Goal: Task Accomplishment & Management: Use online tool/utility

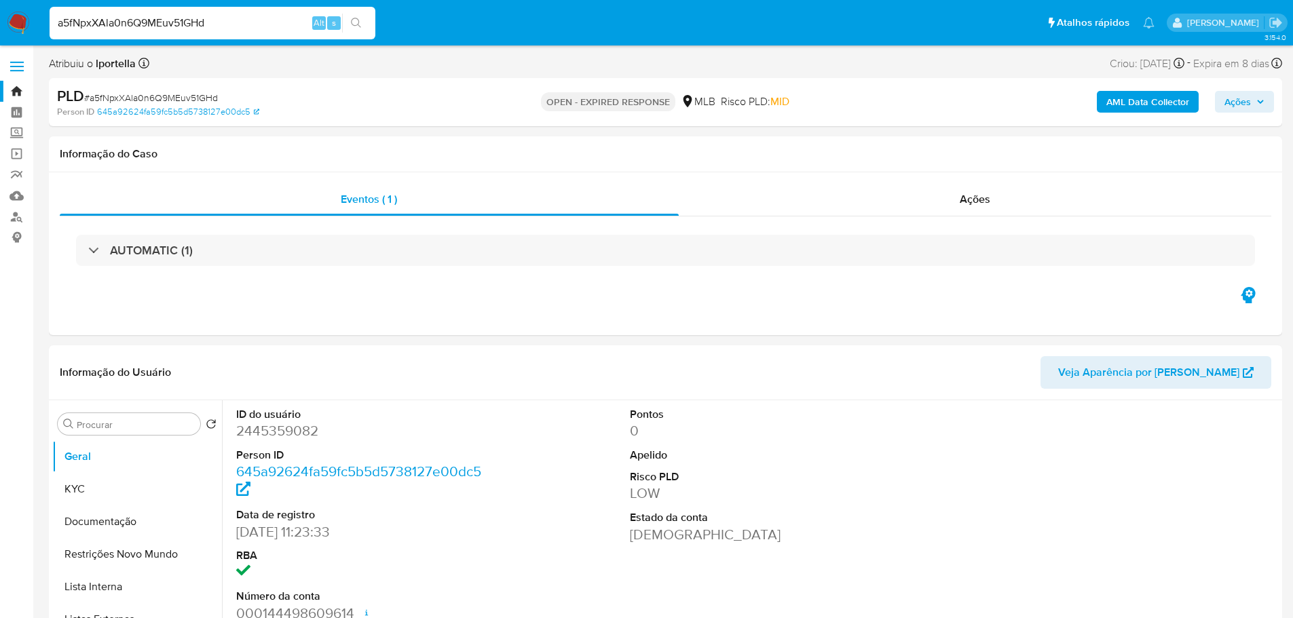
select select "10"
click at [152, 101] on span "# a5fNpxXAla0n6Q9MEuv51GHd" at bounding box center [151, 98] width 134 height 14
copy span "a5fNpxXAla0n6Q9MEuv51GHd"
click at [29, 19] on img at bounding box center [18, 23] width 23 height 23
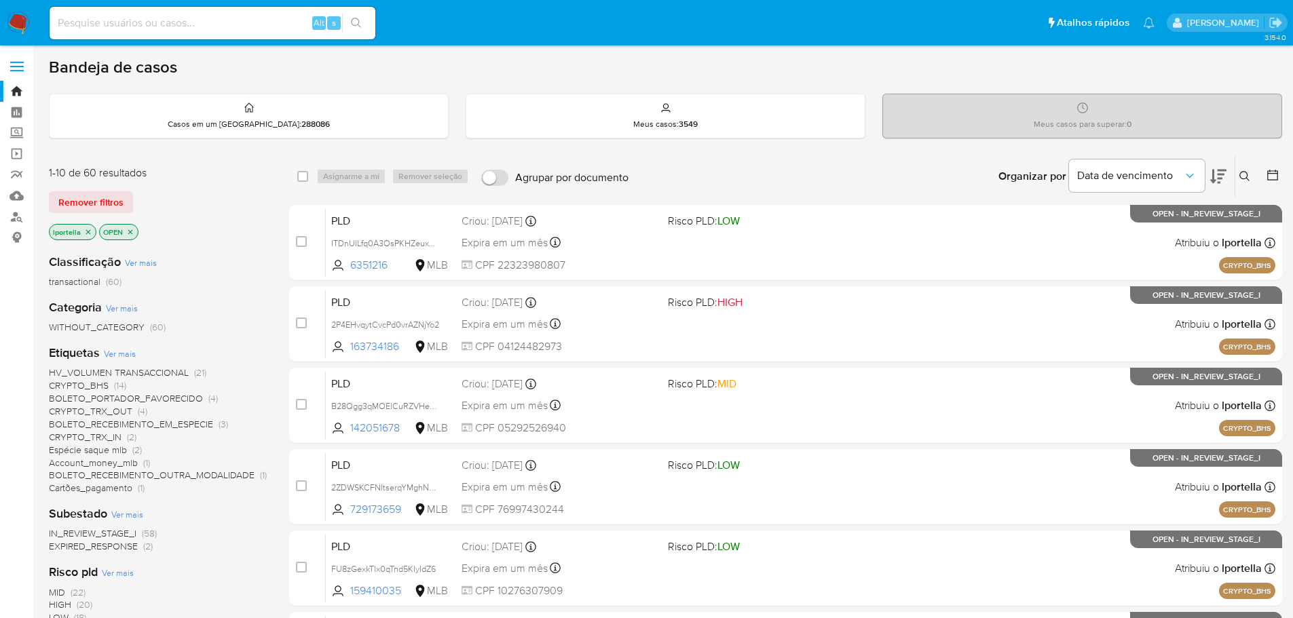
click at [1252, 174] on button at bounding box center [1246, 176] width 22 height 16
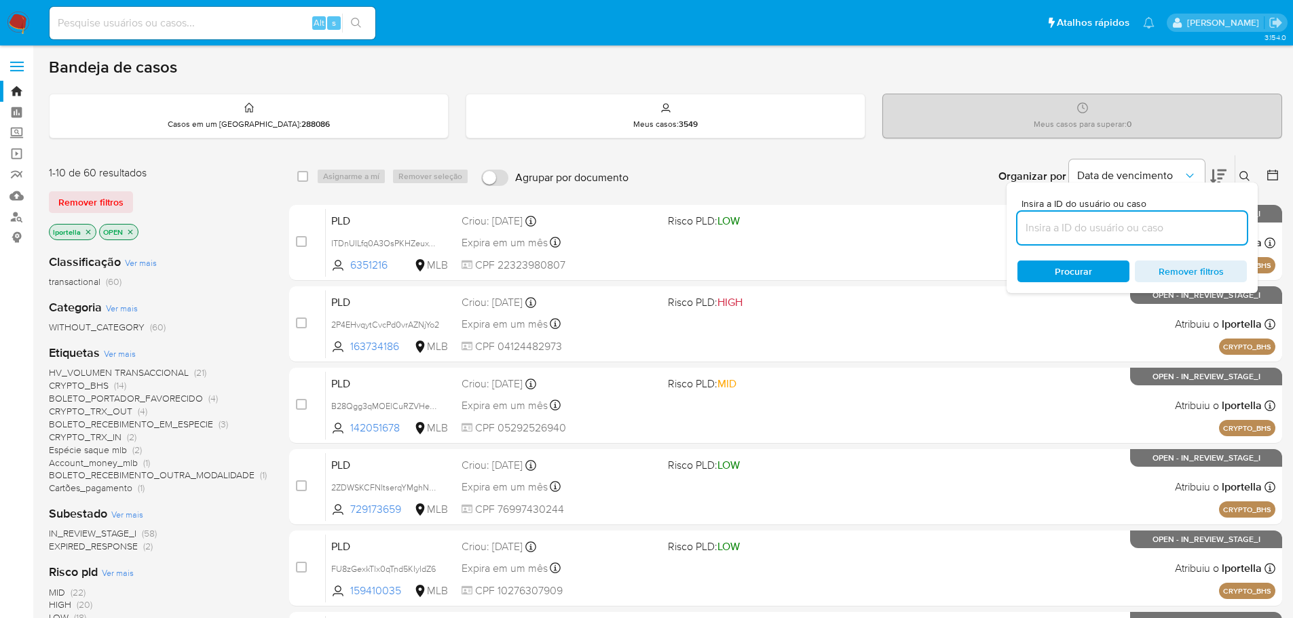
click at [1096, 231] on input at bounding box center [1131, 228] width 229 height 18
type input "a5fNpxXAla0n6Q9MEuv51GHd"
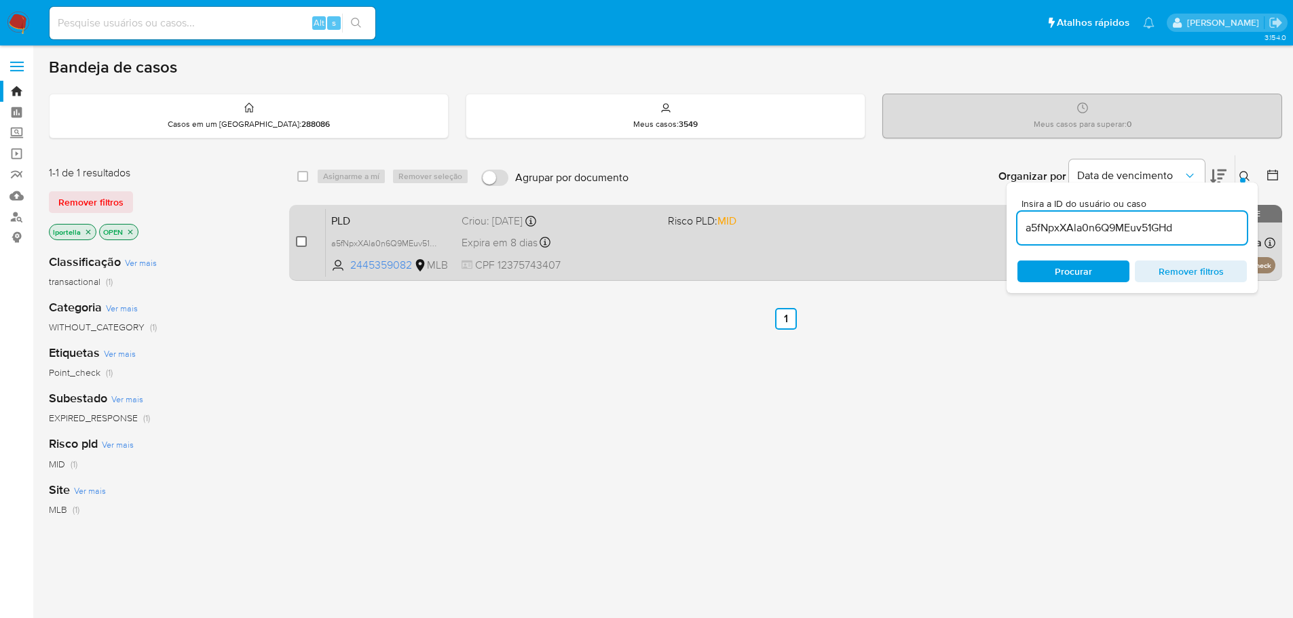
click at [304, 242] on input "checkbox" at bounding box center [301, 241] width 11 height 11
checkbox input "true"
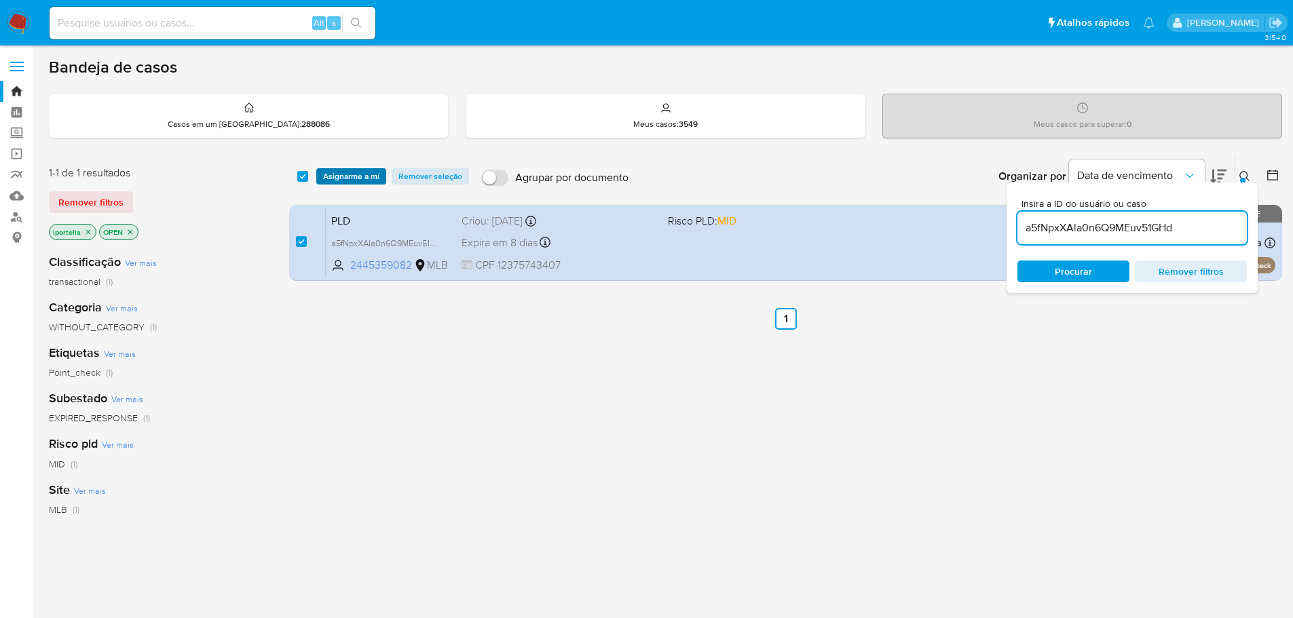
click at [351, 181] on div "select-all-cases-checkbox Asignarme a mí Remover seleção Agrupar por documento …" at bounding box center [785, 176] width 993 height 42
click at [351, 180] on span "Asignarme a mí" at bounding box center [351, 177] width 56 height 14
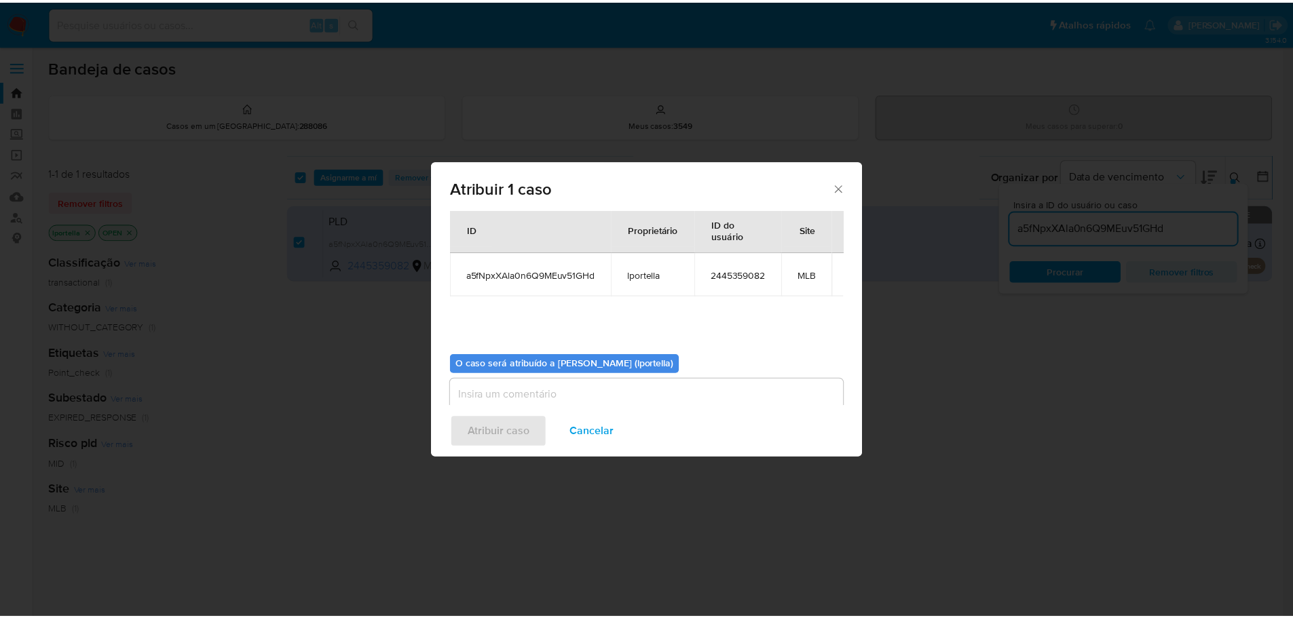
scroll to position [71, 0]
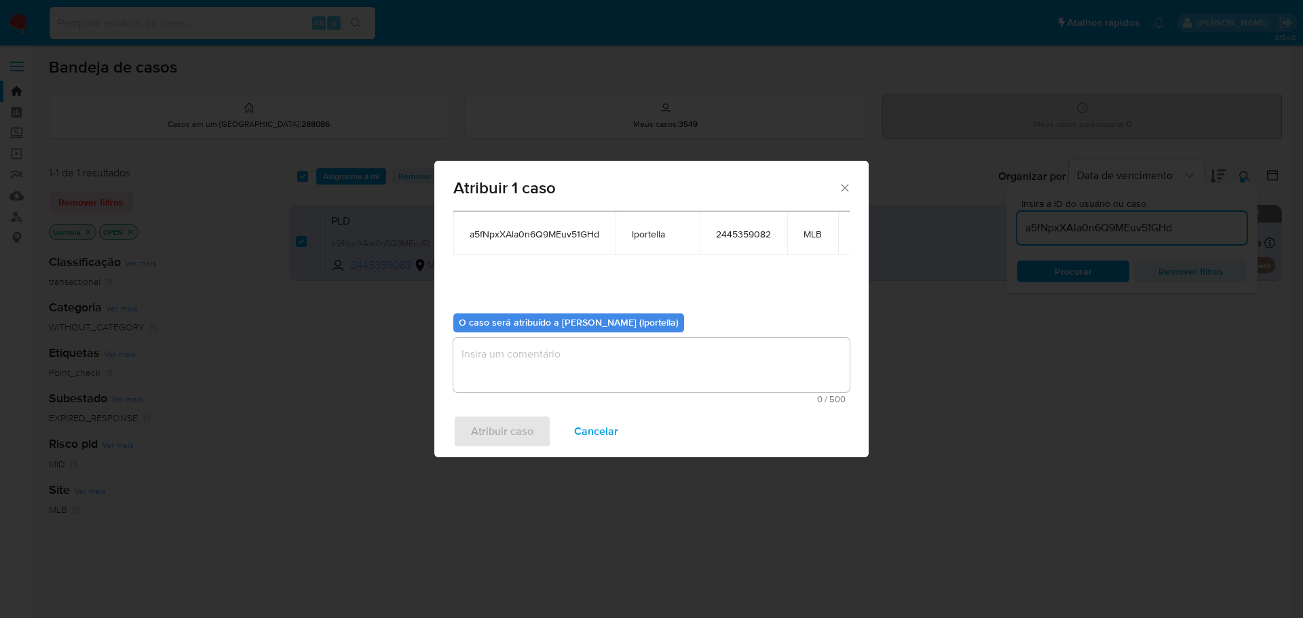
click at [565, 357] on textarea "assign-modal" at bounding box center [651, 365] width 396 height 54
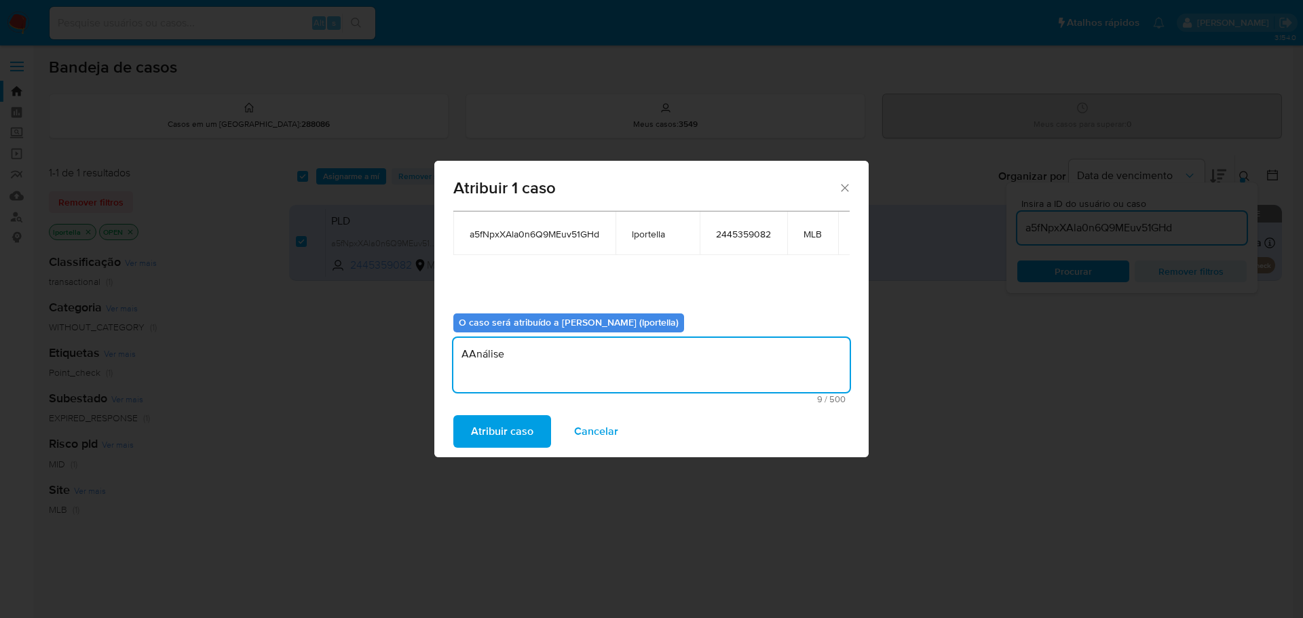
click at [468, 358] on textarea "AAnálise" at bounding box center [651, 365] width 396 height 54
type textarea "Análise"
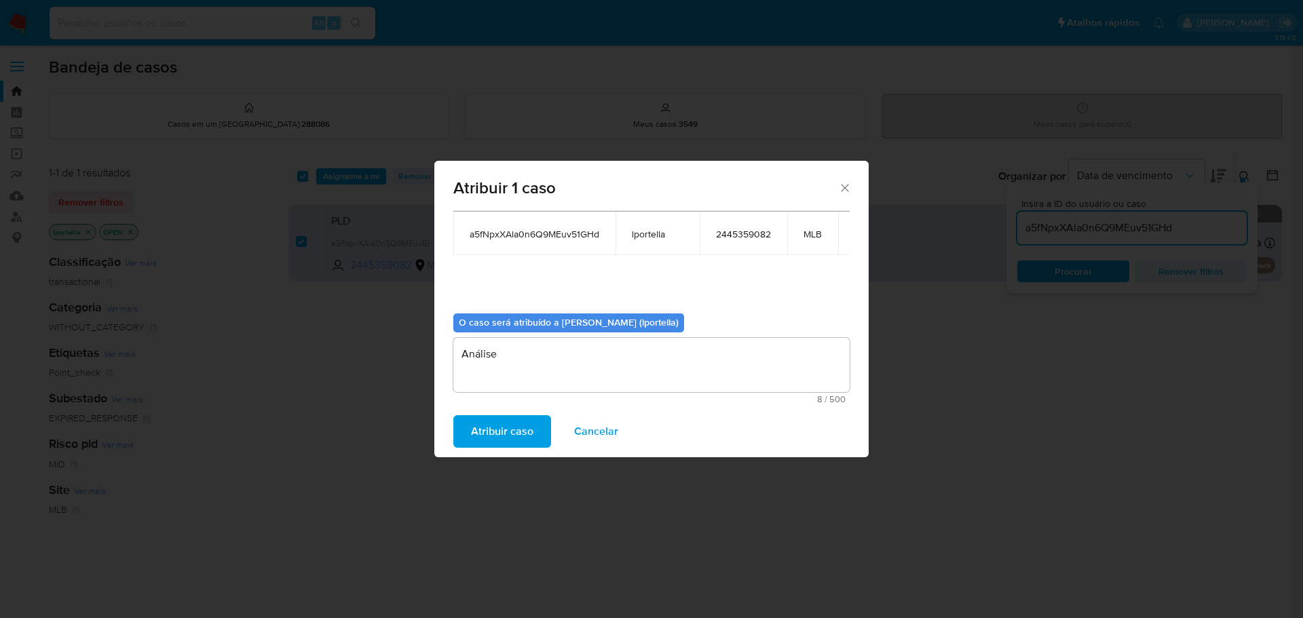
click at [487, 413] on div "Atribuir caso Cancelar" at bounding box center [651, 432] width 434 height 52
click at [487, 424] on span "Atribuir caso" at bounding box center [502, 432] width 62 height 30
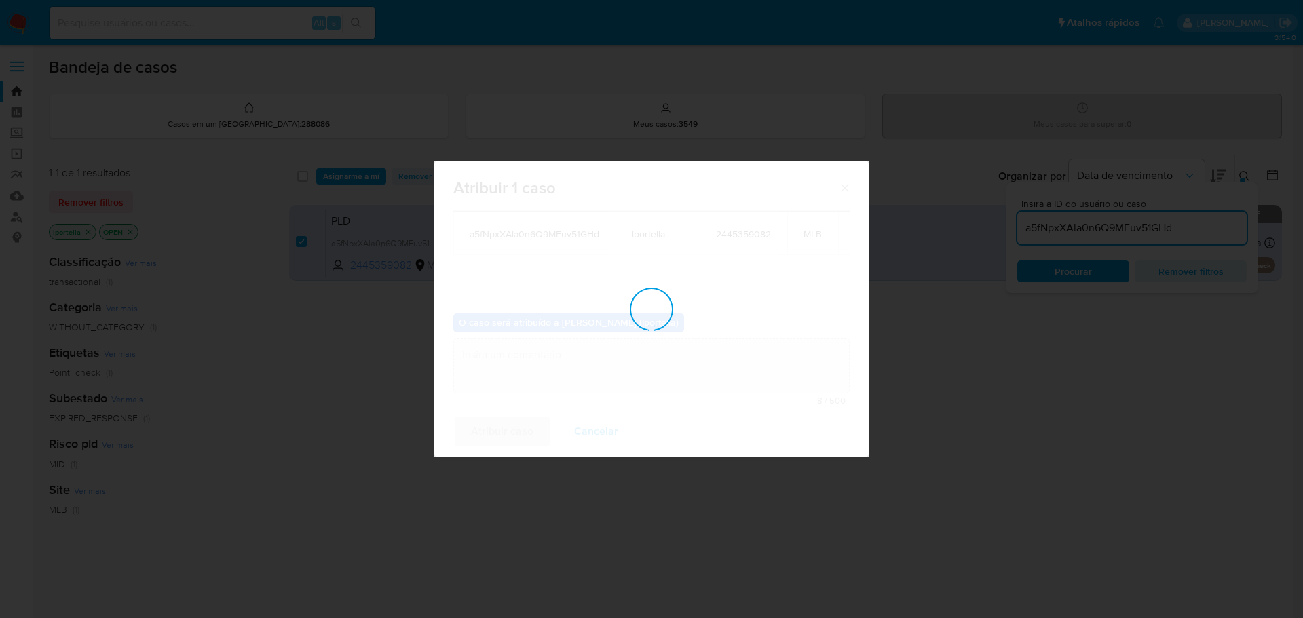
checkbox input "false"
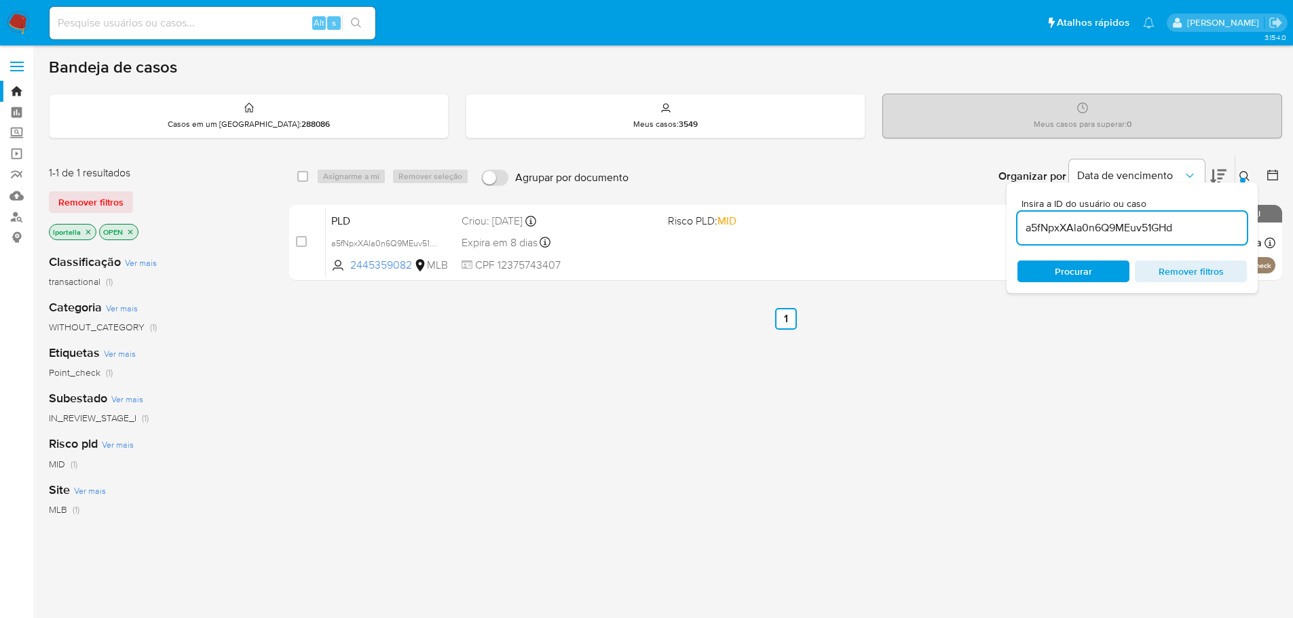
click at [518, 335] on div "select-all-cases-checkbox Asignarme a mí Remover seleção Agrupar por documento …" at bounding box center [785, 462] width 993 height 615
click at [240, 18] on input at bounding box center [213, 23] width 326 height 18
paste input "a5fNpxXAla0n6Q9MEuv51GHd"
type input "a5fNpxXAla0n6Q9MEuv51GHd"
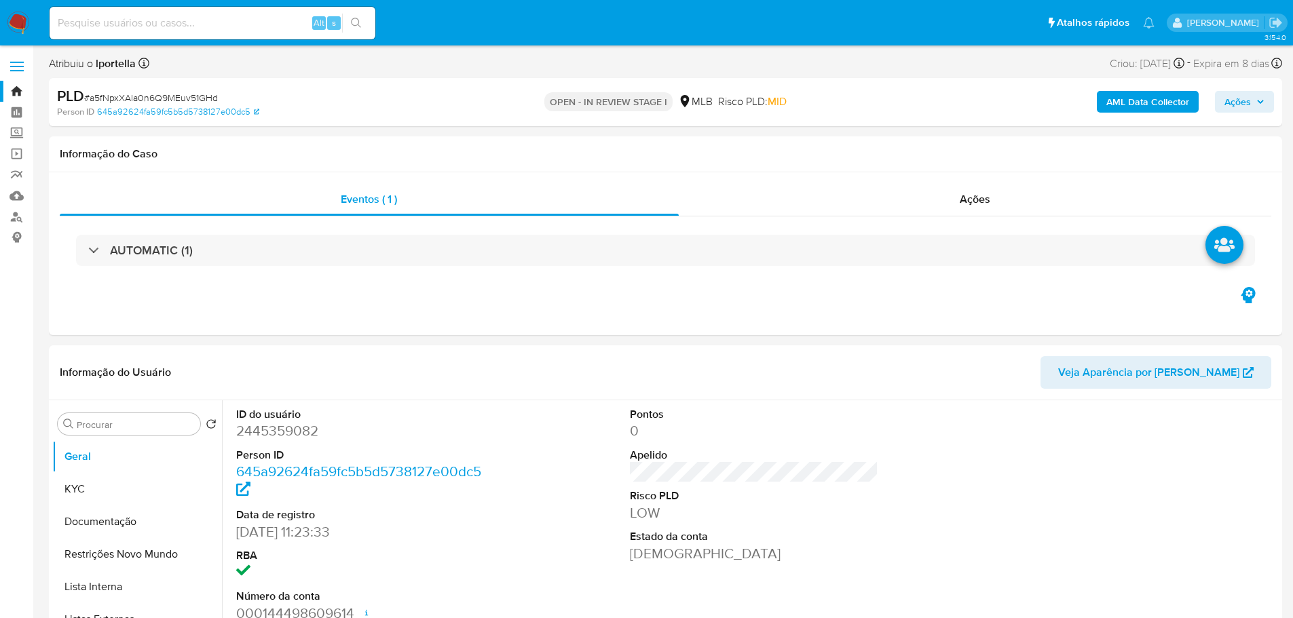
select select "10"
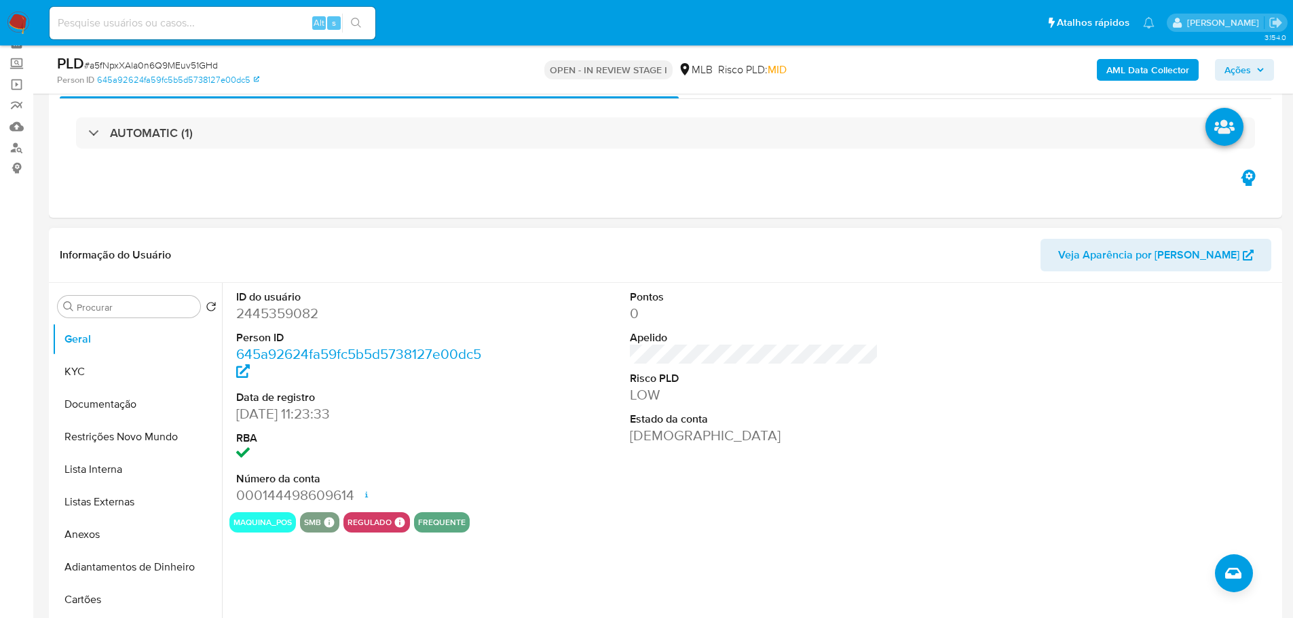
scroll to position [136, 0]
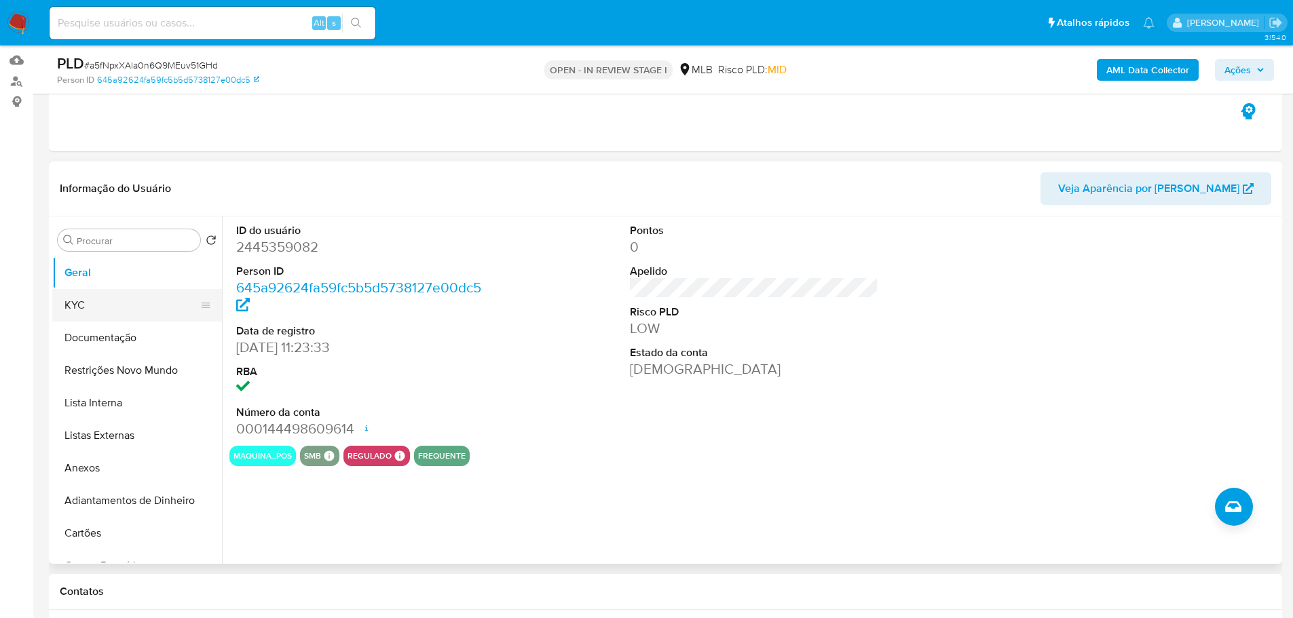
click at [86, 301] on button "KYC" at bounding box center [131, 305] width 159 height 33
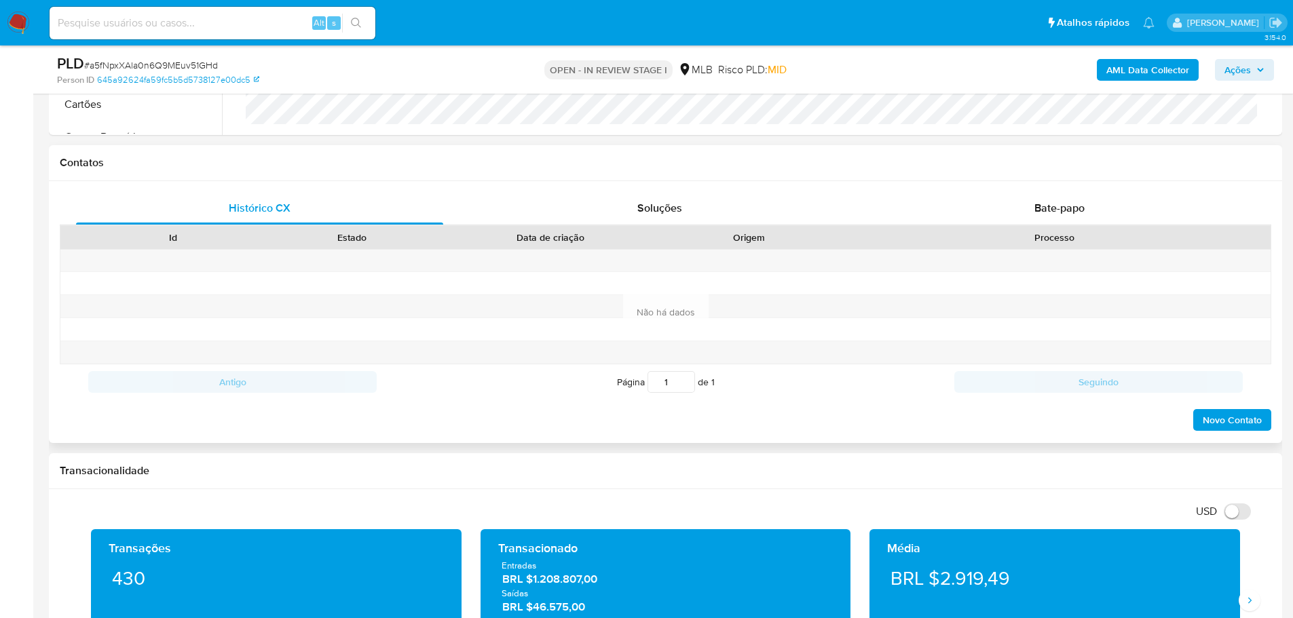
scroll to position [543, 0]
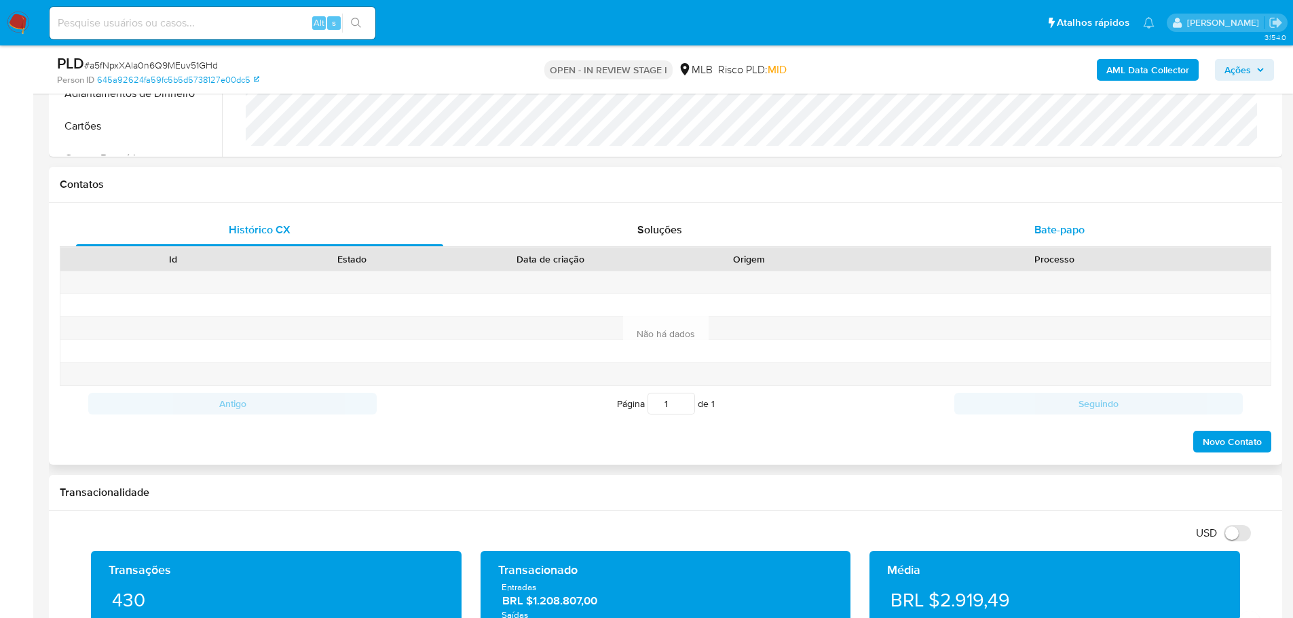
click at [1083, 215] on div "Bate-papo" at bounding box center [1059, 230] width 367 height 33
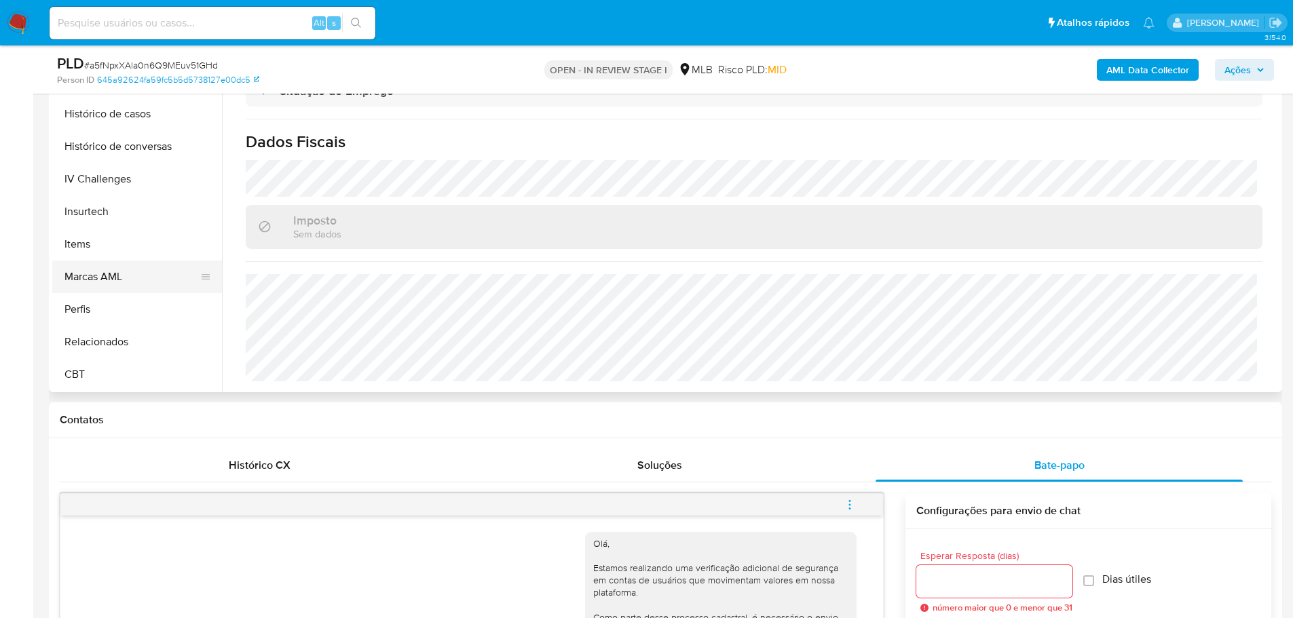
scroll to position [136, 0]
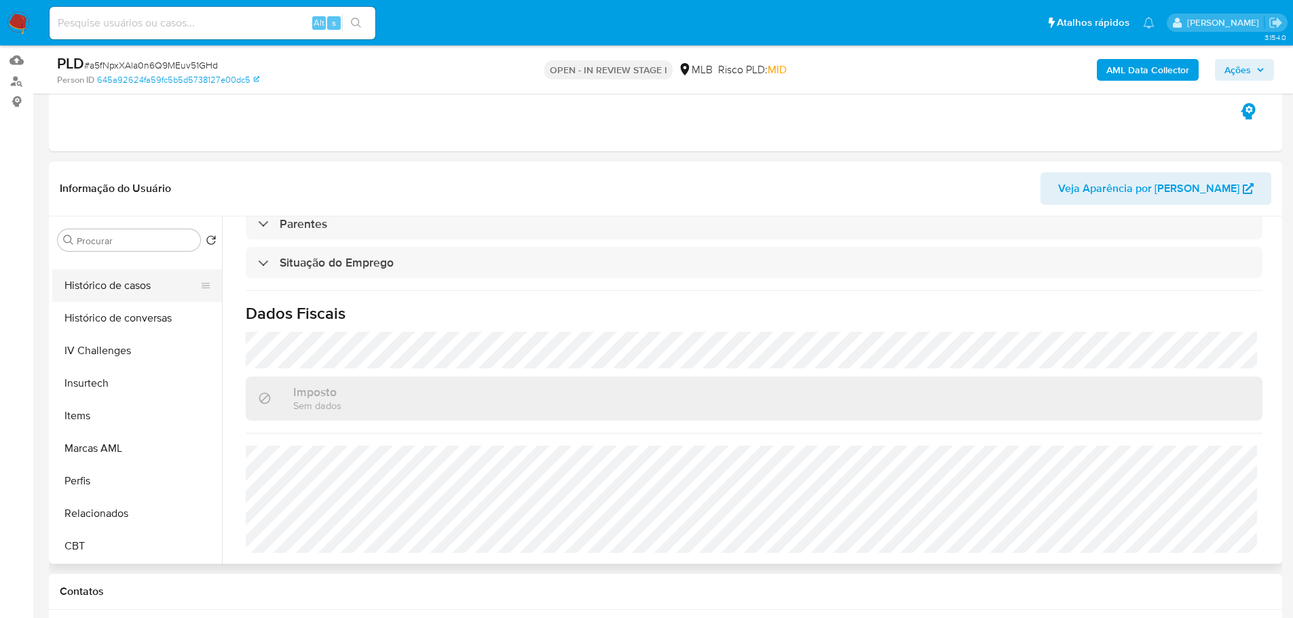
click at [119, 287] on button "Histórico de casos" at bounding box center [131, 285] width 159 height 33
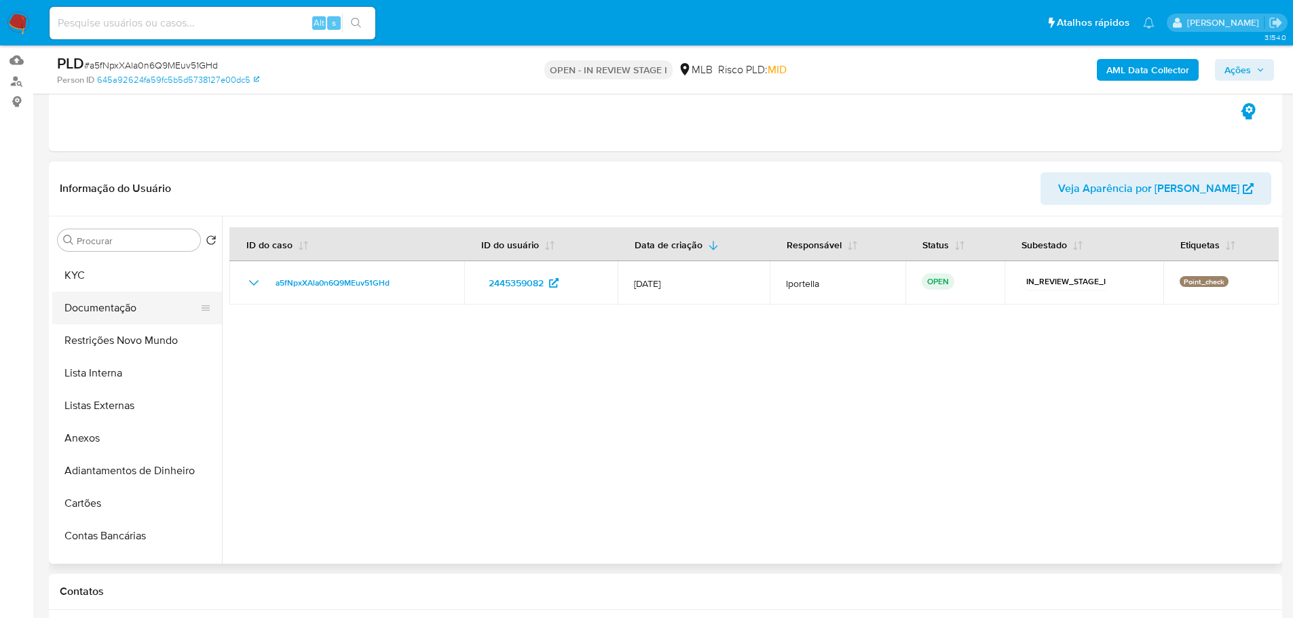
scroll to position [0, 0]
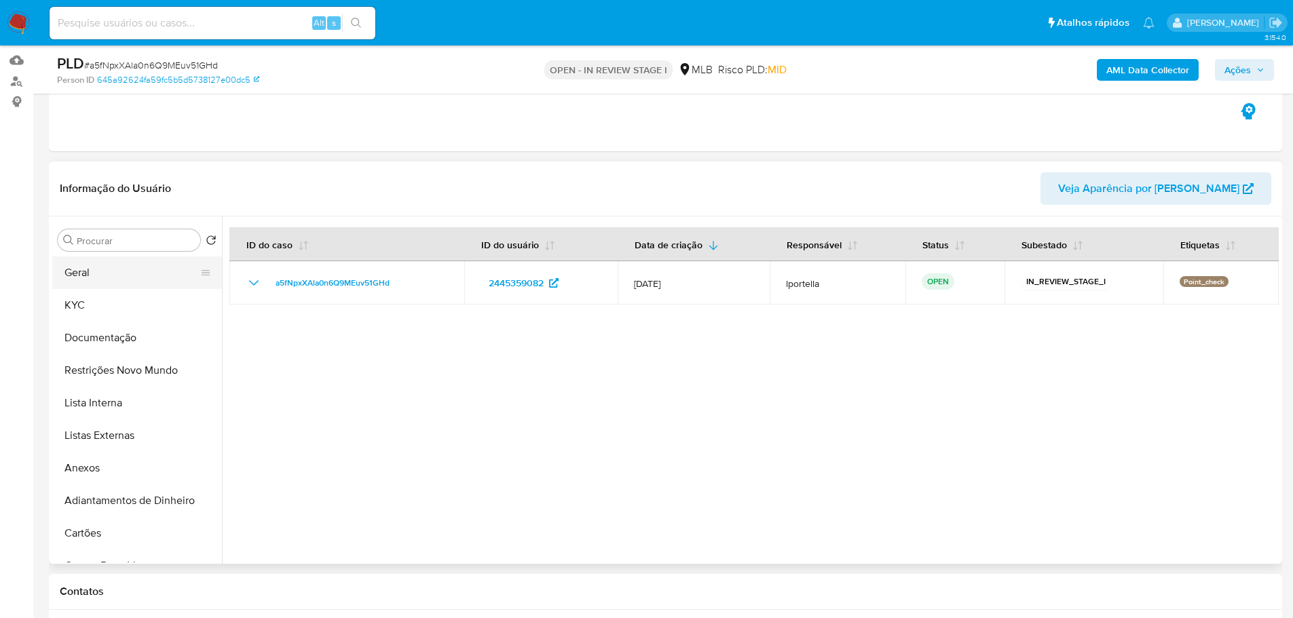
click at [88, 267] on button "Geral" at bounding box center [131, 273] width 159 height 33
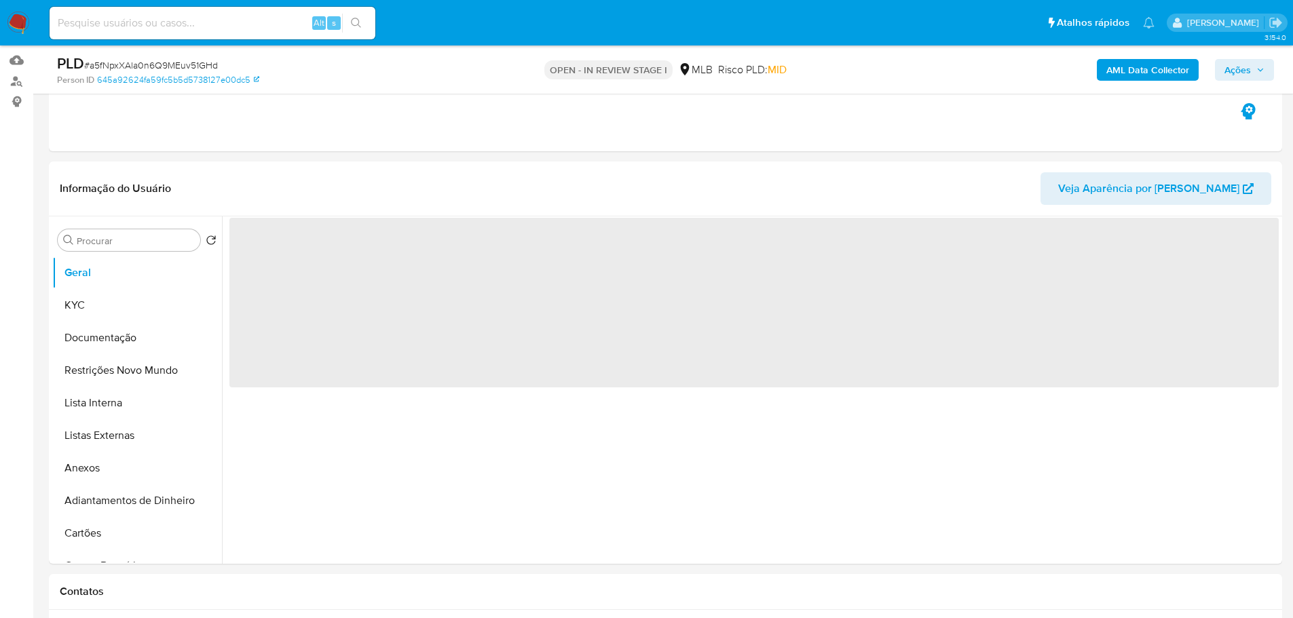
click at [1254, 73] on span "Ações" at bounding box center [1244, 69] width 40 height 19
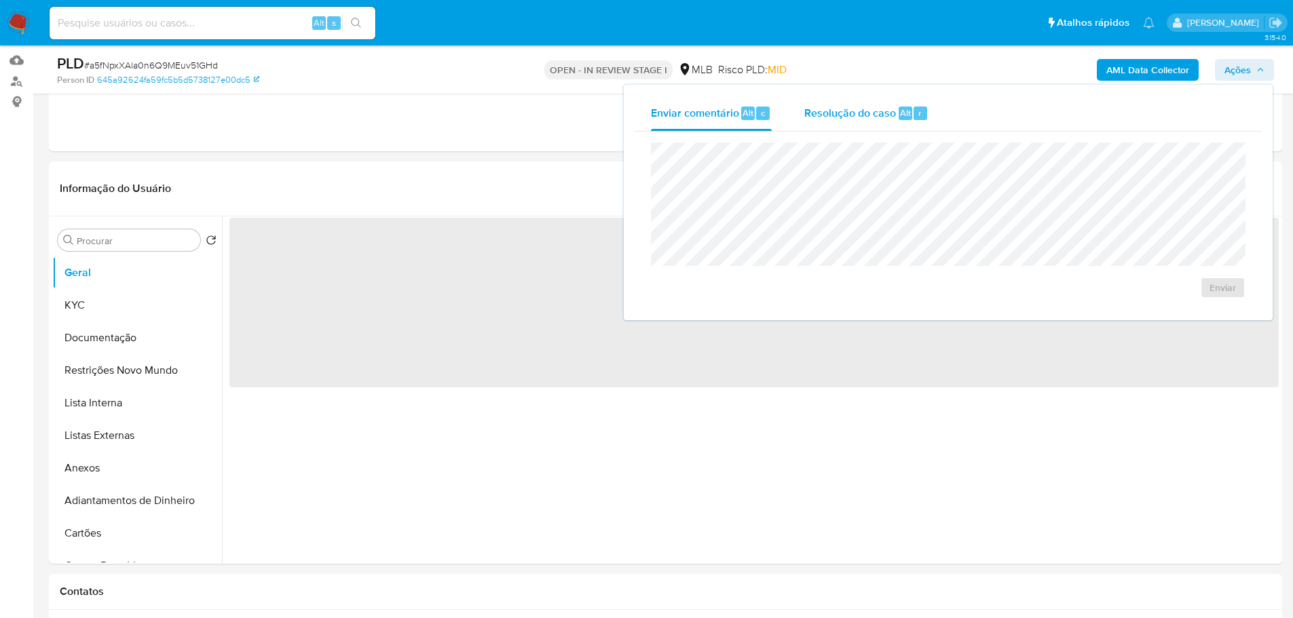
click at [848, 102] on div "Resolução do caso Alt r" at bounding box center [866, 113] width 124 height 35
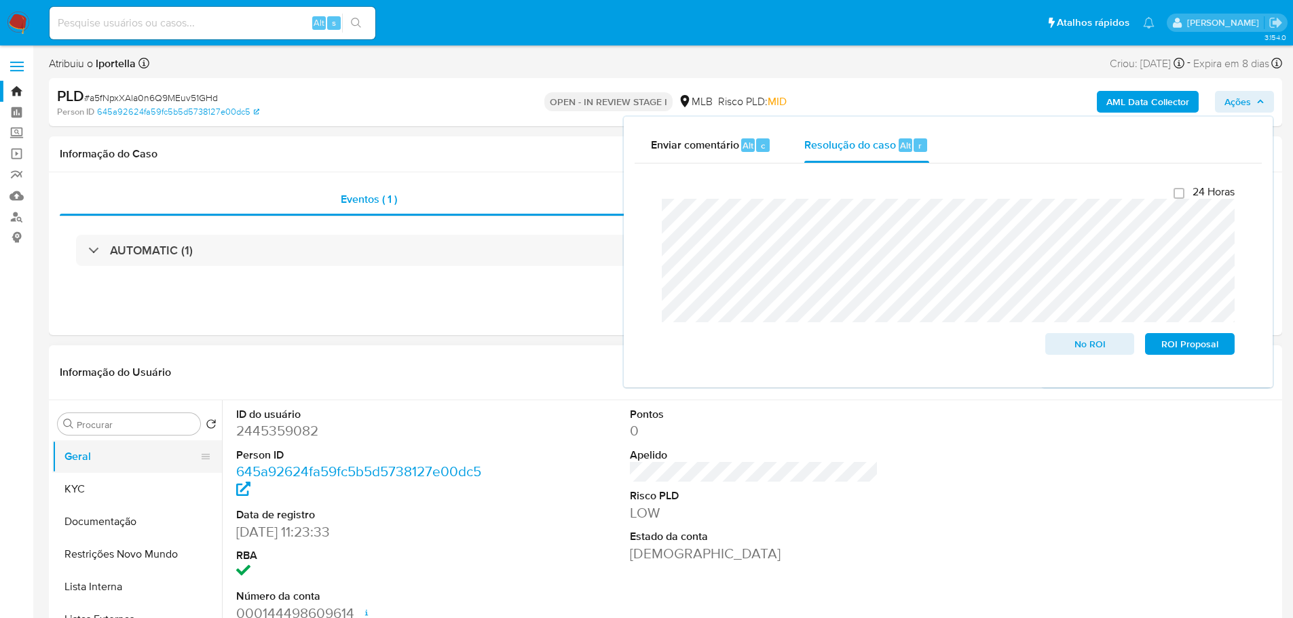
scroll to position [68, 0]
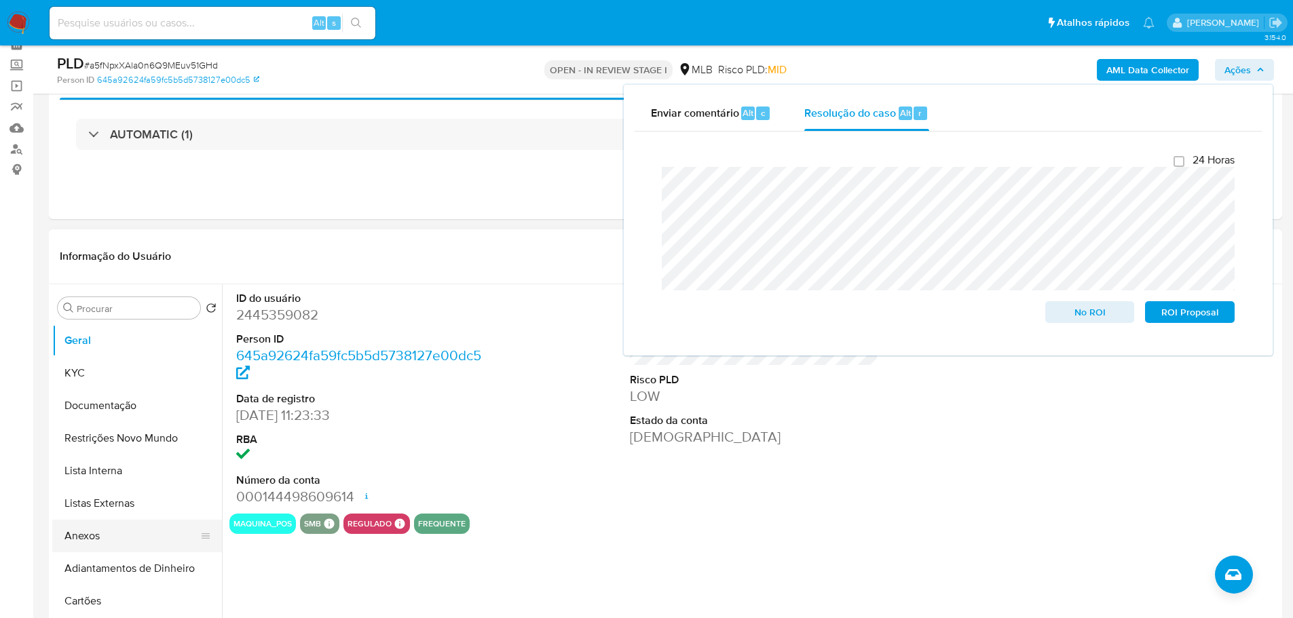
click at [136, 531] on button "Anexos" at bounding box center [131, 536] width 159 height 33
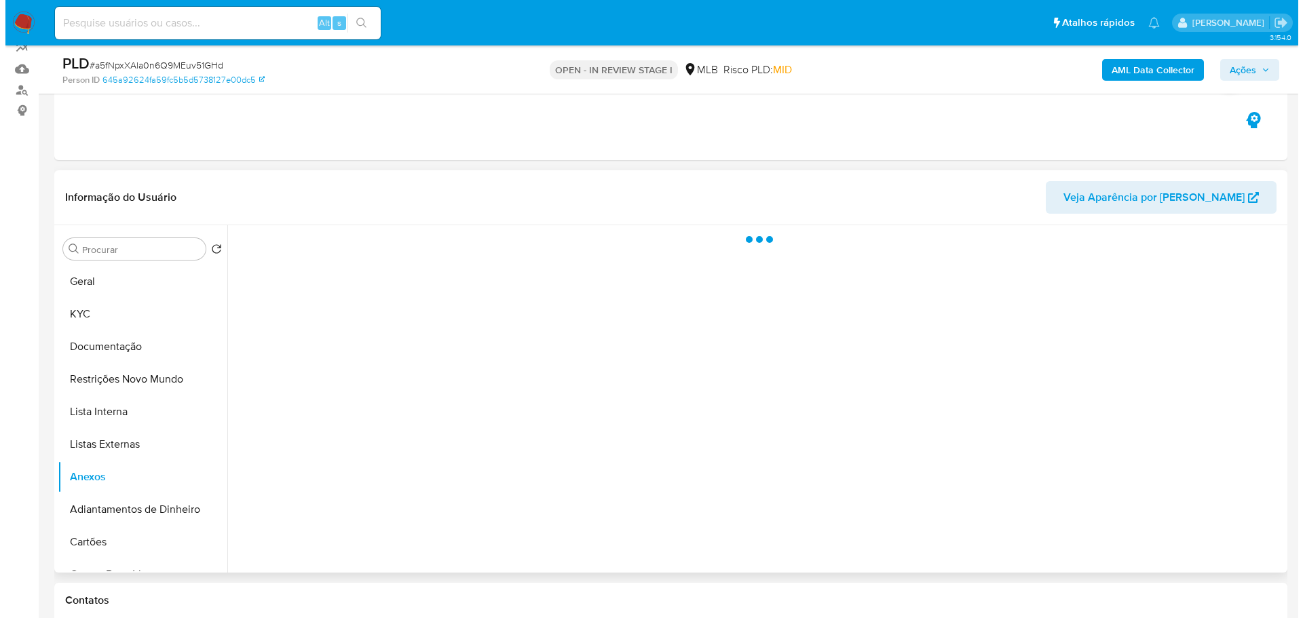
scroll to position [204, 0]
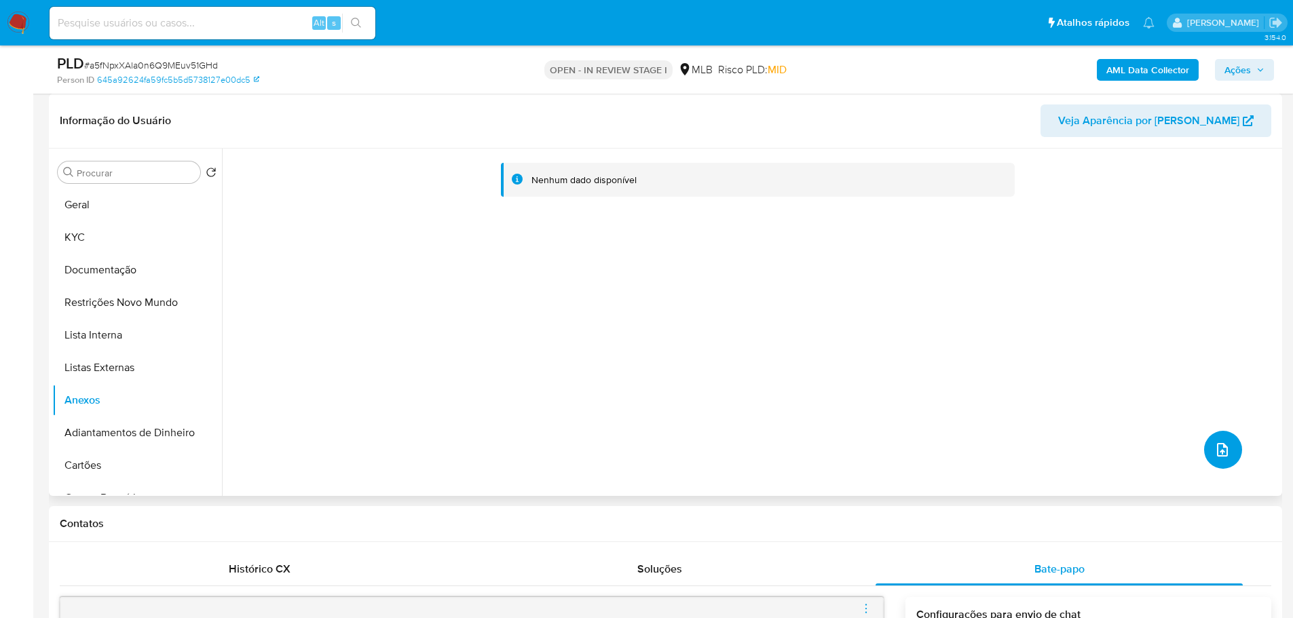
click at [1224, 457] on span "upload-file" at bounding box center [1222, 450] width 16 height 16
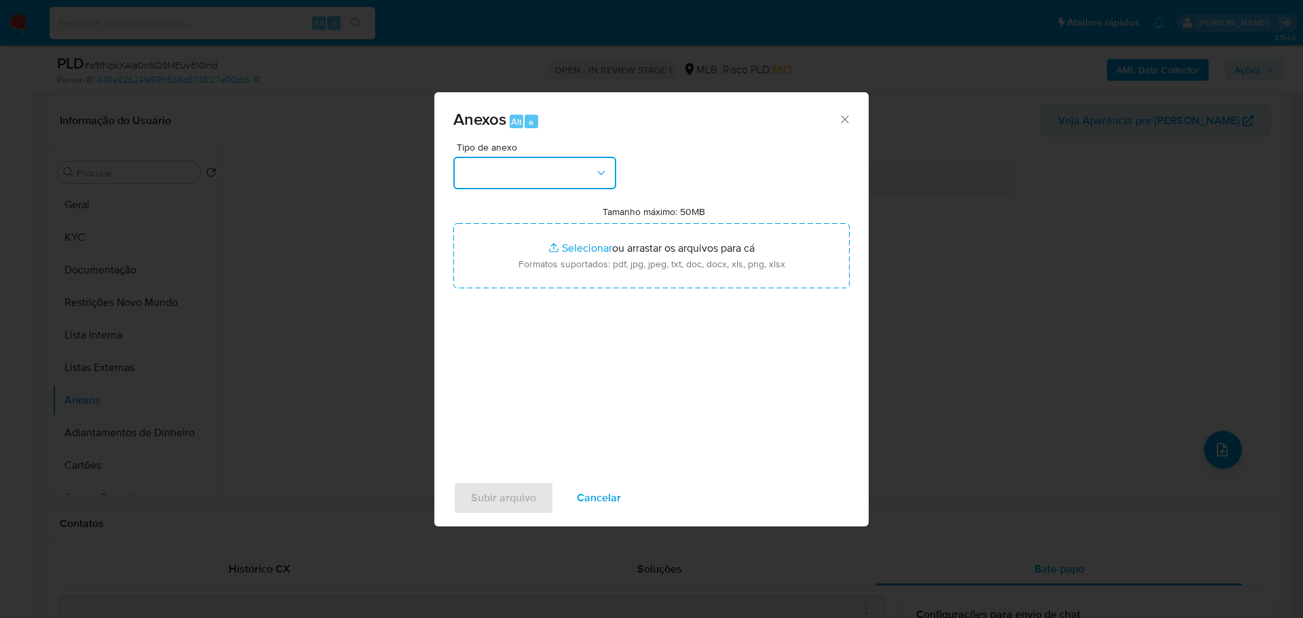
click at [557, 180] on button "button" at bounding box center [534, 173] width 163 height 33
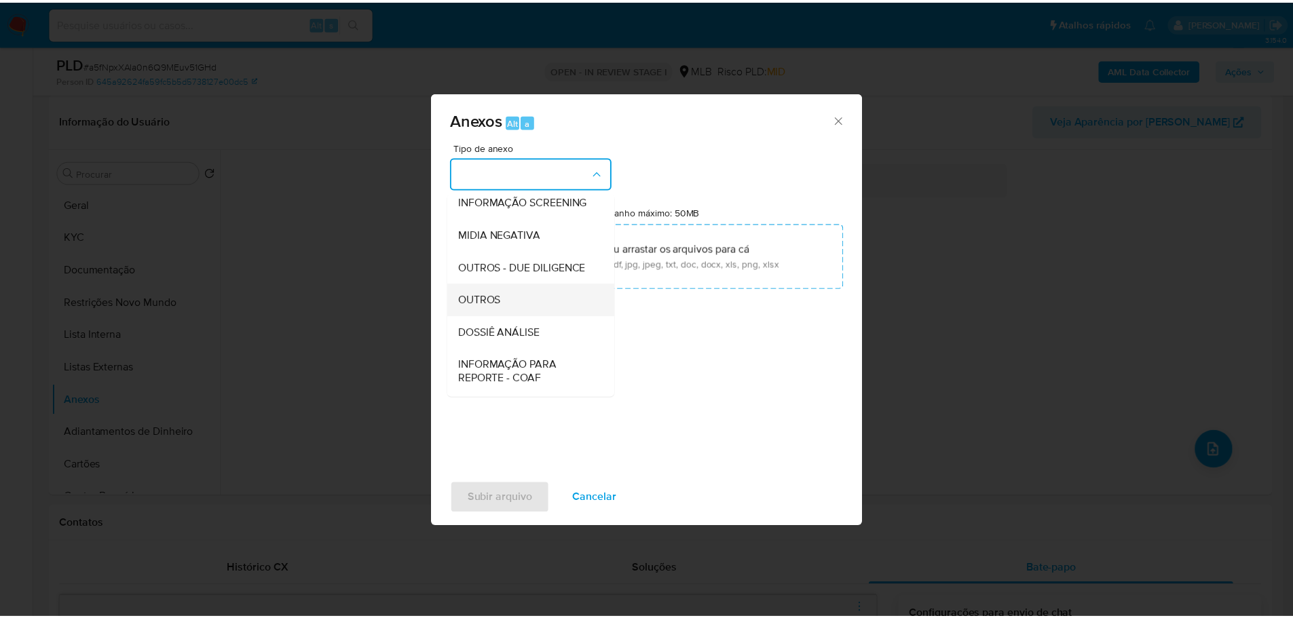
scroll to position [209, 0]
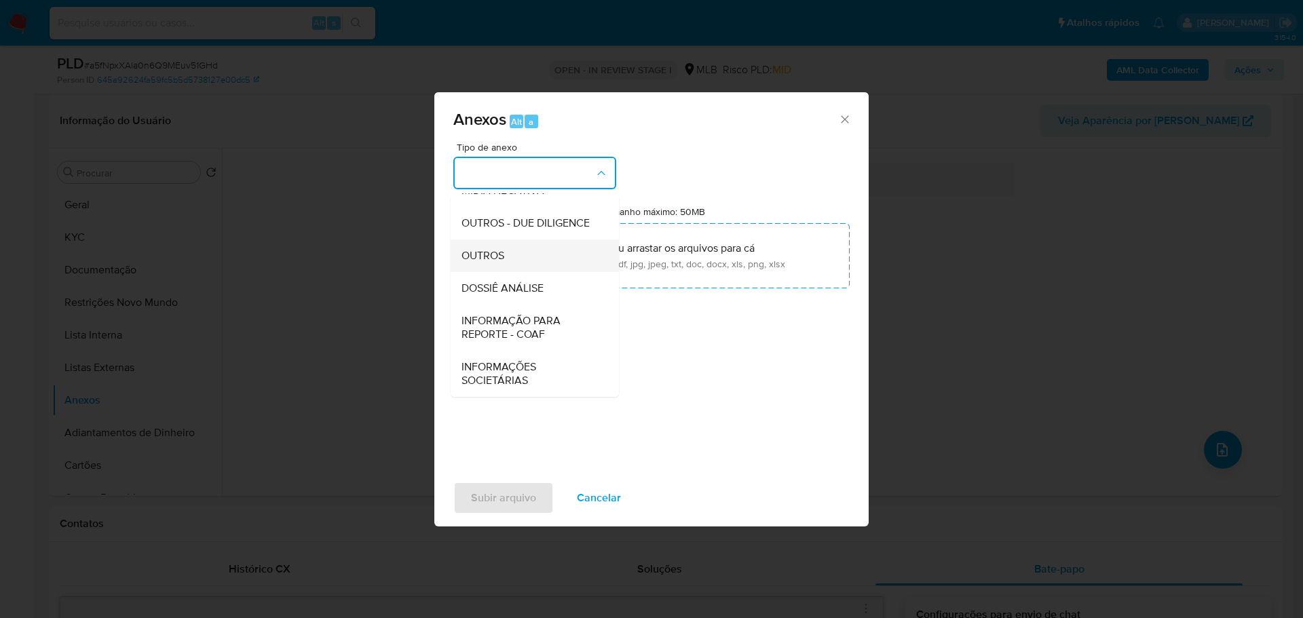
click at [519, 261] on div "OUTROS" at bounding box center [531, 256] width 138 height 33
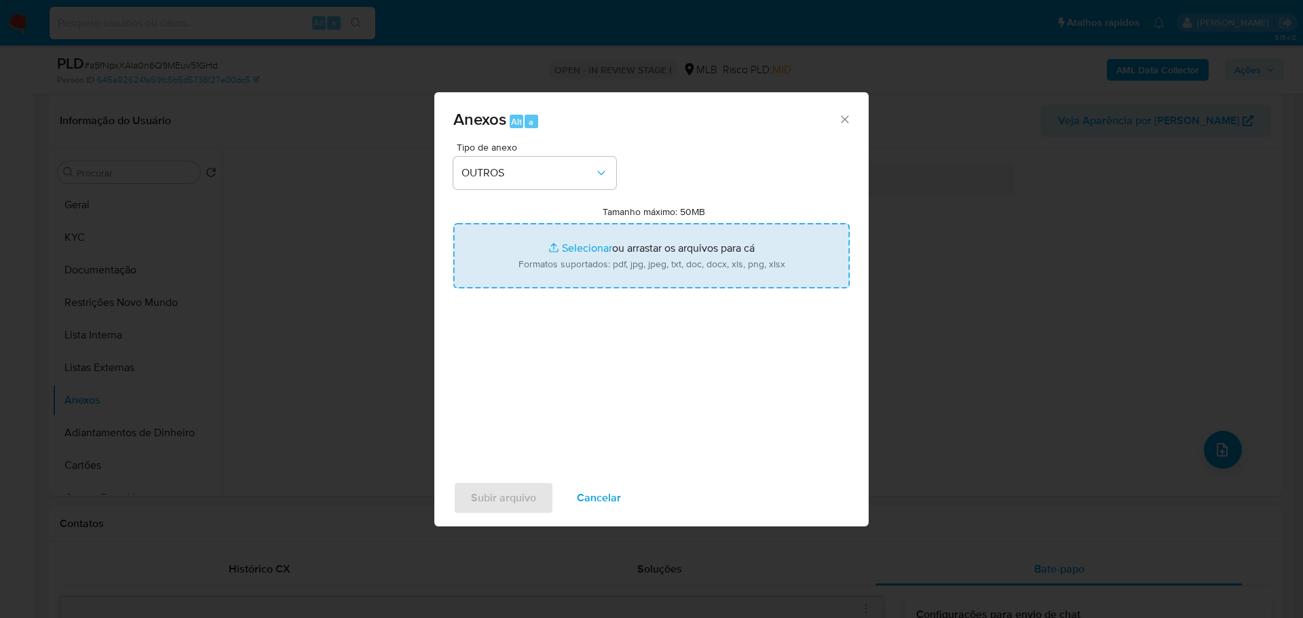
type input "C:\fakepath\SAR - XXXX - CPF 12375743407 - REBECA TAINA OLIVEIRA DOS SANTOS.pdf"
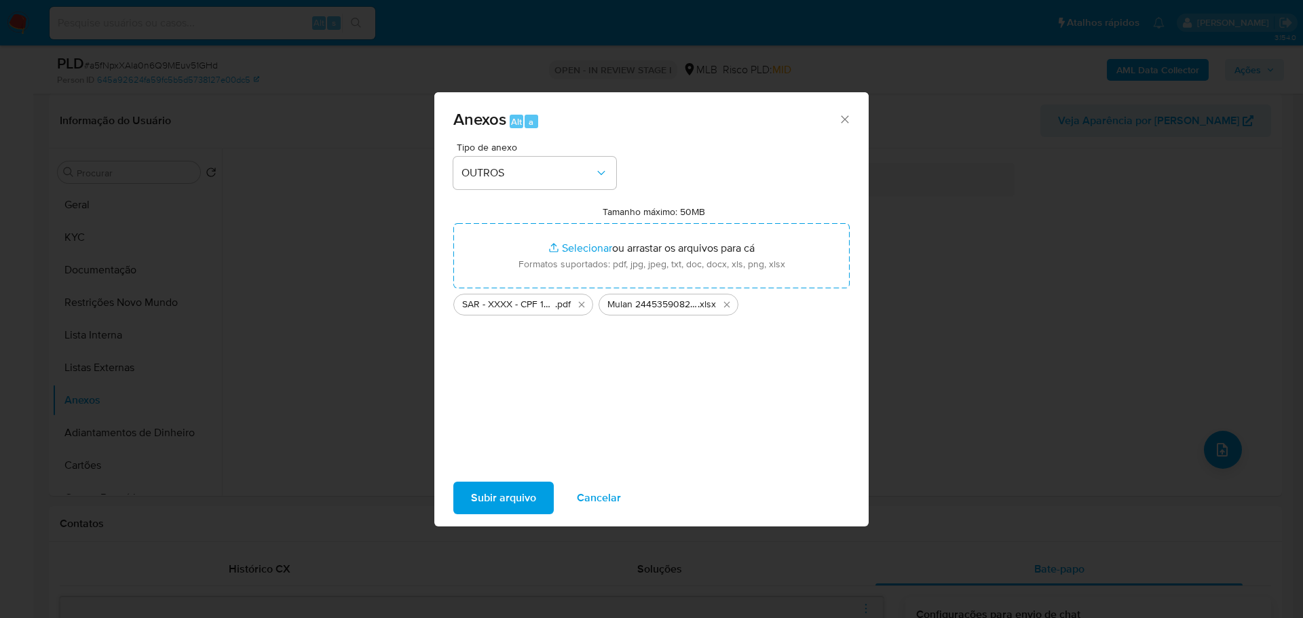
click at [512, 495] on span "Subir arquivo" at bounding box center [503, 498] width 65 height 30
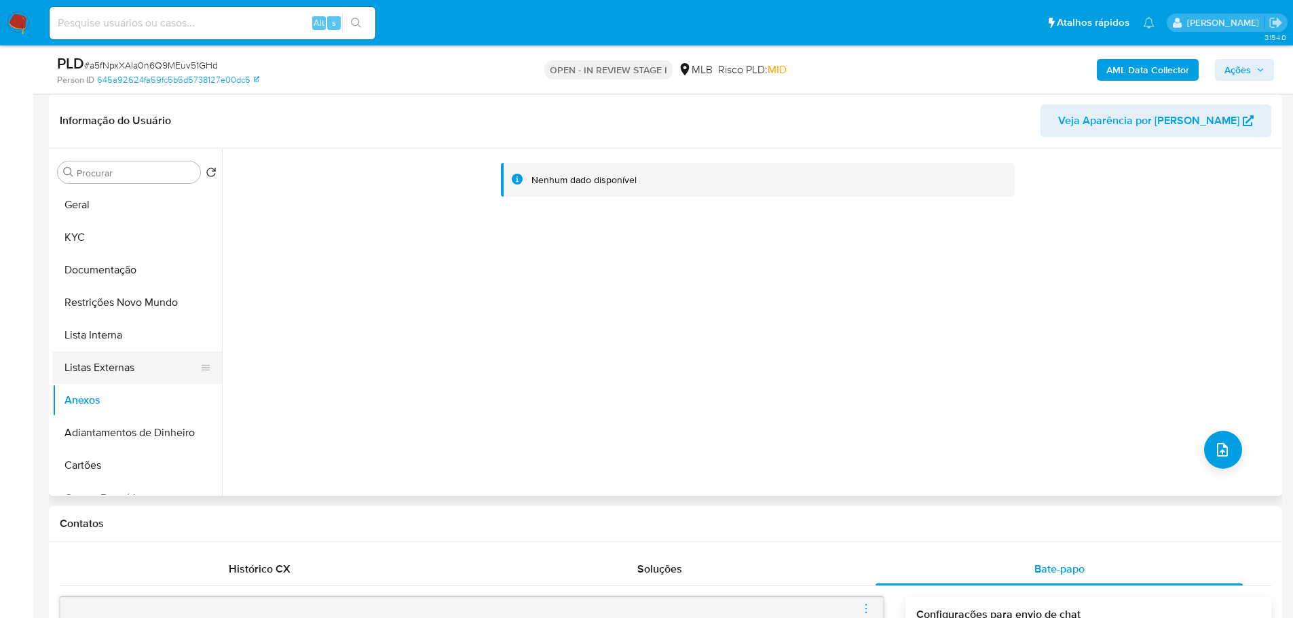
click at [98, 359] on button "Listas Externas" at bounding box center [131, 368] width 159 height 33
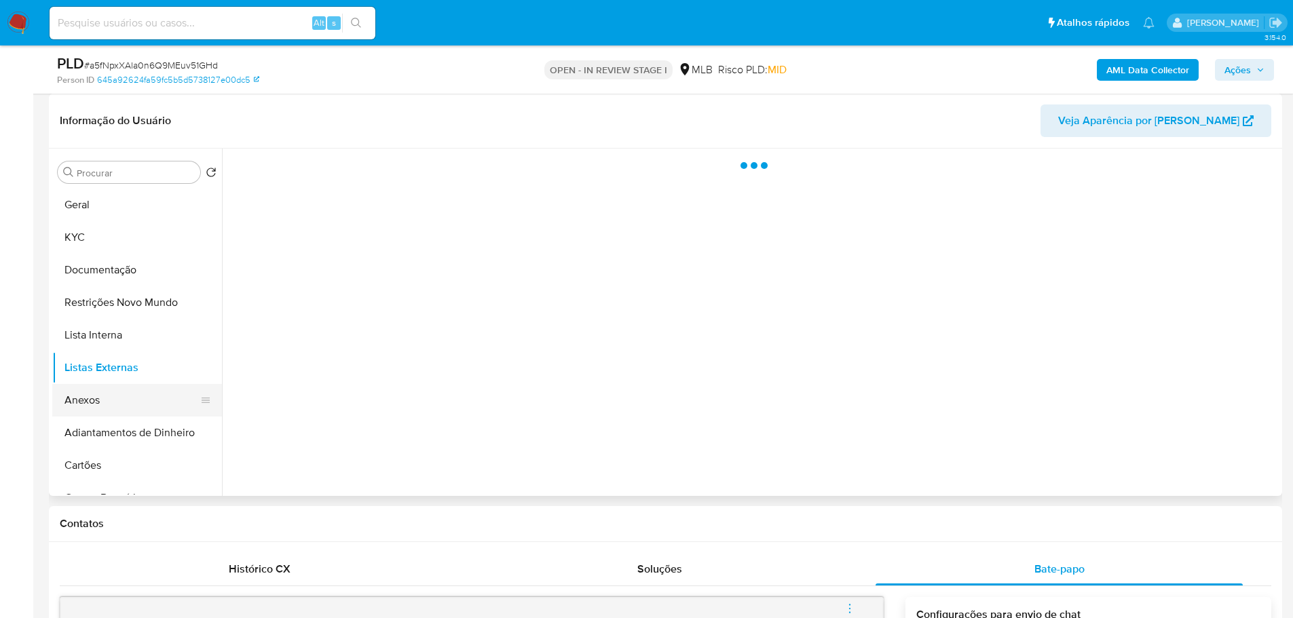
click at [97, 398] on button "Anexos" at bounding box center [131, 400] width 159 height 33
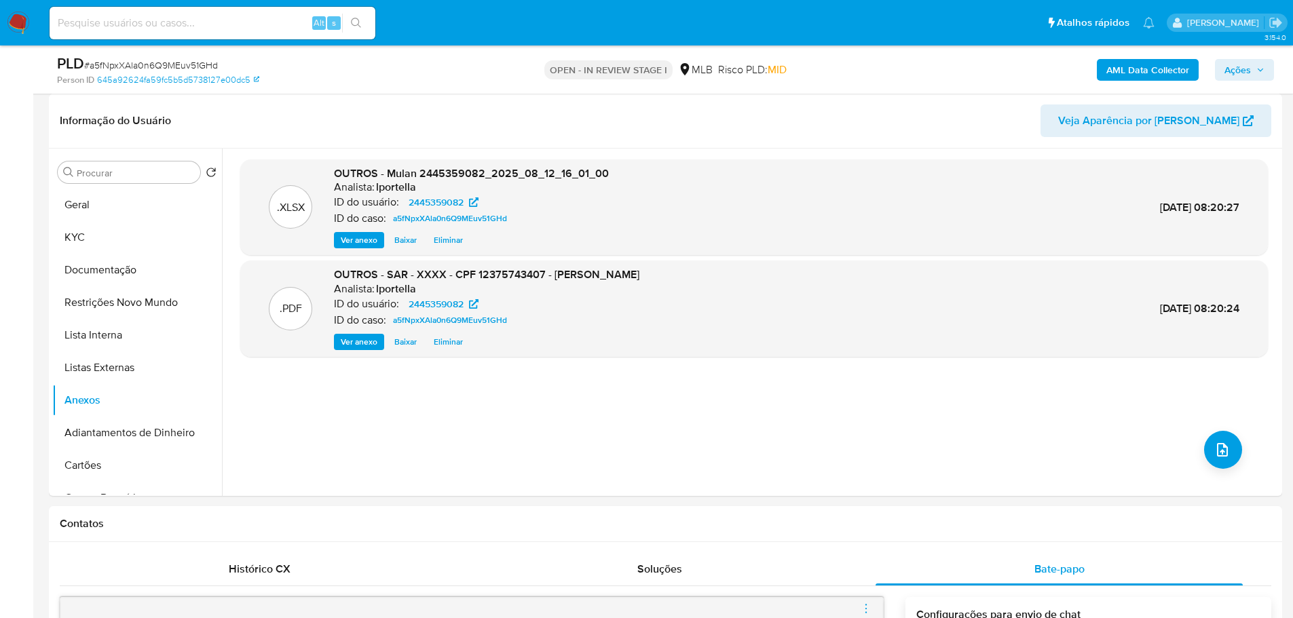
click at [1254, 75] on span "Ações" at bounding box center [1244, 69] width 40 height 19
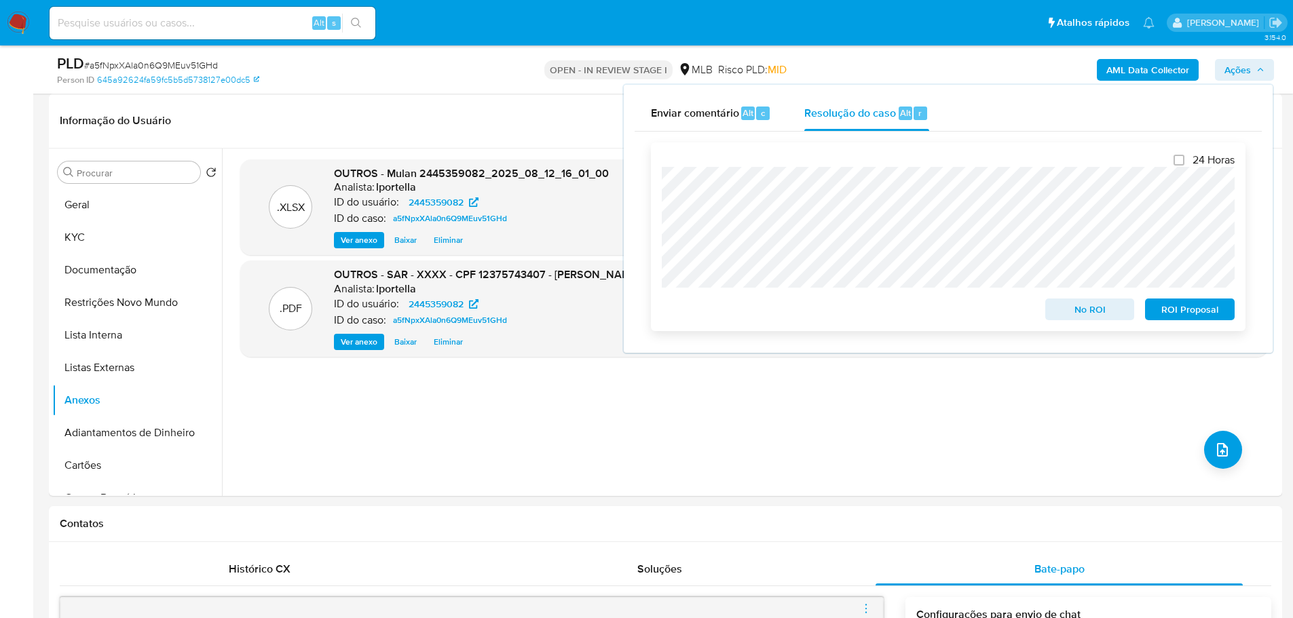
click at [1211, 316] on span "ROI Proposal" at bounding box center [1189, 309] width 71 height 19
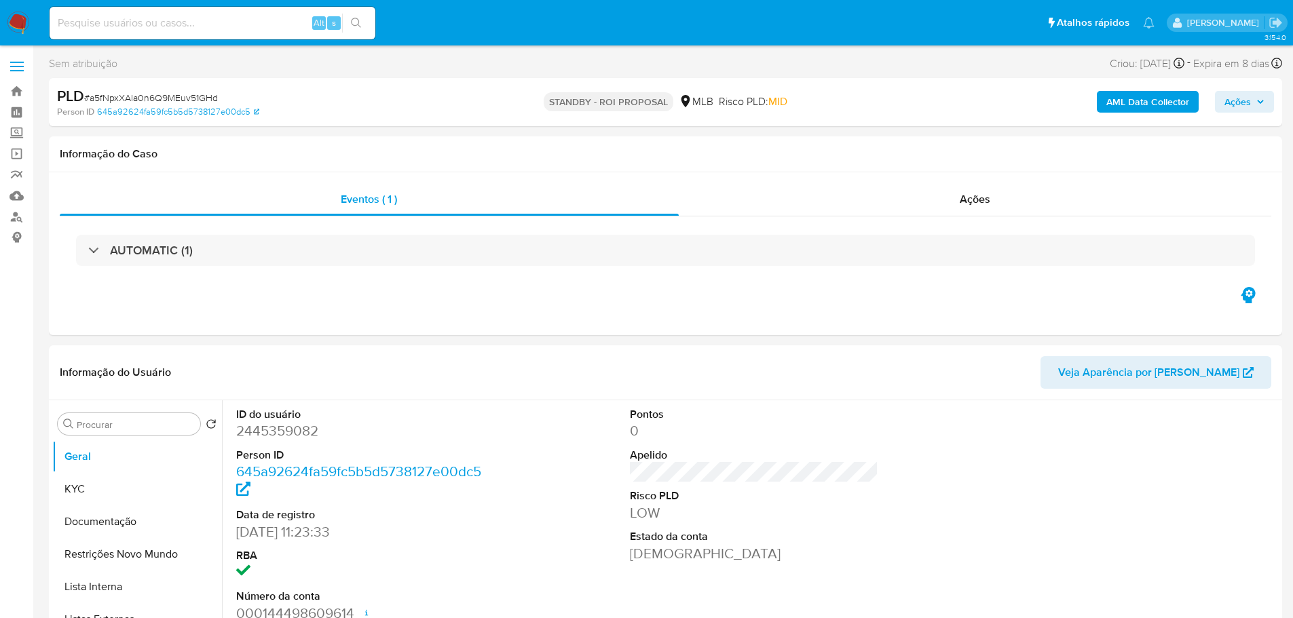
select select "10"
click at [154, 94] on span "# a5fNpxXAla0n6Q9MEuv51GHd" at bounding box center [151, 98] width 134 height 14
copy span "a5fNpxXAla0n6Q9MEuv51GHd"
drag, startPoint x: 113, startPoint y: 487, endPoint x: 150, endPoint y: 474, distance: 39.5
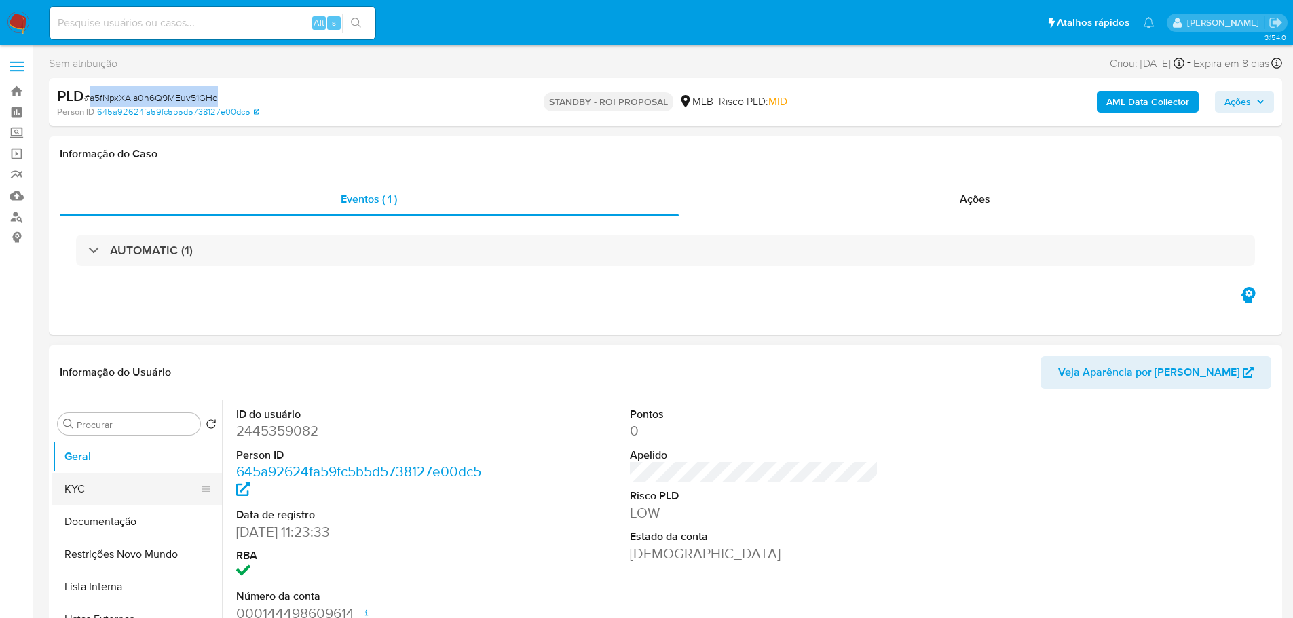
click at [113, 488] on button "KYC" at bounding box center [131, 489] width 159 height 33
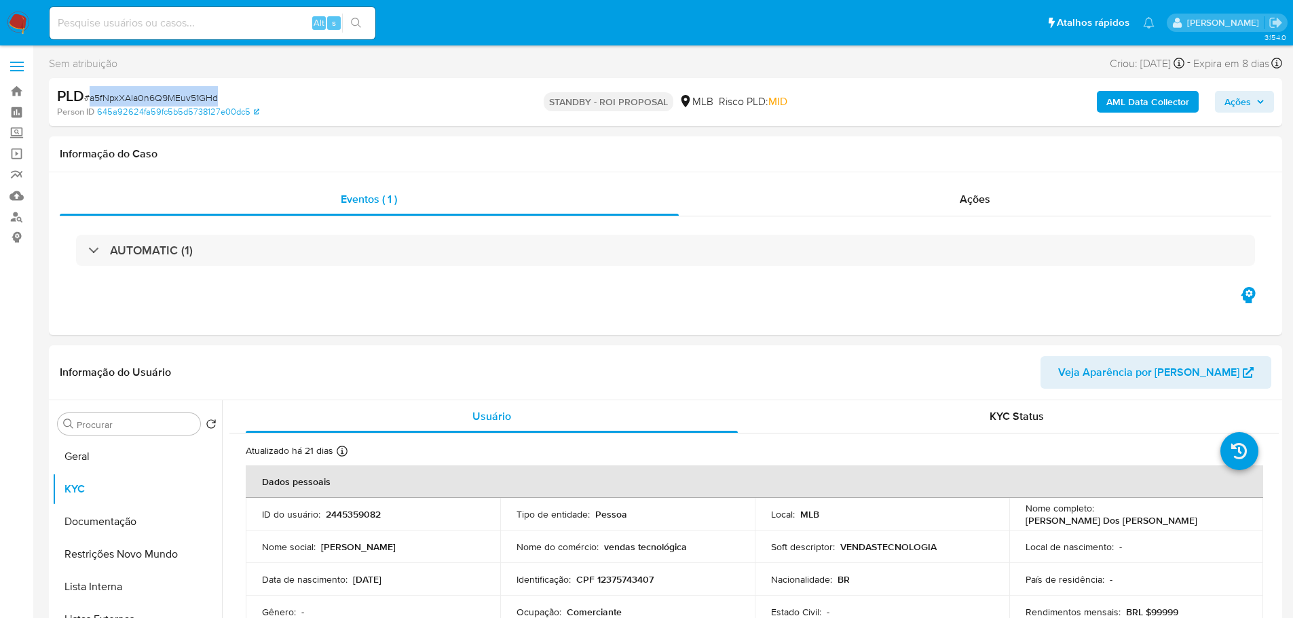
click at [24, 24] on img at bounding box center [18, 23] width 23 height 23
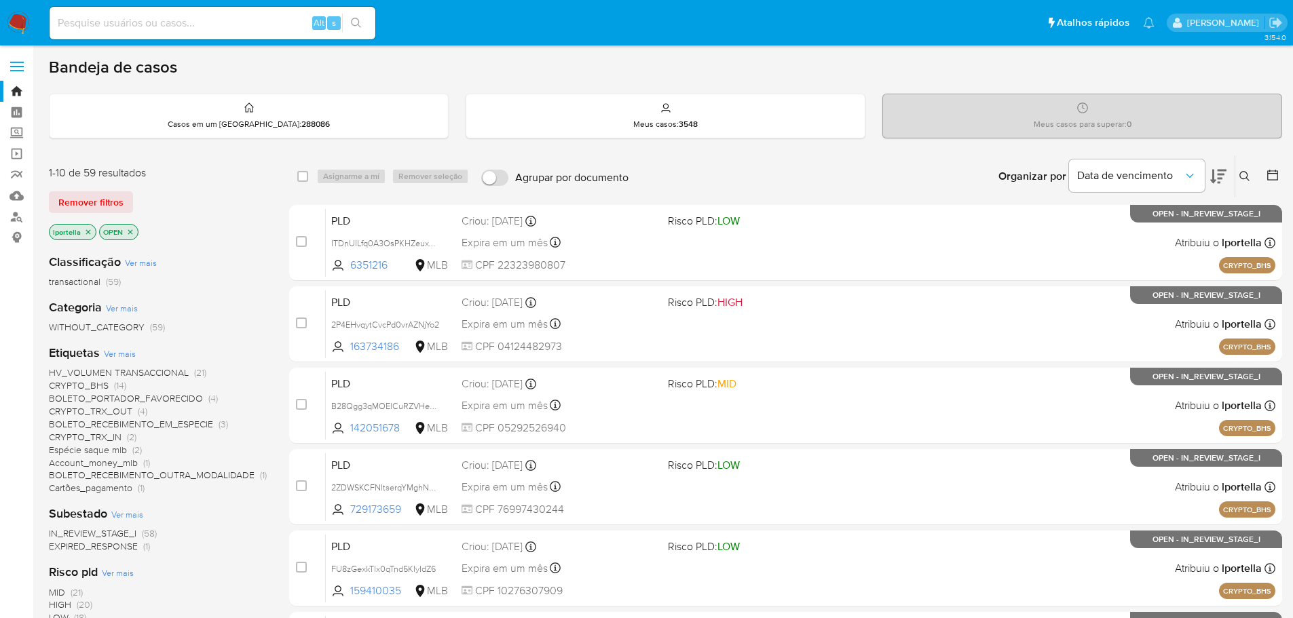
click at [239, 29] on input at bounding box center [213, 23] width 326 height 18
paste input "hy09nuMu1daIfXeJ3gIx4SF6"
type input "hy09nuMu1daIfXeJ3gIx4SF6"
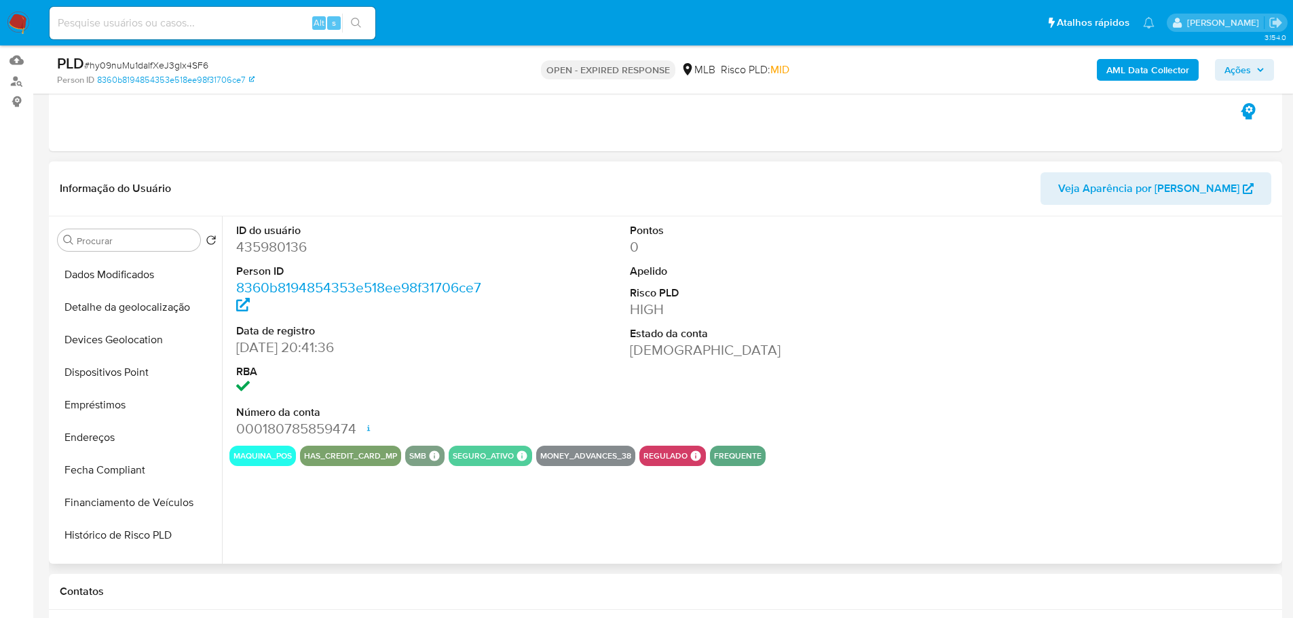
scroll to position [543, 0]
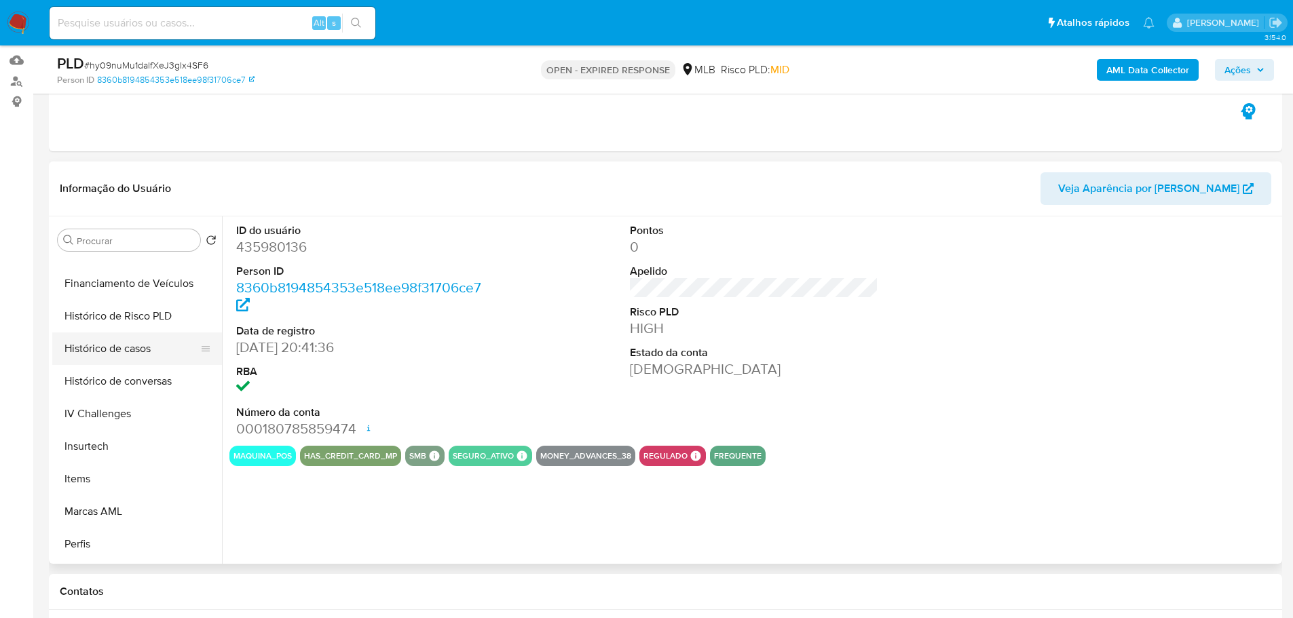
click at [114, 356] on button "Histórico de casos" at bounding box center [131, 349] width 159 height 33
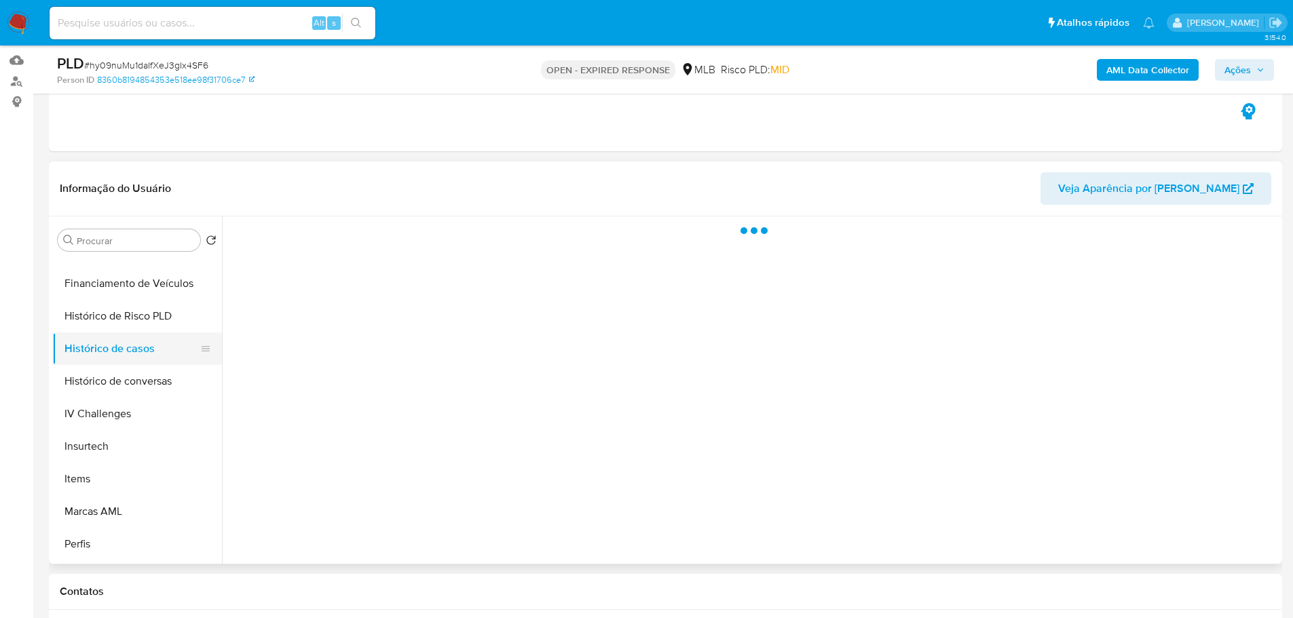
select select "10"
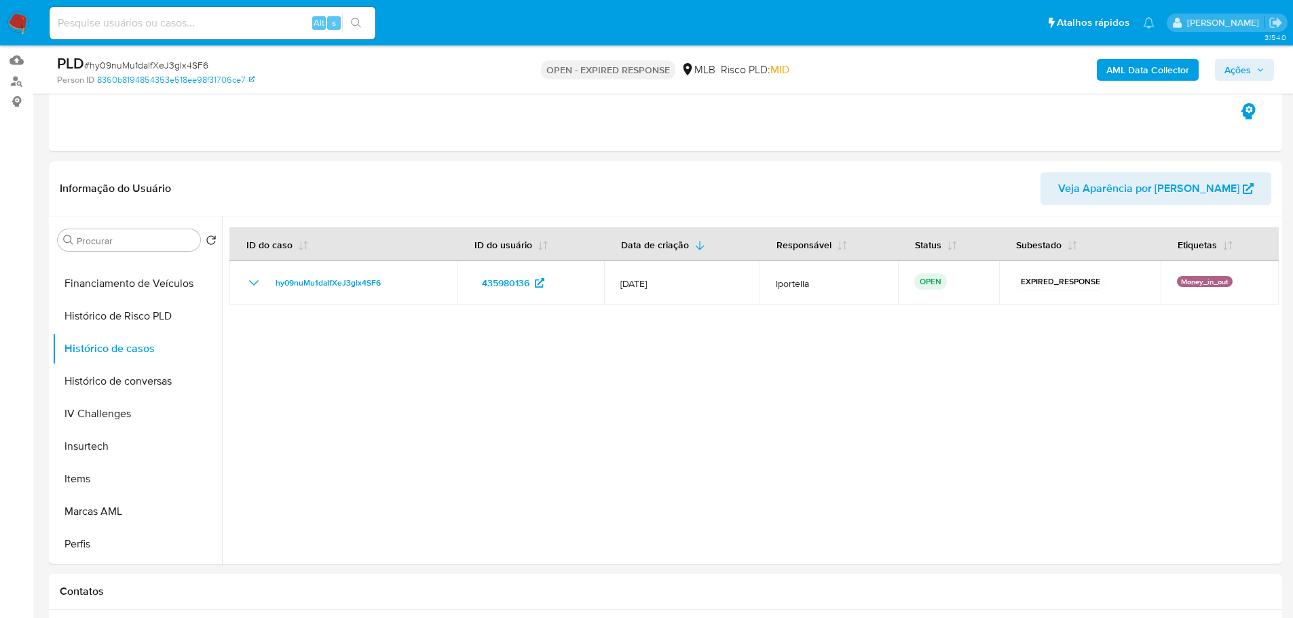
click at [21, 20] on img at bounding box center [18, 23] width 23 height 23
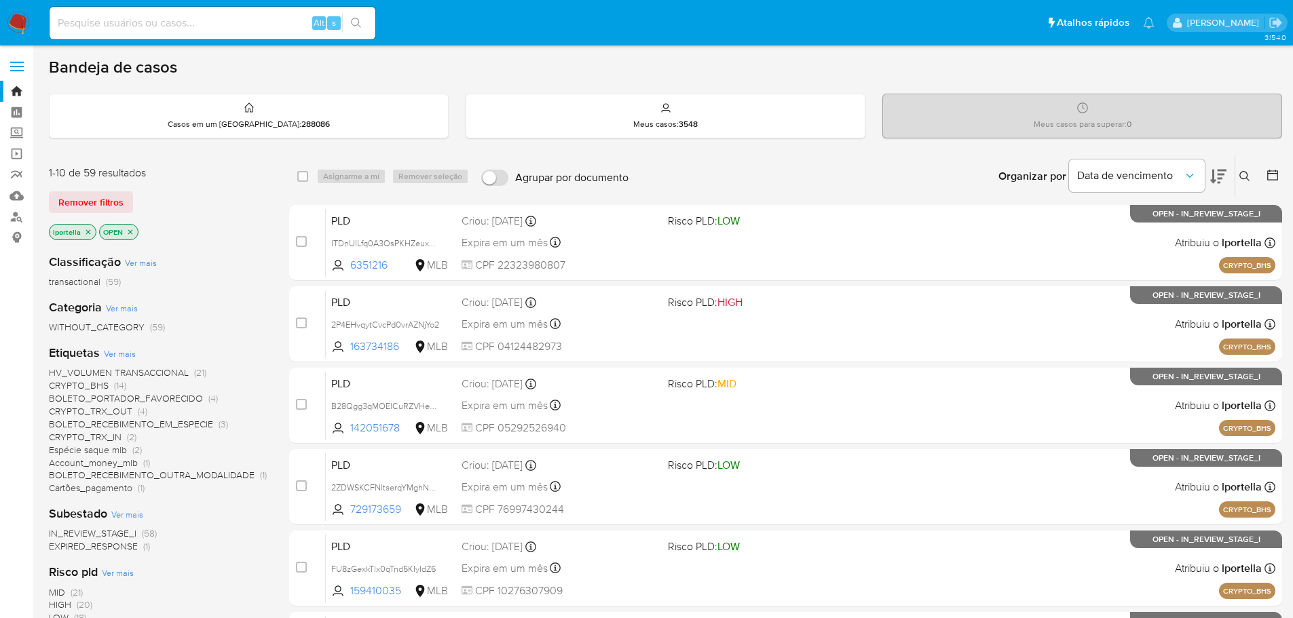
click at [1245, 181] on icon at bounding box center [1244, 176] width 11 height 11
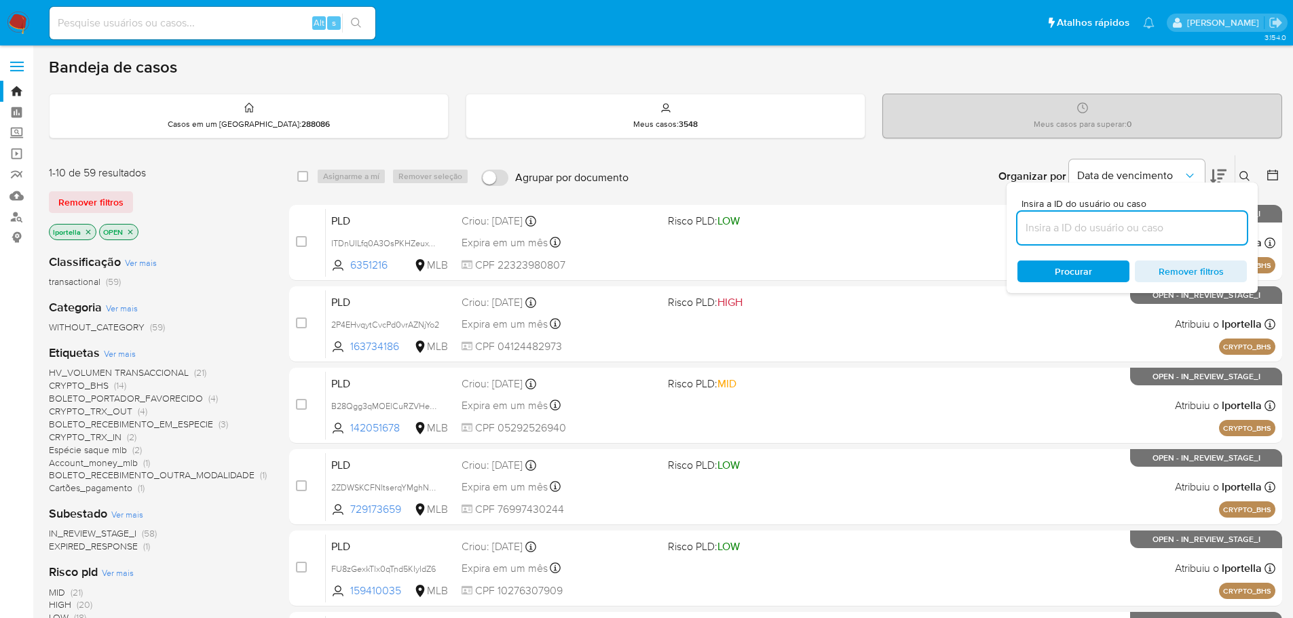
click at [1098, 231] on input at bounding box center [1131, 228] width 229 height 18
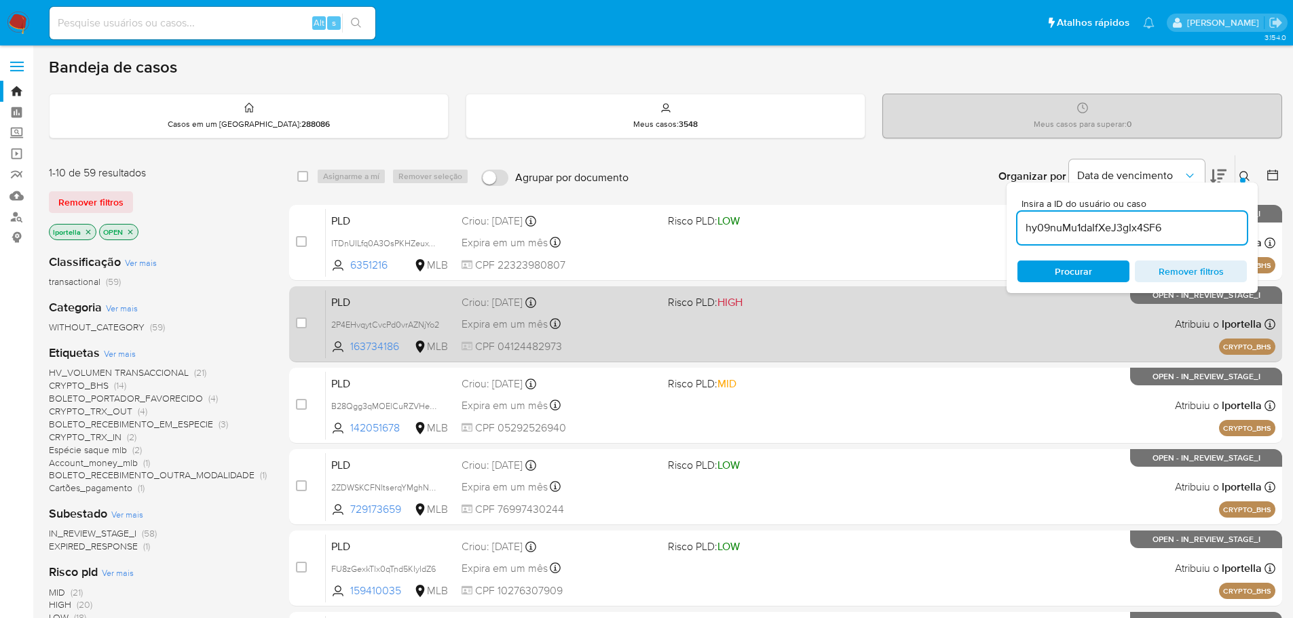
type input "hy09nuMu1daIfXeJ3gIx4SF6"
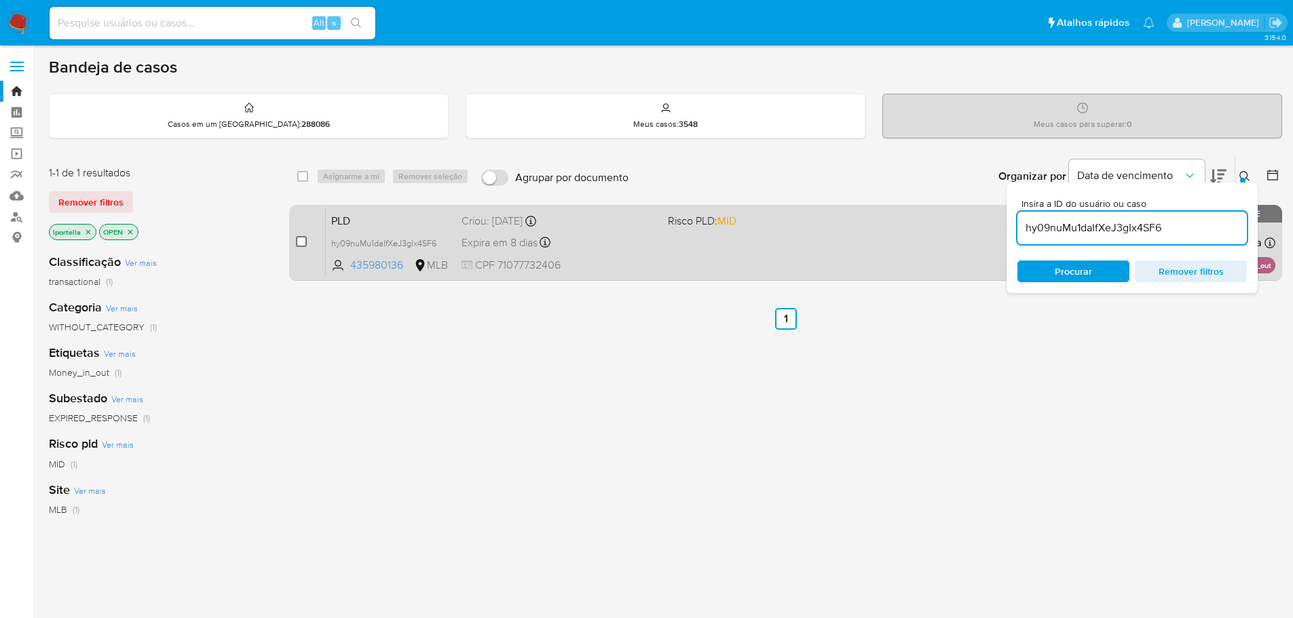
click at [303, 240] on input "checkbox" at bounding box center [301, 241] width 11 height 11
checkbox input "true"
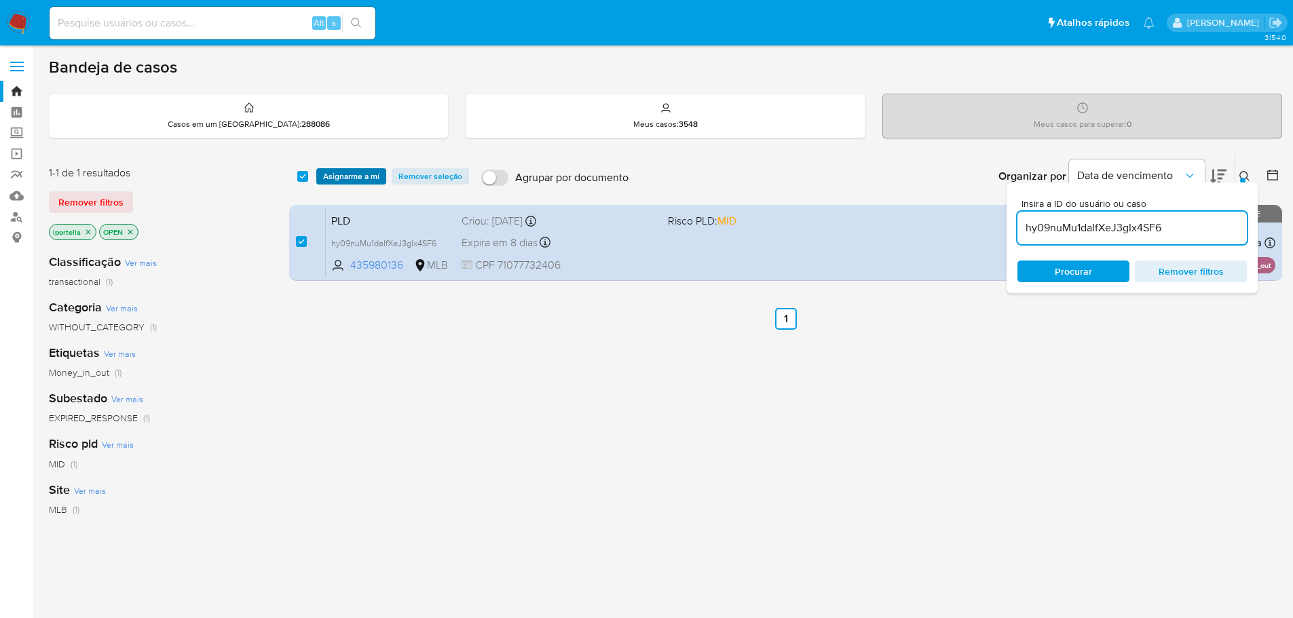
click at [360, 178] on span "Asignarme a mí" at bounding box center [351, 177] width 56 height 14
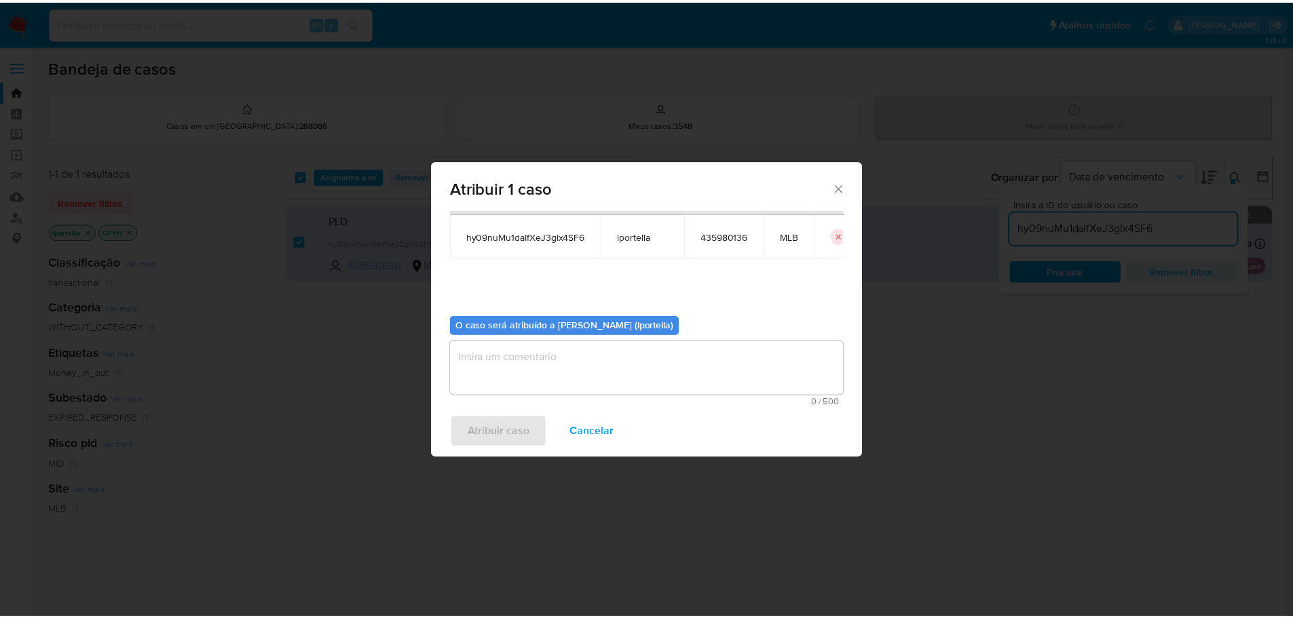
scroll to position [71, 0]
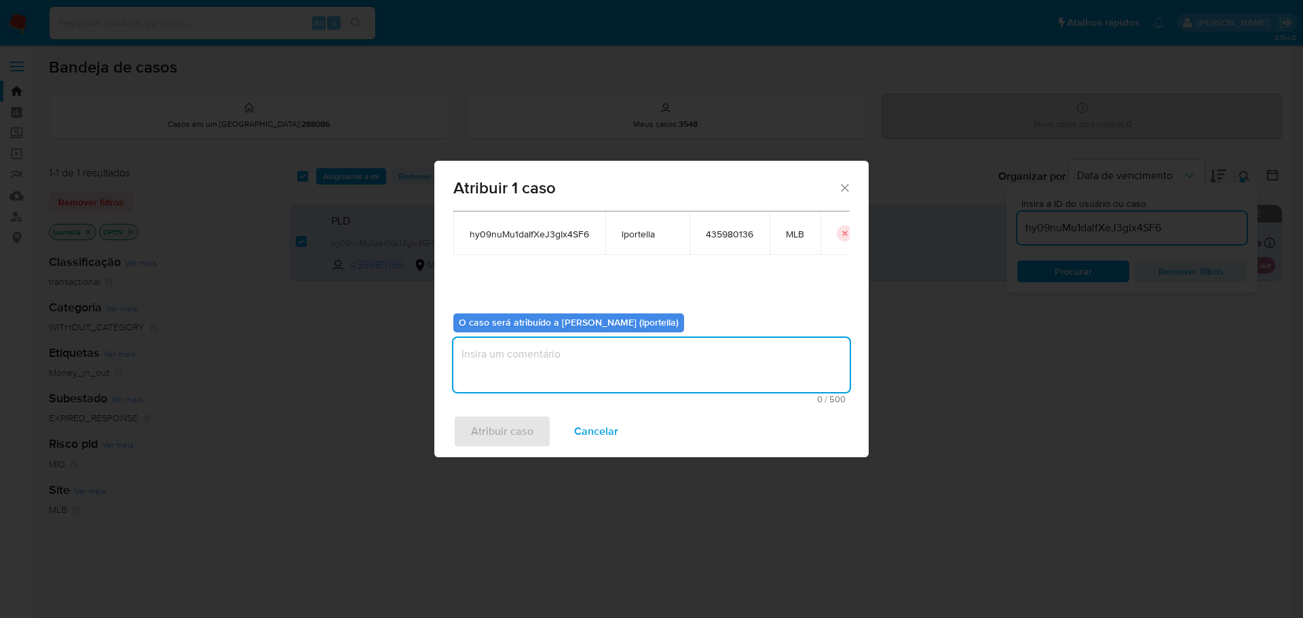
click at [567, 347] on textarea "assign-modal" at bounding box center [651, 365] width 396 height 54
type textarea "Análise"
click at [540, 438] on button "Atribuir caso" at bounding box center [502, 431] width 98 height 33
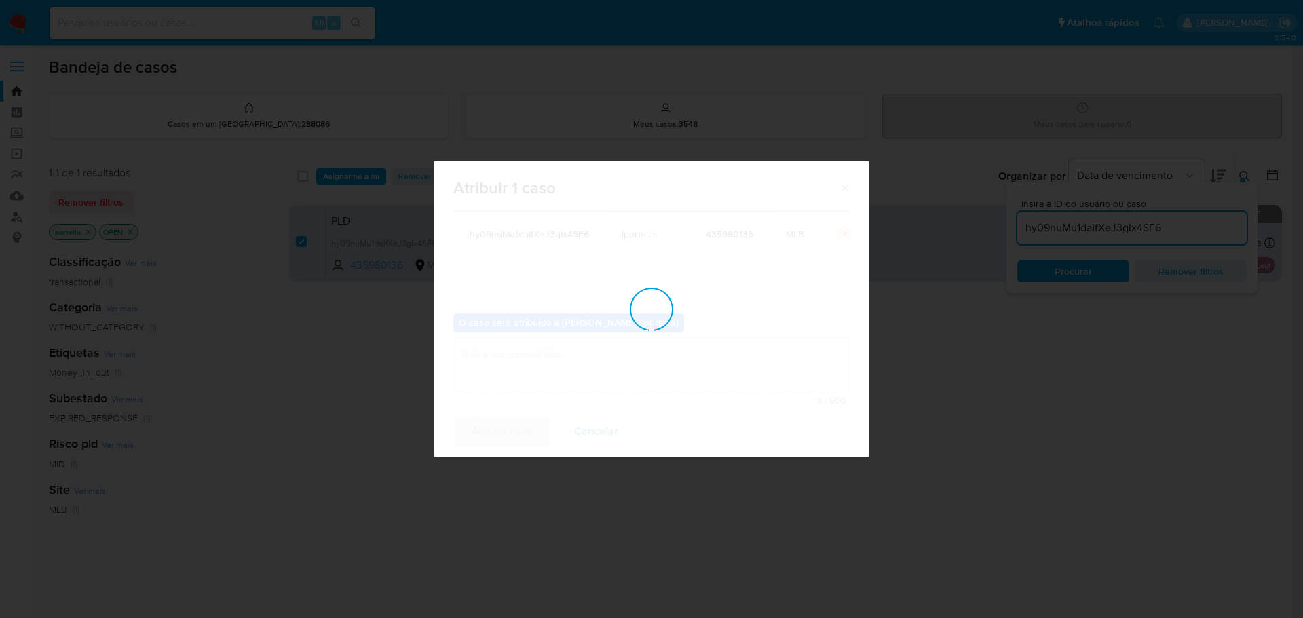
checkbox input "false"
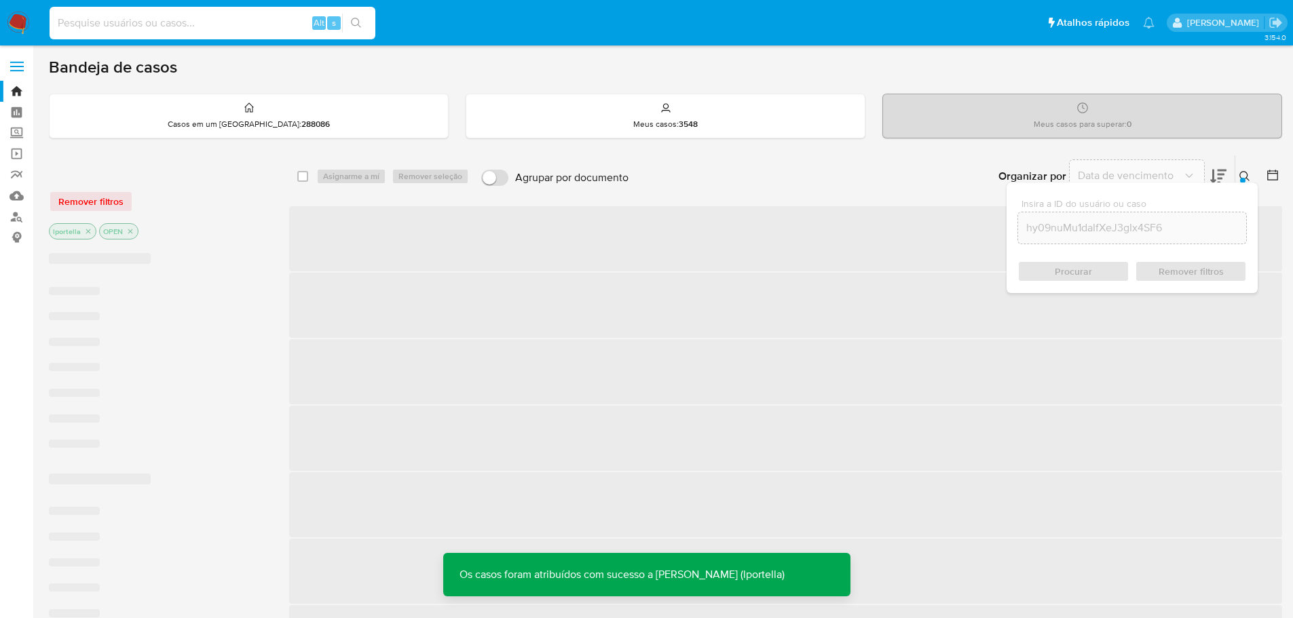
click at [170, 29] on input at bounding box center [213, 23] width 326 height 18
paste input "hy09nuMu1daIfXeJ3gIx4SF6"
type input "hy09nuMu1daIfXeJ3gIx4SF6"
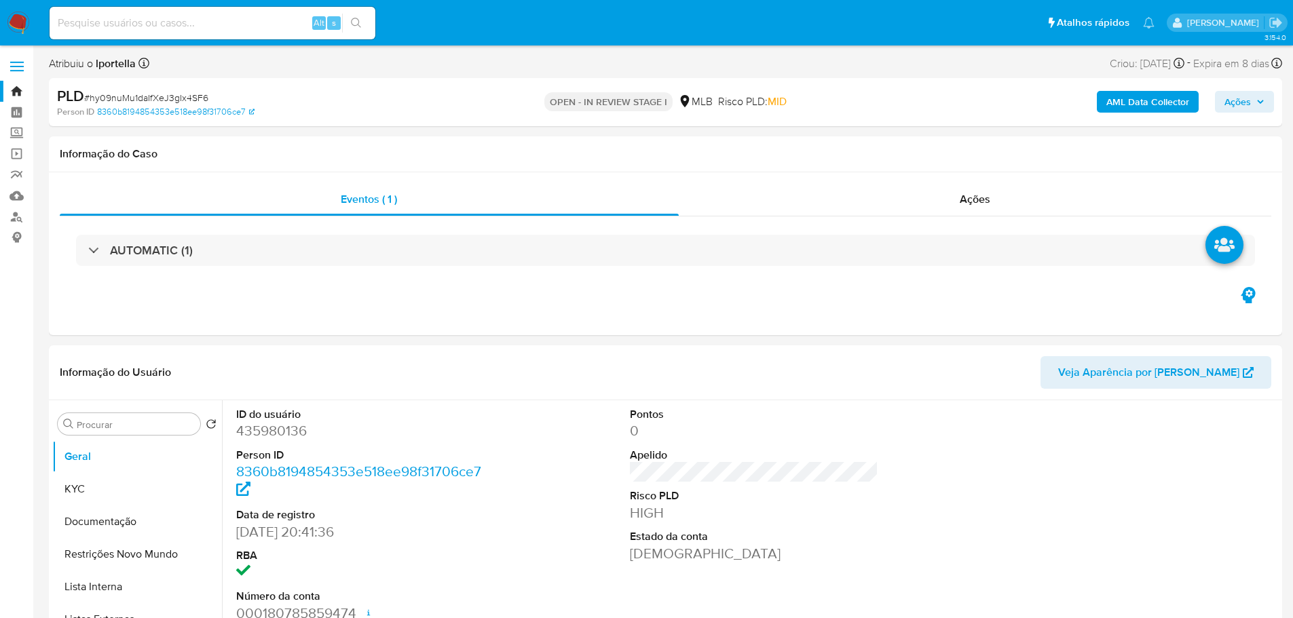
select select "10"
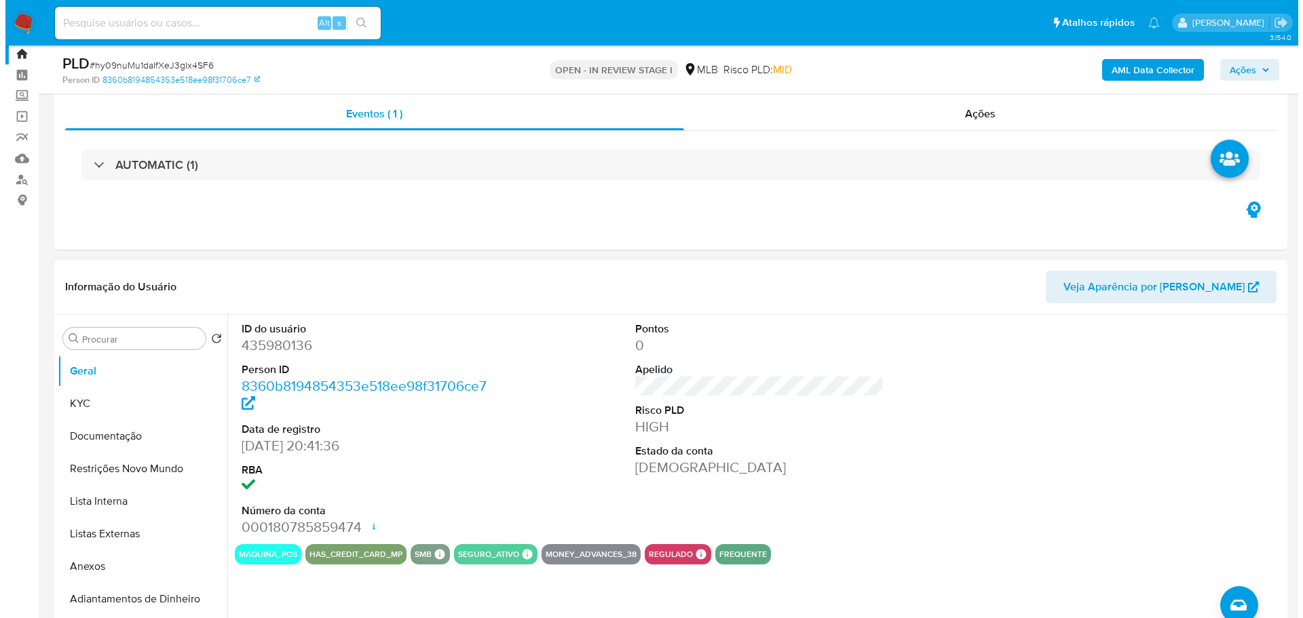
scroll to position [68, 0]
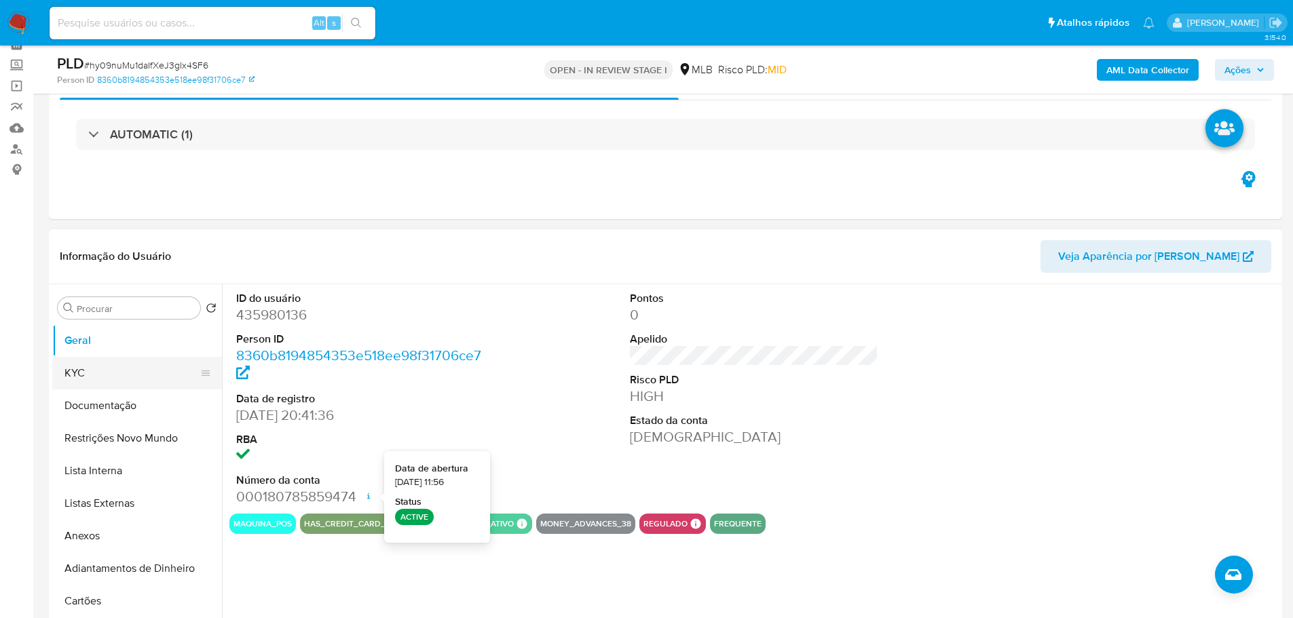
click at [85, 381] on button "KYC" at bounding box center [131, 373] width 159 height 33
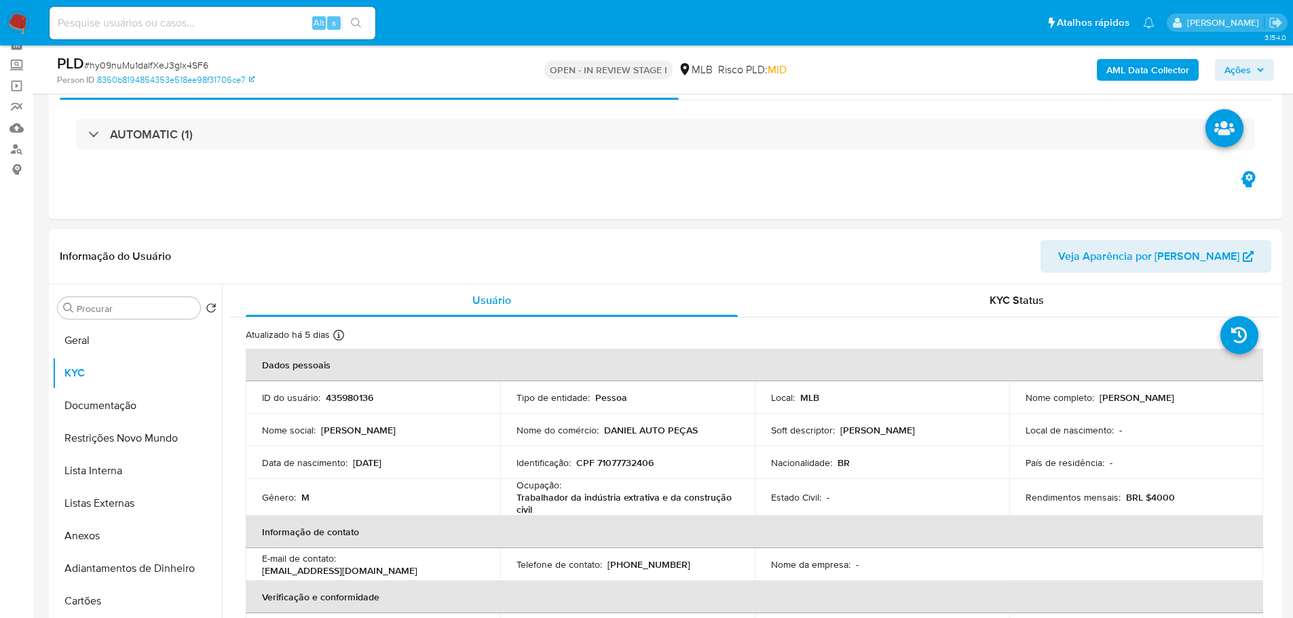
drag, startPoint x: 1247, startPoint y: 60, endPoint x: 1204, endPoint y: 74, distance: 45.5
click at [1247, 60] on span "Ações" at bounding box center [1237, 70] width 26 height 22
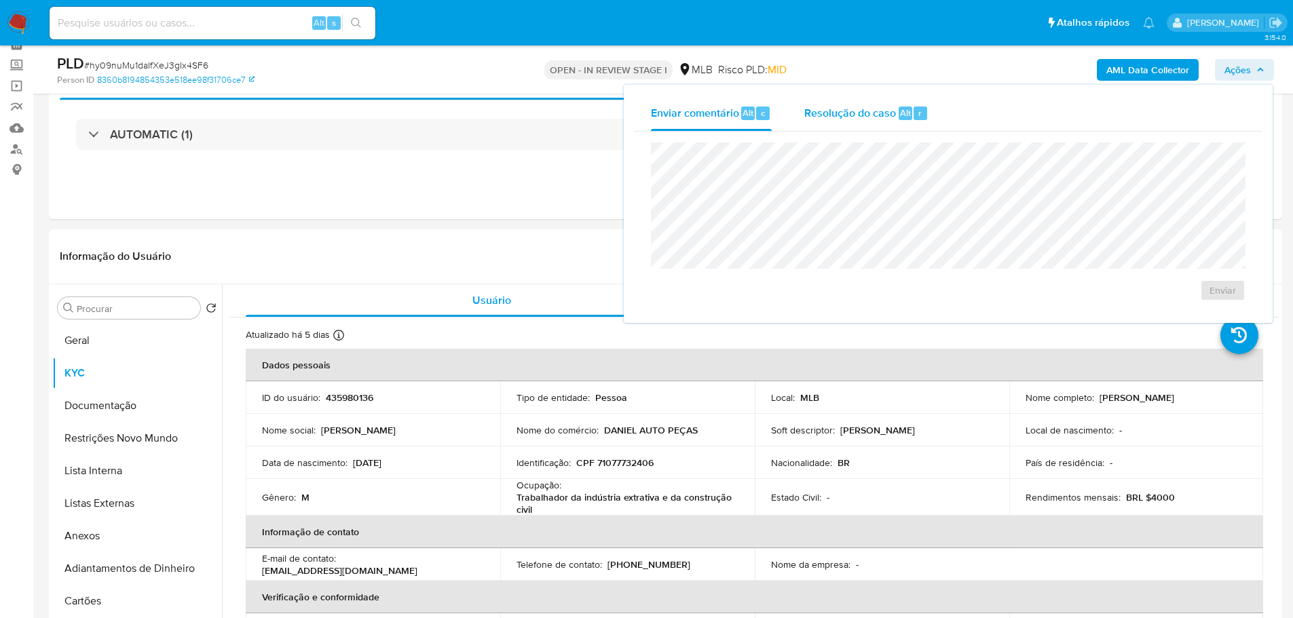
click at [880, 107] on span "Resolução do caso" at bounding box center [850, 113] width 92 height 16
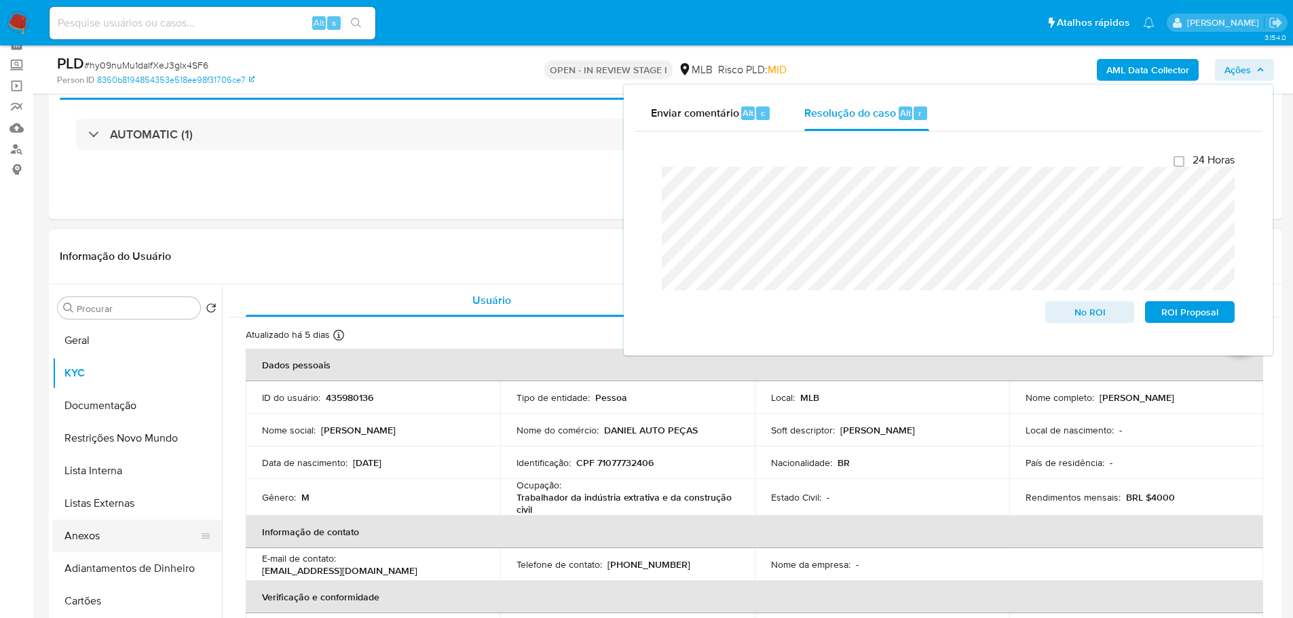
click at [140, 532] on button "Anexos" at bounding box center [131, 536] width 159 height 33
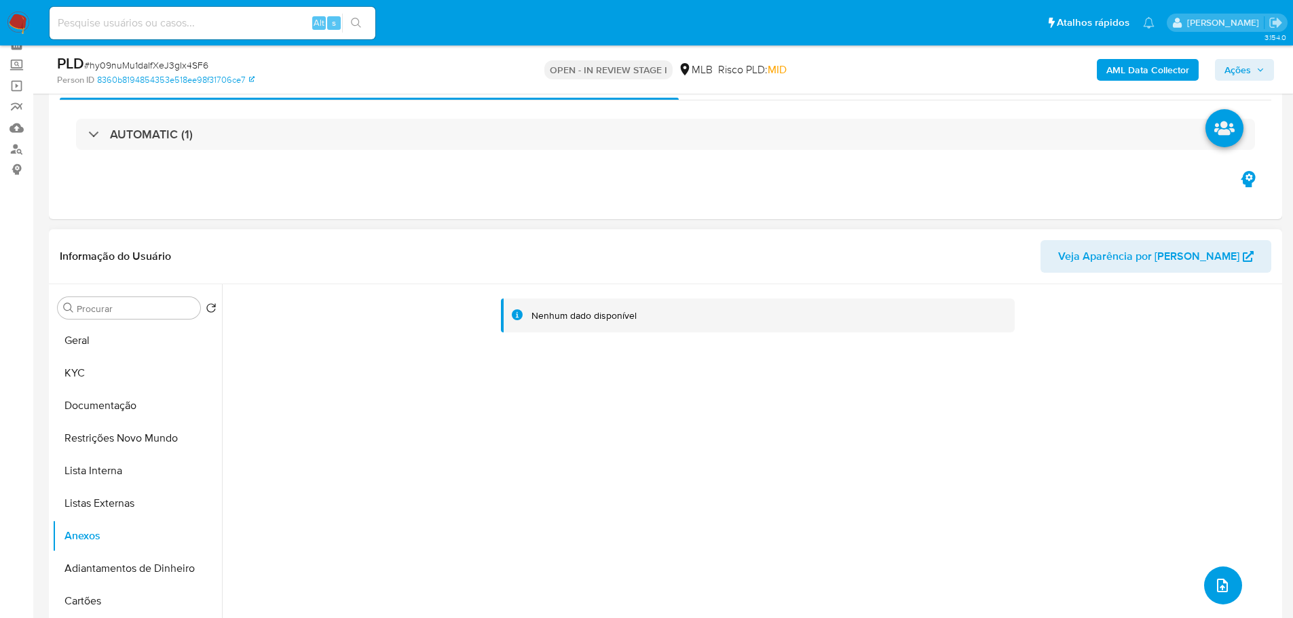
click at [1213, 599] on button "upload-file" at bounding box center [1223, 586] width 38 height 38
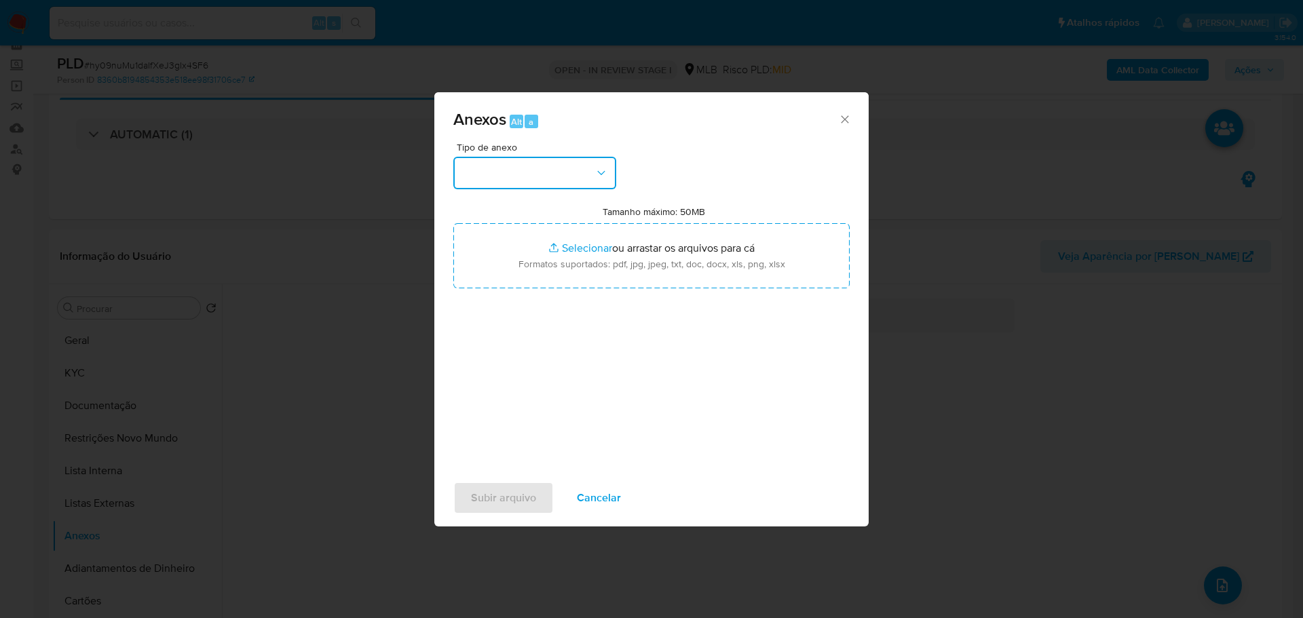
click at [545, 173] on button "button" at bounding box center [534, 173] width 163 height 33
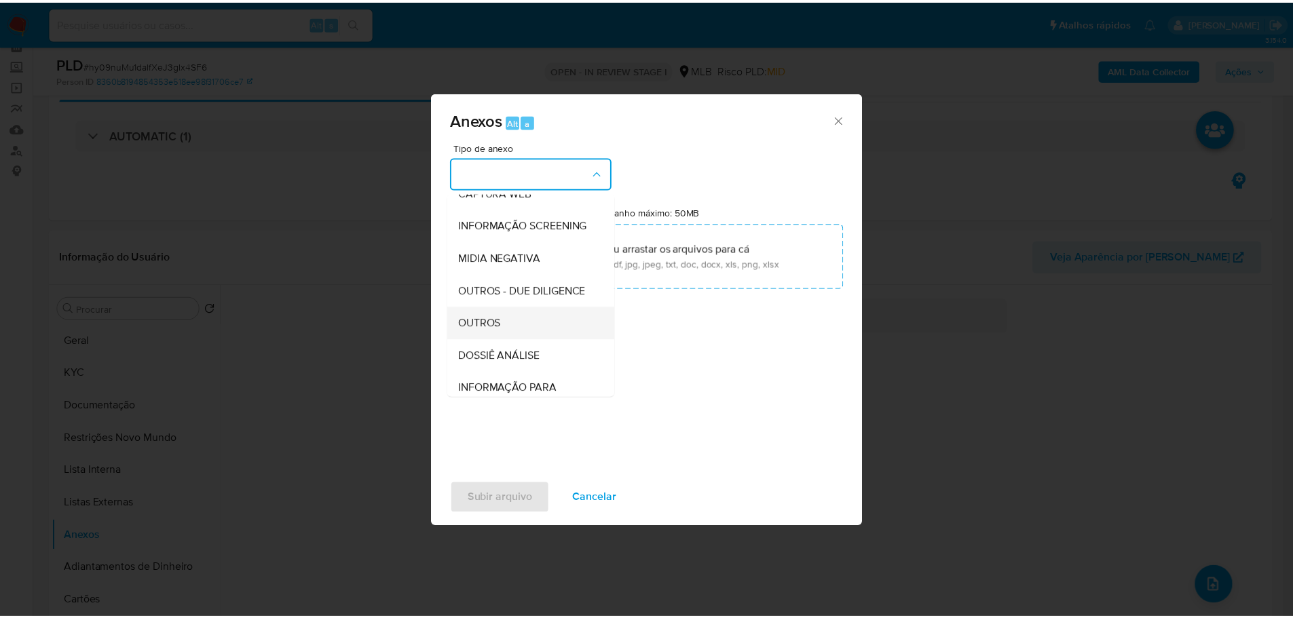
scroll to position [209, 0]
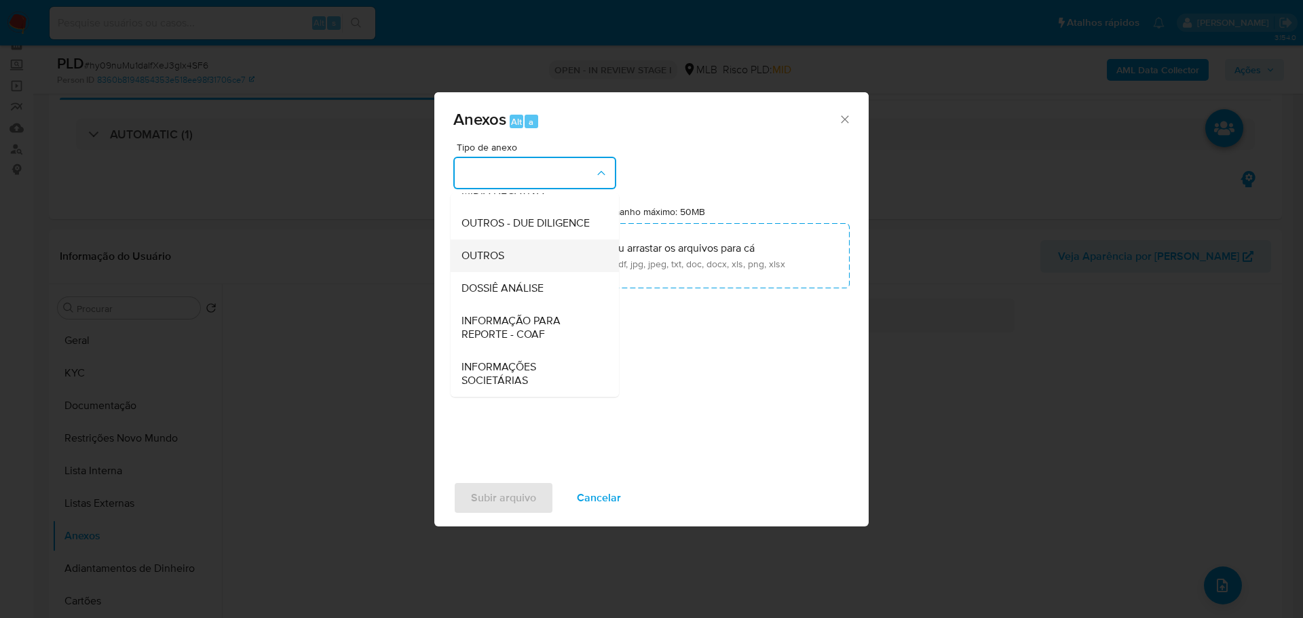
click at [508, 260] on div "OUTROS" at bounding box center [531, 256] width 138 height 33
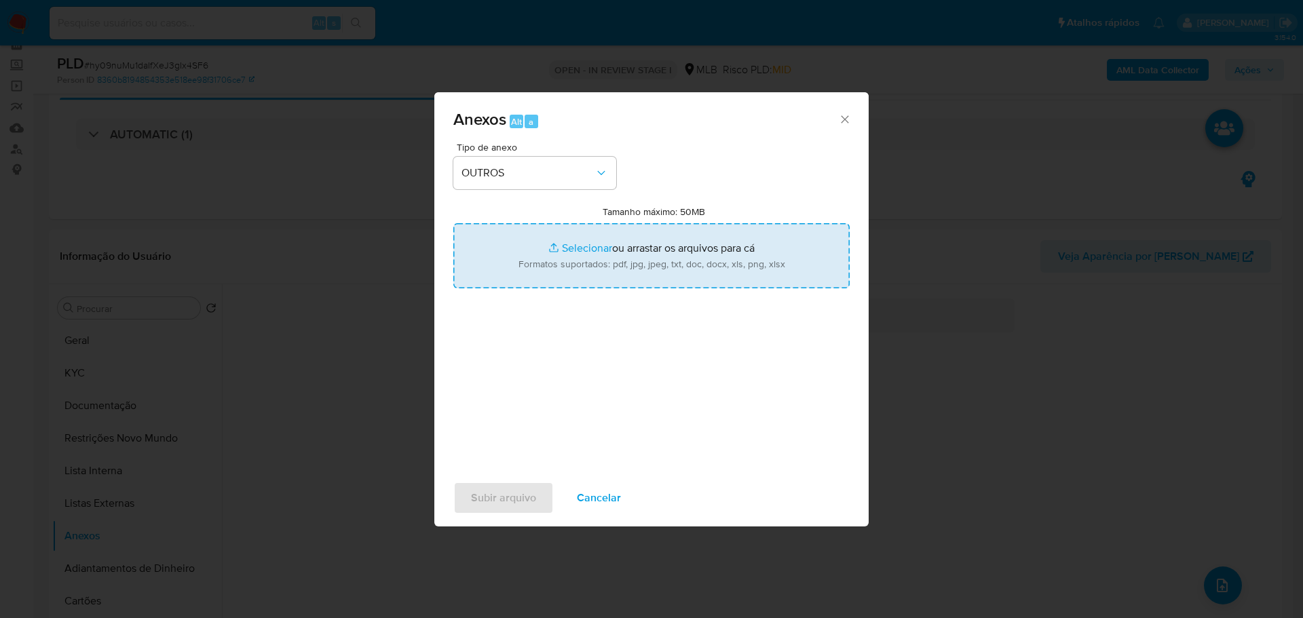
type input "C:\fakepath\SAR - XXX - CPF 71077732406 - DANIEL DE PAULA GOMES ACIOLI.pdf"
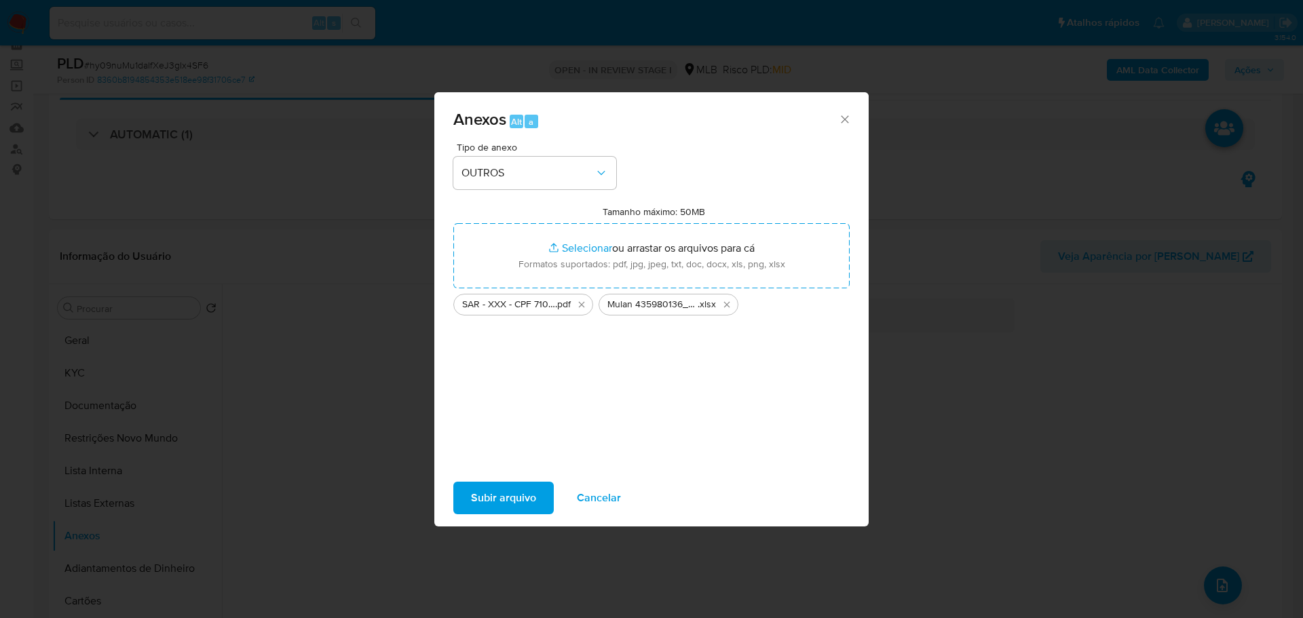
click at [512, 506] on span "Subir arquivo" at bounding box center [503, 498] width 65 height 30
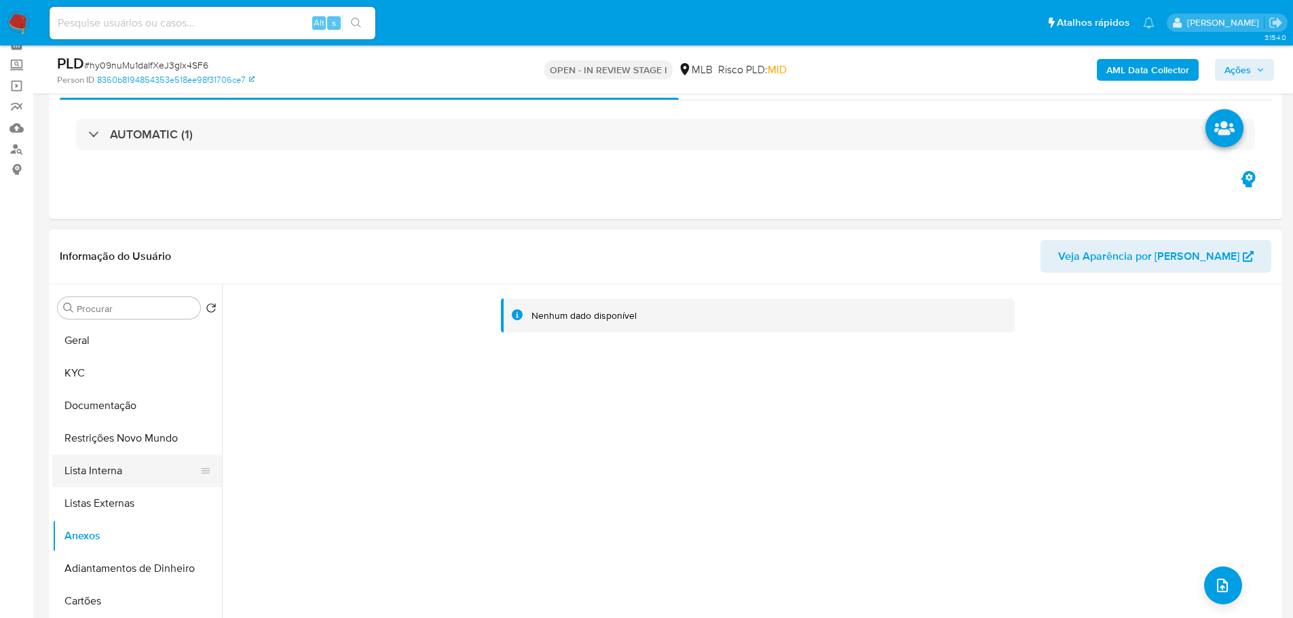
click at [88, 459] on button "Lista Interna" at bounding box center [131, 471] width 159 height 33
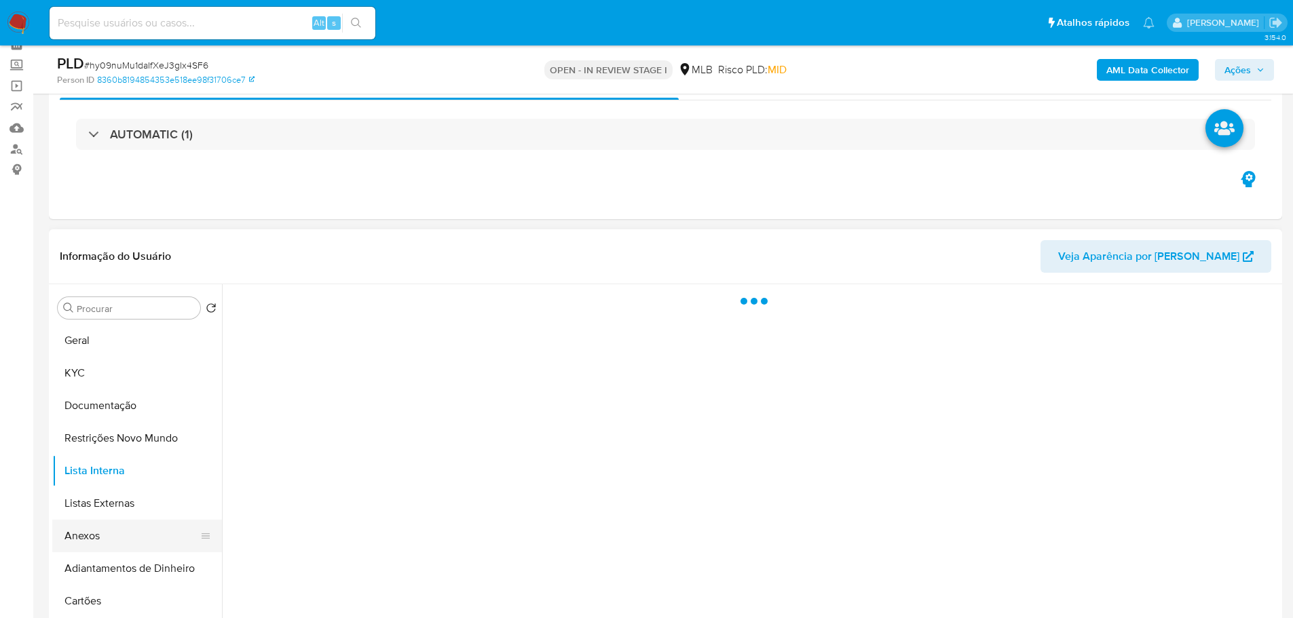
click at [120, 534] on button "Anexos" at bounding box center [131, 536] width 159 height 33
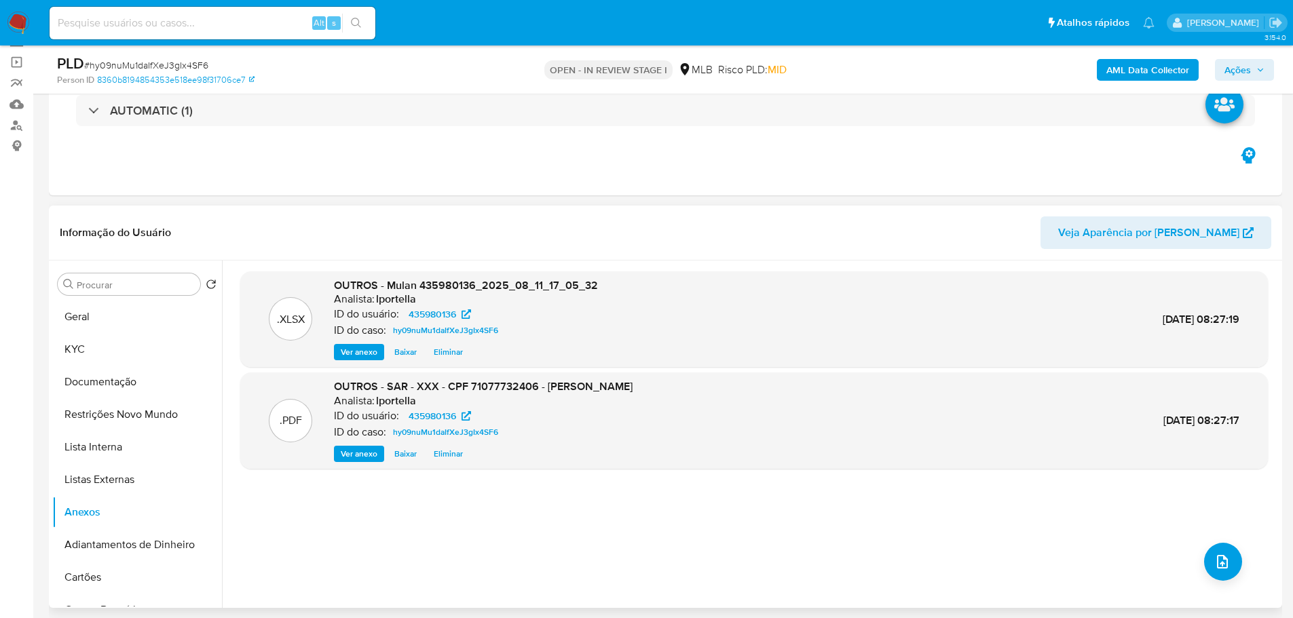
scroll to position [68, 0]
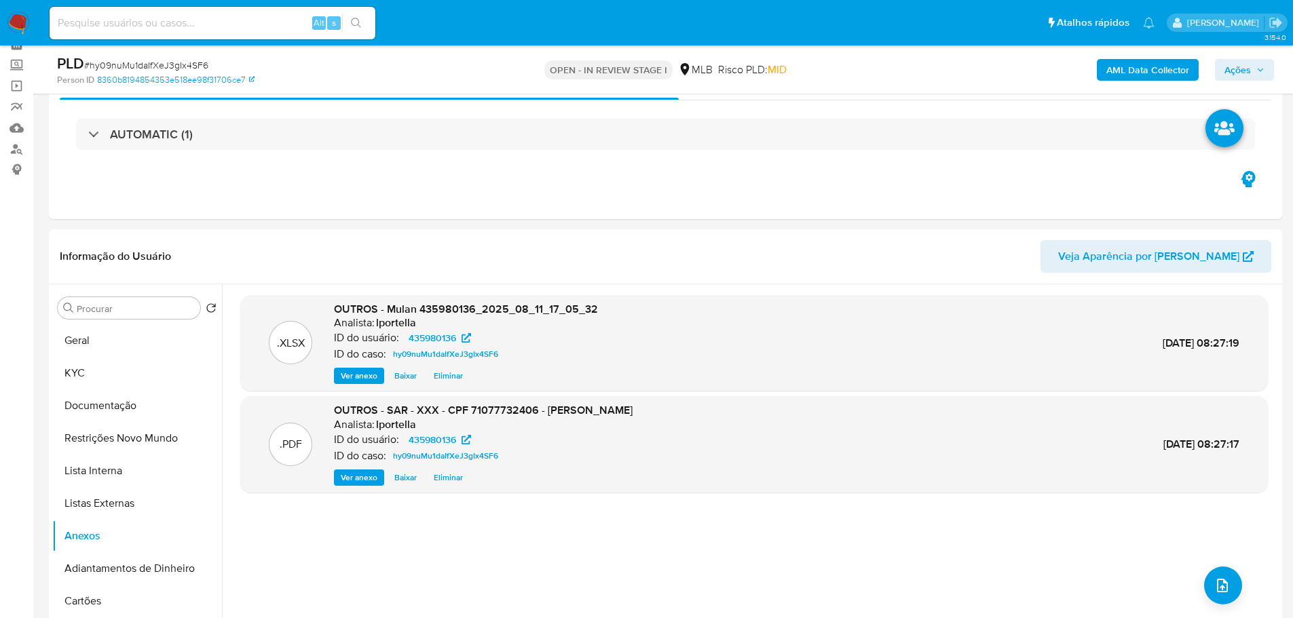
click at [1256, 74] on span "Ações" at bounding box center [1244, 69] width 40 height 19
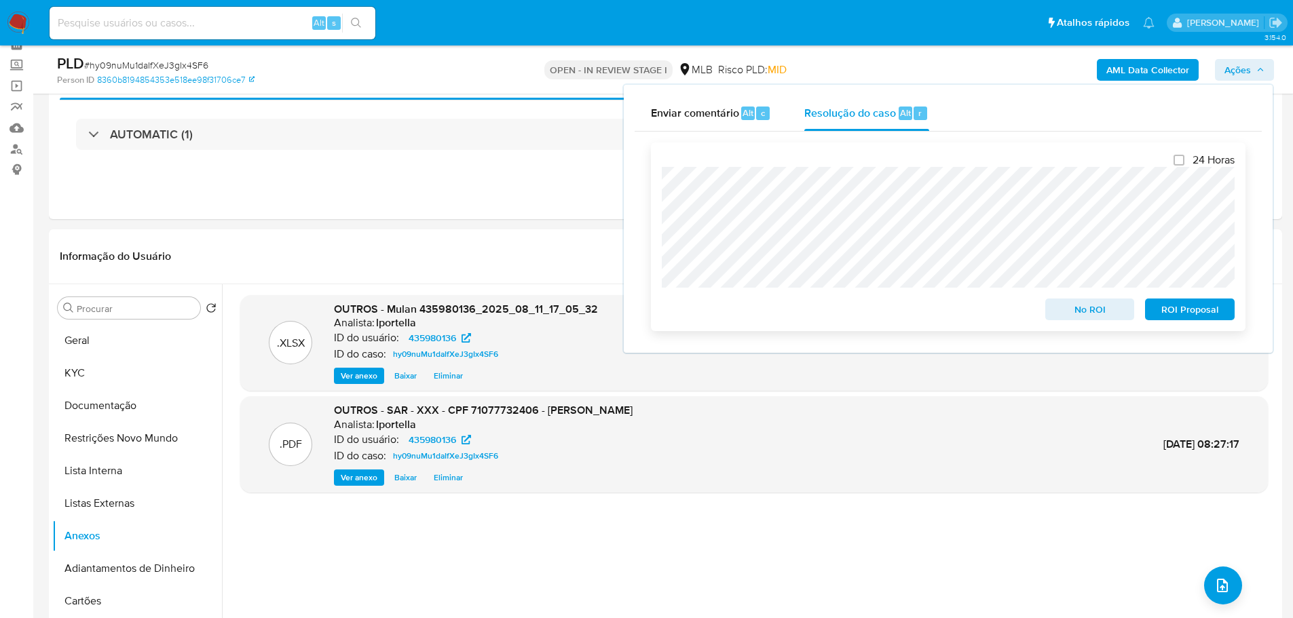
click at [1195, 310] on span "ROI Proposal" at bounding box center [1189, 309] width 71 height 19
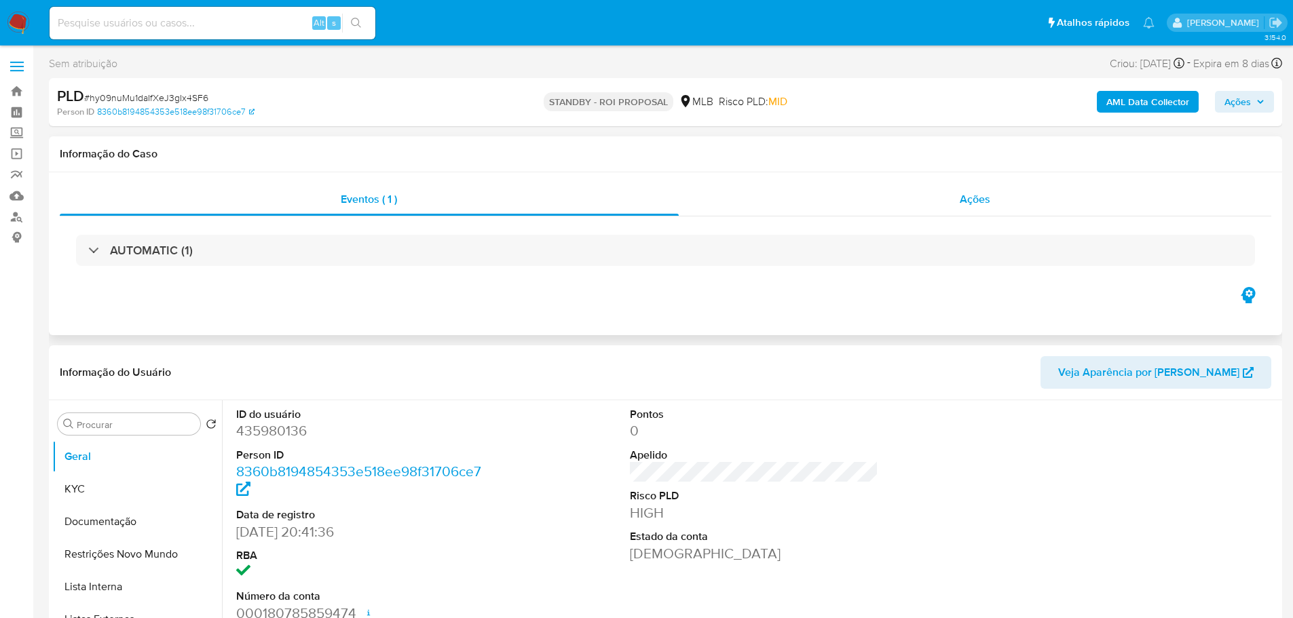
select select "10"
click at [1223, 98] on button "Ações" at bounding box center [1244, 102] width 59 height 22
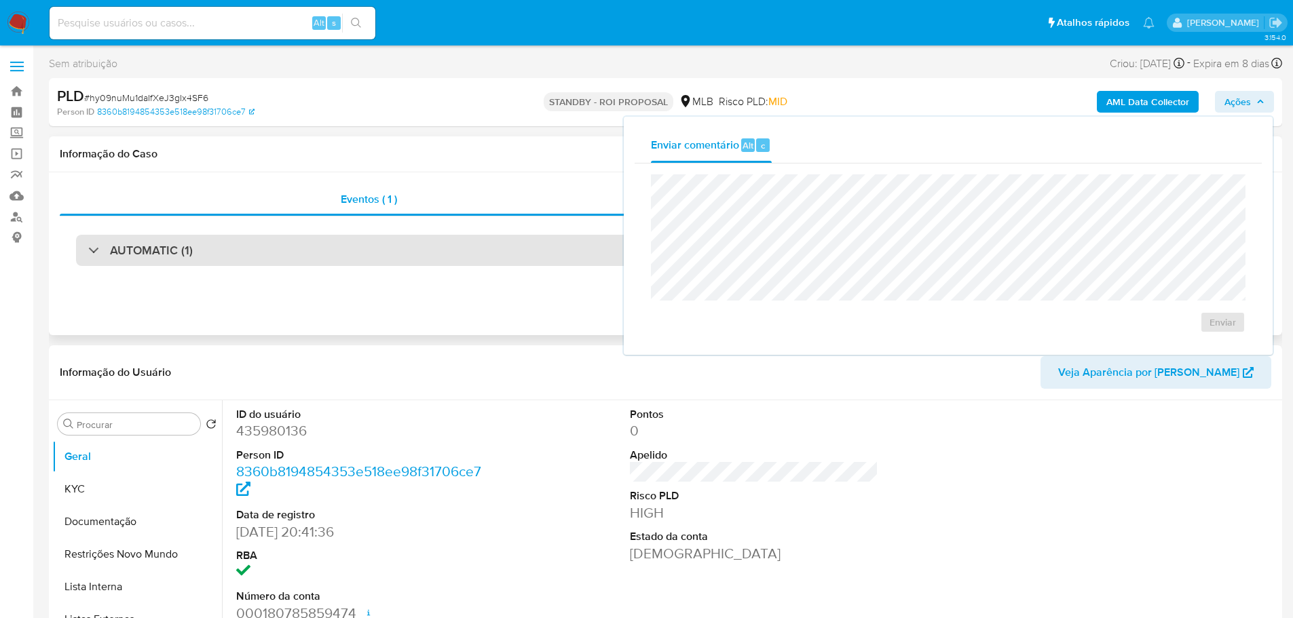
click at [523, 264] on div "AUTOMATIC (1)" at bounding box center [665, 250] width 1179 height 31
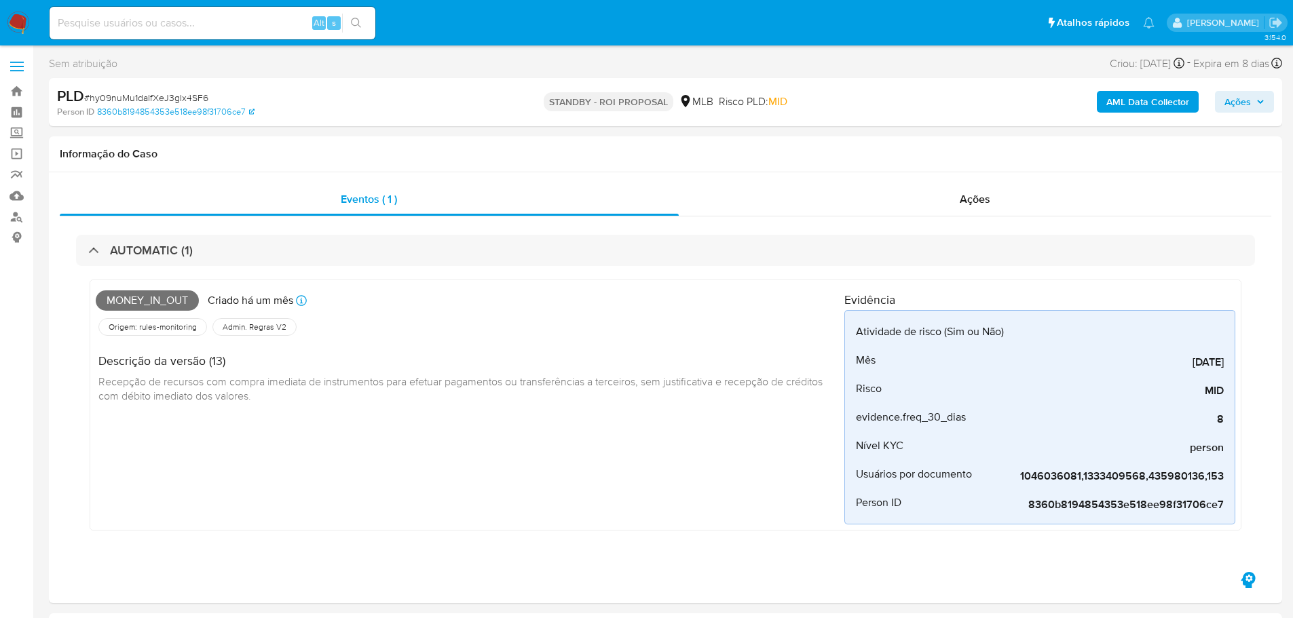
click at [143, 97] on span "# hy09nuMu1daIfXeJ3gIx4SF6" at bounding box center [146, 98] width 124 height 14
copy span "hy09nuMu1daIfXeJ3gIx4SF6"
click at [24, 24] on img at bounding box center [18, 23] width 23 height 23
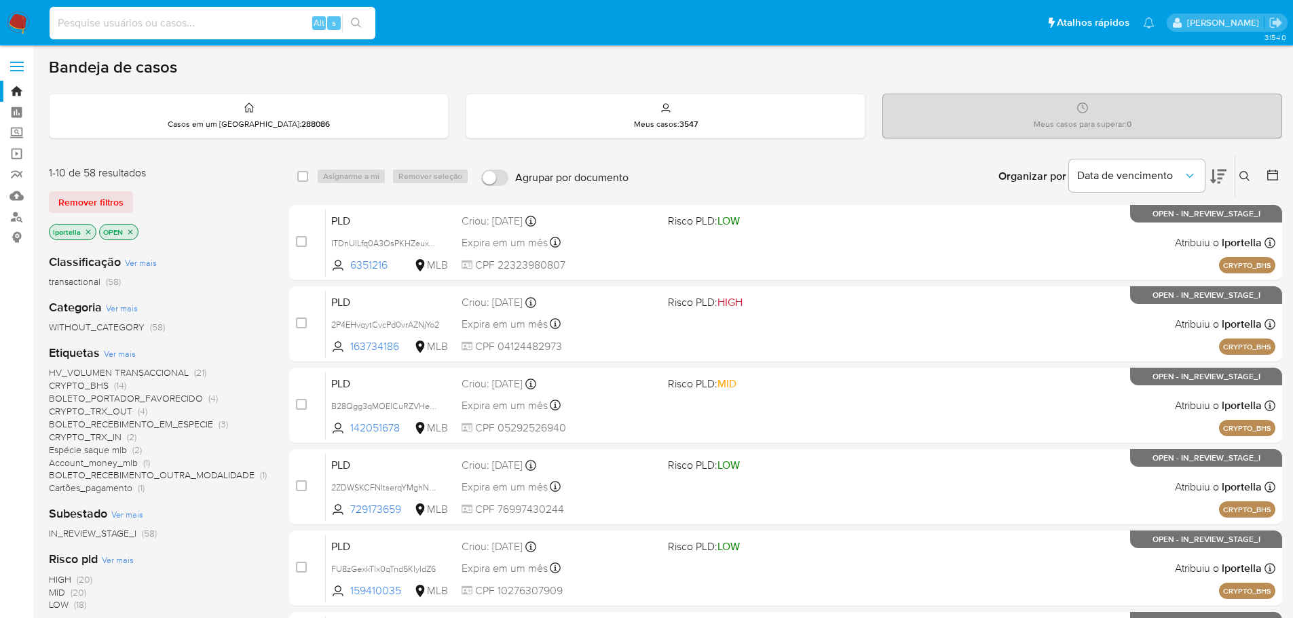
click at [281, 24] on input at bounding box center [213, 23] width 326 height 18
paste input "hy09nuMu1daIfXeJ3gIx4SF6"
type input "hy09nuMu1daIfXeJ3gIx4SF6"
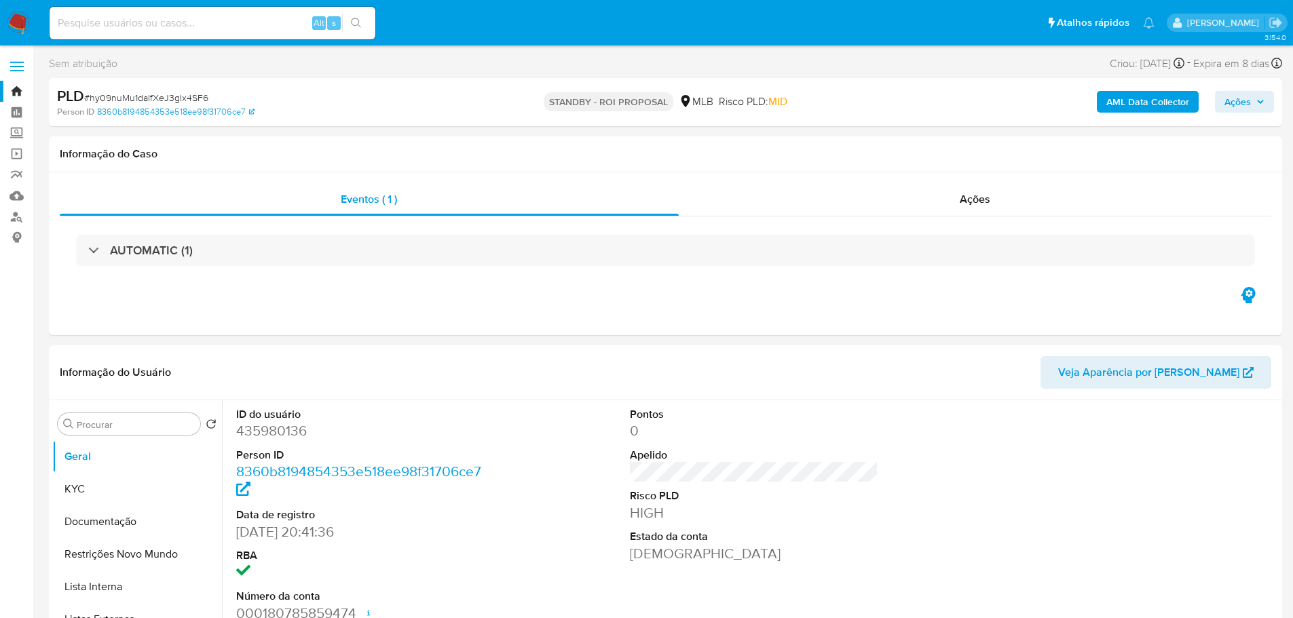
select select "10"
click at [12, 25] on img at bounding box center [18, 23] width 23 height 23
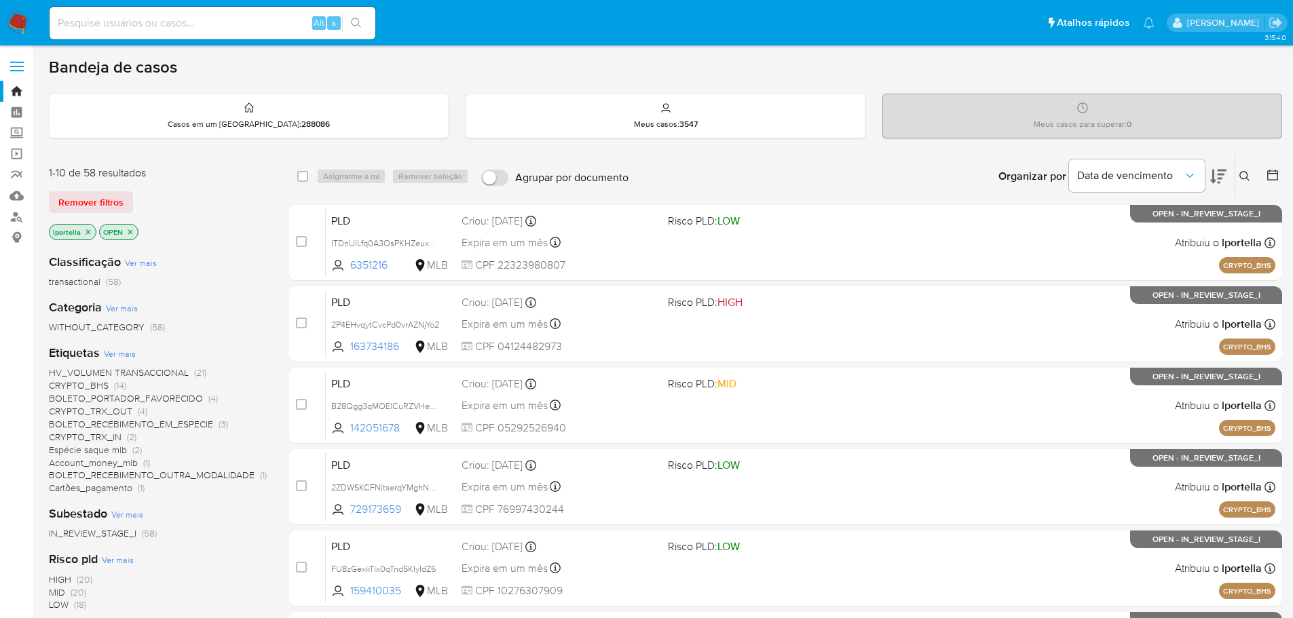
drag, startPoint x: 212, startPoint y: 7, endPoint x: 212, endPoint y: 16, distance: 9.5
click at [212, 10] on div "Alt s" at bounding box center [213, 23] width 326 height 33
click at [210, 24] on input at bounding box center [213, 23] width 326 height 18
paste input "269235154"
type input "269235154"
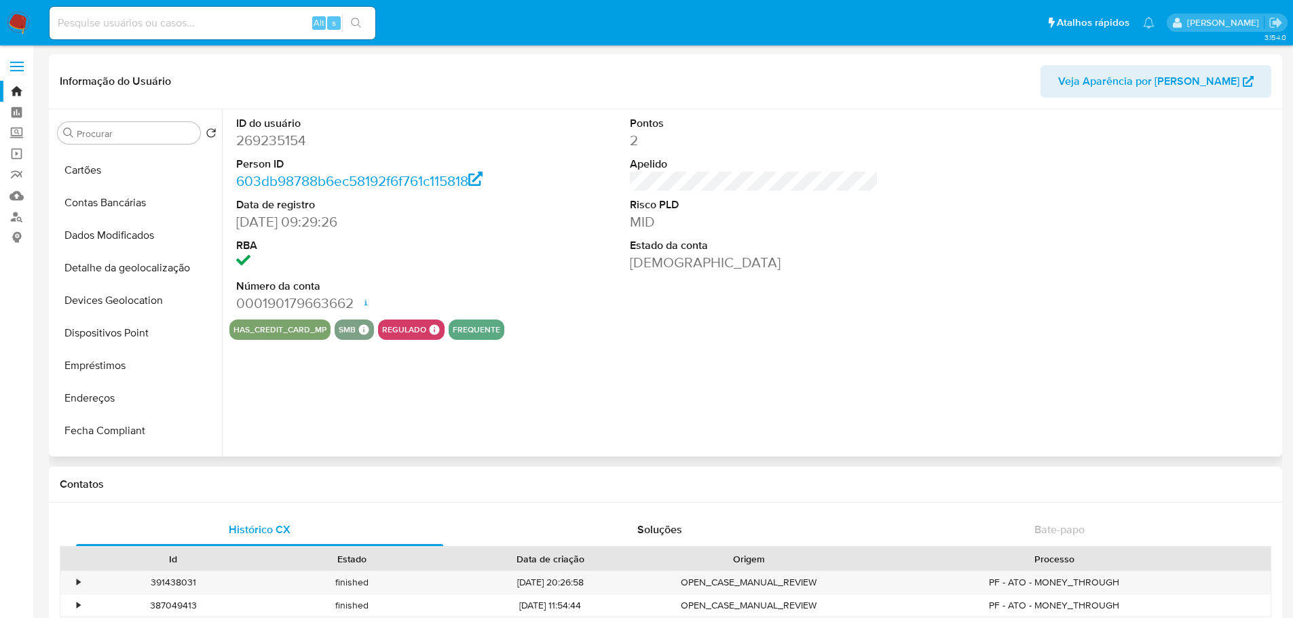
scroll to position [606, 0]
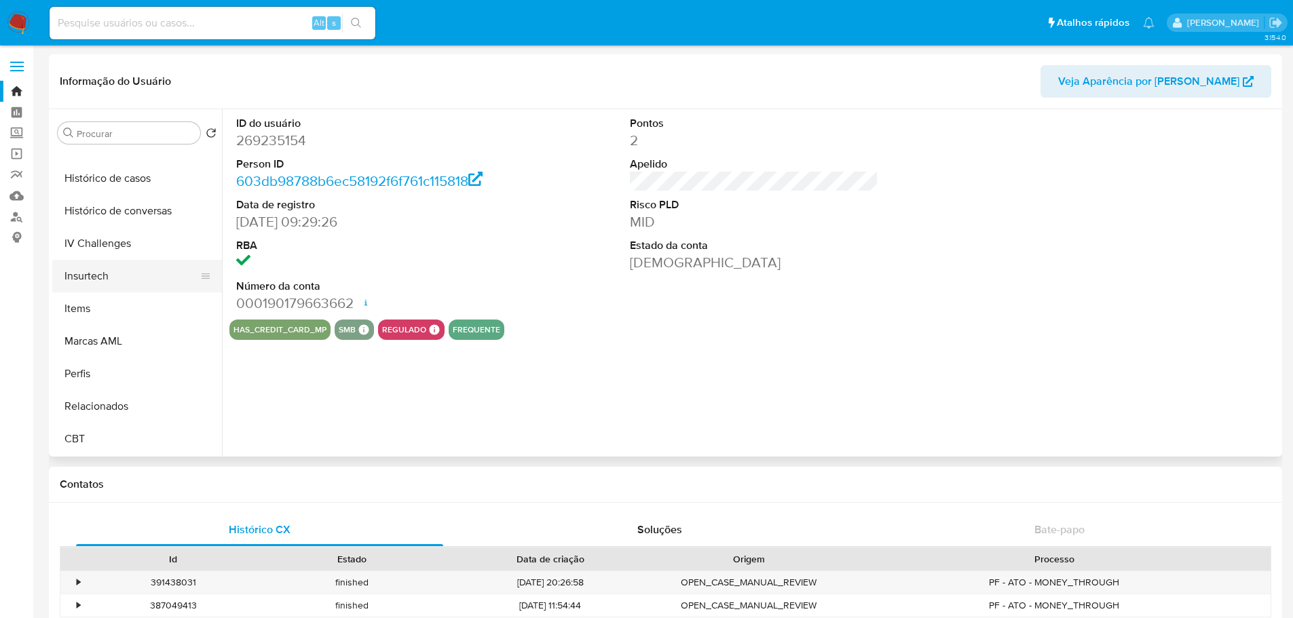
select select "10"
click at [126, 192] on button "Histórico de casos" at bounding box center [131, 178] width 159 height 33
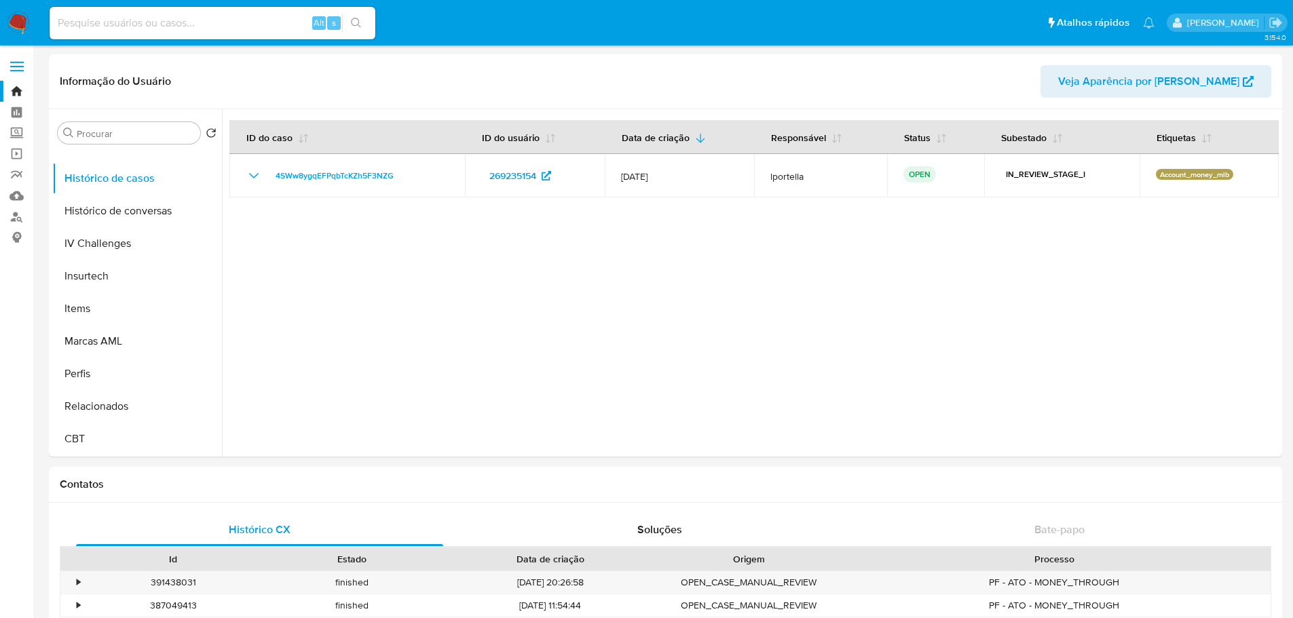
click at [221, 29] on input at bounding box center [213, 23] width 326 height 18
paste input "404274735"
type input "404274735"
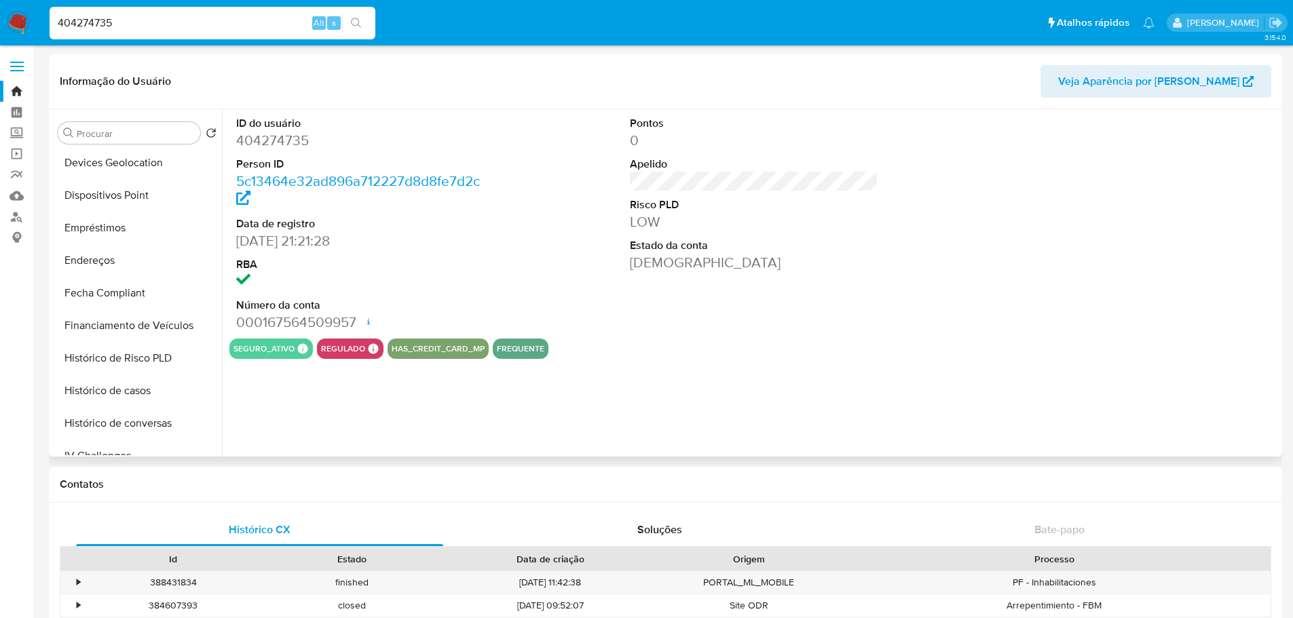
scroll to position [606, 0]
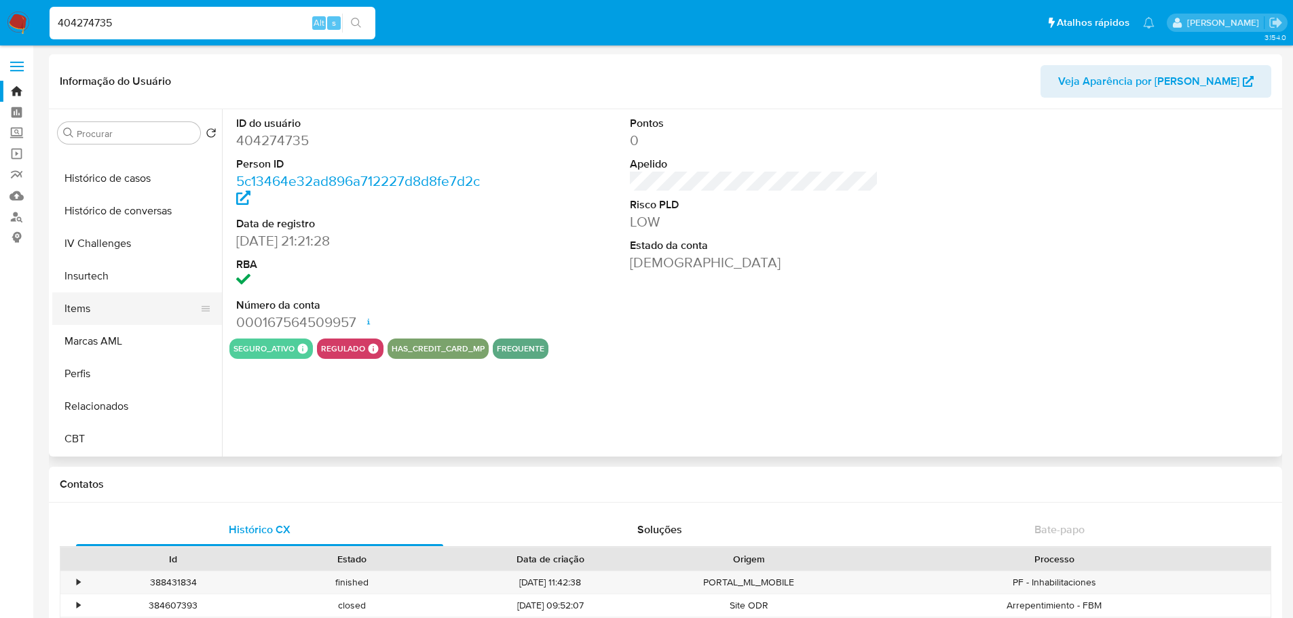
select select "10"
click at [131, 186] on button "Histórico de casos" at bounding box center [131, 178] width 159 height 33
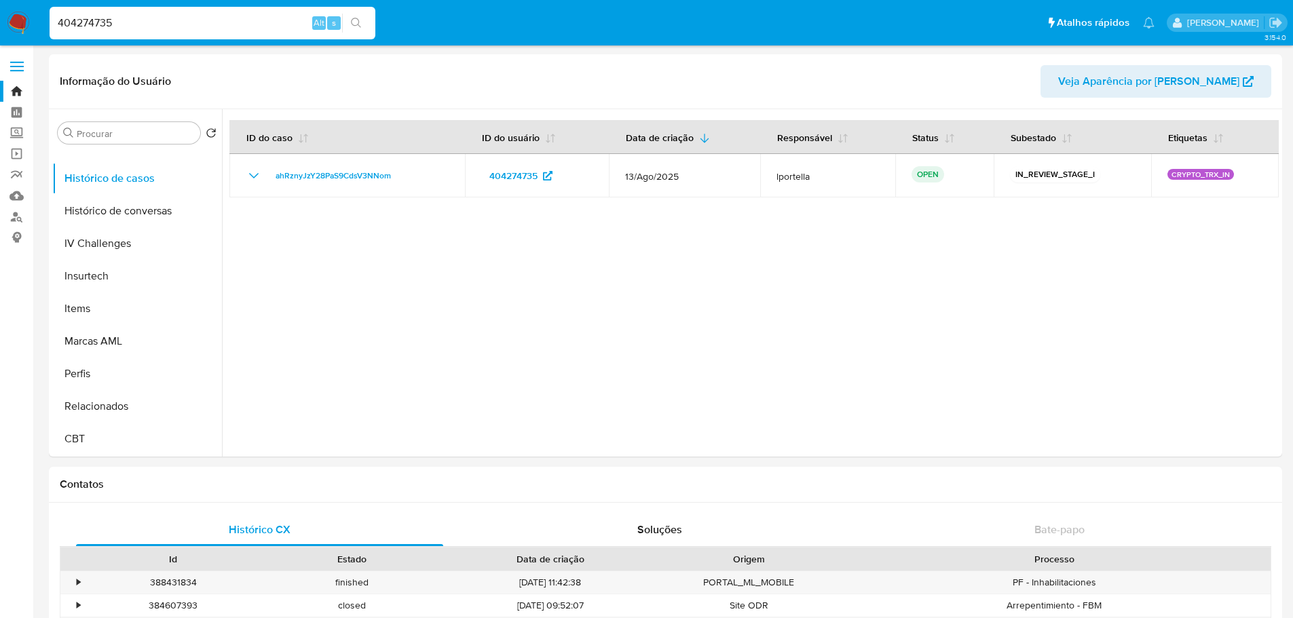
click at [172, 27] on input "404274735" at bounding box center [213, 23] width 326 height 18
paste input "269235154"
type input "269235154"
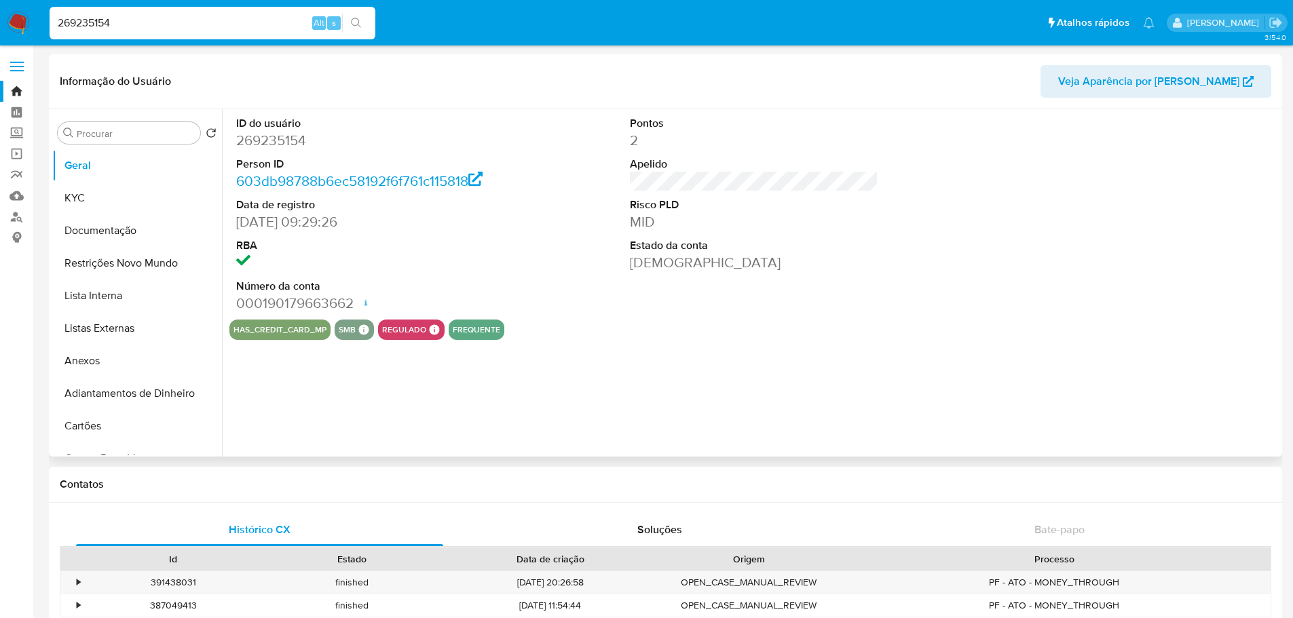
select select "10"
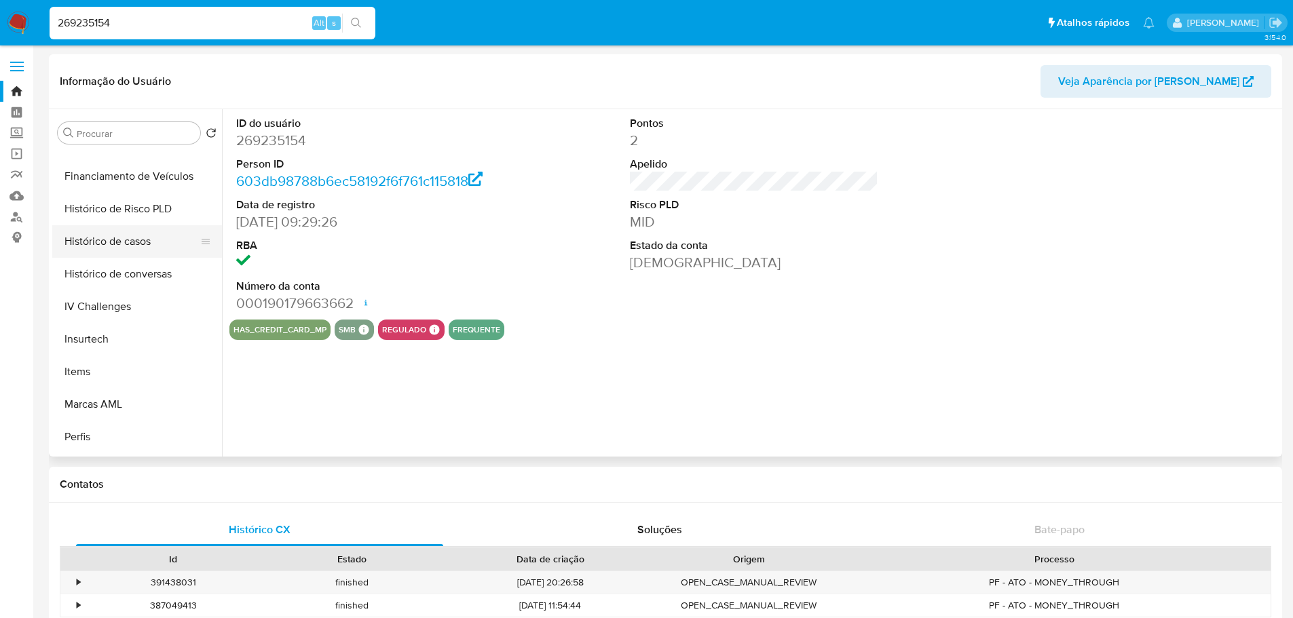
click at [125, 242] on button "Histórico de casos" at bounding box center [131, 241] width 159 height 33
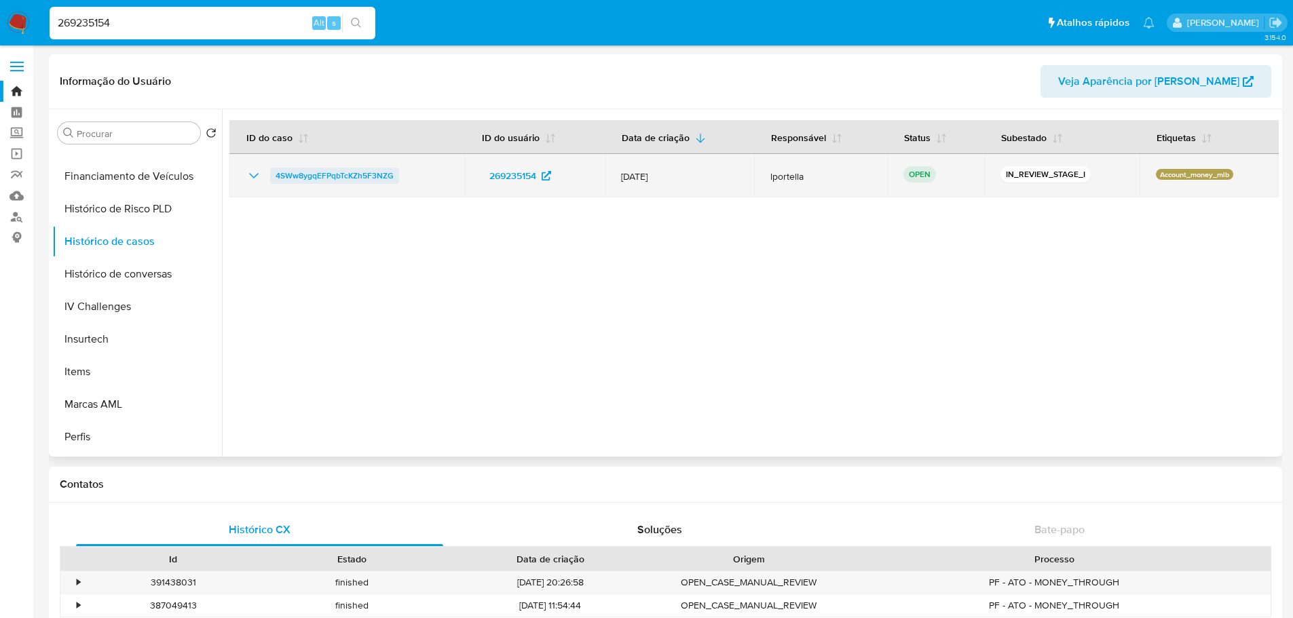
drag, startPoint x: 398, startPoint y: 182, endPoint x: 277, endPoint y: 182, distance: 121.5
click at [277, 182] on div "4SWw8ygqEFPqbTcKZh5F3NZG" at bounding box center [347, 176] width 203 height 16
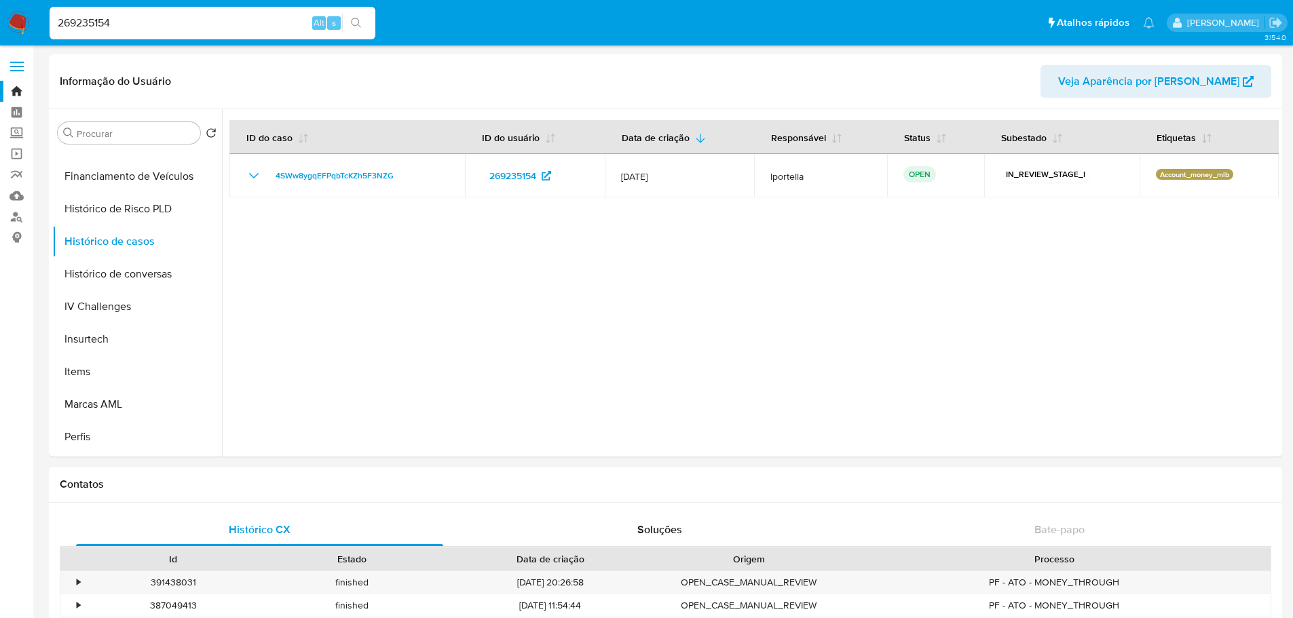
click at [10, 18] on img at bounding box center [18, 23] width 23 height 23
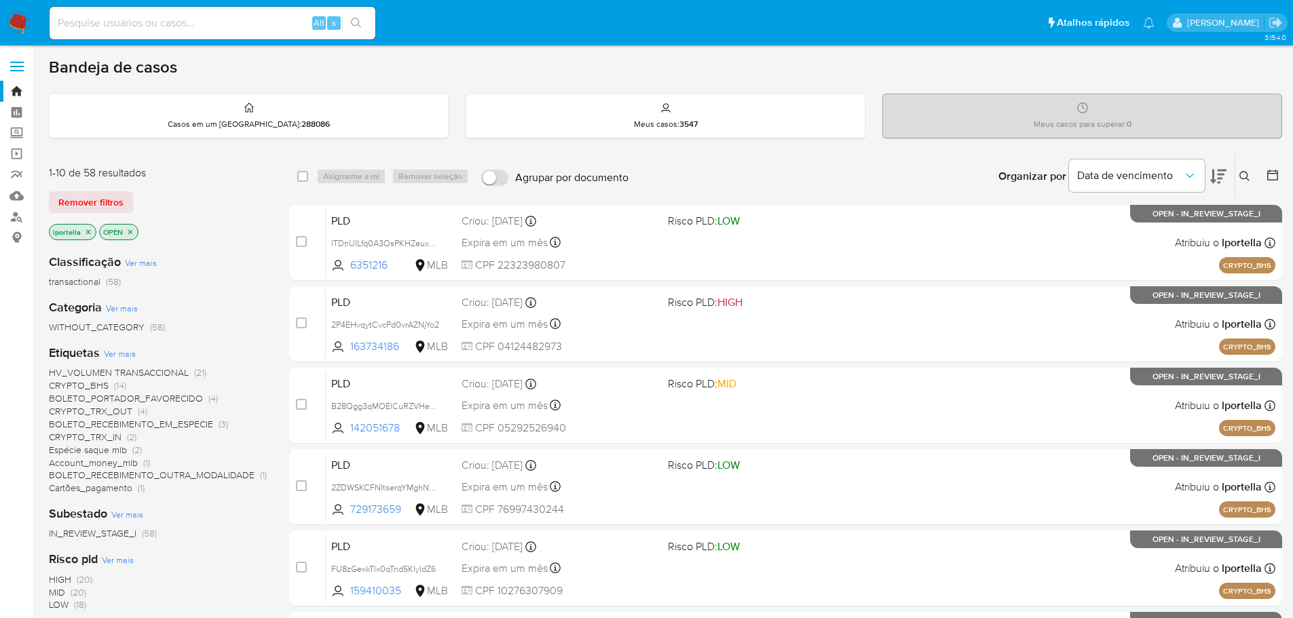
click at [230, 33] on div "Alt s" at bounding box center [213, 23] width 326 height 33
click at [227, 29] on input at bounding box center [213, 23] width 326 height 18
paste input "4SWw8ygqEFPqbTcKZh5F3NZG"
type input "4SWw8ygqEFPqbTcKZh5F3NZG"
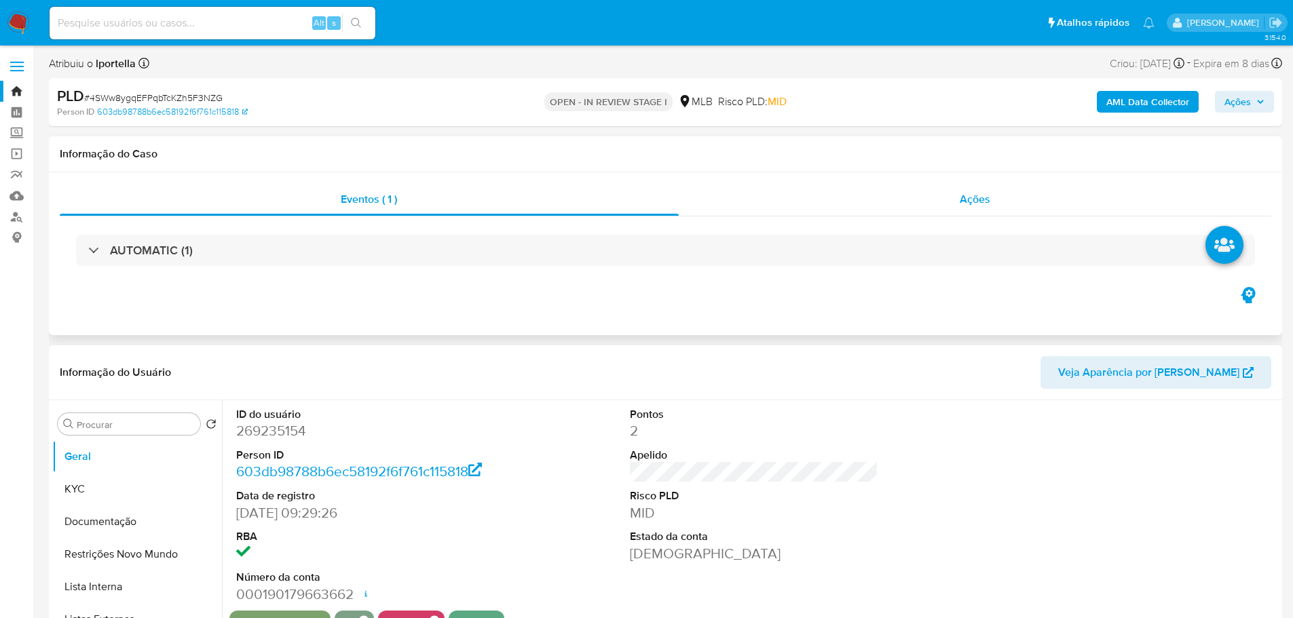
click at [959, 196] on div "Ações" at bounding box center [975, 199] width 593 height 33
select select "10"
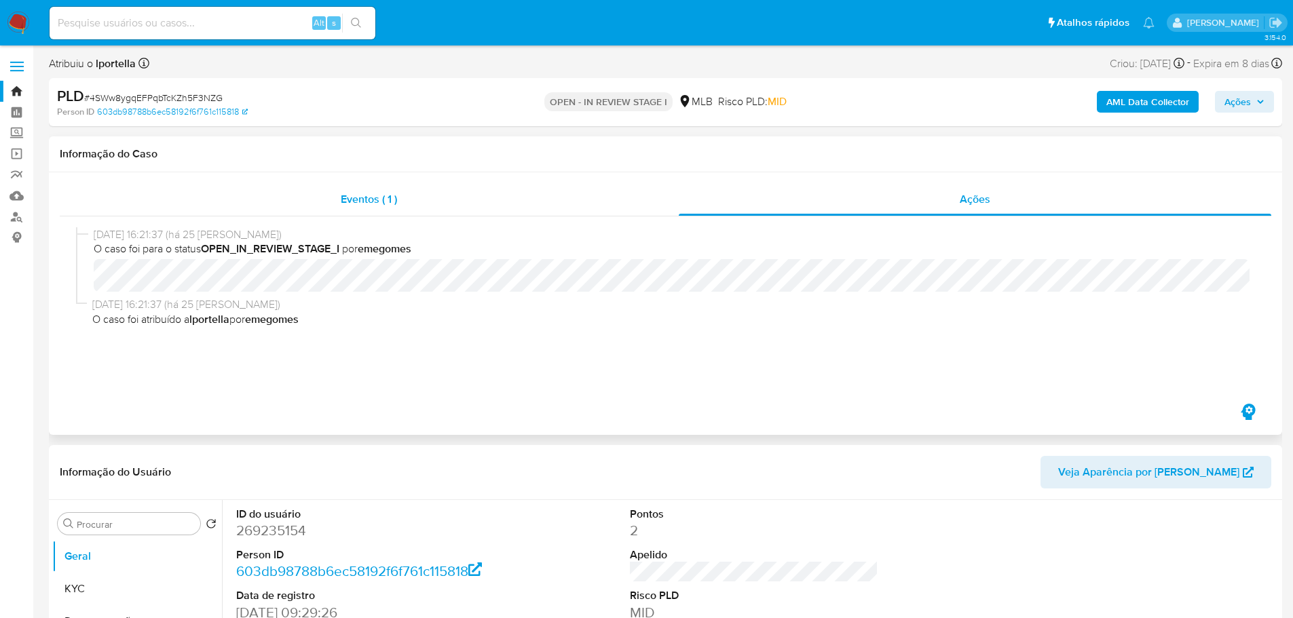
click at [354, 193] on span "Eventos ( 1 )" at bounding box center [369, 199] width 56 height 16
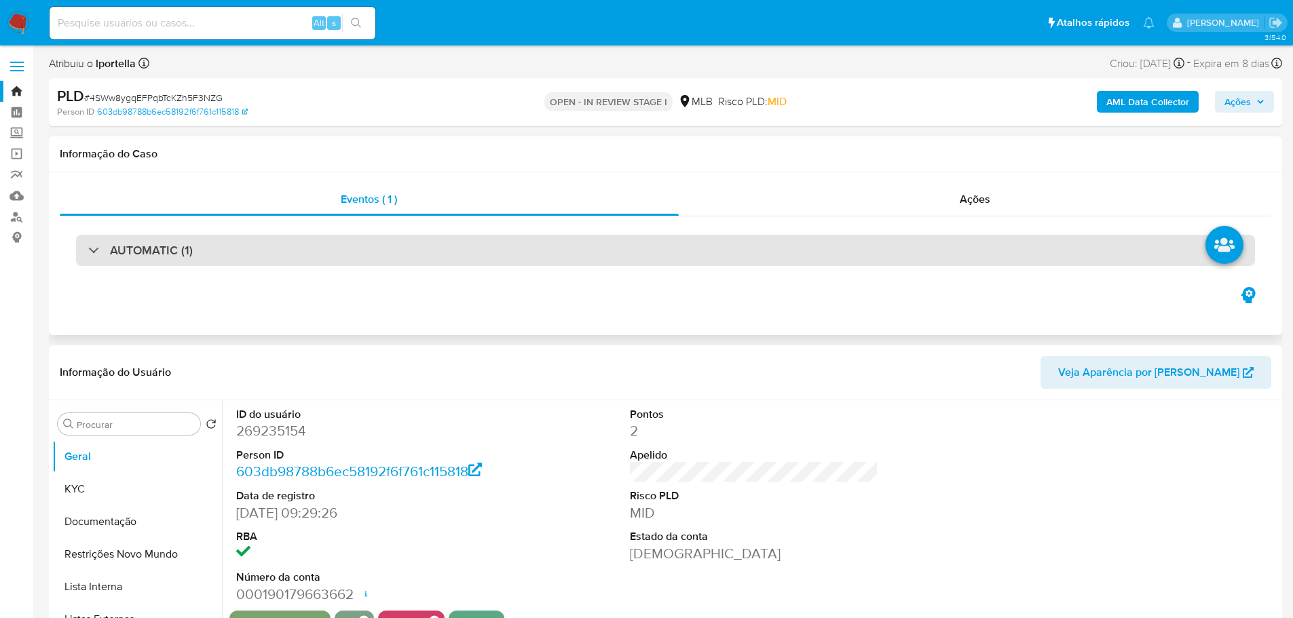
click at [200, 249] on div "AUTOMATIC (1)" at bounding box center [665, 250] width 1179 height 31
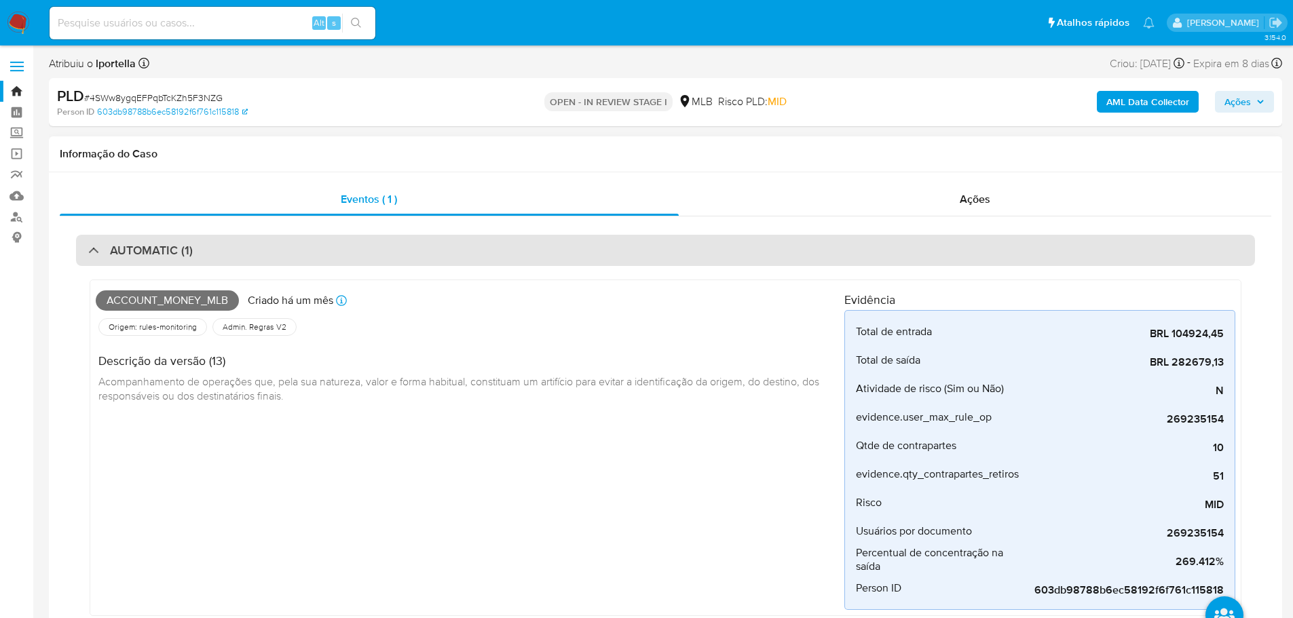
click at [340, 237] on div "AUTOMATIC (1)" at bounding box center [665, 250] width 1179 height 31
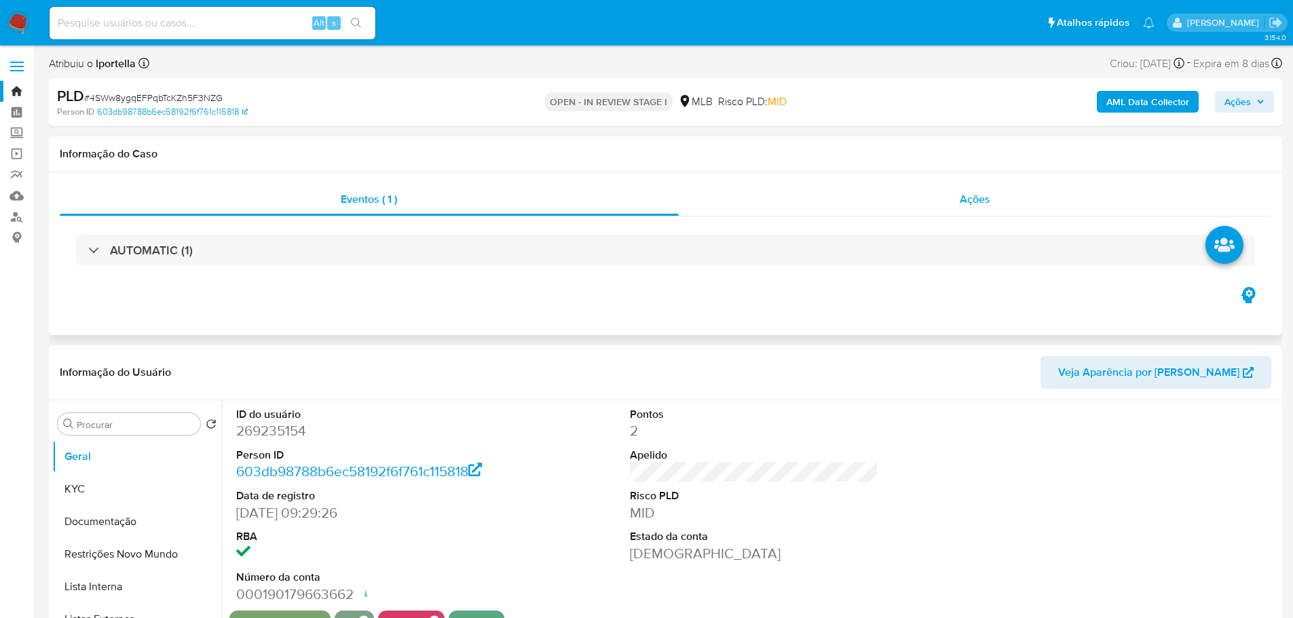
click at [1076, 208] on div "Ações" at bounding box center [975, 199] width 593 height 33
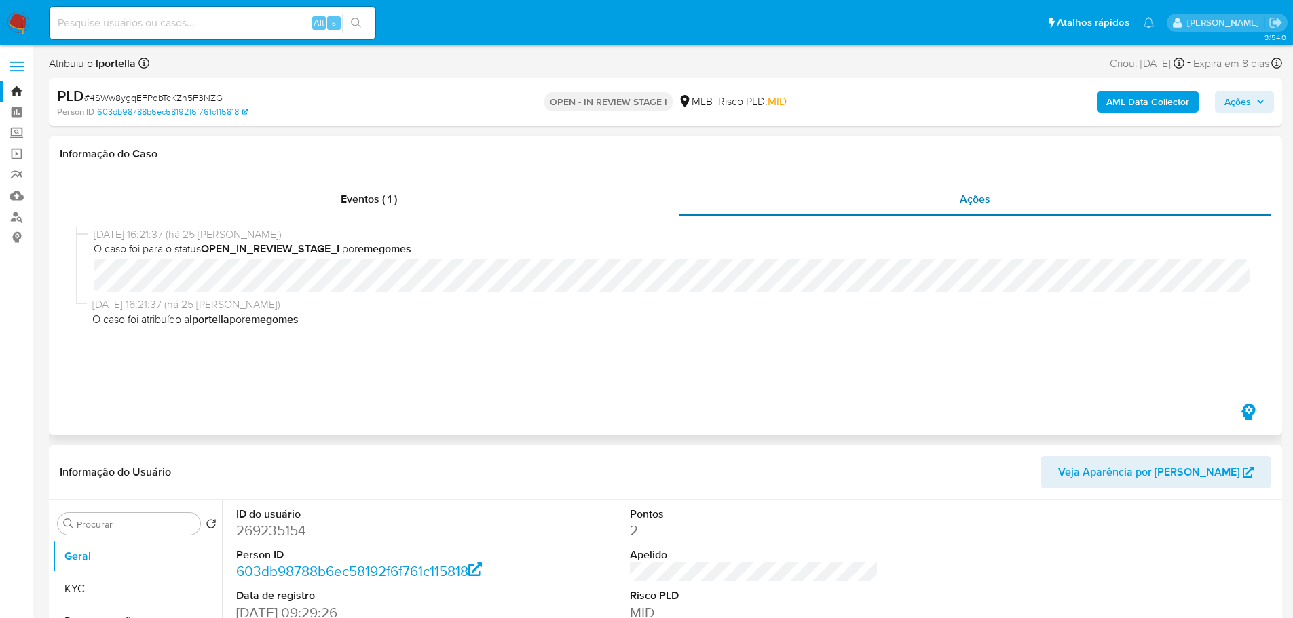
click at [1072, 206] on div "Ações" at bounding box center [975, 199] width 593 height 33
click at [535, 201] on div "Eventos ( 1 )" at bounding box center [369, 199] width 619 height 33
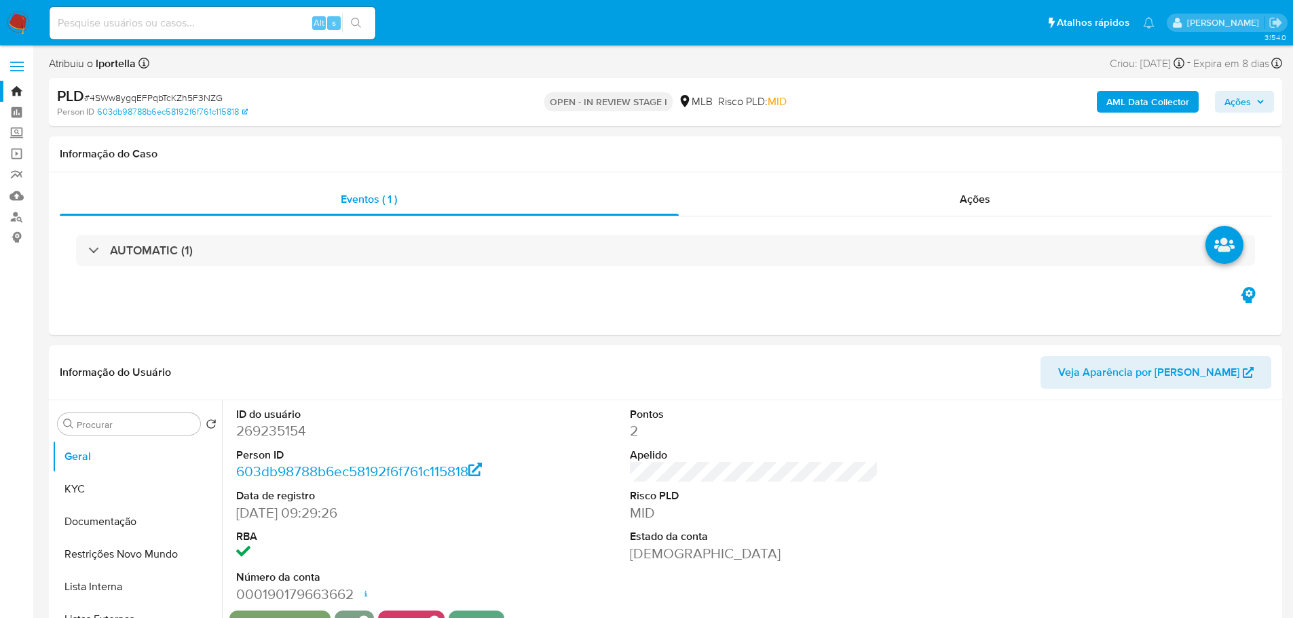
drag, startPoint x: 312, startPoint y: 0, endPoint x: 763, endPoint y: 339, distance: 564.3
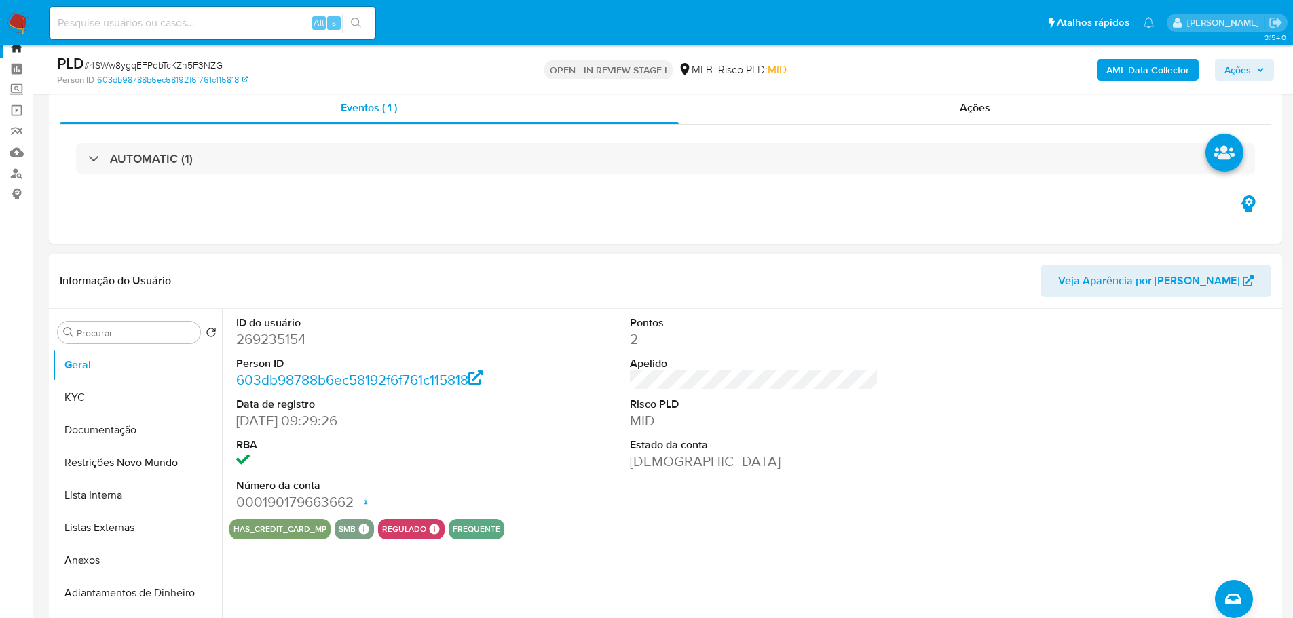
scroll to position [68, 0]
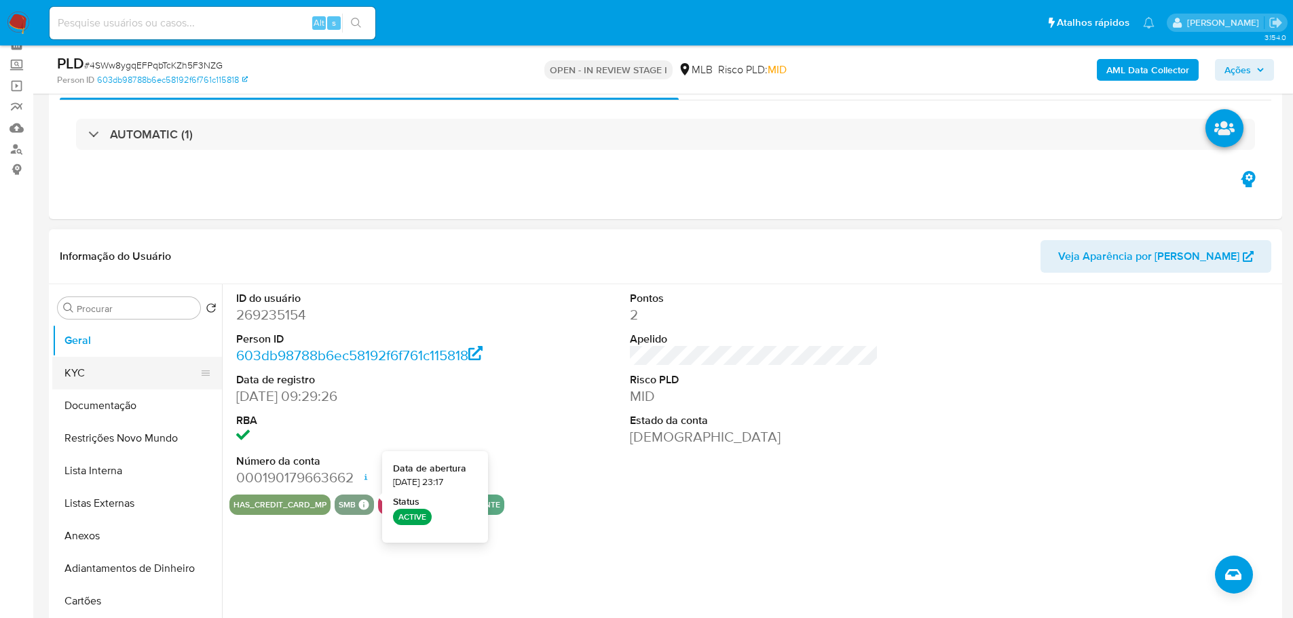
click at [94, 358] on button "KYC" at bounding box center [131, 373] width 159 height 33
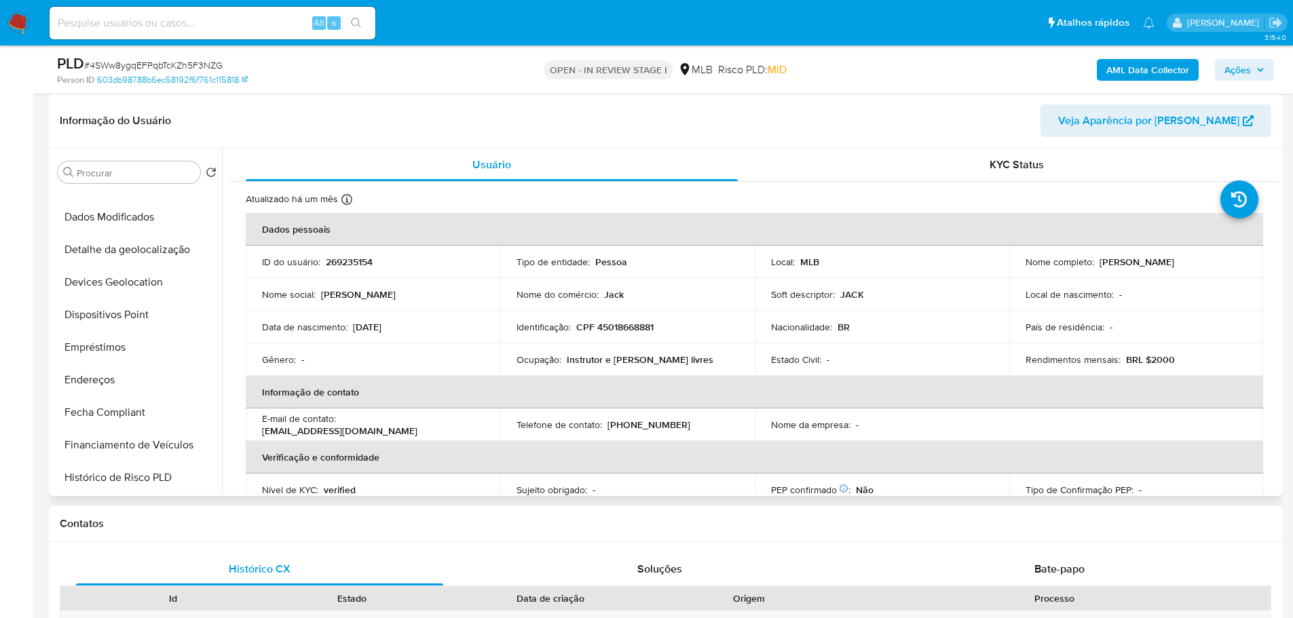
scroll to position [543, 0]
click at [121, 284] on button "Histórico de casos" at bounding box center [131, 281] width 159 height 33
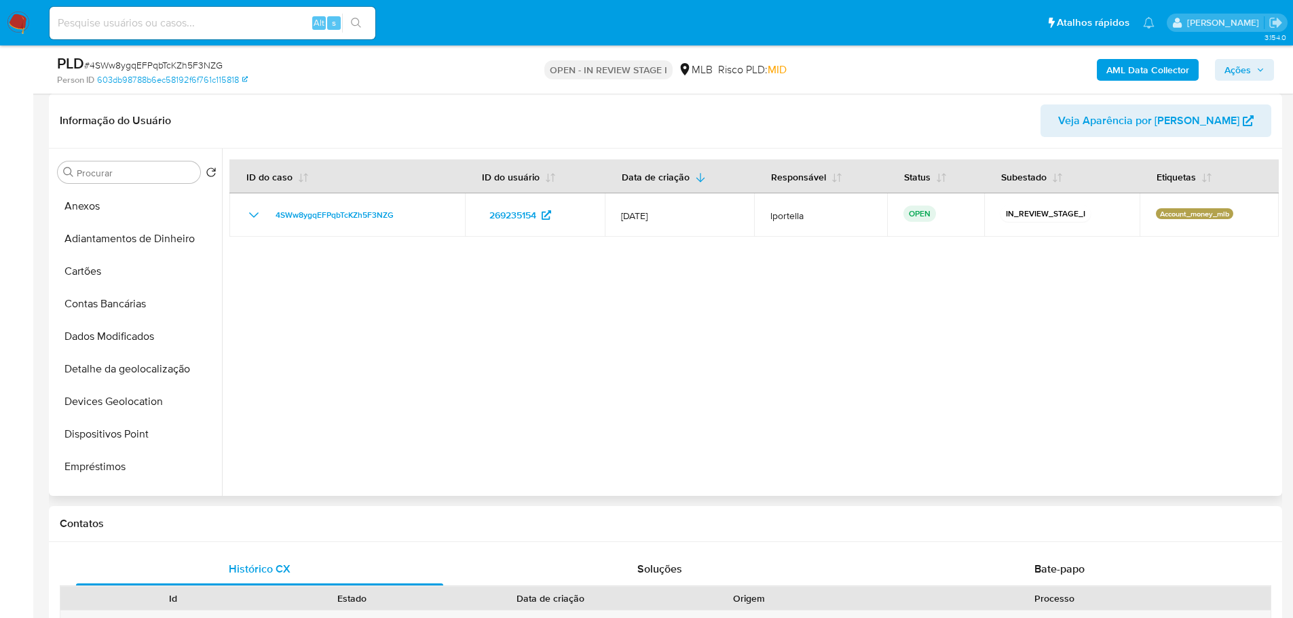
scroll to position [0, 0]
click at [148, 202] on button "Geral" at bounding box center [131, 205] width 159 height 33
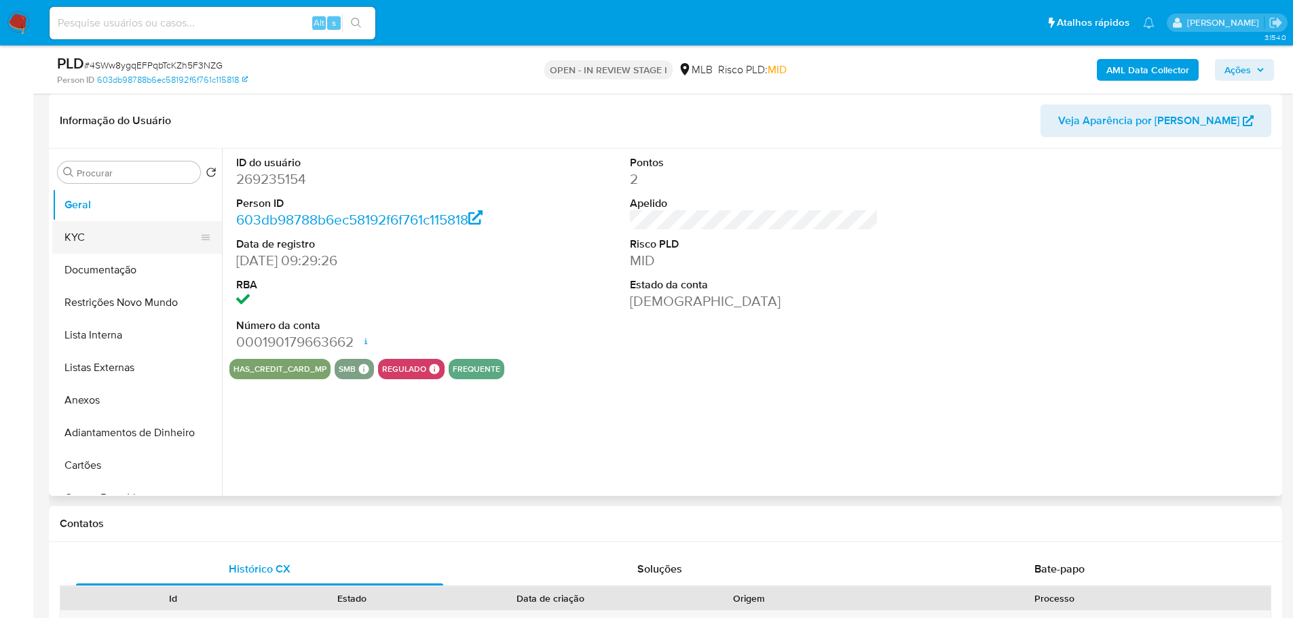
click at [90, 243] on button "KYC" at bounding box center [131, 237] width 159 height 33
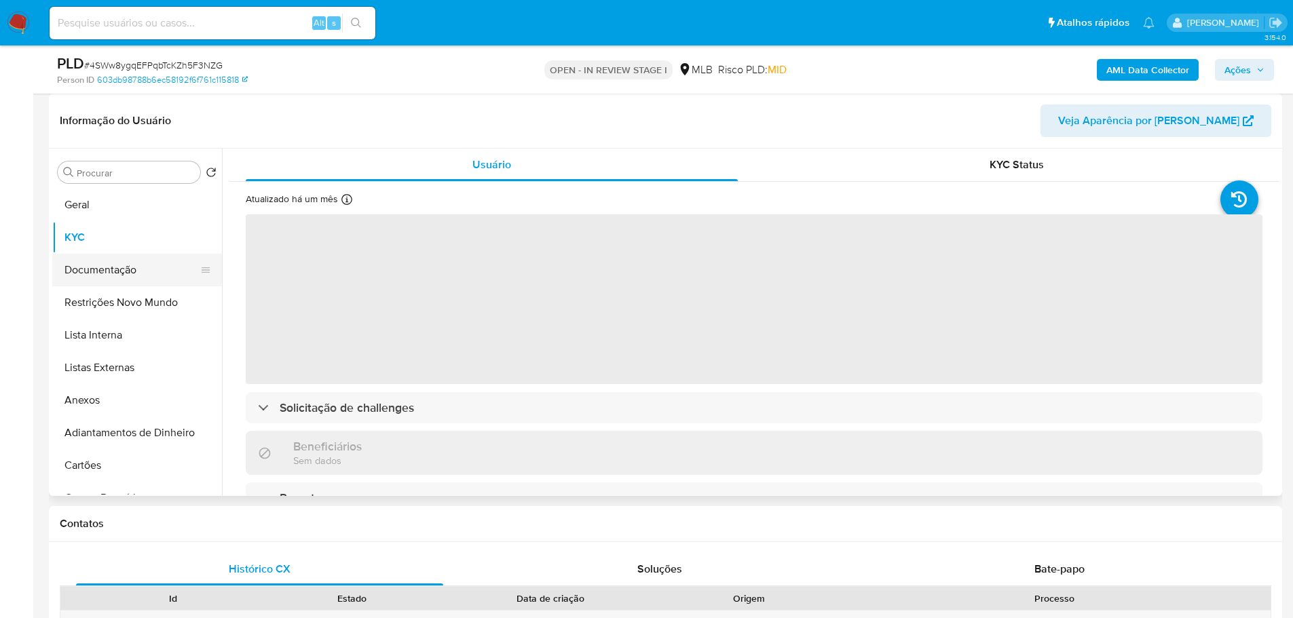
click at [147, 274] on button "Documentação" at bounding box center [131, 270] width 159 height 33
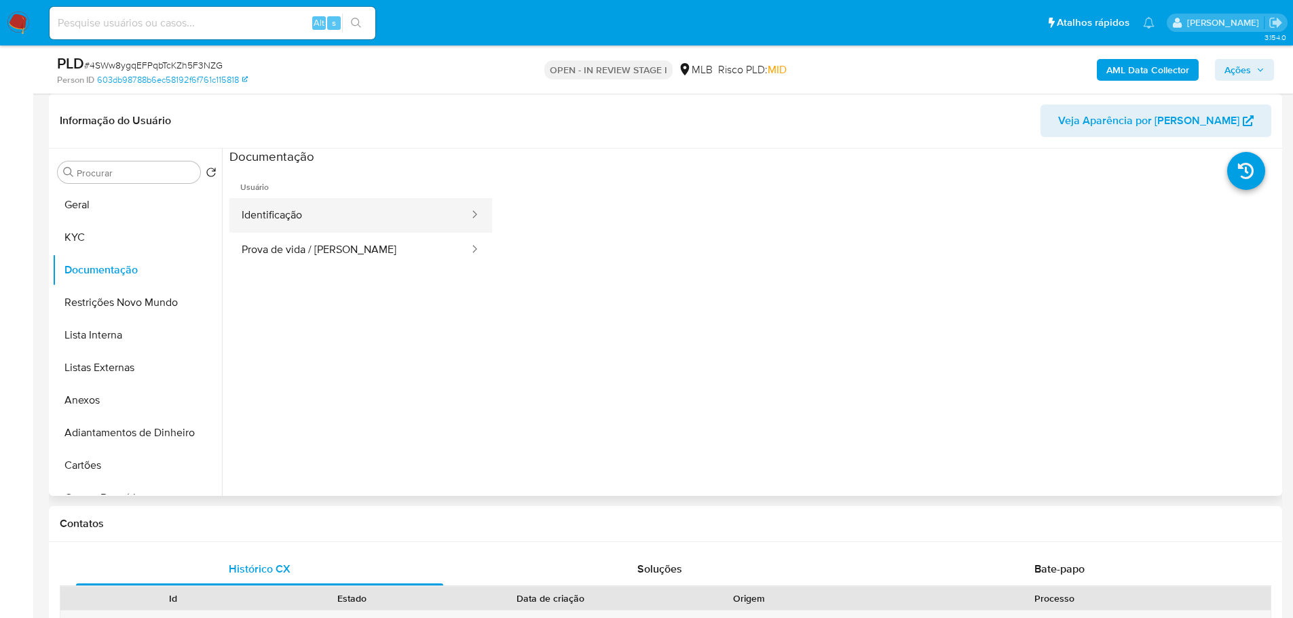
click at [367, 217] on button "Identificação" at bounding box center [349, 215] width 241 height 35
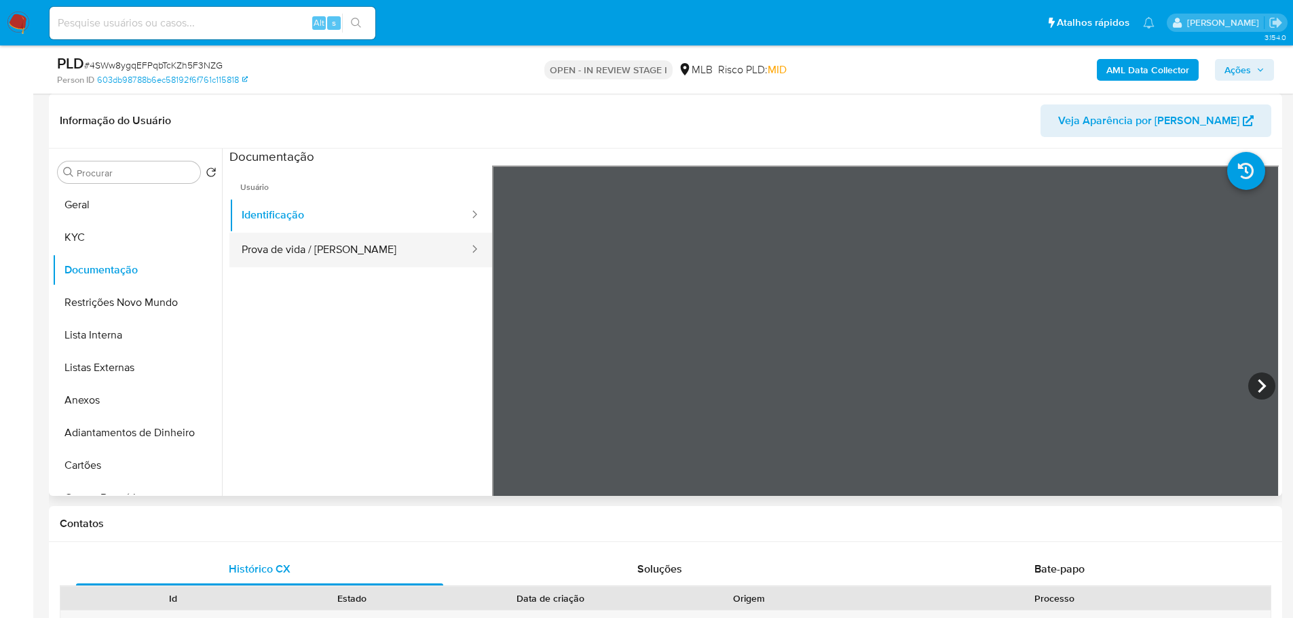
click at [388, 252] on button "Prova de vida / Selfie" at bounding box center [349, 250] width 241 height 35
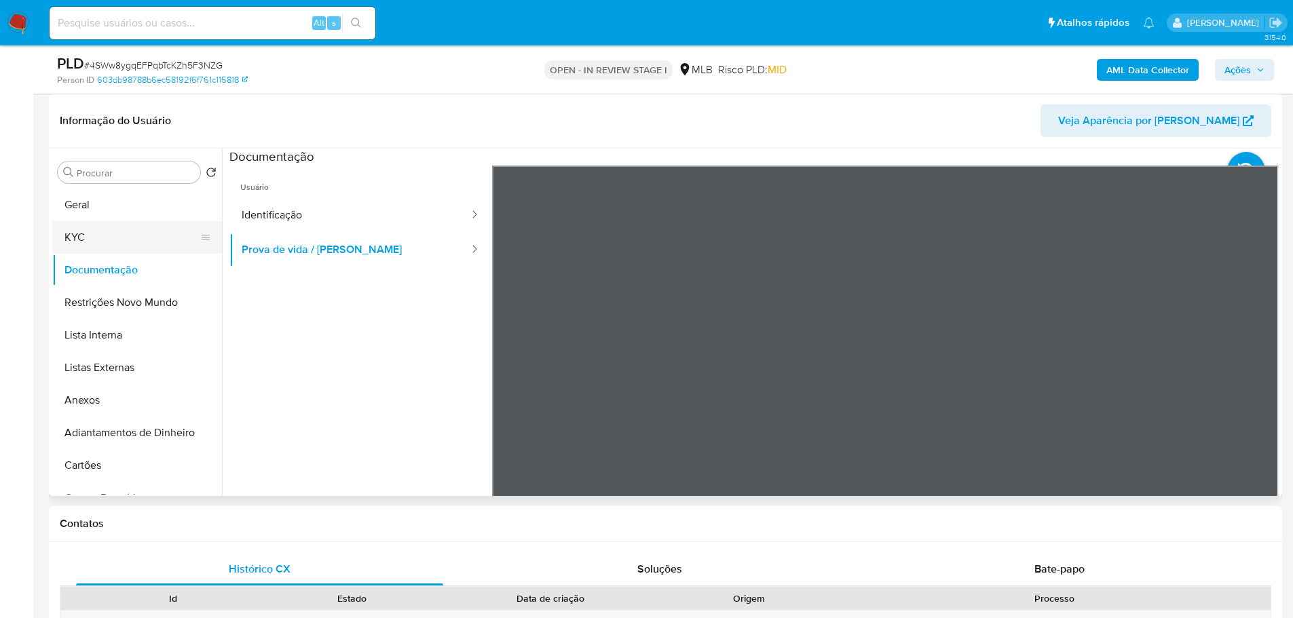
click at [100, 249] on button "KYC" at bounding box center [131, 237] width 159 height 33
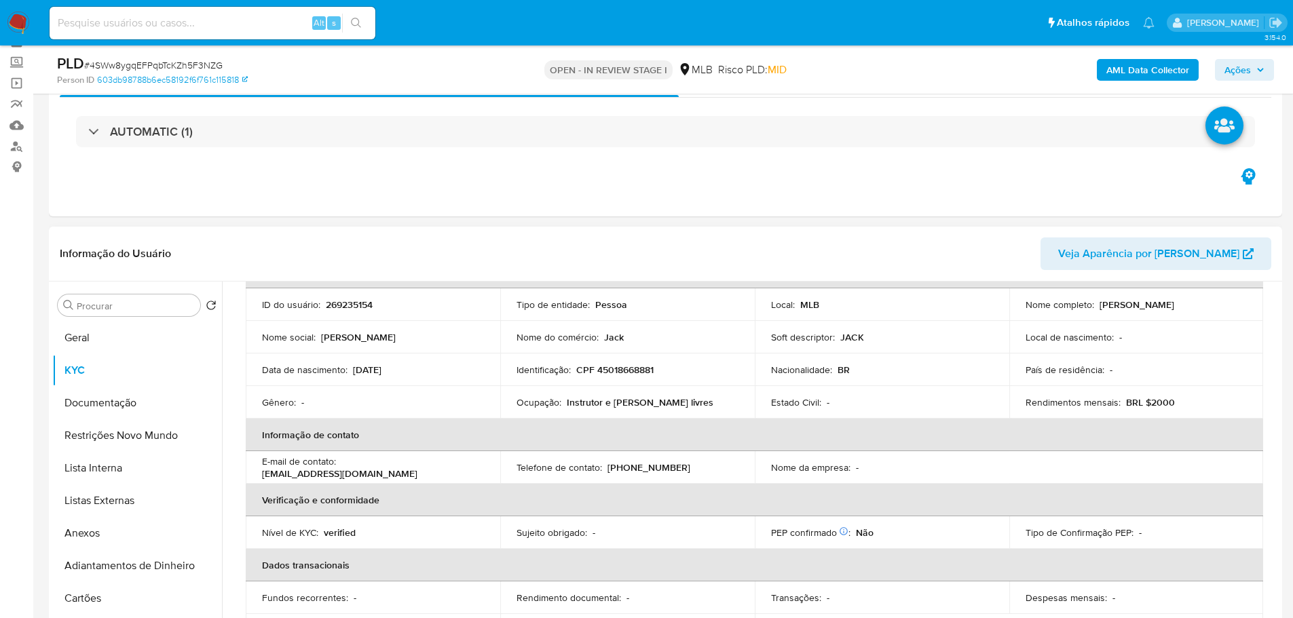
scroll to position [68, 0]
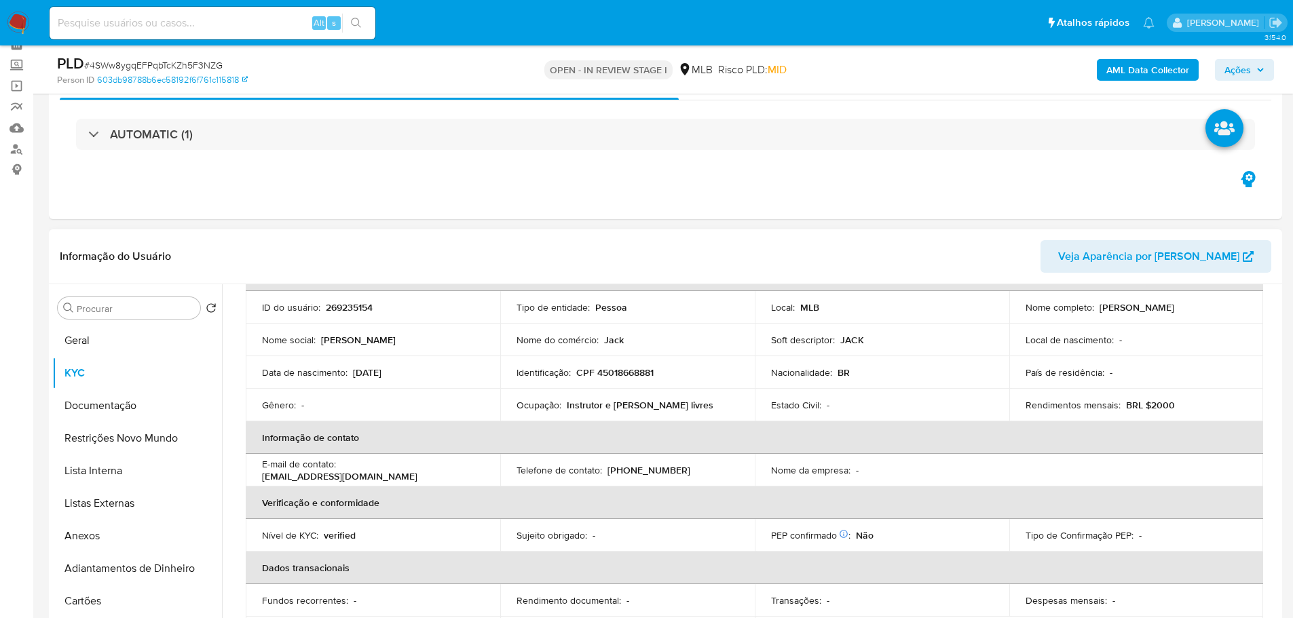
click at [643, 411] on p "Instrutor e professor de escolas livres" at bounding box center [640, 405] width 147 height 12
copy div "Ocupação : Instrutor e professor de escolas livres"
click at [602, 409] on p "Instrutor e professor de escolas livres" at bounding box center [640, 405] width 147 height 12
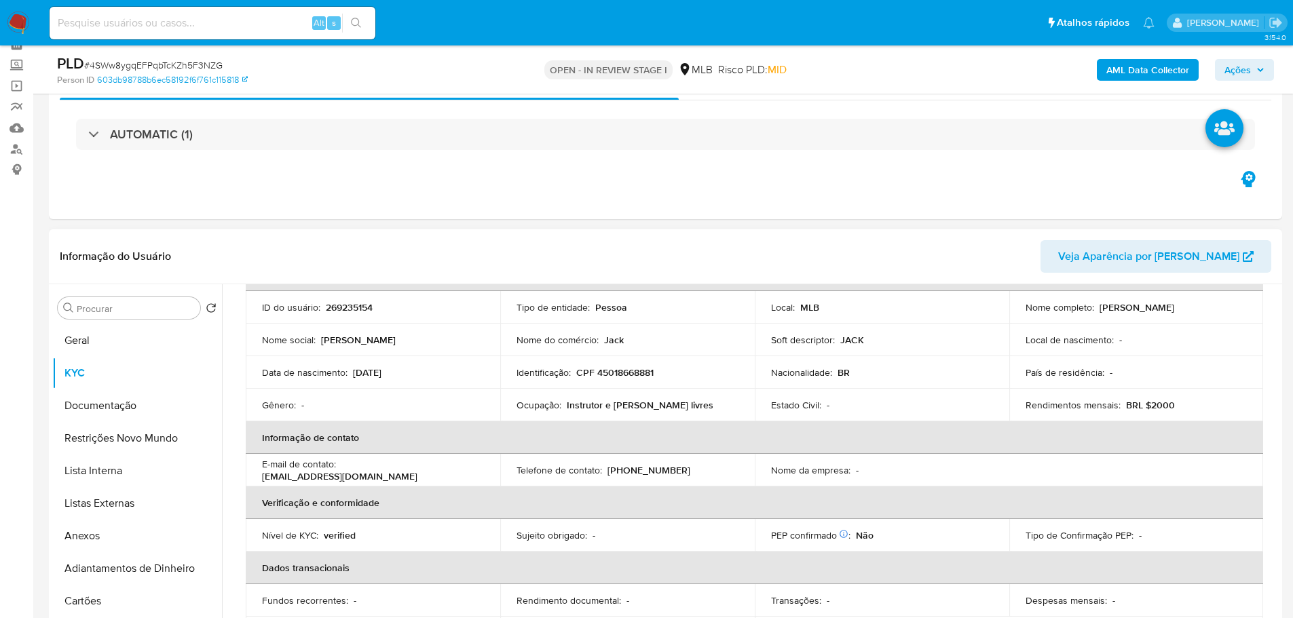
drag, startPoint x: 728, startPoint y: 406, endPoint x: 565, endPoint y: 406, distance: 162.9
click at [565, 406] on div "Ocupação : Instrutor e professor de escolas livres" at bounding box center [627, 405] width 222 height 12
copy p "Instrutor e professor de escolas livres"
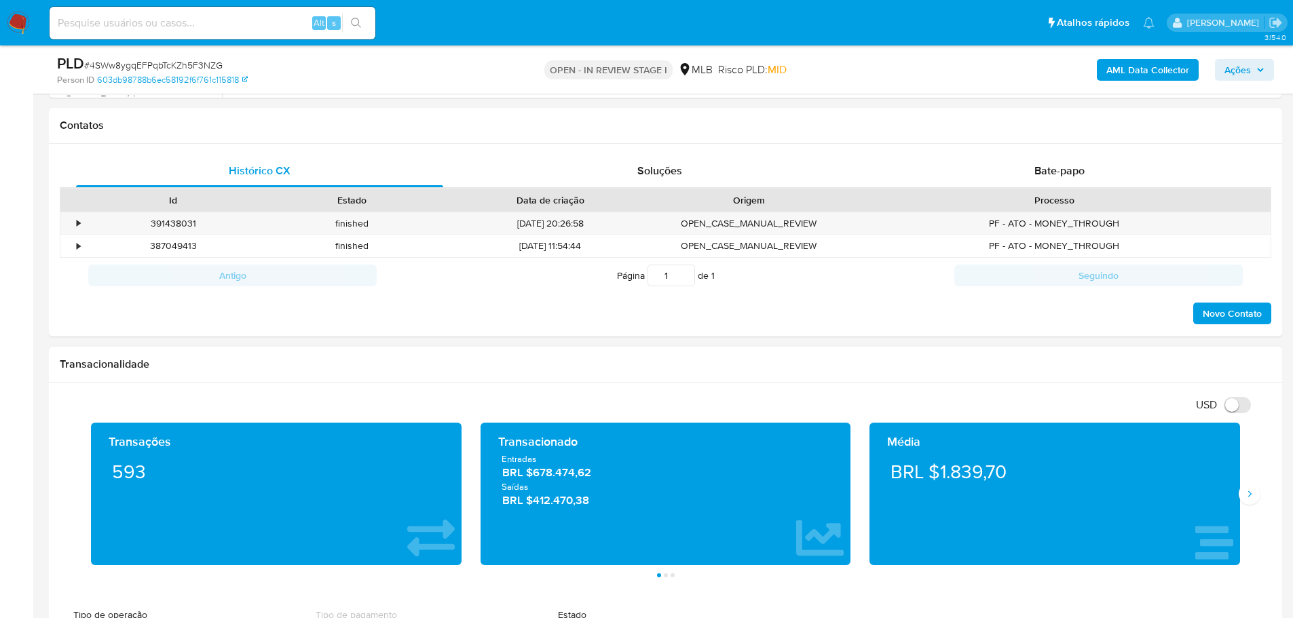
scroll to position [747, 0]
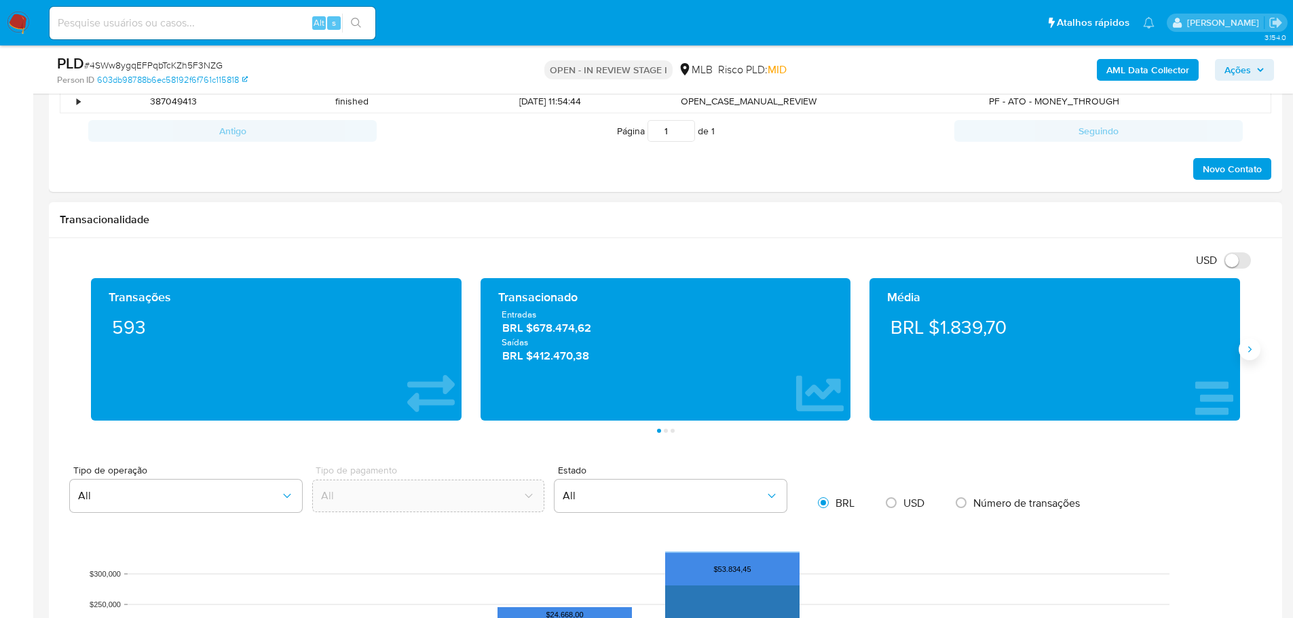
click at [1250, 354] on icon "Siguiente" at bounding box center [1249, 349] width 11 height 11
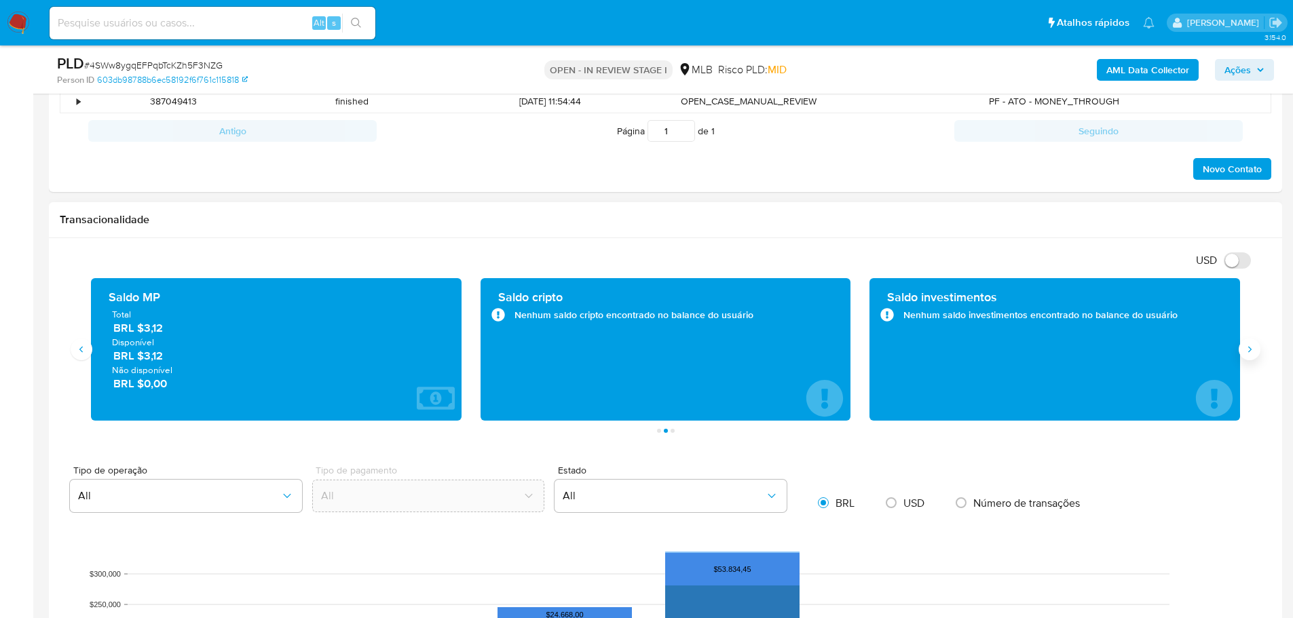
click at [1250, 354] on icon "Siguiente" at bounding box center [1249, 349] width 11 height 11
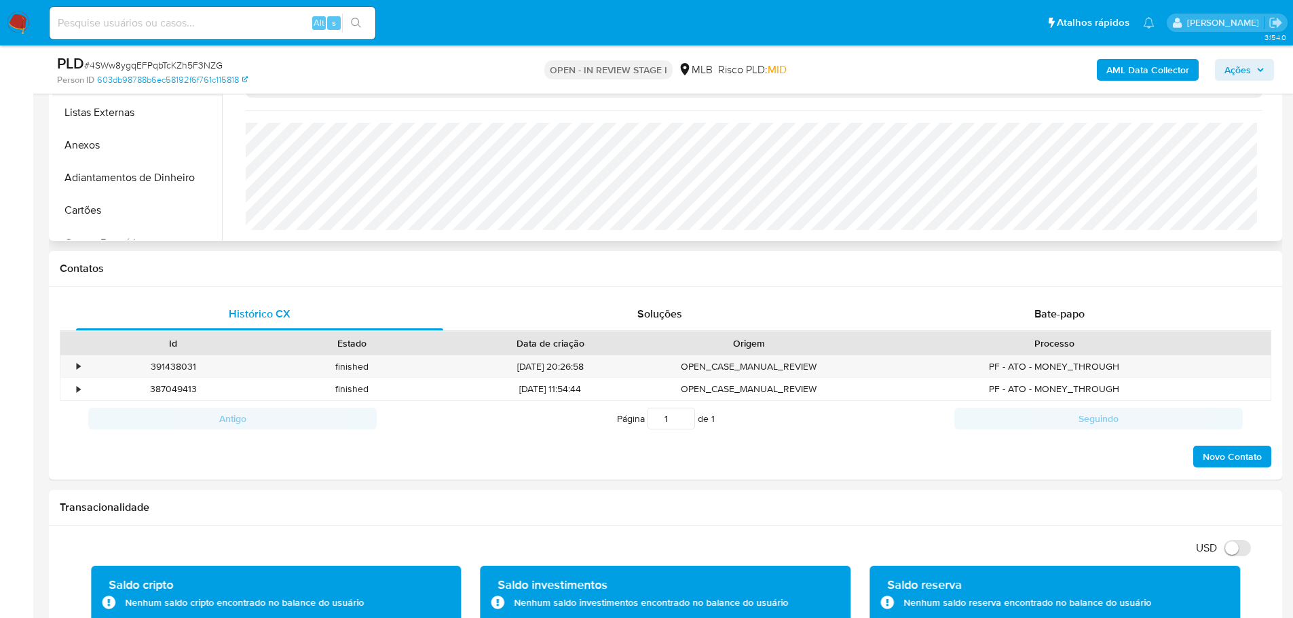
scroll to position [204, 0]
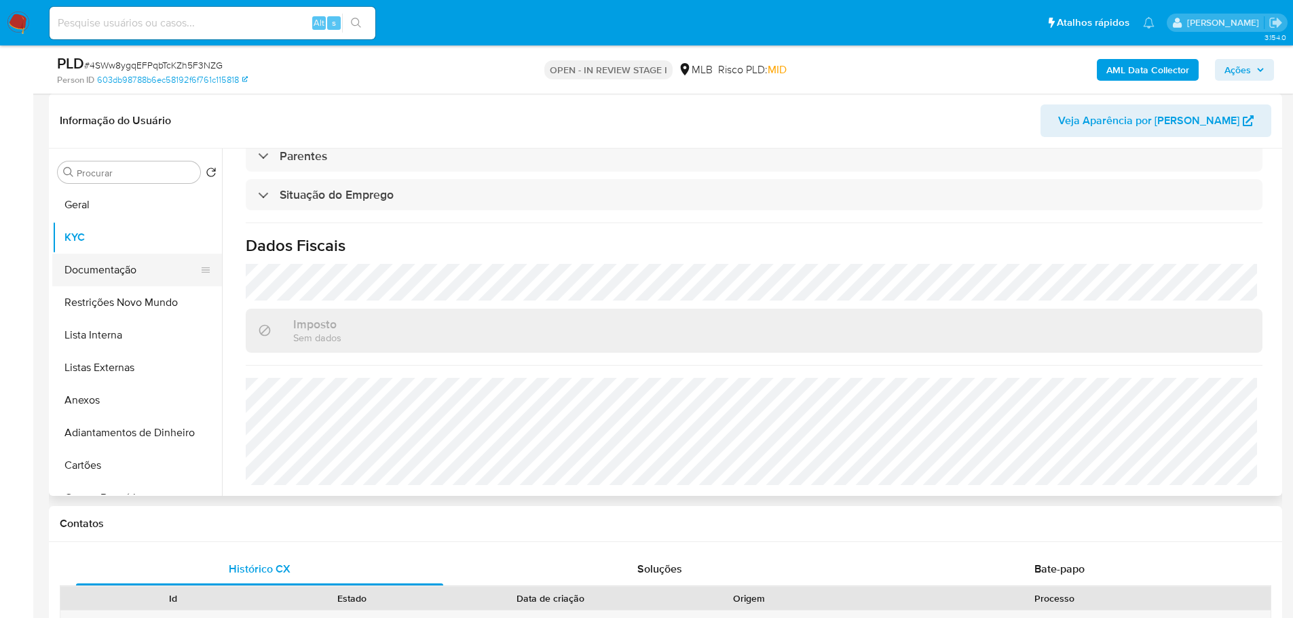
click at [116, 268] on button "Documentação" at bounding box center [131, 270] width 159 height 33
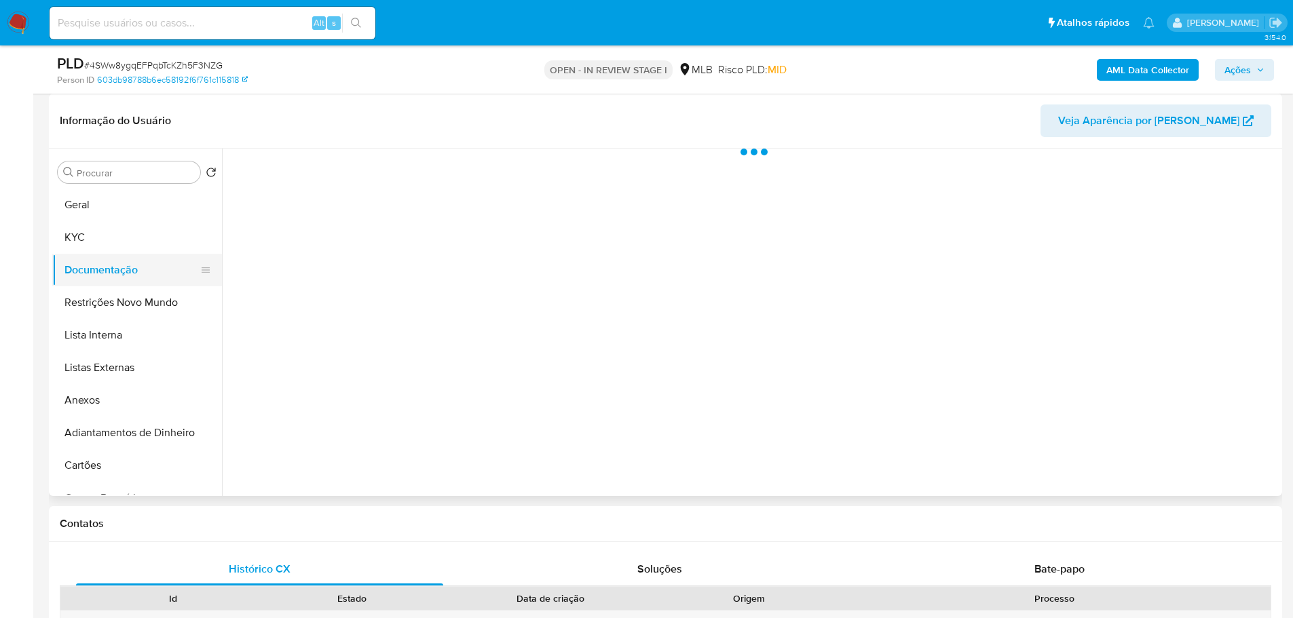
scroll to position [0, 0]
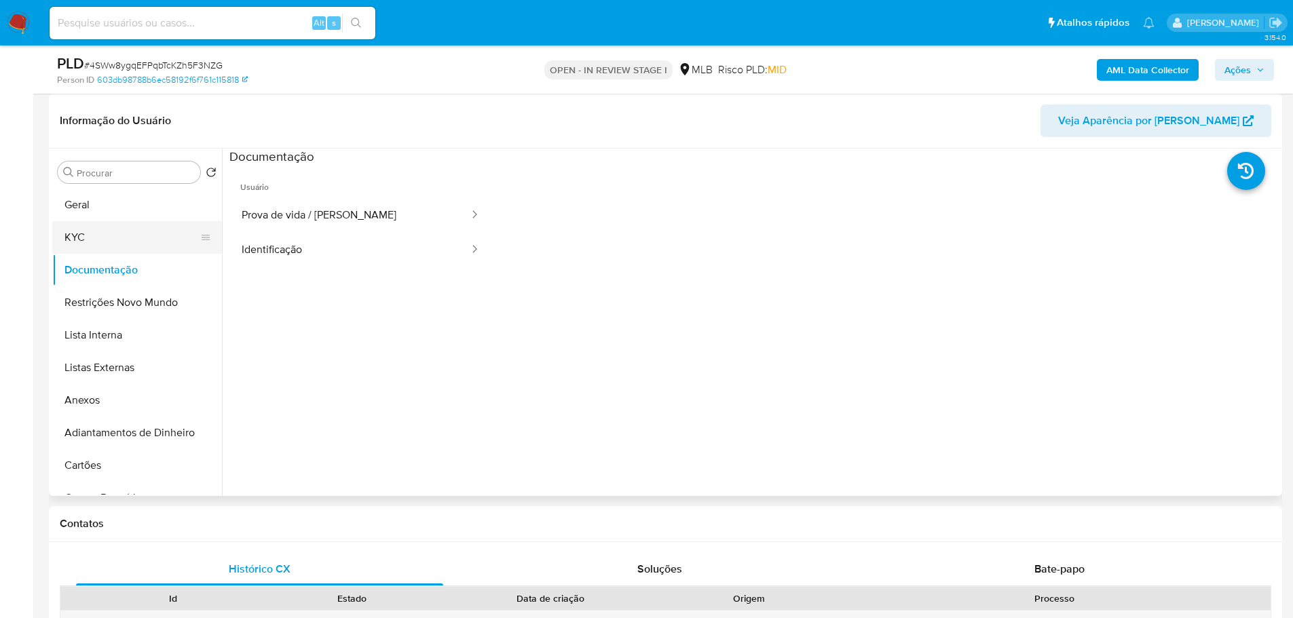
click at [104, 230] on button "KYC" at bounding box center [131, 237] width 159 height 33
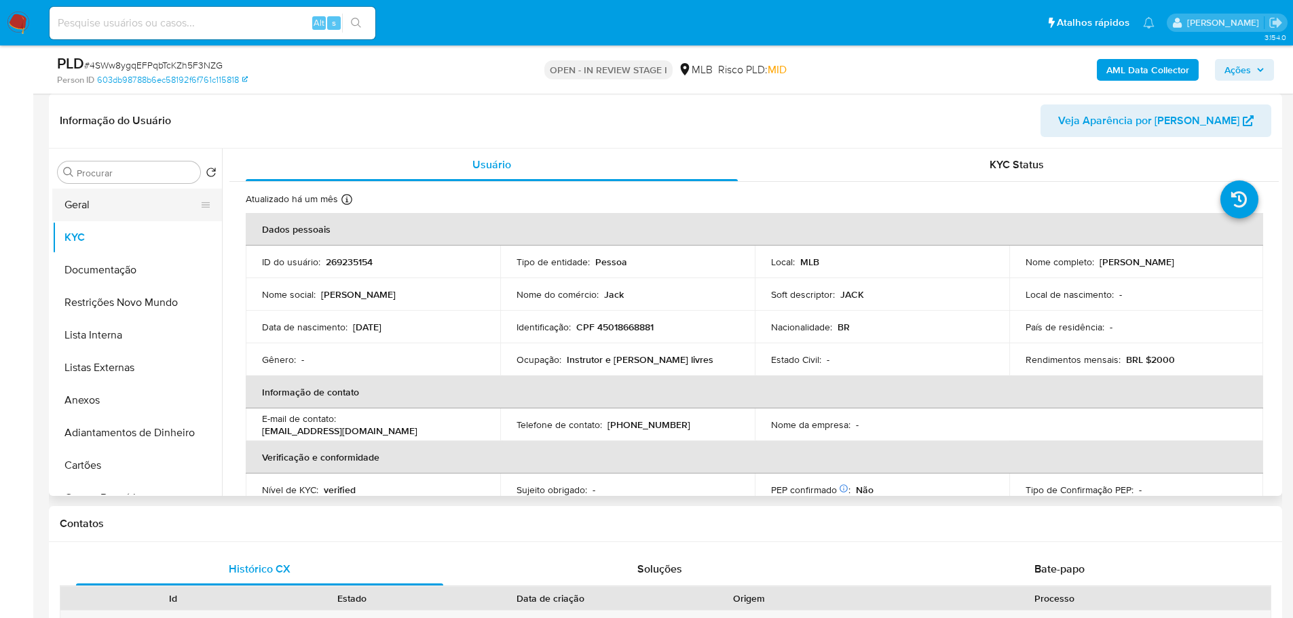
click at [105, 208] on button "Geral" at bounding box center [131, 205] width 159 height 33
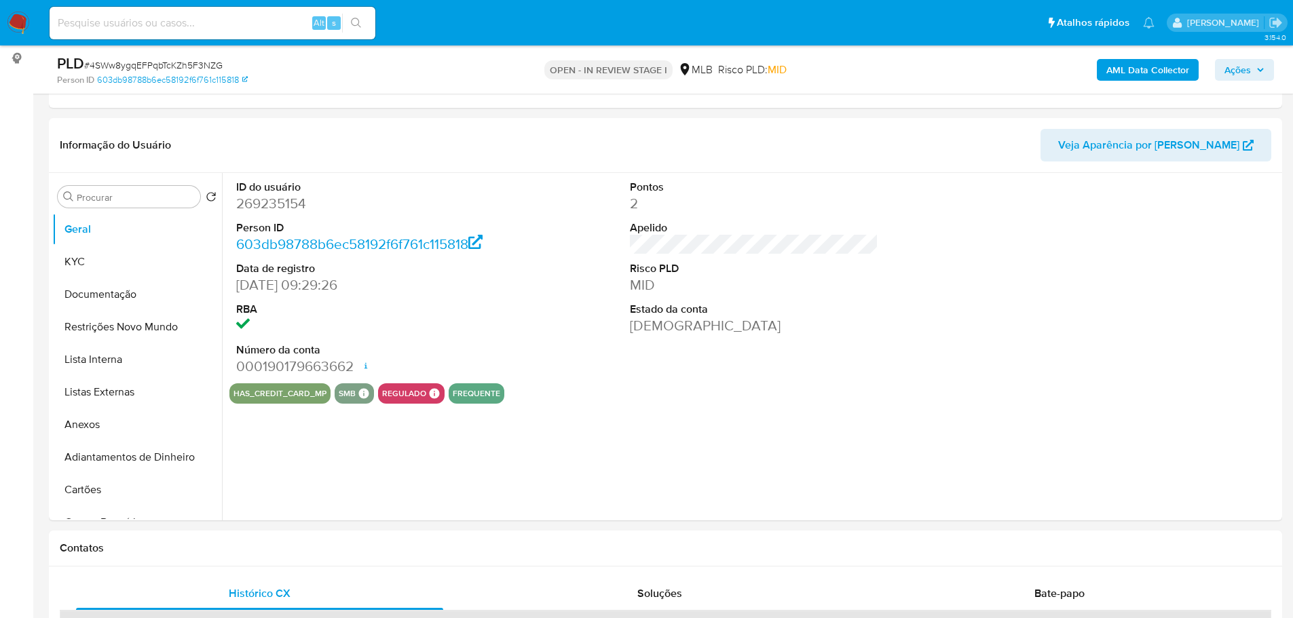
scroll to position [170, 0]
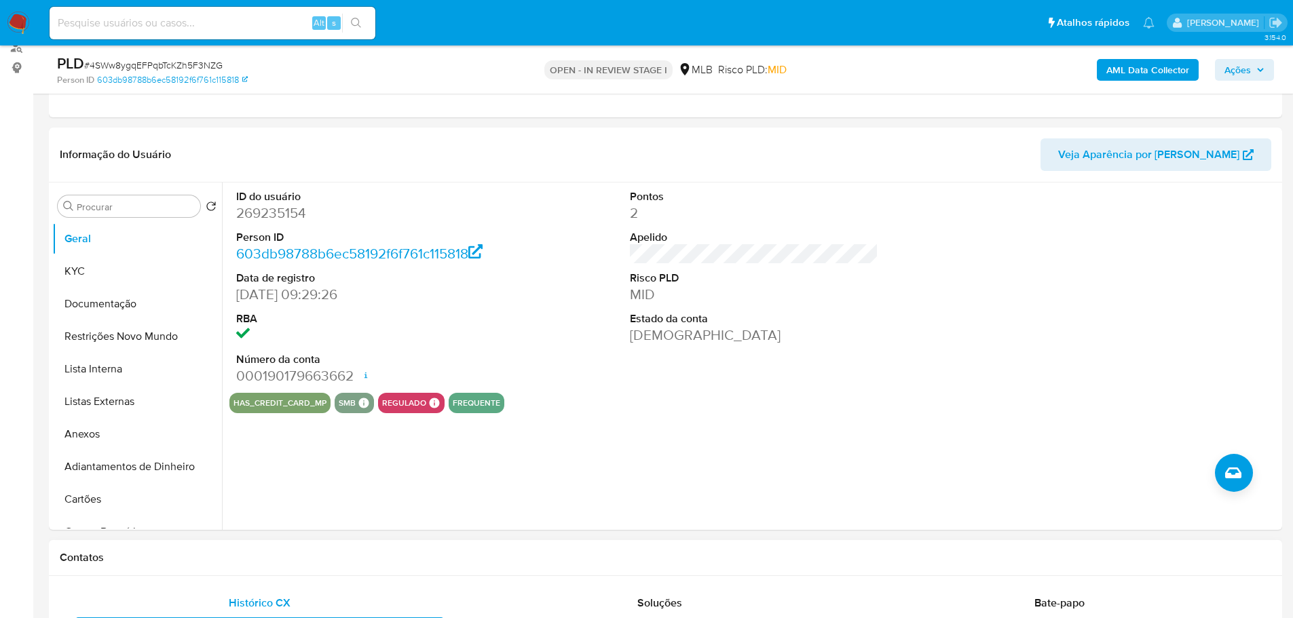
click at [276, 563] on h1 "Contatos" at bounding box center [665, 558] width 1211 height 14
drag, startPoint x: 100, startPoint y: 272, endPoint x: 72, endPoint y: 276, distance: 28.8
click at [98, 272] on button "KYC" at bounding box center [131, 271] width 159 height 33
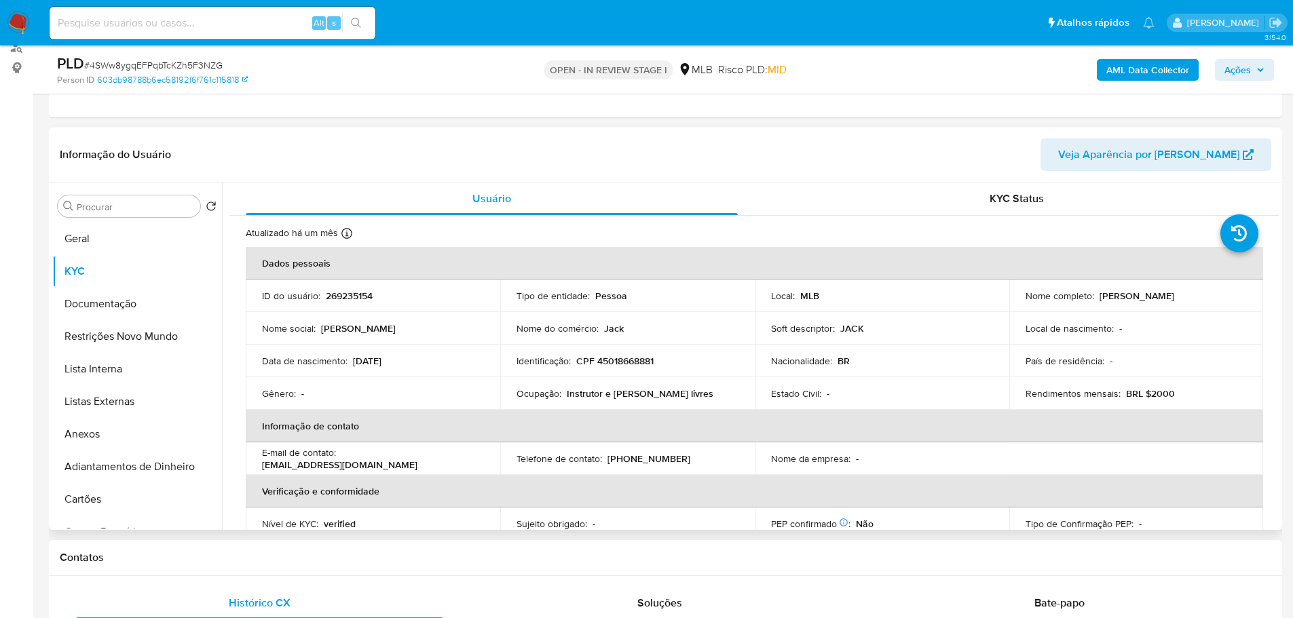
drag, startPoint x: 315, startPoint y: 561, endPoint x: 219, endPoint y: 505, distance: 111.0
click at [304, 557] on h1 "Contatos" at bounding box center [665, 558] width 1211 height 14
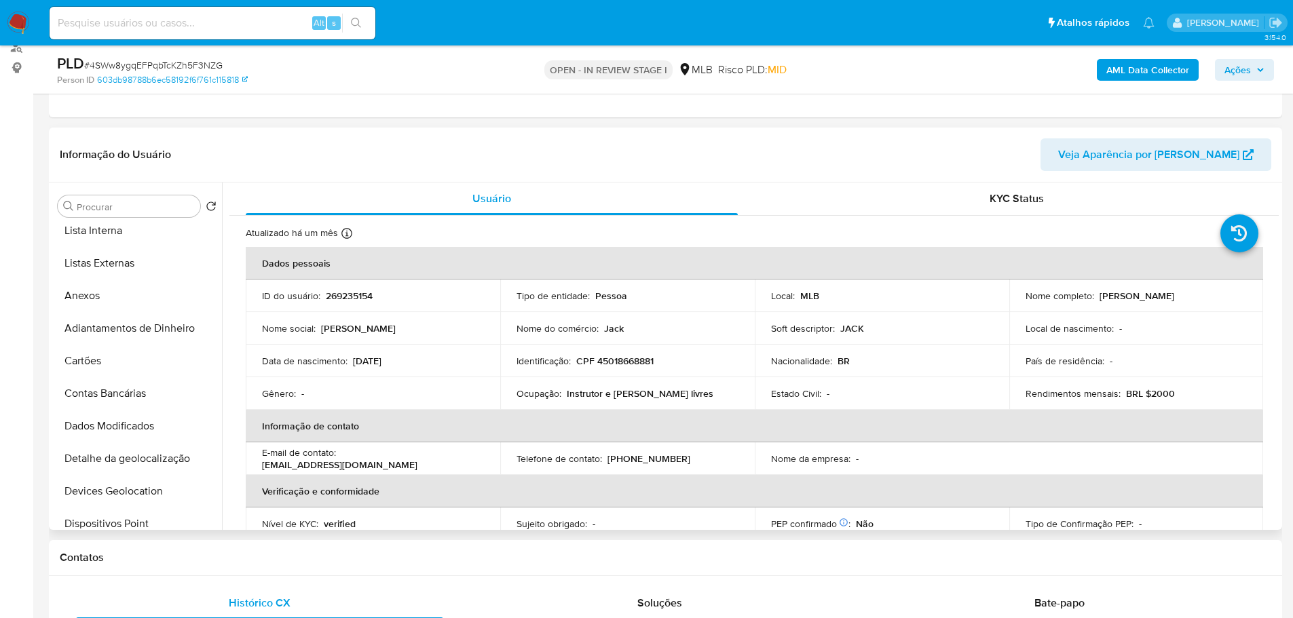
scroll to position [339, 0]
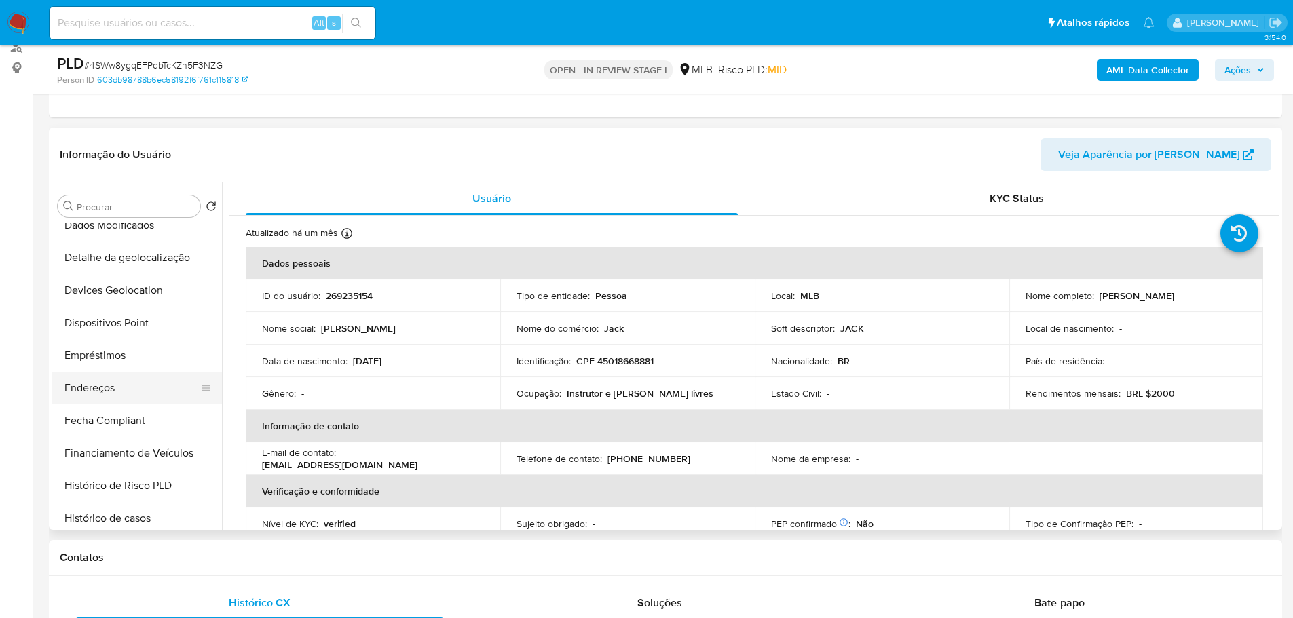
drag, startPoint x: 128, startPoint y: 388, endPoint x: 98, endPoint y: 390, distance: 30.6
click at [128, 388] on button "Endereços" at bounding box center [131, 388] width 159 height 33
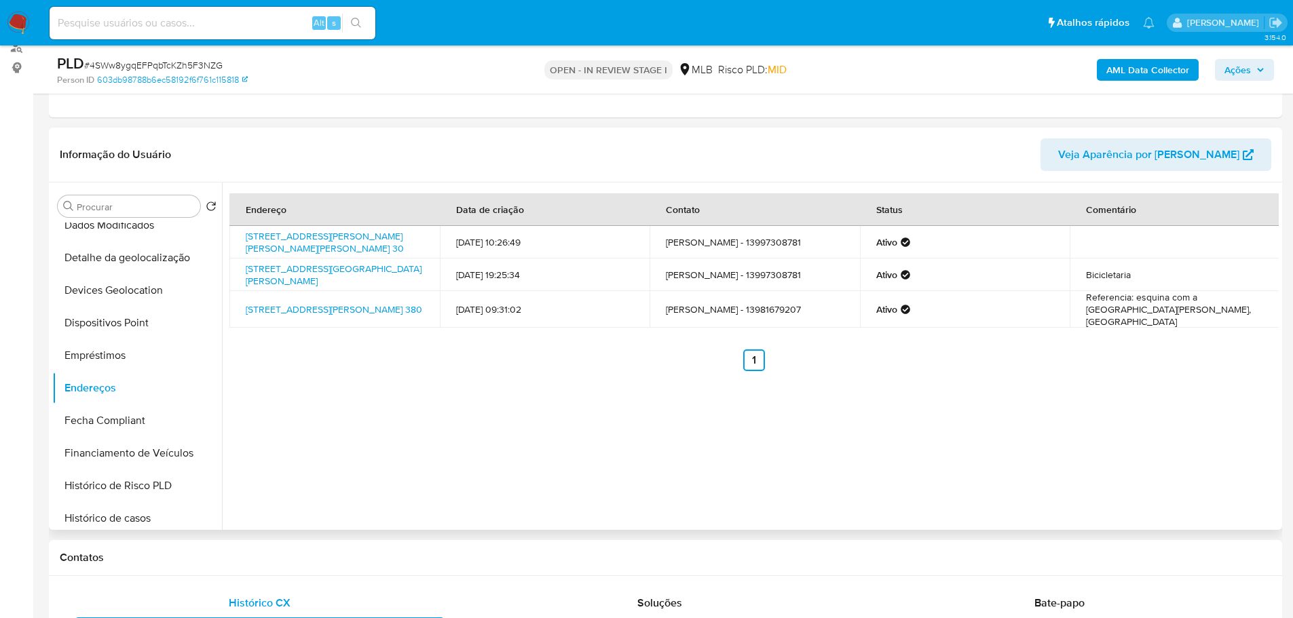
drag, startPoint x: 307, startPoint y: 546, endPoint x: 239, endPoint y: 511, distance: 76.2
click at [306, 546] on div "Contatos" at bounding box center [665, 558] width 1233 height 36
click at [145, 253] on button "Detalhe da geolocalização" at bounding box center [131, 258] width 159 height 33
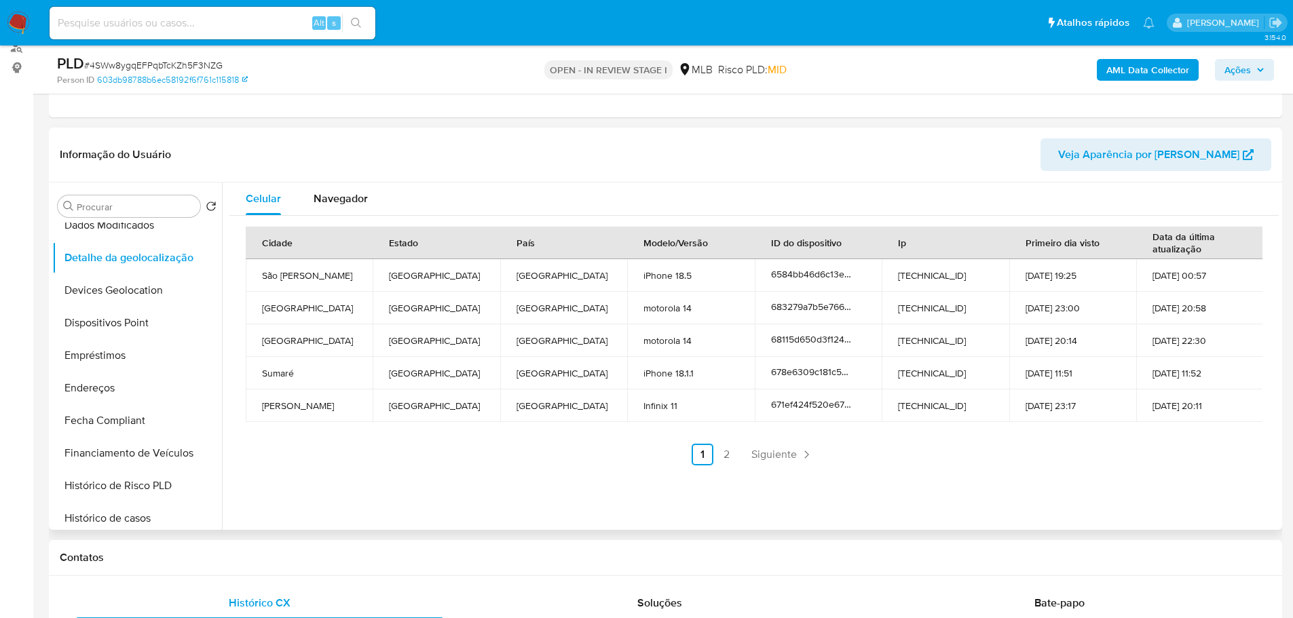
drag, startPoint x: 318, startPoint y: 547, endPoint x: 240, endPoint y: 513, distance: 85.7
click at [318, 547] on div "Contatos" at bounding box center [665, 558] width 1233 height 36
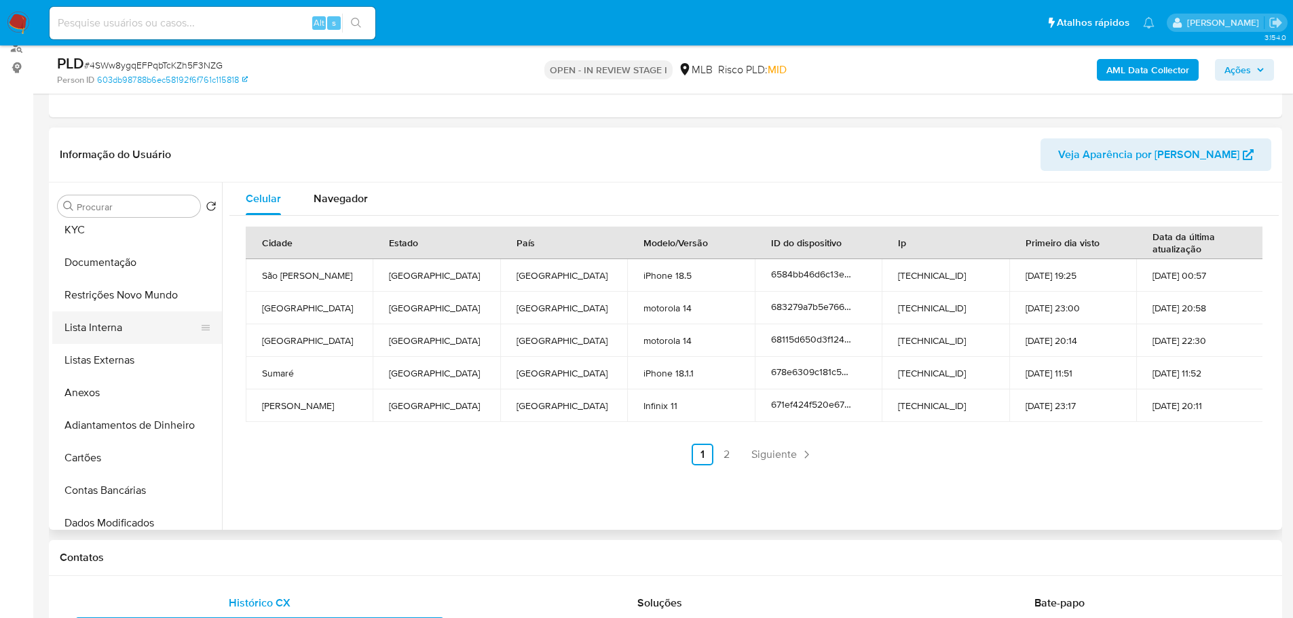
scroll to position [0, 0]
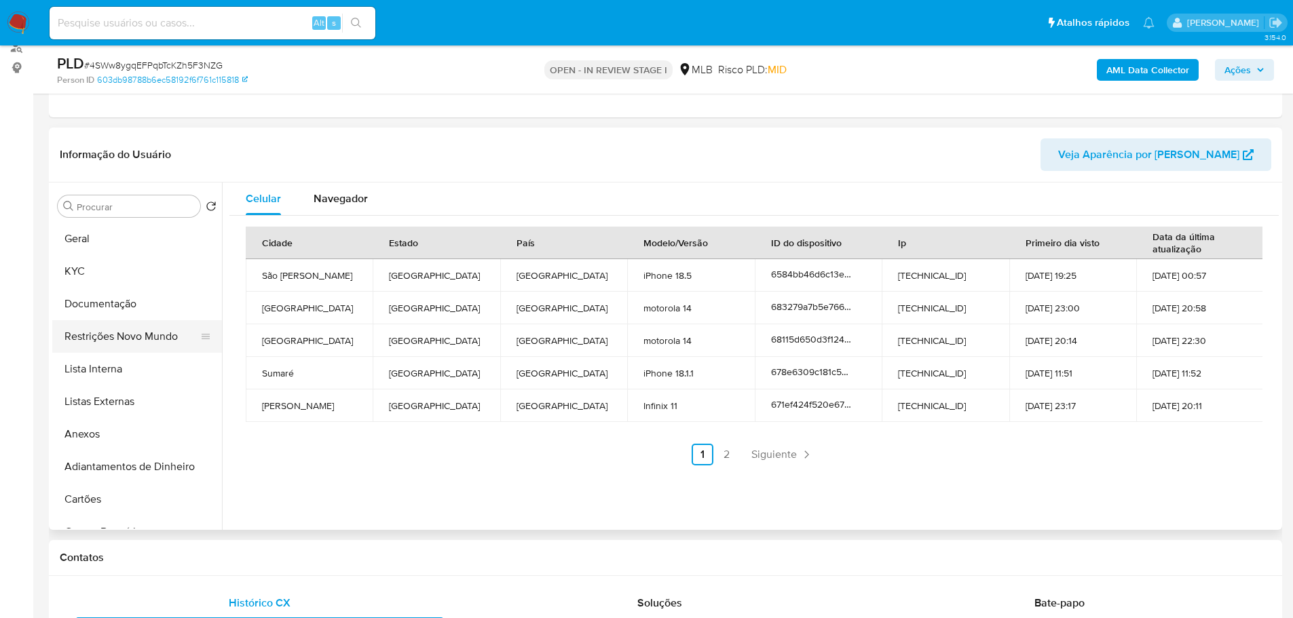
click at [132, 344] on button "Restrições Novo Mundo" at bounding box center [131, 336] width 159 height 33
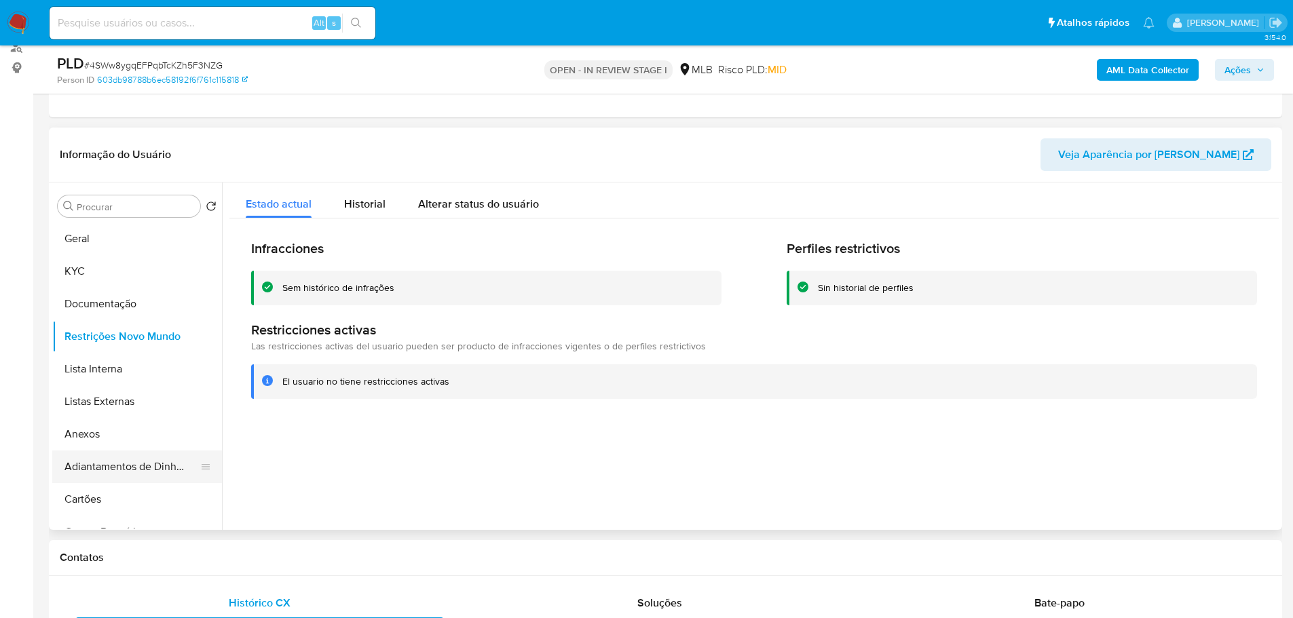
drag, startPoint x: 292, startPoint y: 568, endPoint x: 143, endPoint y: 454, distance: 187.3
click at [288, 564] on div "Contatos" at bounding box center [665, 558] width 1233 height 36
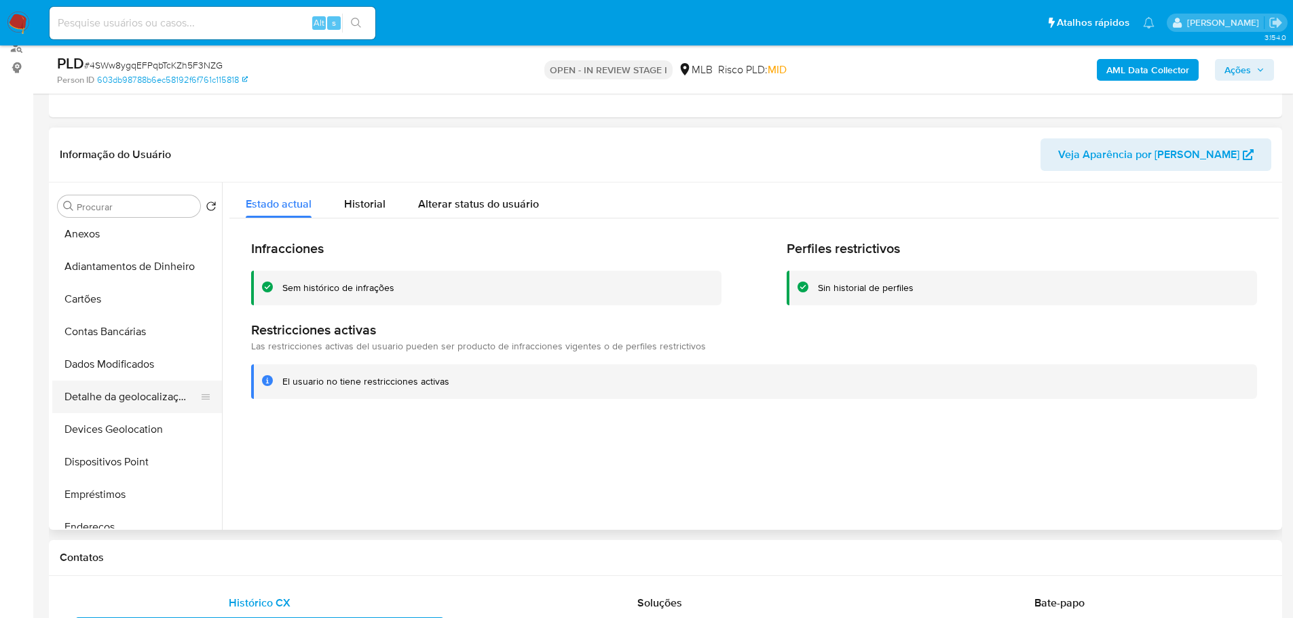
scroll to position [339, 0]
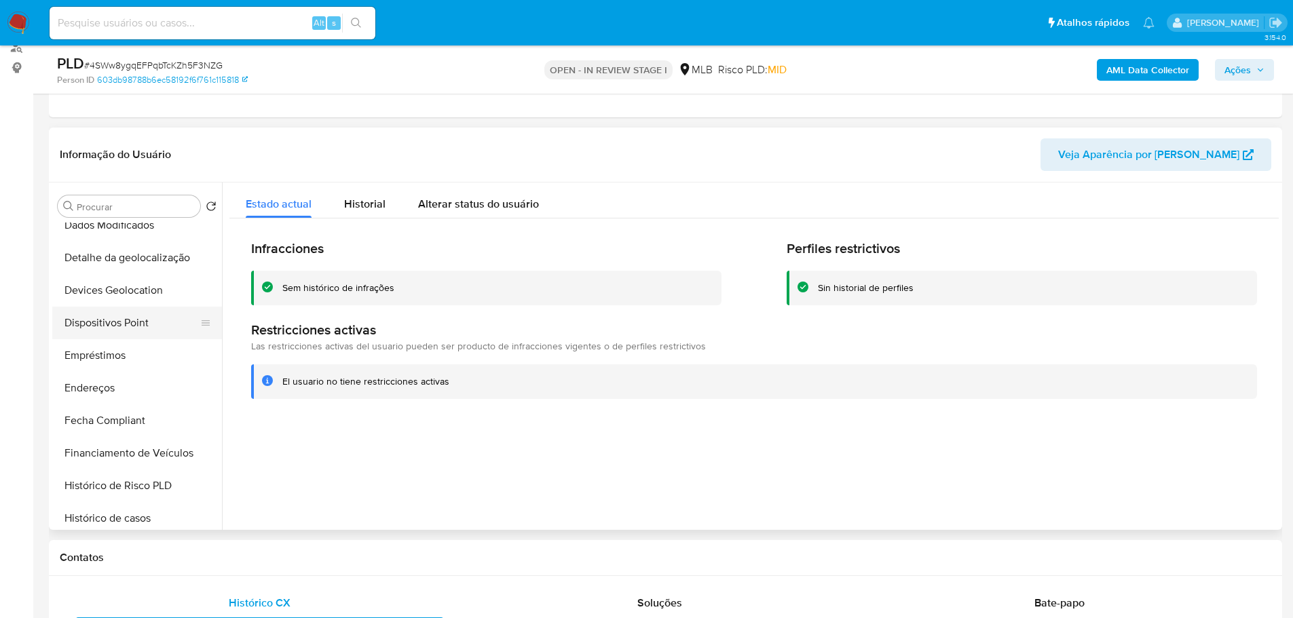
click at [136, 335] on button "Dispositivos Point" at bounding box center [131, 323] width 159 height 33
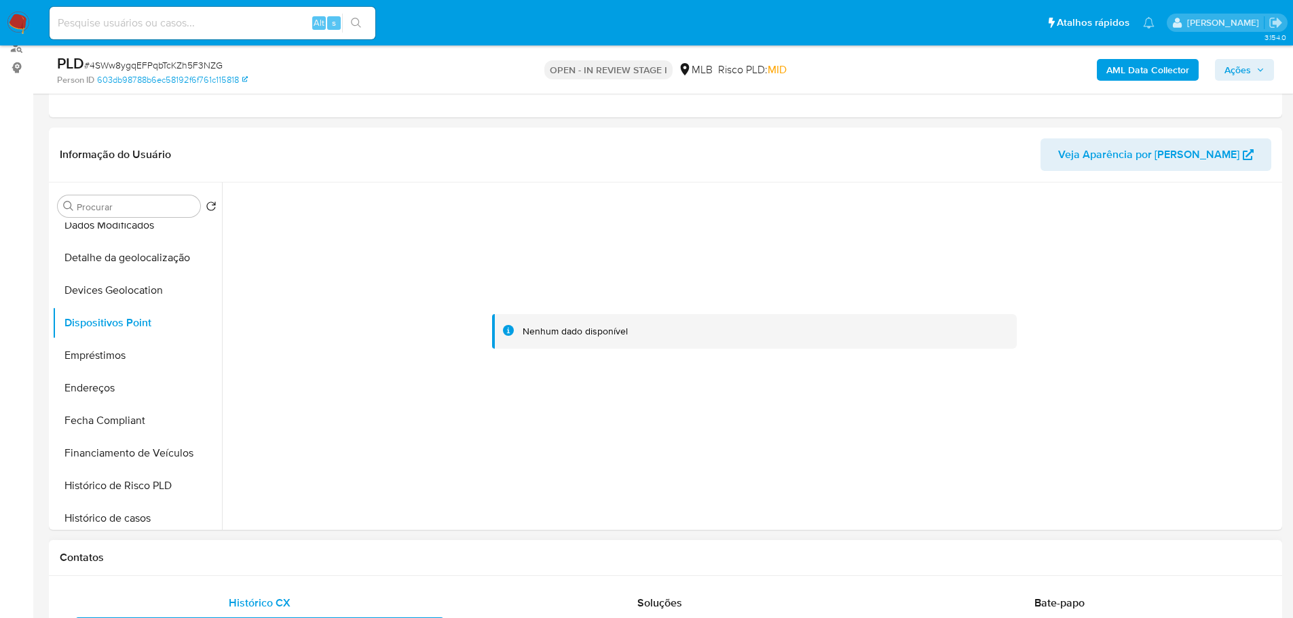
click at [812, 551] on h1 "Contatos" at bounding box center [665, 558] width 1211 height 14
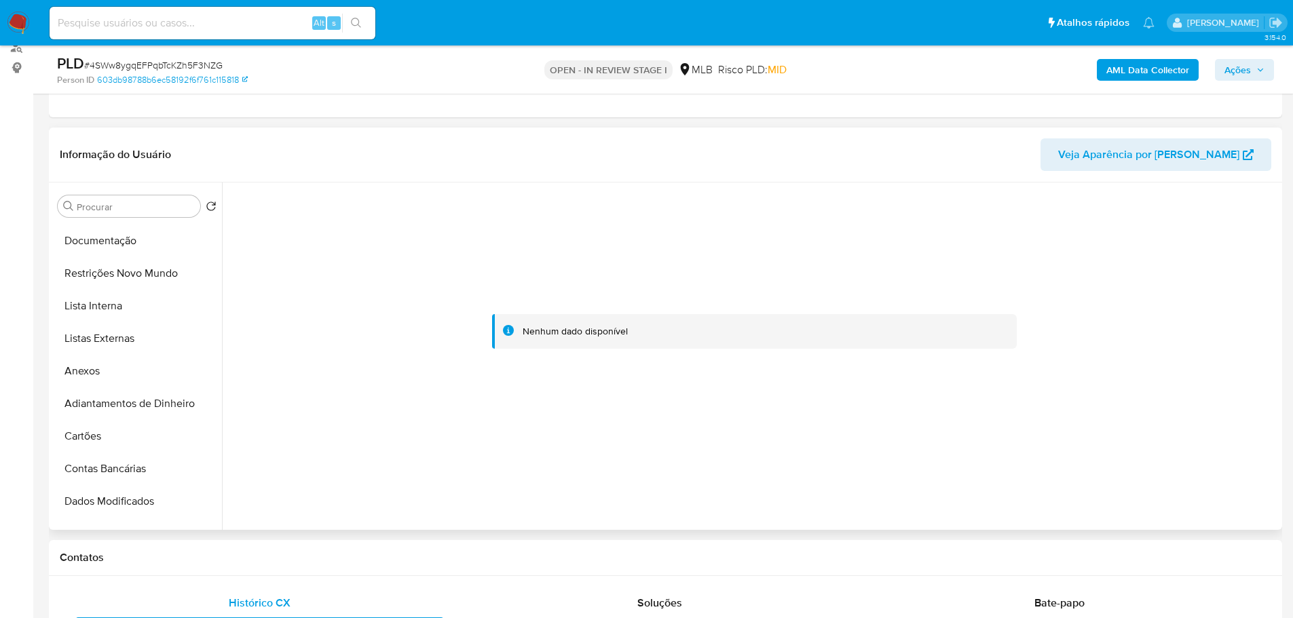
scroll to position [0, 0]
click at [90, 271] on button "KYC" at bounding box center [131, 271] width 159 height 33
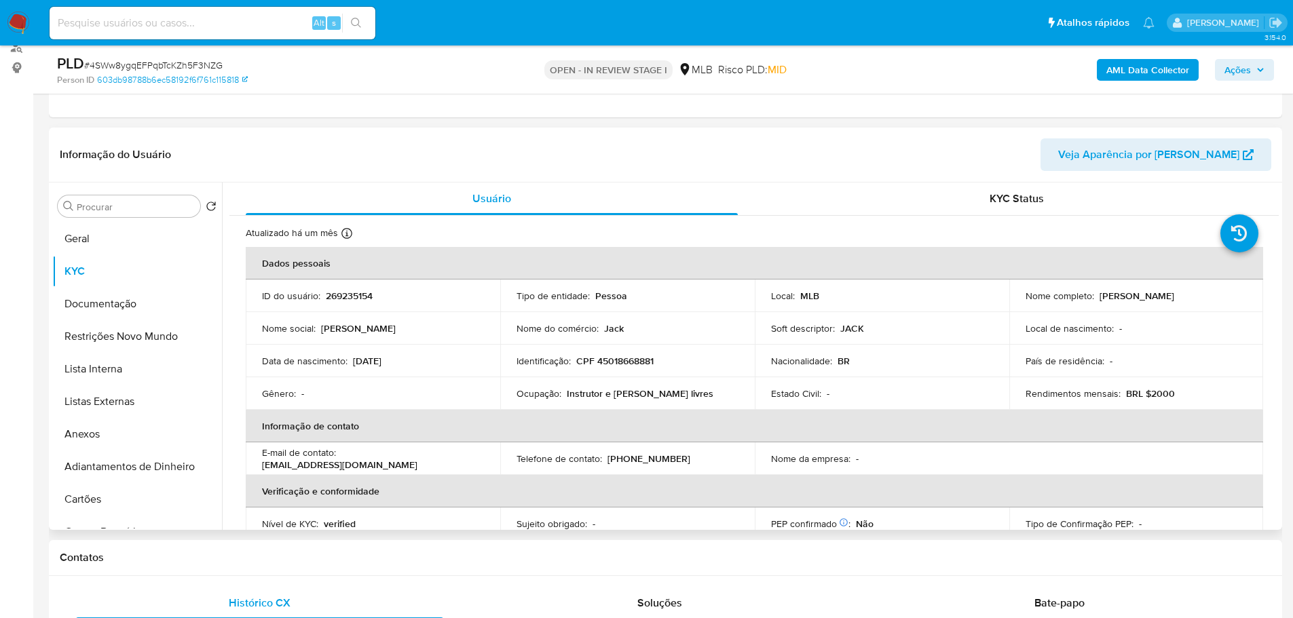
click at [620, 369] on td "Identificação : CPF 45018668881" at bounding box center [627, 361] width 255 height 33
click at [620, 365] on p "CPF 45018668881" at bounding box center [614, 361] width 77 height 12
copy p "45018668881"
click at [1246, 60] on span "Ações" at bounding box center [1237, 70] width 26 height 22
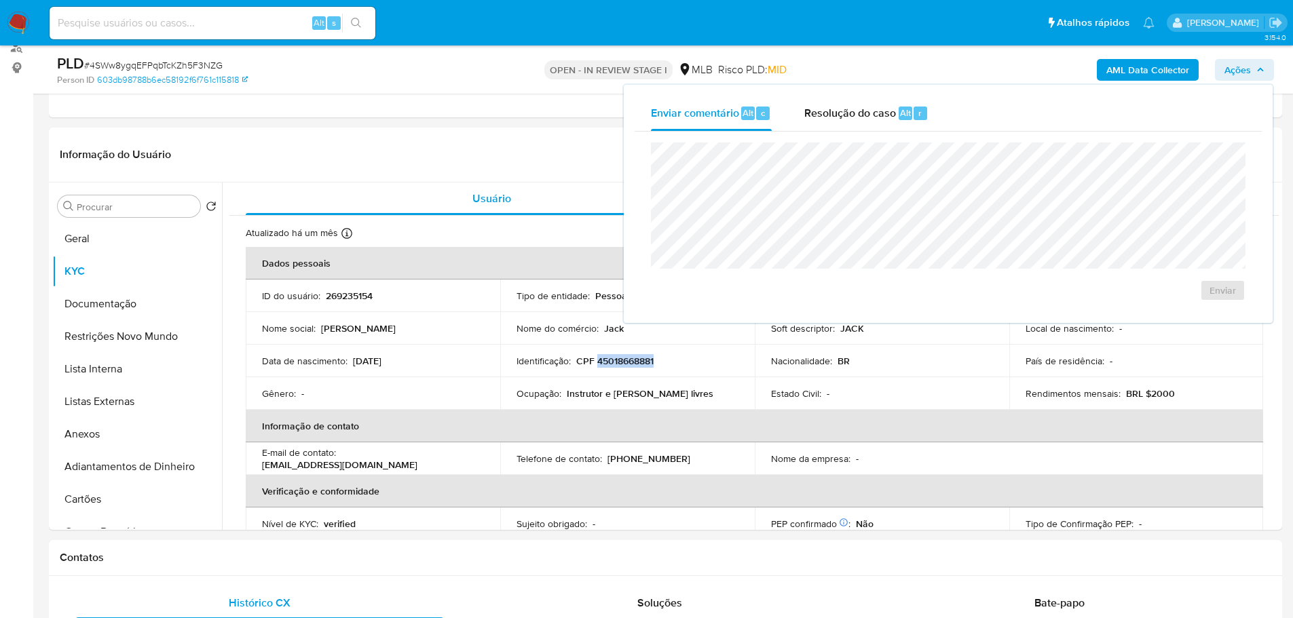
drag, startPoint x: 835, startPoint y: 119, endPoint x: 827, endPoint y: 134, distance: 17.0
click at [835, 119] on span "Resolução do caso" at bounding box center [850, 113] width 92 height 16
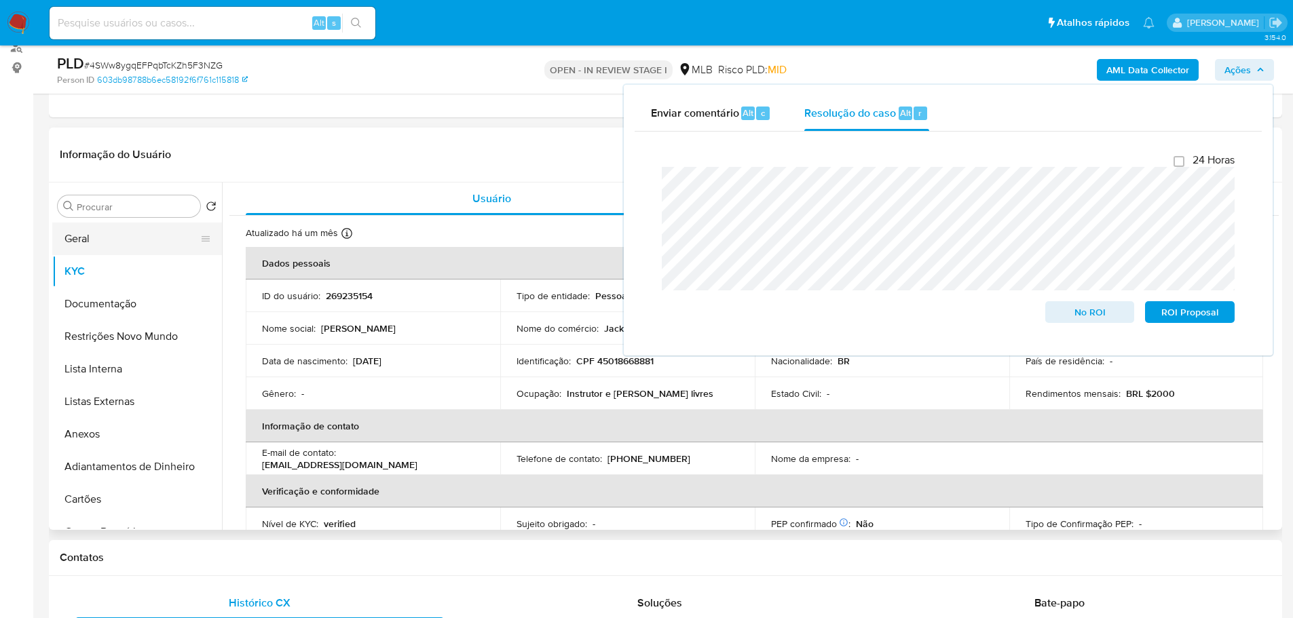
click at [99, 242] on button "Geral" at bounding box center [131, 239] width 159 height 33
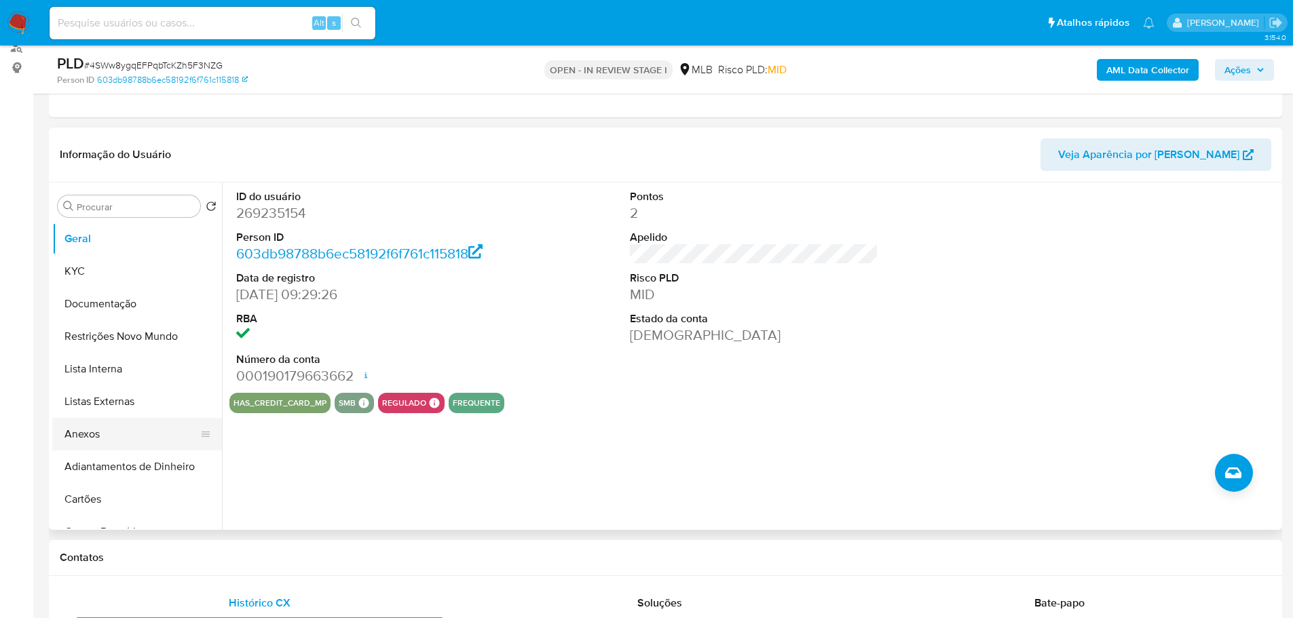
click at [83, 430] on button "Anexos" at bounding box center [131, 434] width 159 height 33
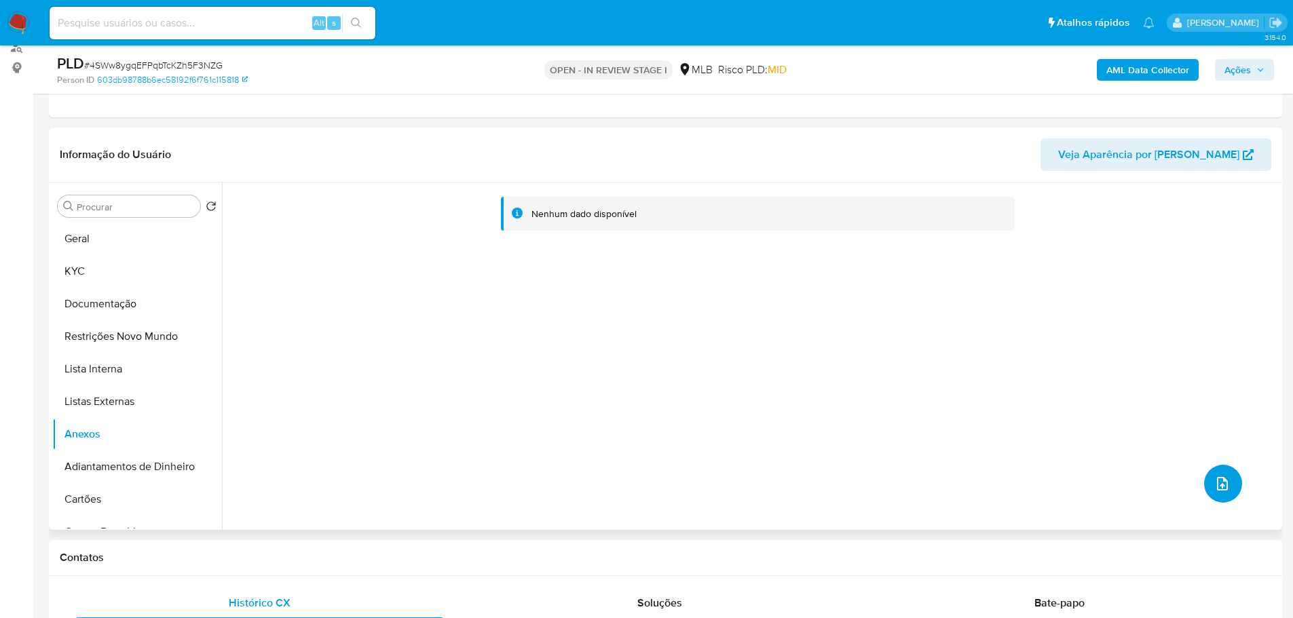
click at [1232, 479] on button "upload-file" at bounding box center [1223, 484] width 38 height 38
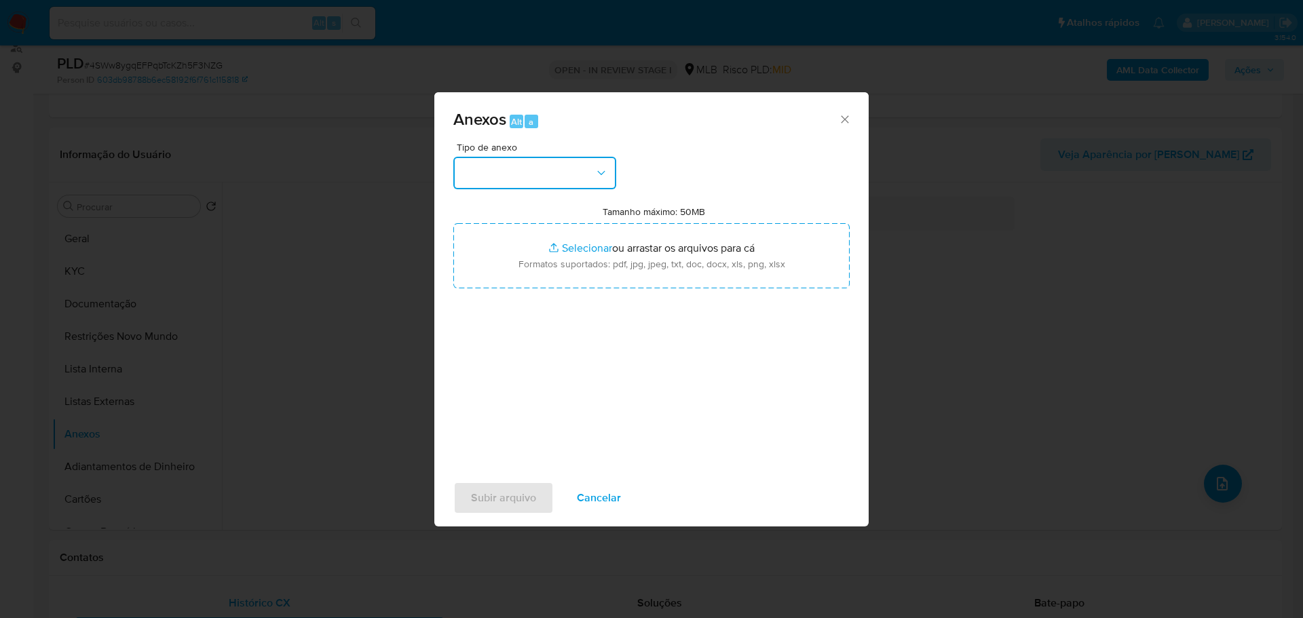
click at [577, 173] on button "button" at bounding box center [534, 173] width 163 height 33
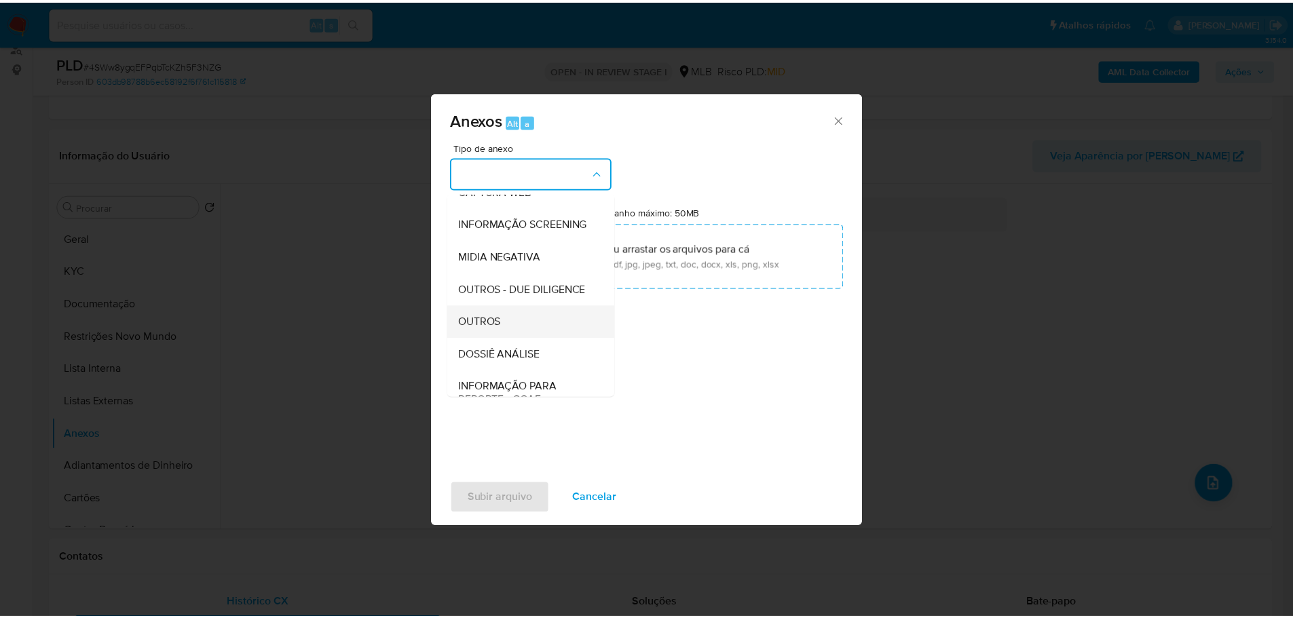
scroll to position [209, 0]
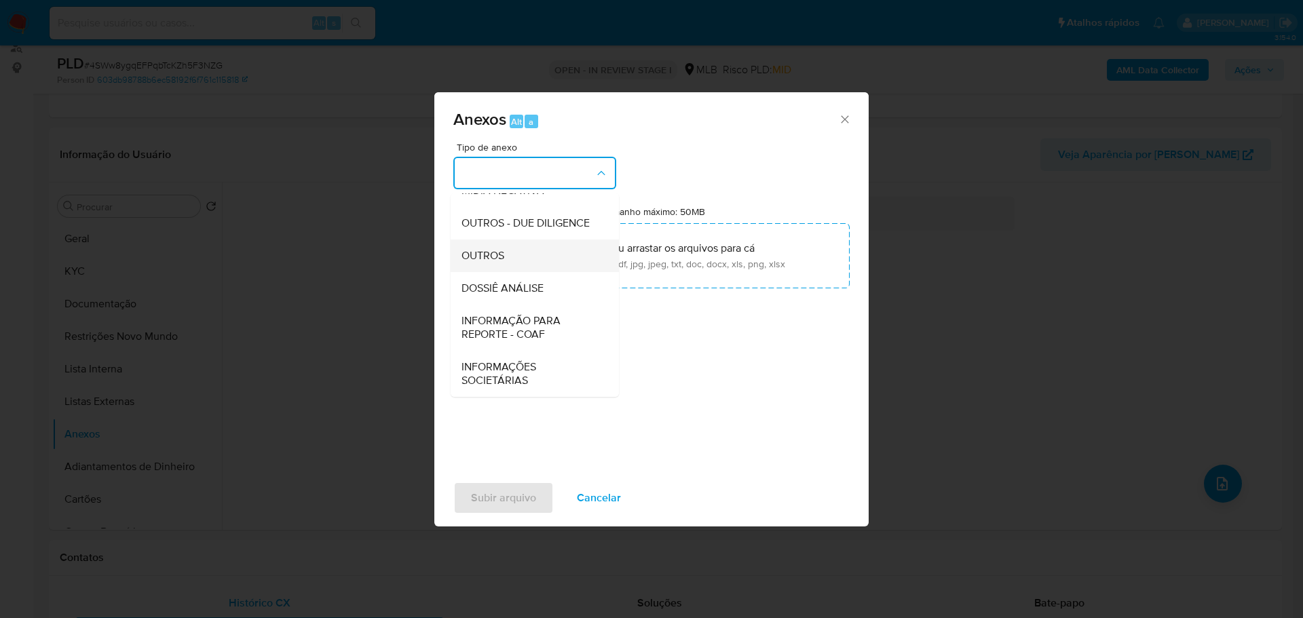
click at [484, 256] on span "OUTROS" at bounding box center [483, 256] width 43 height 14
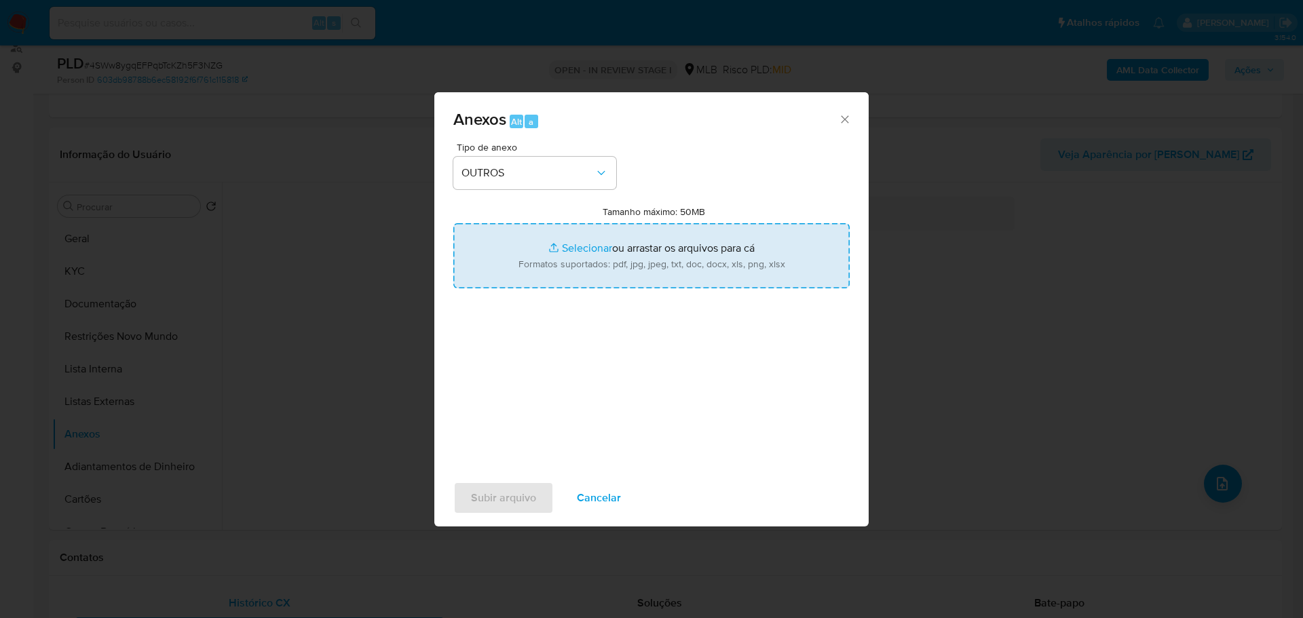
type input "C:\fakepath\SAR - XXX - CPF 45018668881 - JAQUELINE BARBOZA DE ARAUJO.pdf"
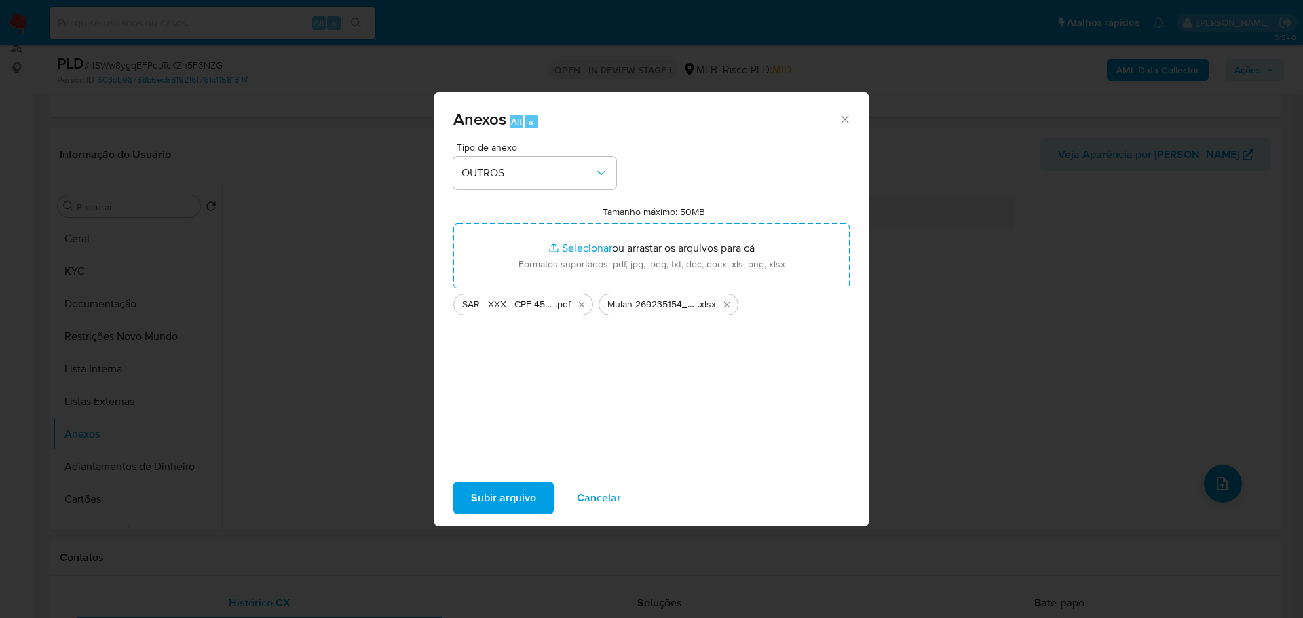
click at [497, 488] on span "Subir arquivo" at bounding box center [503, 498] width 65 height 30
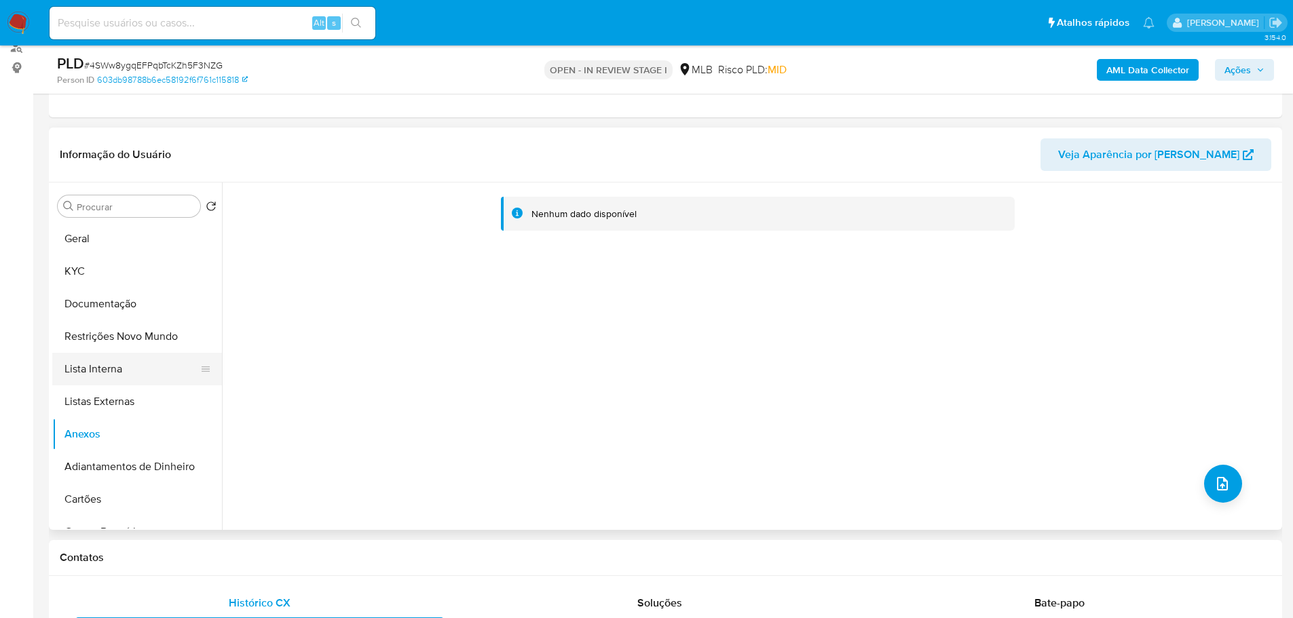
click at [127, 383] on button "Lista Interna" at bounding box center [131, 369] width 159 height 33
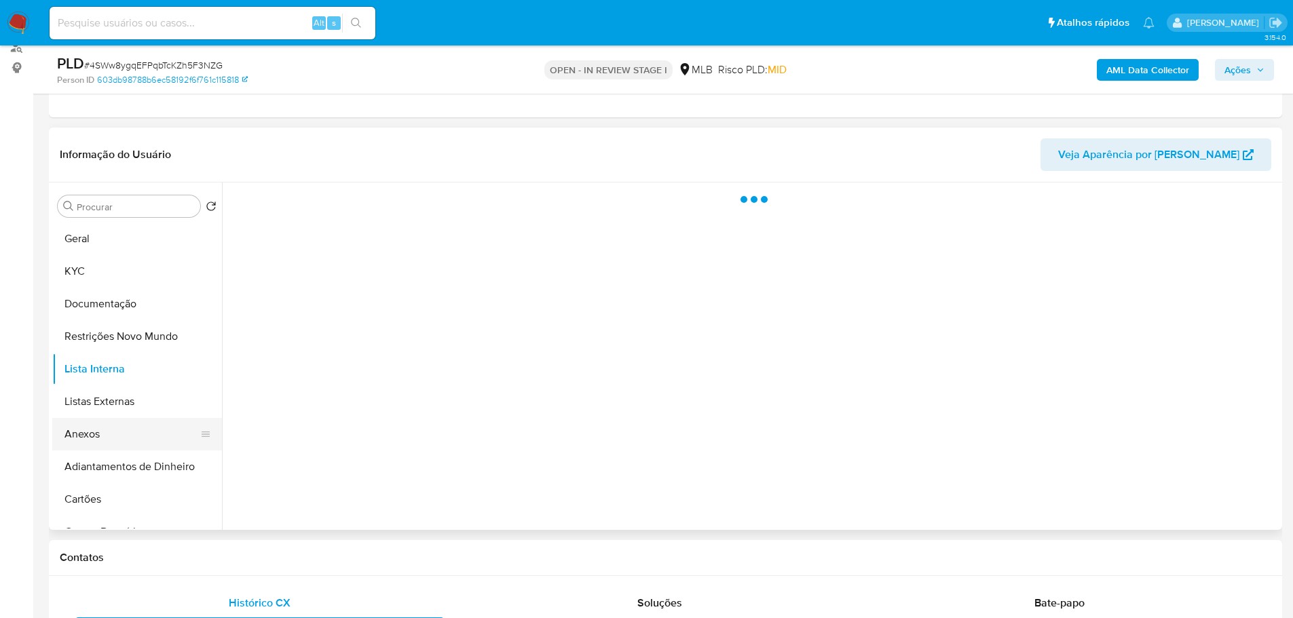
click at [134, 432] on button "Anexos" at bounding box center [131, 434] width 159 height 33
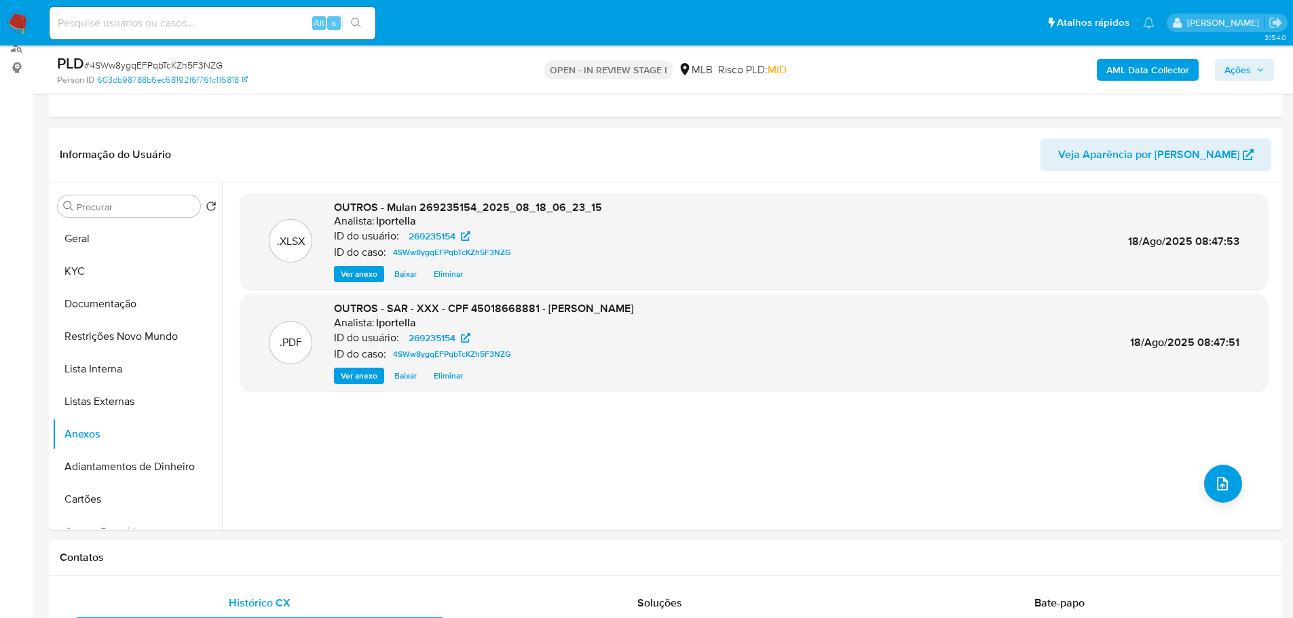
click at [1250, 79] on span "Ações" at bounding box center [1237, 70] width 26 height 22
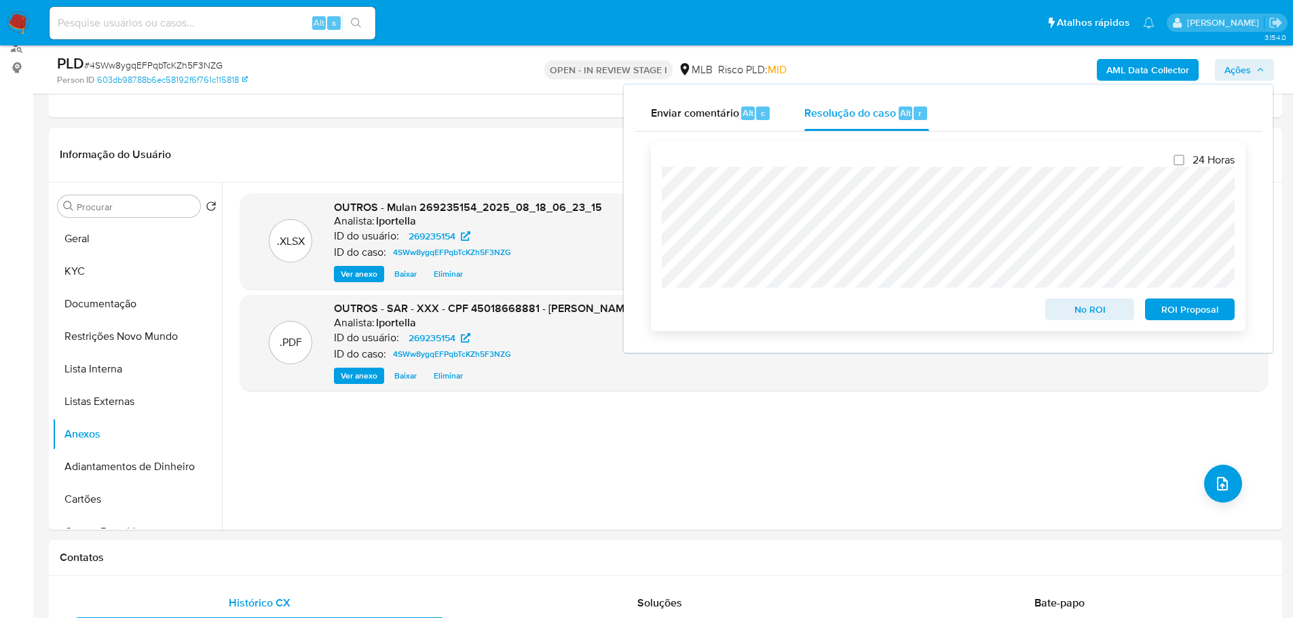
click at [1192, 316] on span "ROI Proposal" at bounding box center [1189, 309] width 71 height 19
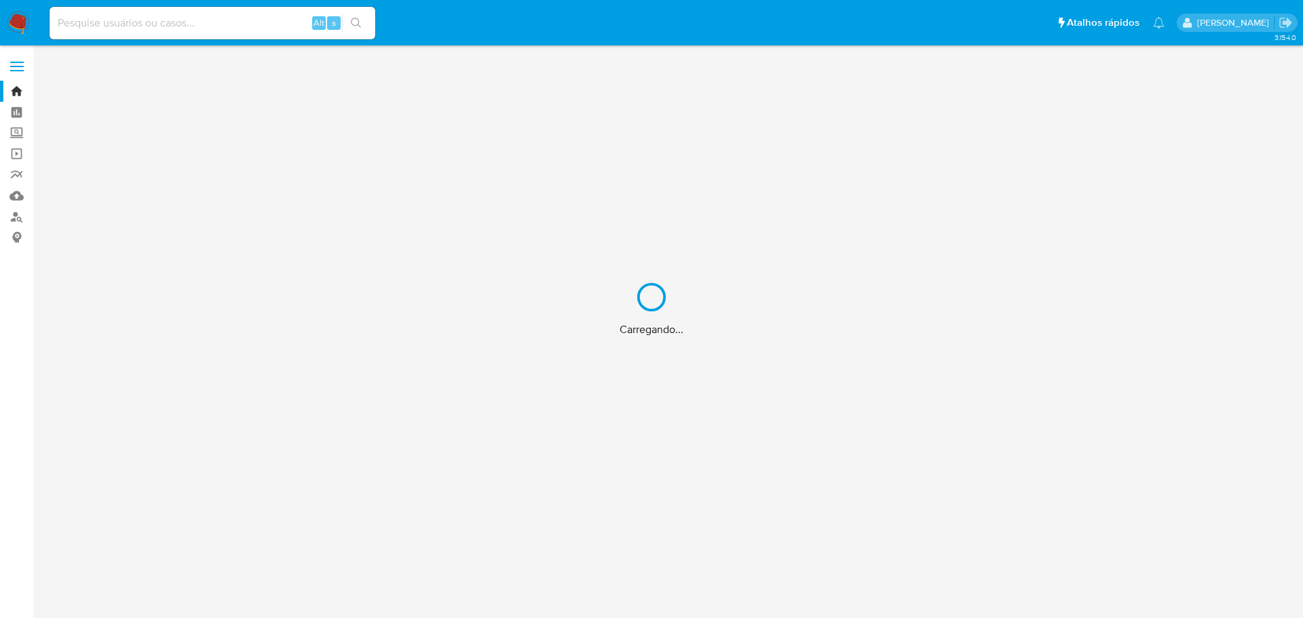
click at [204, 22] on div "Carregando..." at bounding box center [651, 309] width 1303 height 618
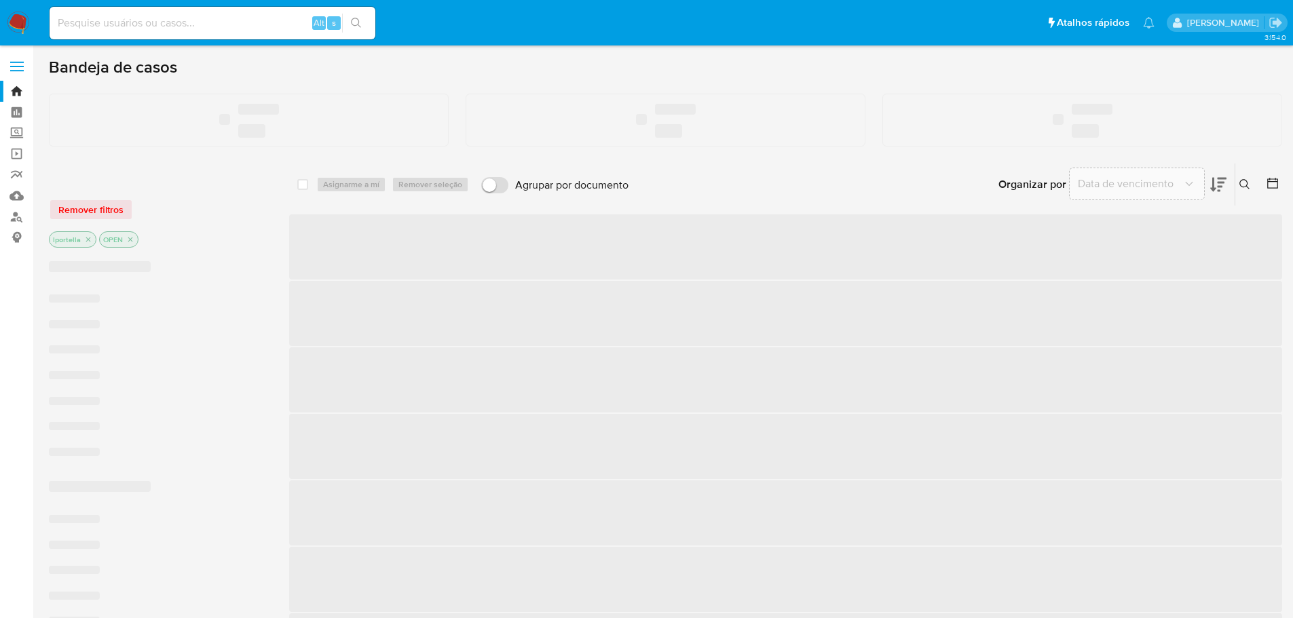
click at [151, 24] on input at bounding box center [213, 23] width 326 height 18
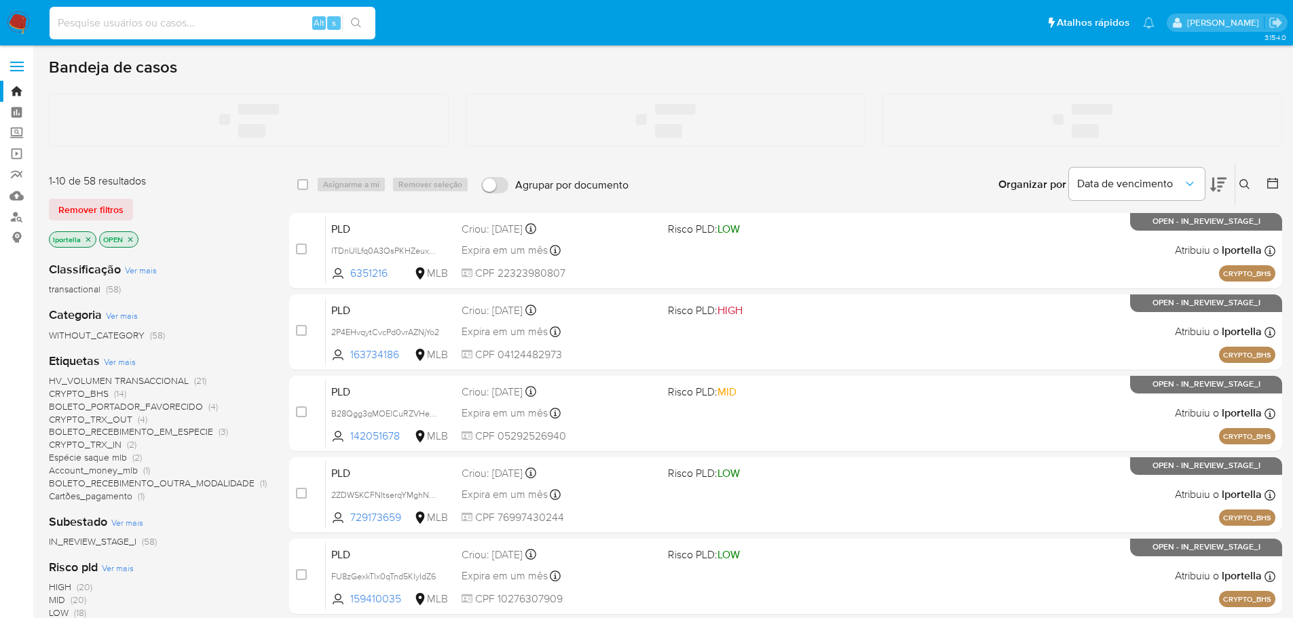
paste input "hy09nuMu1daIfXeJ3gIx4SF6"
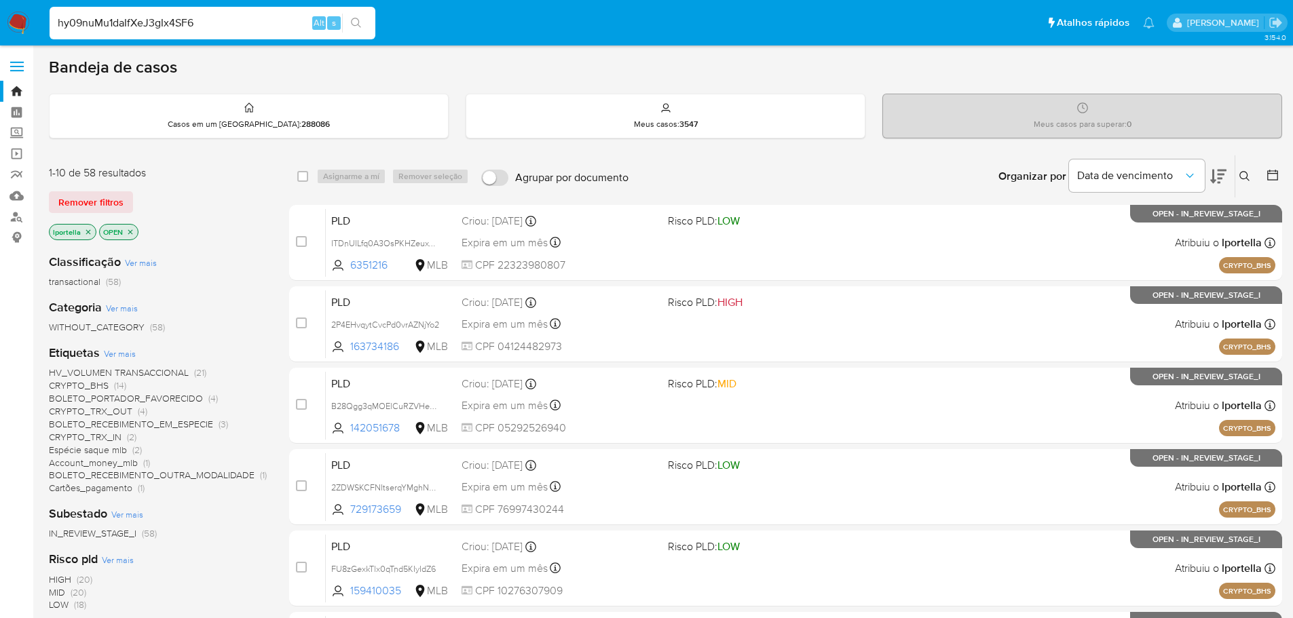
type input "hy09nuMu1daIfXeJ3gIx4SF6"
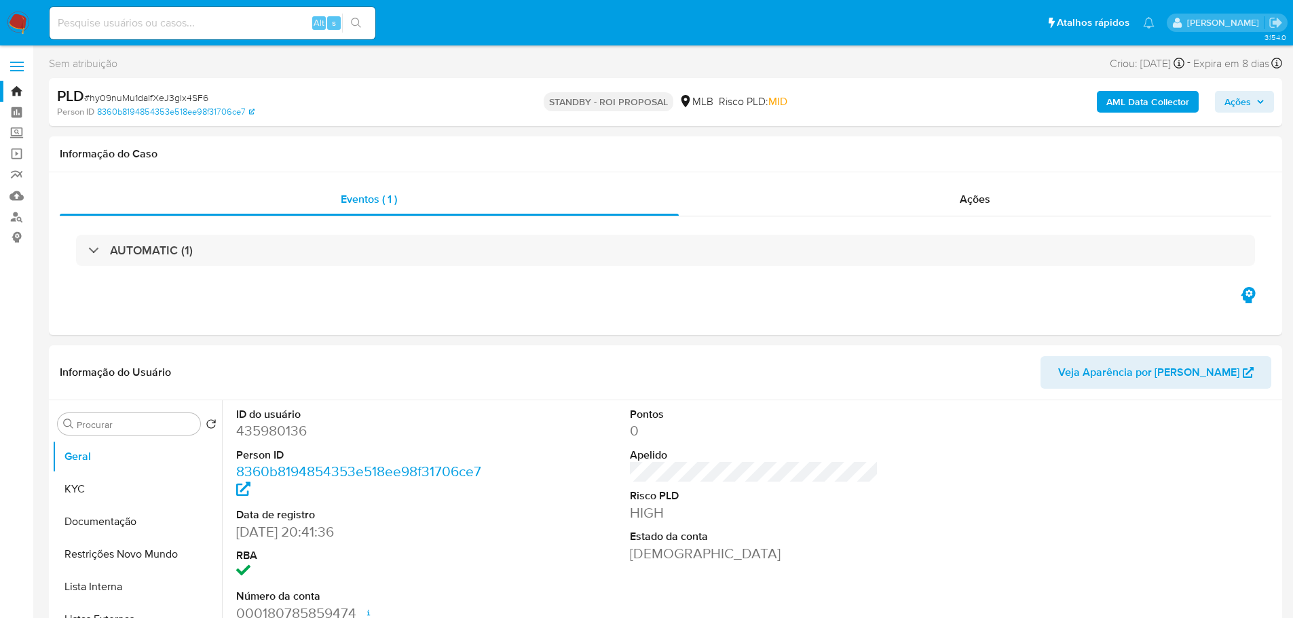
select select "10"
drag, startPoint x: 133, startPoint y: 488, endPoint x: 182, endPoint y: 469, distance: 52.4
click at [133, 488] on button "KYC" at bounding box center [137, 489] width 170 height 33
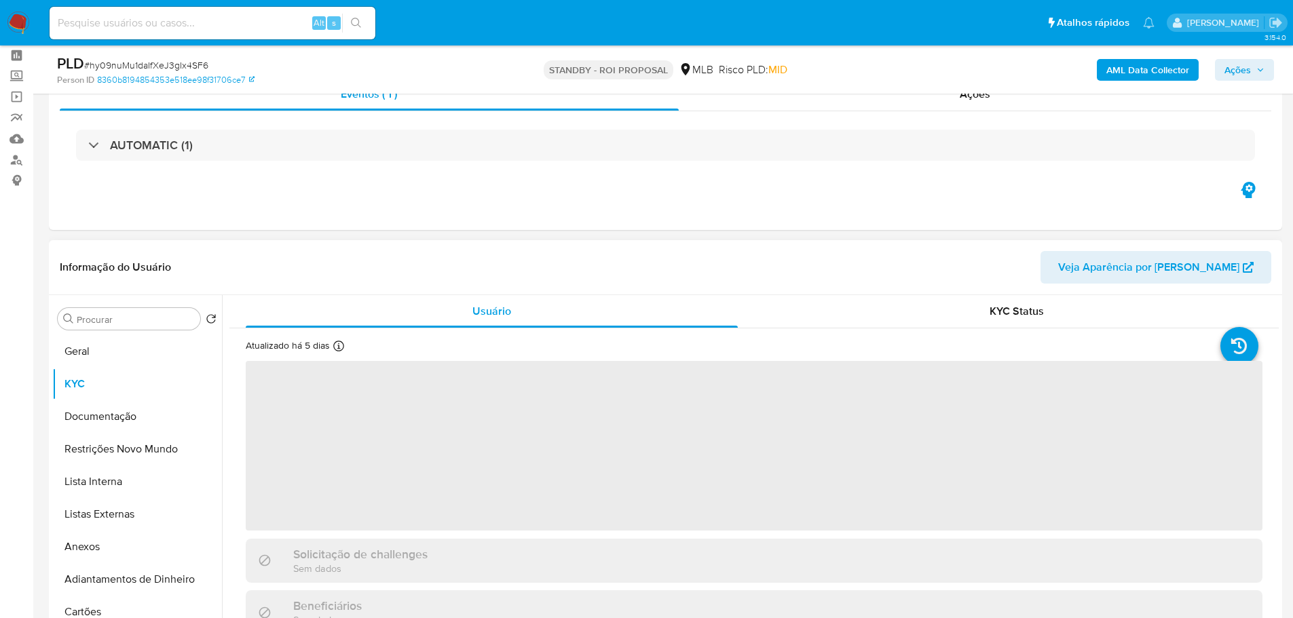
scroll to position [136, 0]
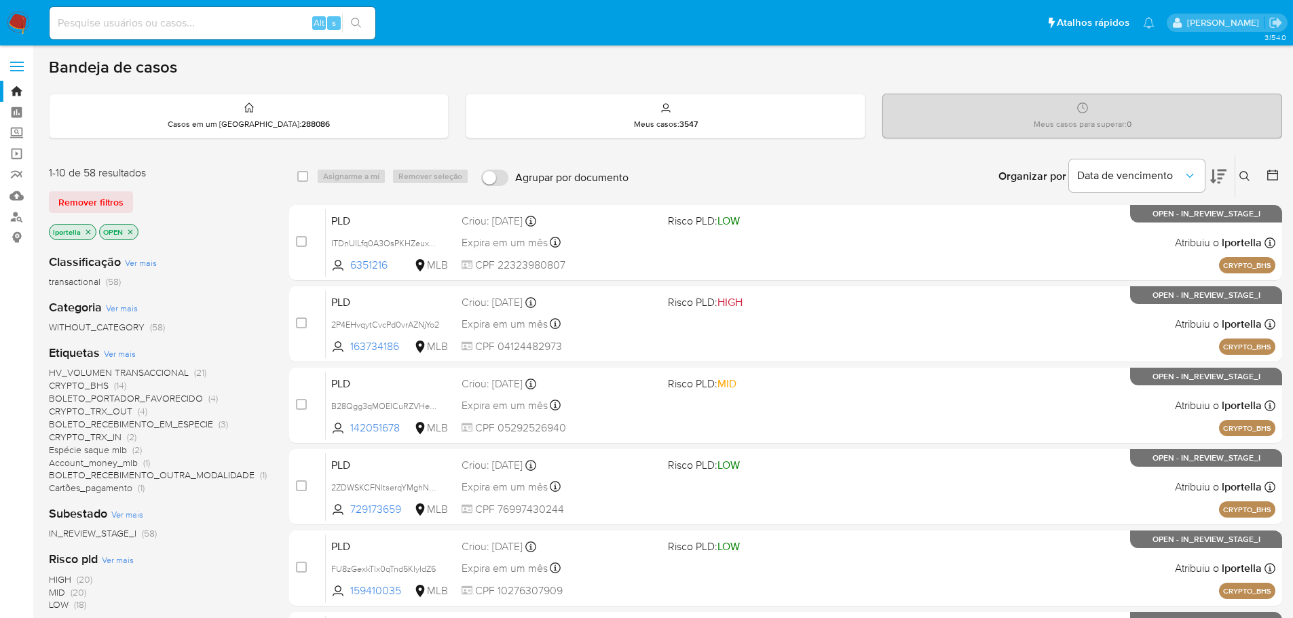
click at [221, 18] on input at bounding box center [213, 23] width 326 height 18
paste input "2510486740"
type input "2510486740"
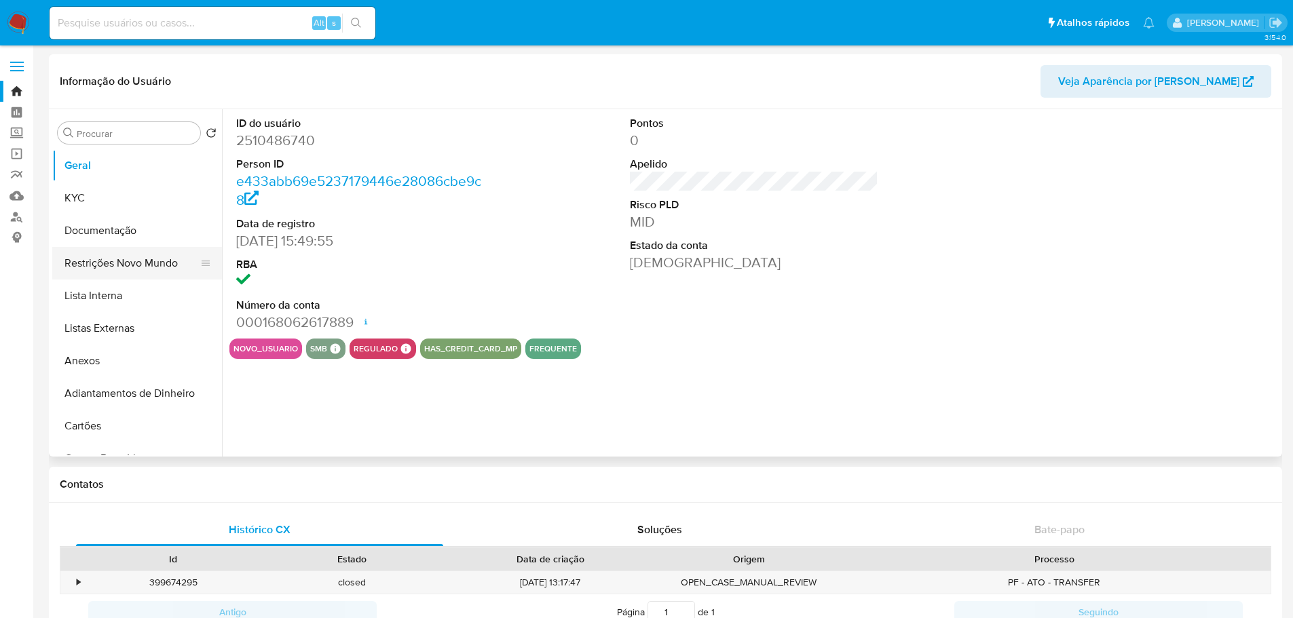
select select "10"
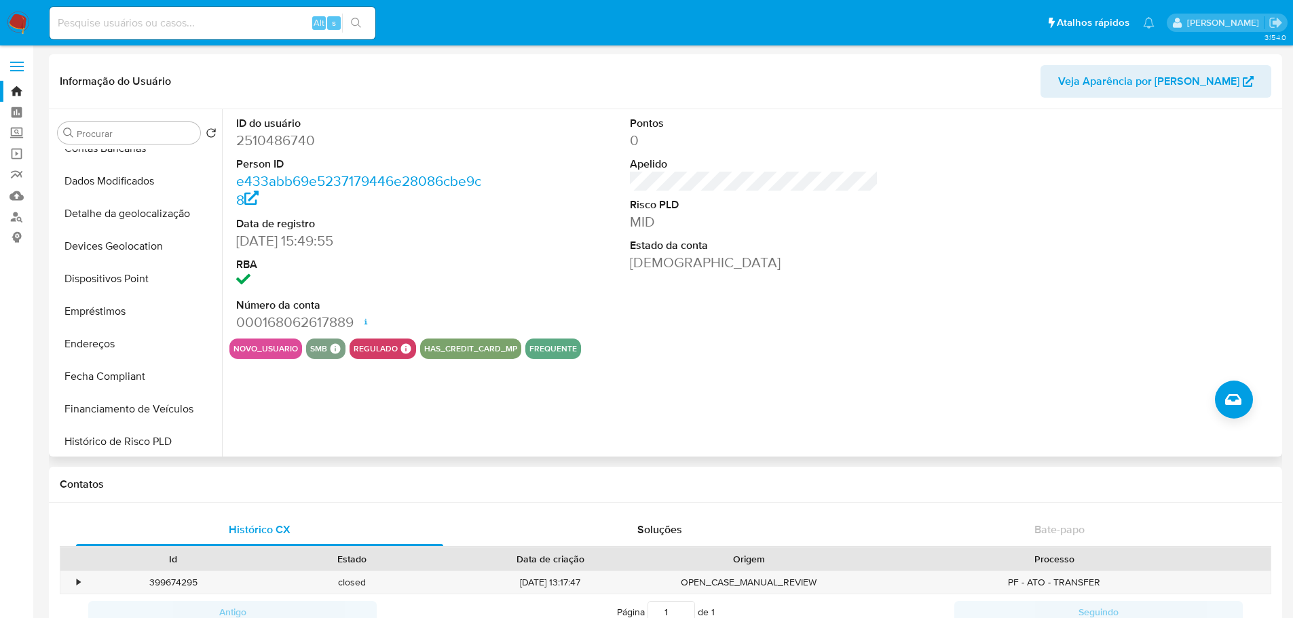
scroll to position [543, 0]
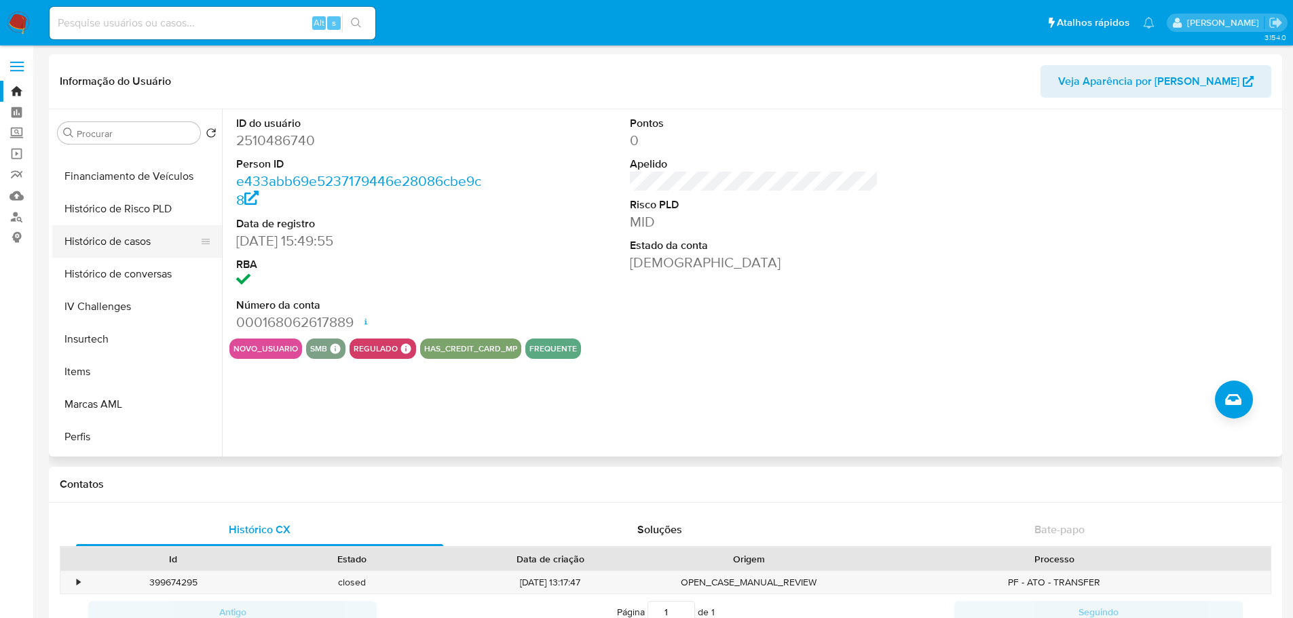
click at [124, 247] on button "Histórico de casos" at bounding box center [131, 241] width 159 height 33
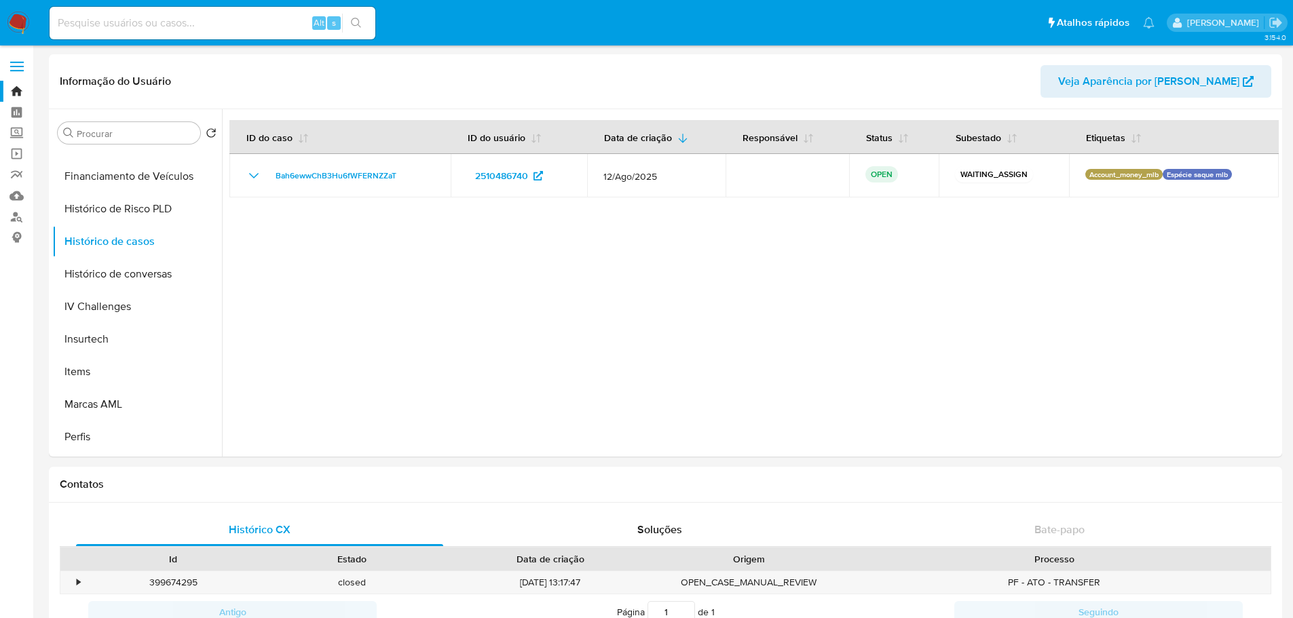
click at [200, 29] on input at bounding box center [213, 23] width 326 height 18
paste input "707096782"
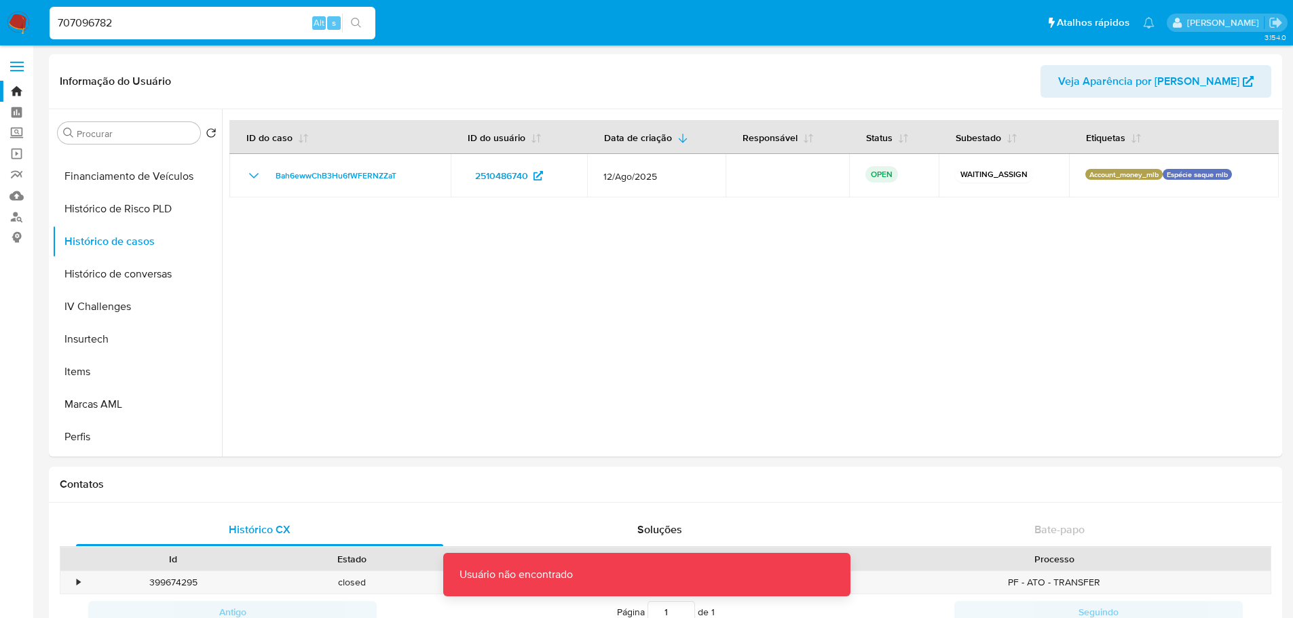
click at [203, 18] on input "707096782" at bounding box center [213, 23] width 326 height 18
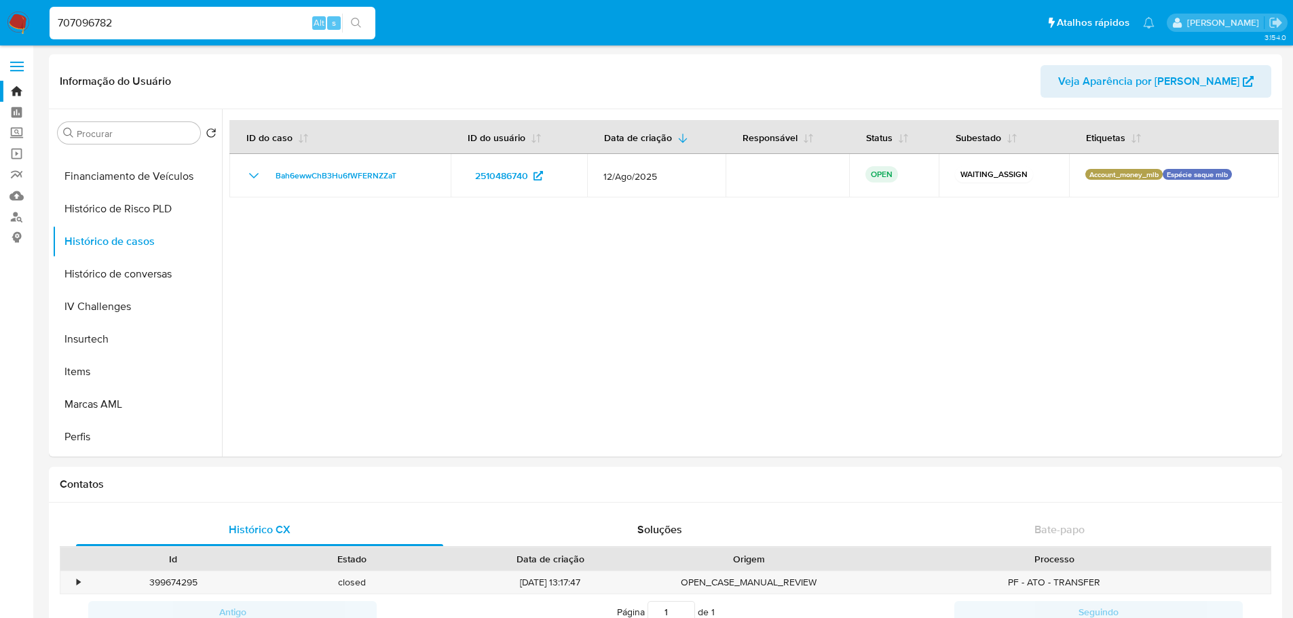
type input "707096782"
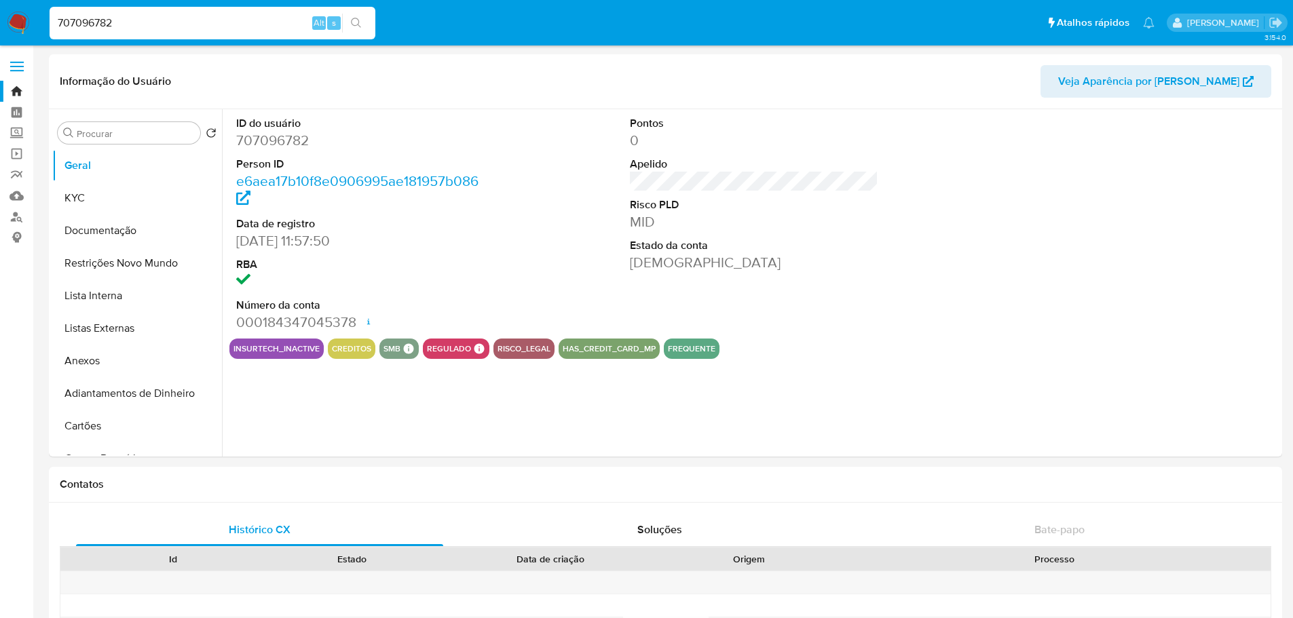
select select "10"
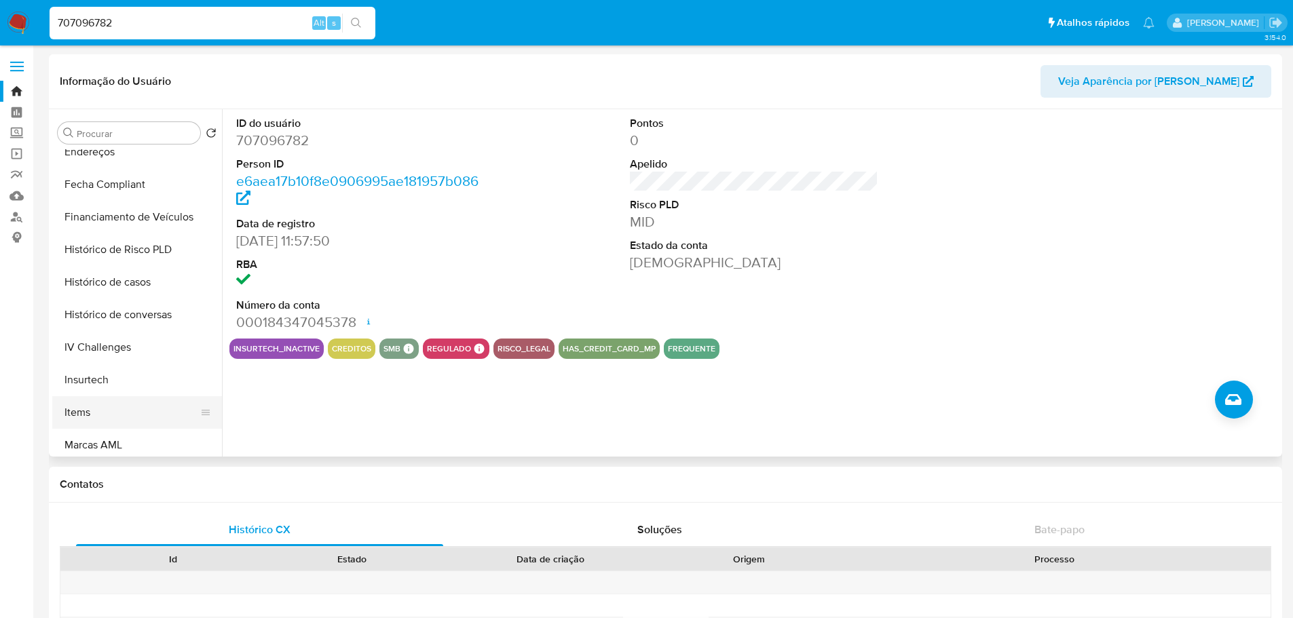
scroll to position [606, 0]
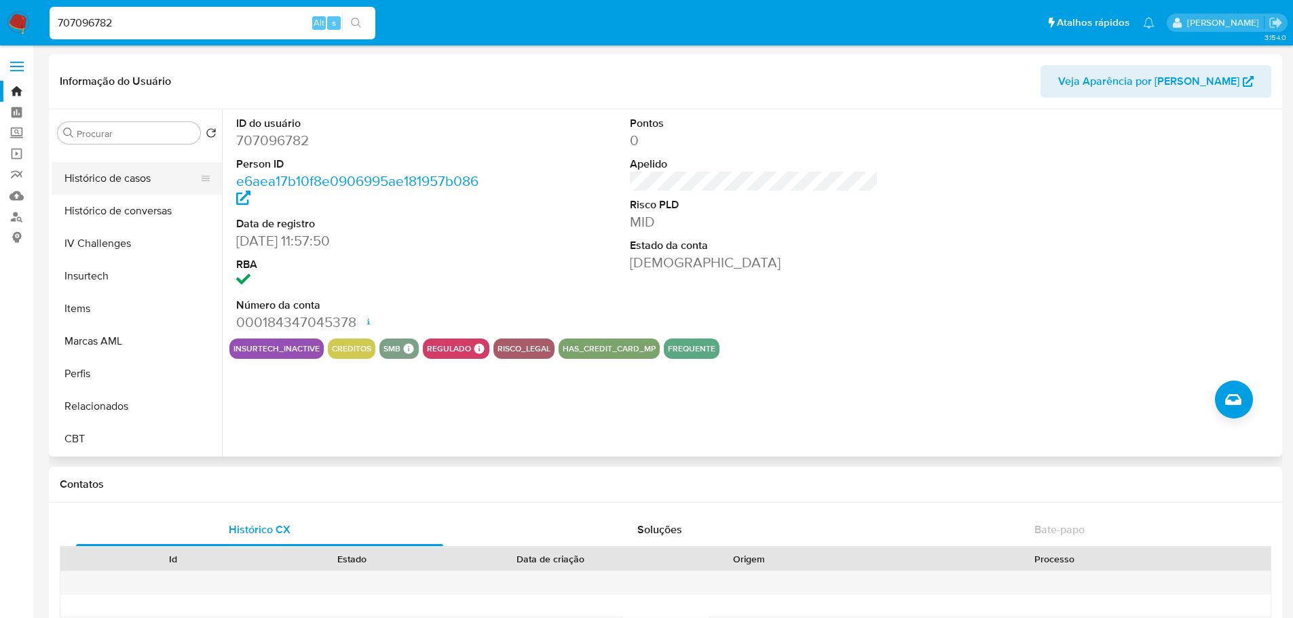
click at [136, 181] on button "Histórico de casos" at bounding box center [131, 178] width 159 height 33
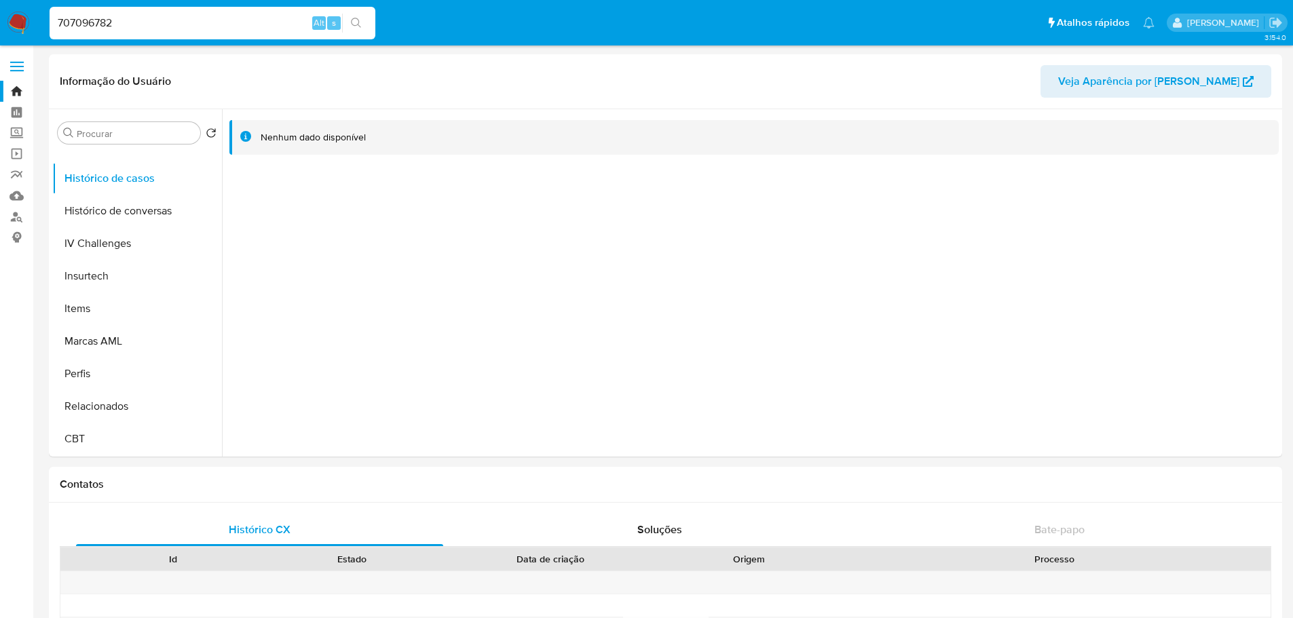
click at [172, 29] on input "707096782" at bounding box center [213, 23] width 326 height 18
paste input "430607958"
type input "430607958"
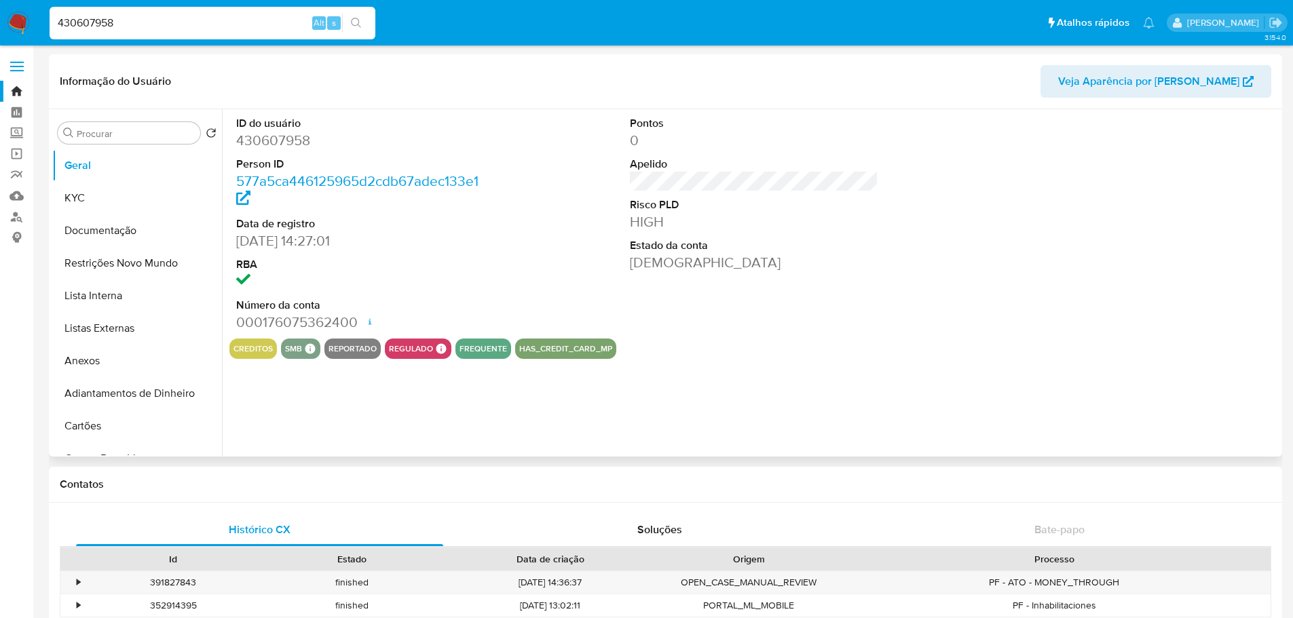
scroll to position [543, 0]
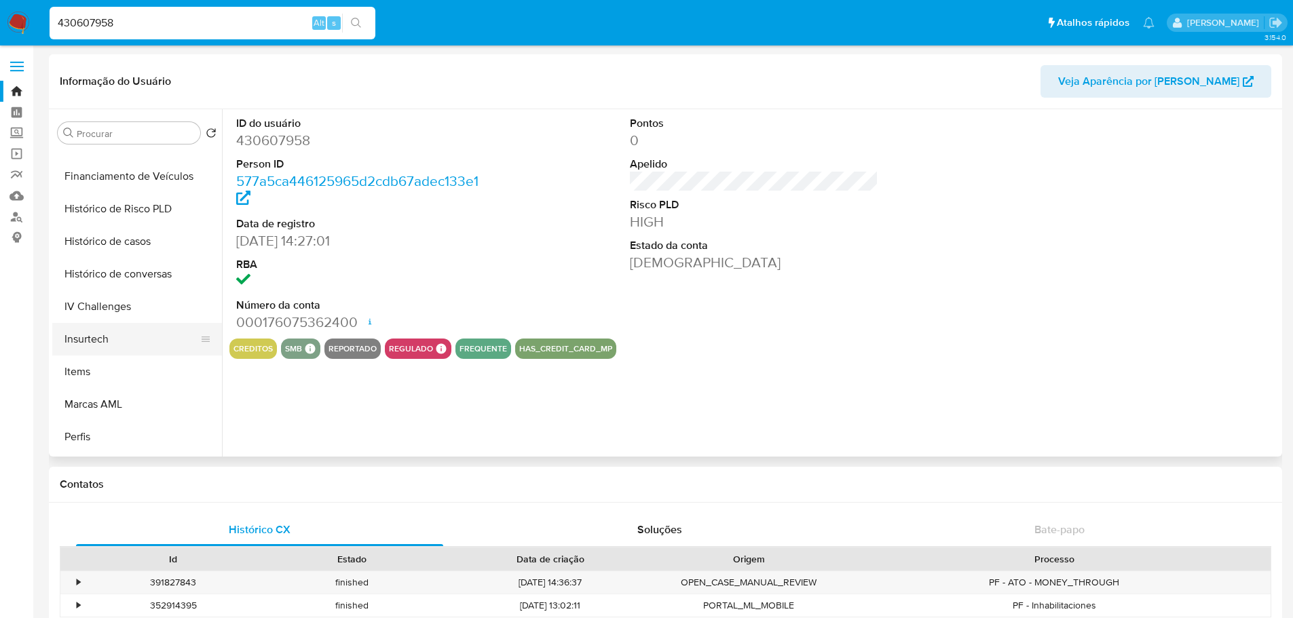
select select "10"
click at [126, 247] on button "Histórico de casos" at bounding box center [131, 241] width 159 height 33
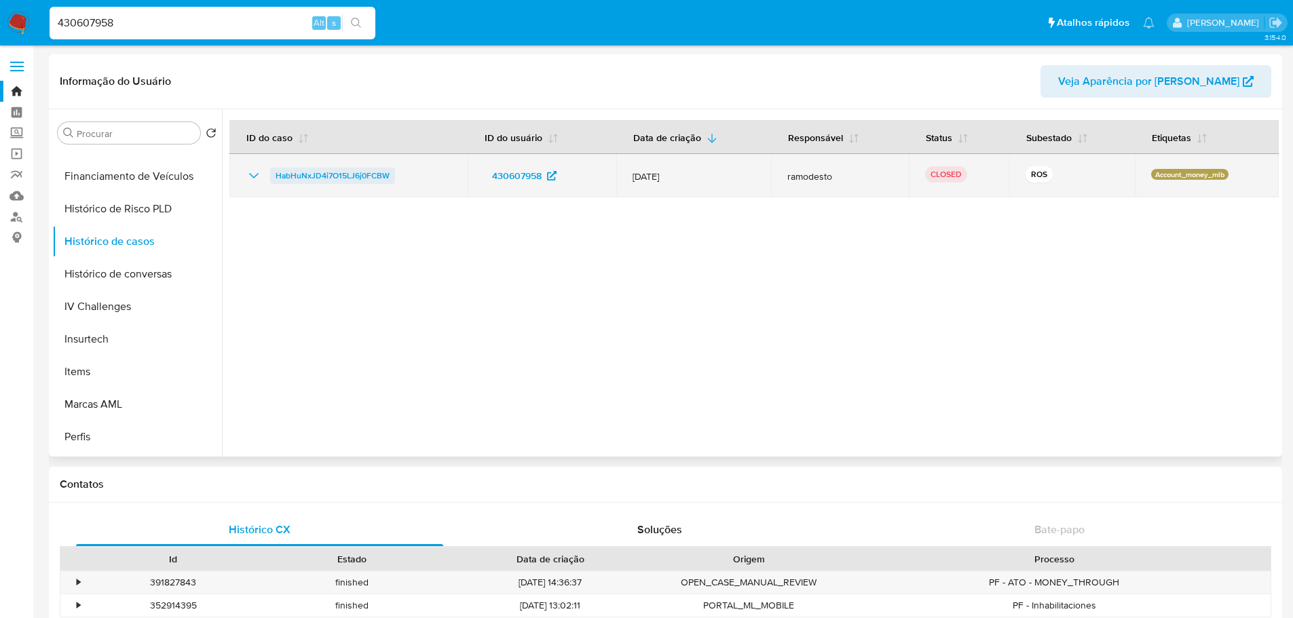
click at [348, 176] on span "HabHuNxJD4i7O15LJ6j0FCBW" at bounding box center [333, 176] width 114 height 16
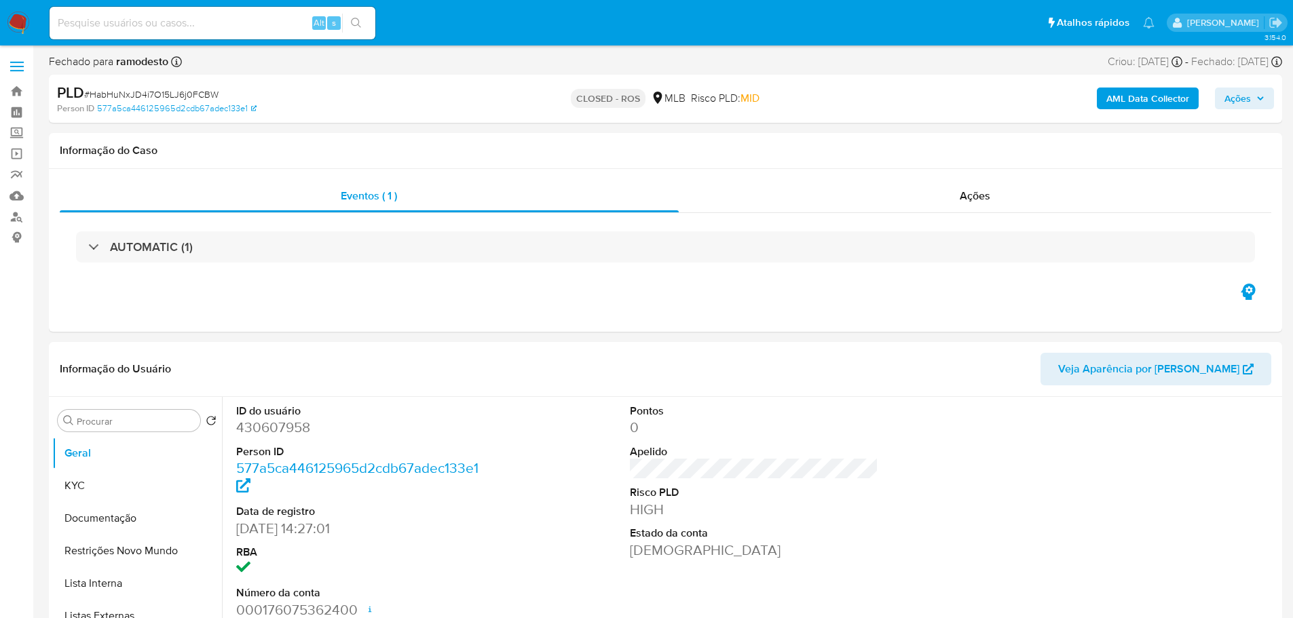
select select "10"
click at [1011, 195] on div "Ações" at bounding box center [975, 196] width 593 height 33
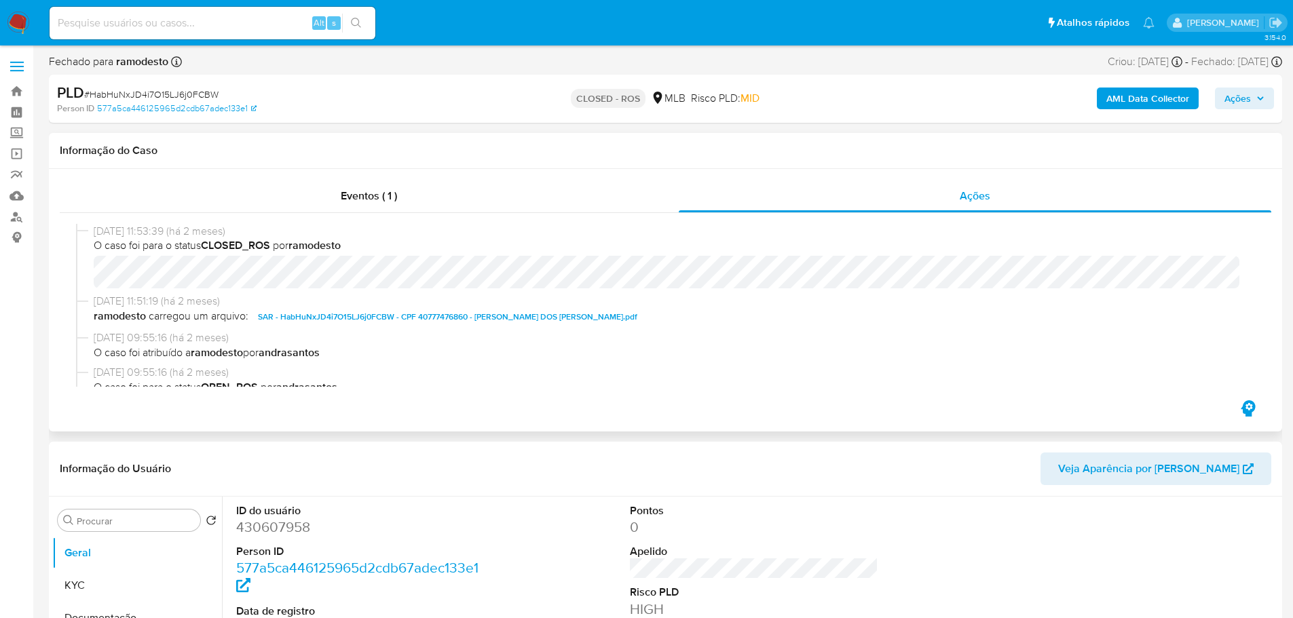
click at [143, 231] on span "[DATE] 11:53:39 (há 2 meses)" at bounding box center [672, 231] width 1156 height 15
drag, startPoint x: 146, startPoint y: 229, endPoint x: 92, endPoint y: 229, distance: 53.6
click at [92, 229] on div "[DATE] 11:53:39 (há 2 meses) O caso foi para o status CLOSED_ROS por ramodesto" at bounding box center [665, 259] width 1179 height 71
copy span "[DATE]"
click at [244, 26] on input at bounding box center [213, 23] width 326 height 18
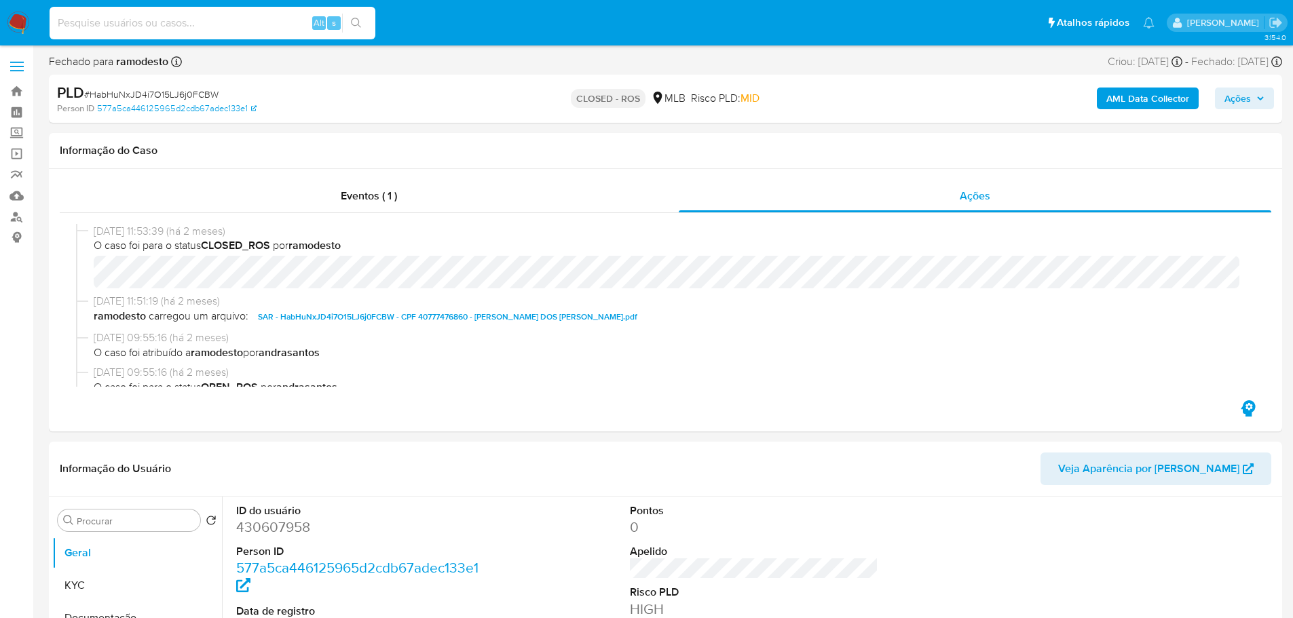
paste input "707096782"
type input "707096782"
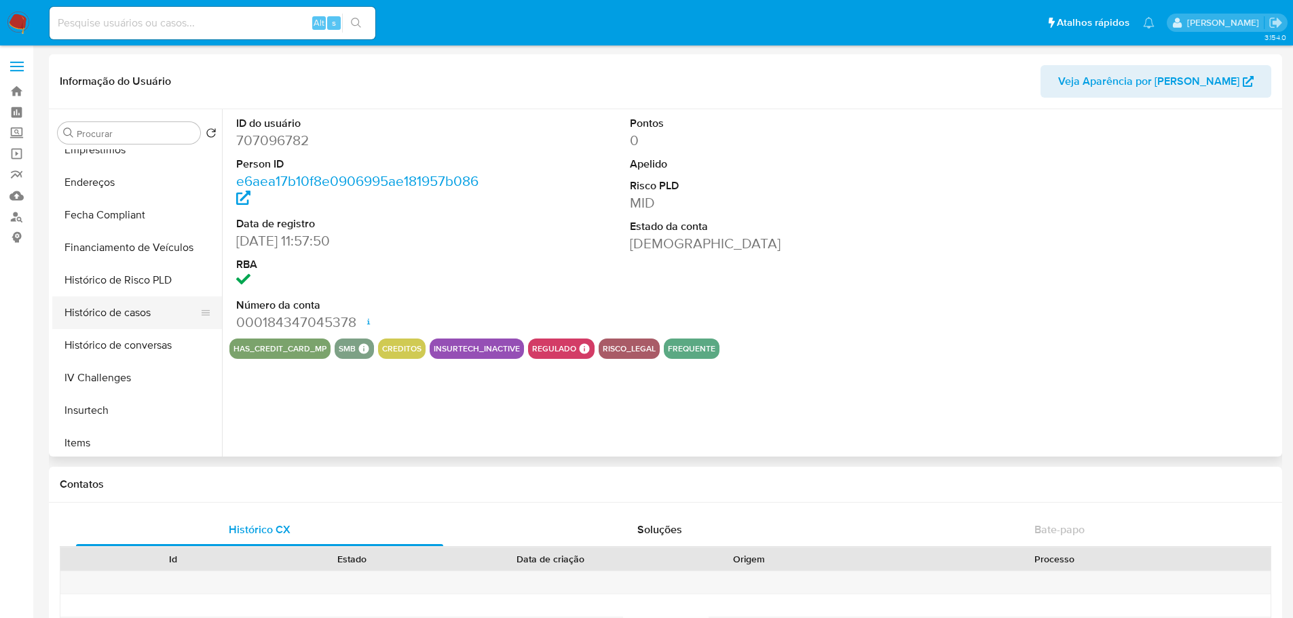
scroll to position [475, 0]
click at [142, 309] on button "Histórico de casos" at bounding box center [131, 309] width 159 height 33
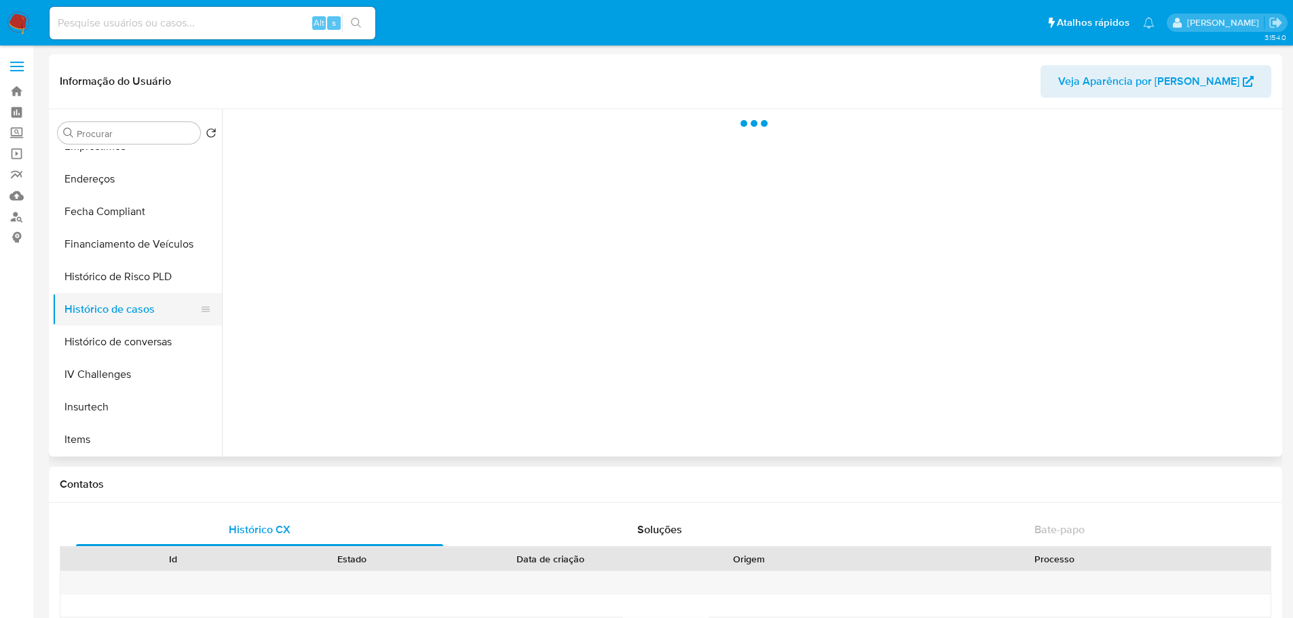
select select "10"
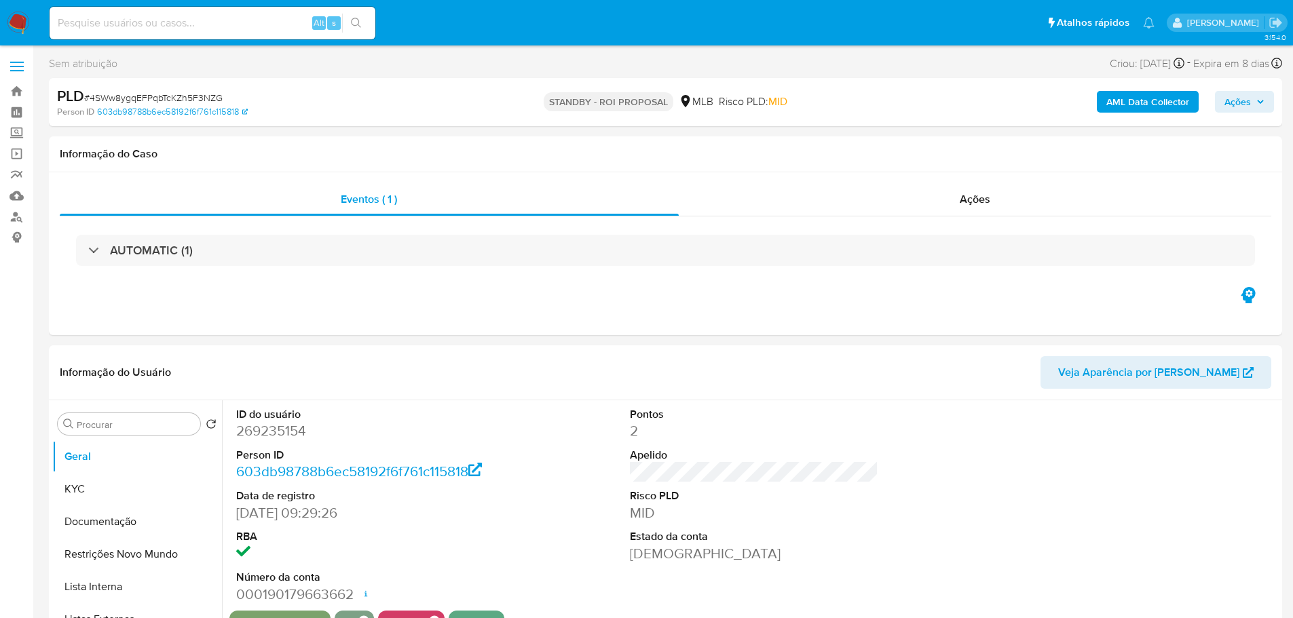
select select "10"
click at [182, 99] on span "# 4SWw8ygqEFPqbTcKZh5F3NZG" at bounding box center [153, 98] width 138 height 14
copy span "4SWw8ygqEFPqbTcKZh5F3NZG"
click at [16, 15] on img at bounding box center [18, 23] width 23 height 23
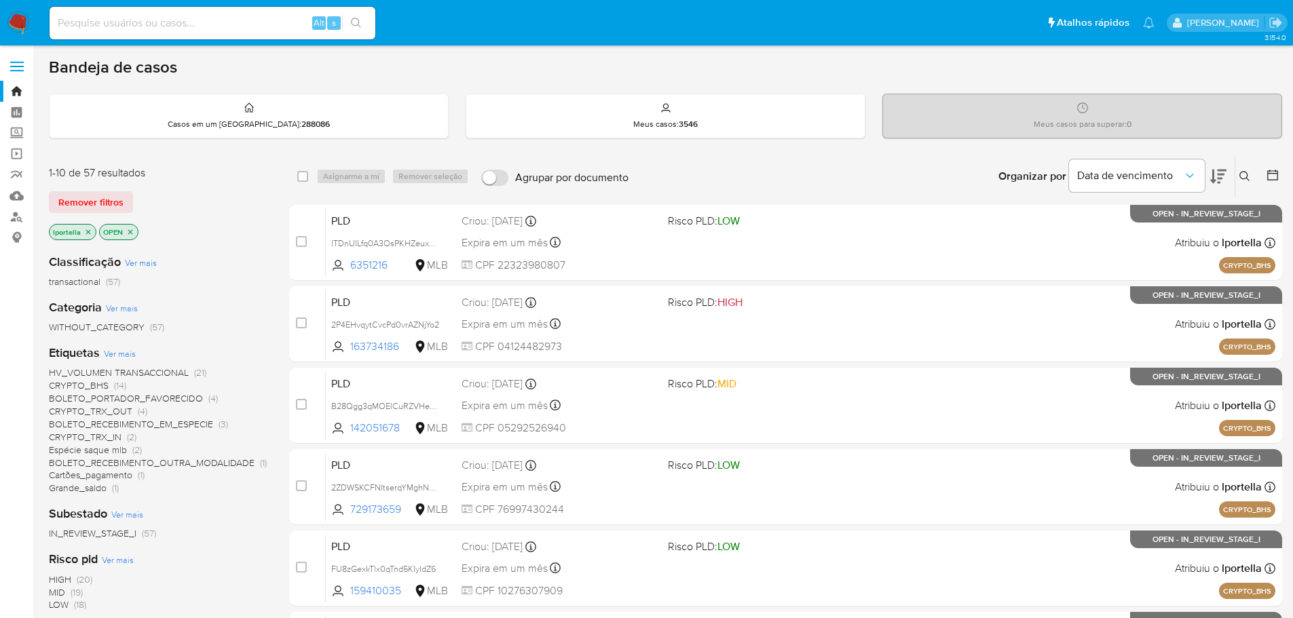
click at [136, 36] on div "Alt s" at bounding box center [213, 23] width 326 height 33
click at [139, 32] on div "Alt s" at bounding box center [213, 23] width 326 height 33
click at [146, 23] on input at bounding box center [213, 23] width 326 height 18
paste input "4SWw8ygqEFPqbTcKZh5F3NZG"
type input "4SWw8ygqEFPqbTcKZh5F3NZG"
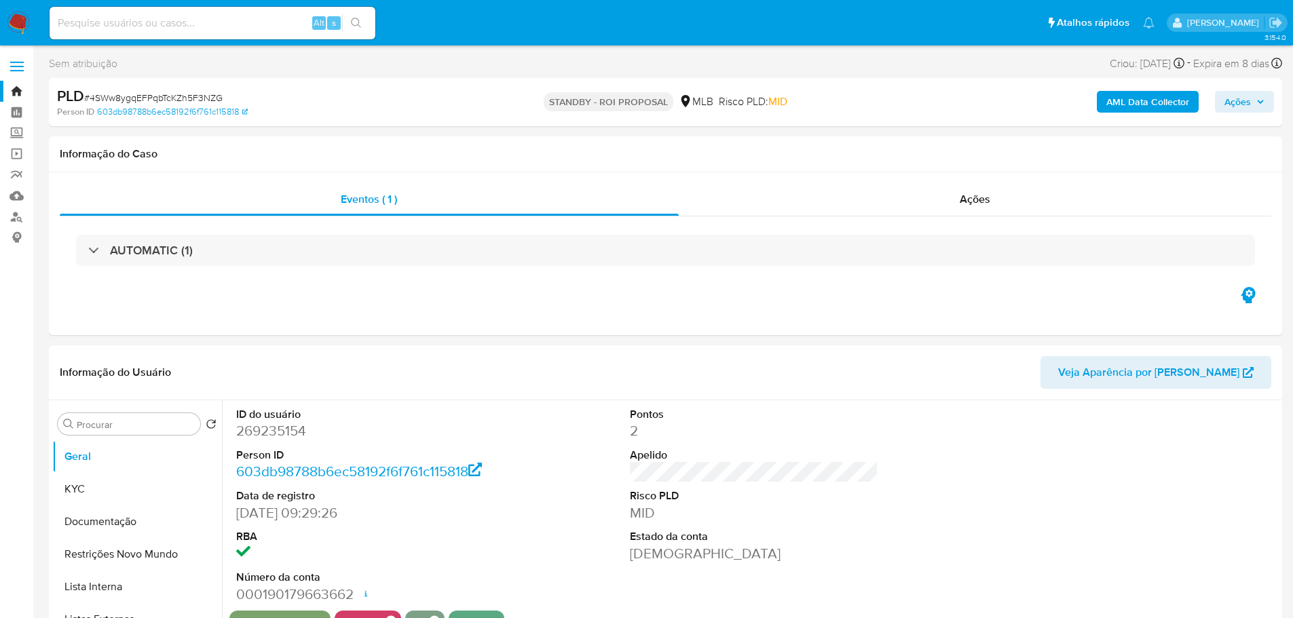
select select "10"
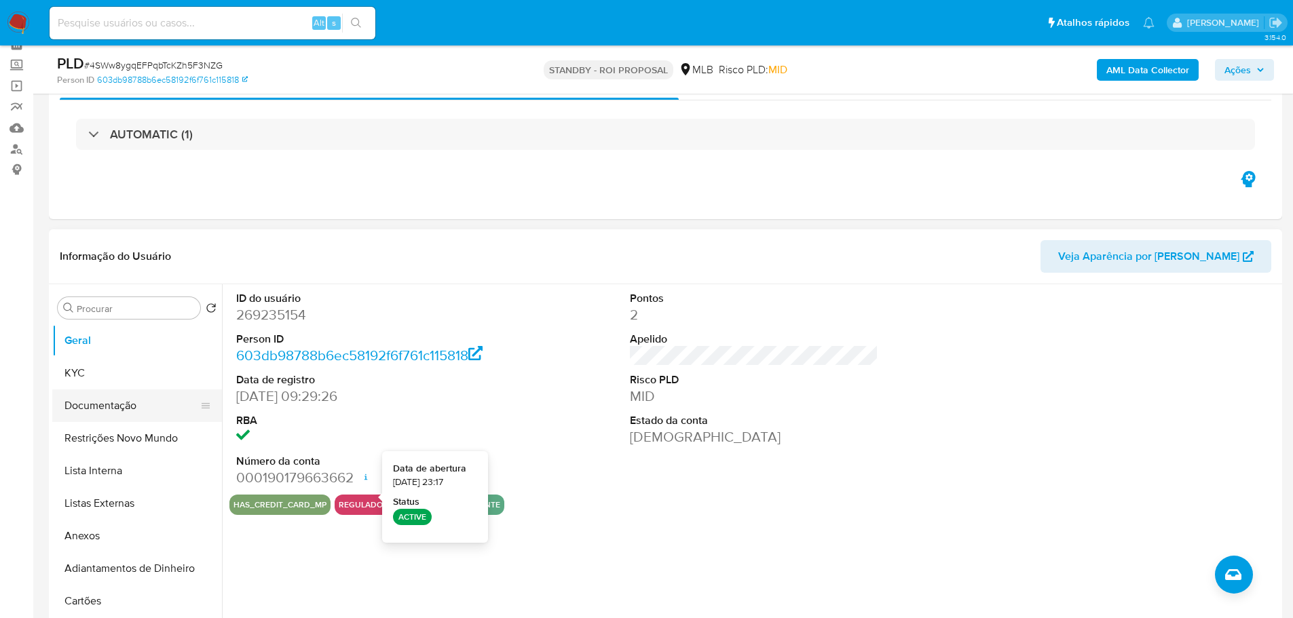
click at [90, 390] on button "Documentação" at bounding box center [131, 406] width 159 height 33
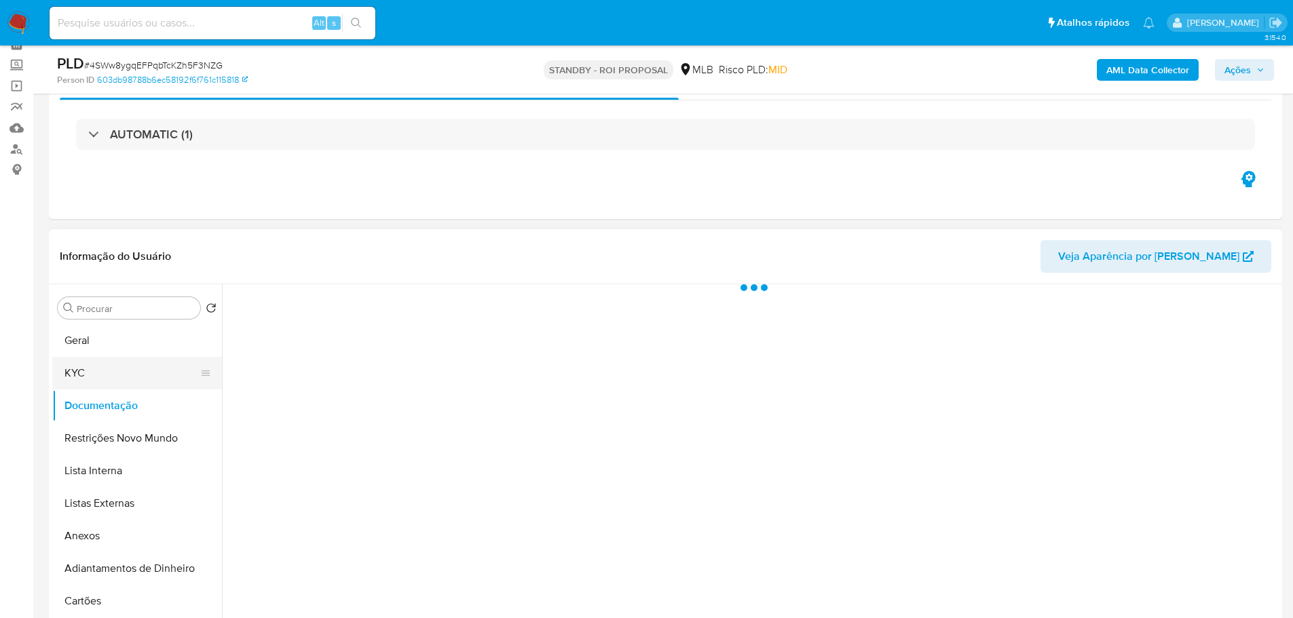
click at [90, 380] on button "KYC" at bounding box center [131, 373] width 159 height 33
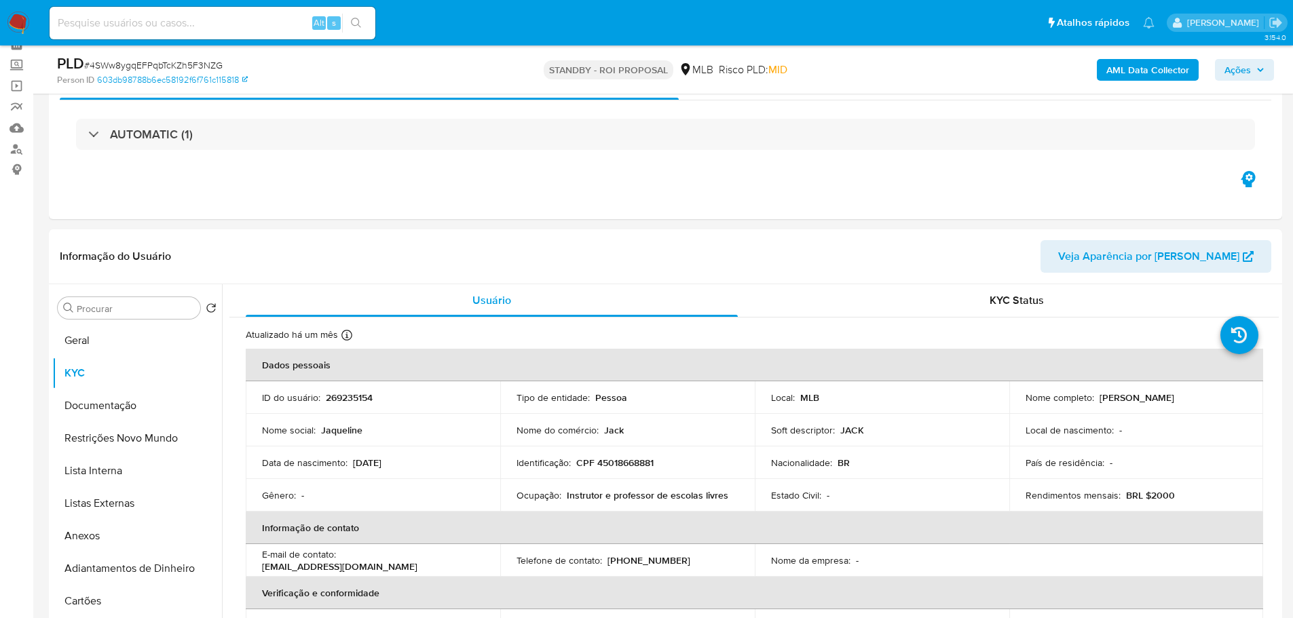
click at [22, 20] on img at bounding box center [18, 23] width 23 height 23
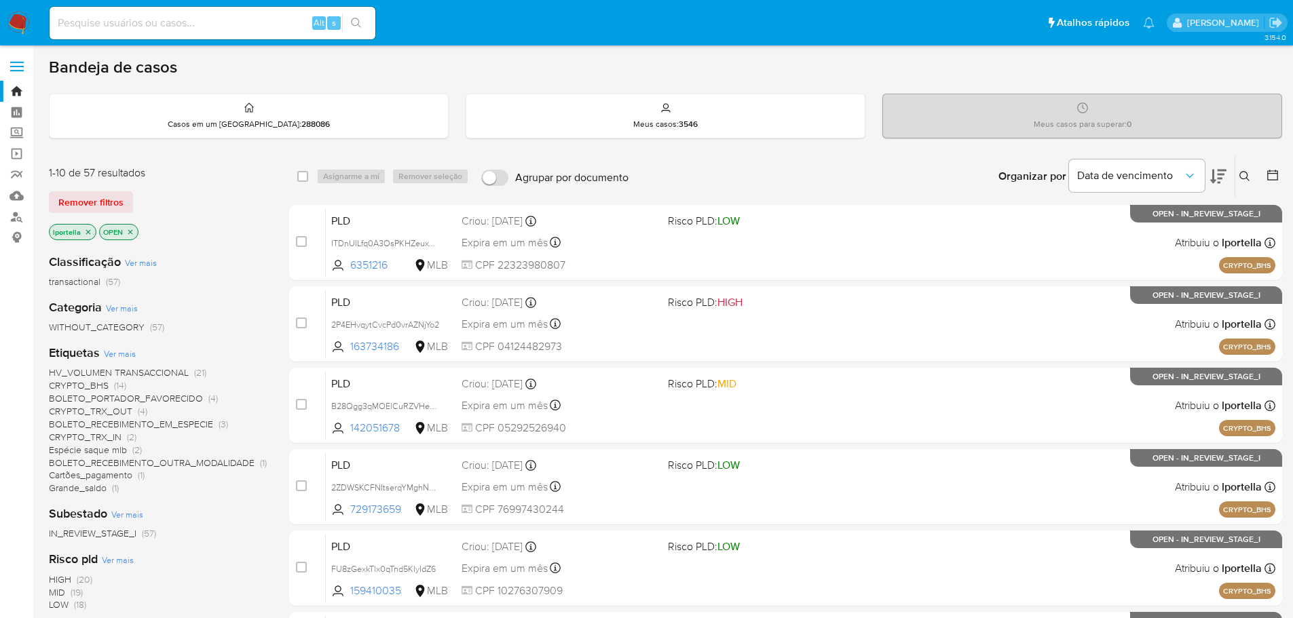
click at [220, 20] on input at bounding box center [213, 23] width 326 height 18
paste input "4SWw8ygqEFPqbTcKZh5F3NZG"
type input "4SWw8ygqEFPqbTcKZh5F3NZG"
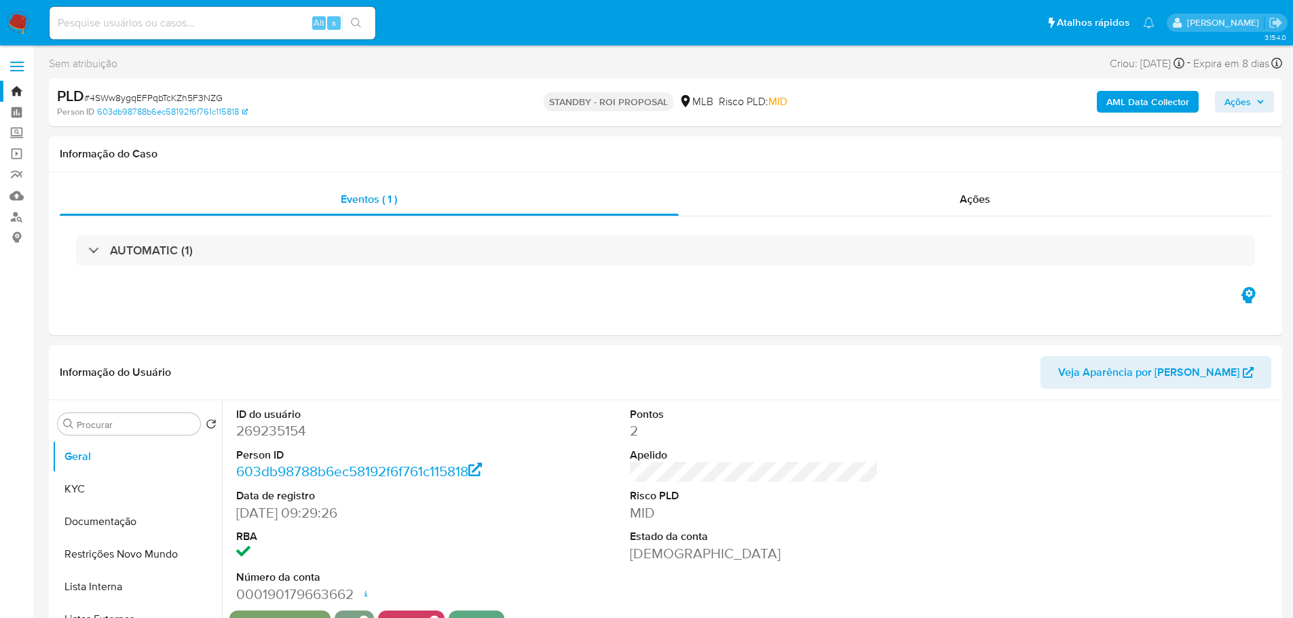
select select "10"
click at [24, 20] on img at bounding box center [18, 23] width 23 height 23
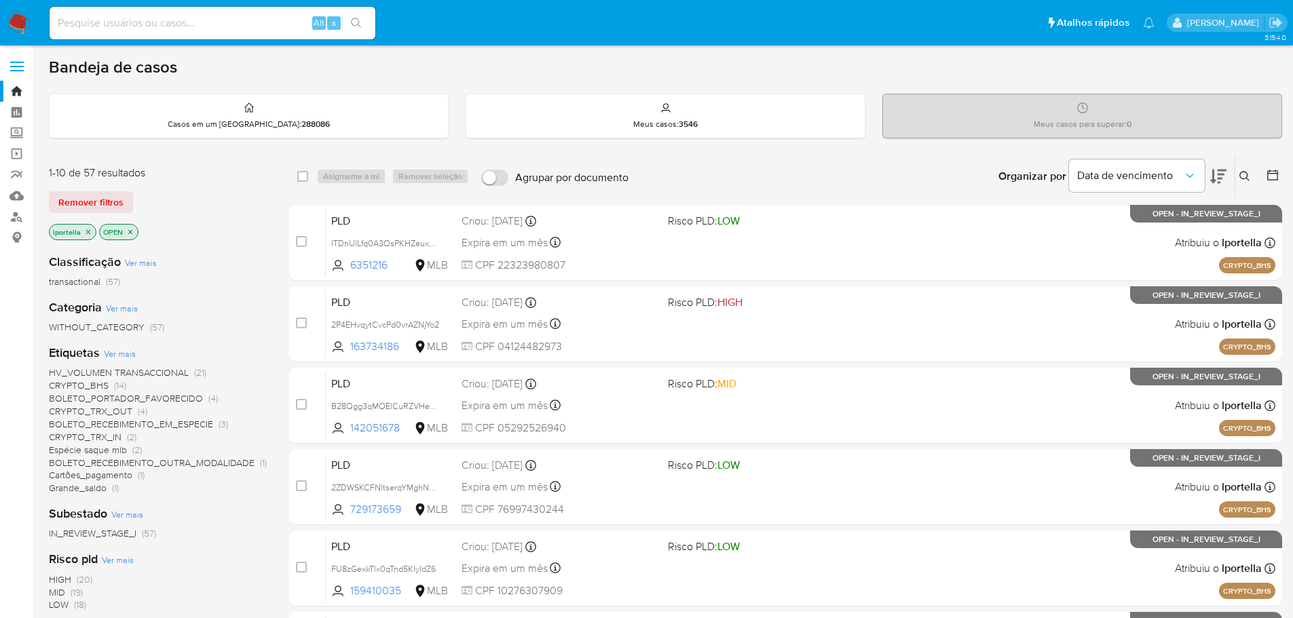
drag, startPoint x: 324, startPoint y: 1, endPoint x: 601, endPoint y: 62, distance: 283.4
click at [688, 75] on div "Bandeja de casos" at bounding box center [665, 67] width 1233 height 20
click at [163, 20] on input at bounding box center [213, 23] width 326 height 18
paste input "LCxOU1wvyxxlZ6V6BZ8aKkSV"
type input "LCxOU1wvyxxlZ6V6BZ8aKkSV"
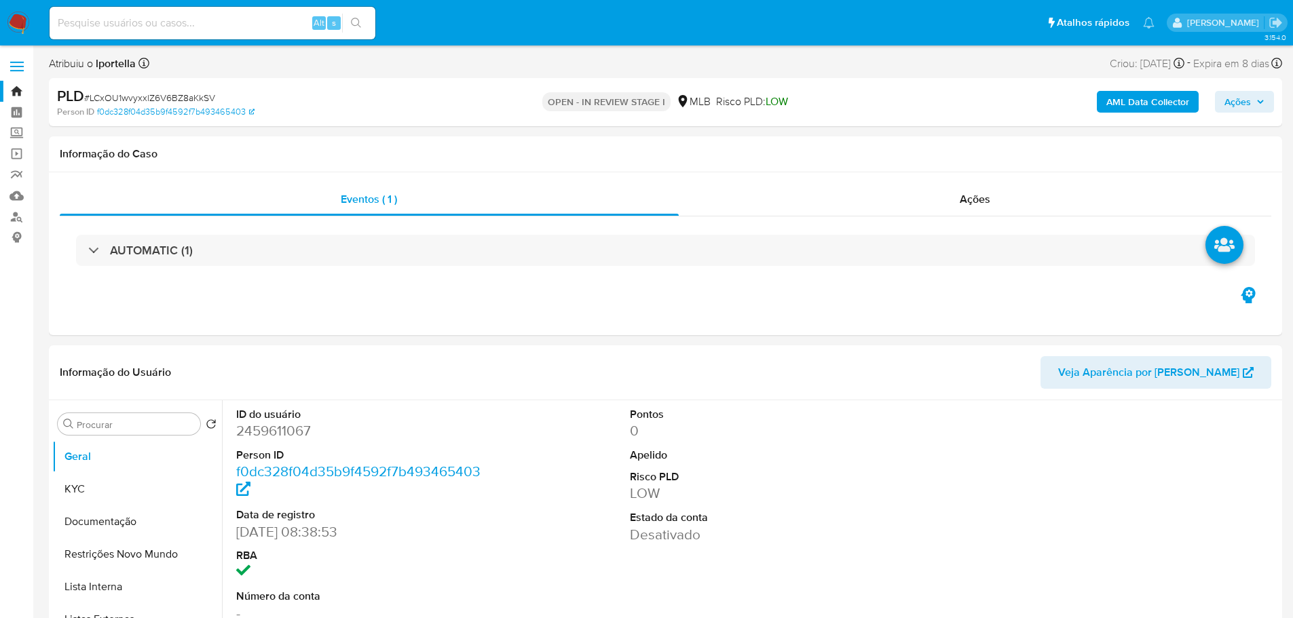
select select "10"
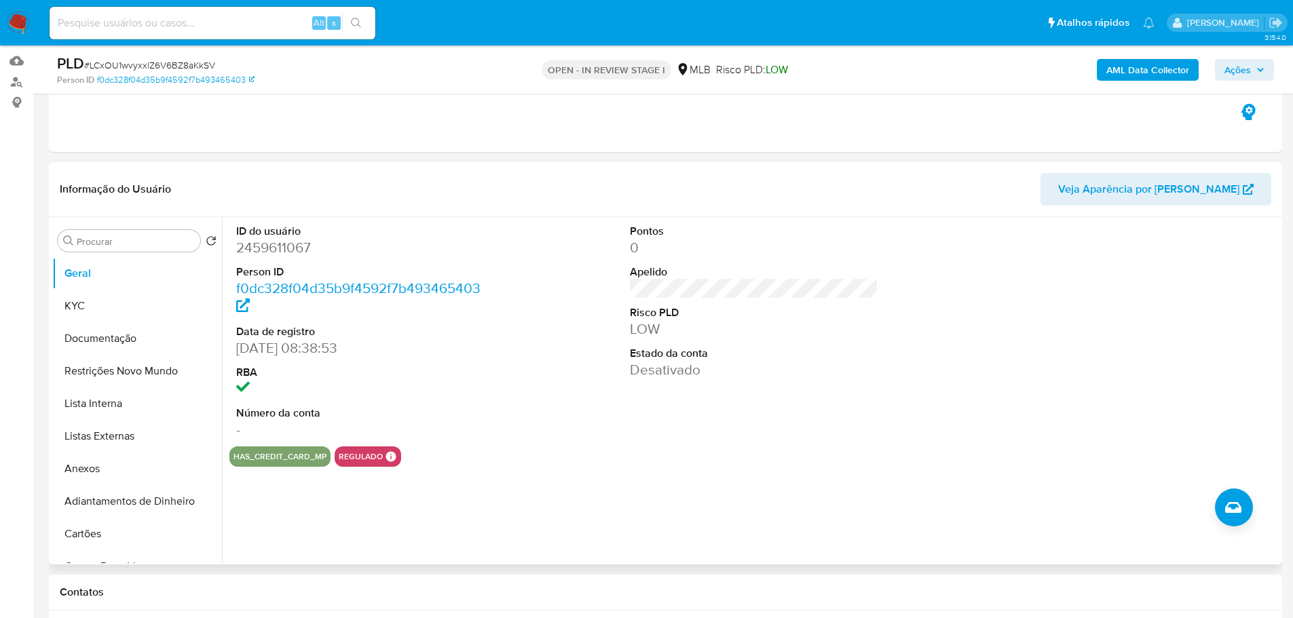
scroll to position [136, 0]
click at [269, 252] on dd "2459611067" at bounding box center [360, 247] width 249 height 19
copy dd "2459611067"
click at [153, 299] on button "KYC" at bounding box center [131, 305] width 159 height 33
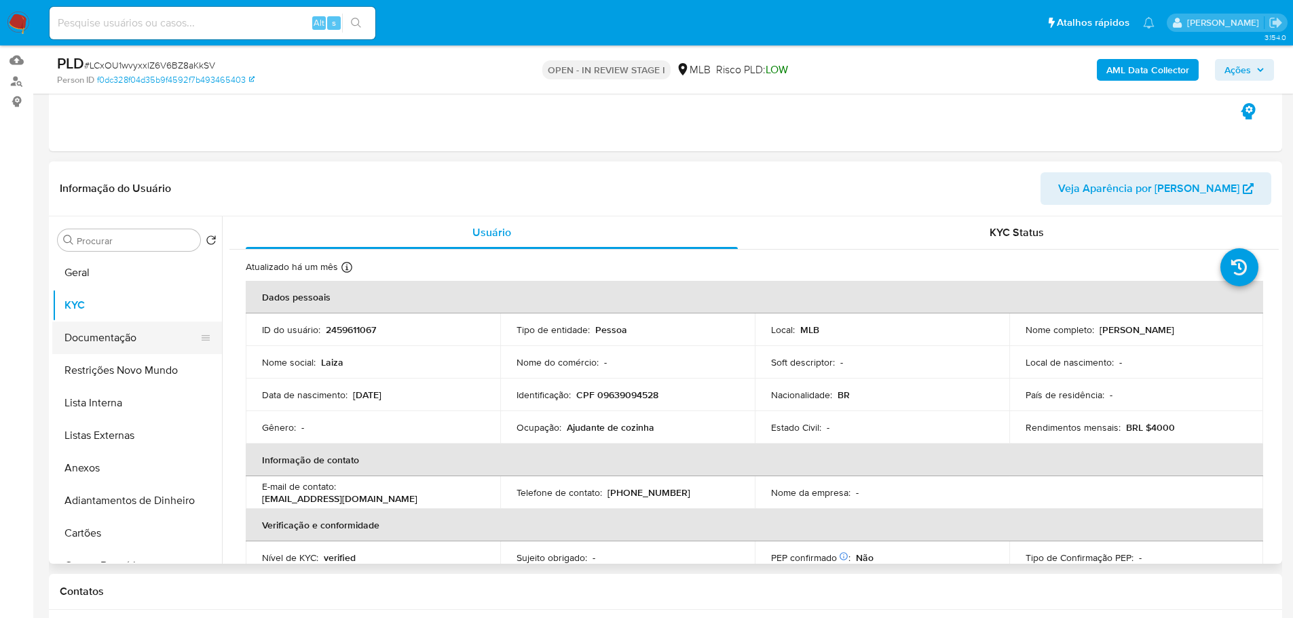
click at [155, 326] on button "Documentação" at bounding box center [131, 338] width 159 height 33
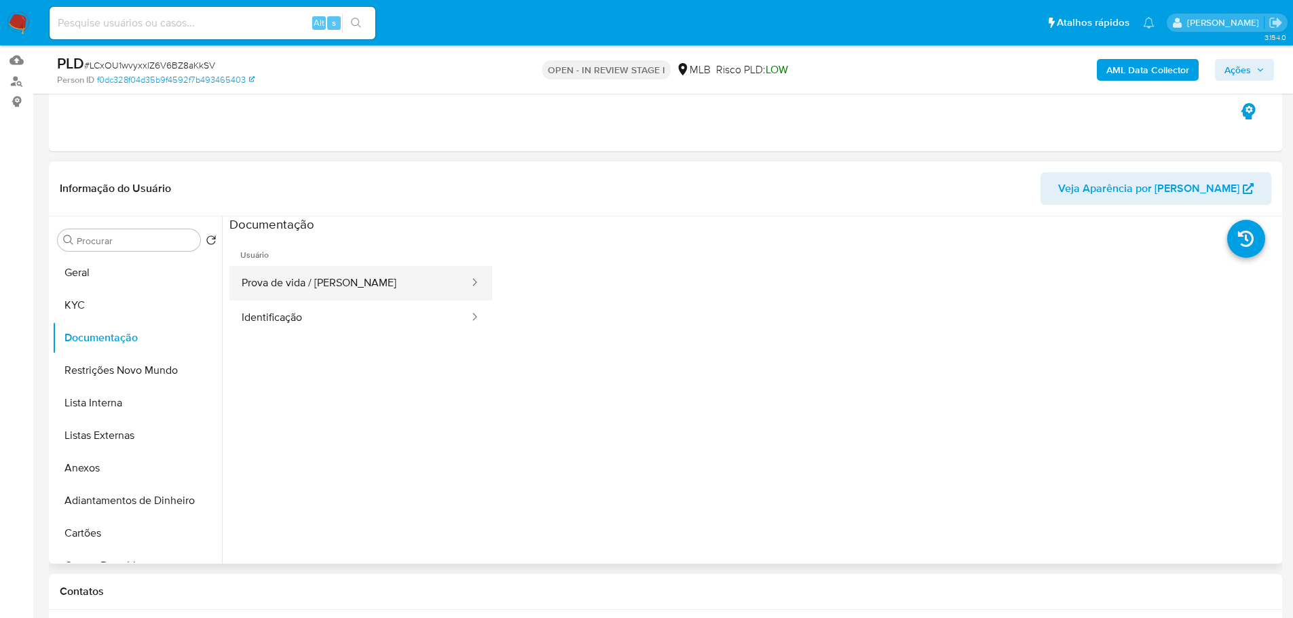
click at [303, 276] on button "Prova de vida / [PERSON_NAME]" at bounding box center [349, 283] width 241 height 35
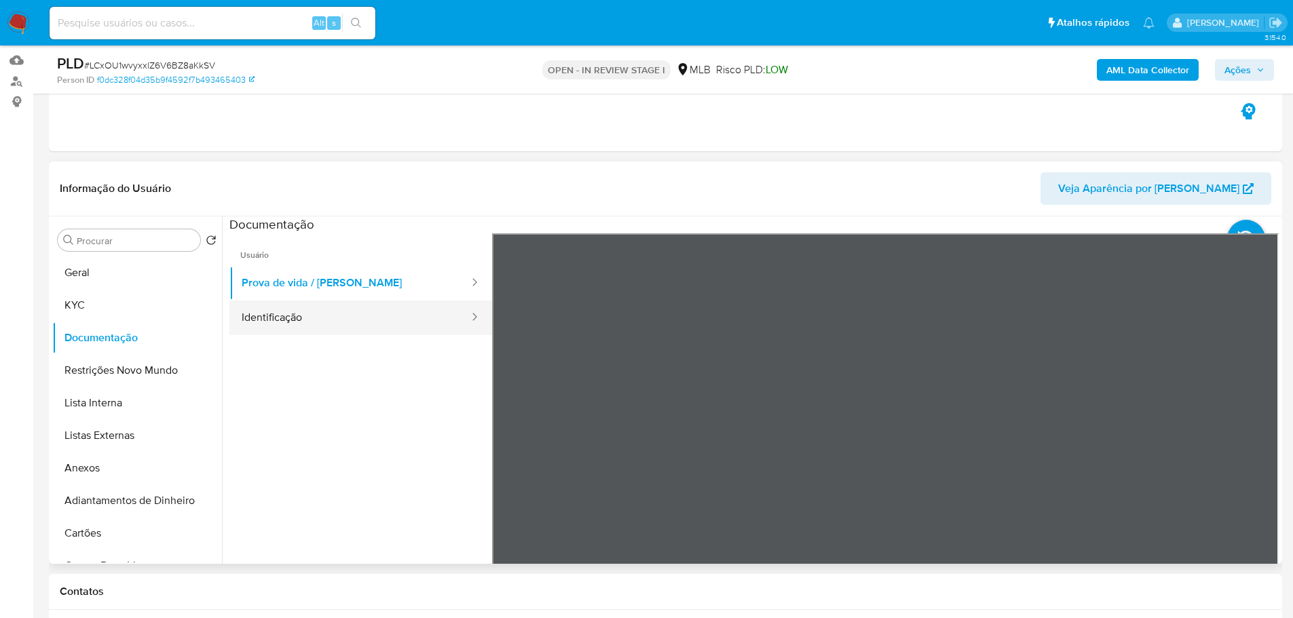
click at [390, 312] on button "Identificação" at bounding box center [349, 318] width 241 height 35
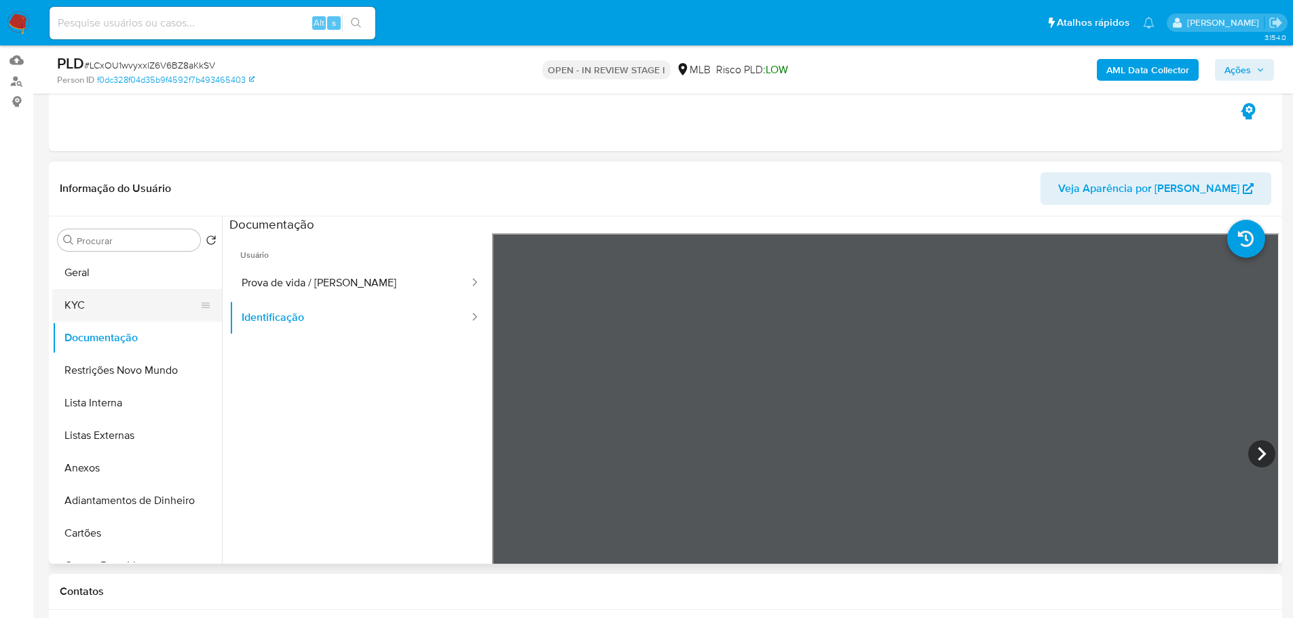
click at [157, 301] on button "KYC" at bounding box center [131, 305] width 159 height 33
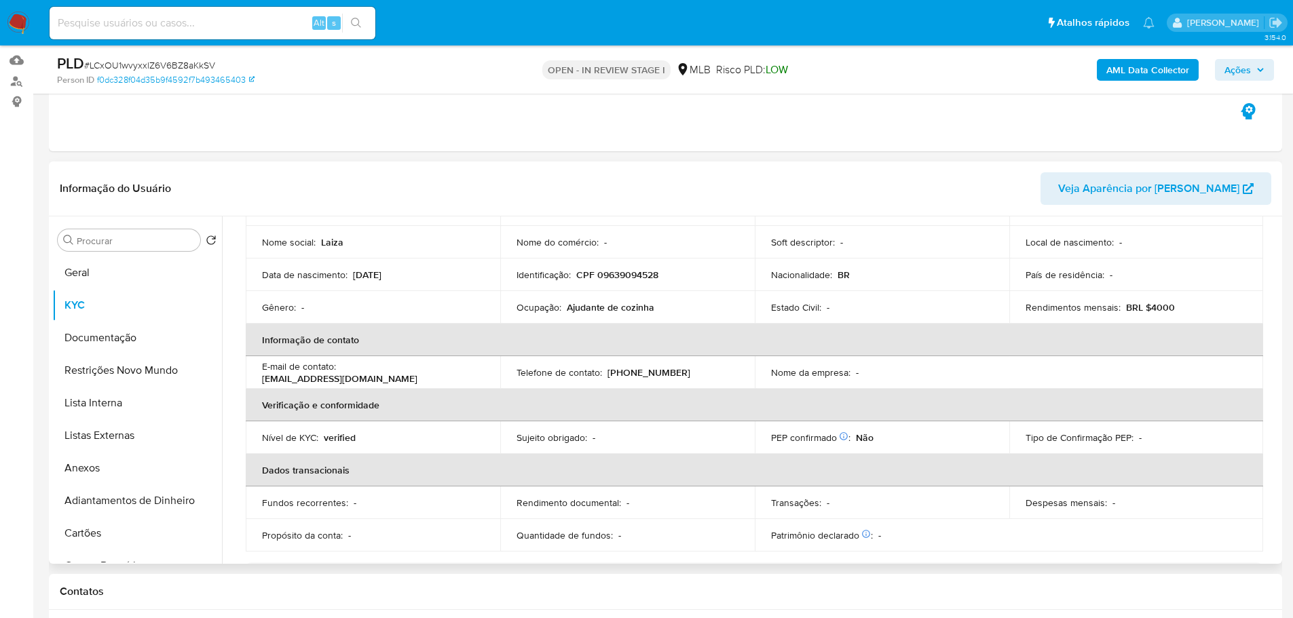
scroll to position [90, 0]
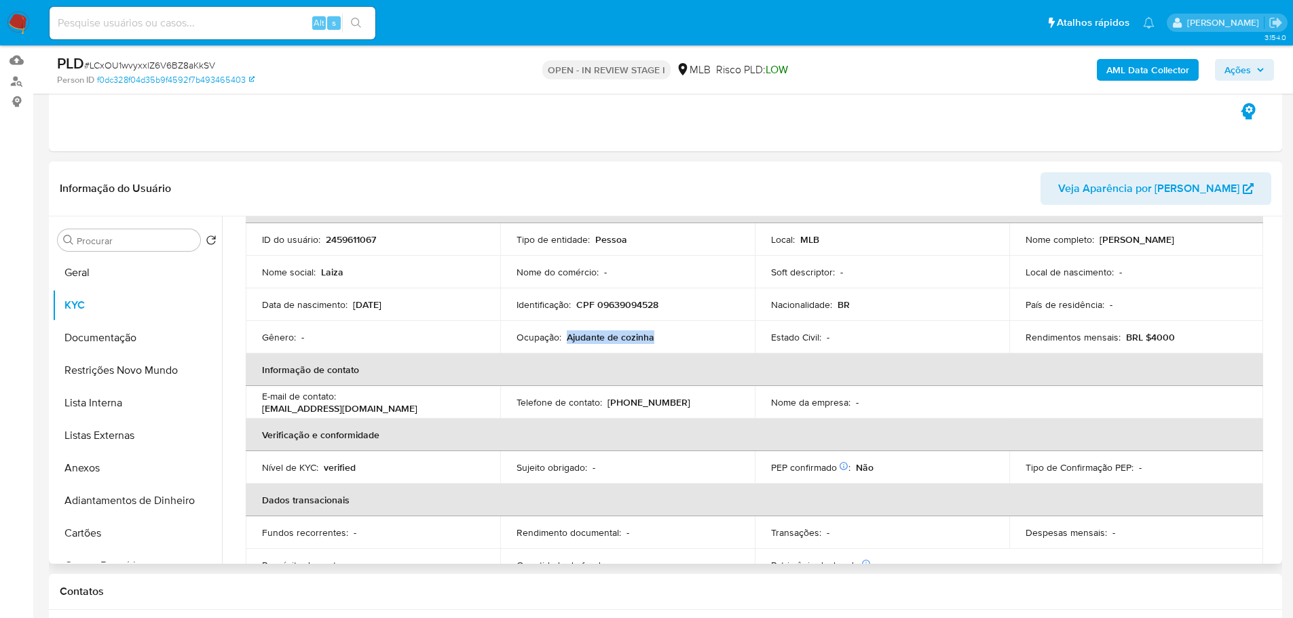
drag, startPoint x: 659, startPoint y: 336, endPoint x: 567, endPoint y: 337, distance: 92.3
click at [567, 337] on div "Ocupação : Ajudante de cozinha" at bounding box center [627, 337] width 222 height 12
copy p "Ajudante de cozinha"
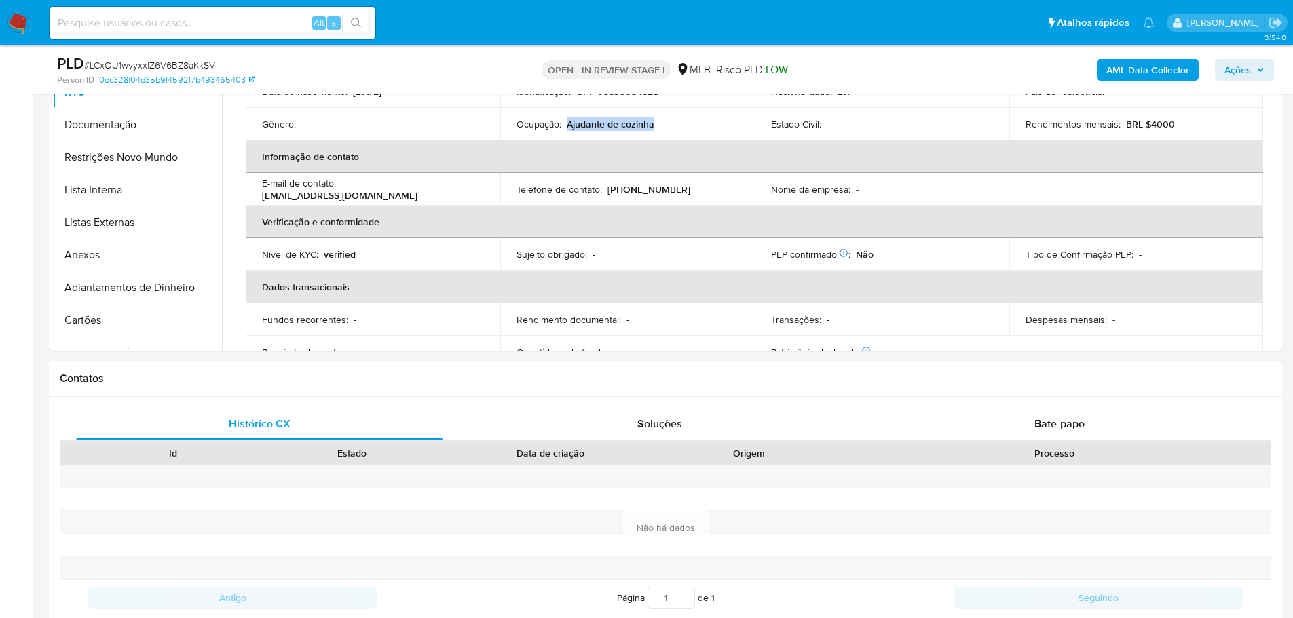
scroll to position [679, 0]
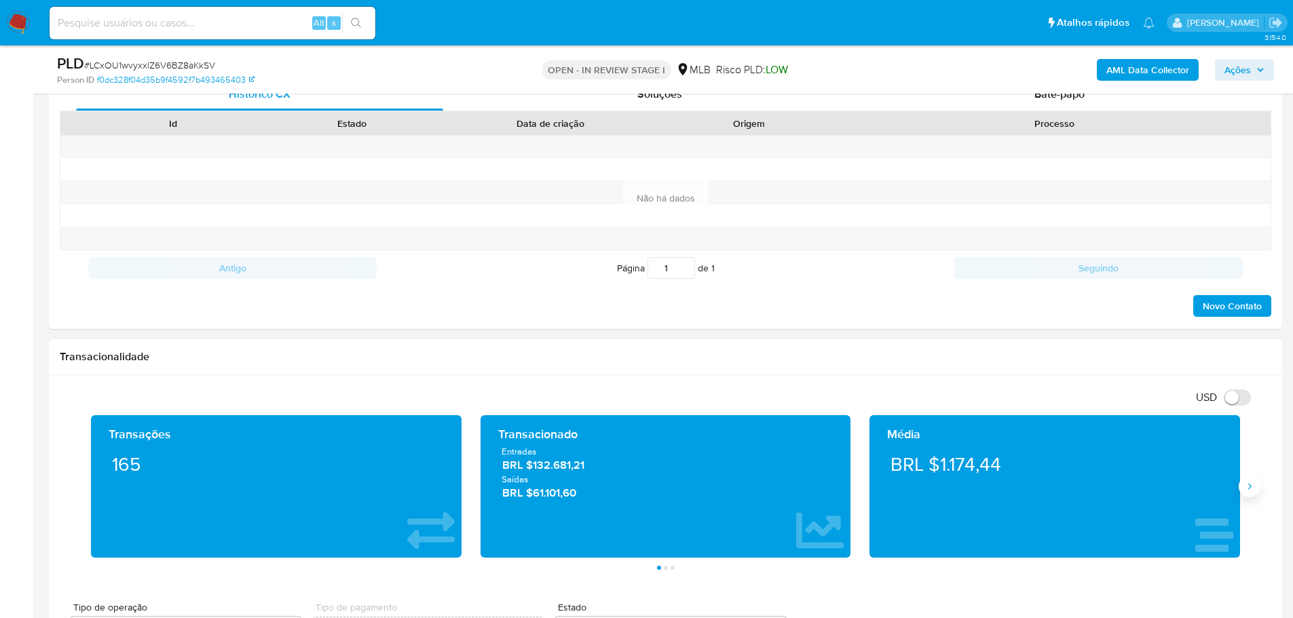
click at [1241, 484] on button "Siguiente" at bounding box center [1250, 487] width 22 height 22
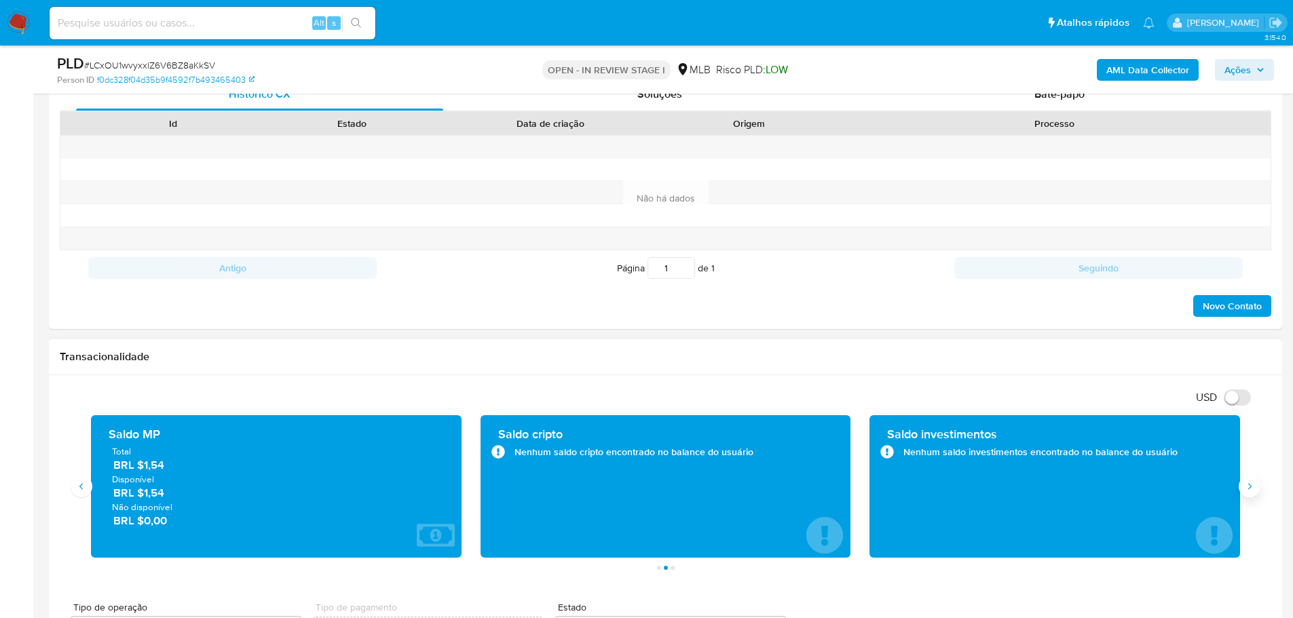
click at [1241, 484] on button "Siguiente" at bounding box center [1250, 487] width 22 height 22
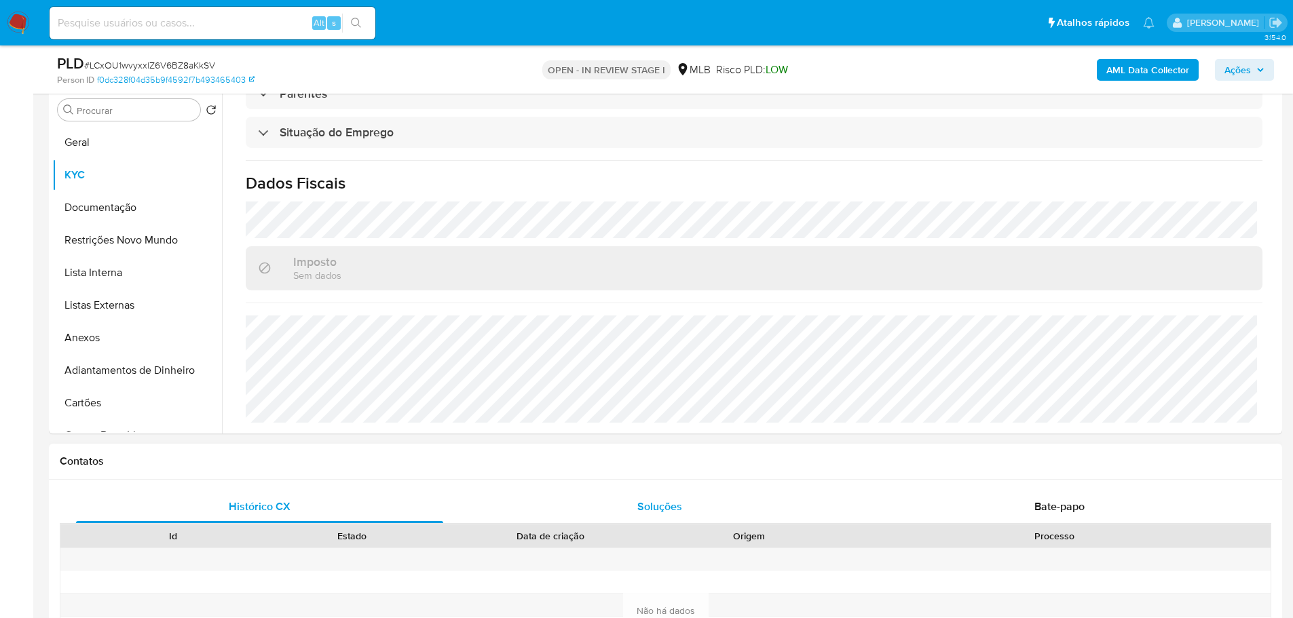
scroll to position [271, 0]
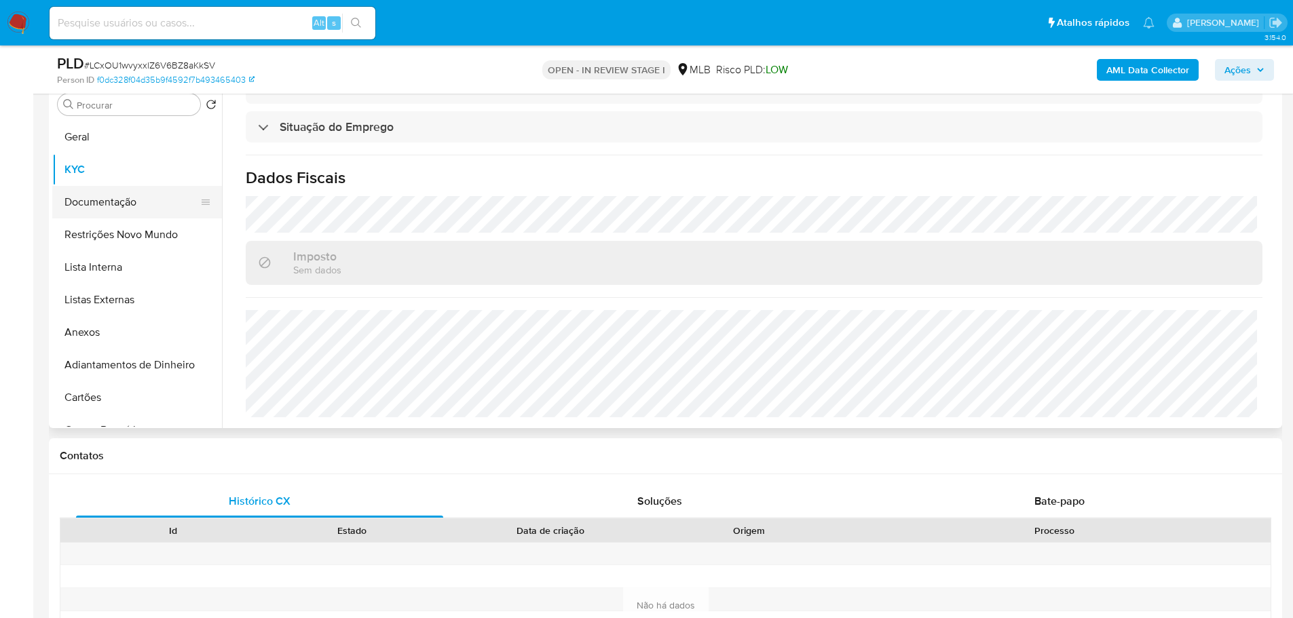
click at [149, 212] on button "Documentação" at bounding box center [131, 202] width 159 height 33
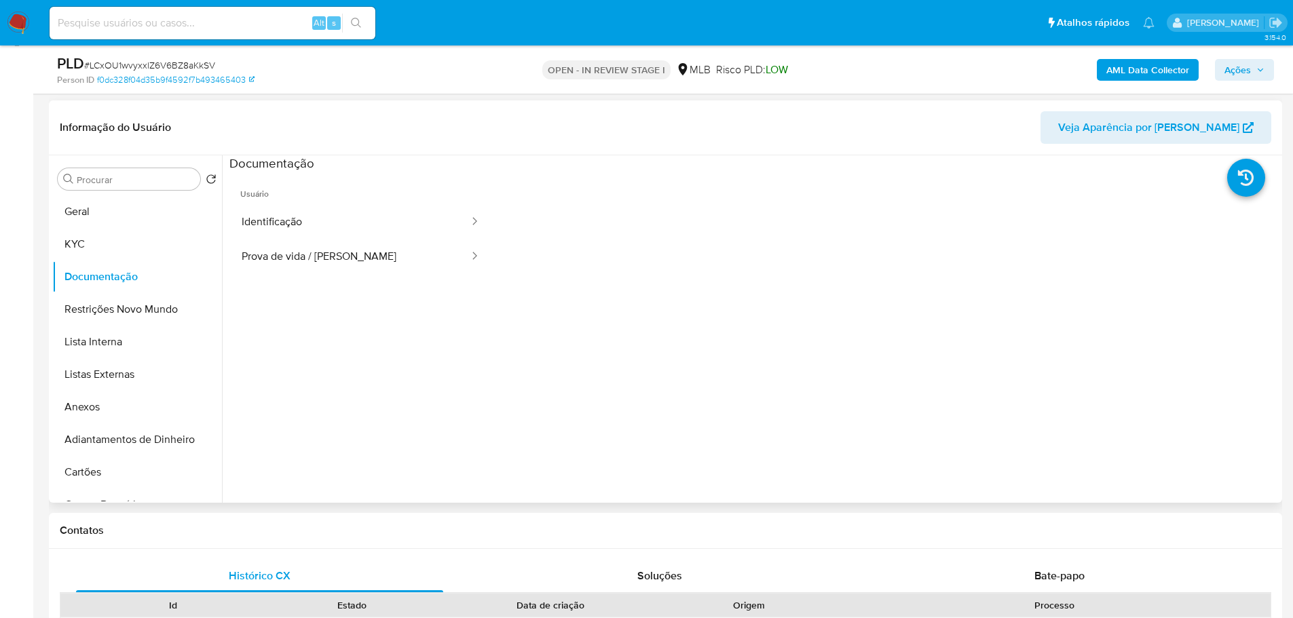
scroll to position [136, 0]
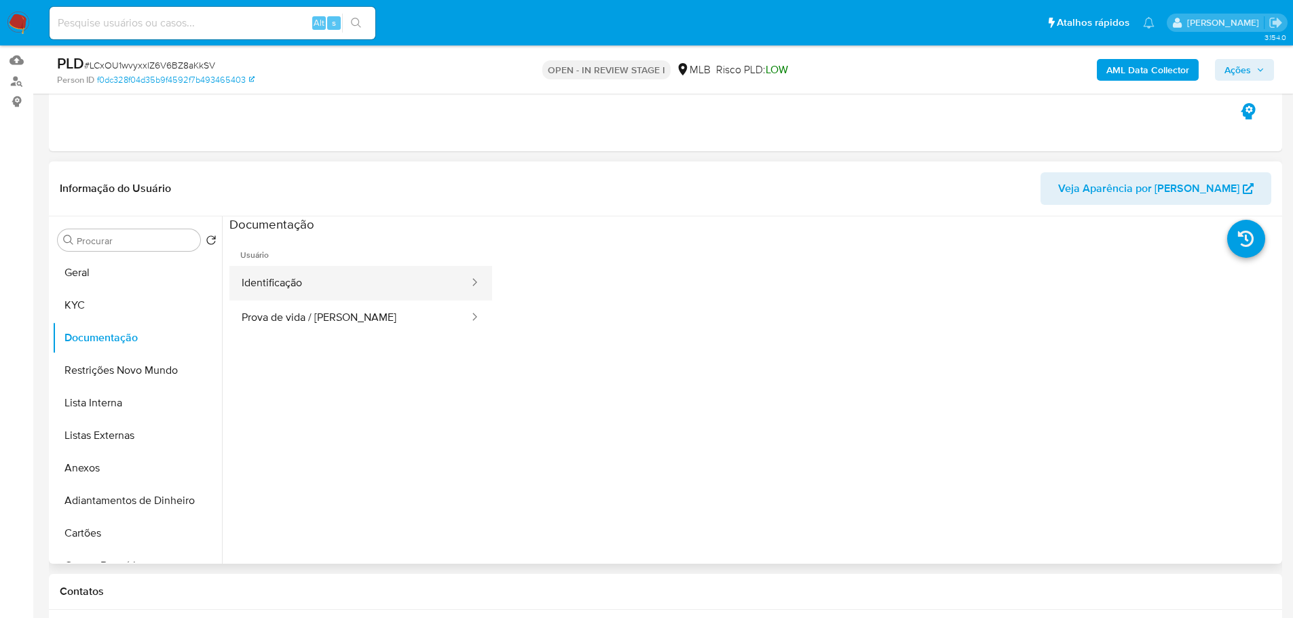
click at [356, 288] on button "Identificação" at bounding box center [349, 283] width 241 height 35
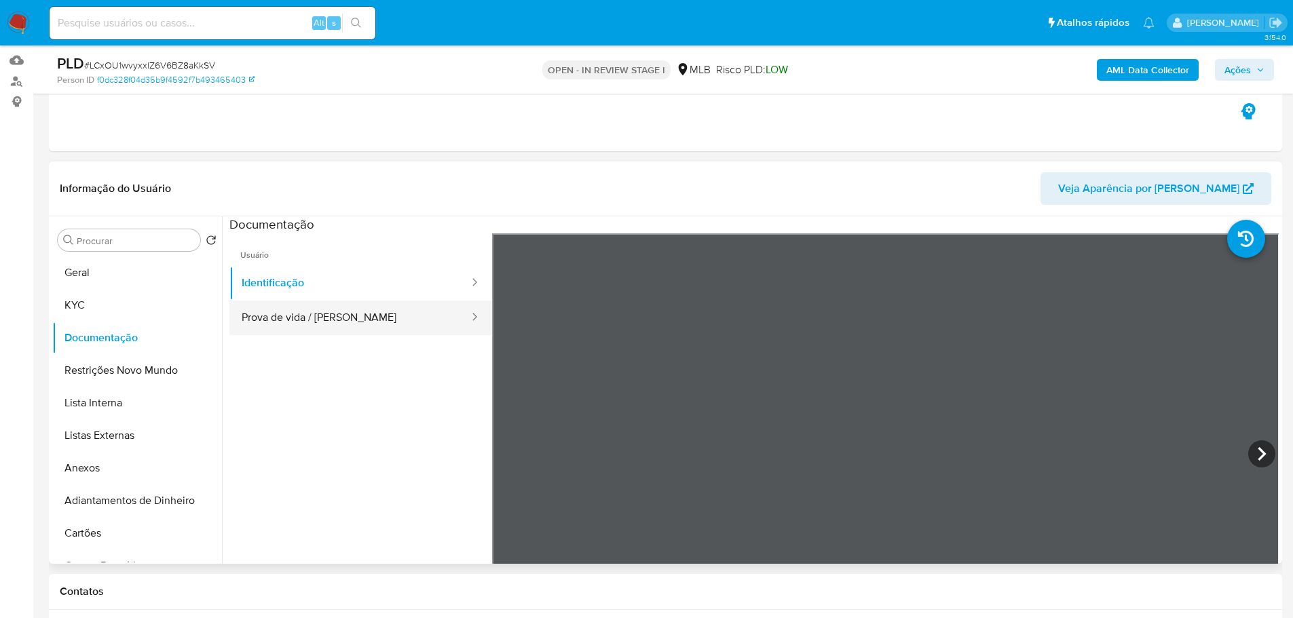
click at [394, 324] on button "Prova de vida / Selfie" at bounding box center [349, 318] width 241 height 35
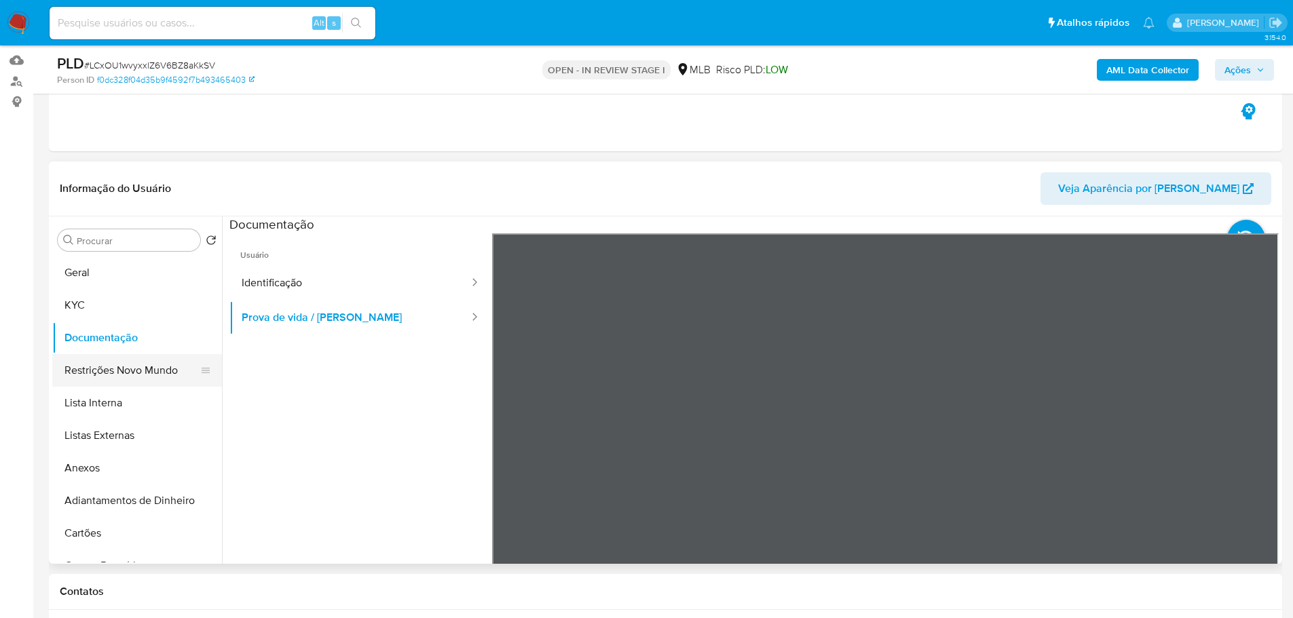
click at [128, 373] on button "Restrições Novo Mundo" at bounding box center [131, 370] width 159 height 33
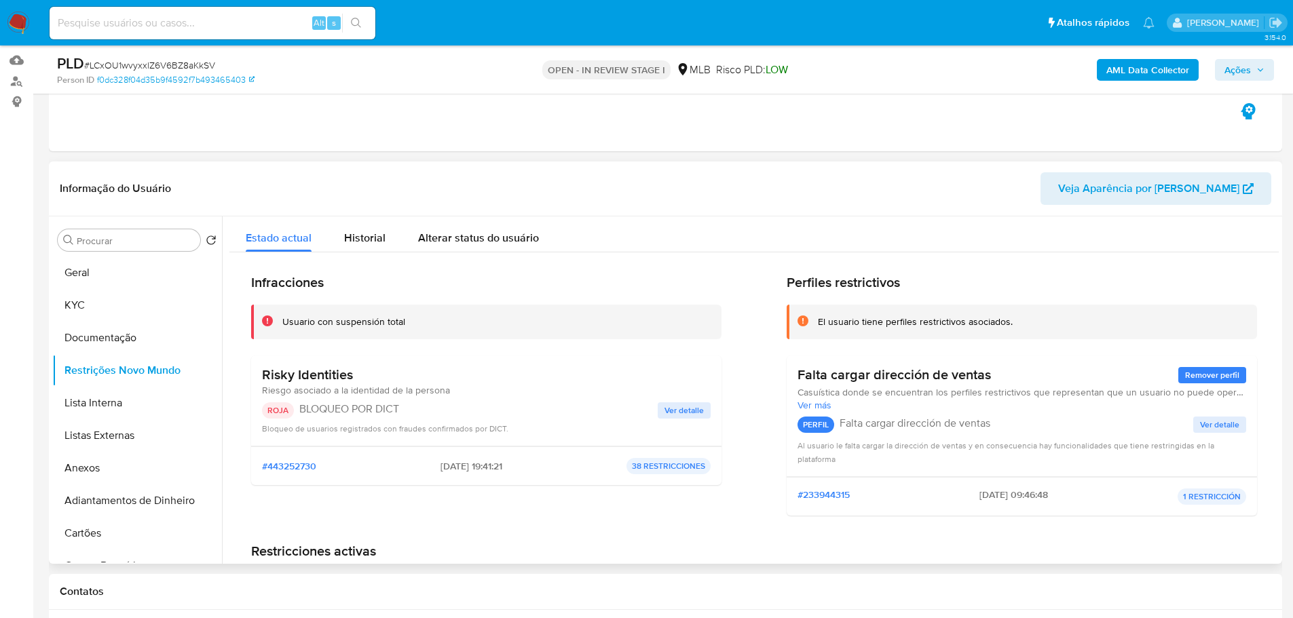
click at [274, 411] on p "ROJA" at bounding box center [278, 410] width 32 height 16
drag, startPoint x: 354, startPoint y: 375, endPoint x: 257, endPoint y: 376, distance: 97.1
click at [257, 376] on div "Risky Identities Riesgo asociado a la identidad de la persona ROJA BLOQUEO POR …" at bounding box center [486, 401] width 470 height 91
drag, startPoint x: 361, startPoint y: 409, endPoint x: 301, endPoint y: 409, distance: 59.7
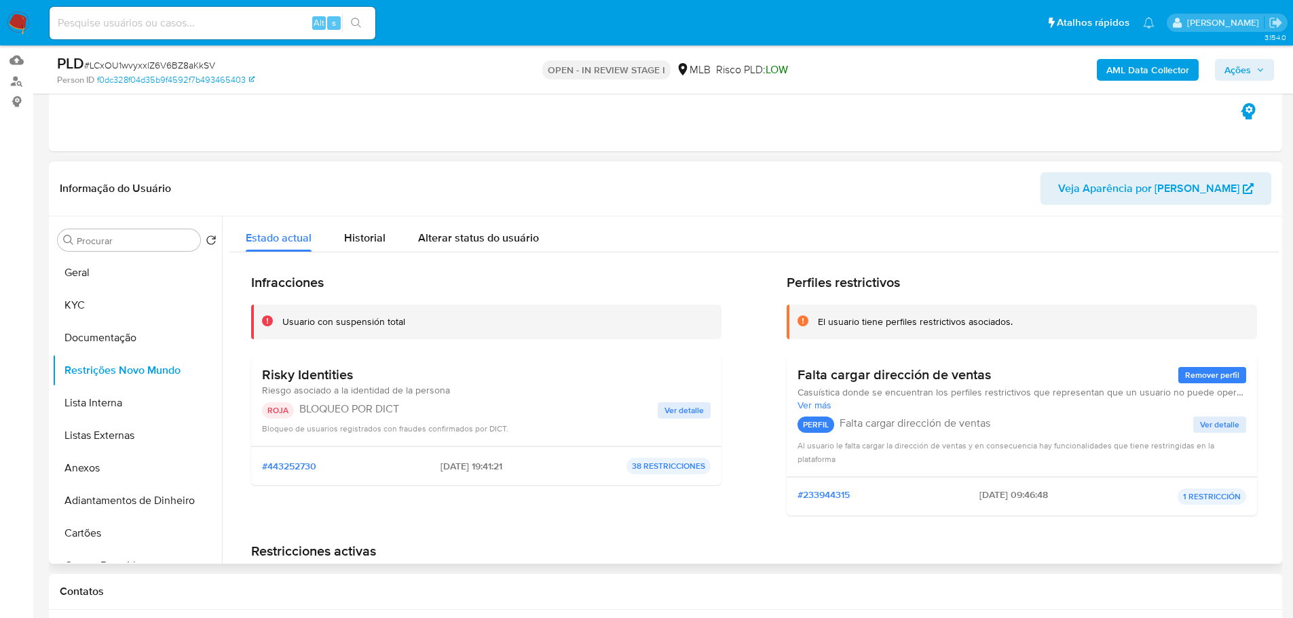
click at [301, 409] on p "BLOQUEO POR DICT" at bounding box center [478, 409] width 358 height 14
click at [685, 414] on span "Ver detalle" at bounding box center [683, 411] width 39 height 14
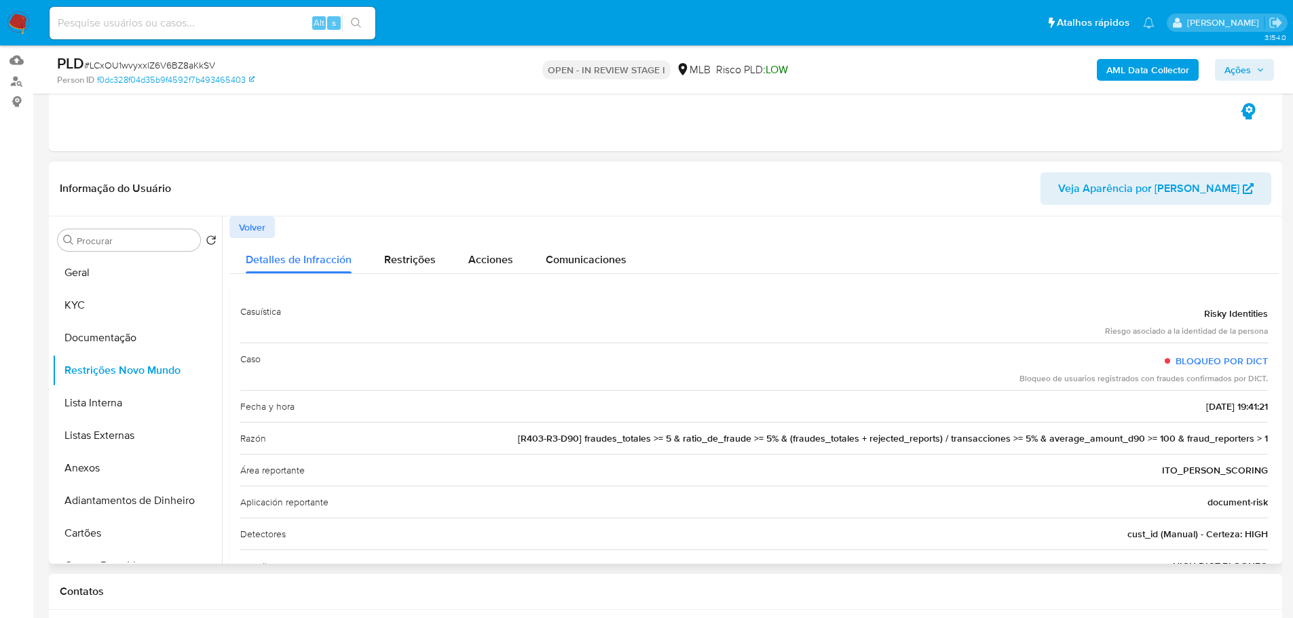
click at [263, 227] on span "Volver" at bounding box center [252, 227] width 26 height 19
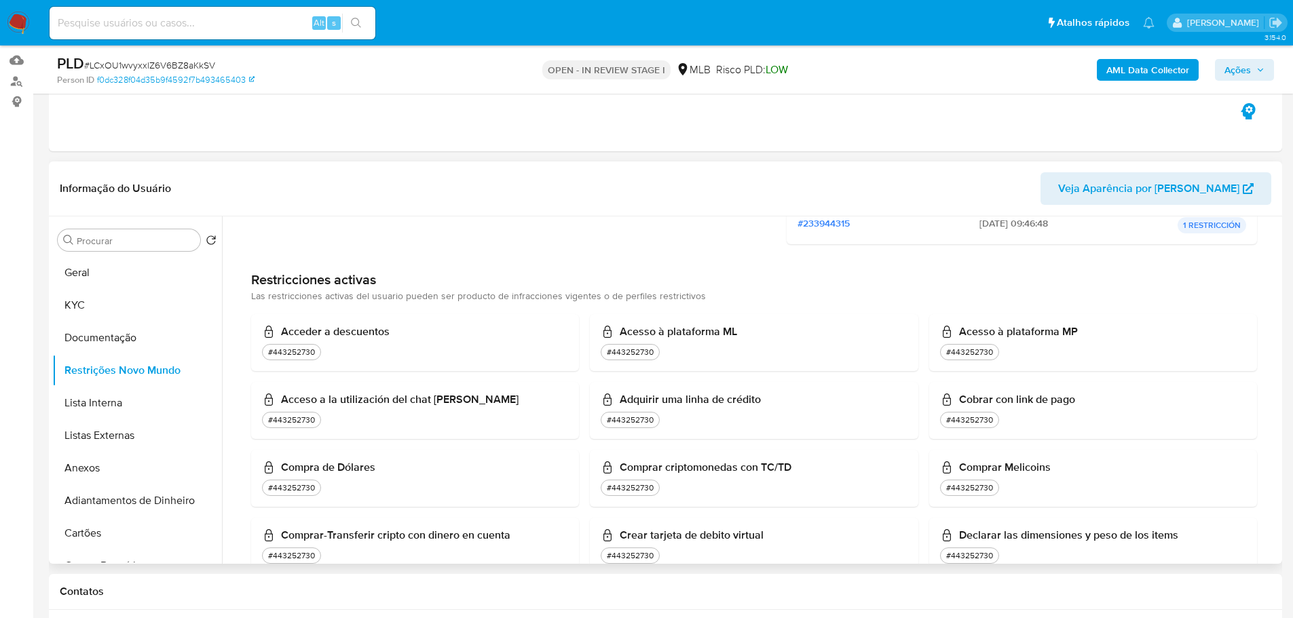
scroll to position [0, 0]
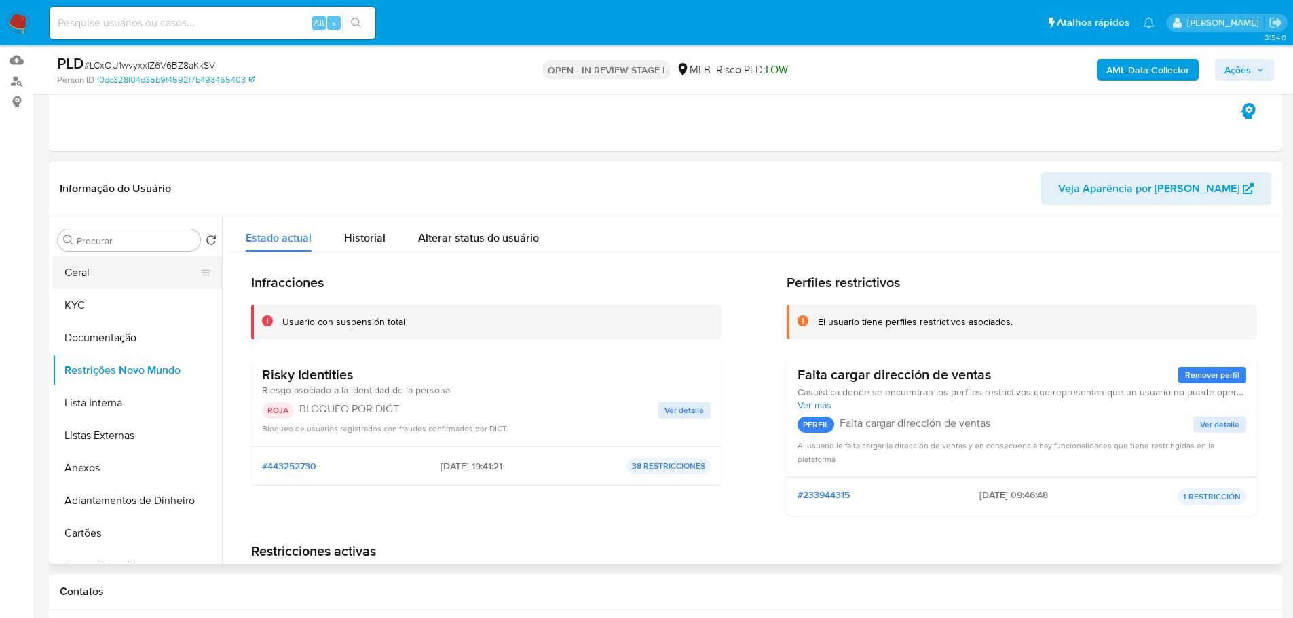
click at [126, 277] on button "Geral" at bounding box center [131, 273] width 159 height 33
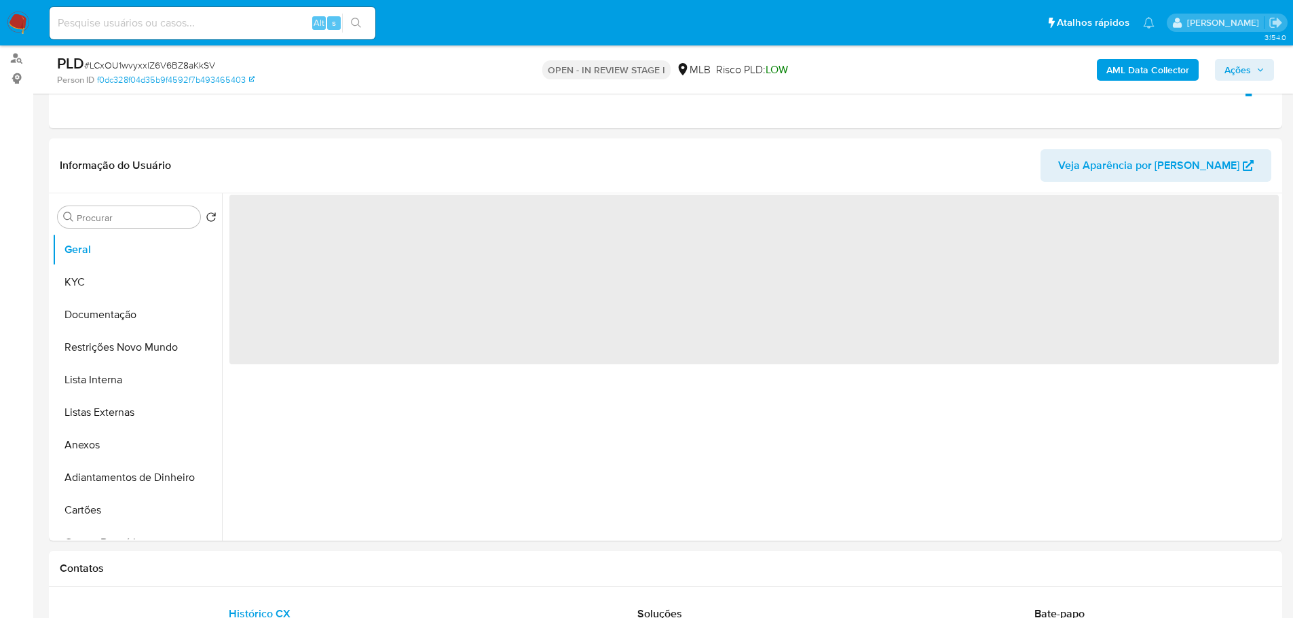
scroll to position [172, 0]
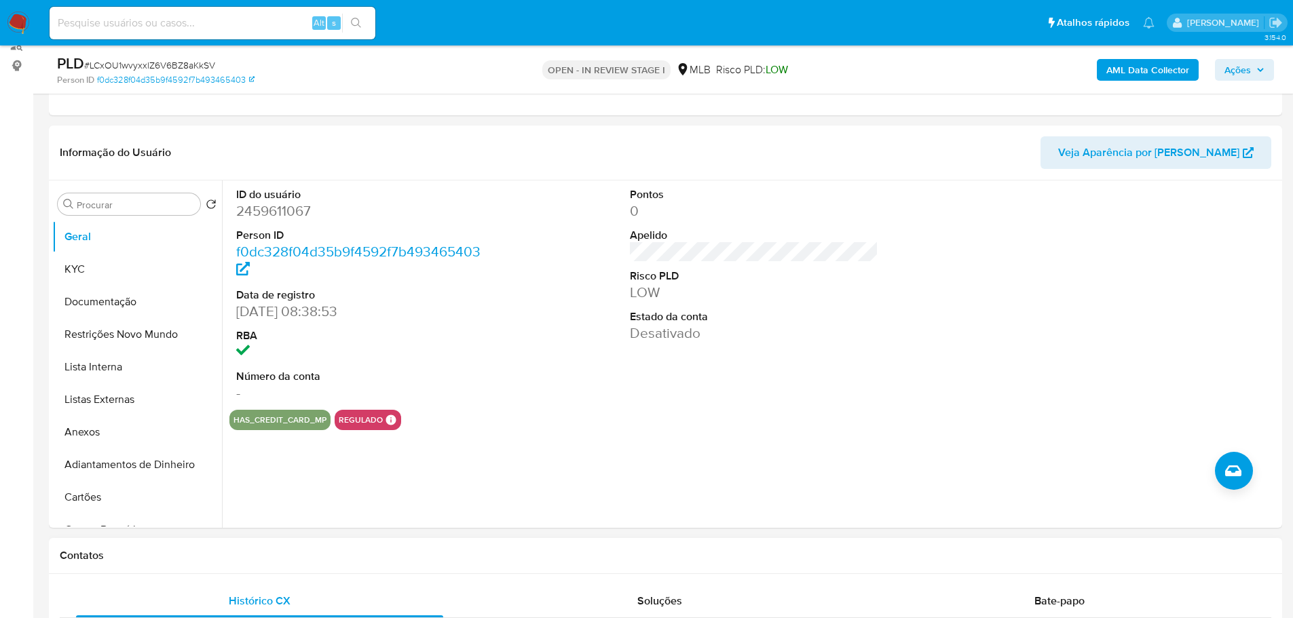
click at [213, 564] on div "Contatos" at bounding box center [665, 556] width 1233 height 36
click at [79, 261] on button "KYC" at bounding box center [131, 269] width 159 height 33
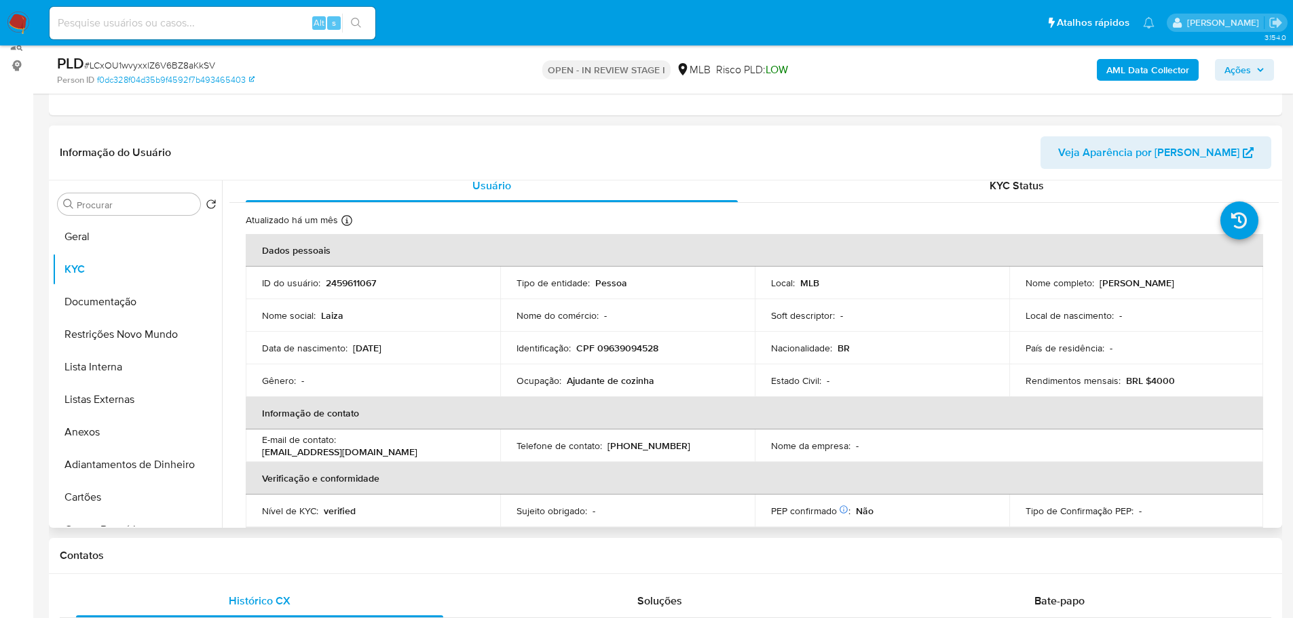
scroll to position [13, 0]
click at [199, 554] on h1 "Contatos" at bounding box center [665, 556] width 1211 height 14
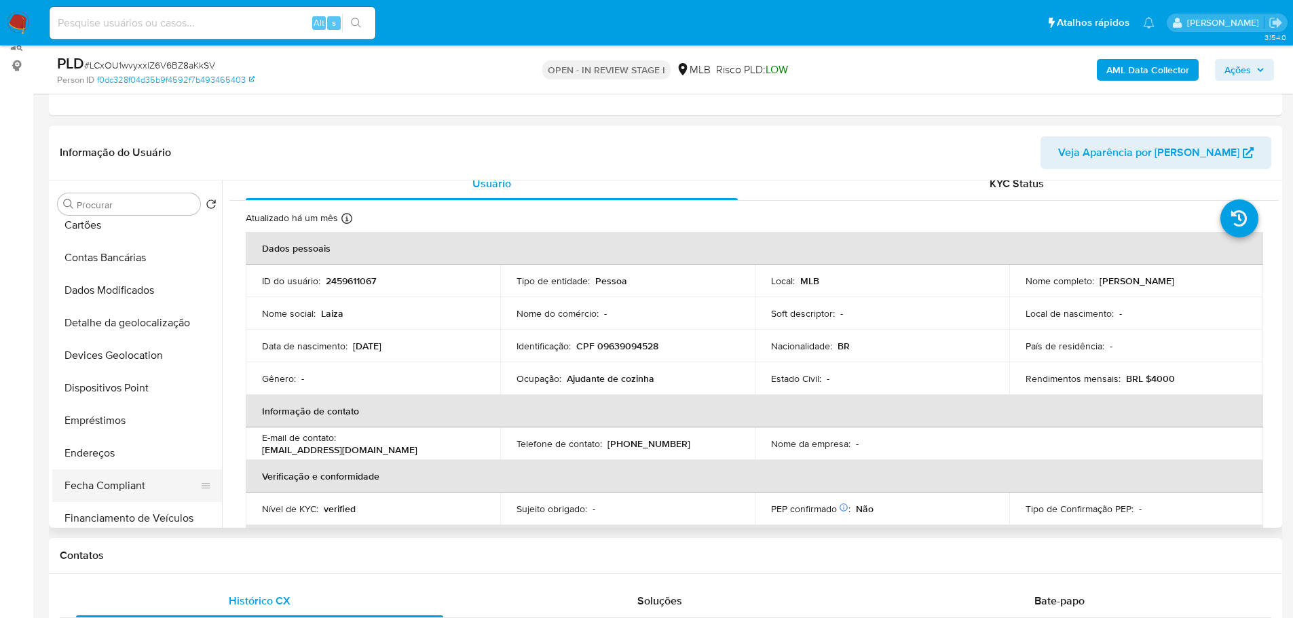
scroll to position [339, 0]
click at [119, 393] on button "Endereços" at bounding box center [131, 386] width 159 height 33
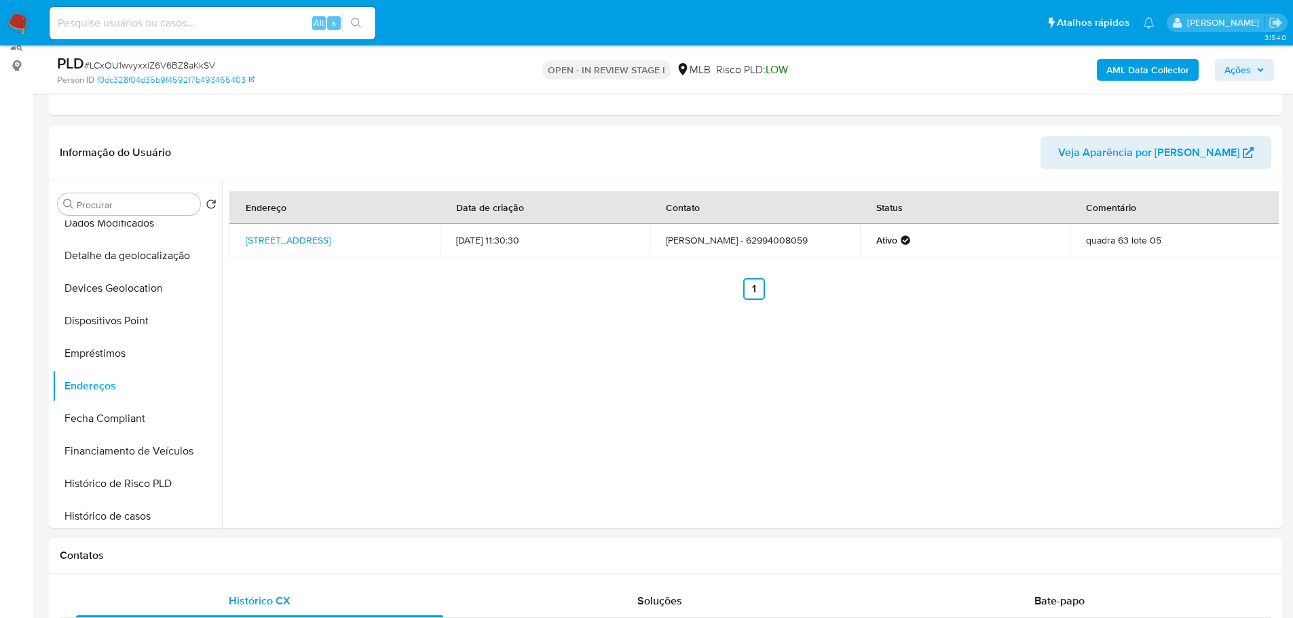
drag, startPoint x: 243, startPoint y: 542, endPoint x: 236, endPoint y: 533, distance: 10.6
click at [243, 542] on div "Contatos" at bounding box center [665, 556] width 1233 height 36
click at [132, 256] on button "Detalhe da geolocalização" at bounding box center [131, 256] width 159 height 33
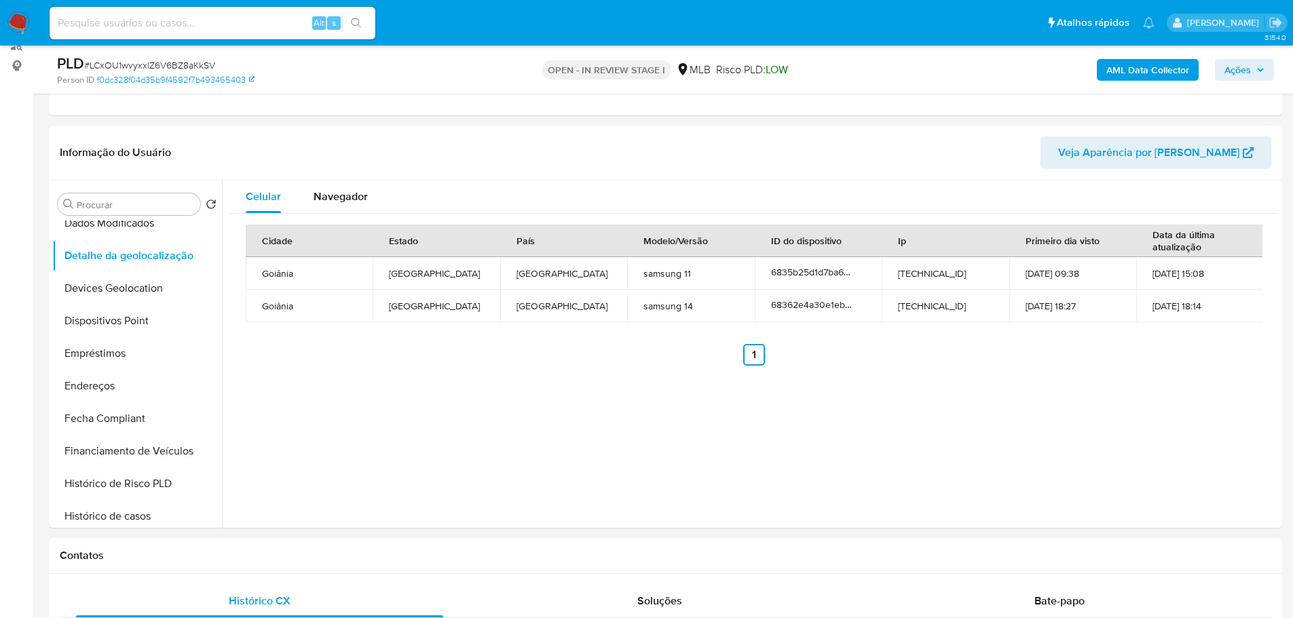
click at [305, 549] on h1 "Contatos" at bounding box center [665, 556] width 1211 height 14
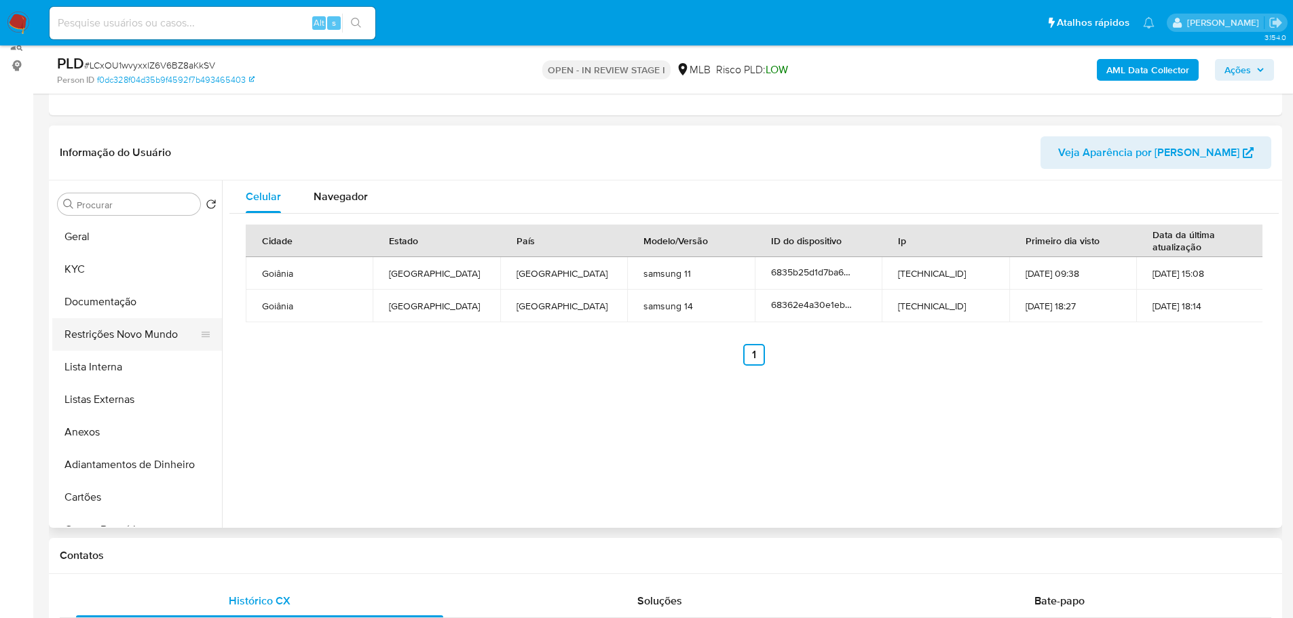
click at [119, 331] on button "Restrições Novo Mundo" at bounding box center [131, 334] width 159 height 33
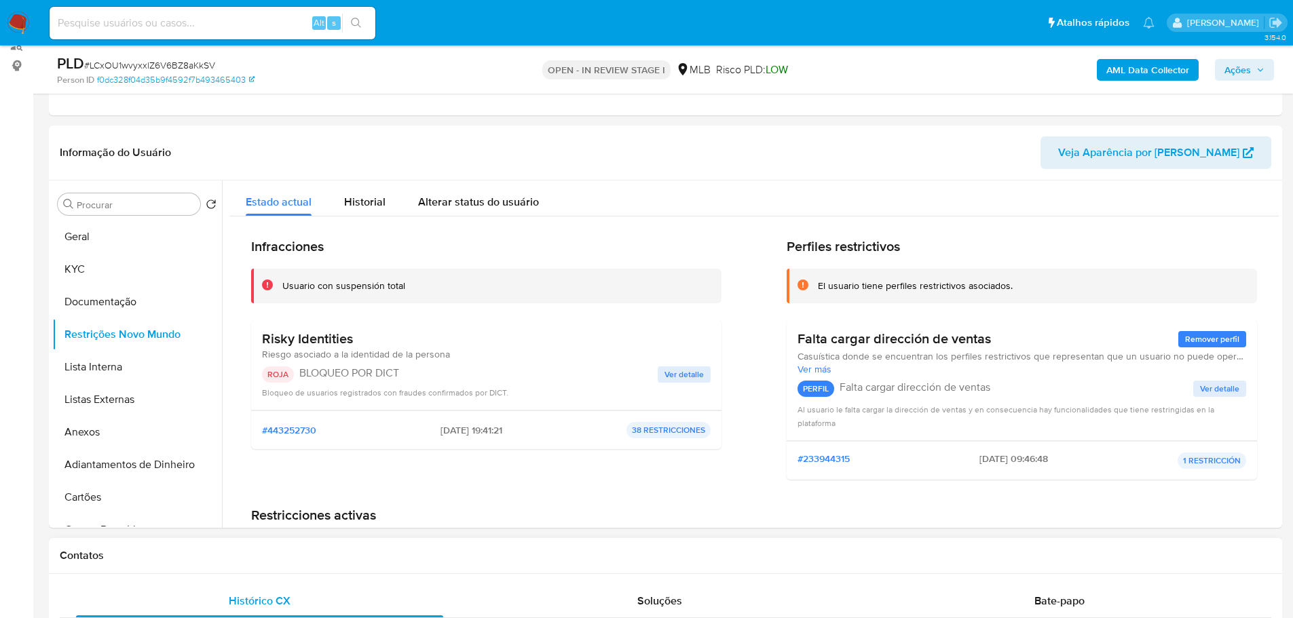
click at [358, 552] on h1 "Contatos" at bounding box center [665, 556] width 1211 height 14
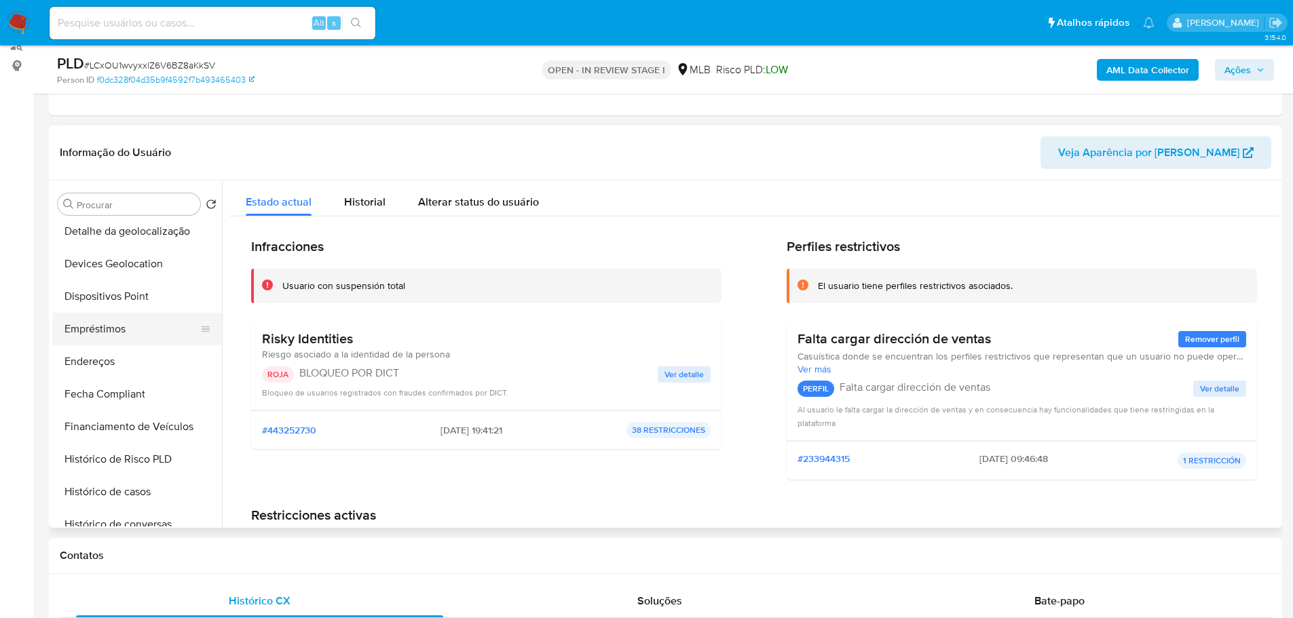
scroll to position [339, 0]
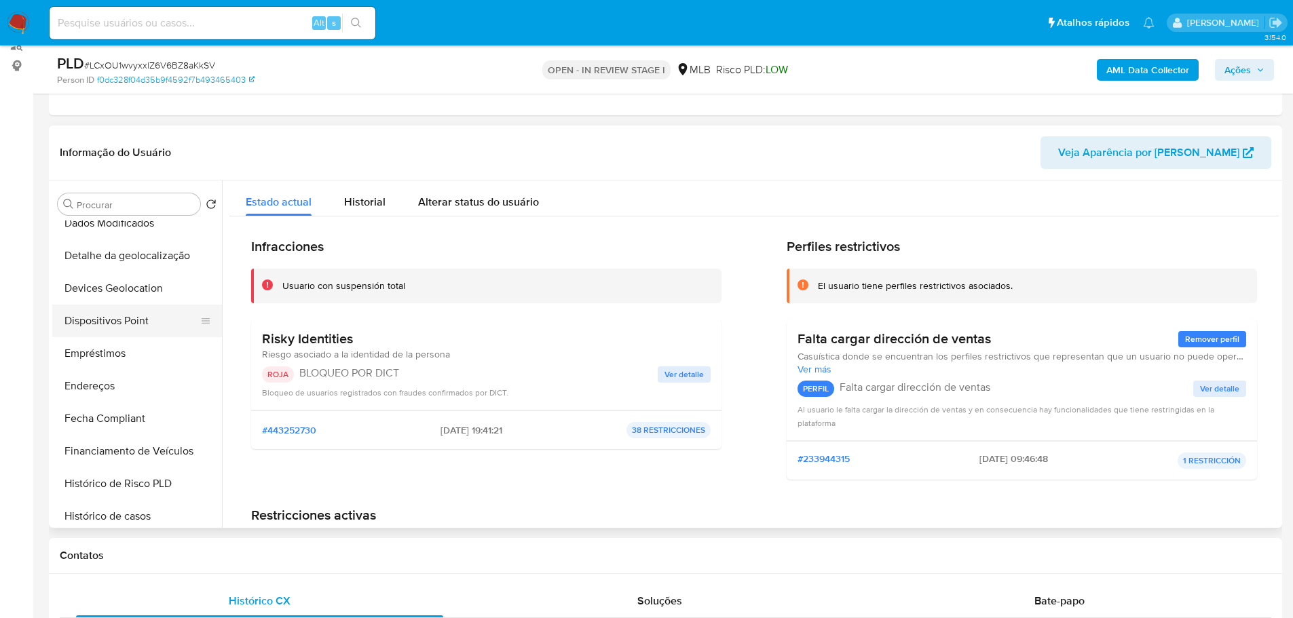
click at [139, 324] on button "Dispositivos Point" at bounding box center [131, 321] width 159 height 33
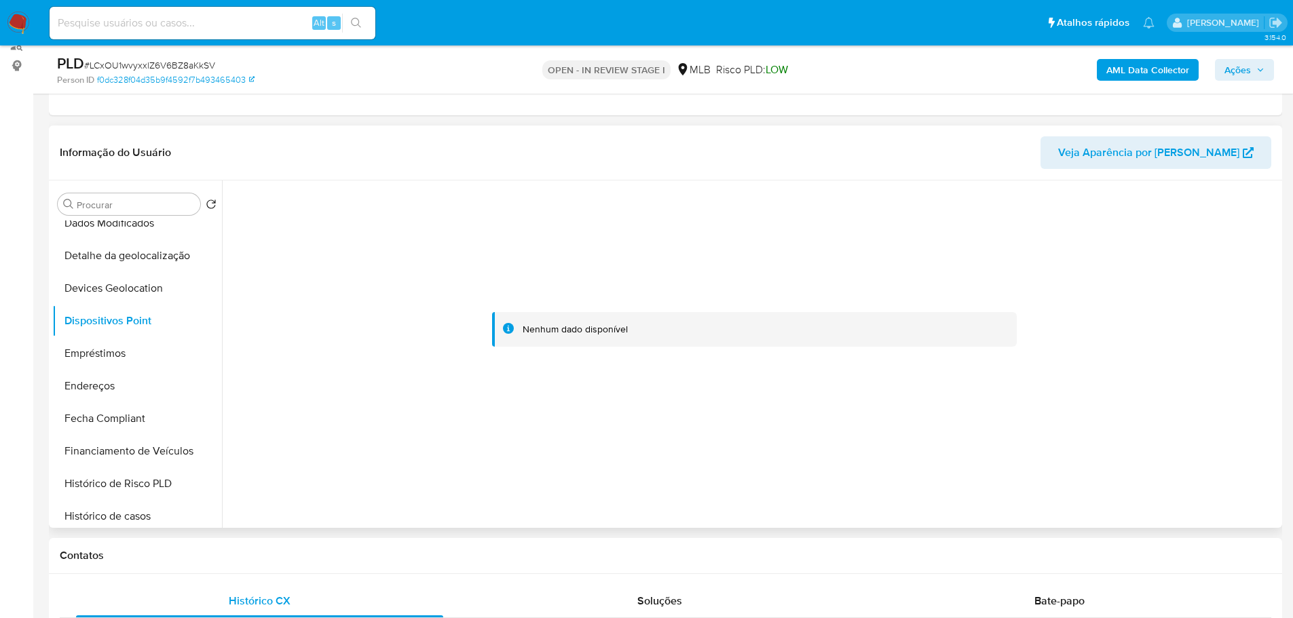
drag, startPoint x: 965, startPoint y: 311, endPoint x: 920, endPoint y: 262, distance: 66.3
click at [960, 307] on div at bounding box center [753, 330] width 1049 height 299
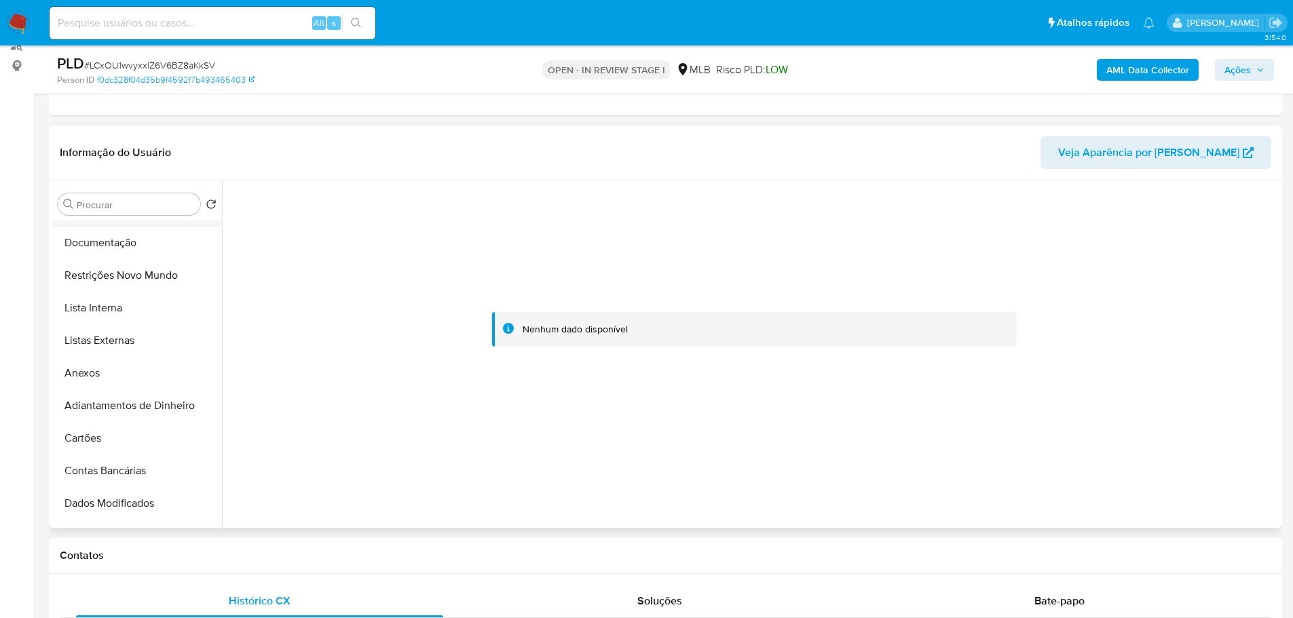
scroll to position [0, 0]
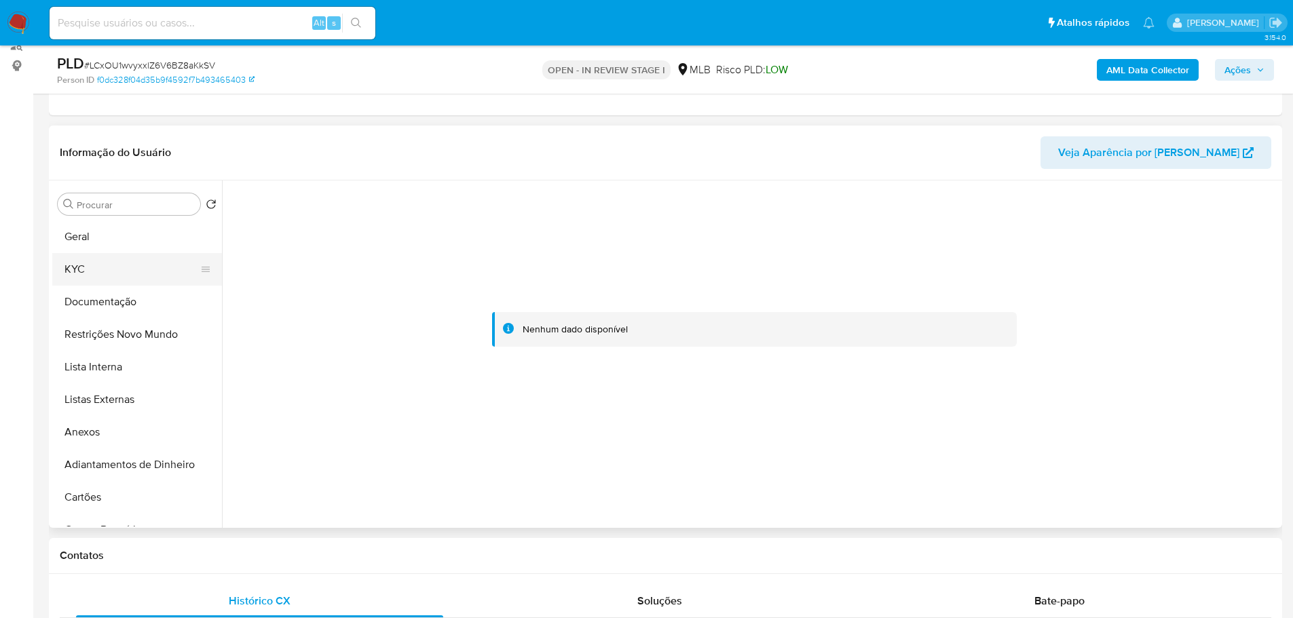
click at [96, 264] on button "KYC" at bounding box center [131, 269] width 159 height 33
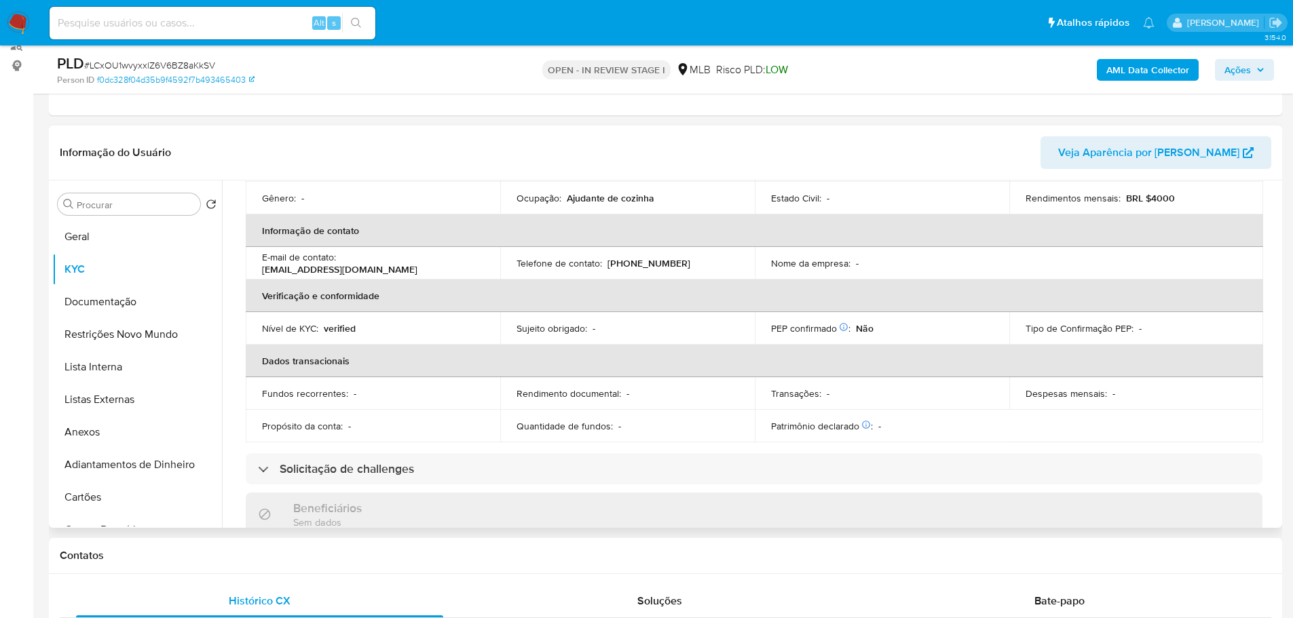
scroll to position [22, 0]
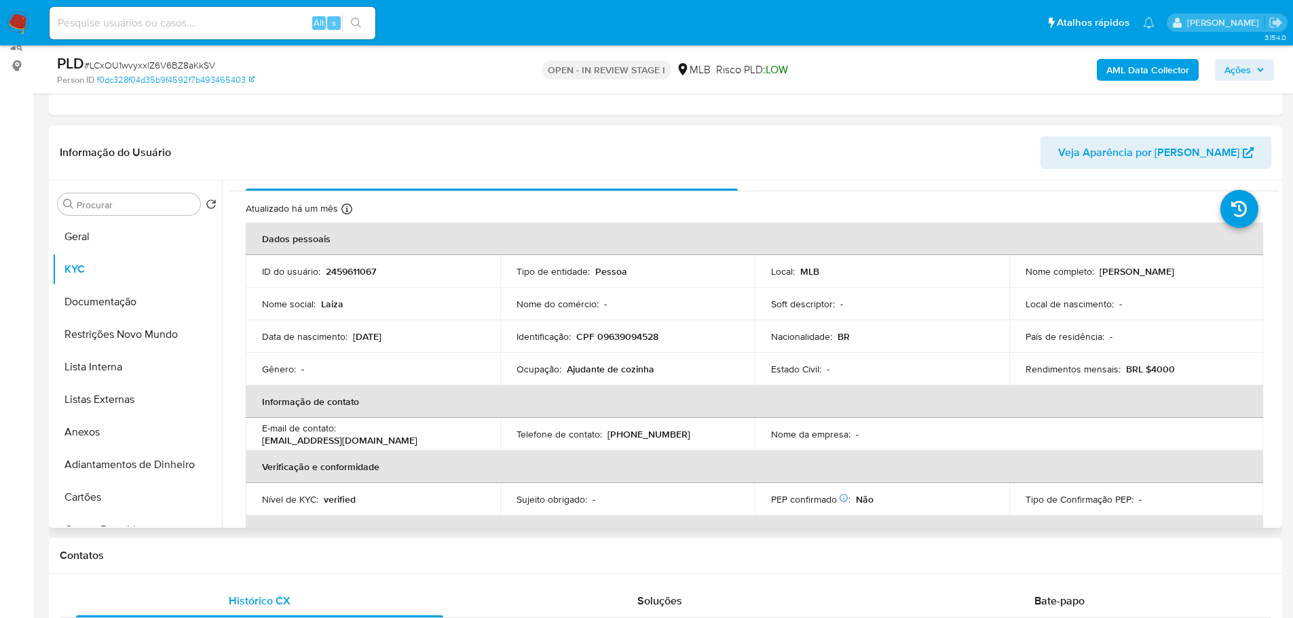
click at [631, 340] on p "CPF 09639094528" at bounding box center [617, 337] width 82 height 12
copy p "09639094528"
click at [1260, 74] on span "Ações" at bounding box center [1244, 69] width 40 height 19
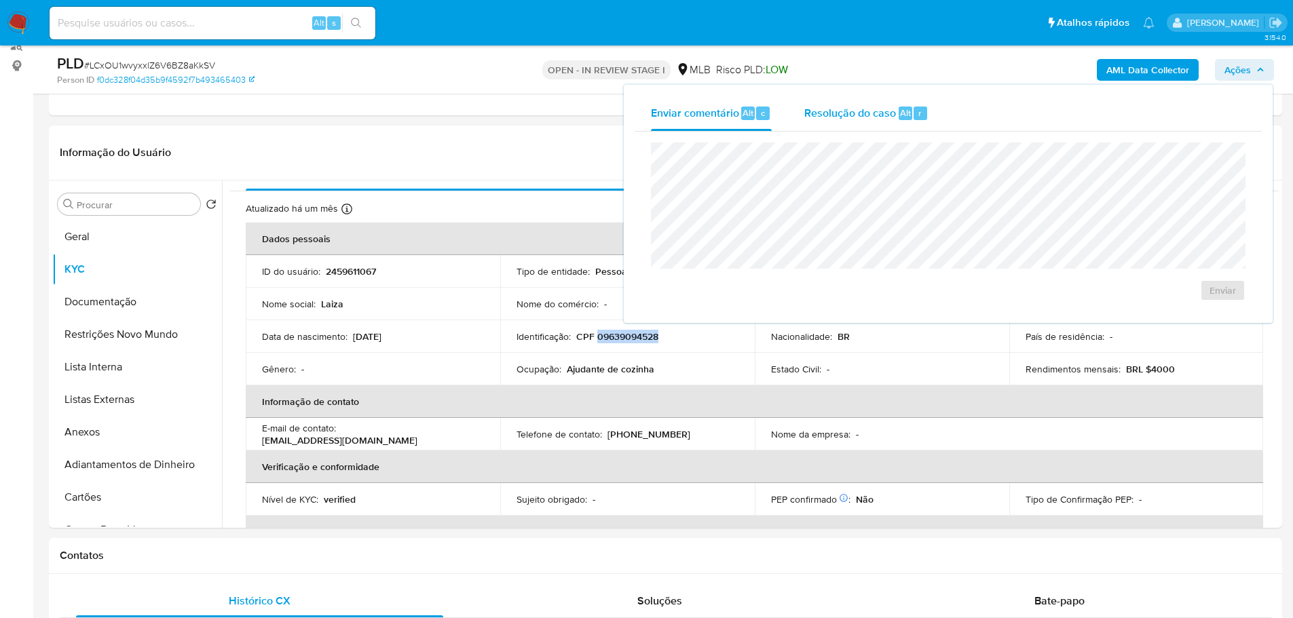
drag, startPoint x: 833, startPoint y: 107, endPoint x: 833, endPoint y: 128, distance: 20.4
click at [833, 107] on span "Resolução do caso" at bounding box center [850, 113] width 92 height 16
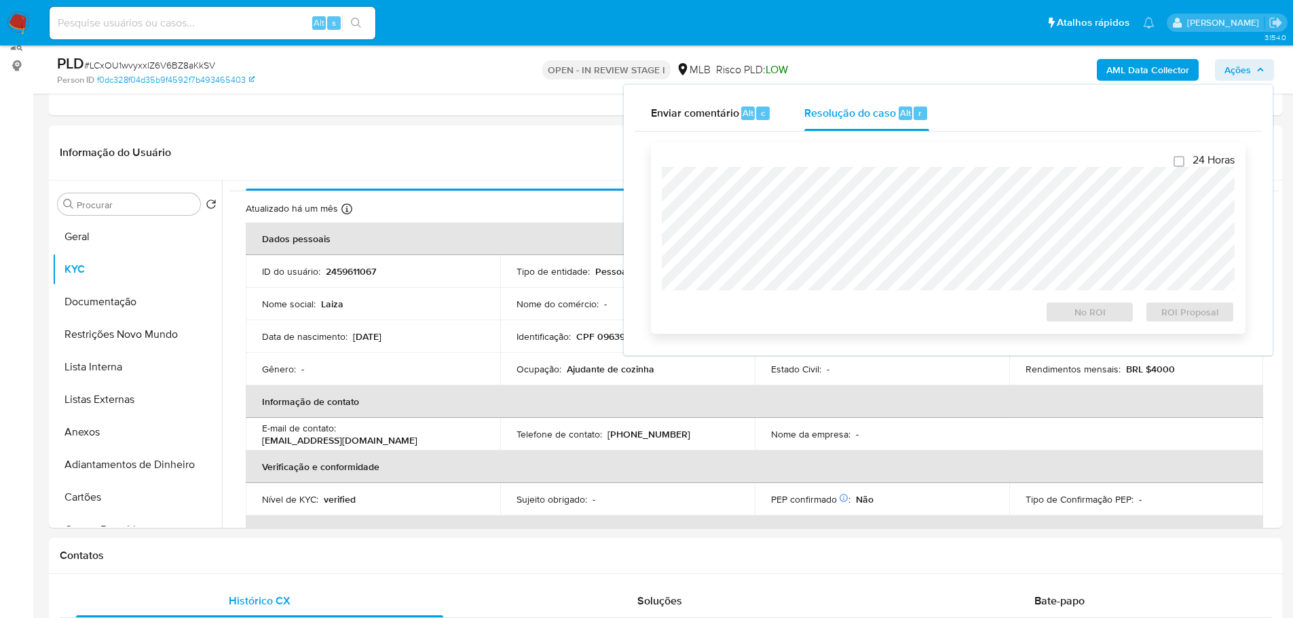
click at [814, 167] on div at bounding box center [948, 229] width 573 height 124
click at [100, 244] on button "Geral" at bounding box center [131, 237] width 159 height 33
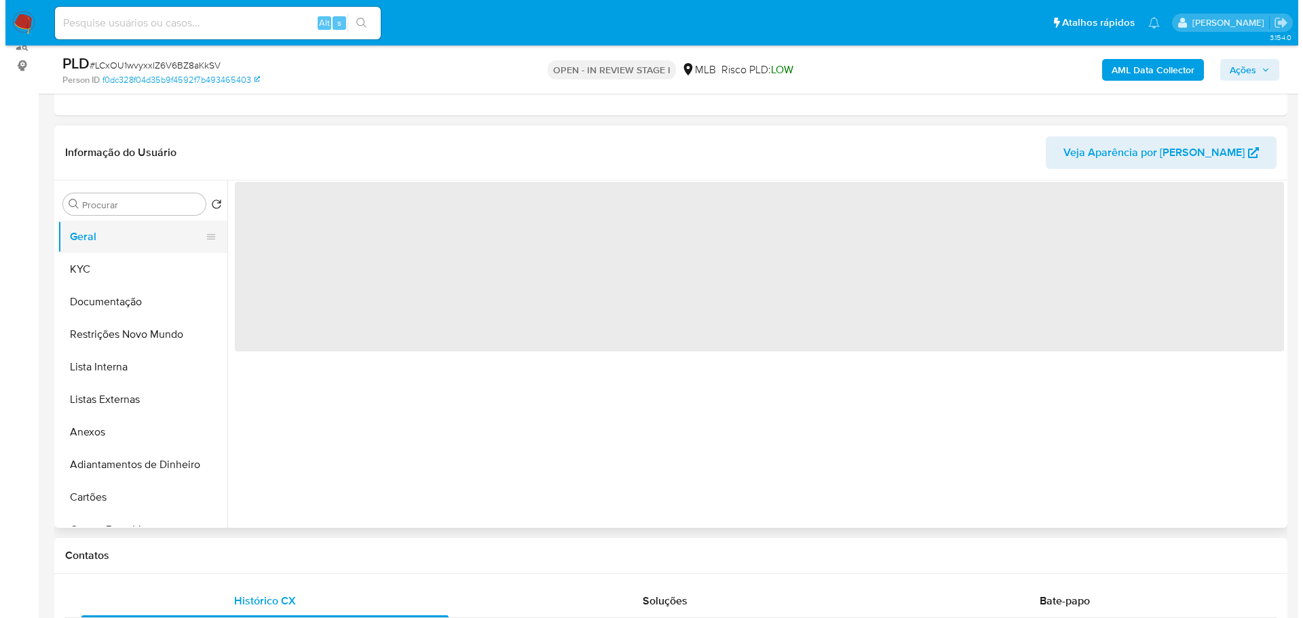
scroll to position [0, 0]
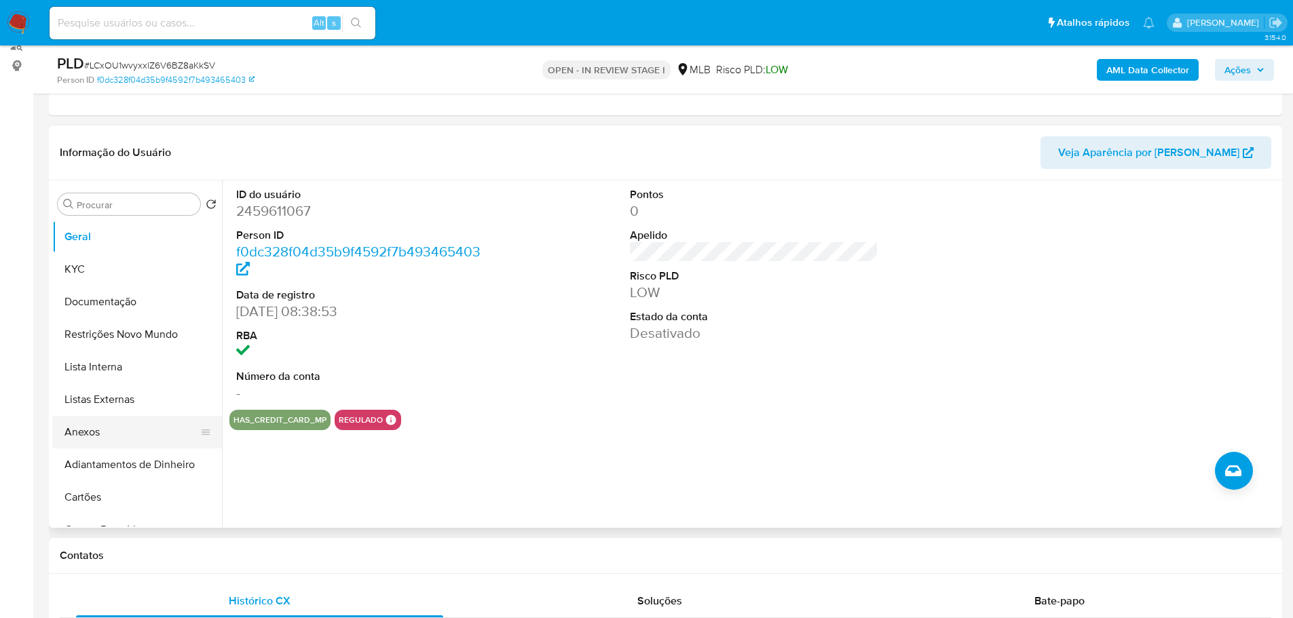
click at [115, 441] on button "Anexos" at bounding box center [131, 432] width 159 height 33
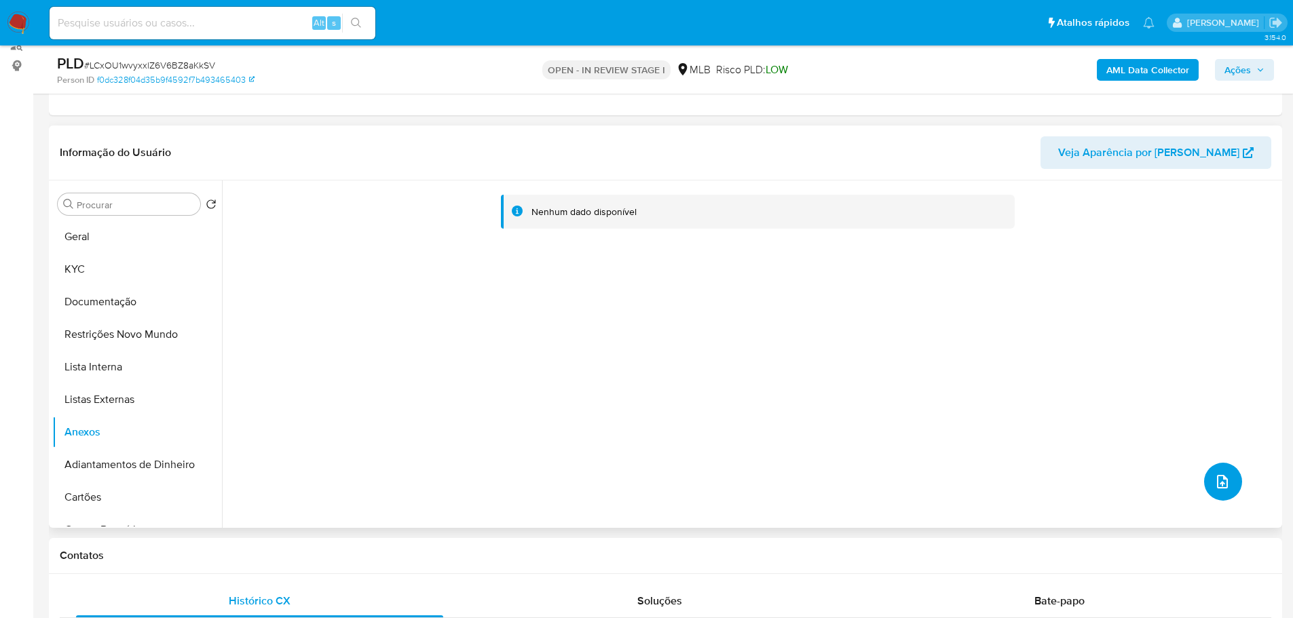
click at [1207, 479] on button "upload-file" at bounding box center [1223, 482] width 38 height 38
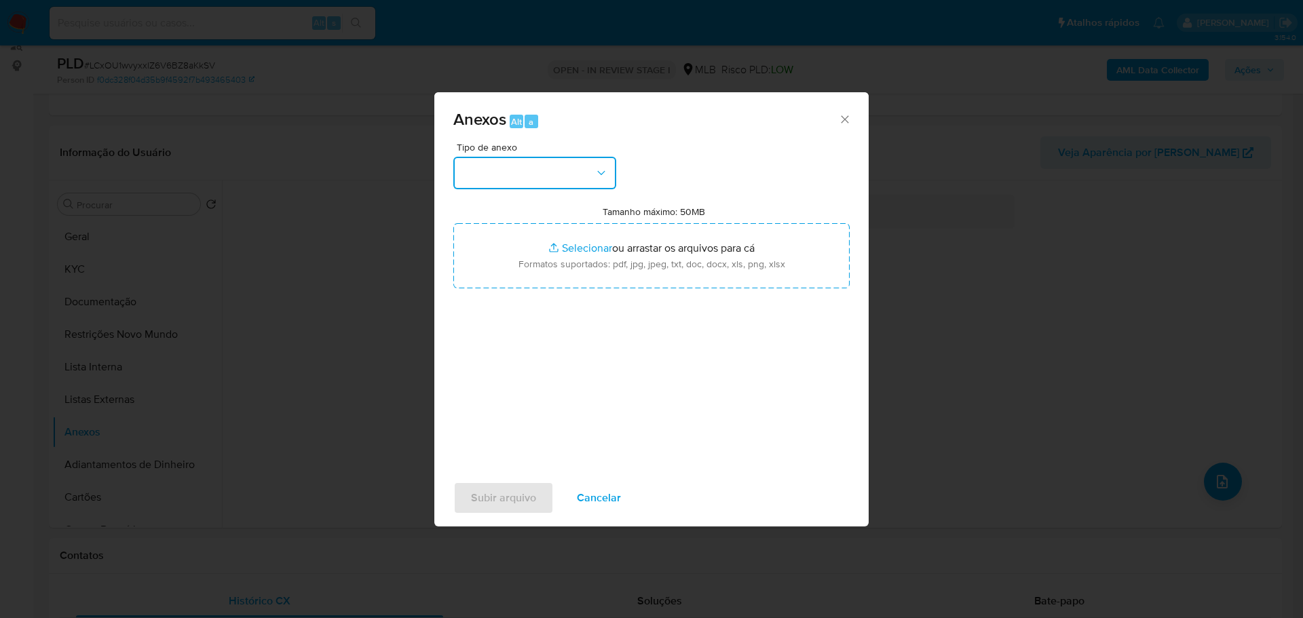
click at [554, 181] on button "button" at bounding box center [534, 173] width 163 height 33
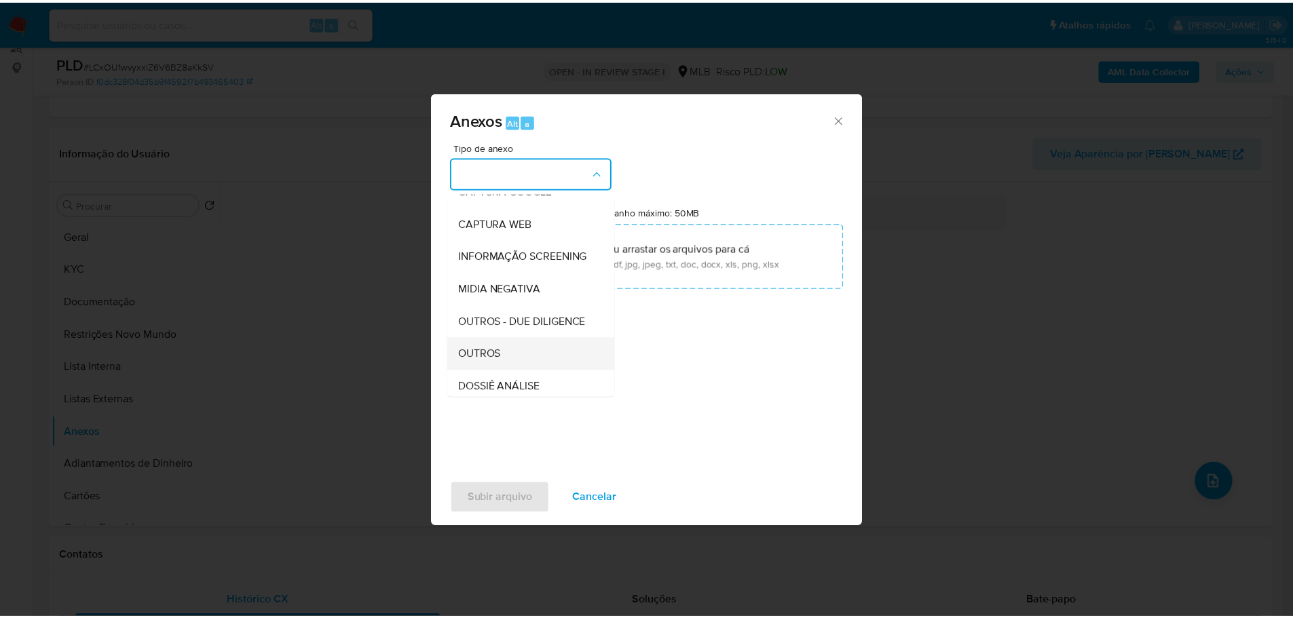
scroll to position [209, 0]
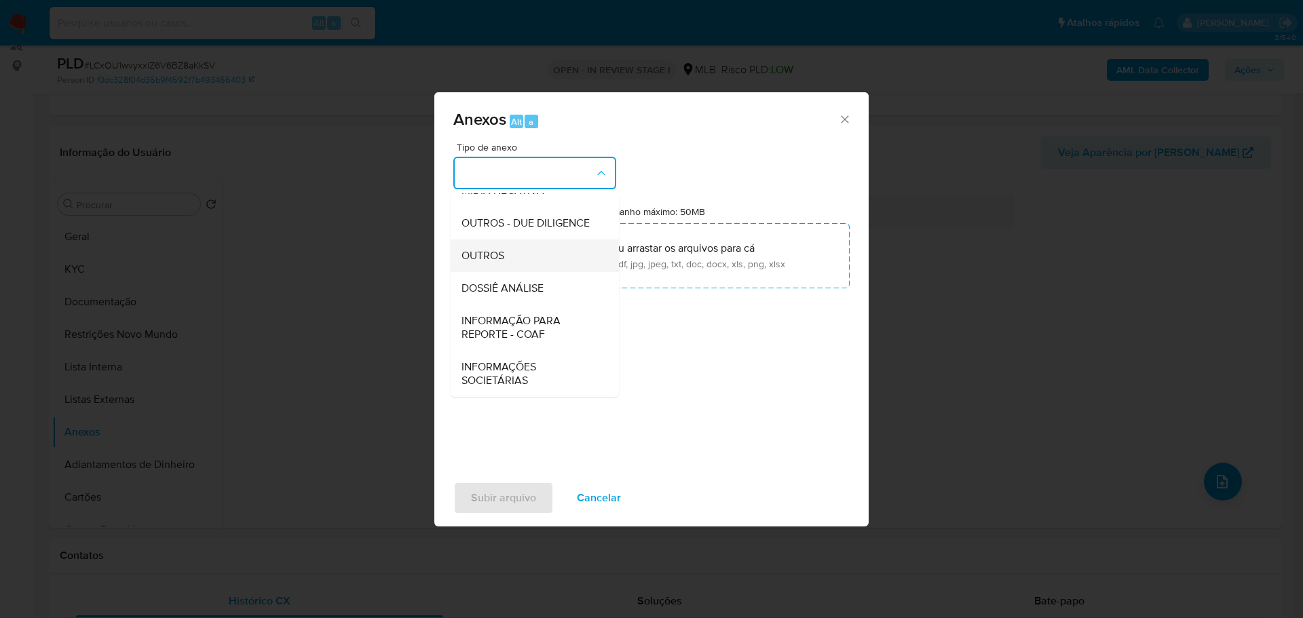
click at [516, 250] on div "OUTROS" at bounding box center [531, 256] width 138 height 33
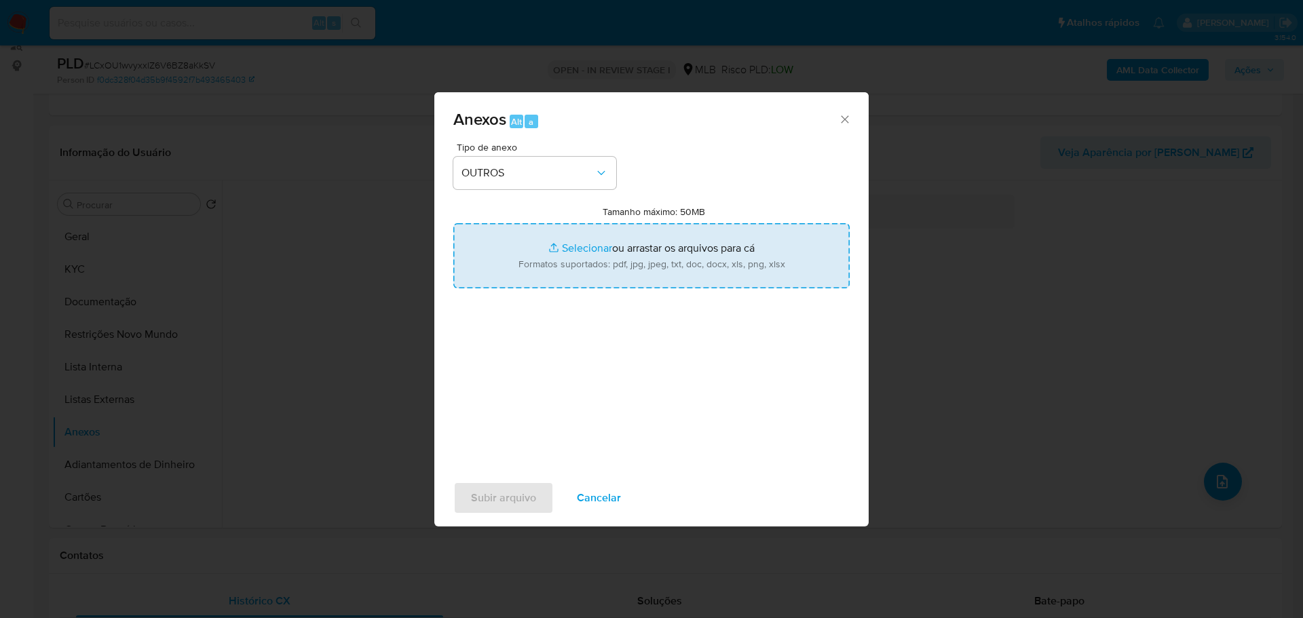
type input "C:\fakepath\SAR - XXX - CPF 09639094528 - LAIZA PEREIRA SANTOS.pdf"
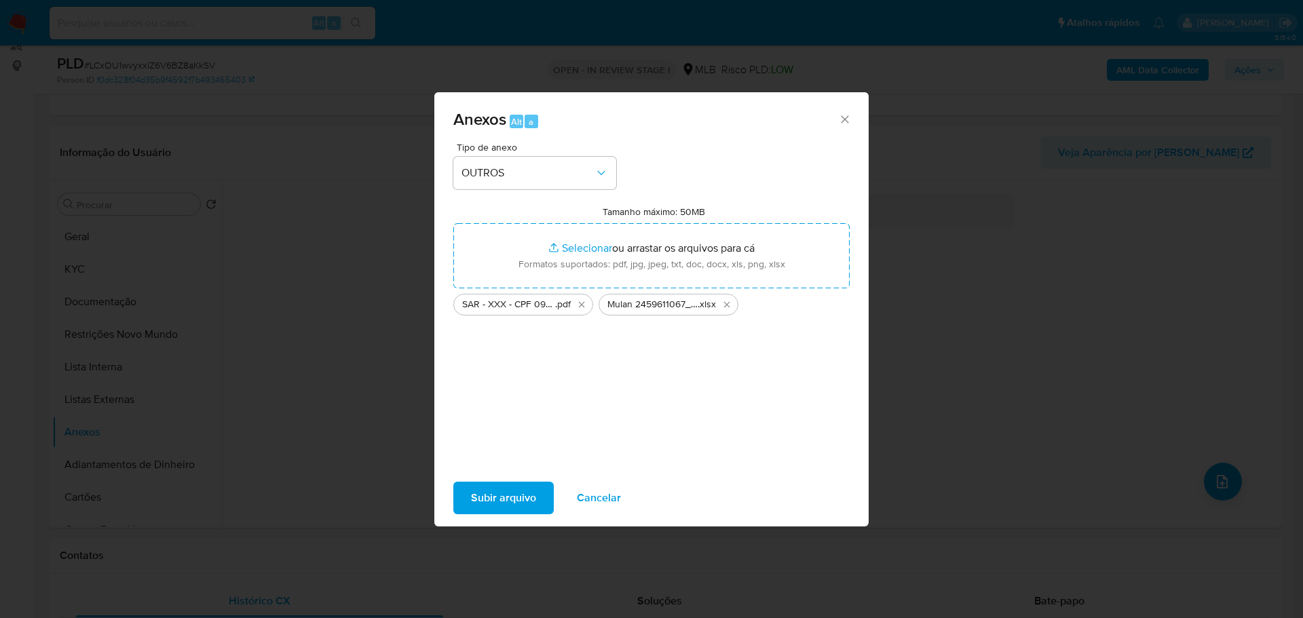
click at [510, 507] on span "Subir arquivo" at bounding box center [503, 498] width 65 height 30
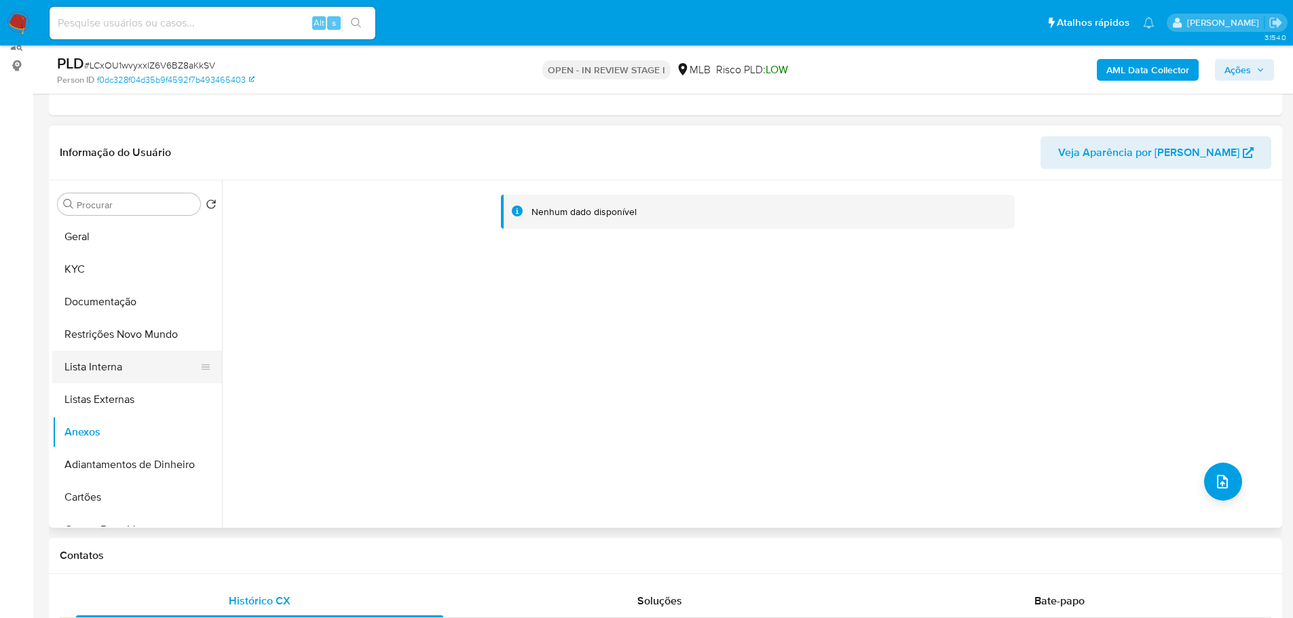
click at [121, 354] on button "Lista Interna" at bounding box center [131, 367] width 159 height 33
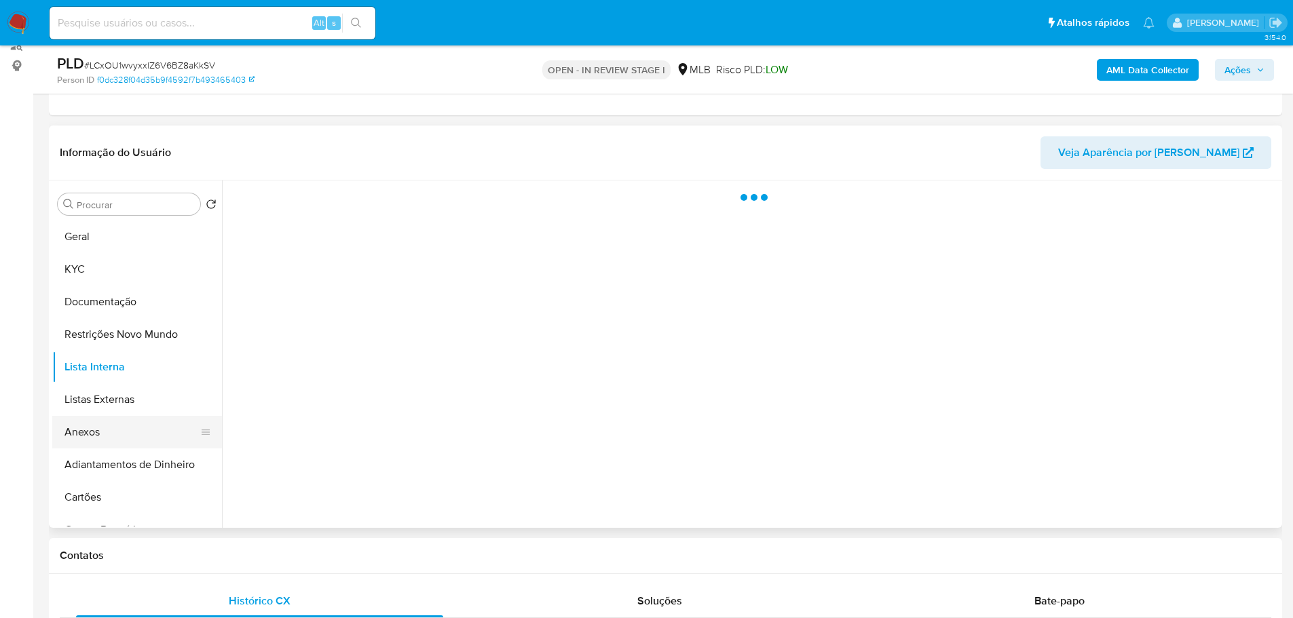
click at [137, 433] on button "Anexos" at bounding box center [131, 432] width 159 height 33
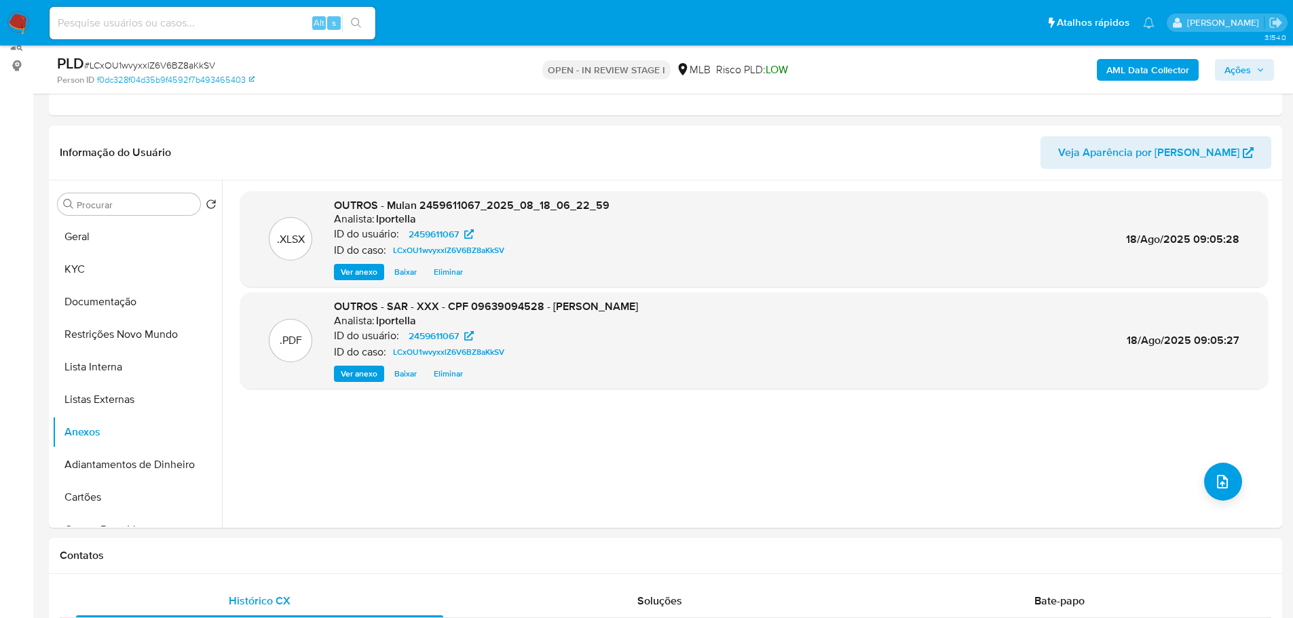
click at [1259, 66] on icon "button" at bounding box center [1260, 70] width 8 height 8
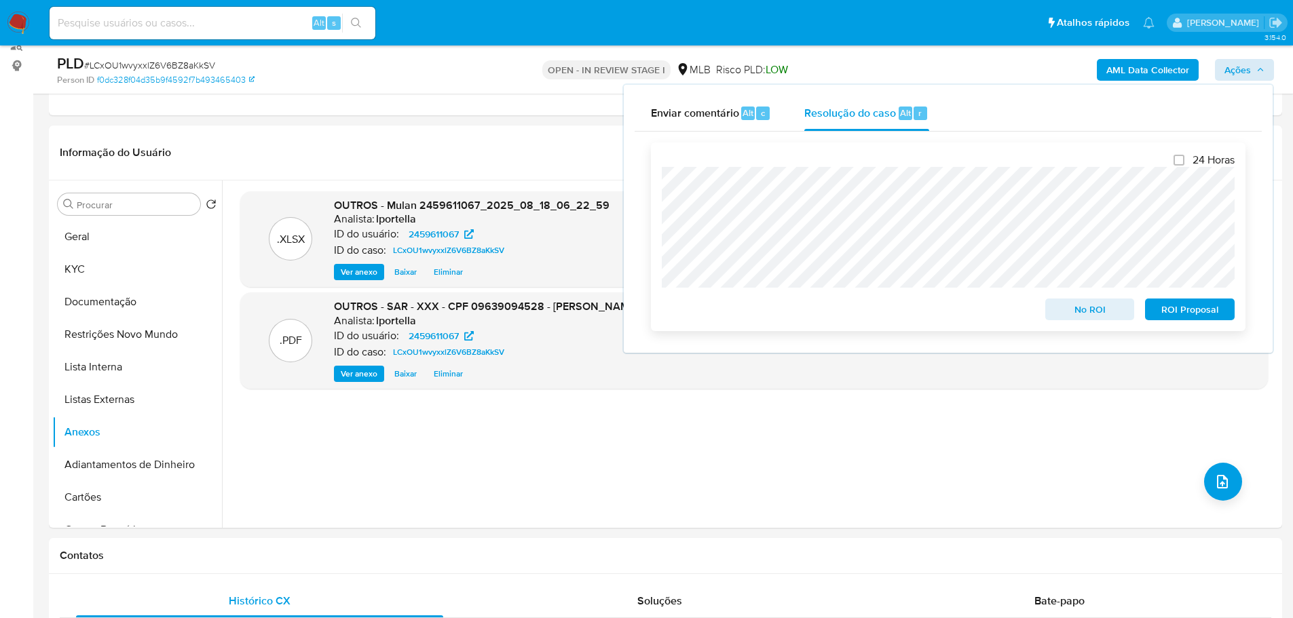
click at [1192, 318] on span "ROI Proposal" at bounding box center [1189, 309] width 71 height 19
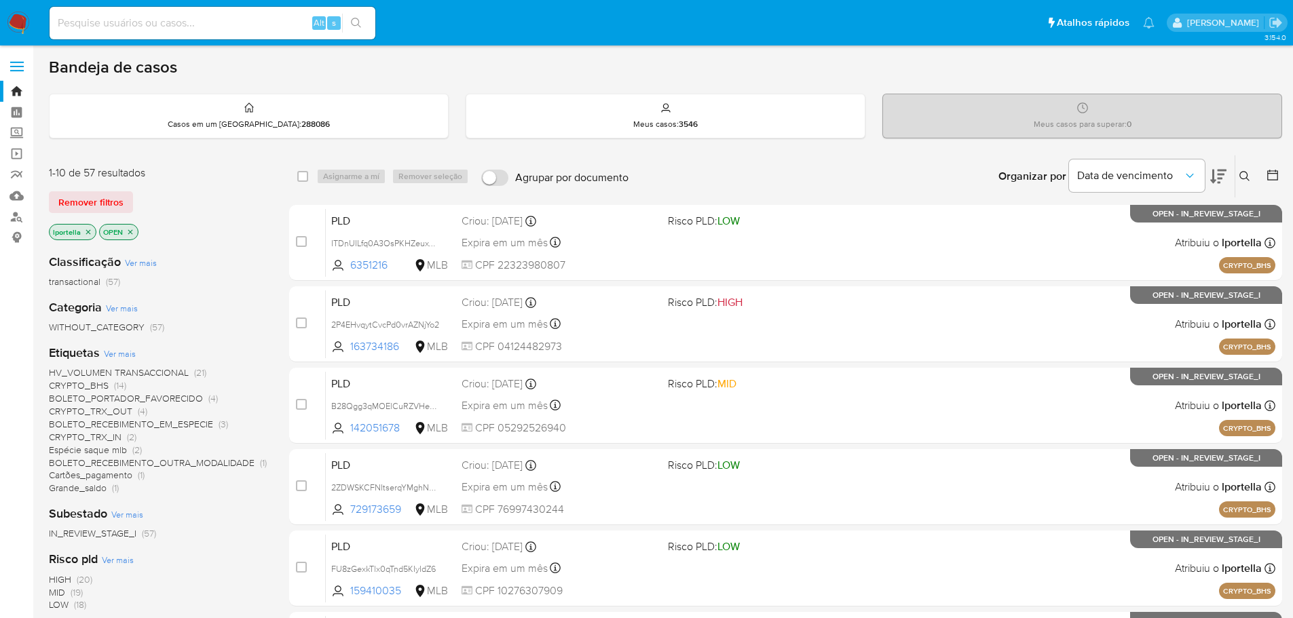
click at [238, 22] on input at bounding box center [213, 23] width 326 height 18
paste input "2389037395"
type input "2389037395"
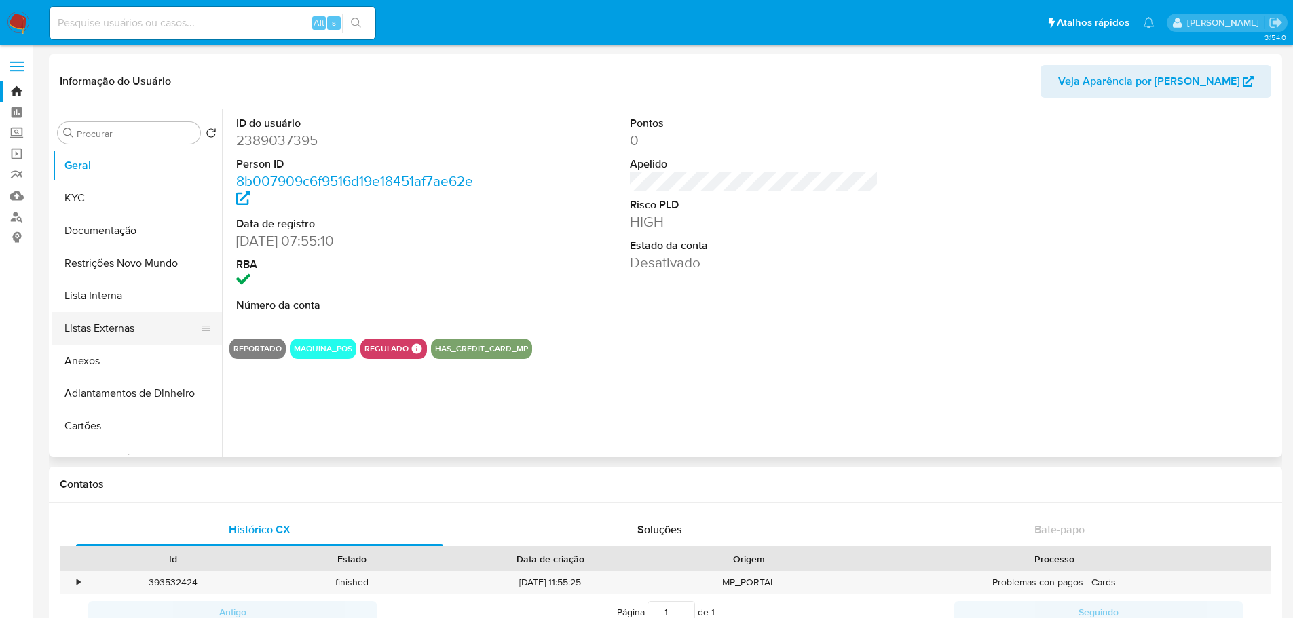
select select "10"
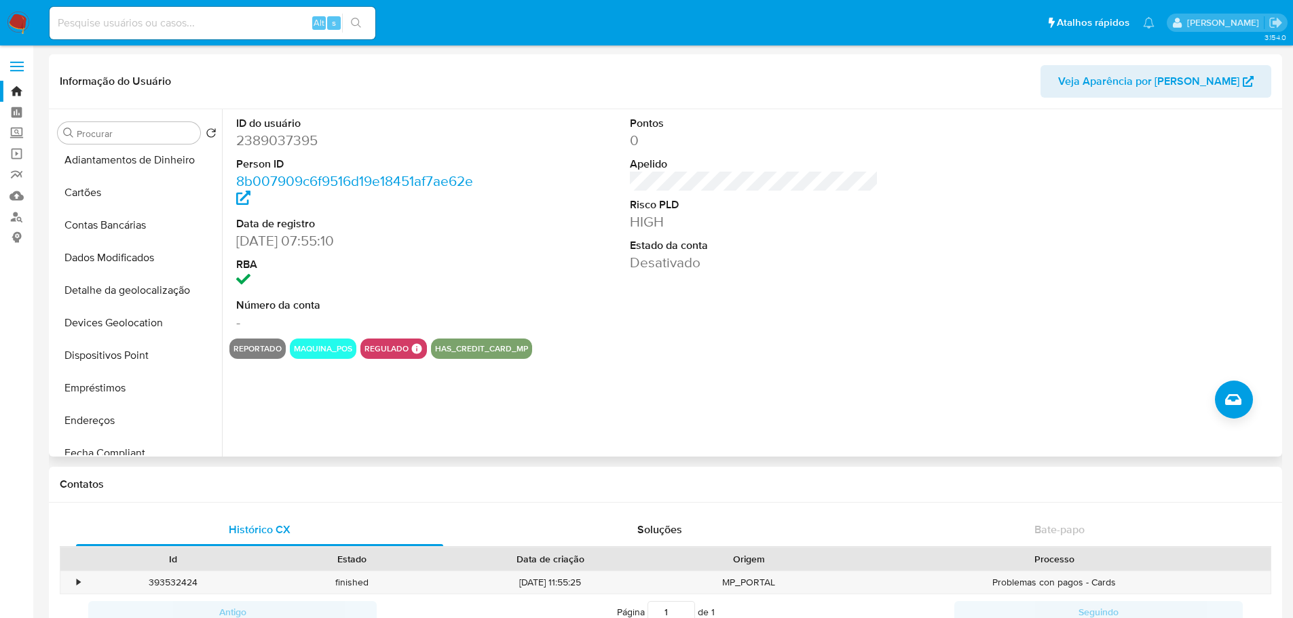
scroll to position [543, 0]
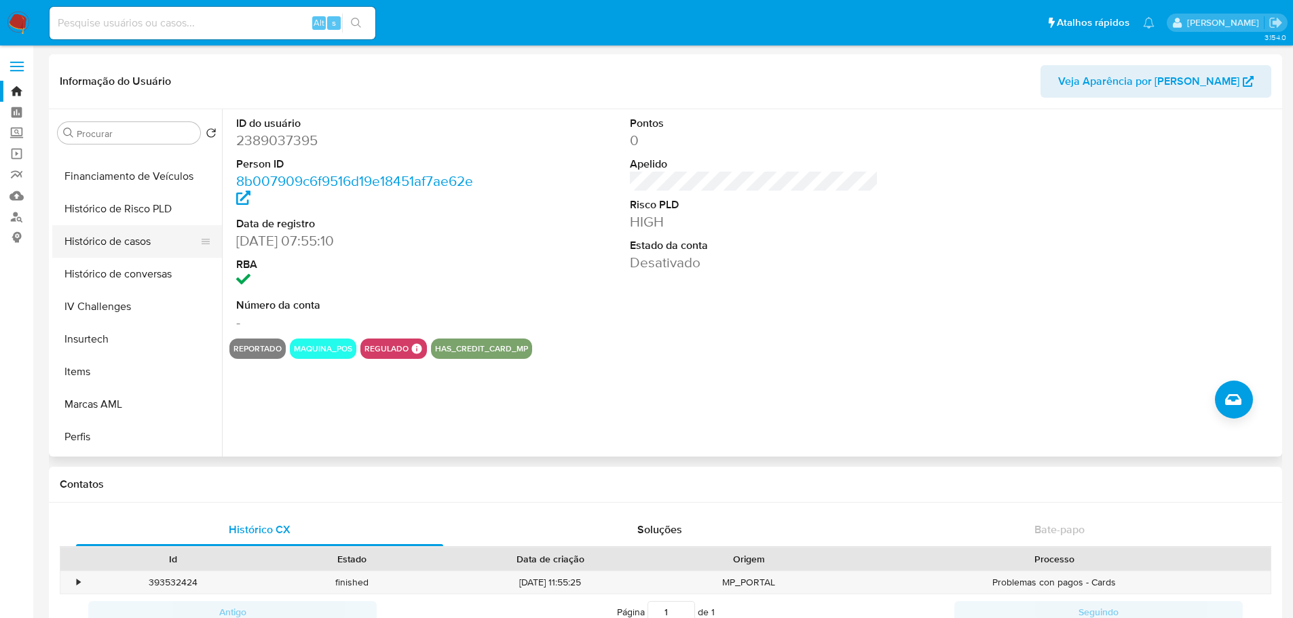
click at [114, 244] on button "Histórico de casos" at bounding box center [131, 241] width 159 height 33
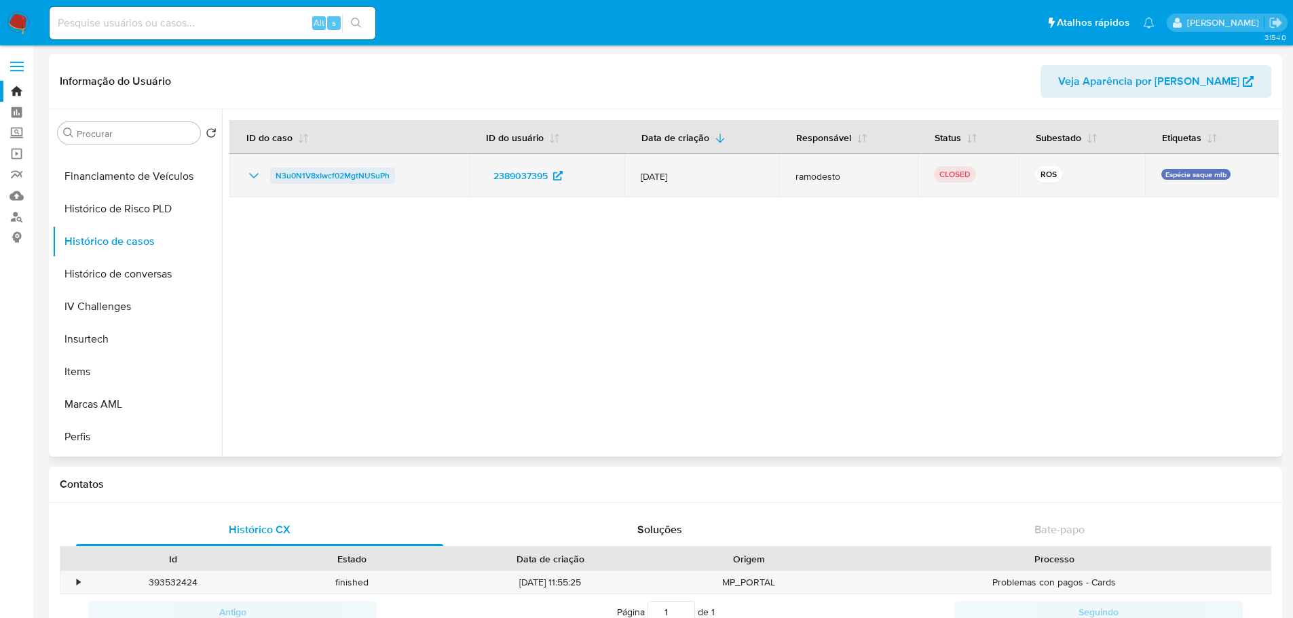
click at [344, 168] on span "N3u0N1V8xIwcf02MgtNUSuPh" at bounding box center [333, 176] width 114 height 16
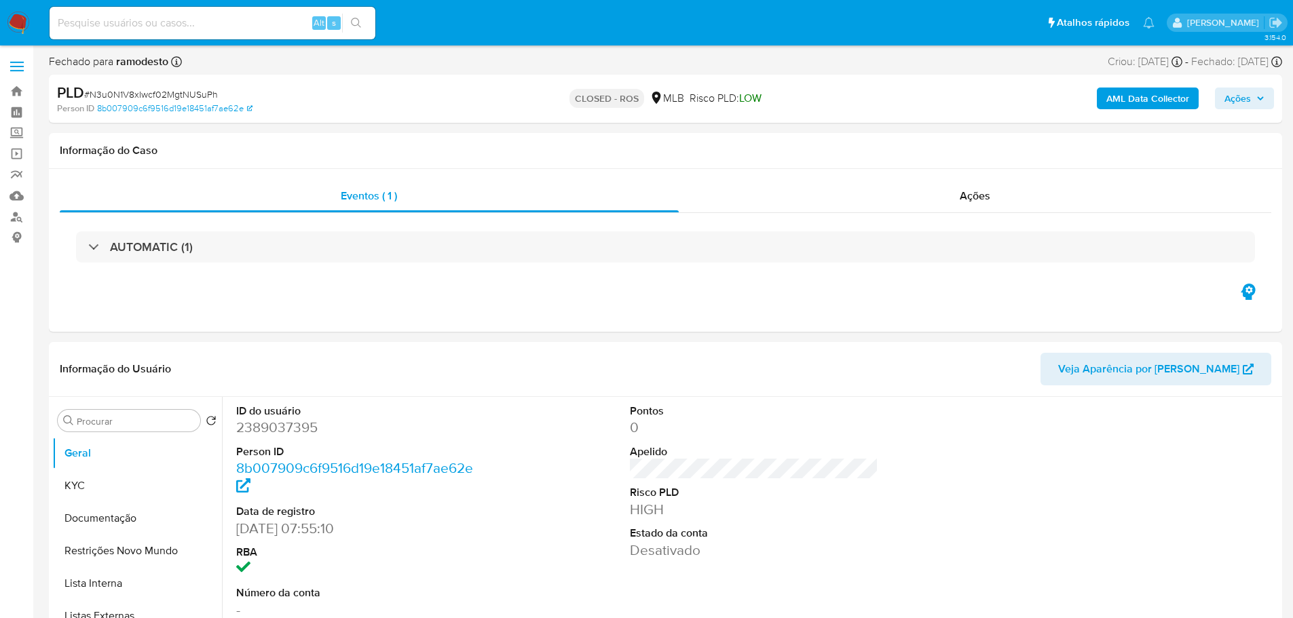
select select "10"
click at [1000, 191] on div "Ações" at bounding box center [975, 196] width 593 height 33
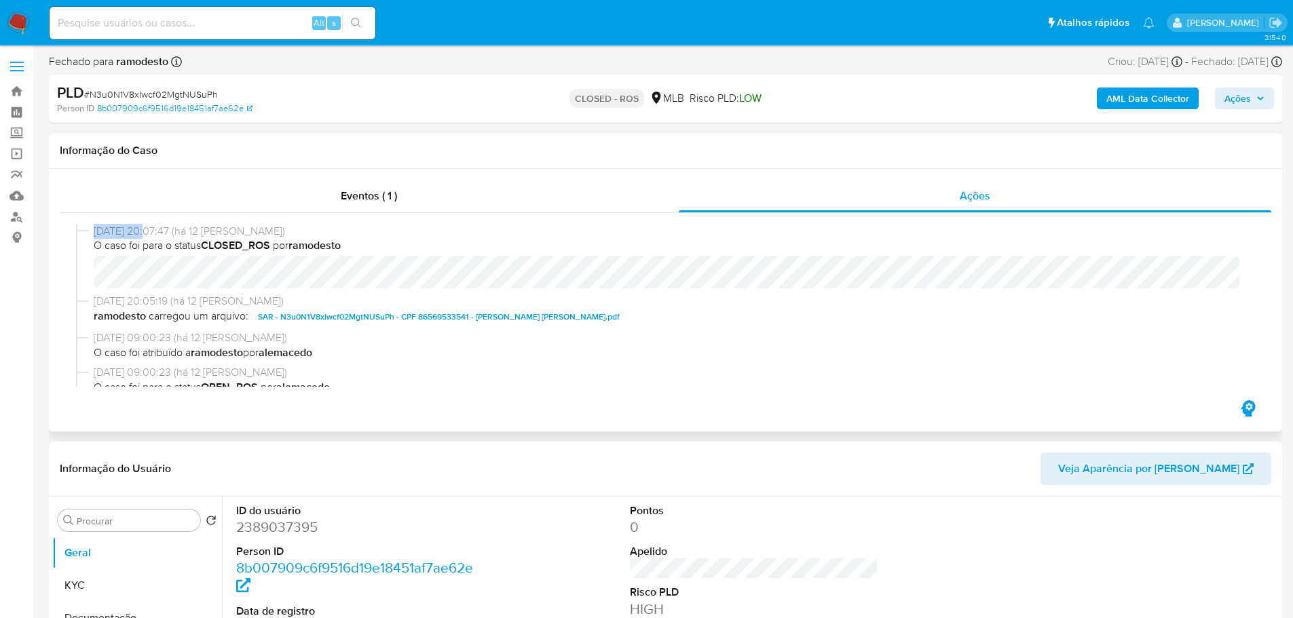
drag, startPoint x: 150, startPoint y: 231, endPoint x: 96, endPoint y: 231, distance: 53.6
click at [96, 231] on span "06/08/2025 20:07:47 (há 12 dias)" at bounding box center [672, 231] width 1156 height 15
copy span "06/08/2025"
click at [216, 26] on input at bounding box center [213, 23] width 326 height 18
paste input "1765025365"
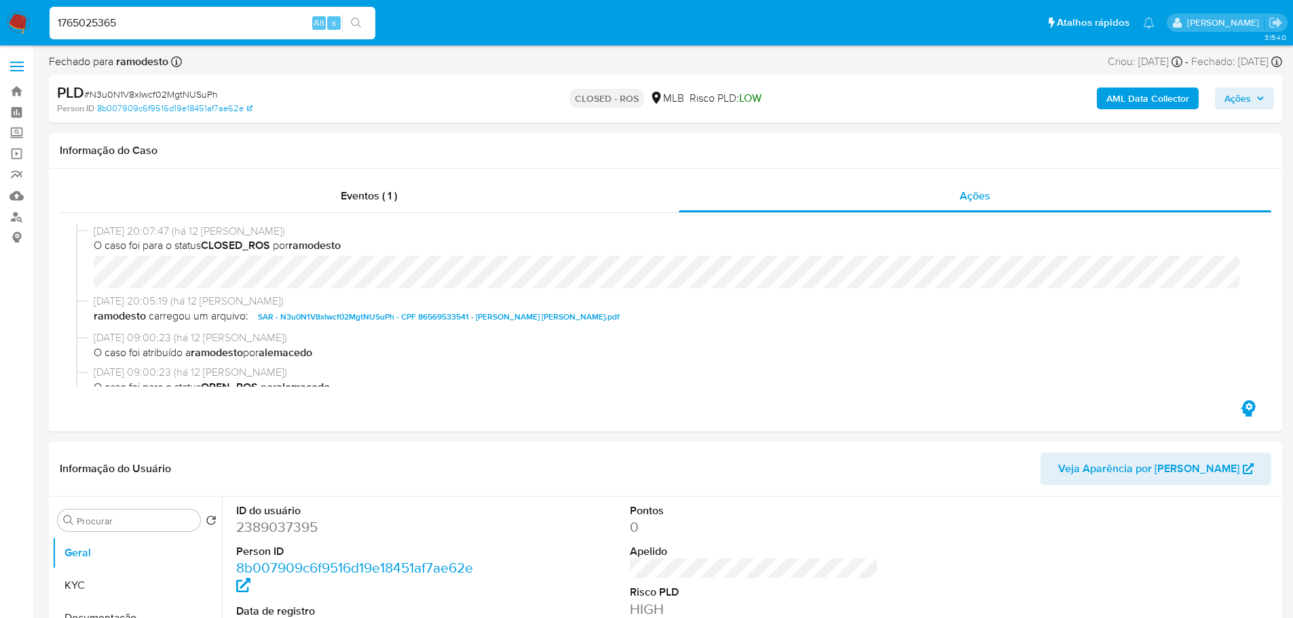
type input "1765025365"
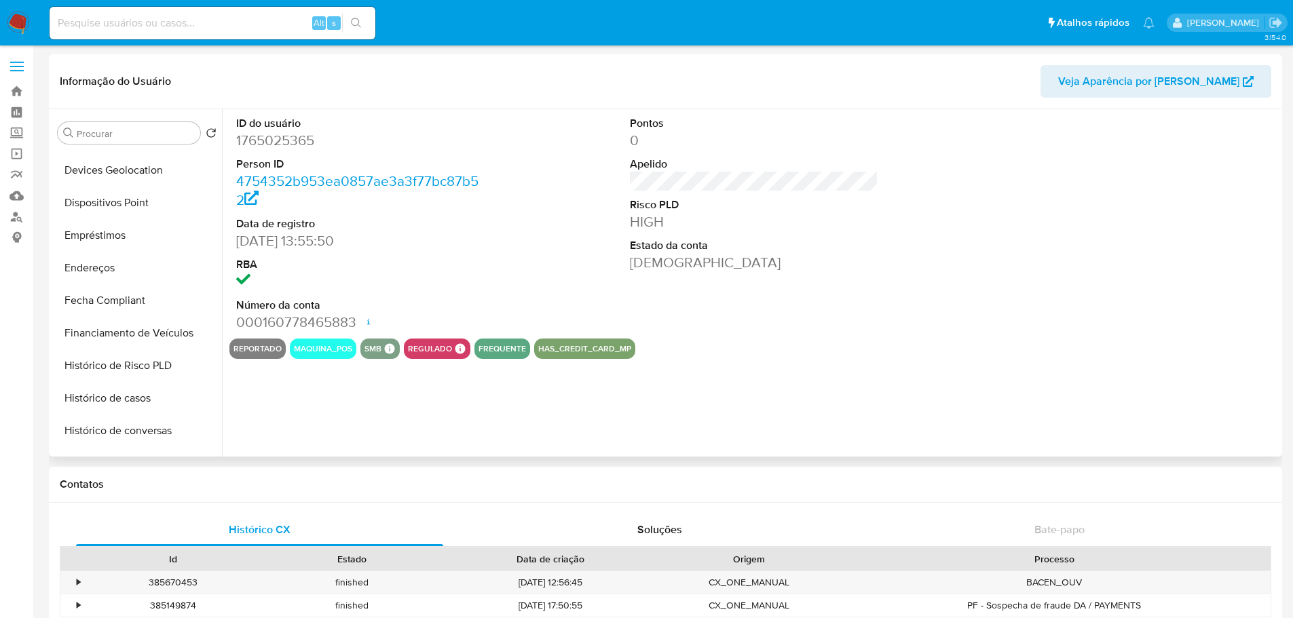
scroll to position [606, 0]
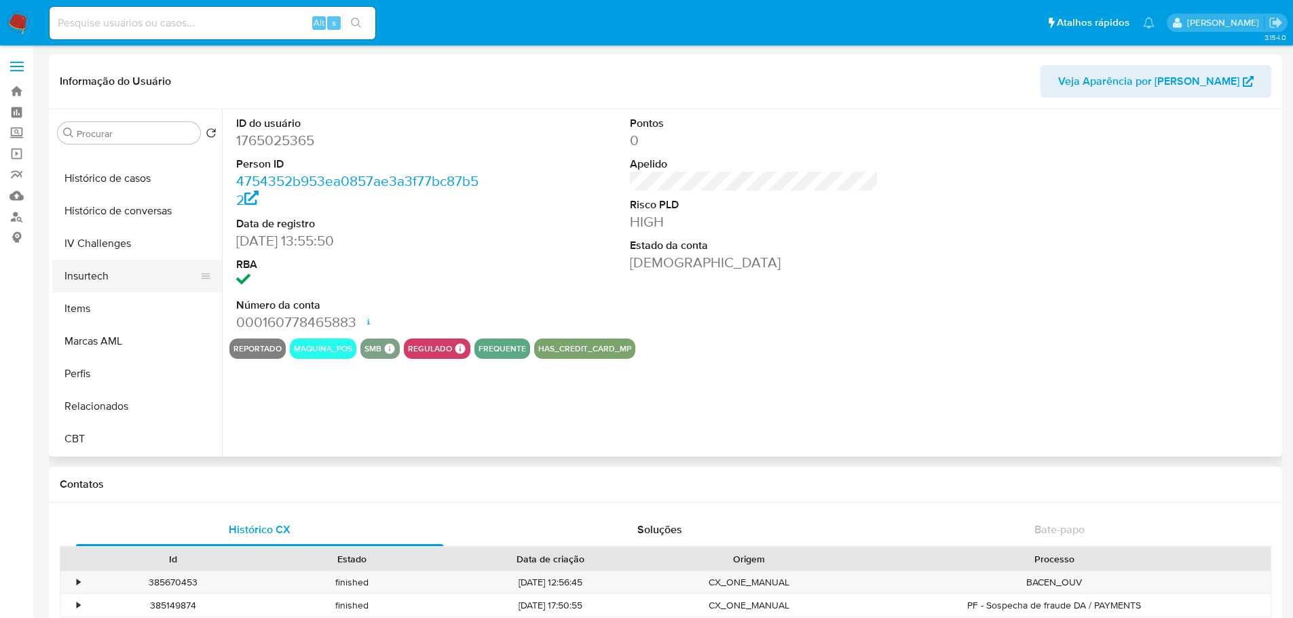
select select "10"
click at [131, 174] on button "Histórico de casos" at bounding box center [131, 178] width 159 height 33
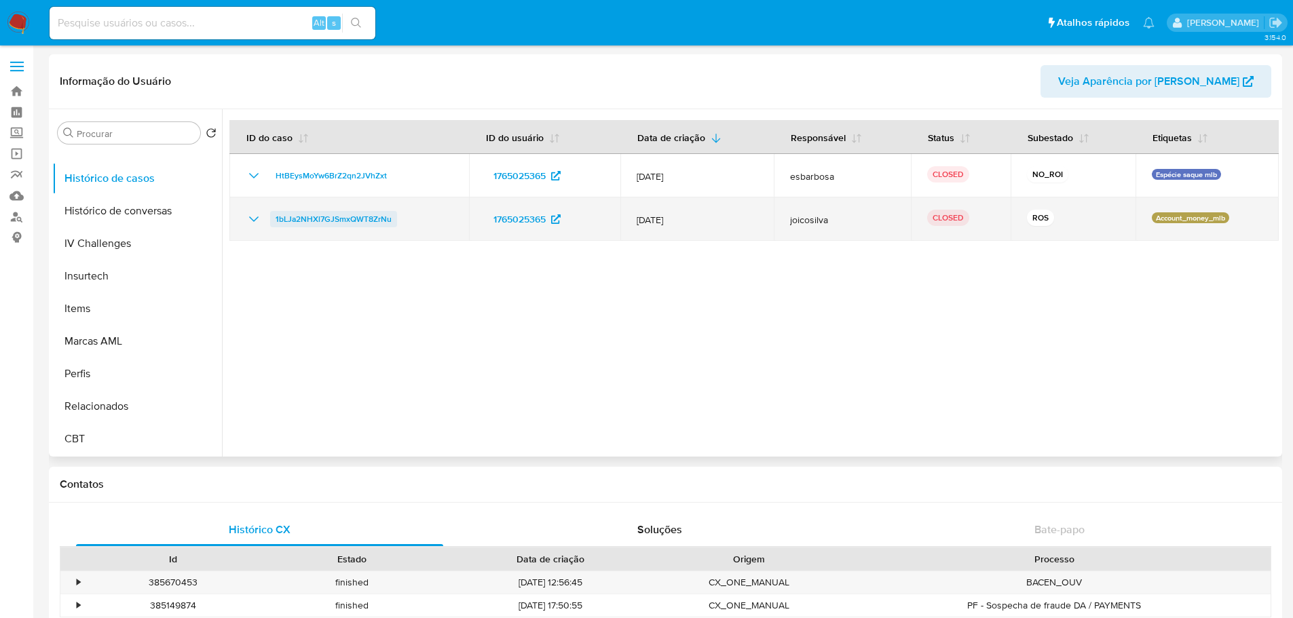
click at [362, 222] on span "1bLJa2NHXl7GJSmxQWT8ZrNu" at bounding box center [334, 219] width 116 height 16
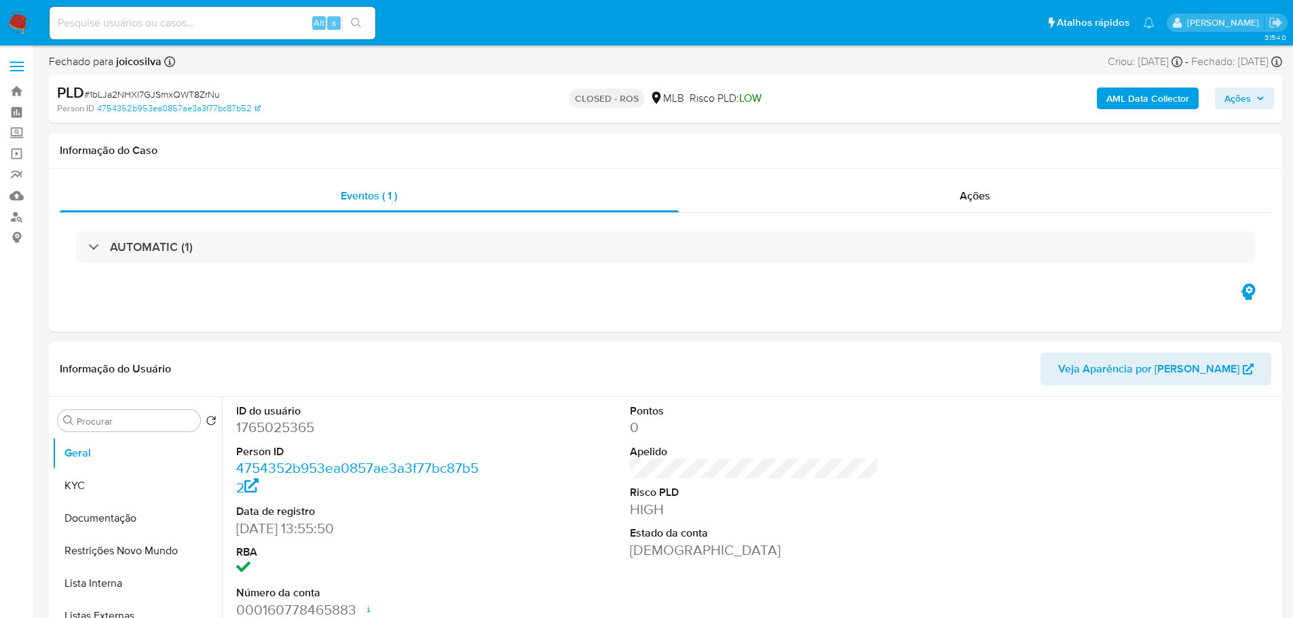
select select "10"
click at [992, 206] on div "Ações" at bounding box center [975, 196] width 593 height 33
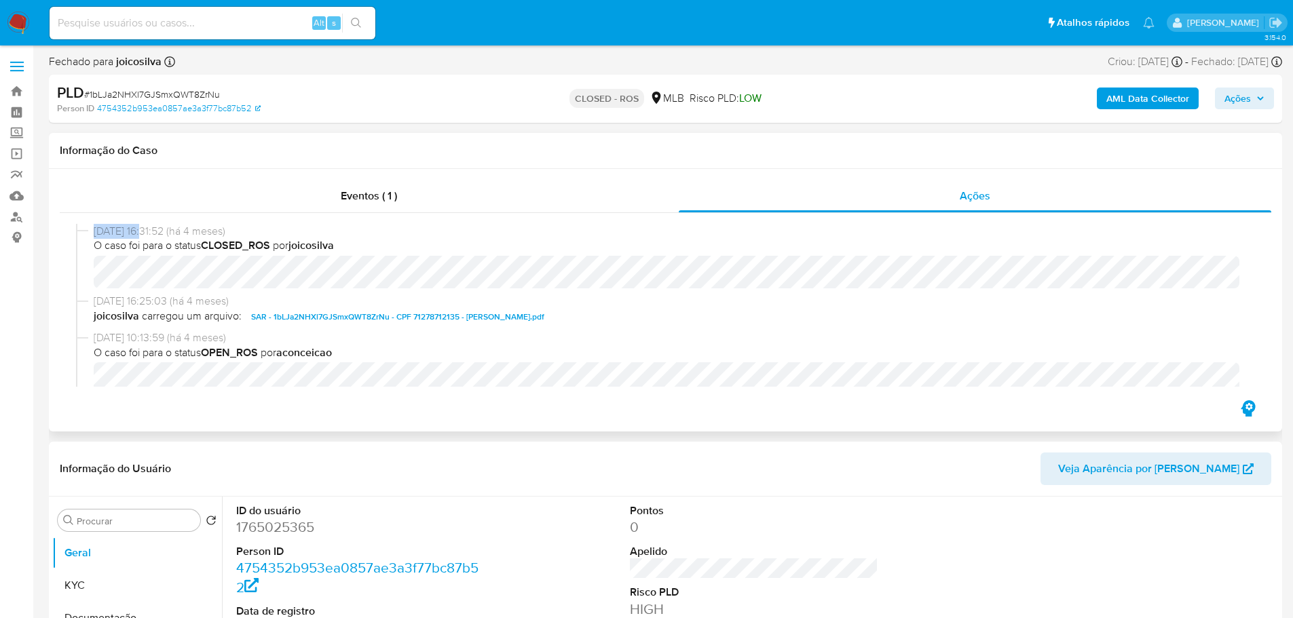
drag, startPoint x: 147, startPoint y: 233, endPoint x: 94, endPoint y: 233, distance: 52.9
click at [94, 233] on span "[DATE] 16:31:52 (há 4 meses)" at bounding box center [672, 231] width 1156 height 15
copy span "[DATE]"
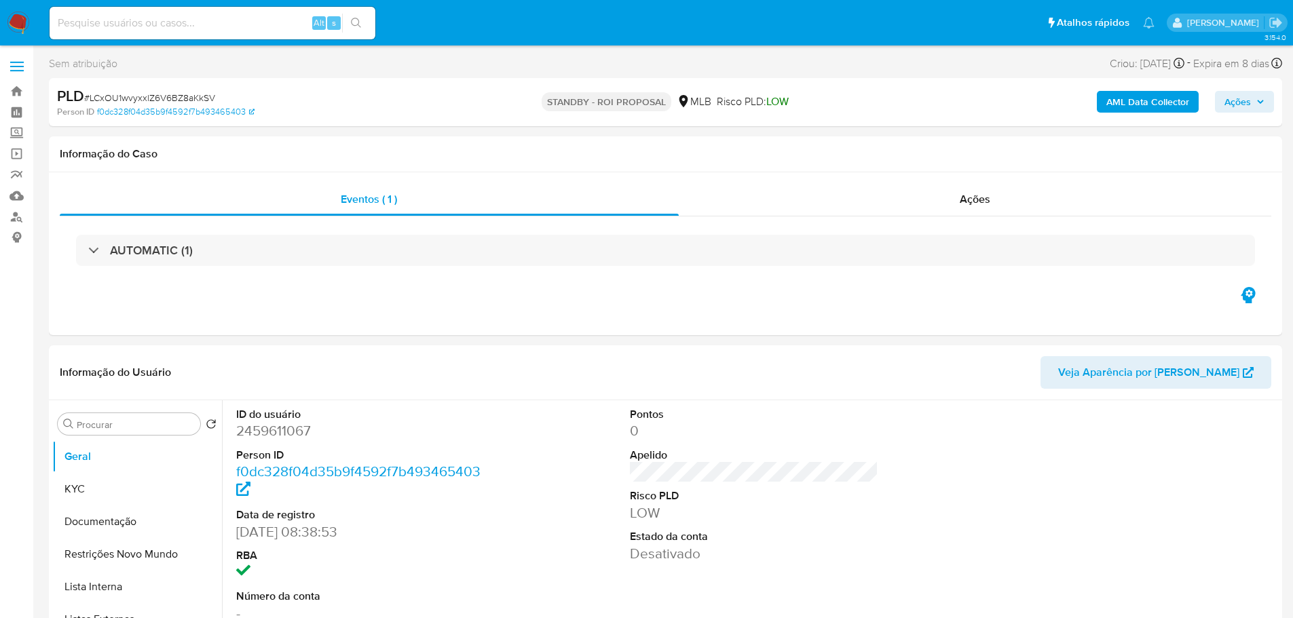
select select "10"
click at [128, 96] on span "# LCxOU1wvyxxlZ6V6BZ8aKkSV" at bounding box center [149, 98] width 131 height 14
copy span "LCxOU1wvyxxlZ6V6BZ8aKkSV"
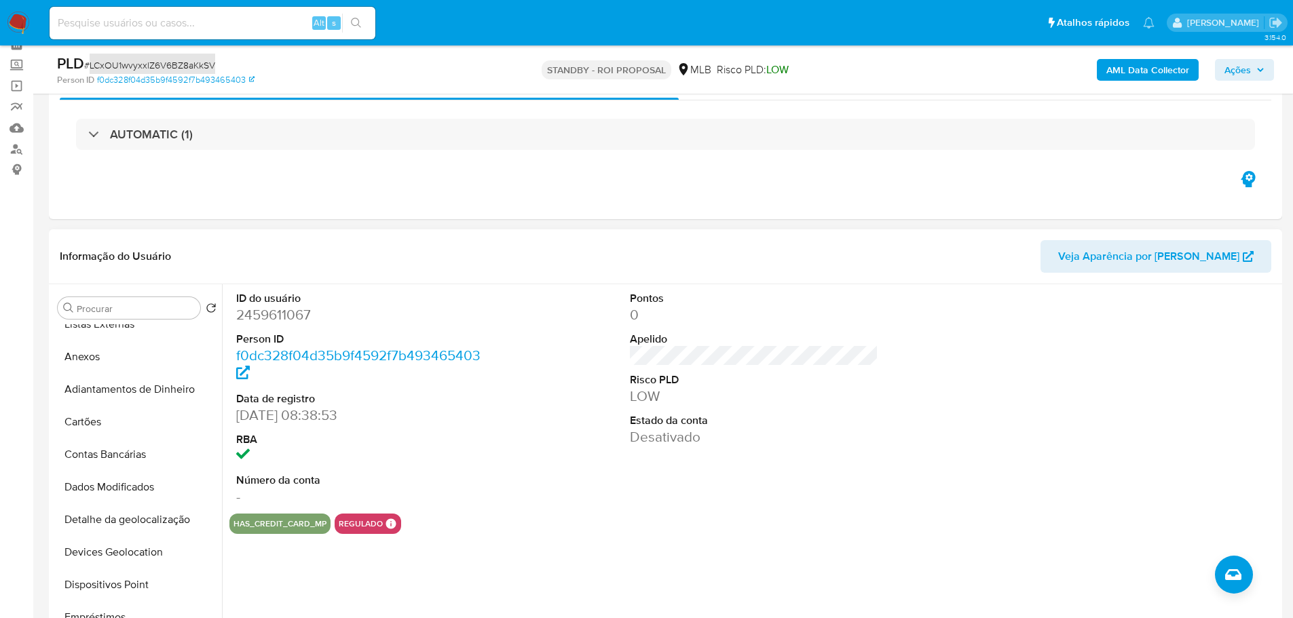
scroll to position [475, 0]
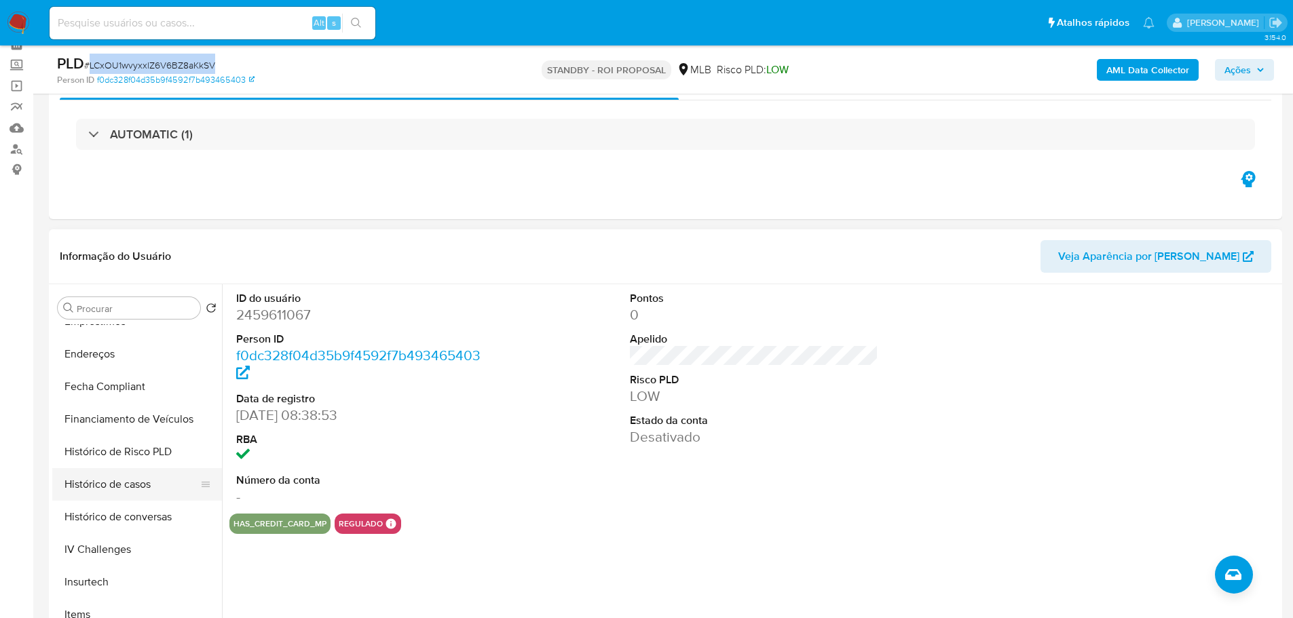
click at [126, 475] on button "Histórico de casos" at bounding box center [131, 484] width 159 height 33
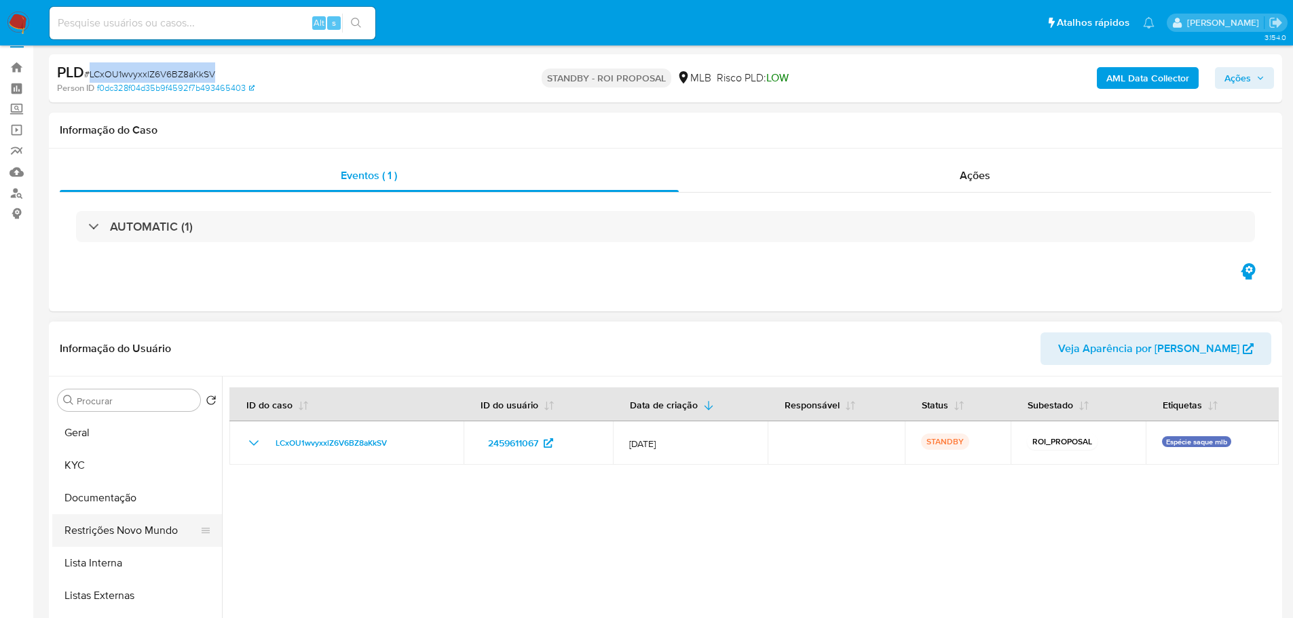
scroll to position [0, 0]
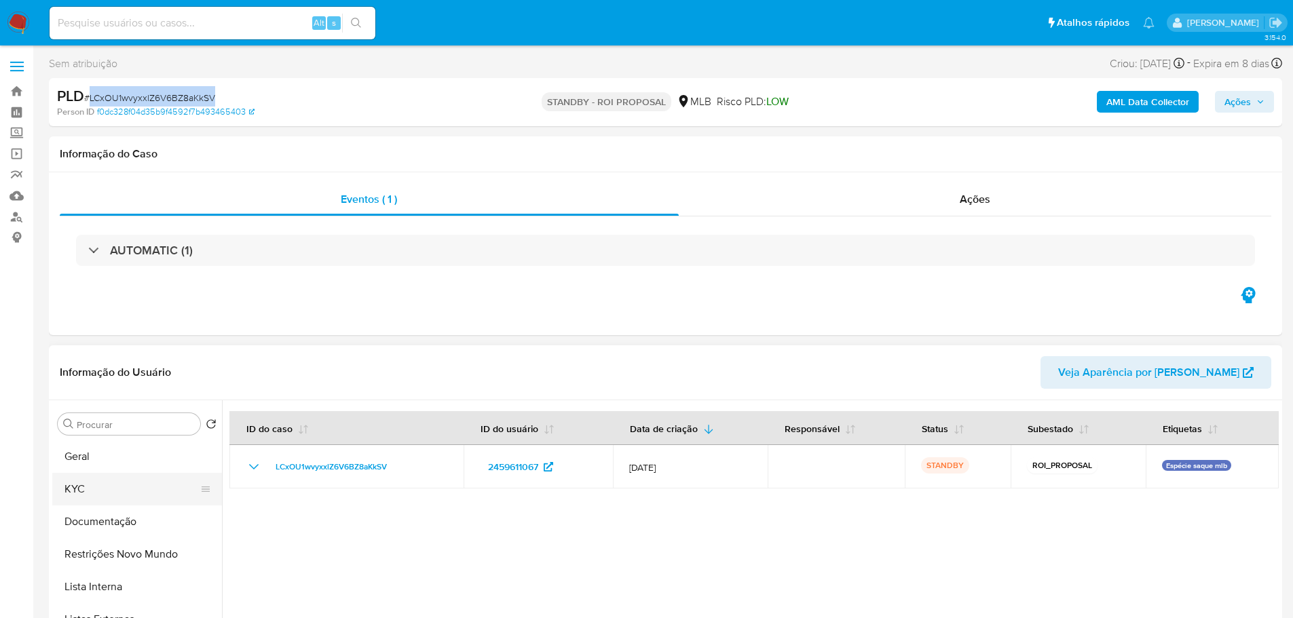
click at [119, 500] on button "KYC" at bounding box center [131, 489] width 159 height 33
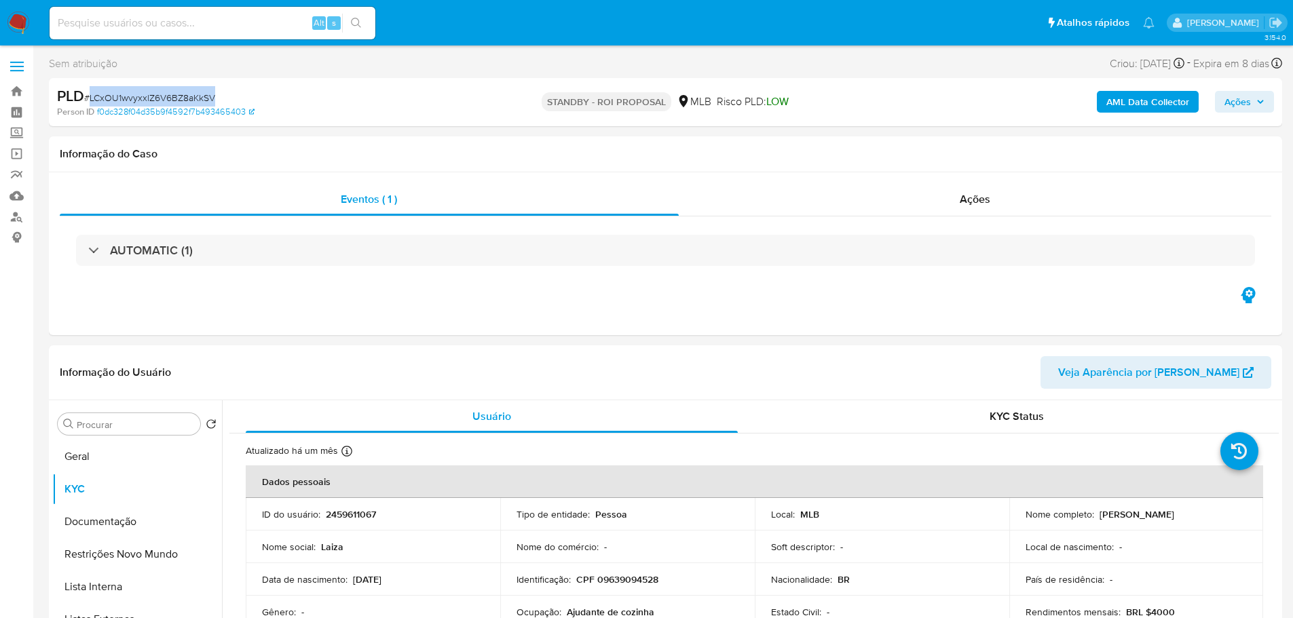
click at [26, 17] on img at bounding box center [18, 23] width 23 height 23
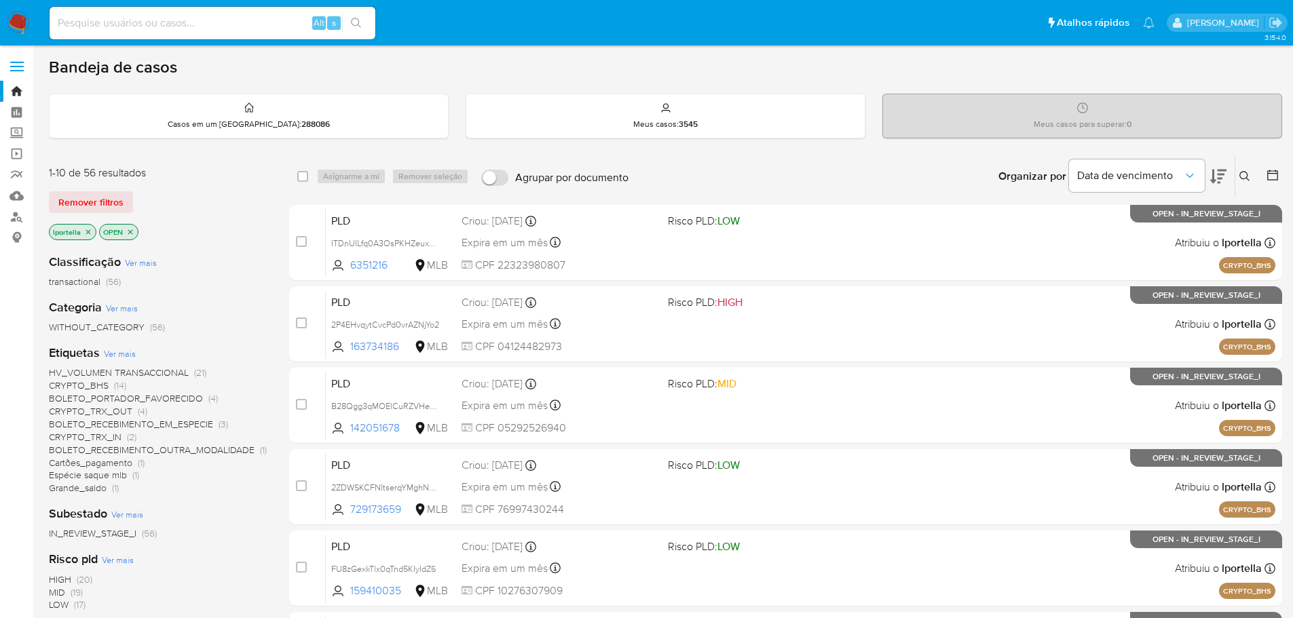
click at [225, 22] on input at bounding box center [213, 23] width 326 height 18
paste input "5veJHXfZ1bKI9smE8Ef57kH2"
type input "5veJHXfZ1bKI9smE8Ef57kH2"
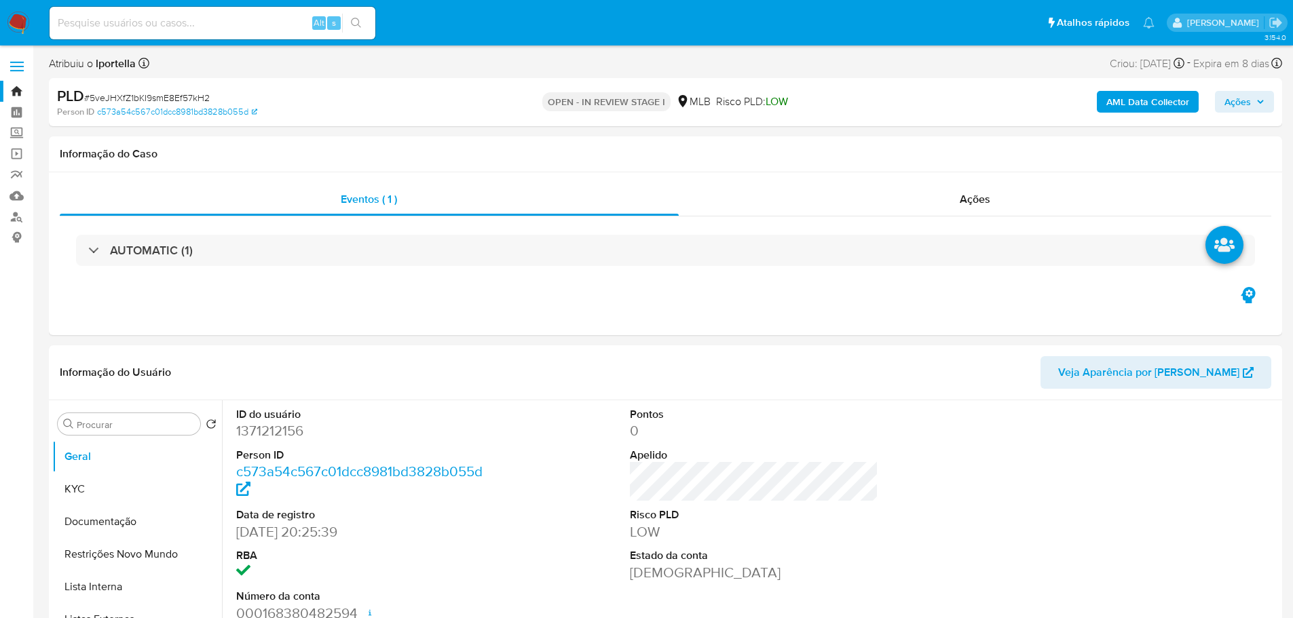
select select "10"
drag, startPoint x: 405, startPoint y: 1, endPoint x: 739, endPoint y: 290, distance: 442.7
click at [739, 290] on div "Eventos ( 1 ) Ações AUTOMATIC (1)" at bounding box center [665, 253] width 1233 height 163
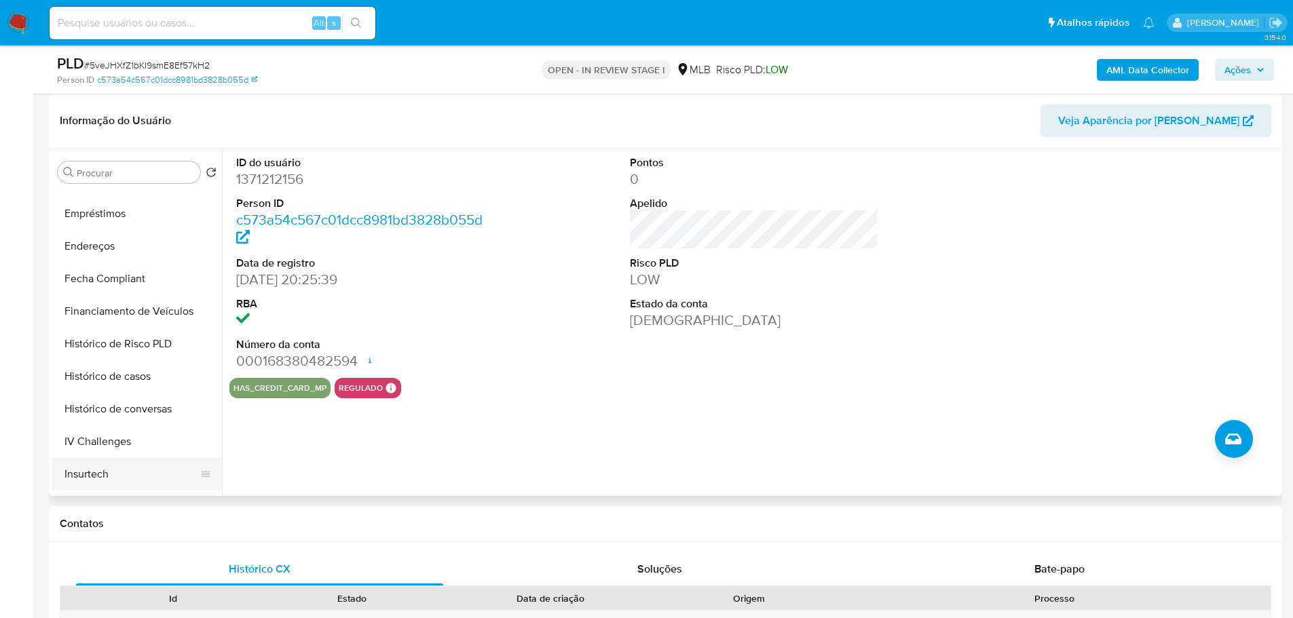
scroll to position [606, 0]
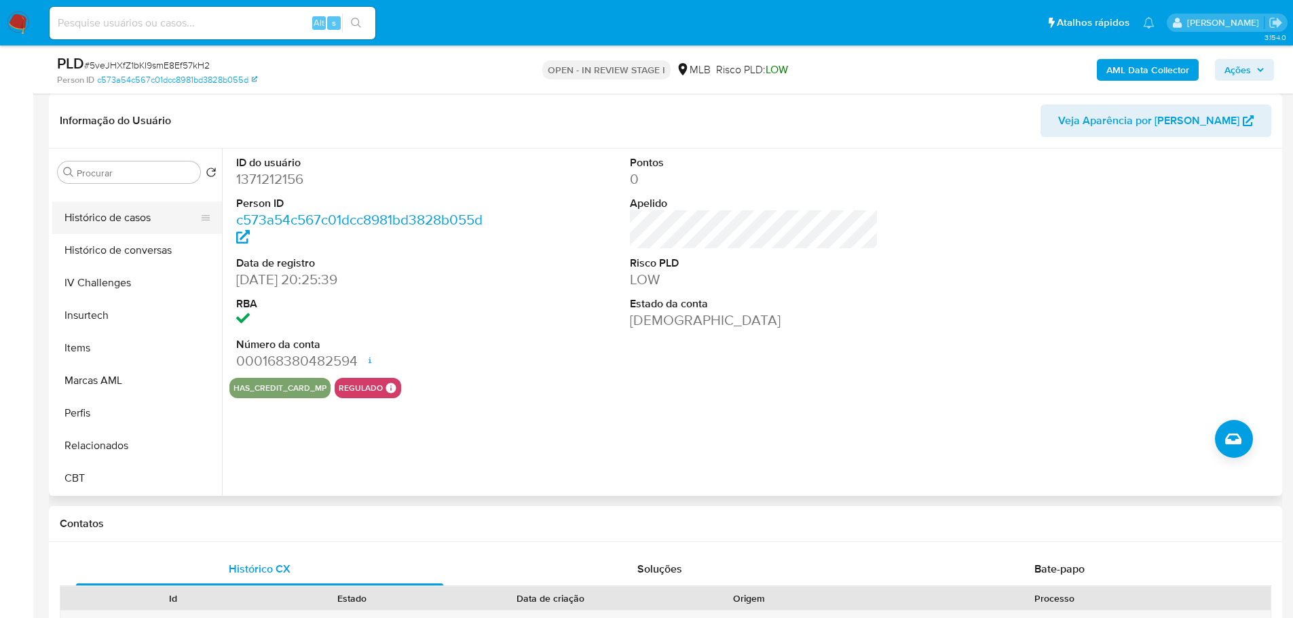
click at [124, 214] on button "Histórico de casos" at bounding box center [131, 218] width 159 height 33
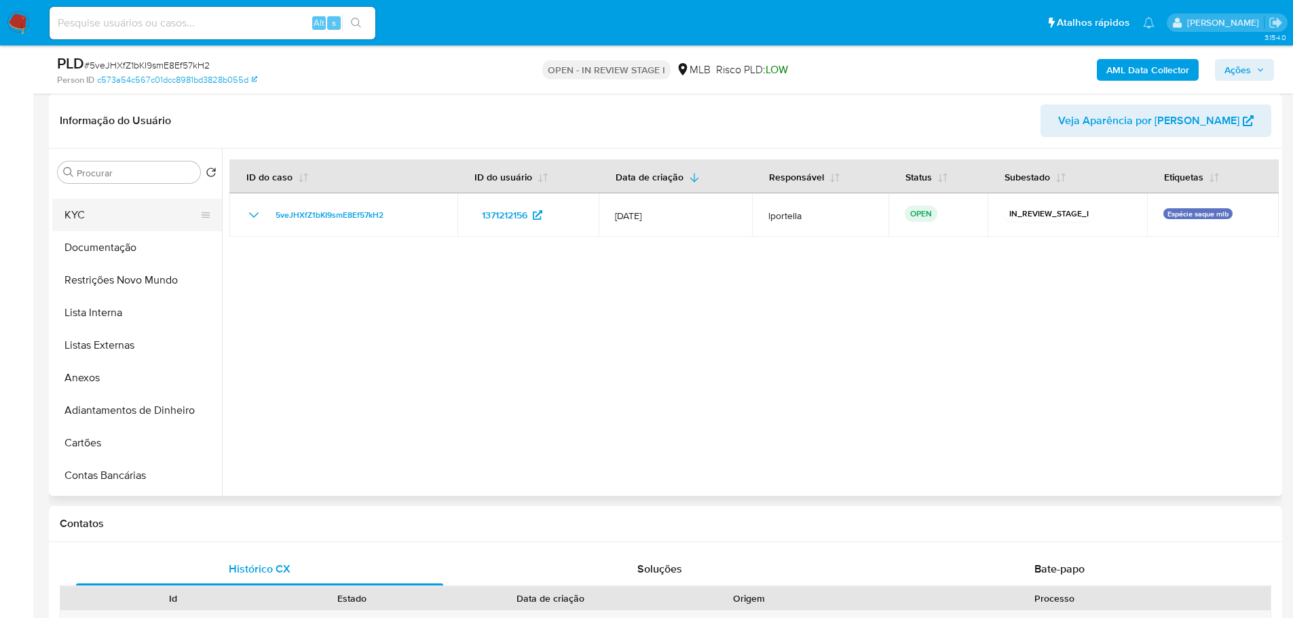
scroll to position [0, 0]
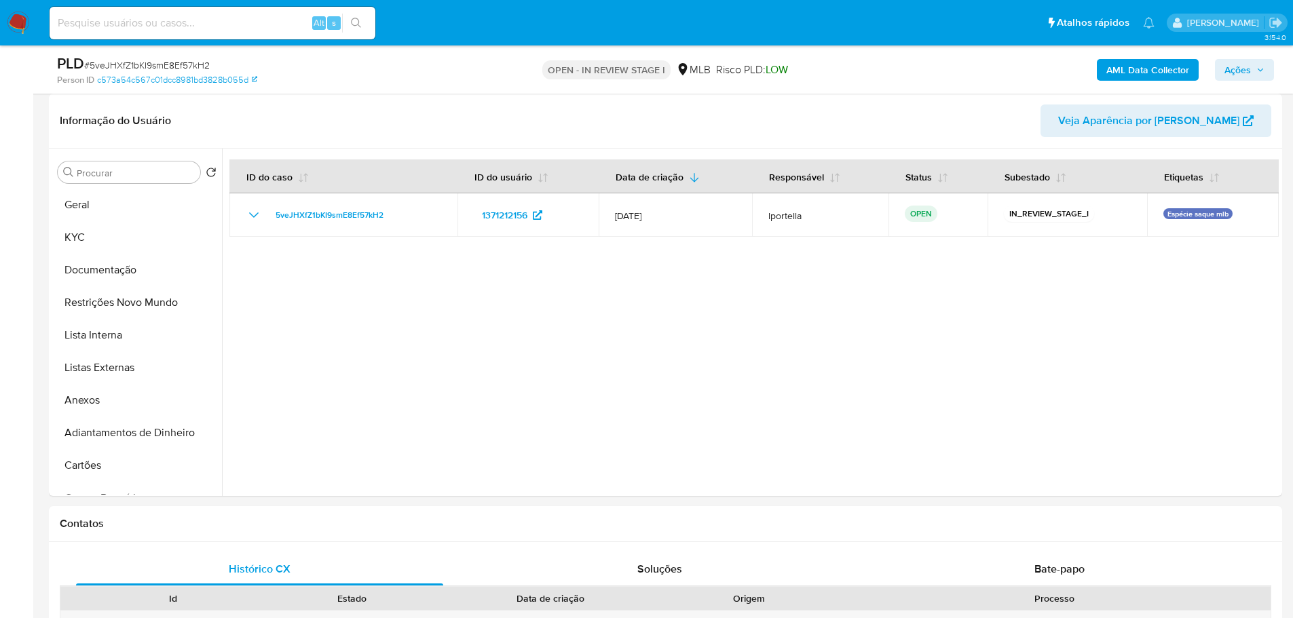
drag, startPoint x: 117, startPoint y: 212, endPoint x: 22, endPoint y: 240, distance: 98.6
click at [115, 211] on button "Geral" at bounding box center [137, 205] width 170 height 33
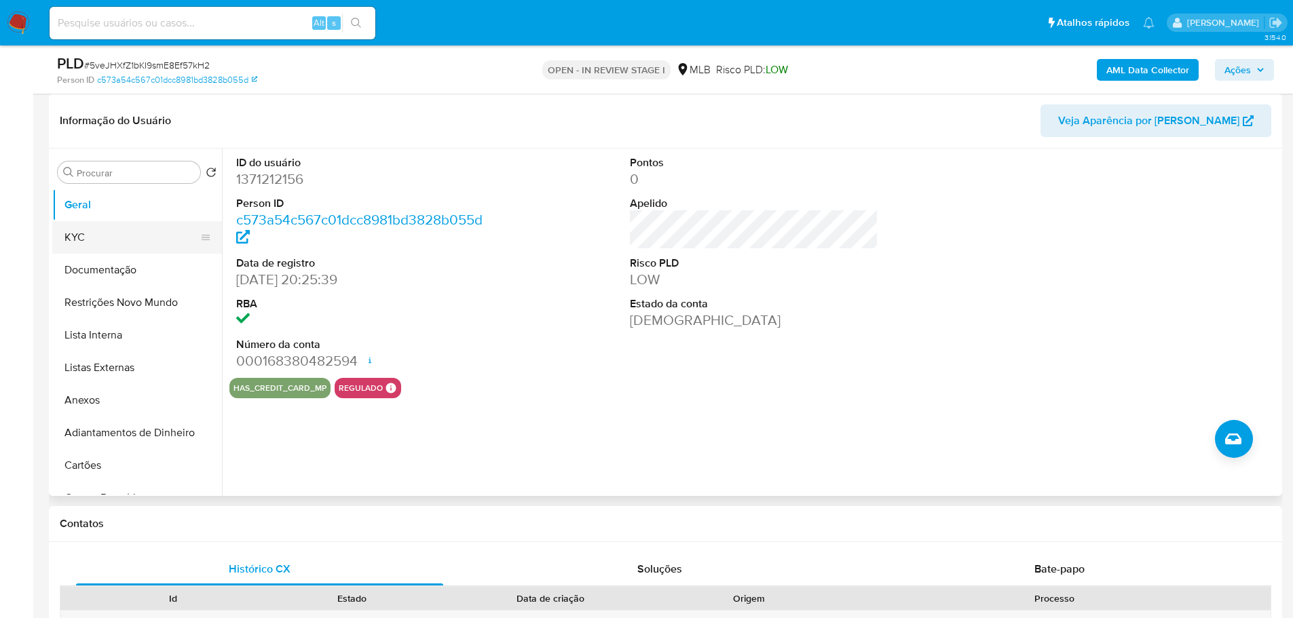
click at [115, 241] on button "KYC" at bounding box center [131, 237] width 159 height 33
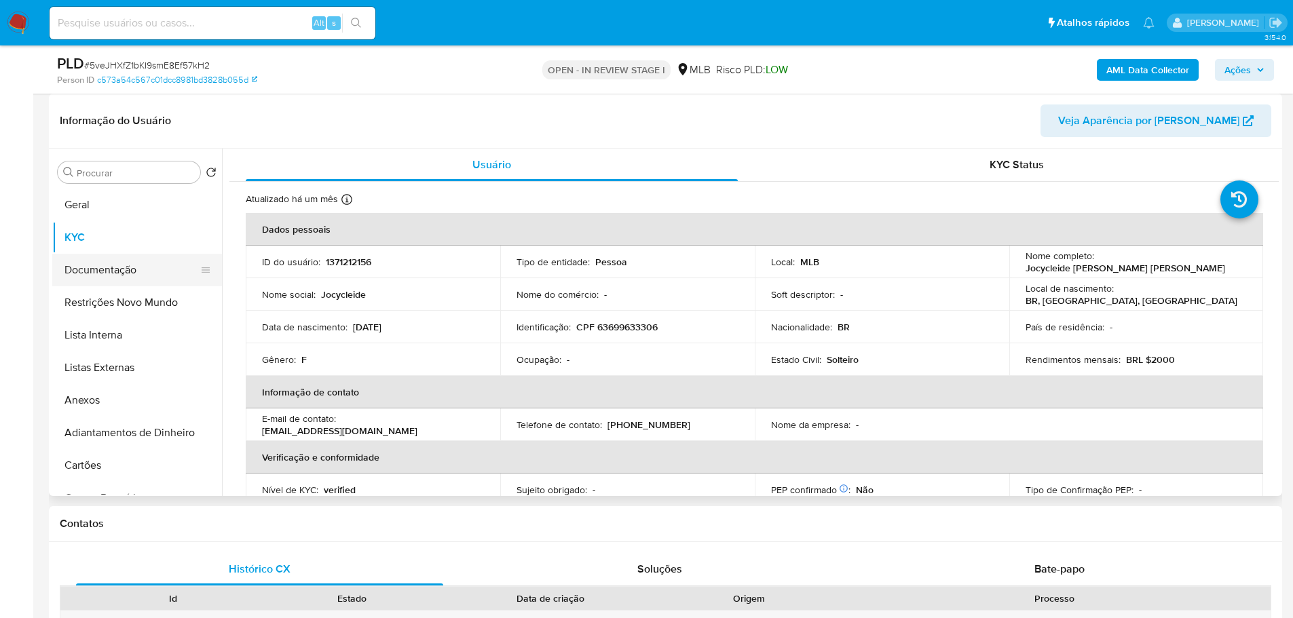
click at [147, 263] on button "Documentação" at bounding box center [131, 270] width 159 height 33
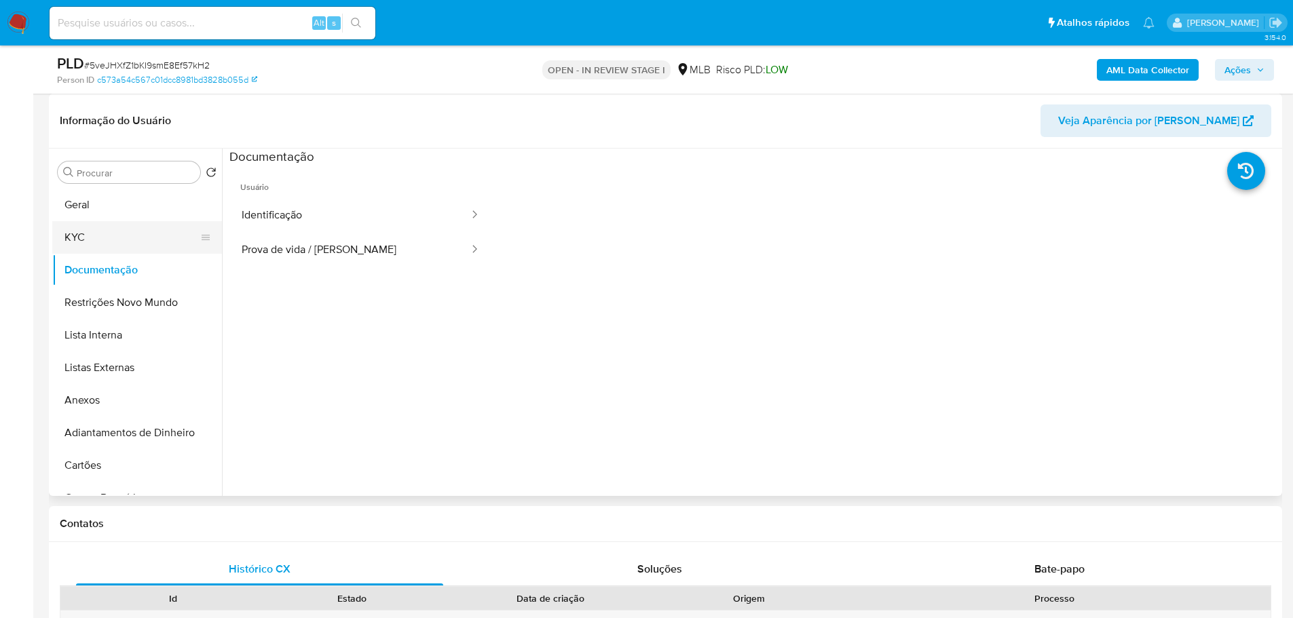
click at [119, 231] on button "KYC" at bounding box center [131, 237] width 159 height 33
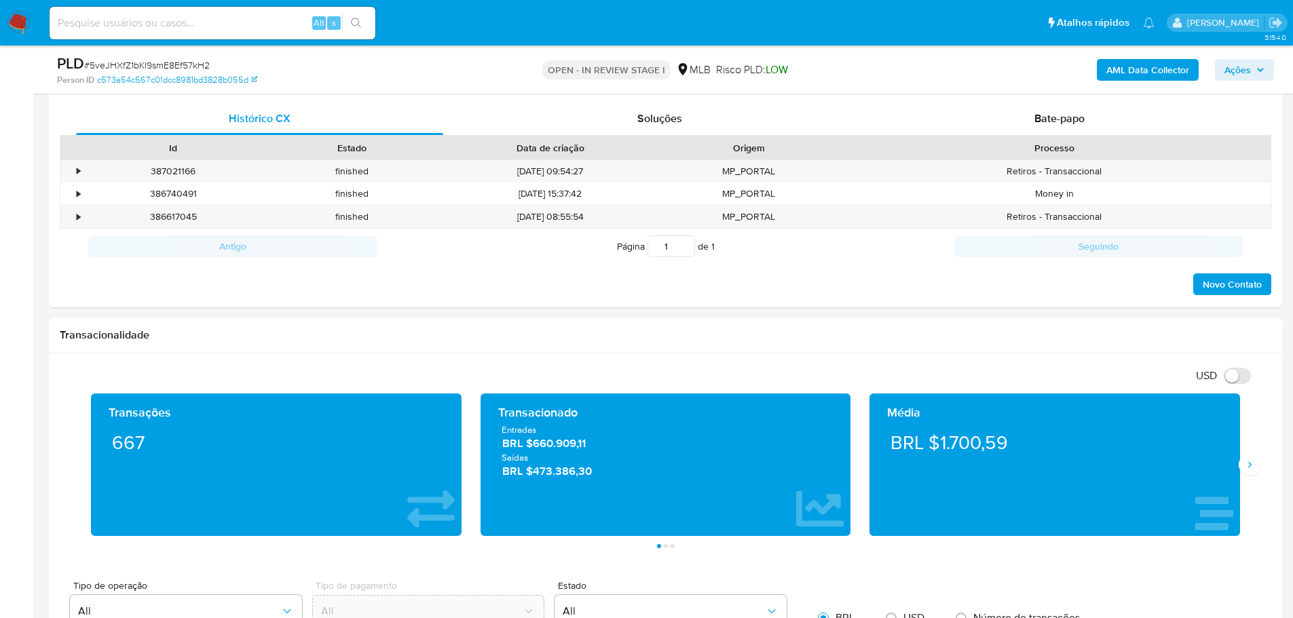
scroll to position [679, 0]
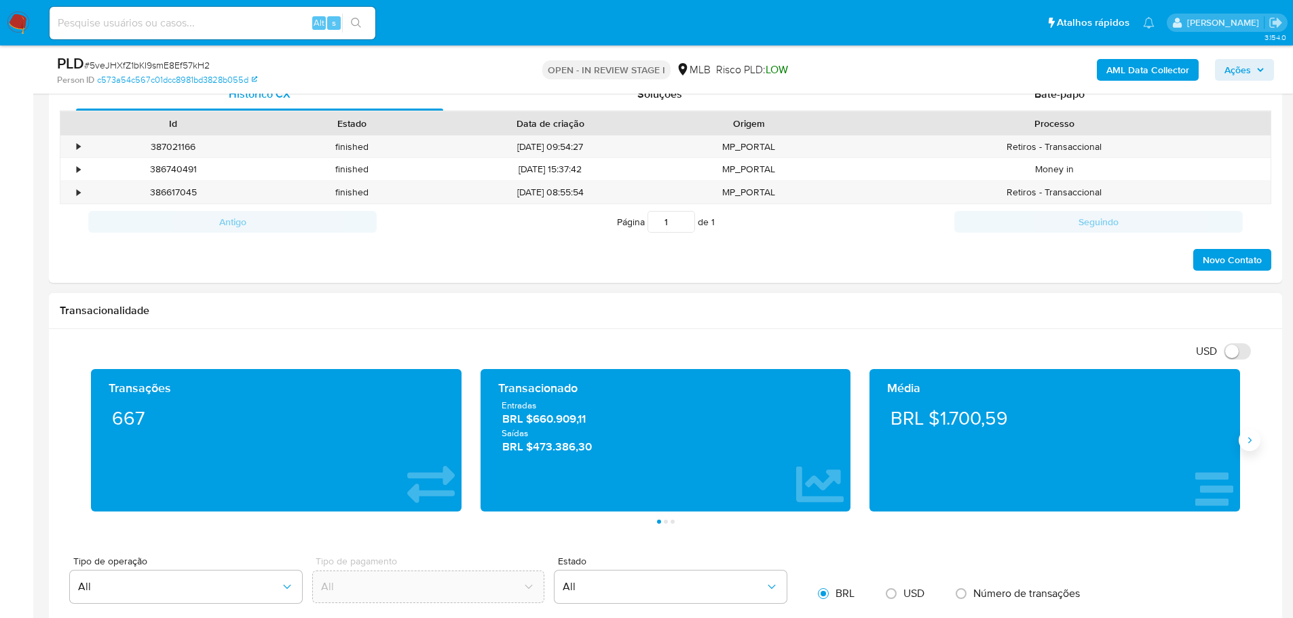
click at [1252, 430] on button "Siguiente" at bounding box center [1250, 441] width 22 height 22
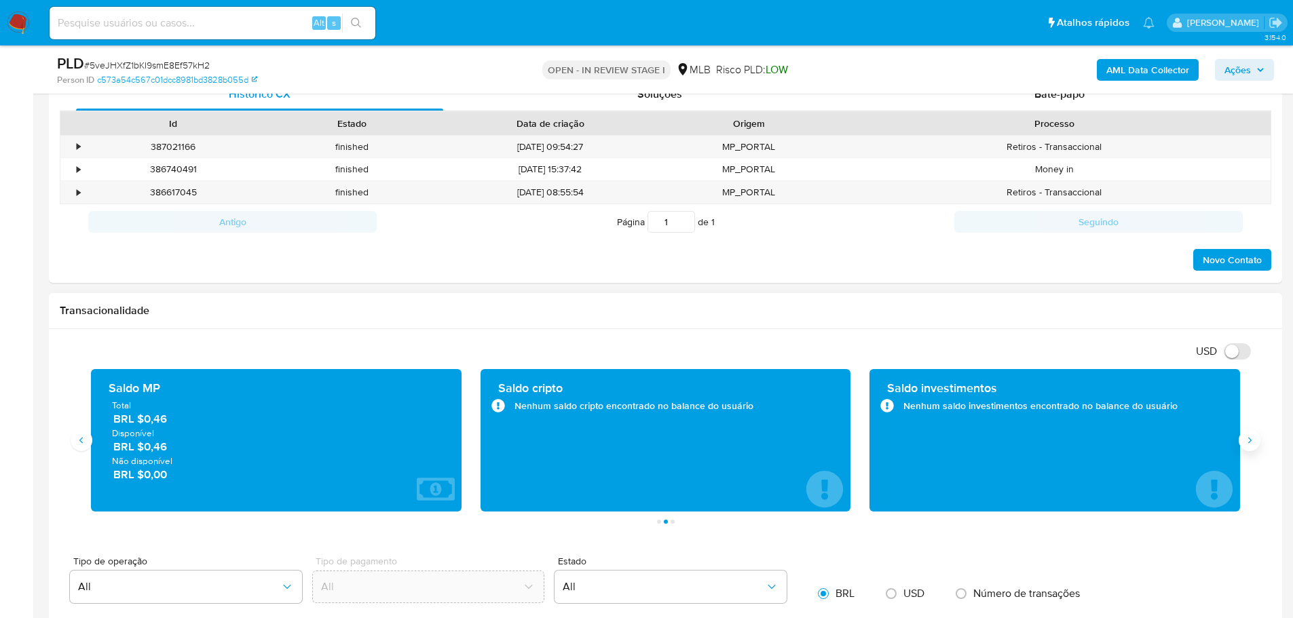
click at [1252, 430] on button "Siguiente" at bounding box center [1250, 441] width 22 height 22
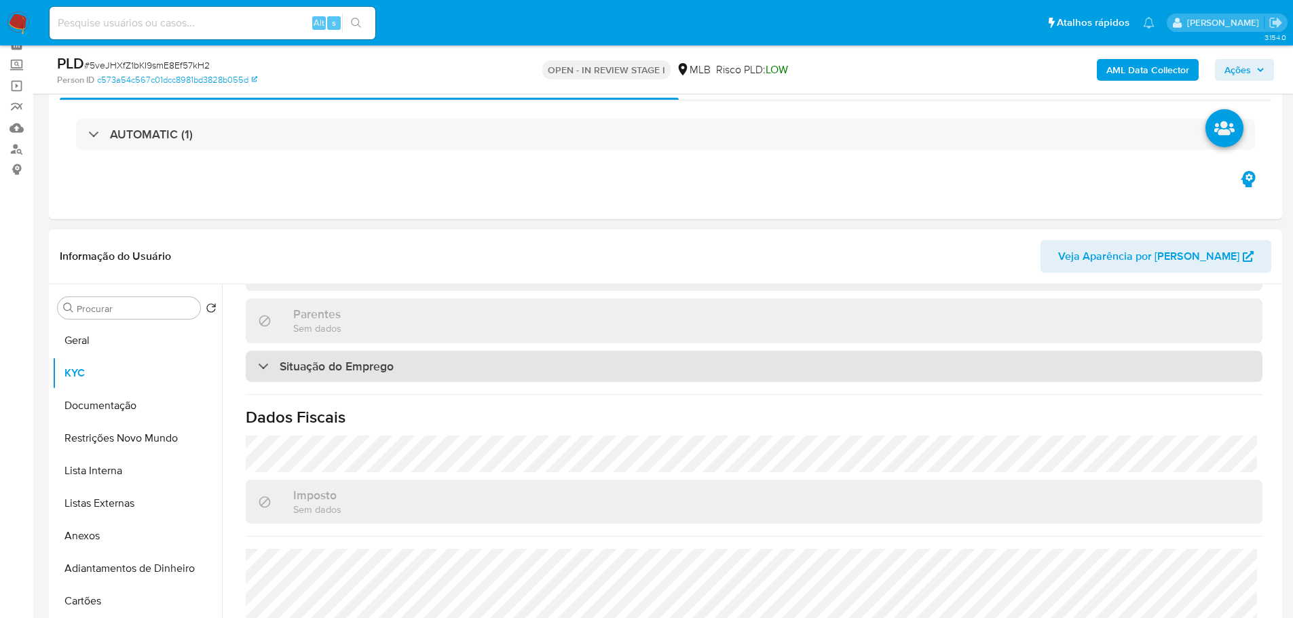
scroll to position [578, 0]
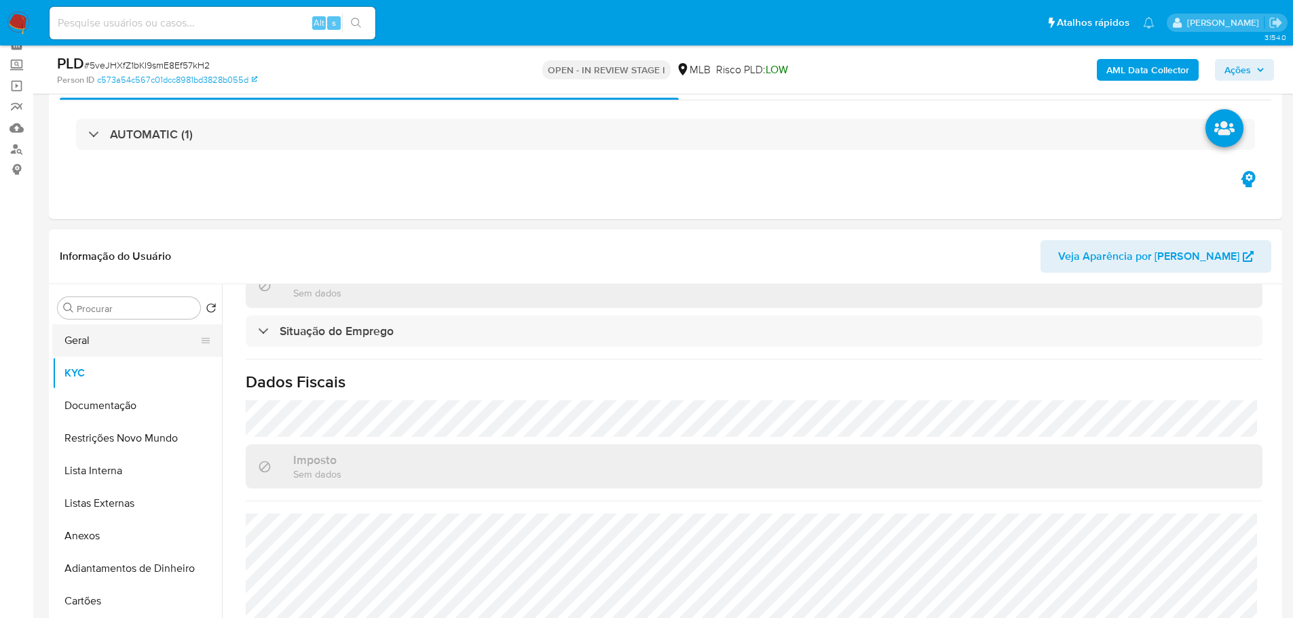
click at [107, 350] on button "Geral" at bounding box center [131, 340] width 159 height 33
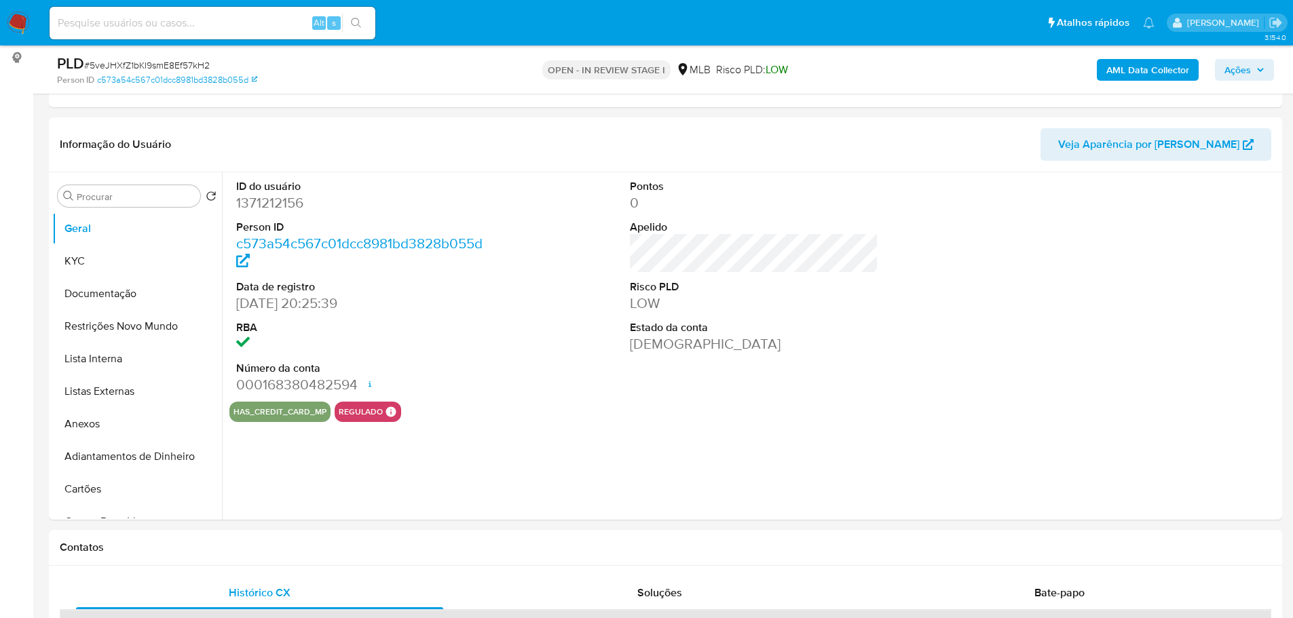
scroll to position [174, 0]
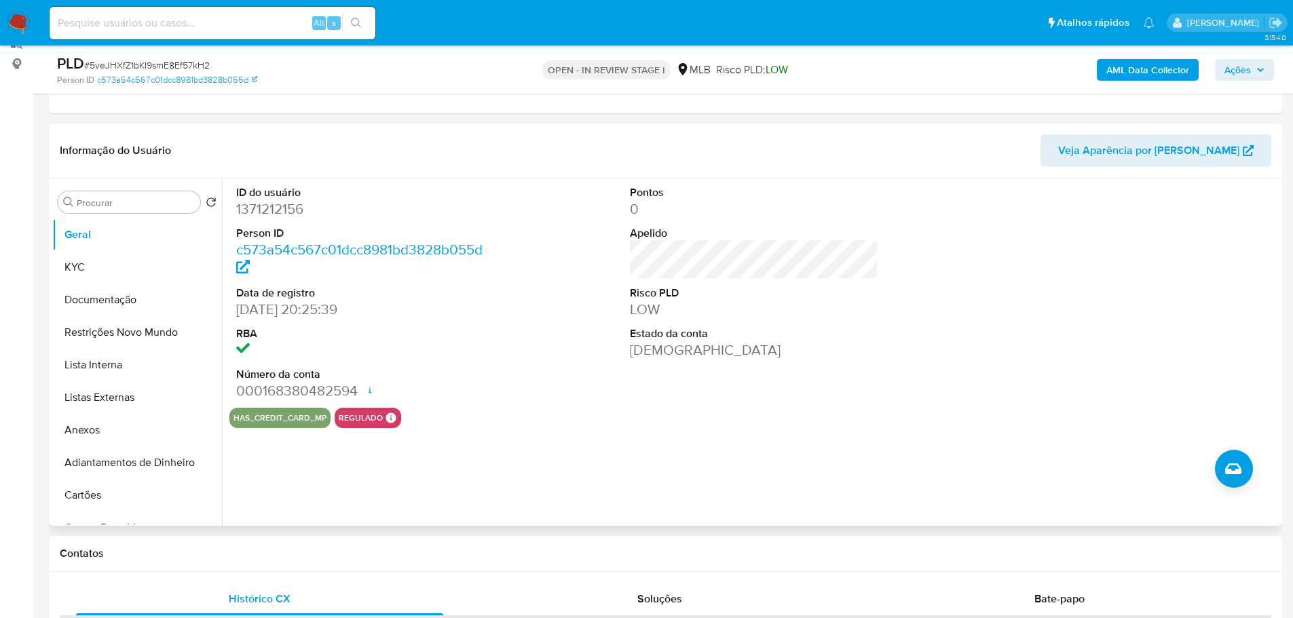
drag, startPoint x: 357, startPoint y: 556, endPoint x: 254, endPoint y: 485, distance: 125.4
click at [356, 556] on h1 "Contatos" at bounding box center [665, 554] width 1211 height 14
click at [94, 272] on button "KYC" at bounding box center [131, 267] width 159 height 33
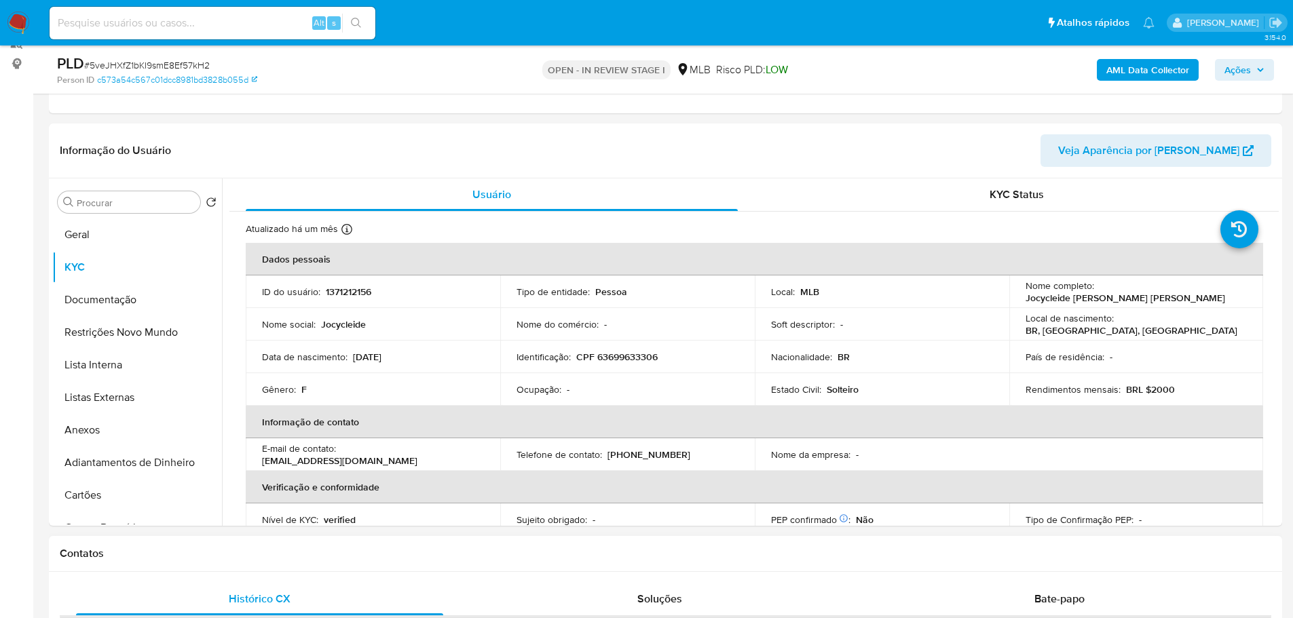
click at [378, 564] on div "Contatos" at bounding box center [665, 554] width 1233 height 36
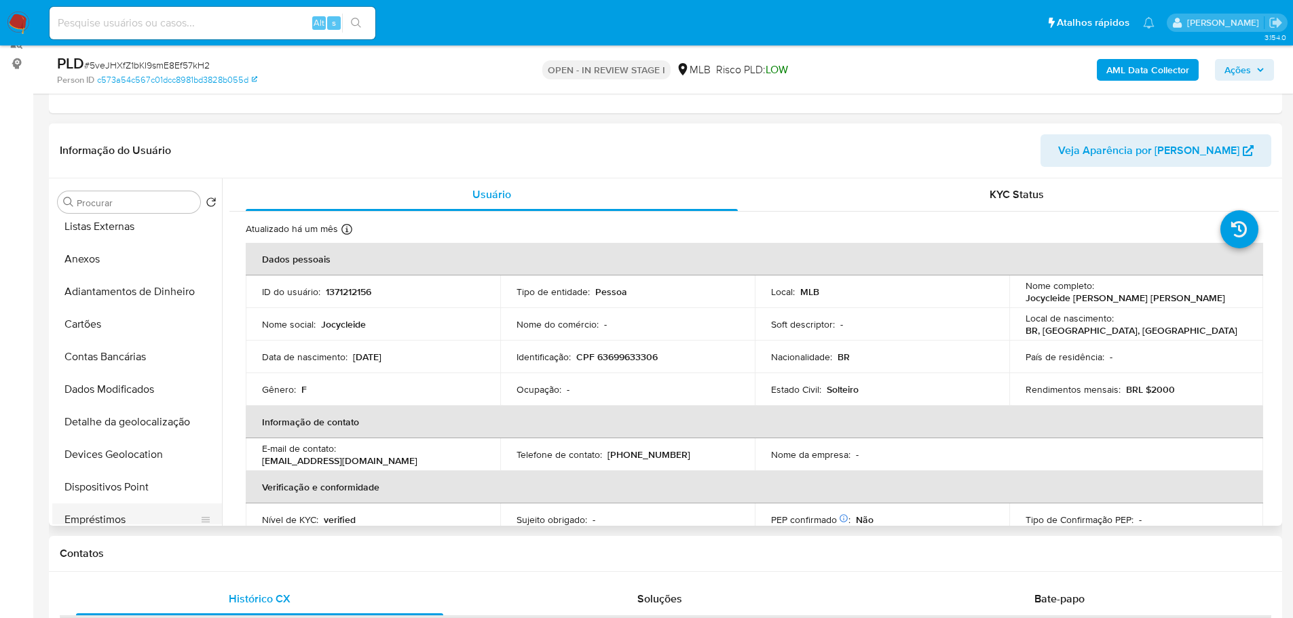
scroll to position [271, 0]
click at [127, 447] on button "Endereços" at bounding box center [131, 452] width 159 height 33
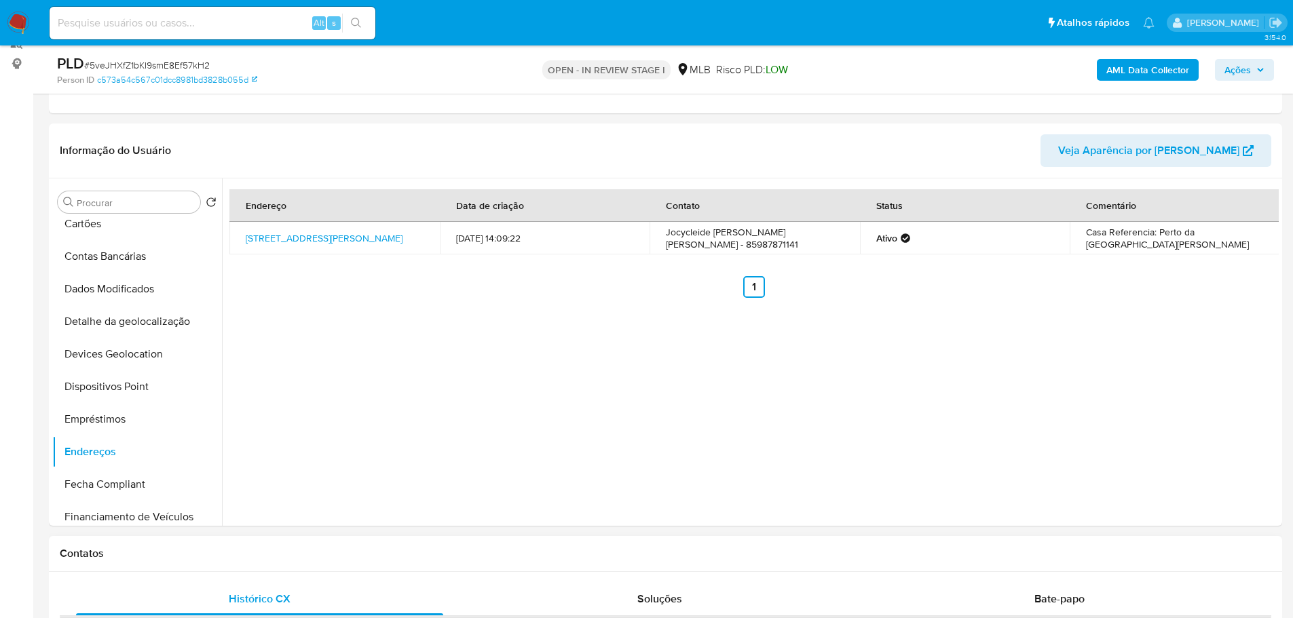
click at [317, 542] on div "Contatos" at bounding box center [665, 554] width 1233 height 36
click at [155, 326] on button "Detalhe da geolocalização" at bounding box center [131, 321] width 159 height 33
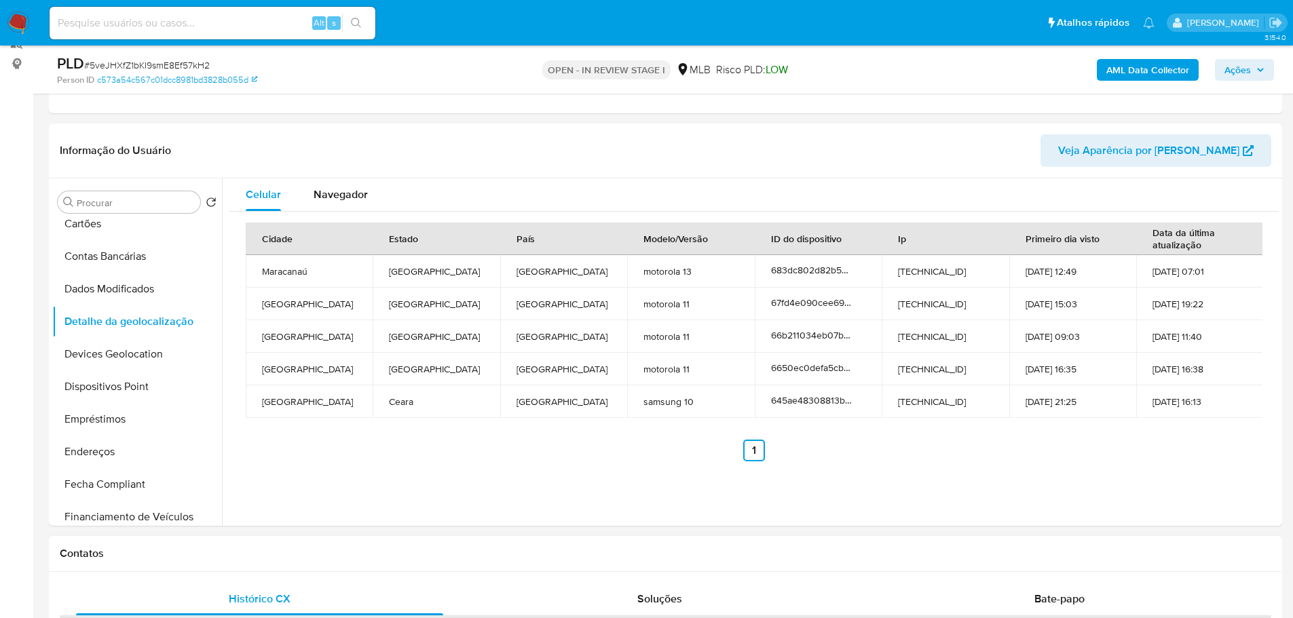
click at [359, 548] on h1 "Contatos" at bounding box center [665, 554] width 1211 height 14
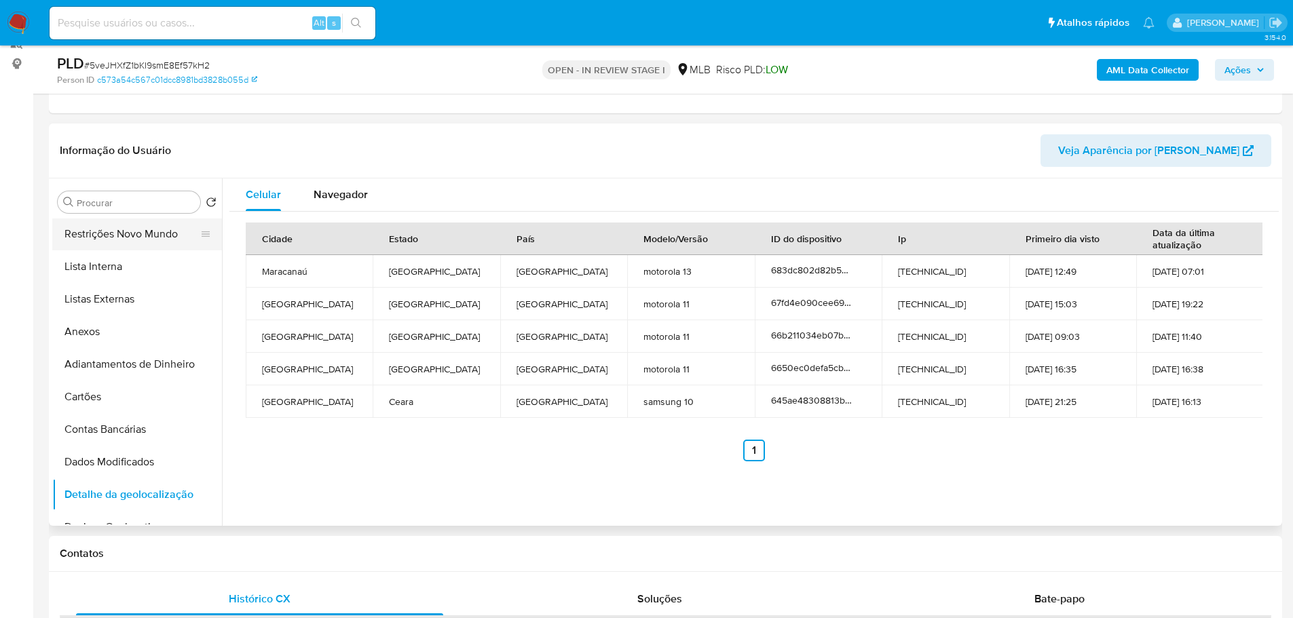
scroll to position [0, 0]
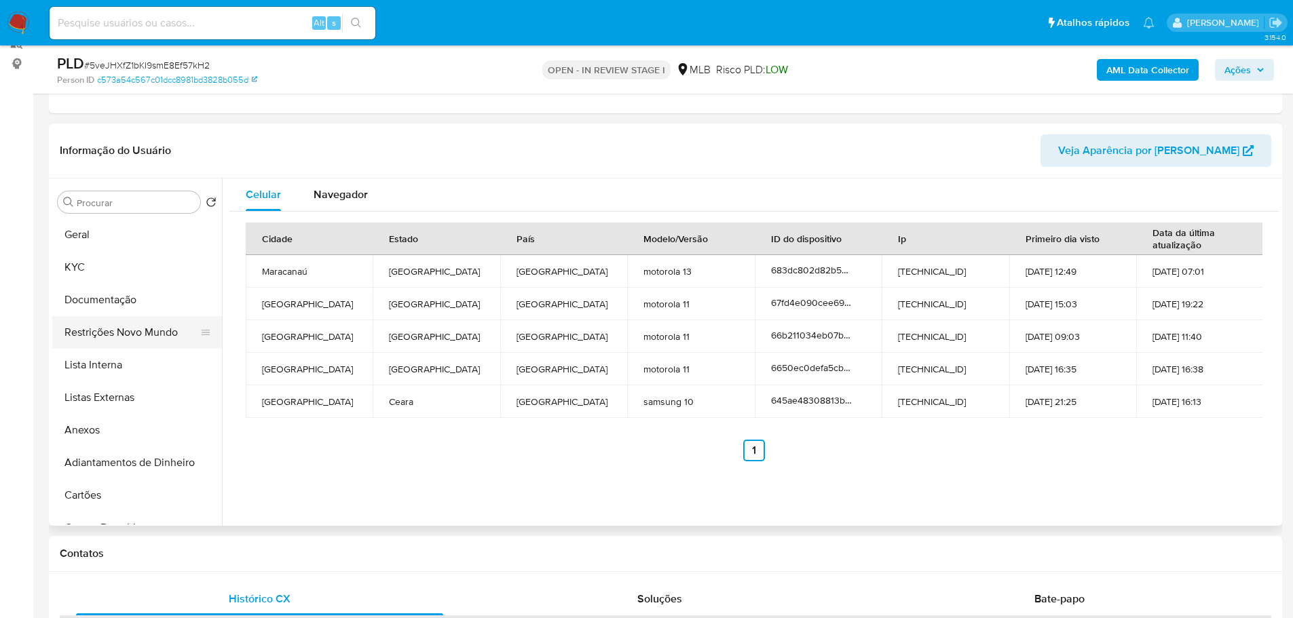
click at [118, 337] on button "Restrições Novo Mundo" at bounding box center [131, 332] width 159 height 33
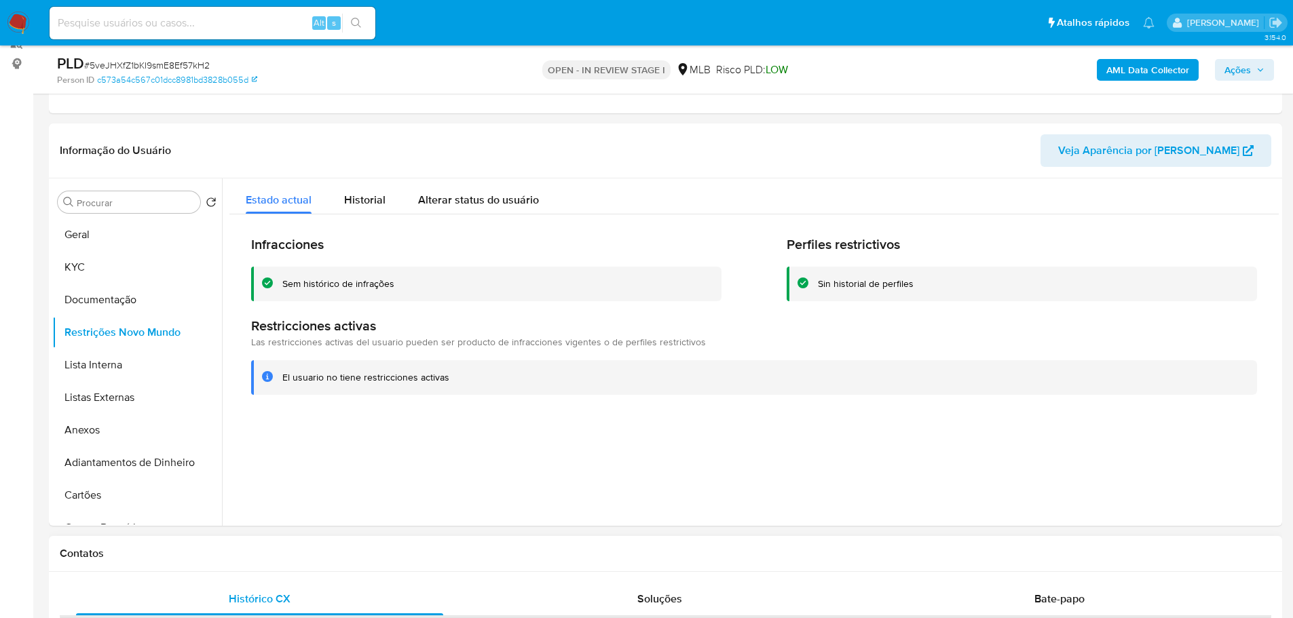
click at [379, 552] on h1 "Contatos" at bounding box center [665, 554] width 1211 height 14
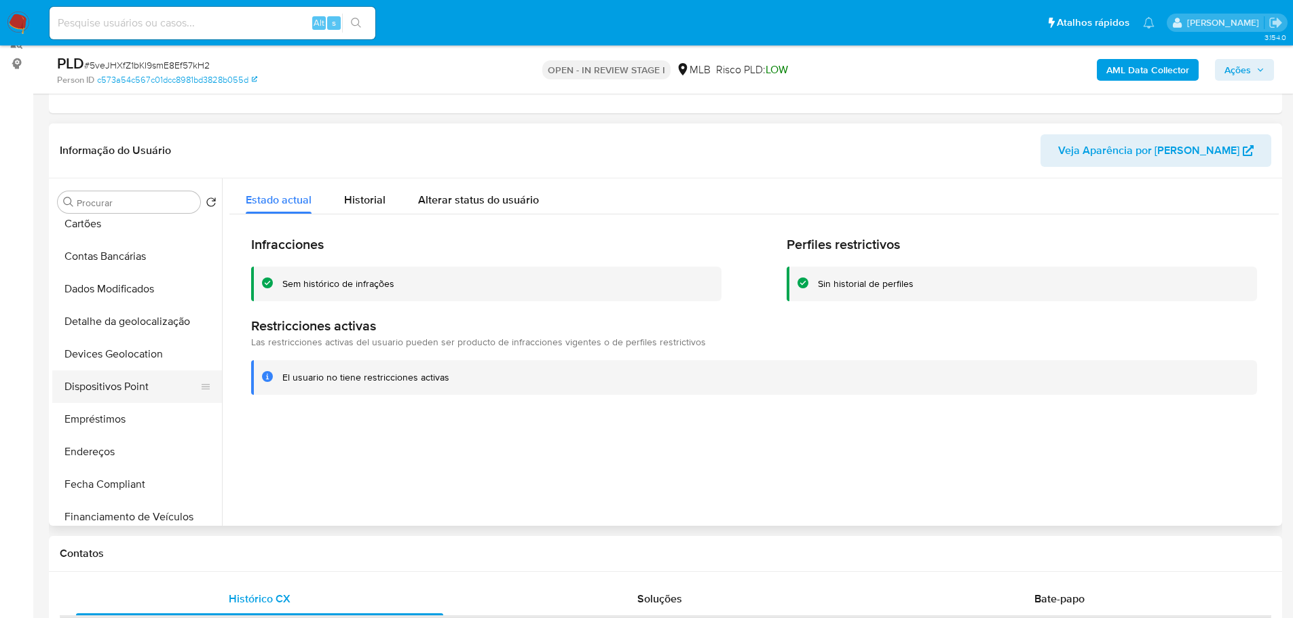
click at [138, 393] on button "Dispositivos Point" at bounding box center [131, 387] width 159 height 33
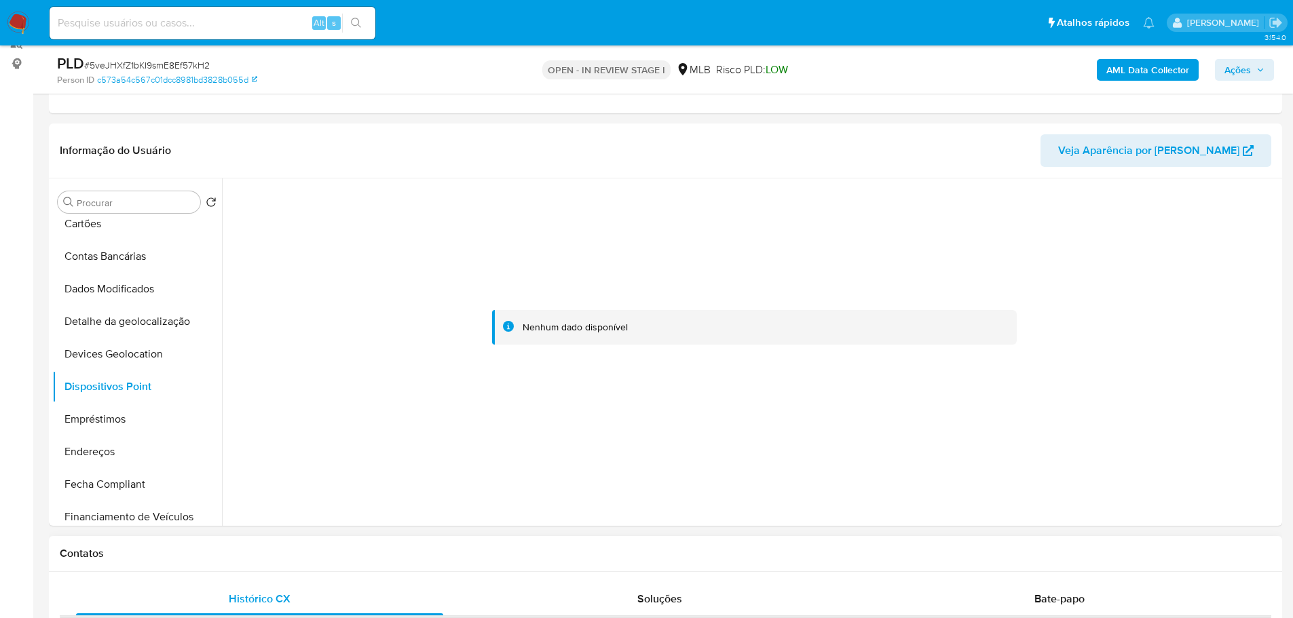
click at [346, 555] on h1 "Contatos" at bounding box center [665, 554] width 1211 height 14
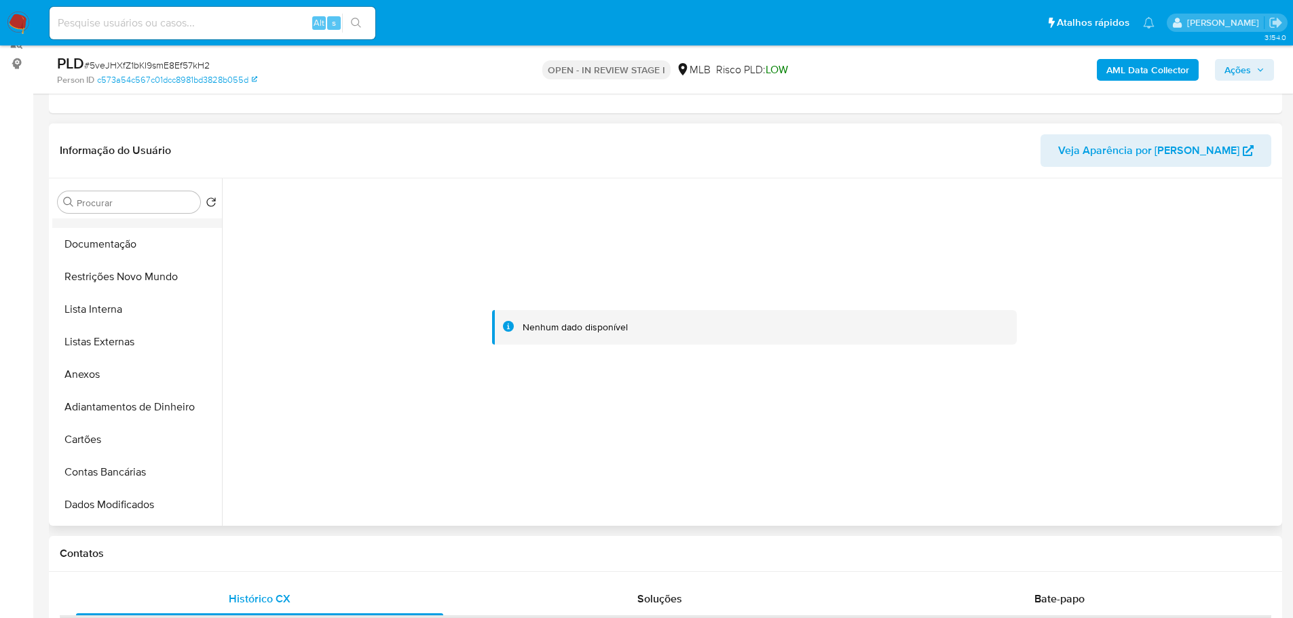
scroll to position [0, 0]
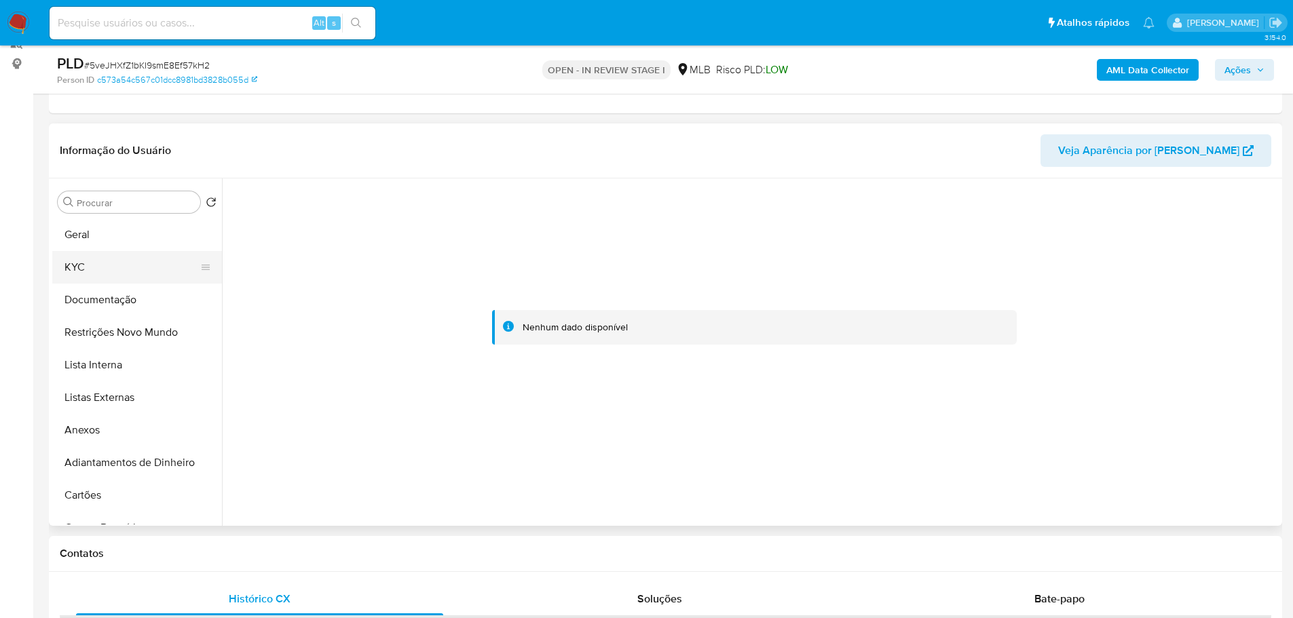
click at [96, 269] on button "KYC" at bounding box center [131, 267] width 159 height 33
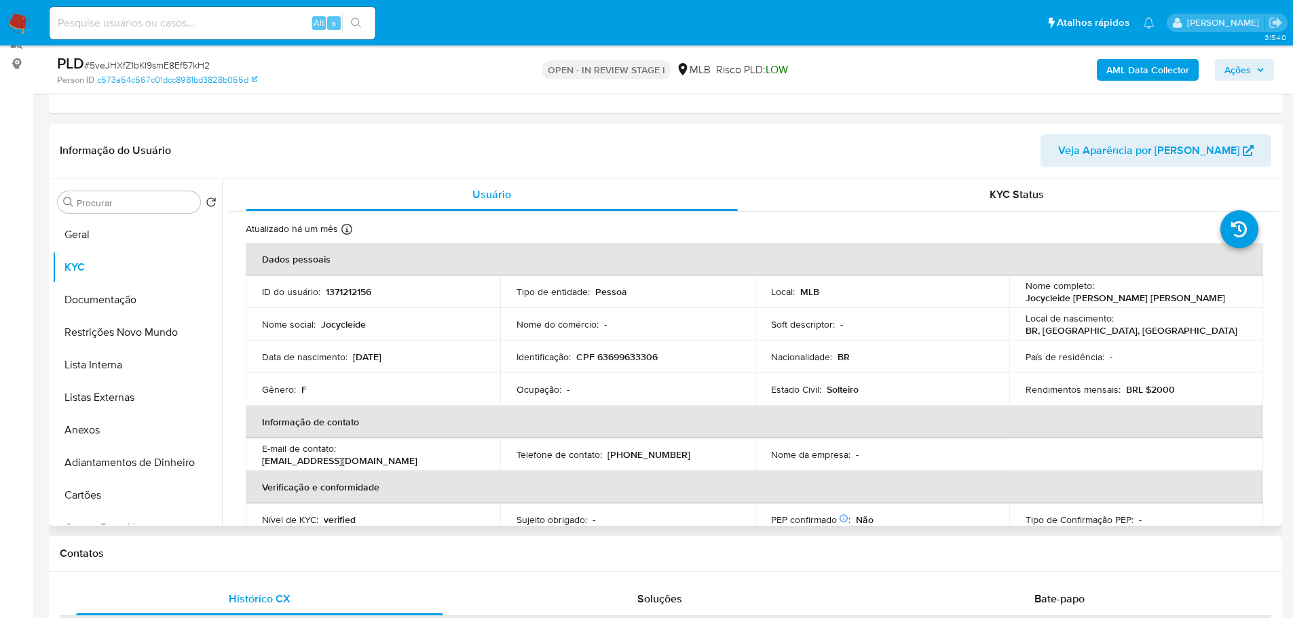
click at [614, 355] on p "CPF 63699633306" at bounding box center [616, 357] width 81 height 12
copy p "63699633306"
drag, startPoint x: 1226, startPoint y: 297, endPoint x: 1095, endPoint y: 292, distance: 131.1
click at [1095, 292] on div "Nome completo : Jocycleide Alves Damasceno" at bounding box center [1137, 292] width 222 height 24
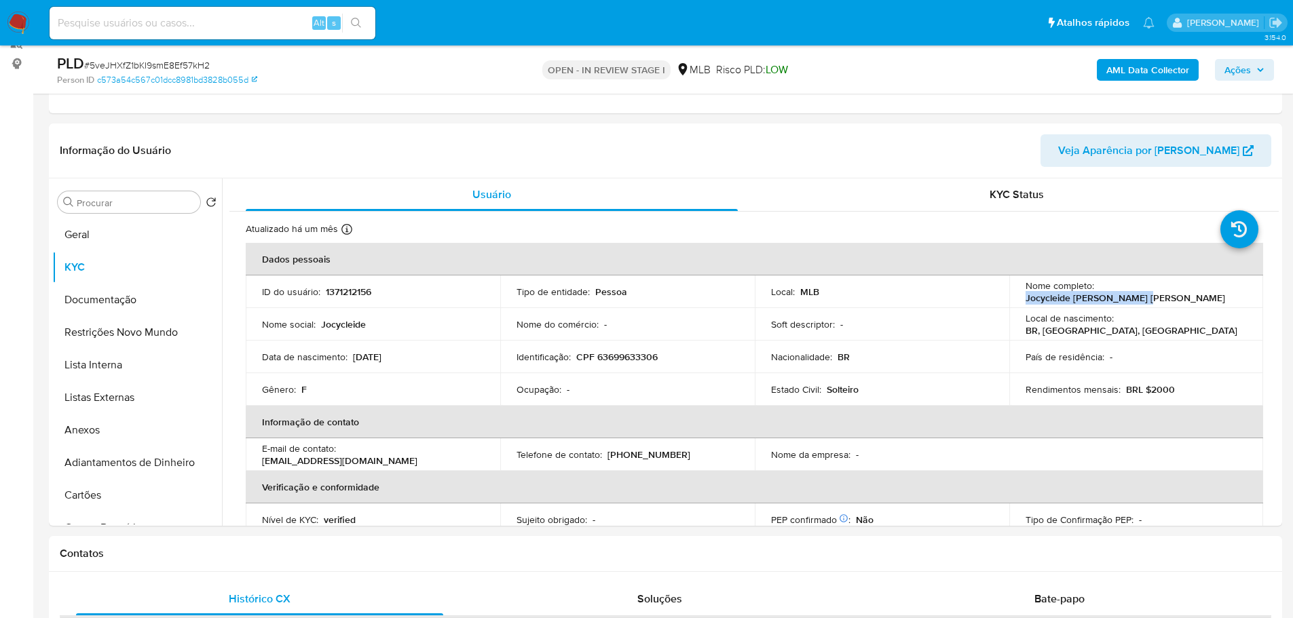
copy p "Jocycleide Alves Damasceno"
click at [136, 301] on button "Documentação" at bounding box center [131, 300] width 159 height 33
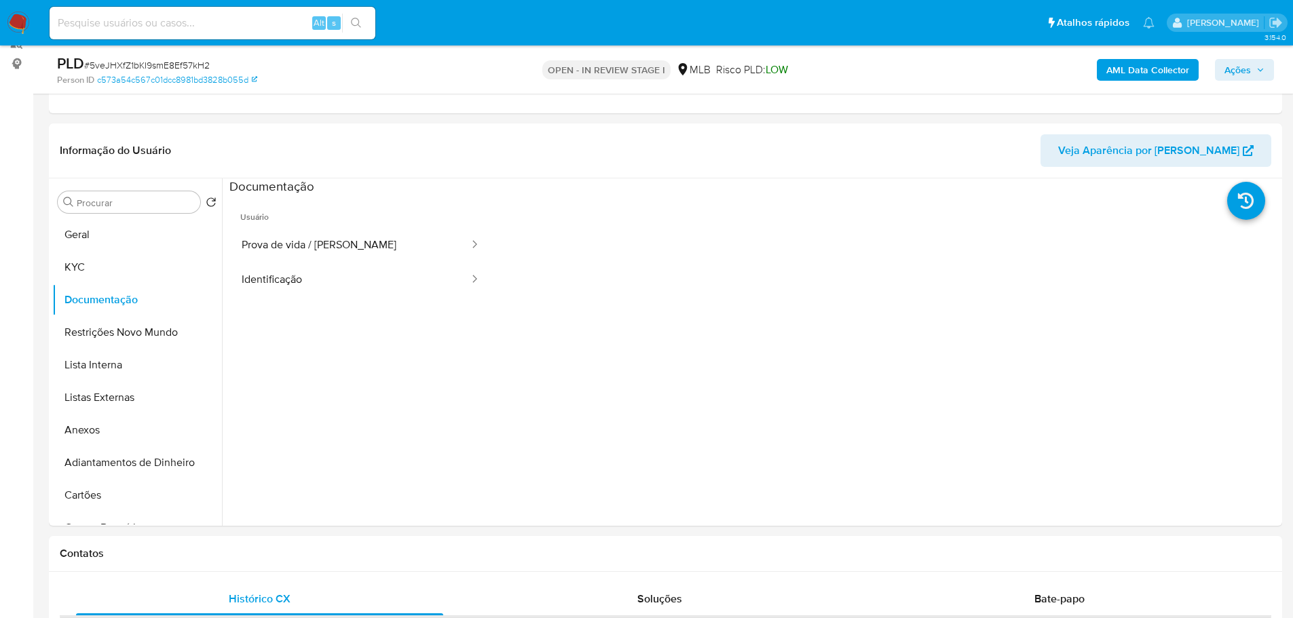
click at [309, 239] on button "Prova de vida / Selfie" at bounding box center [349, 245] width 241 height 35
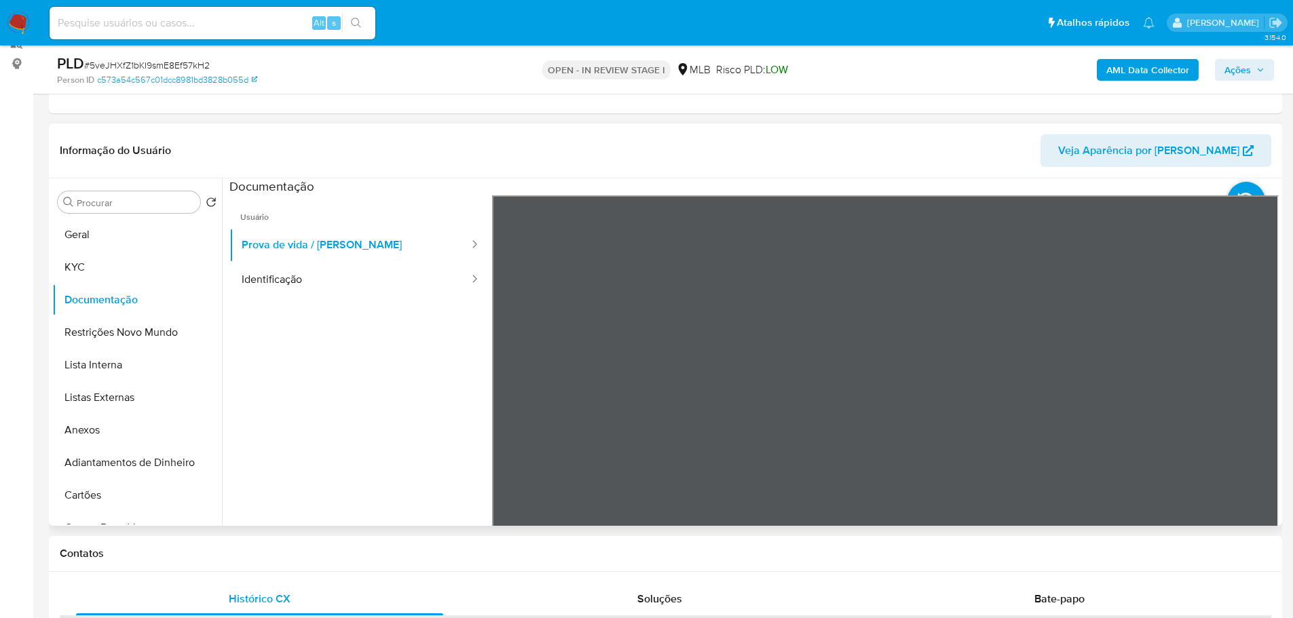
drag, startPoint x: 324, startPoint y: 280, endPoint x: 341, endPoint y: 328, distance: 51.1
click at [341, 328] on ul "Usuário Prova de vida / Selfie Identificação" at bounding box center [360, 390] width 263 height 391
click at [353, 286] on button "Identificação" at bounding box center [349, 280] width 241 height 35
click at [1272, 77] on button "Ações" at bounding box center [1244, 70] width 59 height 22
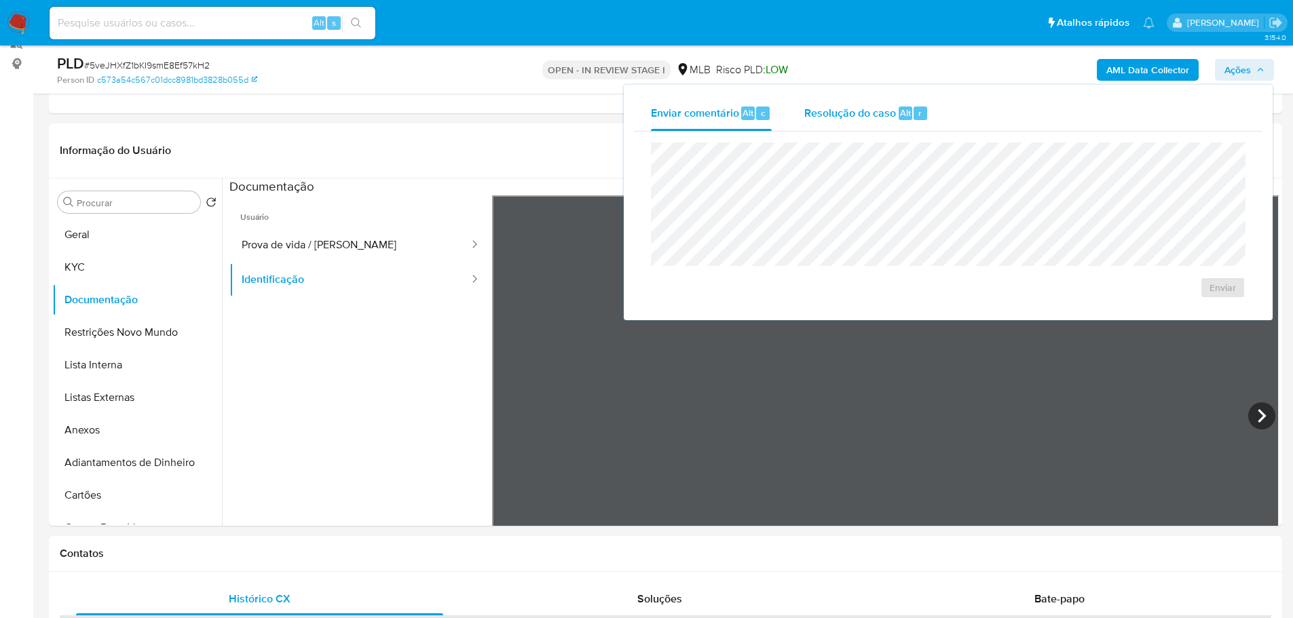
click at [812, 113] on span "Resolução do caso" at bounding box center [850, 113] width 92 height 16
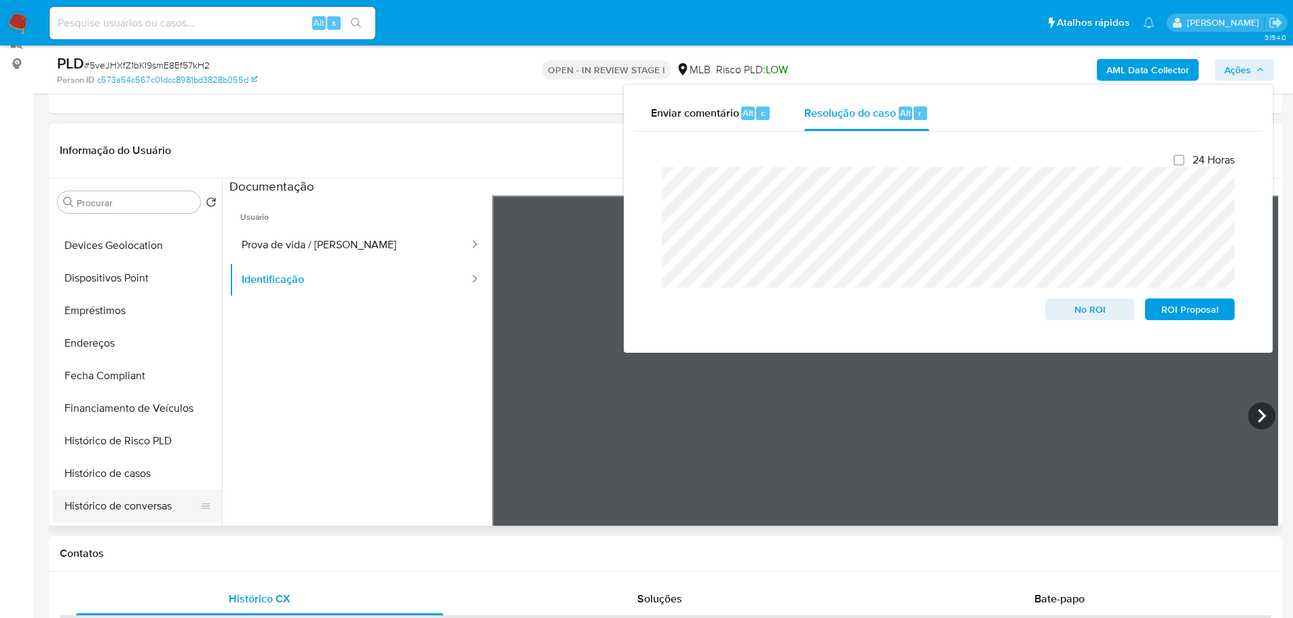
scroll to position [475, 0]
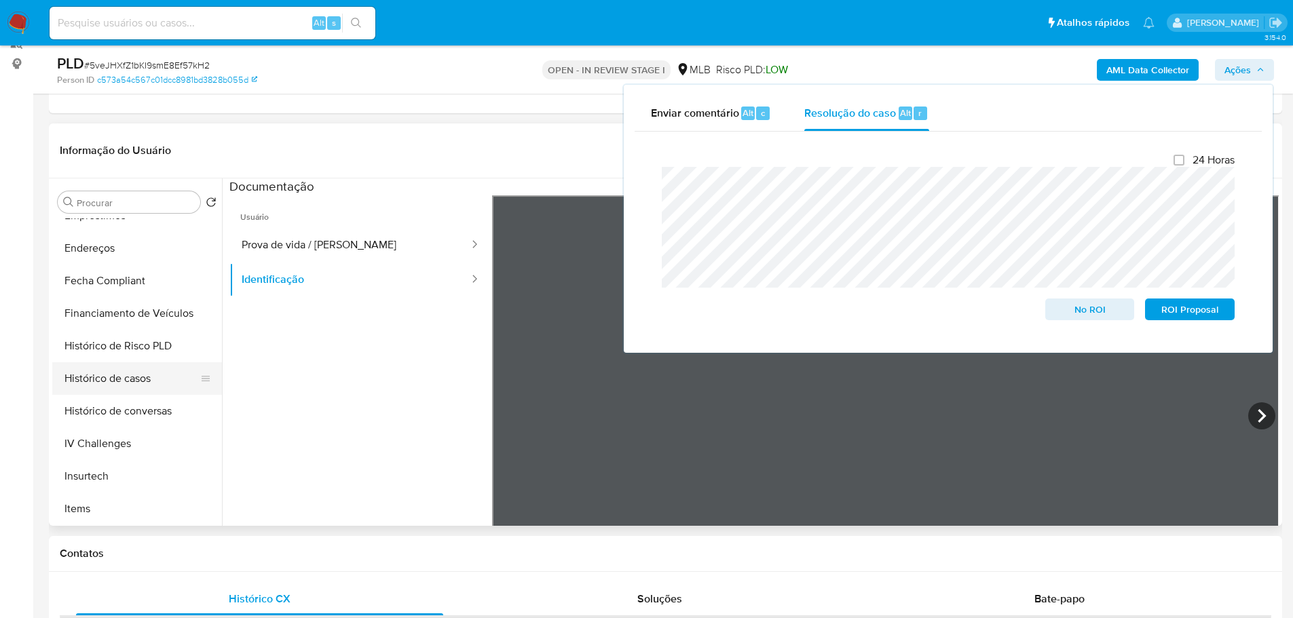
click at [115, 388] on button "Histórico de casos" at bounding box center [131, 378] width 159 height 33
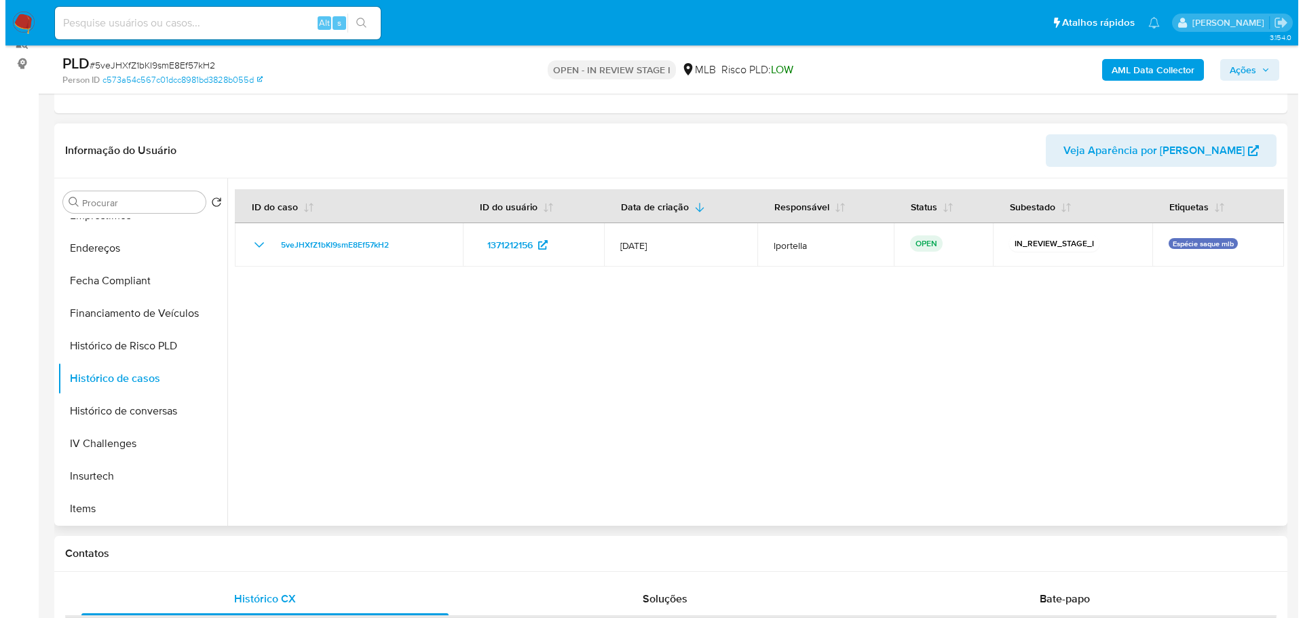
scroll to position [0, 0]
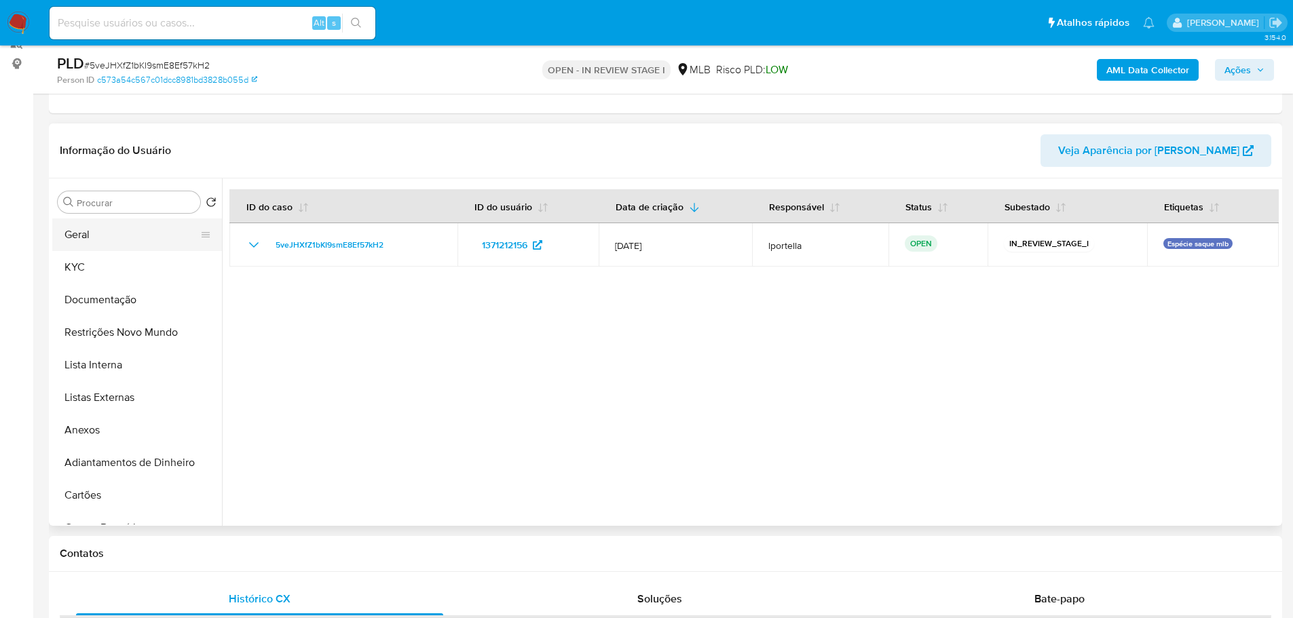
click at [105, 232] on button "Geral" at bounding box center [131, 235] width 159 height 33
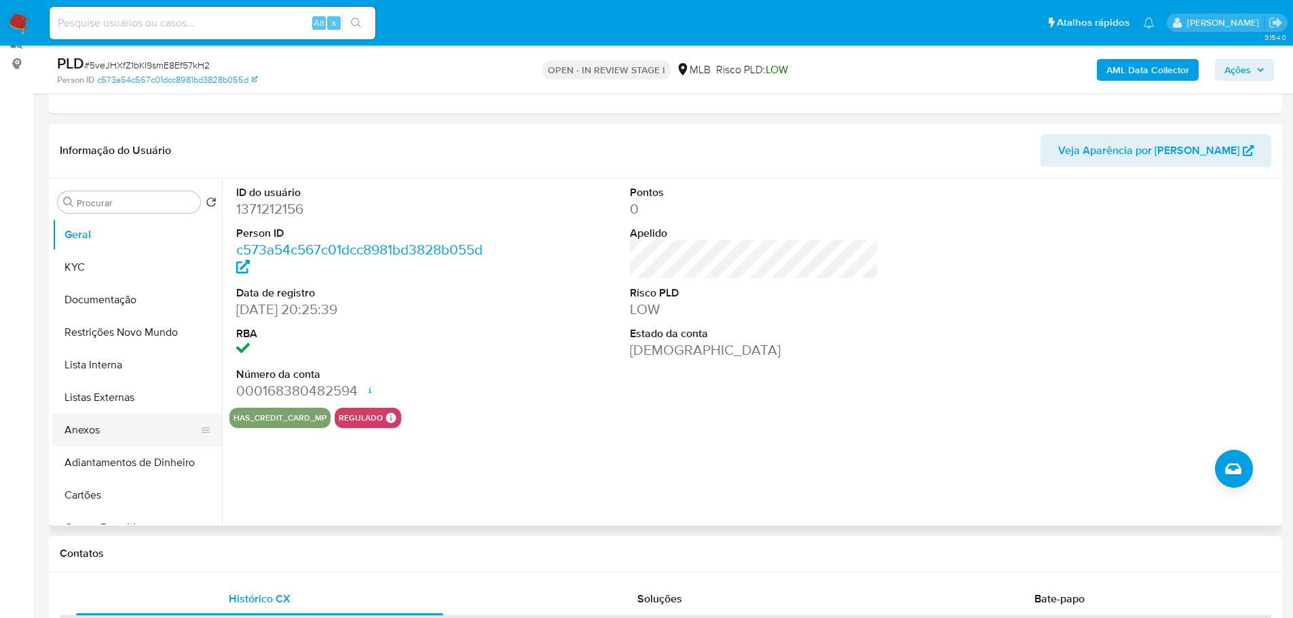
drag, startPoint x: 115, startPoint y: 428, endPoint x: 172, endPoint y: 434, distance: 56.7
click at [115, 428] on button "Anexos" at bounding box center [131, 430] width 159 height 33
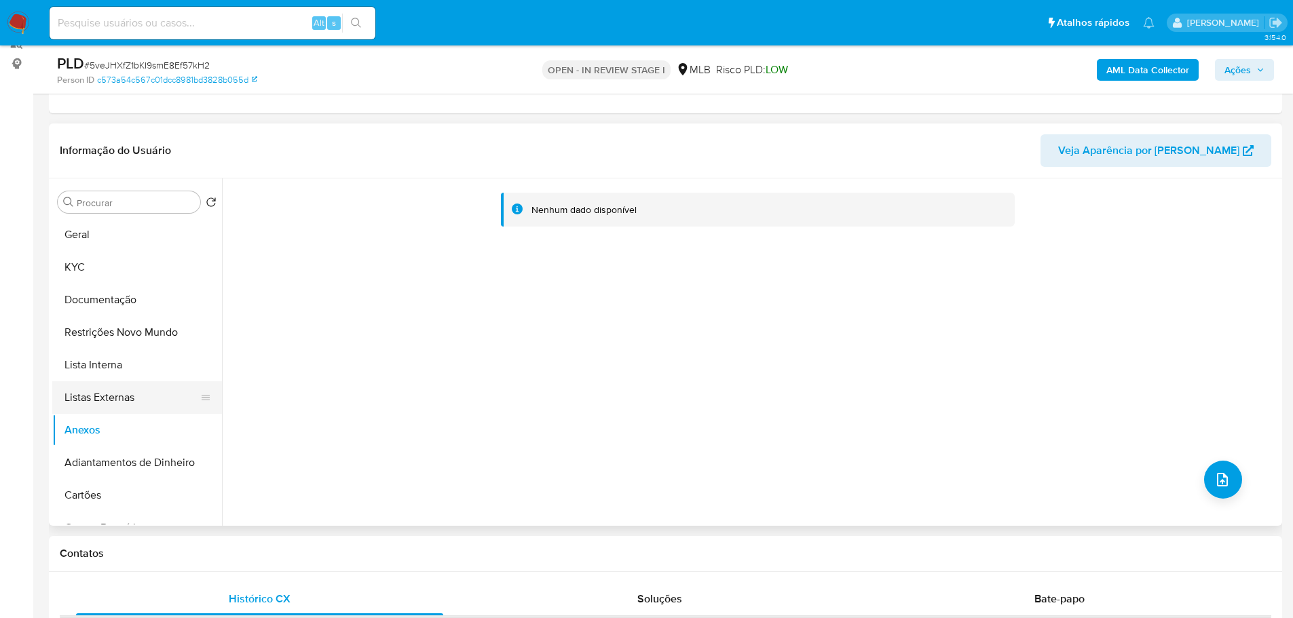
click at [124, 390] on button "Listas Externas" at bounding box center [131, 397] width 159 height 33
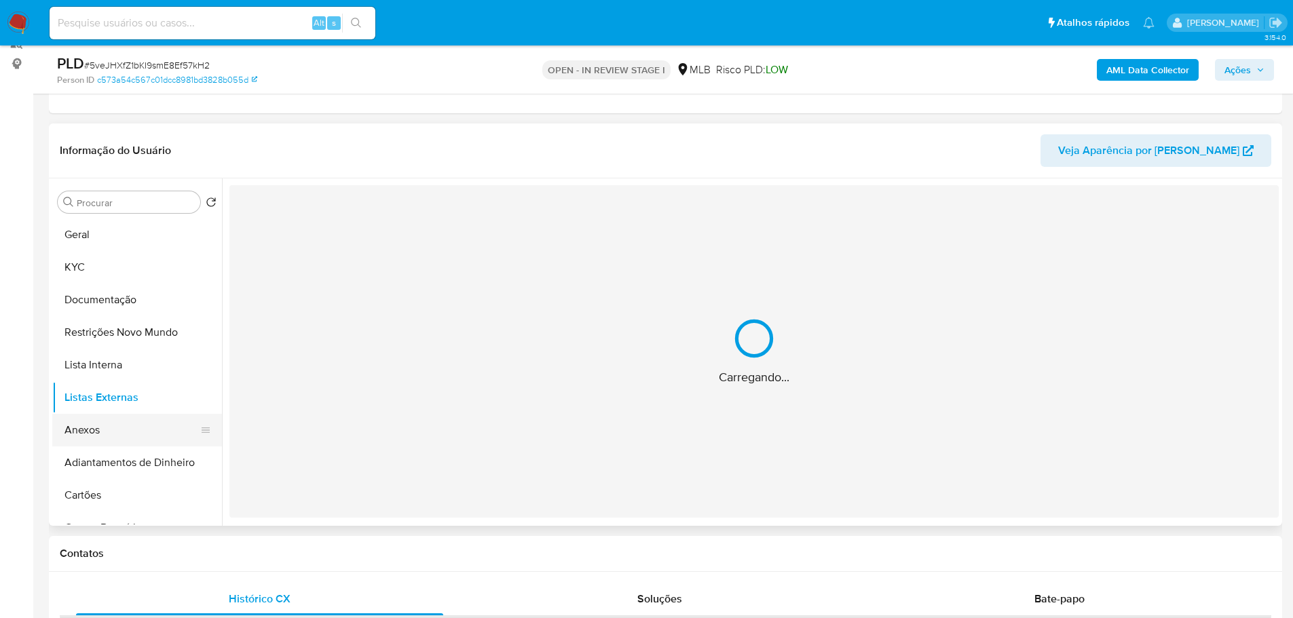
click at [119, 436] on button "Anexos" at bounding box center [131, 430] width 159 height 33
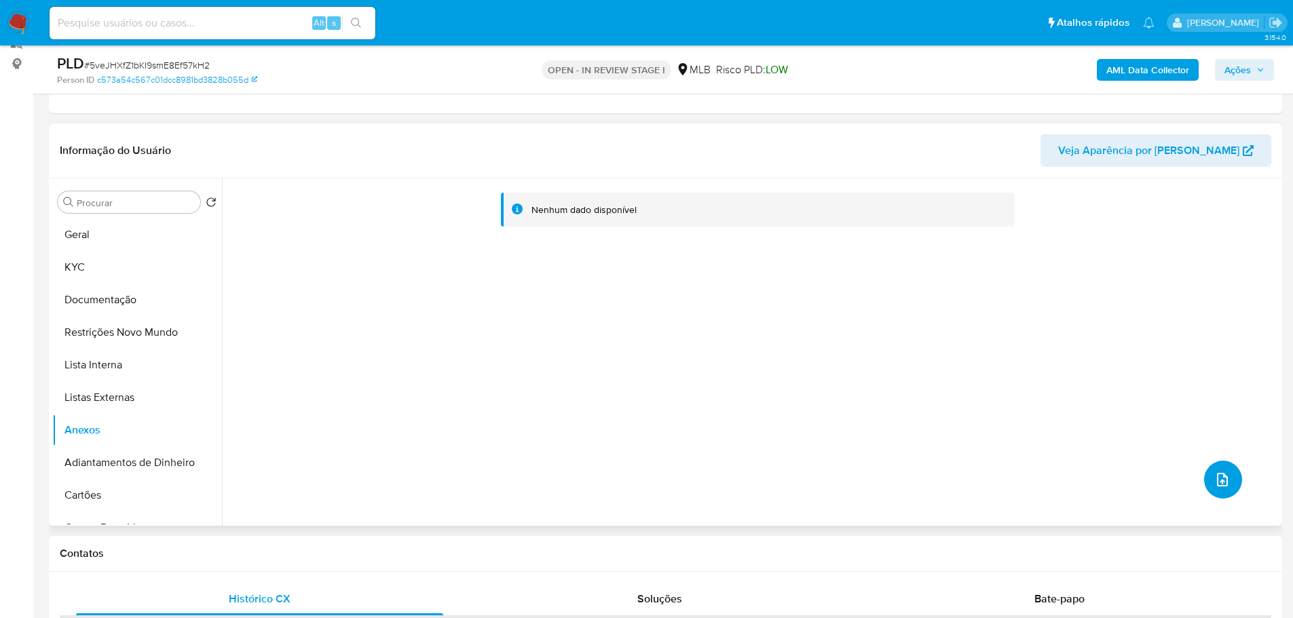
click at [1216, 474] on icon "upload-file" at bounding box center [1222, 480] width 16 height 16
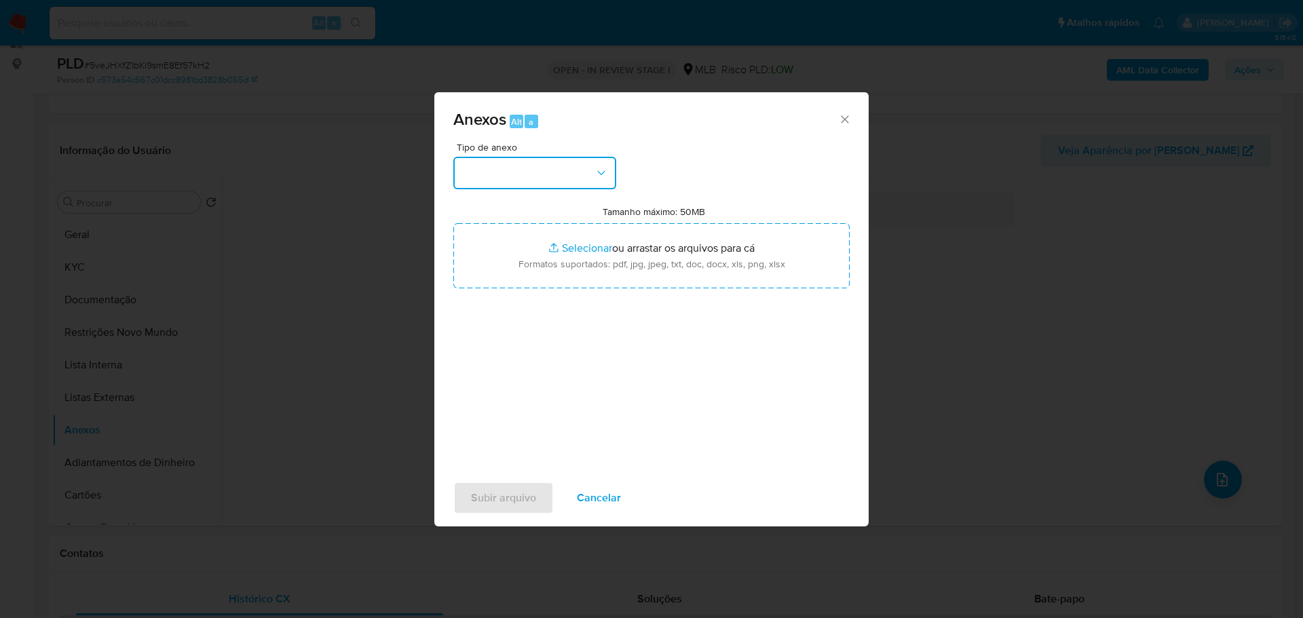
click at [582, 174] on button "button" at bounding box center [534, 173] width 163 height 33
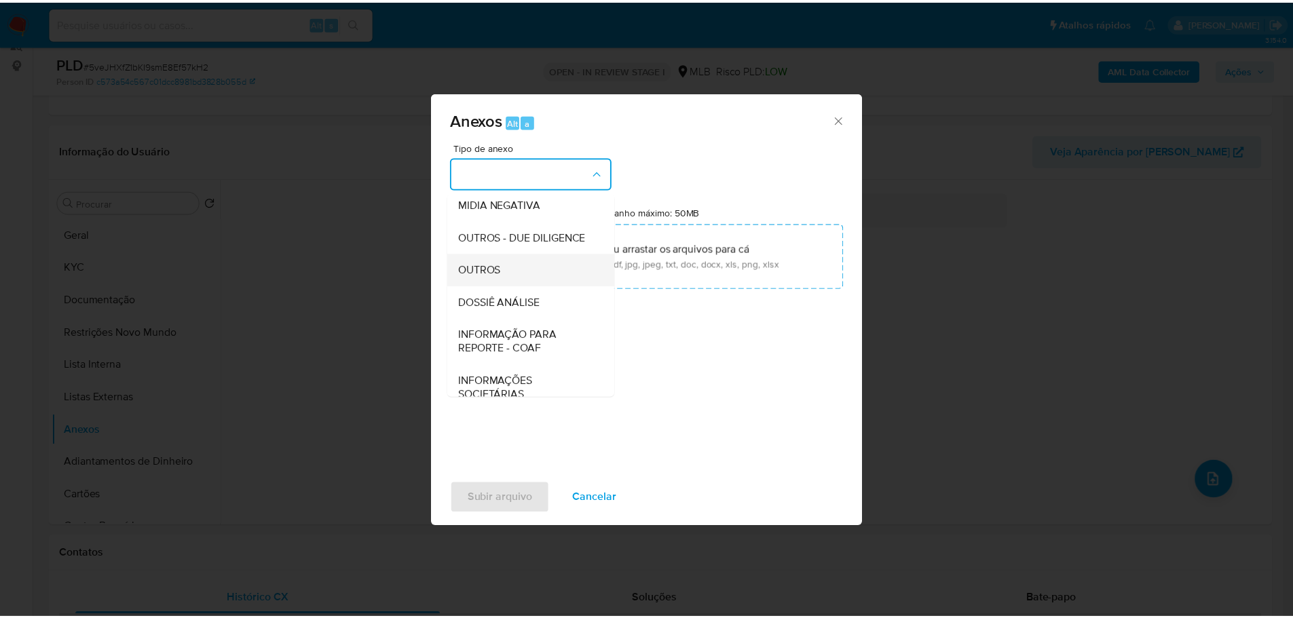
scroll to position [209, 0]
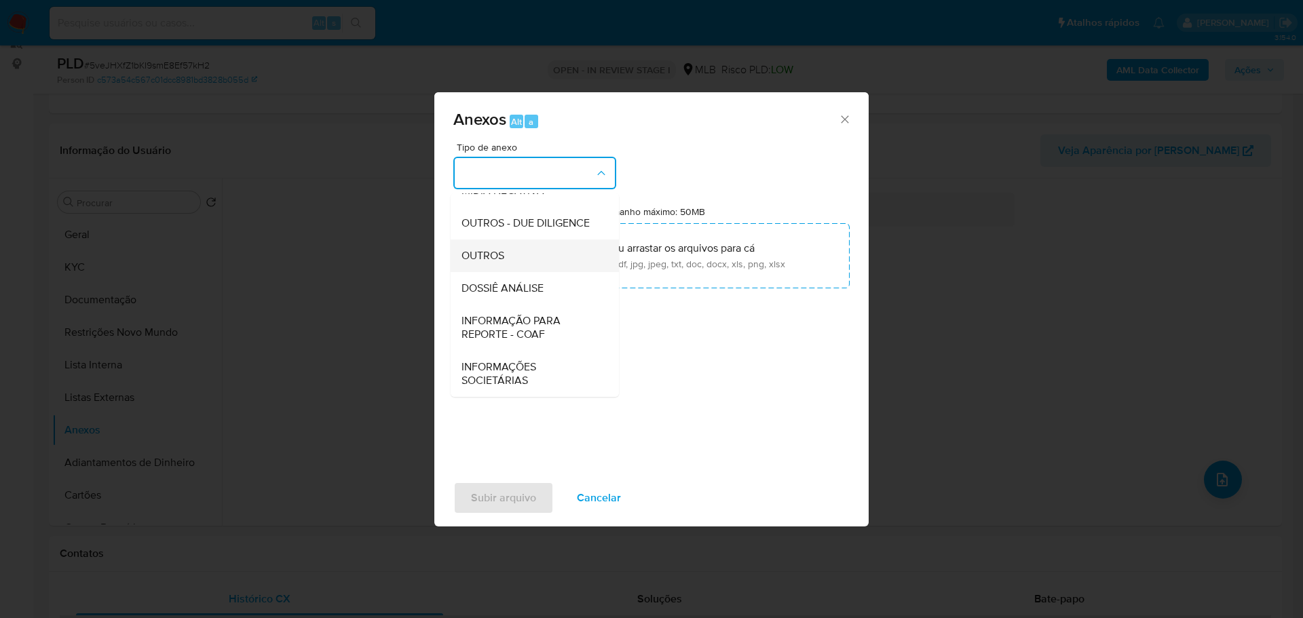
click at [497, 244] on div "OUTROS" at bounding box center [531, 256] width 138 height 33
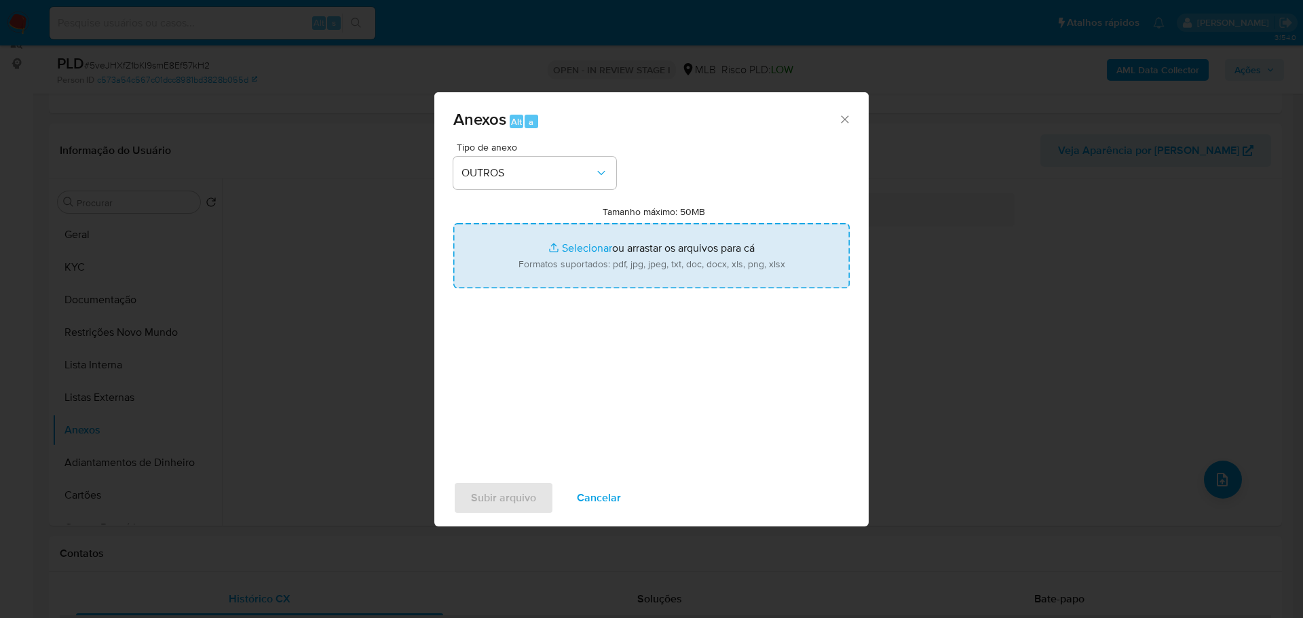
type input "C:\fakepath\SAR - XXX - CPF 63699633306 - JOCYCLEIDE ALVES DAMASCENO.pdf"
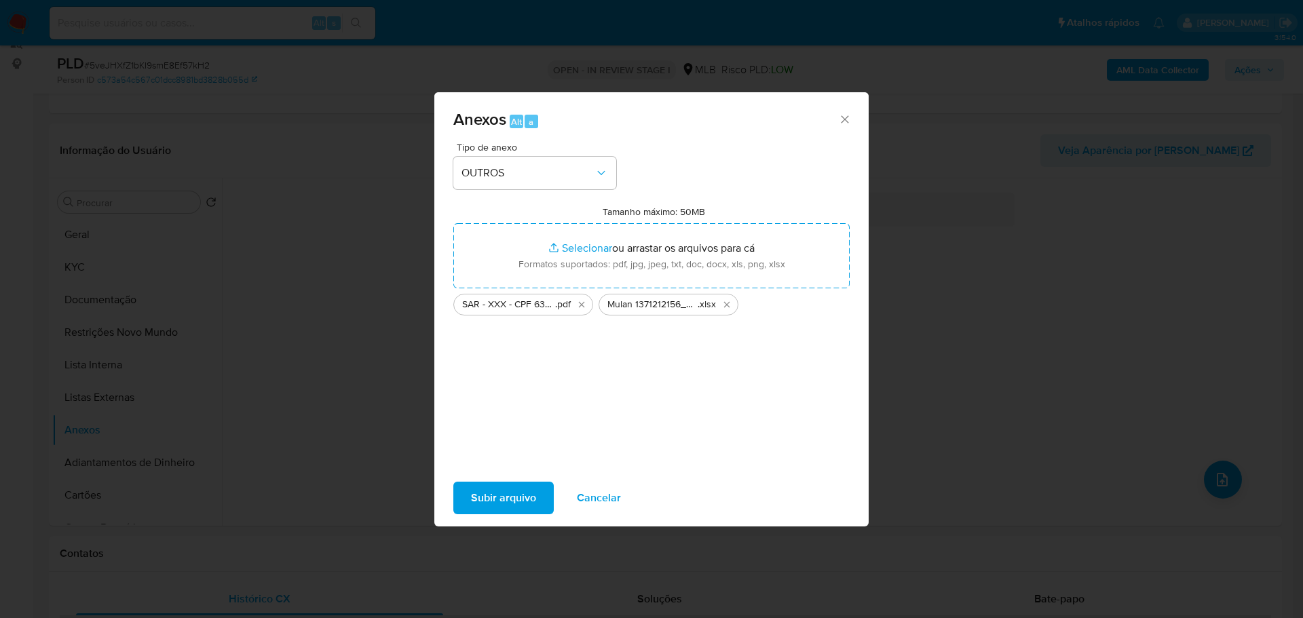
click at [522, 497] on span "Subir arquivo" at bounding box center [503, 498] width 65 height 30
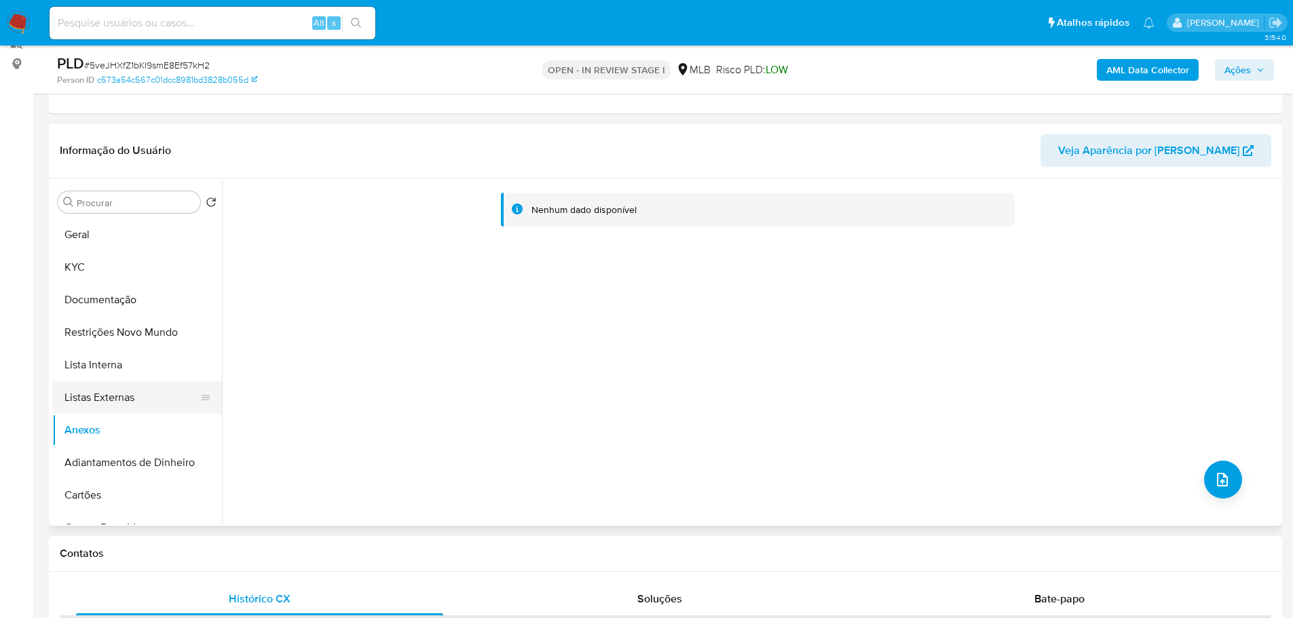
click at [67, 392] on button "Listas Externas" at bounding box center [131, 397] width 159 height 33
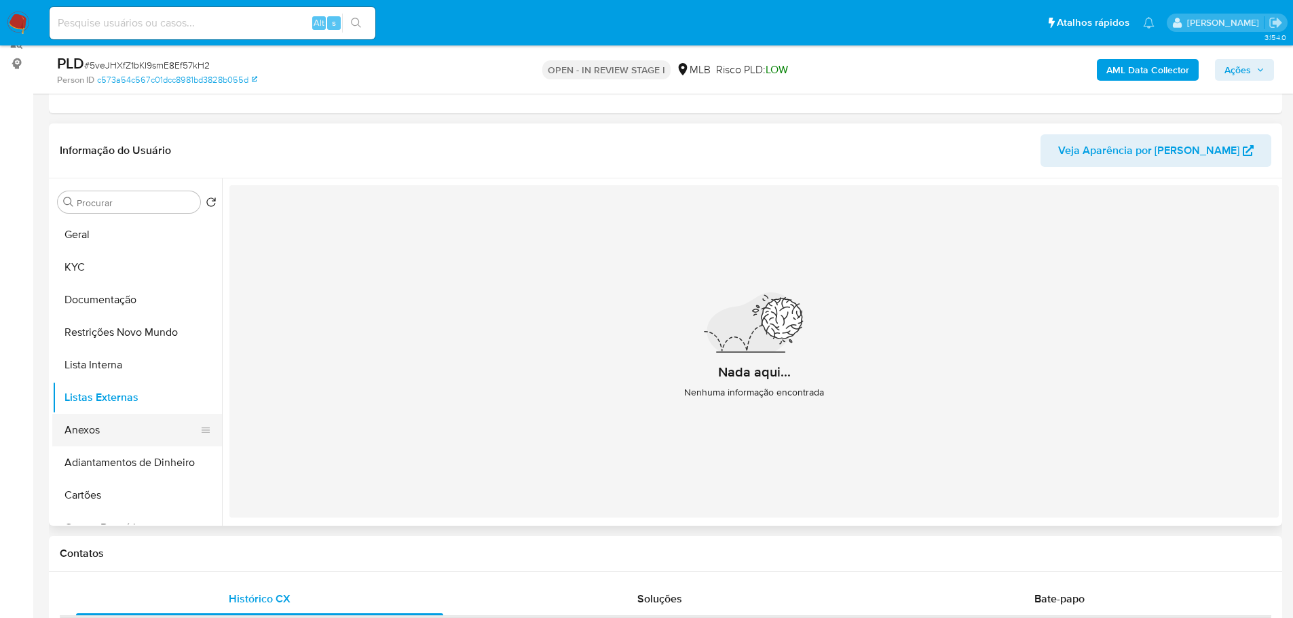
click at [117, 437] on button "Anexos" at bounding box center [131, 430] width 159 height 33
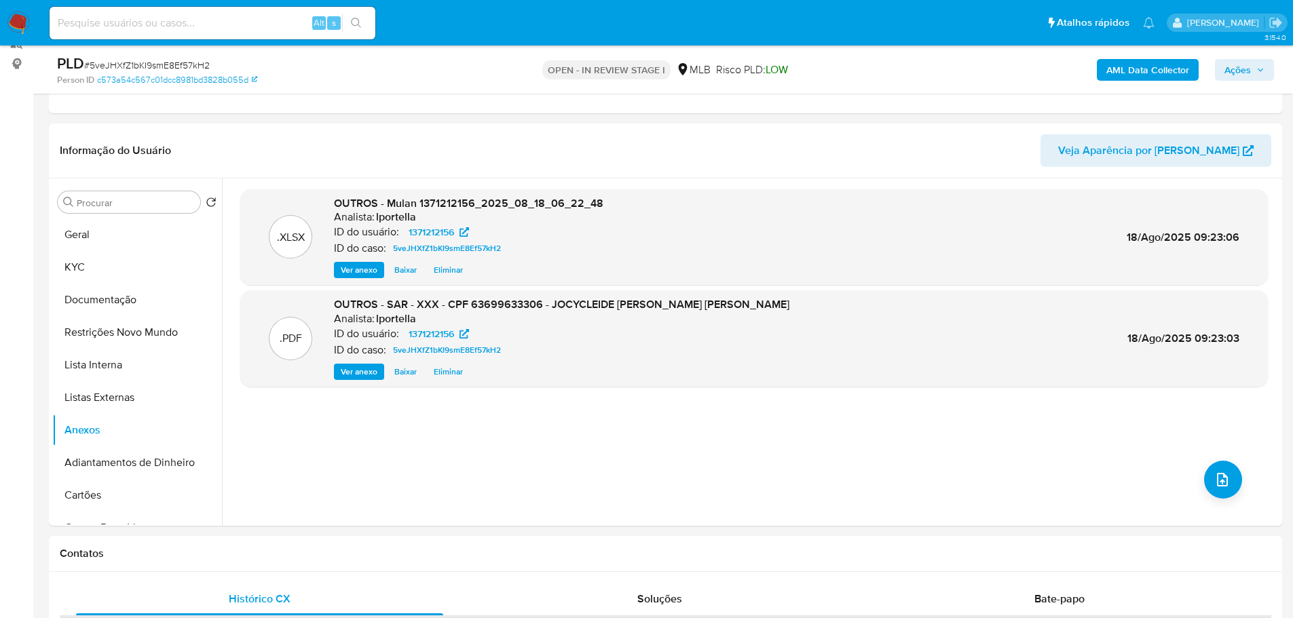
click at [1248, 68] on span "Ações" at bounding box center [1237, 70] width 26 height 22
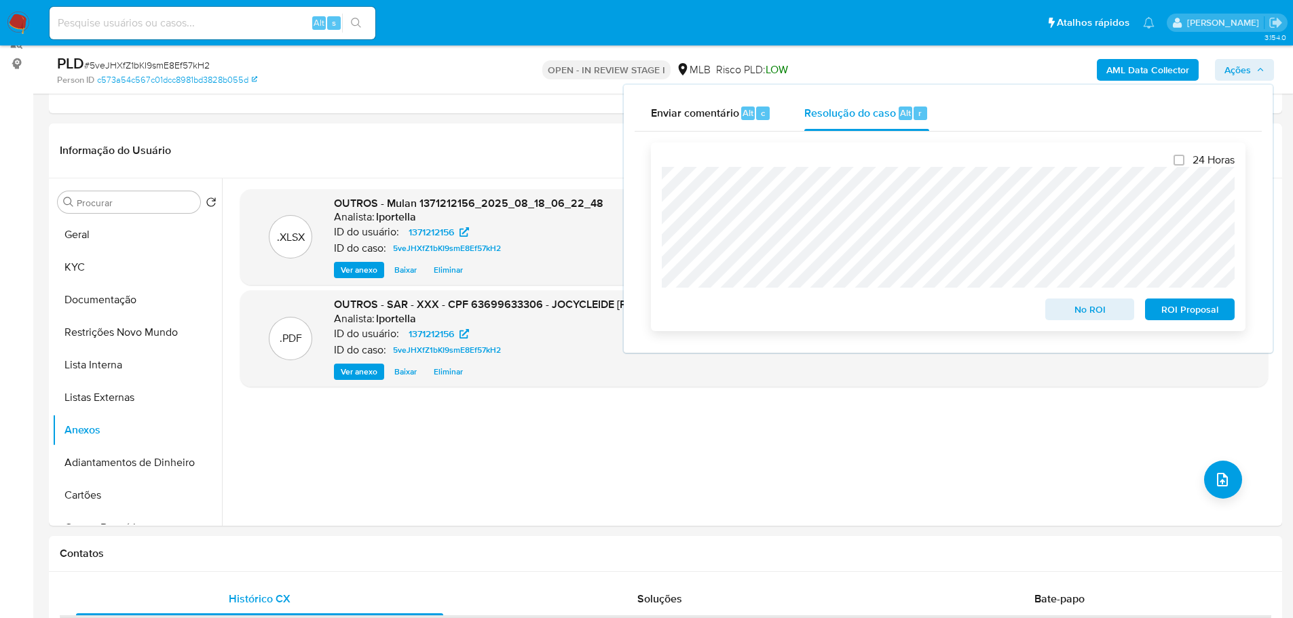
click at [1195, 316] on span "ROI Proposal" at bounding box center [1189, 309] width 71 height 19
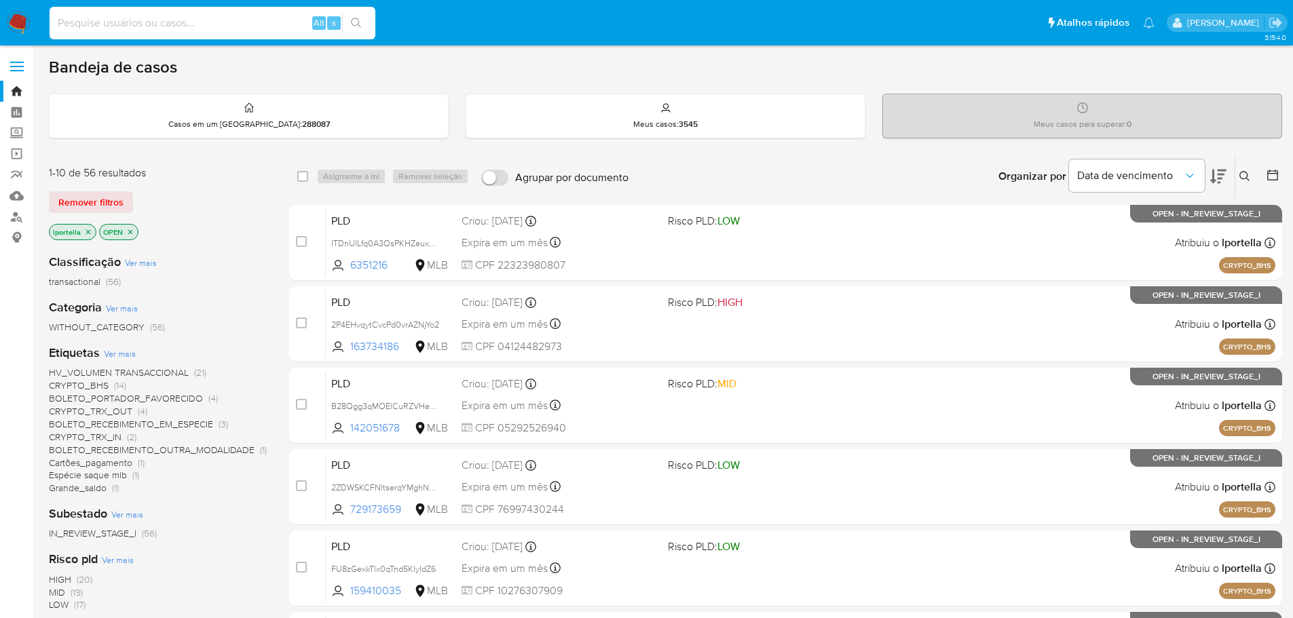
click at [191, 31] on input at bounding box center [213, 23] width 326 height 18
paste input "1197533501"
type input "1197533501"
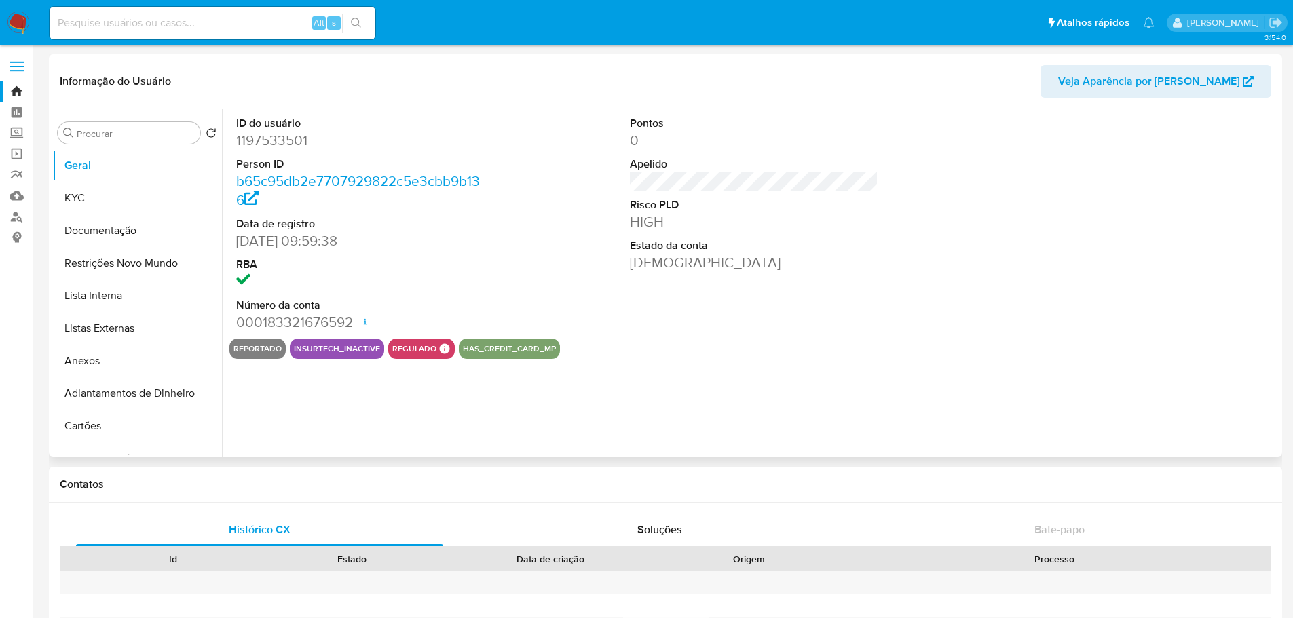
scroll to position [606, 0]
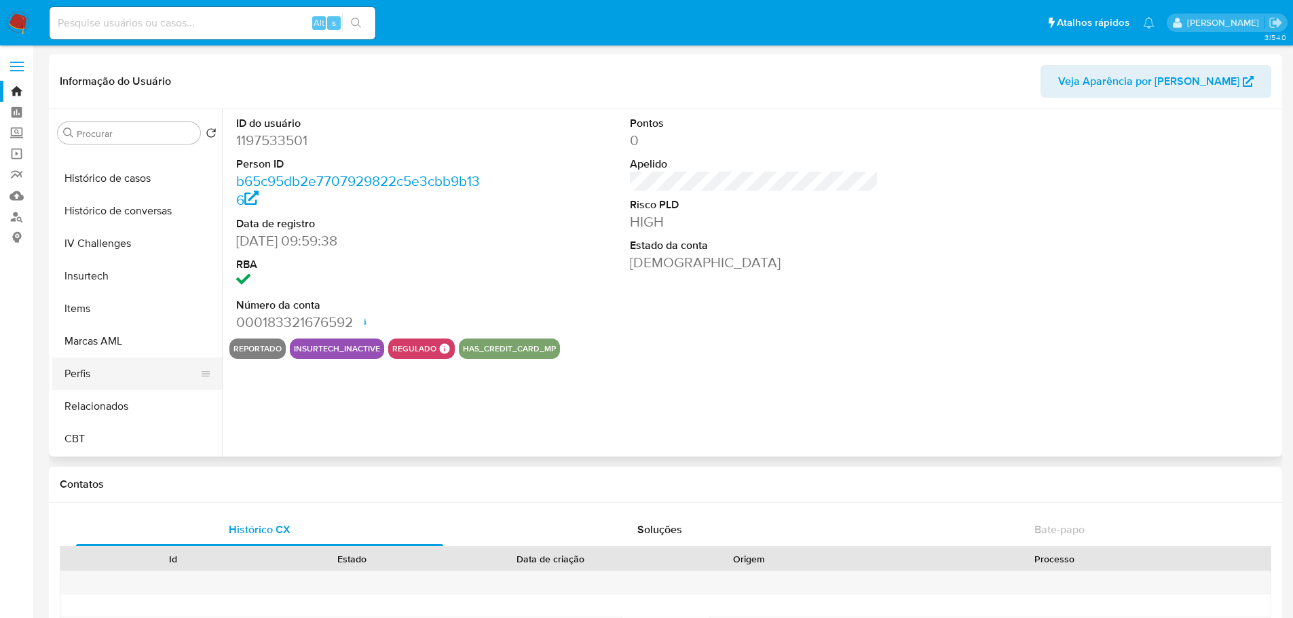
select select "10"
click at [121, 188] on button "Histórico de casos" at bounding box center [131, 178] width 159 height 33
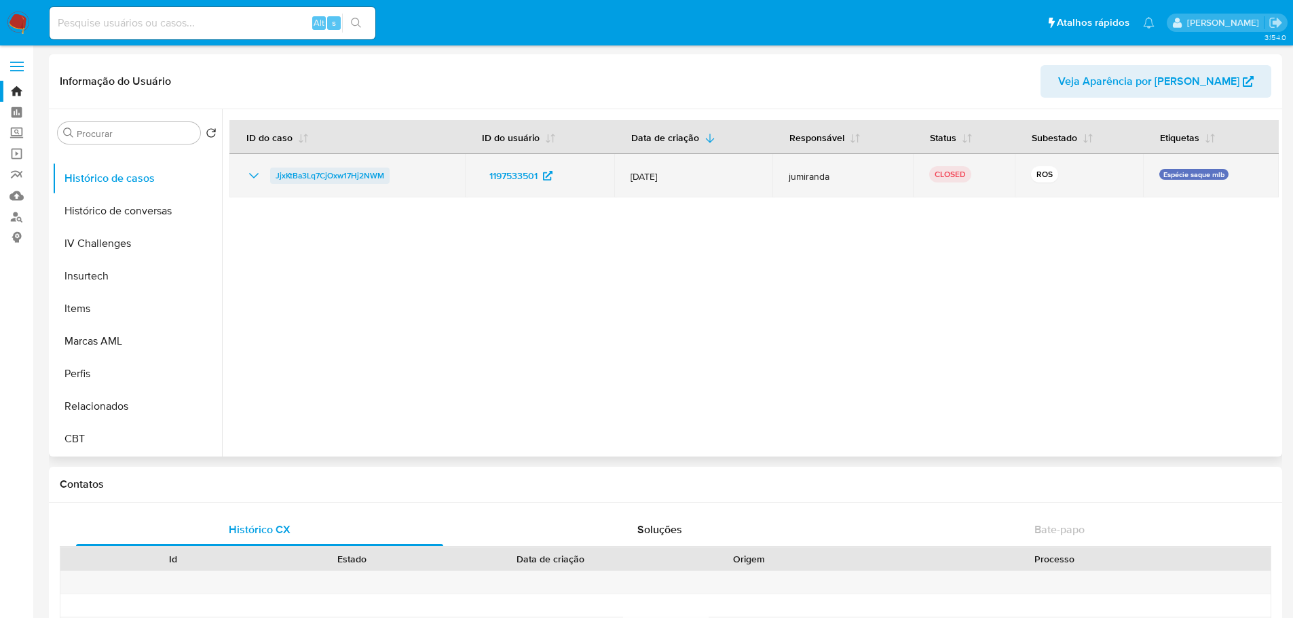
click at [350, 172] on span "JjxKtBa3Lq7CjOxw17Hj2NWM" at bounding box center [330, 176] width 109 height 16
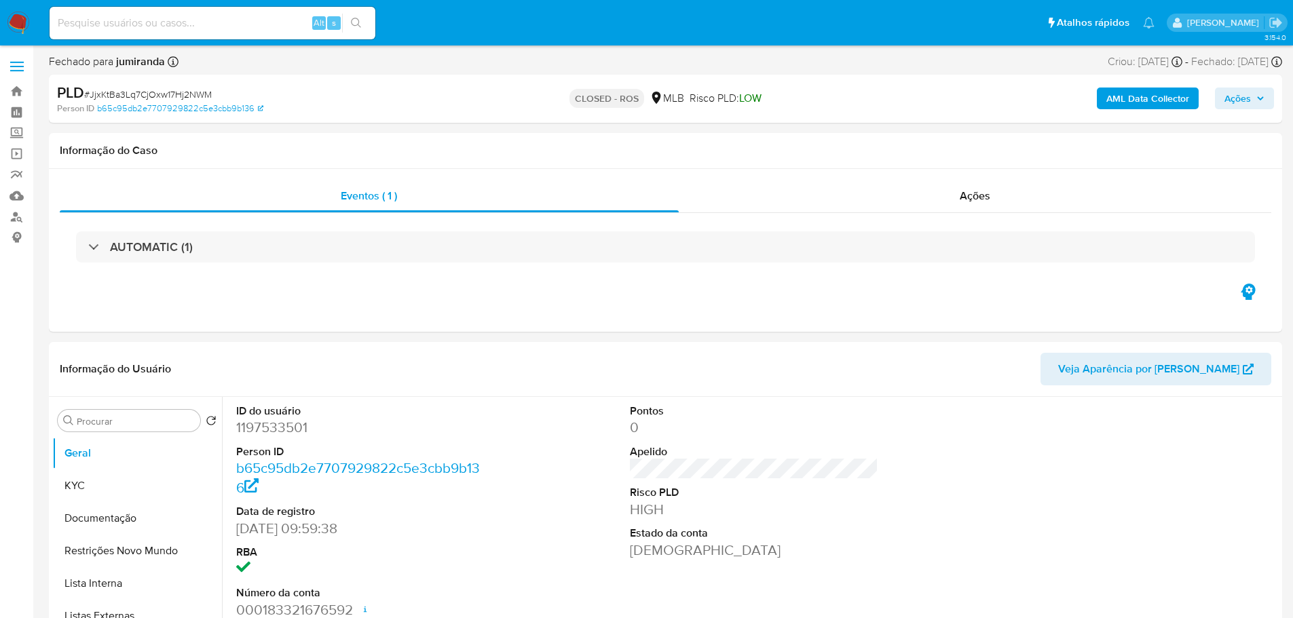
select select "10"
drag, startPoint x: 1042, startPoint y: 187, endPoint x: 963, endPoint y: 187, distance: 78.7
click at [1042, 187] on div "Ações" at bounding box center [975, 196] width 593 height 33
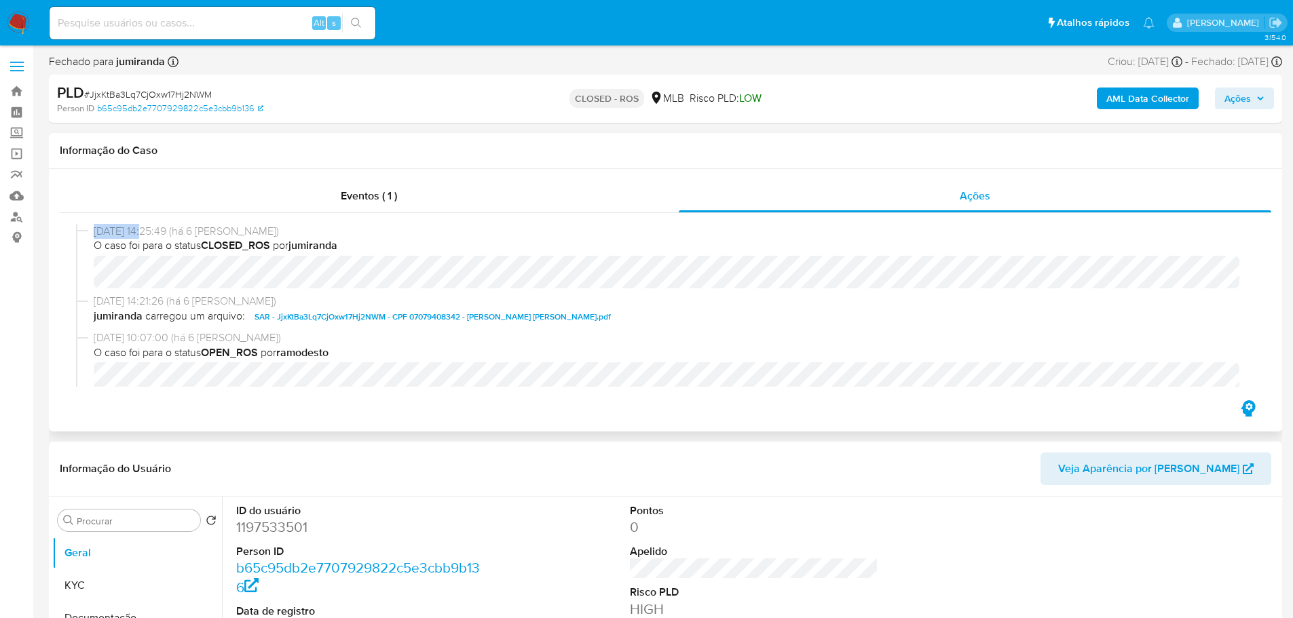
drag, startPoint x: 147, startPoint y: 229, endPoint x: 92, endPoint y: 227, distance: 55.0
click at [92, 227] on div "12/08/2025 14:25:49 (há 6 dias) O caso foi para o status CLOSED_ROS por jumiran…" at bounding box center [665, 259] width 1179 height 71
copy span "12/08/2025"
drag, startPoint x: 229, startPoint y: 39, endPoint x: 217, endPoint y: 26, distance: 18.2
click at [224, 37] on div "Alt s" at bounding box center [213, 23] width 326 height 38
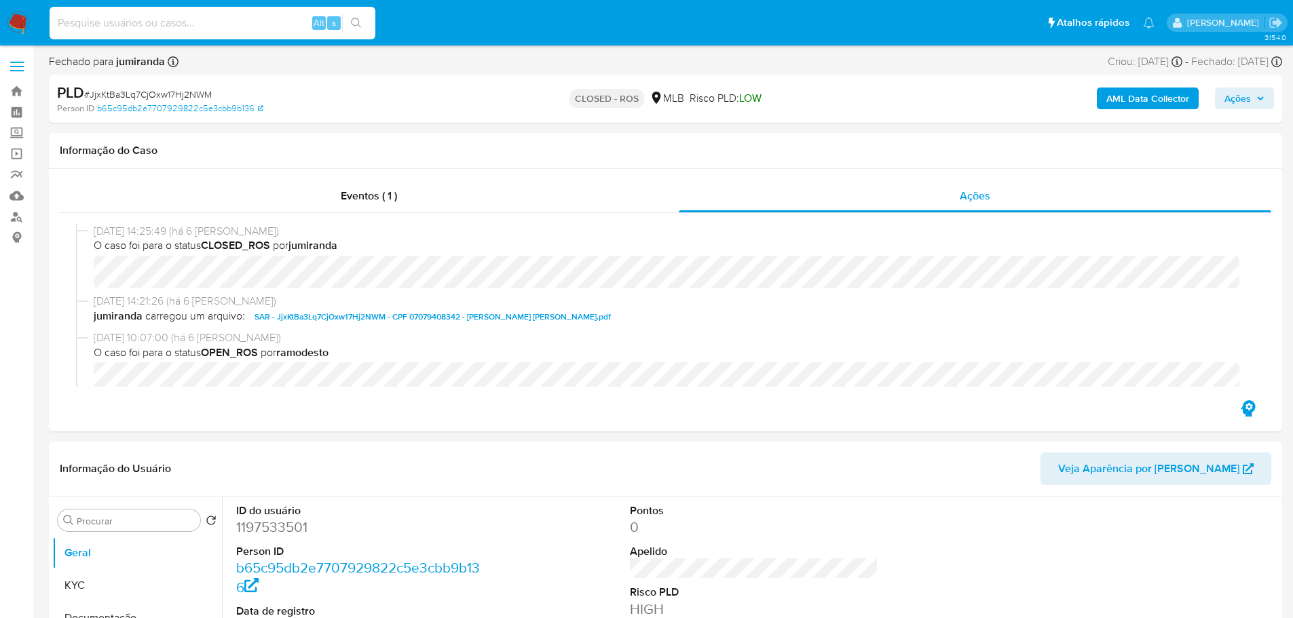
click at [217, 26] on input at bounding box center [213, 23] width 326 height 18
paste input "1606514094"
type input "1606514094"
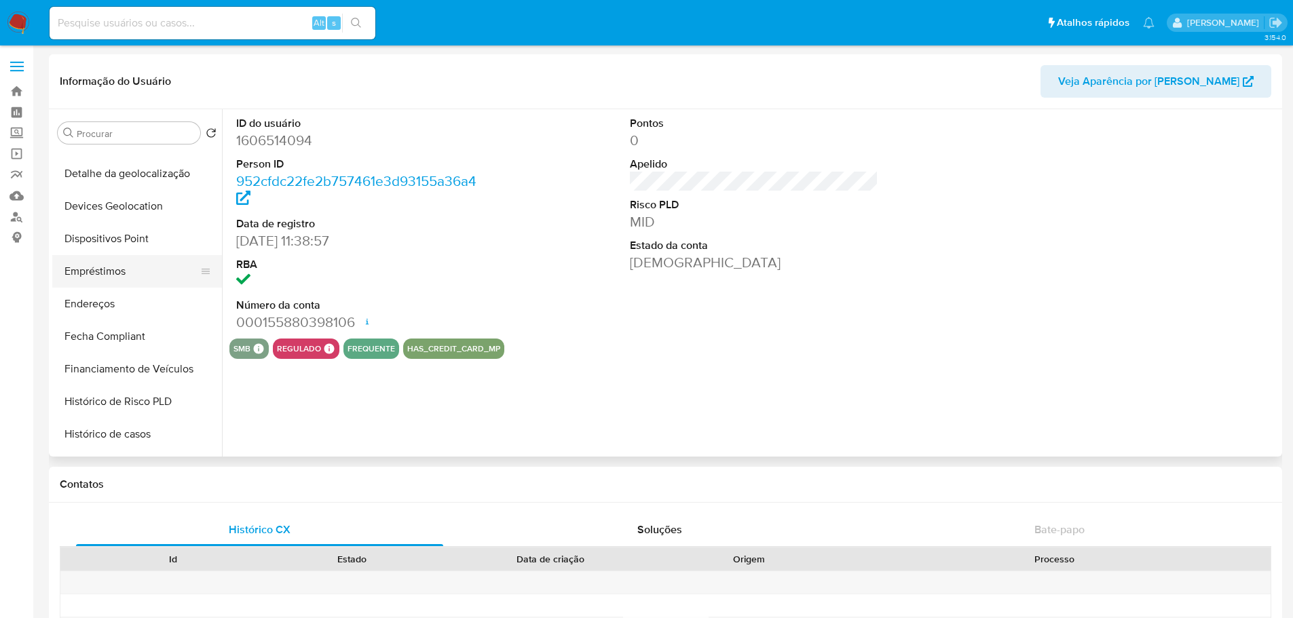
select select "10"
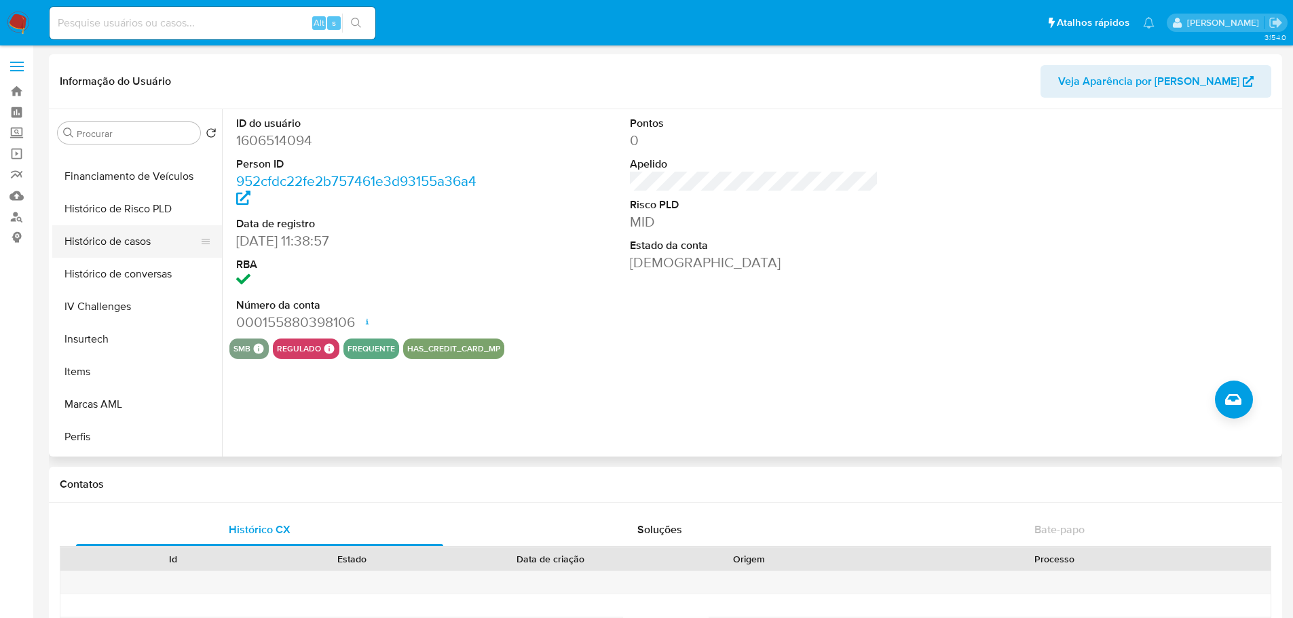
click at [111, 247] on button "Histórico de casos" at bounding box center [131, 241] width 159 height 33
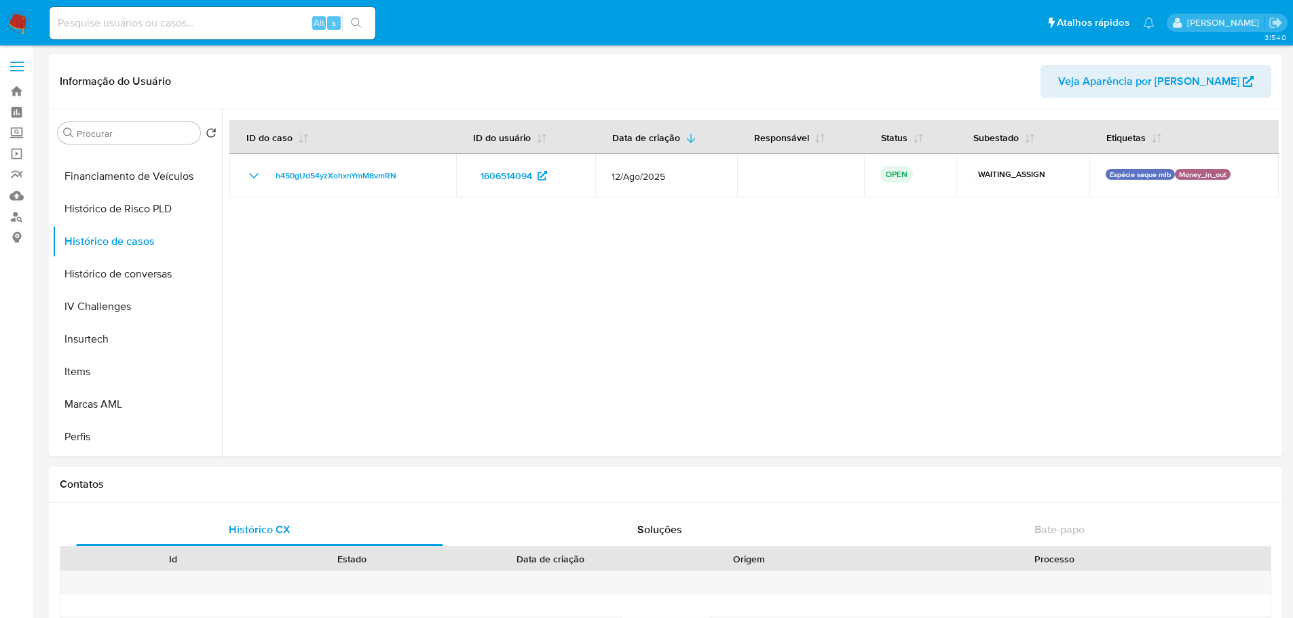
click at [187, 26] on input at bounding box center [213, 23] width 326 height 18
paste input "285651670"
type input "285651670"
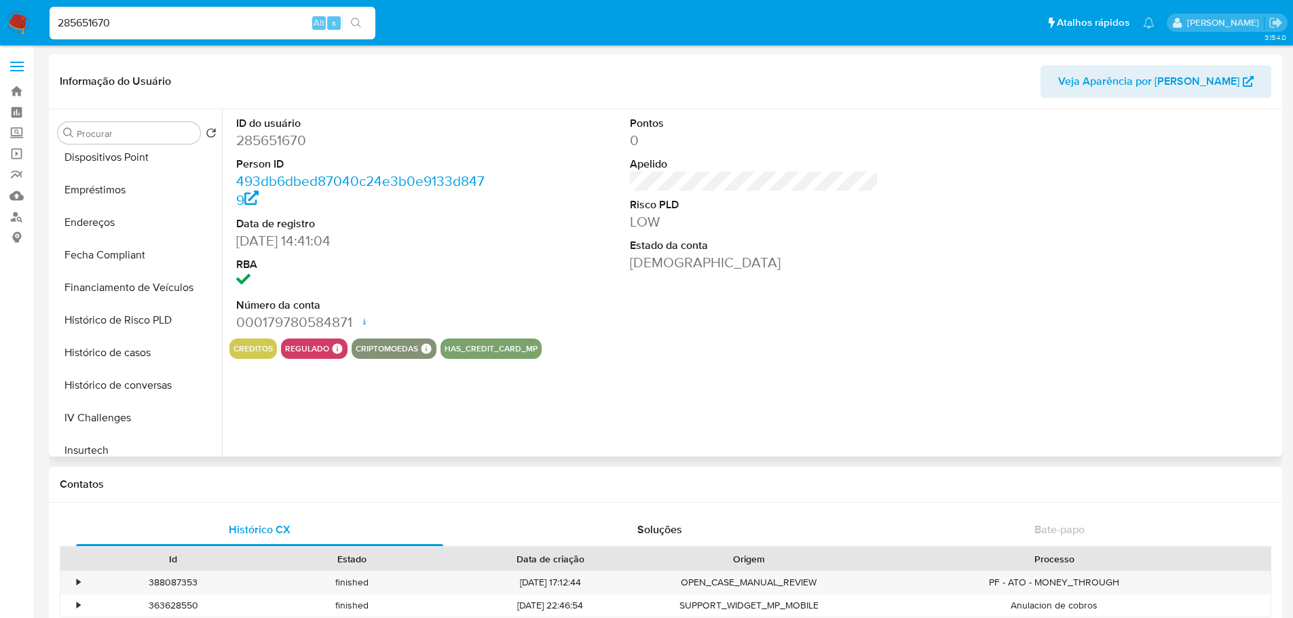
scroll to position [606, 0]
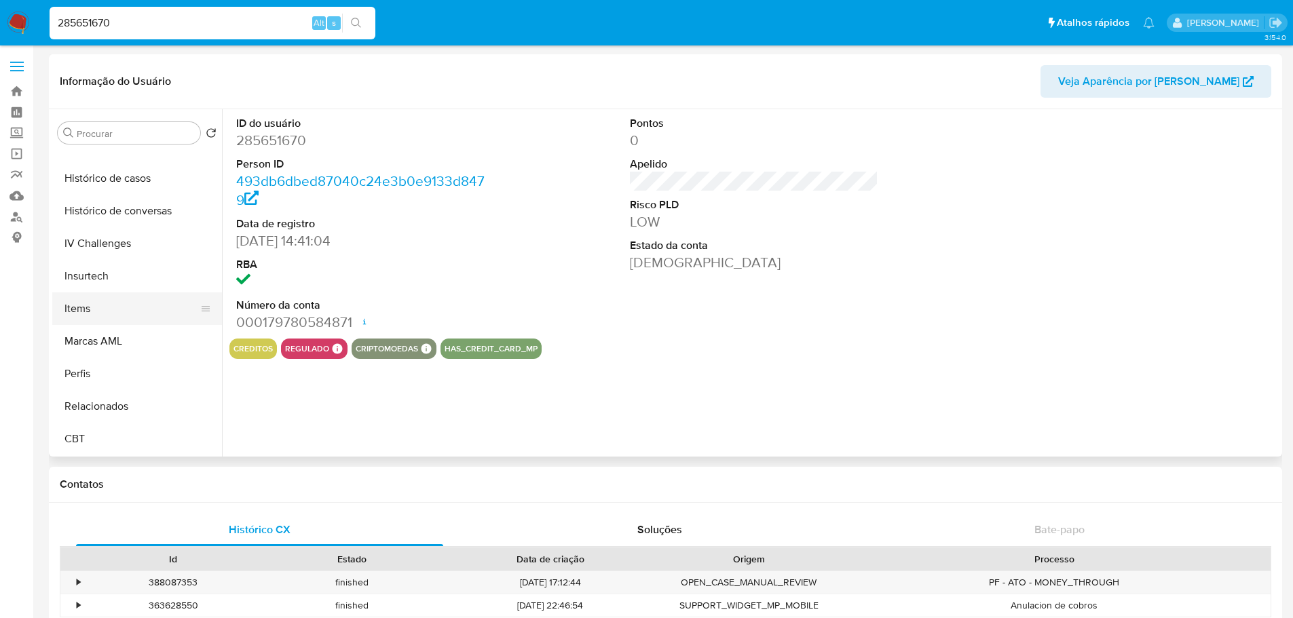
select select "10"
click at [128, 187] on button "Histórico de casos" at bounding box center [131, 178] width 159 height 33
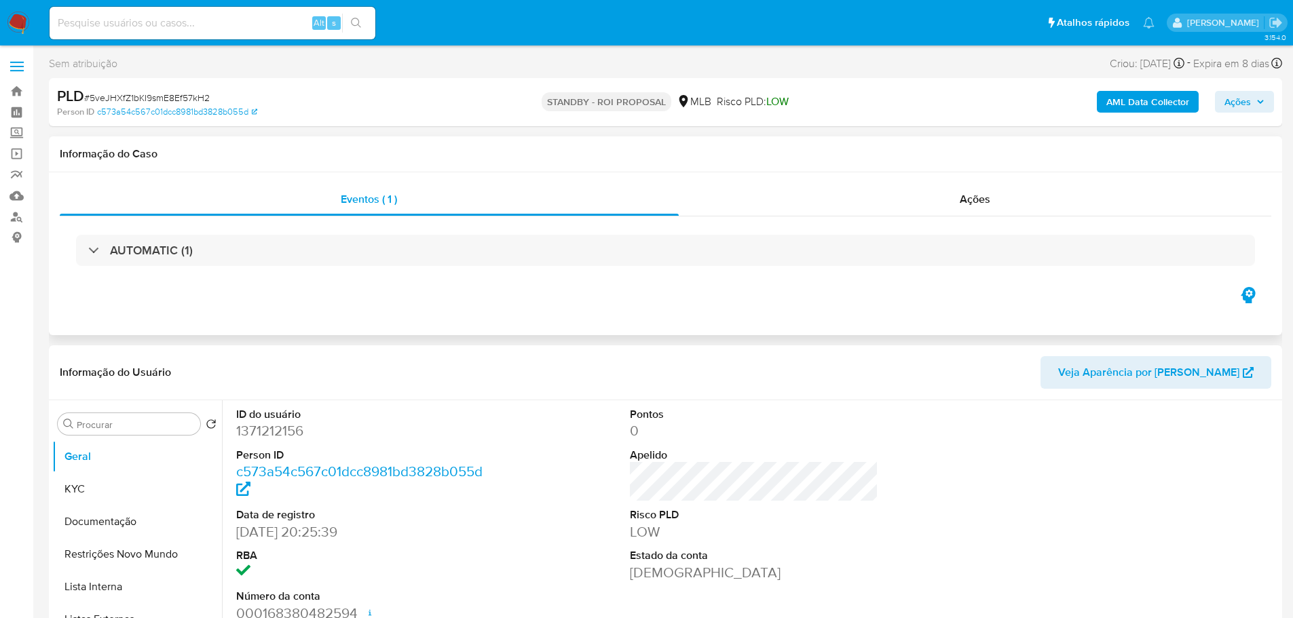
select select "10"
click at [191, 99] on span "# 5veJHXfZ1bKI9smE8Ef57kH2" at bounding box center [147, 98] width 126 height 14
copy span "5veJHXfZ1bKI9smE8Ef57kH2"
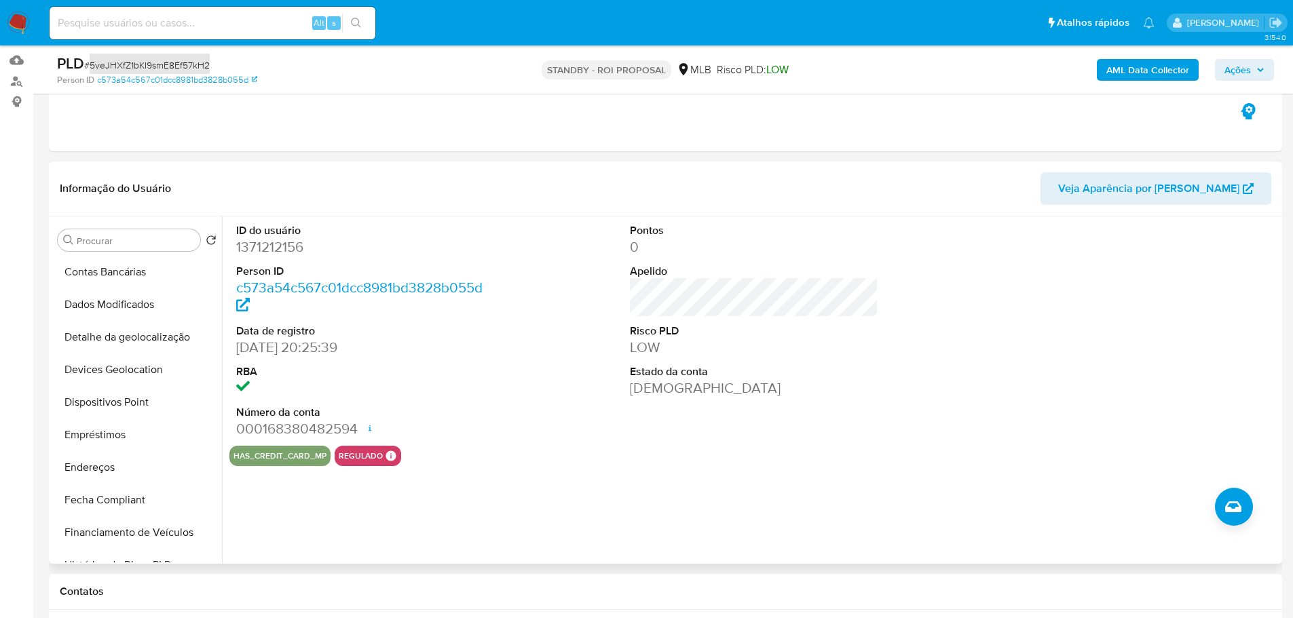
scroll to position [475, 0]
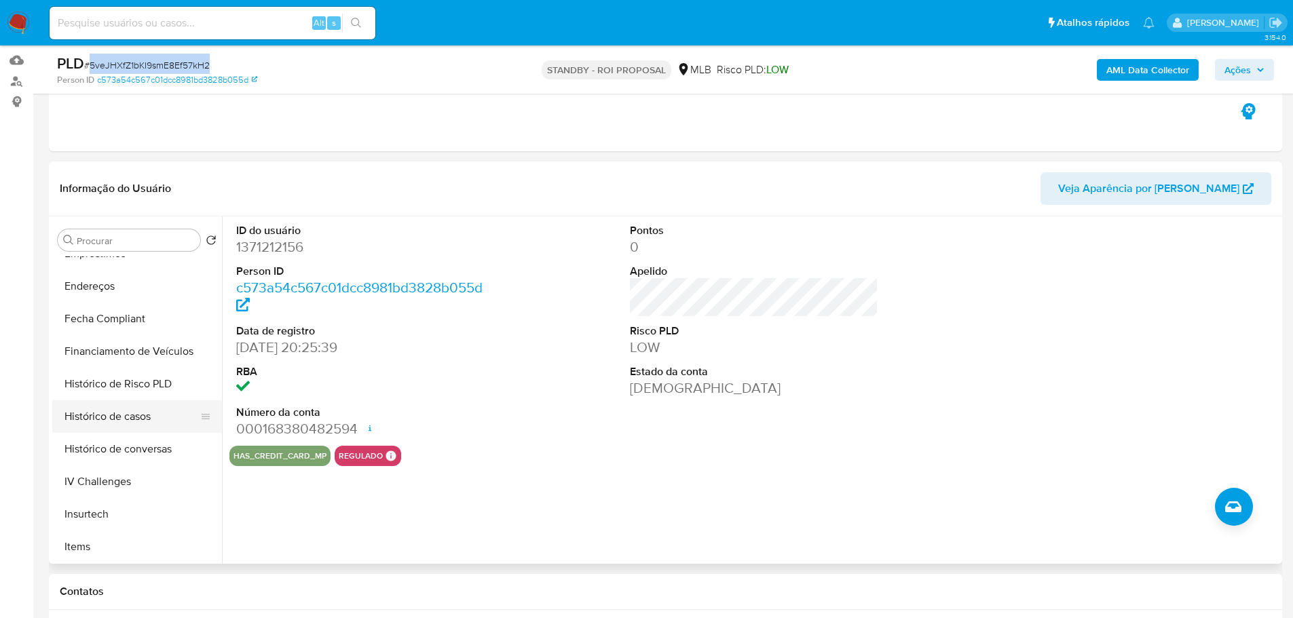
click at [137, 409] on button "Histórico de casos" at bounding box center [131, 416] width 159 height 33
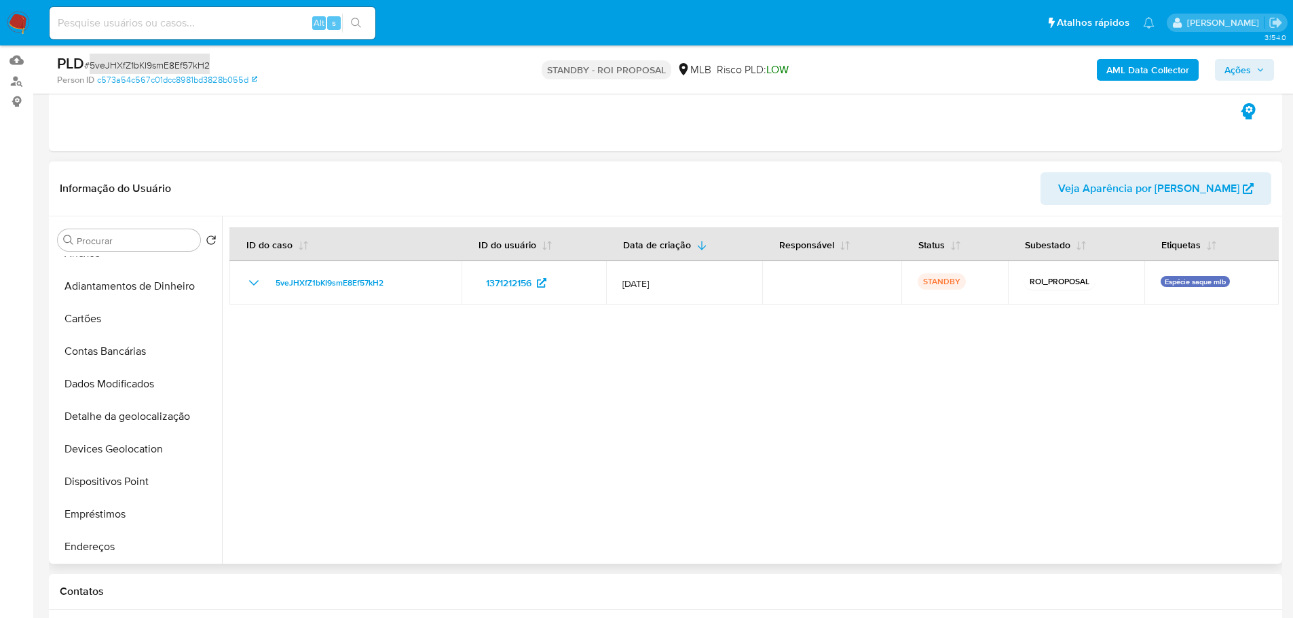
scroll to position [0, 0]
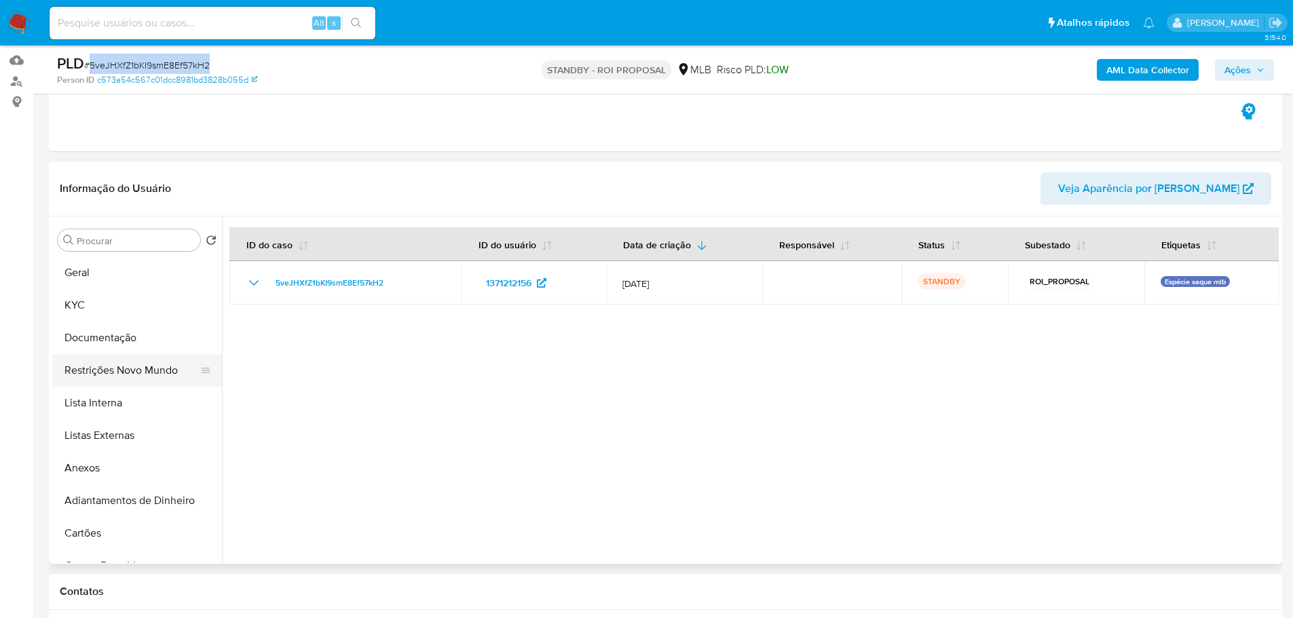
click at [117, 362] on button "Restrições Novo Mundo" at bounding box center [131, 370] width 159 height 33
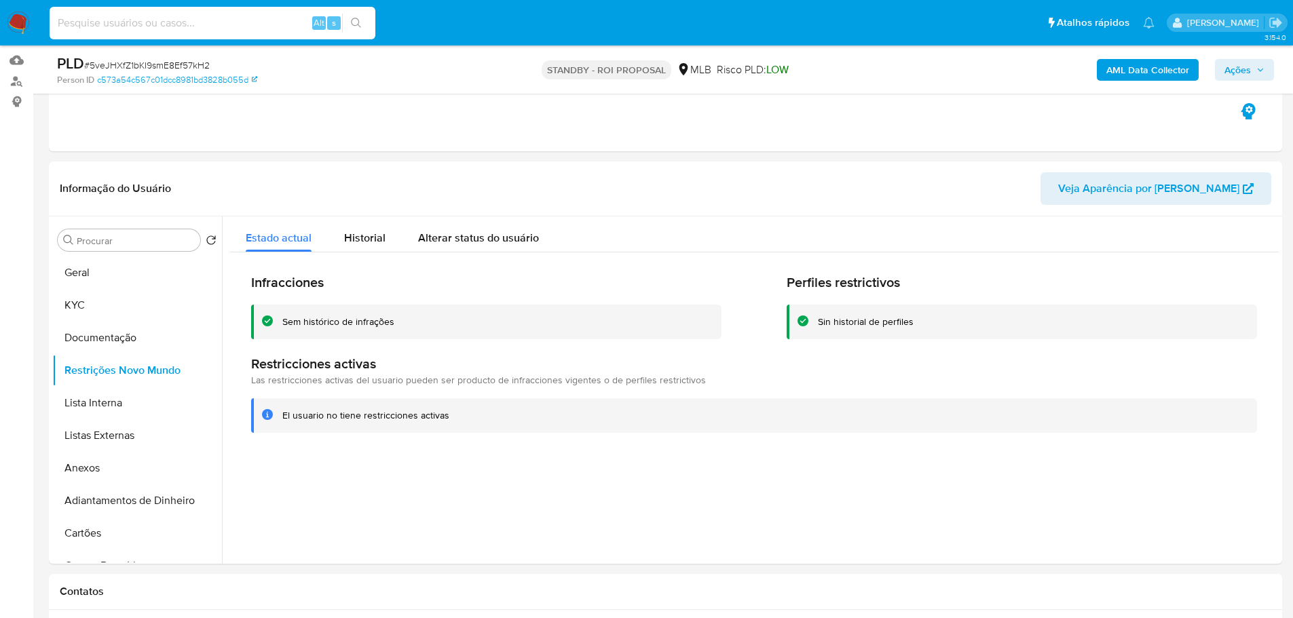
click at [217, 16] on input at bounding box center [213, 23] width 326 height 18
paste input "1606514094"
type input "1606514094"
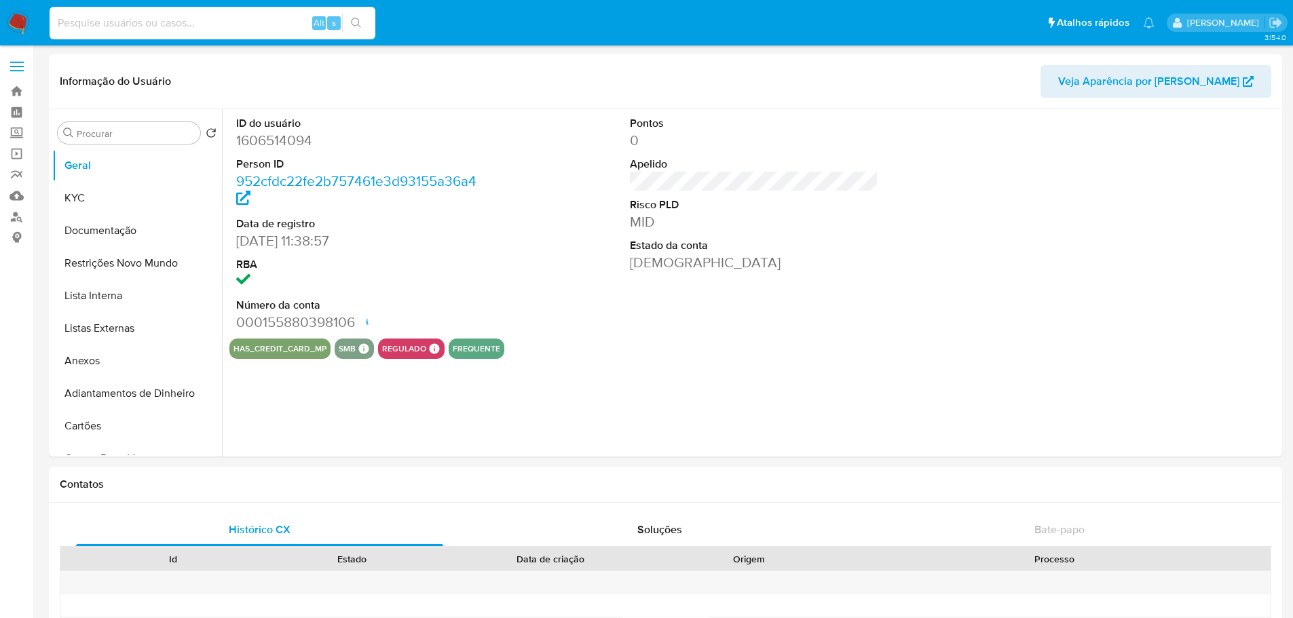
click at [223, 27] on input at bounding box center [213, 23] width 326 height 18
paste input "285651670"
type input "285651670"
select select "10"
type input "285651670"
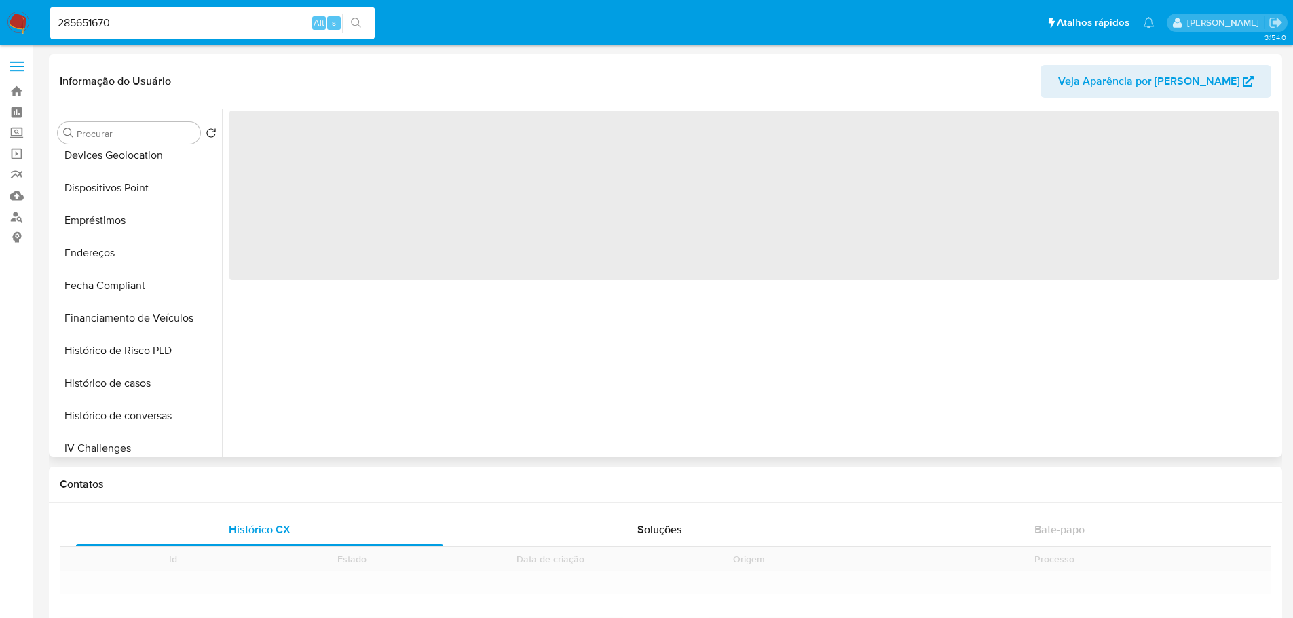
scroll to position [606, 0]
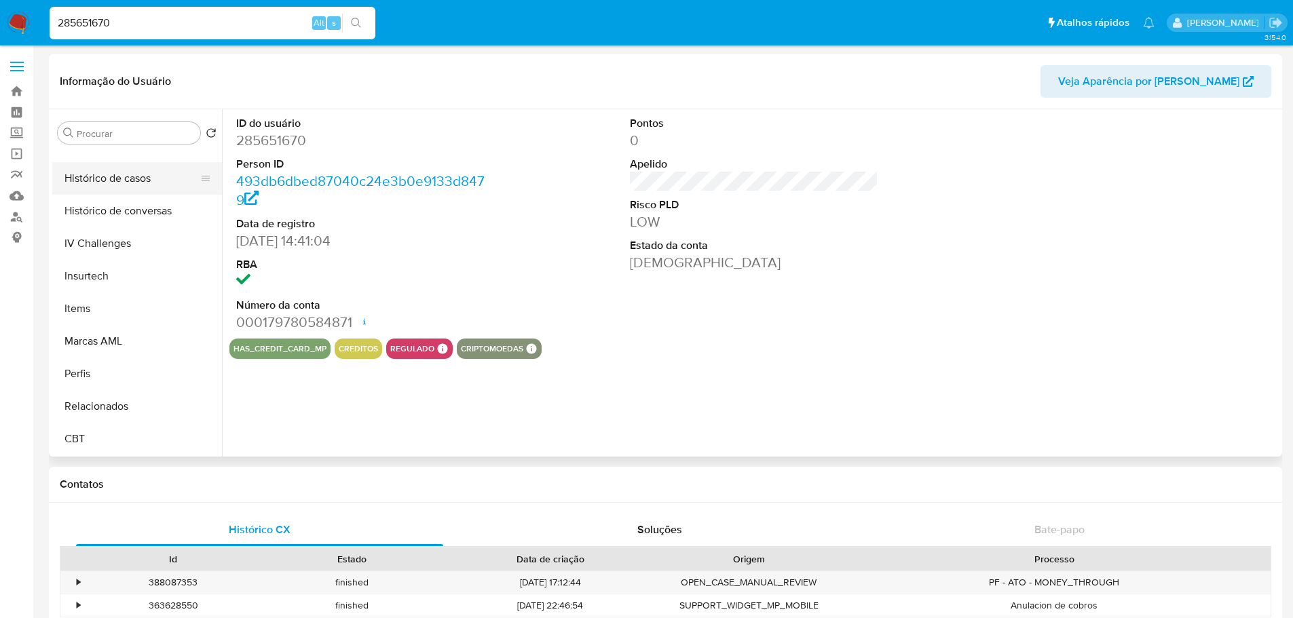
select select "10"
click at [136, 183] on button "Histórico de casos" at bounding box center [131, 178] width 159 height 33
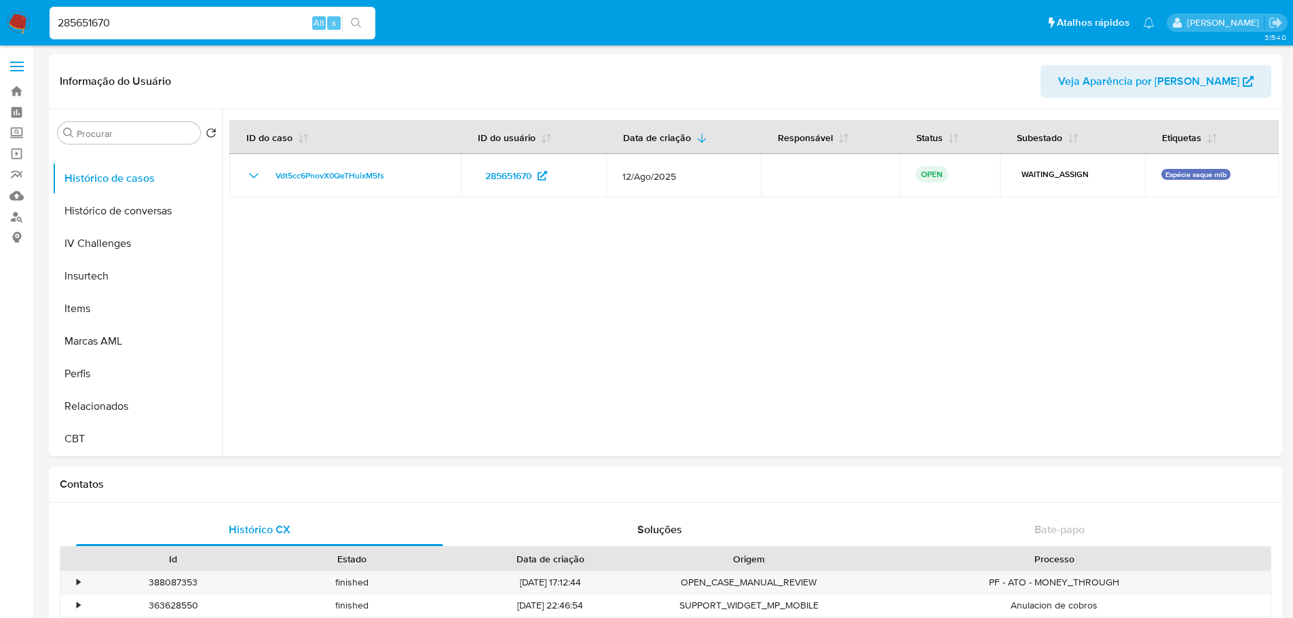
click at [22, 25] on img at bounding box center [18, 23] width 23 height 23
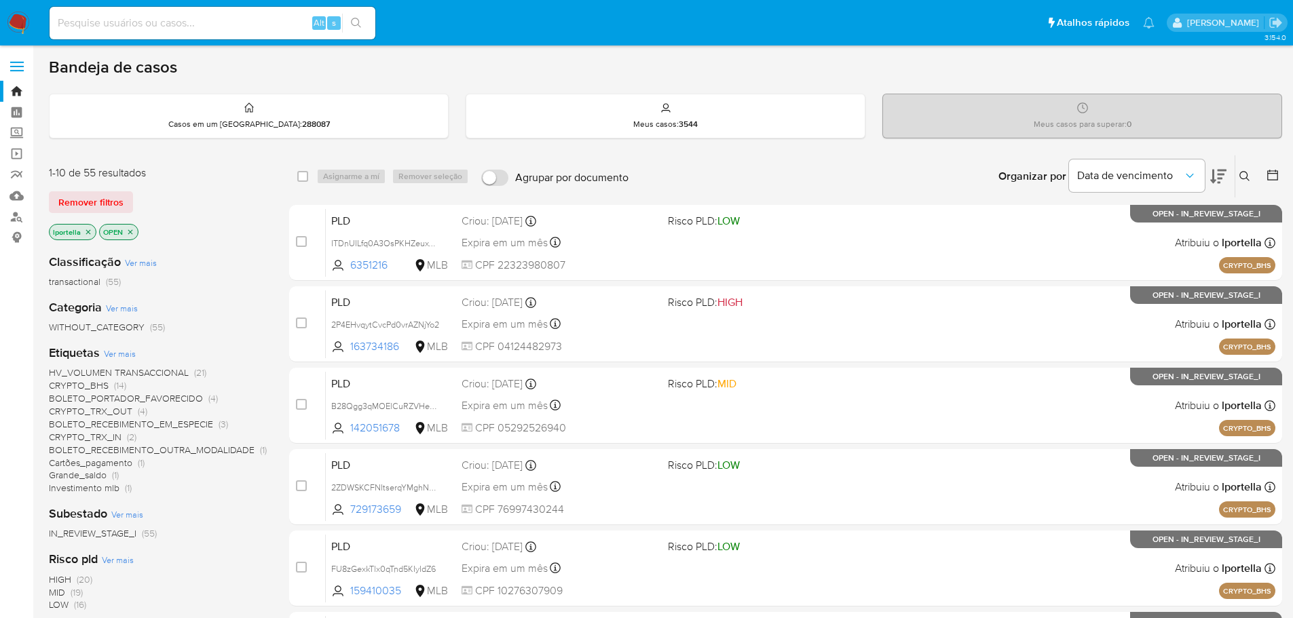
click at [134, 30] on input at bounding box center [213, 23] width 326 height 18
paste input "RoIwOkn4R8eN7tUGouzU2840"
type input "RoIwOkn4R8eN7tUGouzU2840"
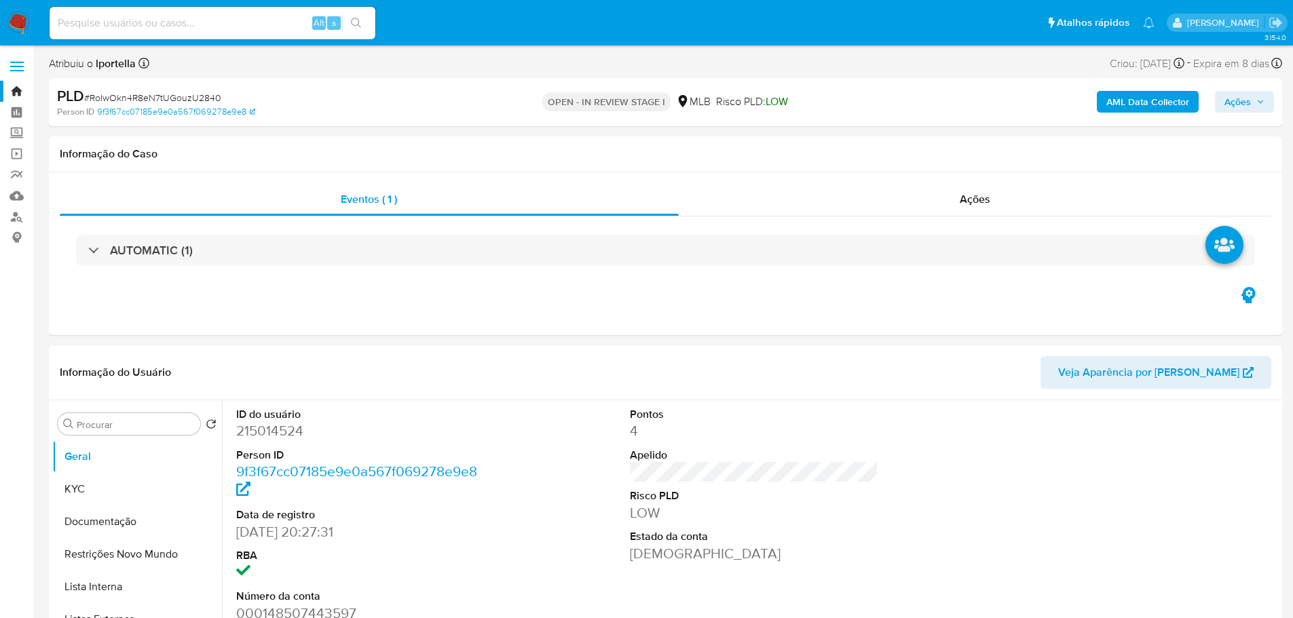
select select "10"
drag, startPoint x: 538, startPoint y: 2, endPoint x: 647, endPoint y: 322, distance: 337.8
click at [683, 324] on div "Eventos ( 1 ) Ações AUTOMATIC (1)" at bounding box center [665, 253] width 1233 height 163
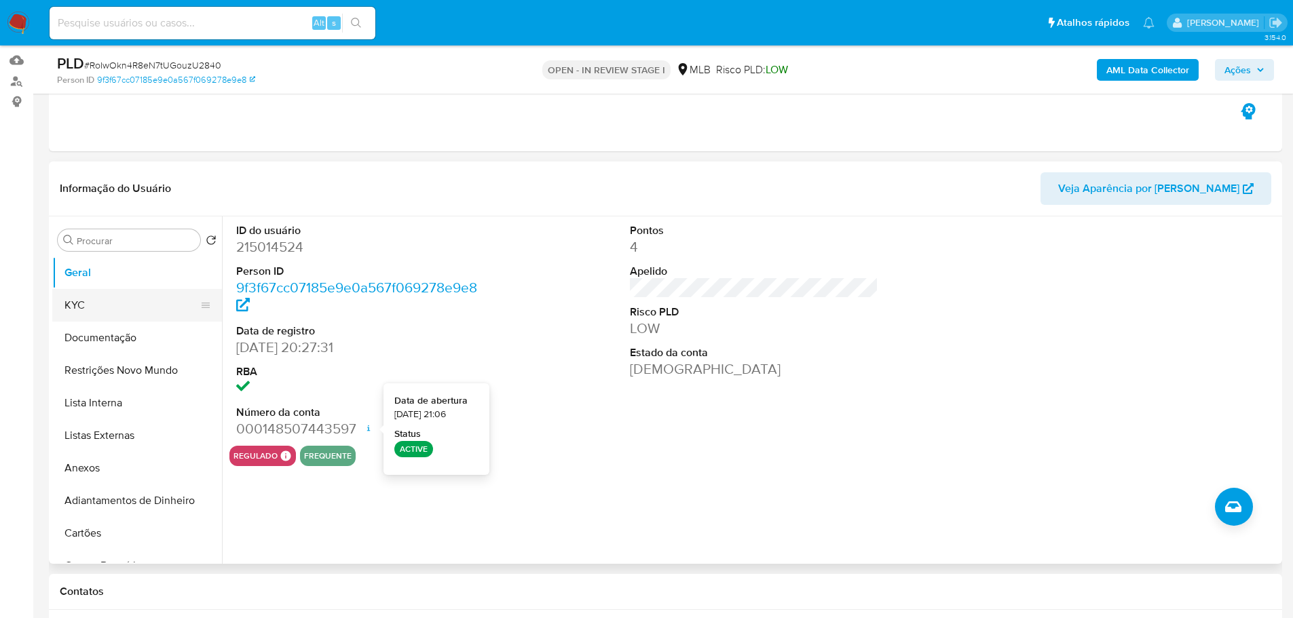
click at [96, 316] on button "KYC" at bounding box center [131, 305] width 159 height 33
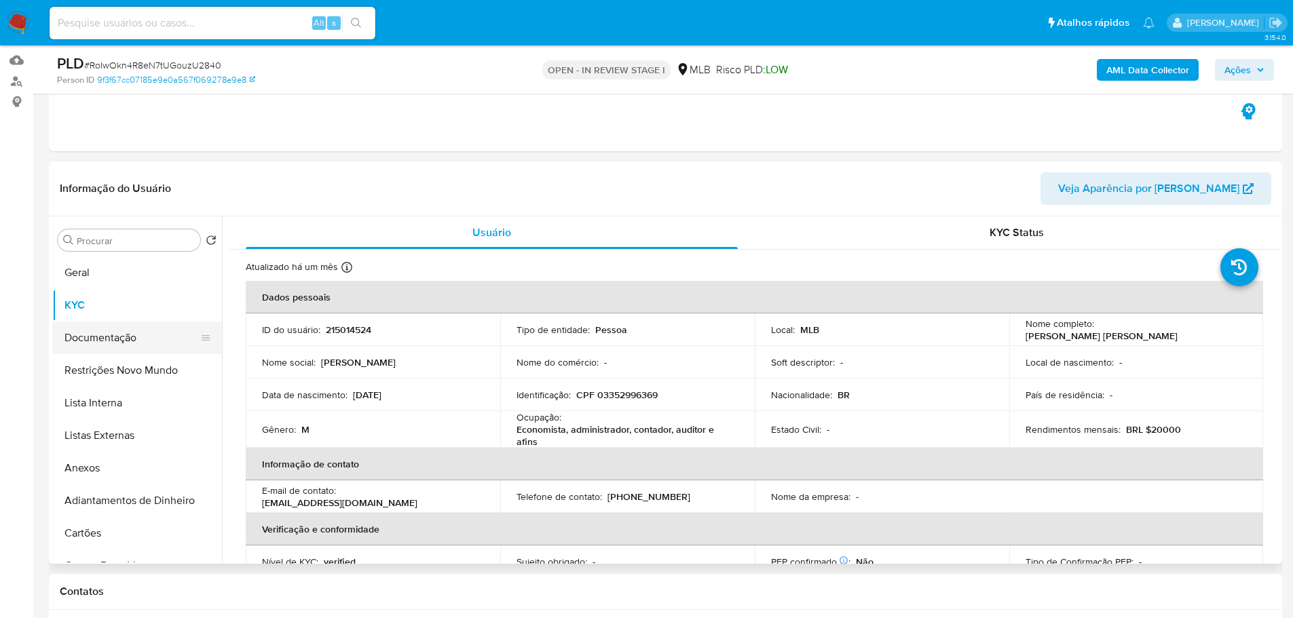
click at [130, 335] on button "Documentação" at bounding box center [131, 338] width 159 height 33
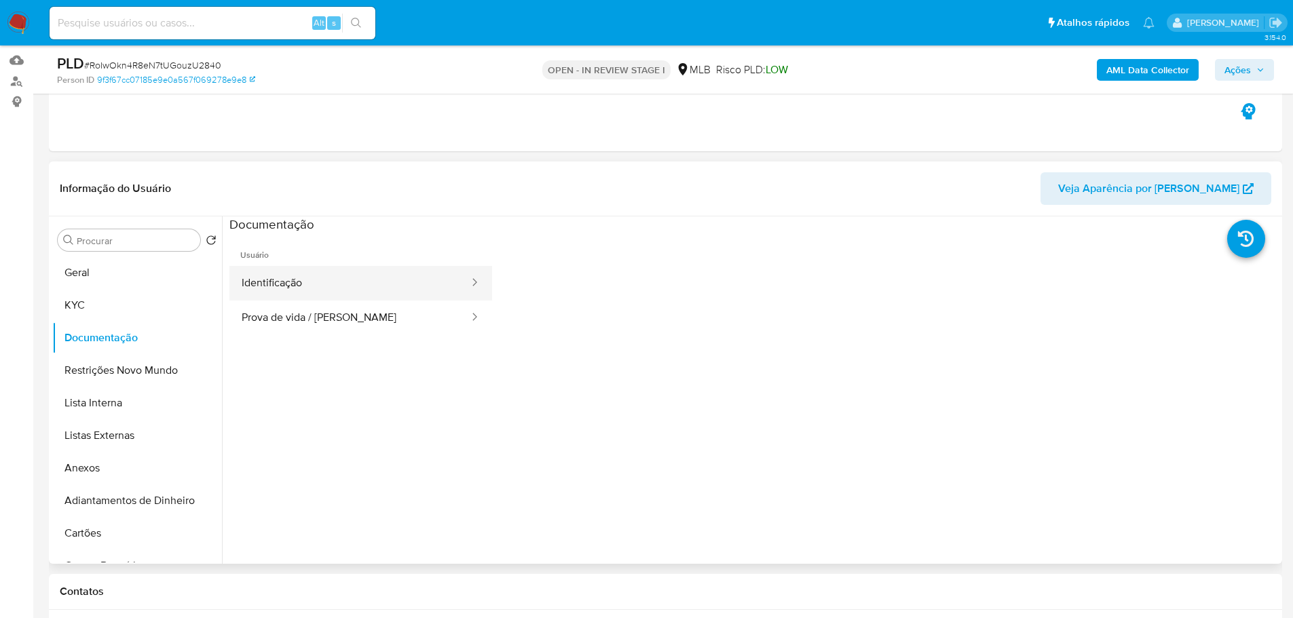
click at [334, 298] on button "Identificação" at bounding box center [349, 283] width 241 height 35
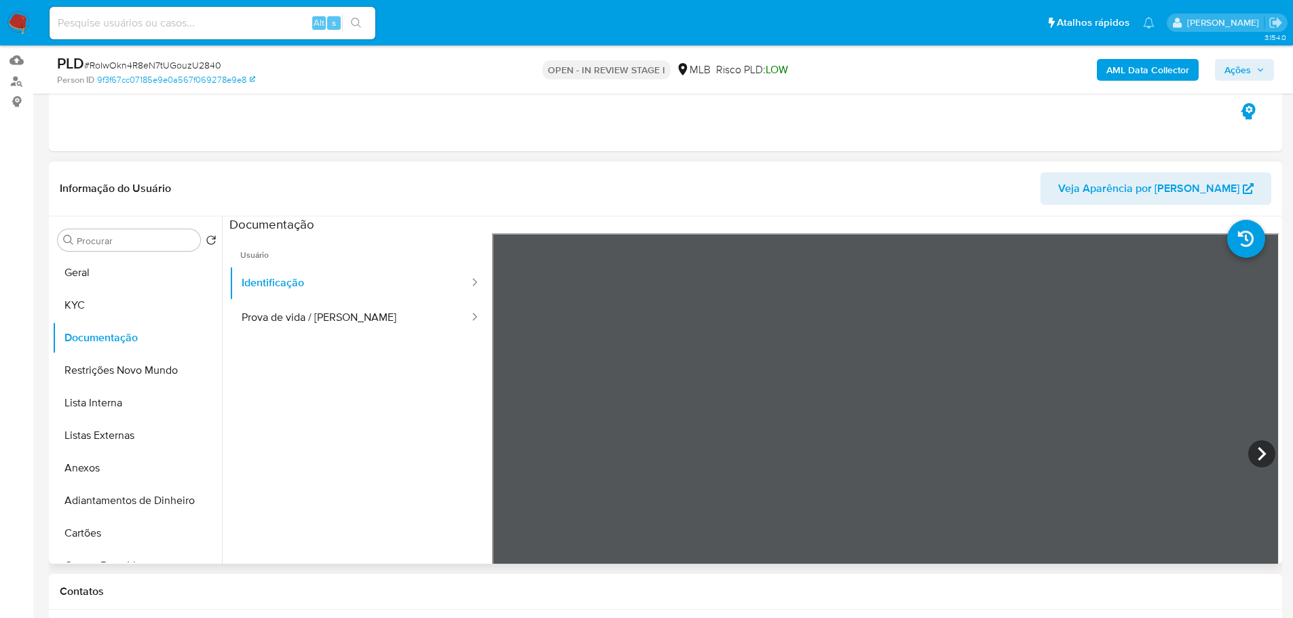
click at [429, 339] on ul "Usuário Identificação Prova de vida / [PERSON_NAME]" at bounding box center [360, 428] width 263 height 391
click at [417, 321] on button "Prova de vida / [PERSON_NAME]" at bounding box center [349, 318] width 241 height 35
drag, startPoint x: 102, startPoint y: 299, endPoint x: 172, endPoint y: 328, distance: 75.5
click at [106, 301] on button "KYC" at bounding box center [137, 305] width 170 height 33
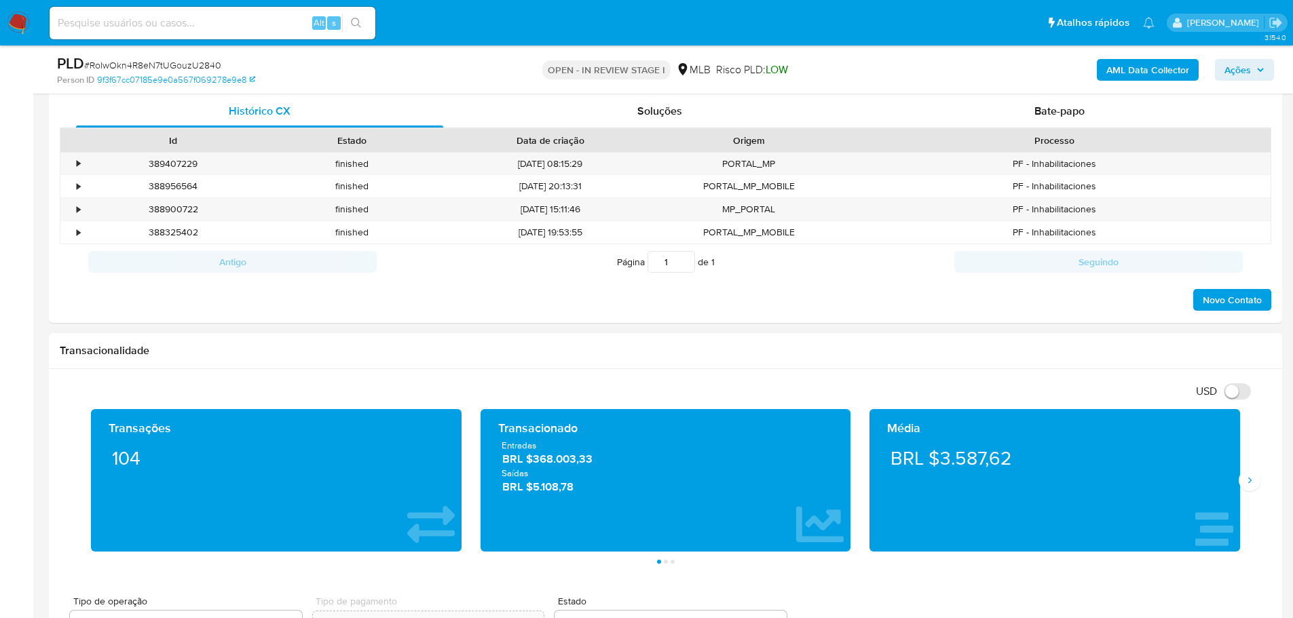
scroll to position [882, 0]
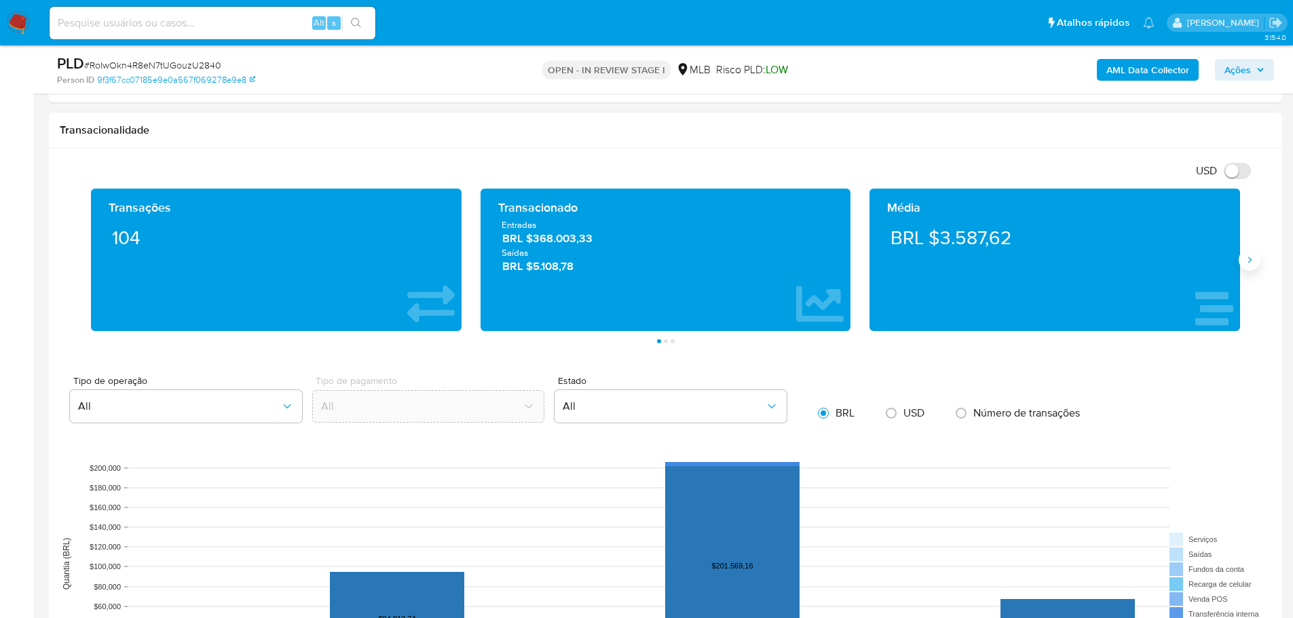
click at [1243, 263] on button "Siguiente" at bounding box center [1250, 260] width 22 height 22
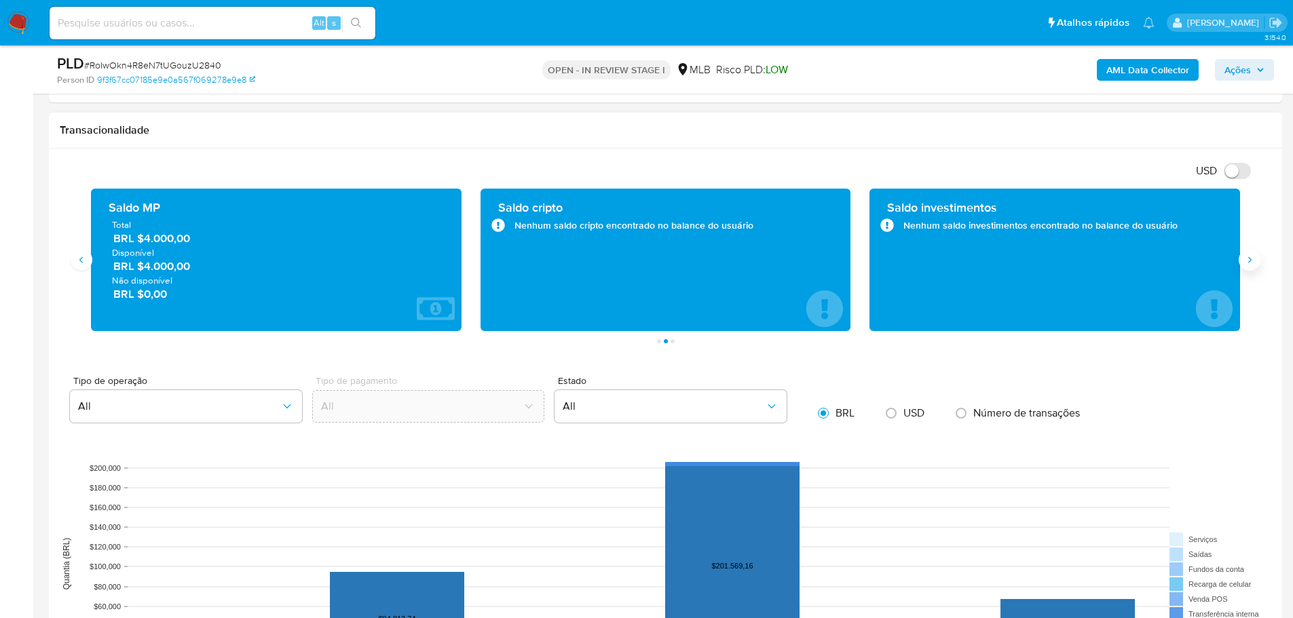
click at [1244, 268] on button "Siguiente" at bounding box center [1250, 260] width 22 height 22
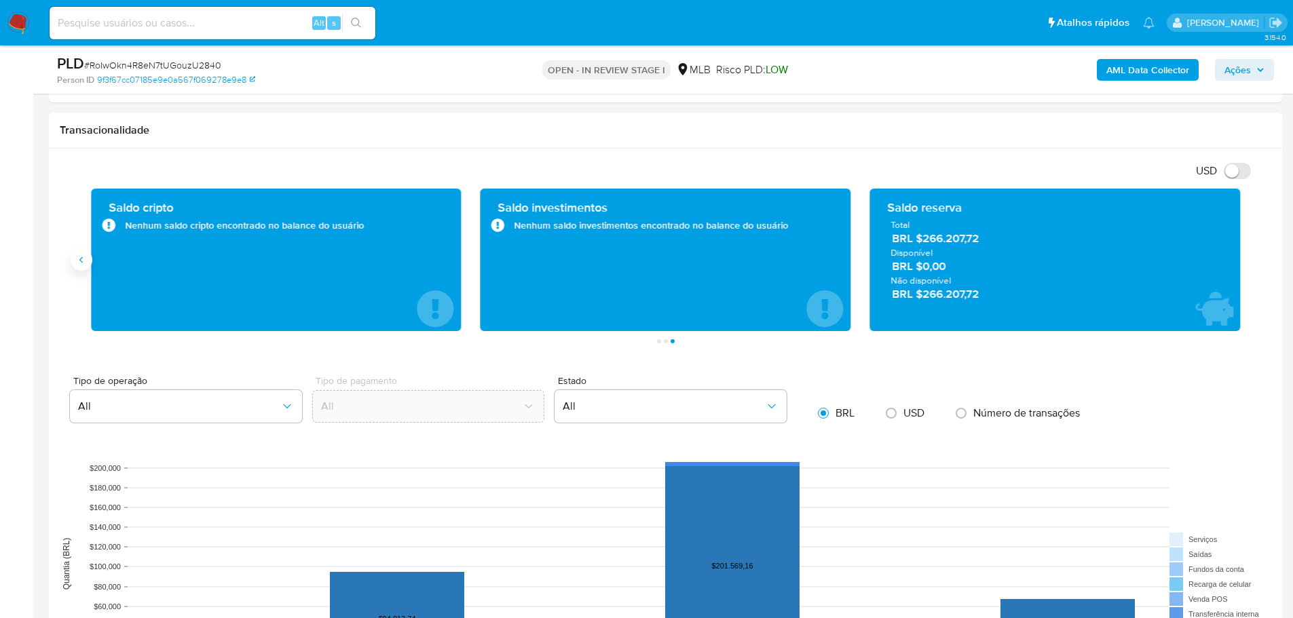
click at [87, 263] on button "Anterior" at bounding box center [82, 260] width 22 height 22
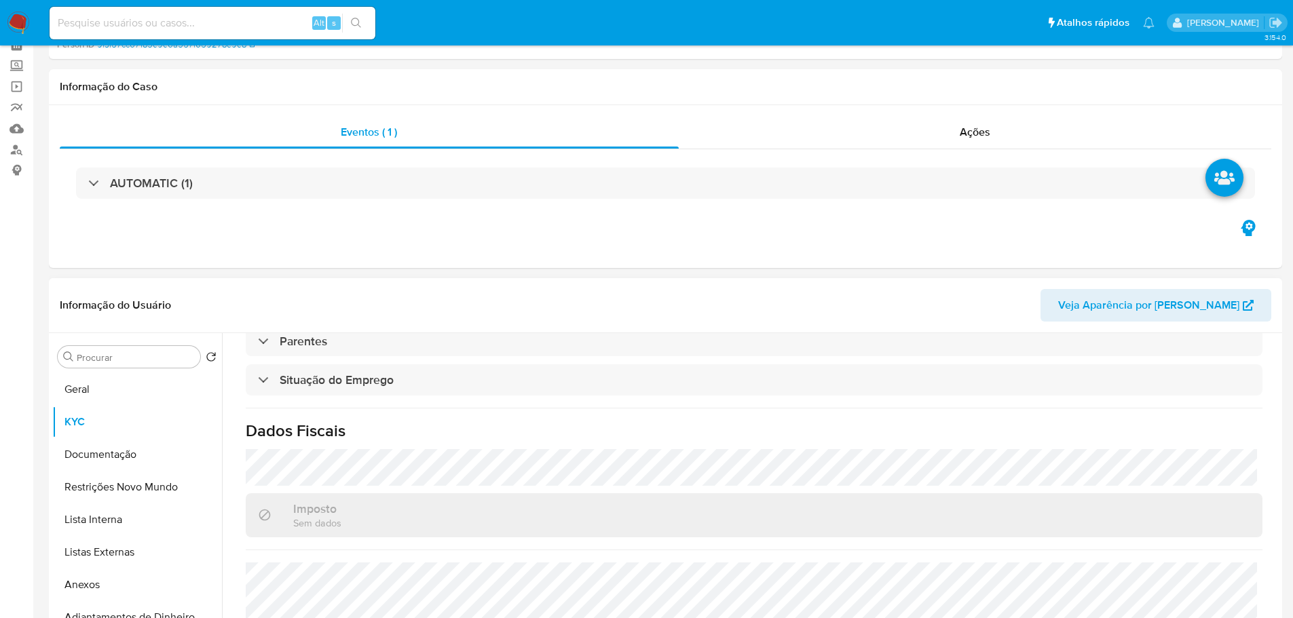
scroll to position [0, 0]
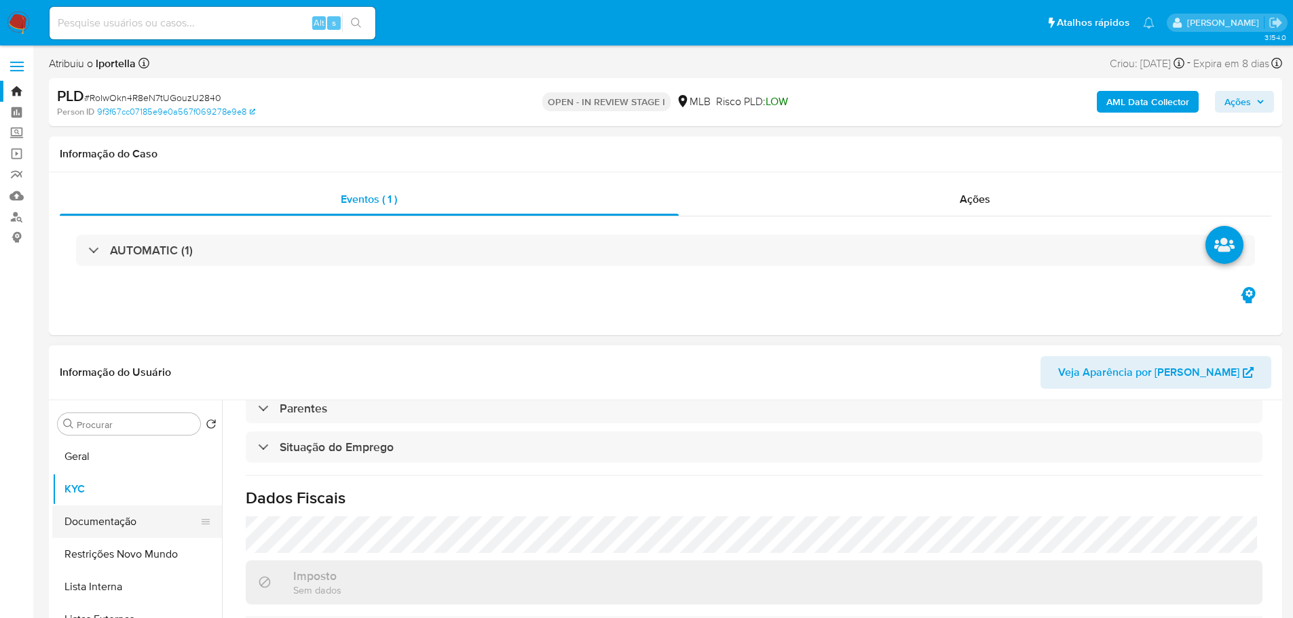
click at [106, 523] on button "Documentação" at bounding box center [131, 522] width 159 height 33
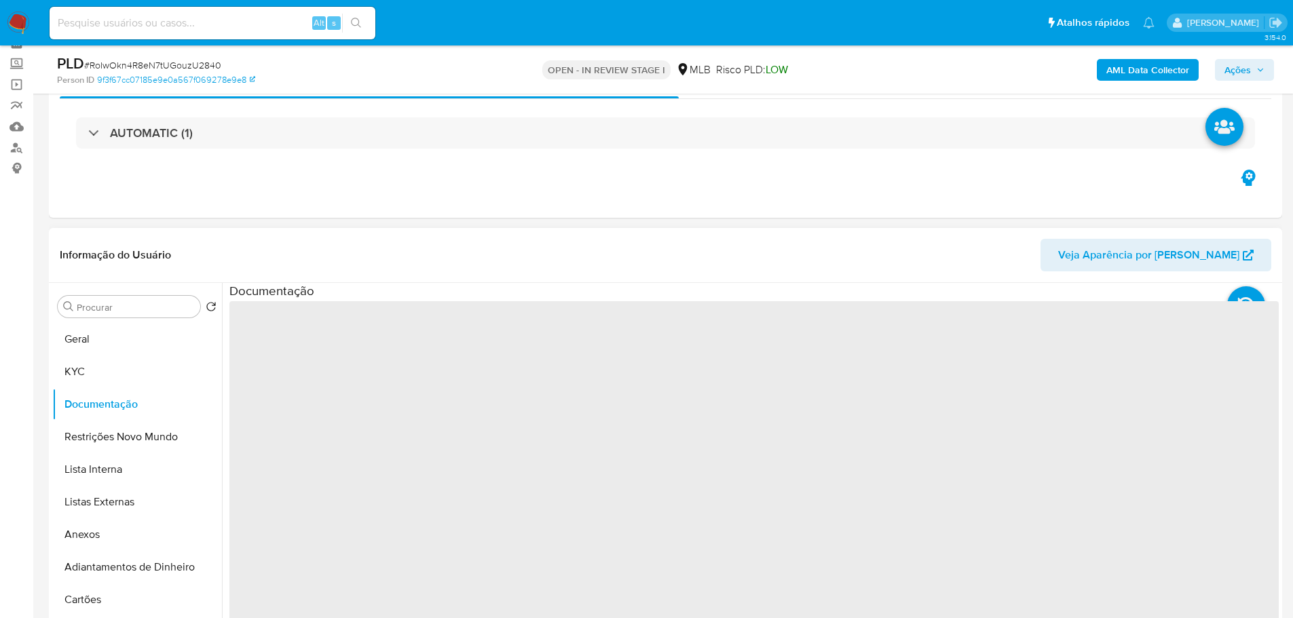
scroll to position [136, 0]
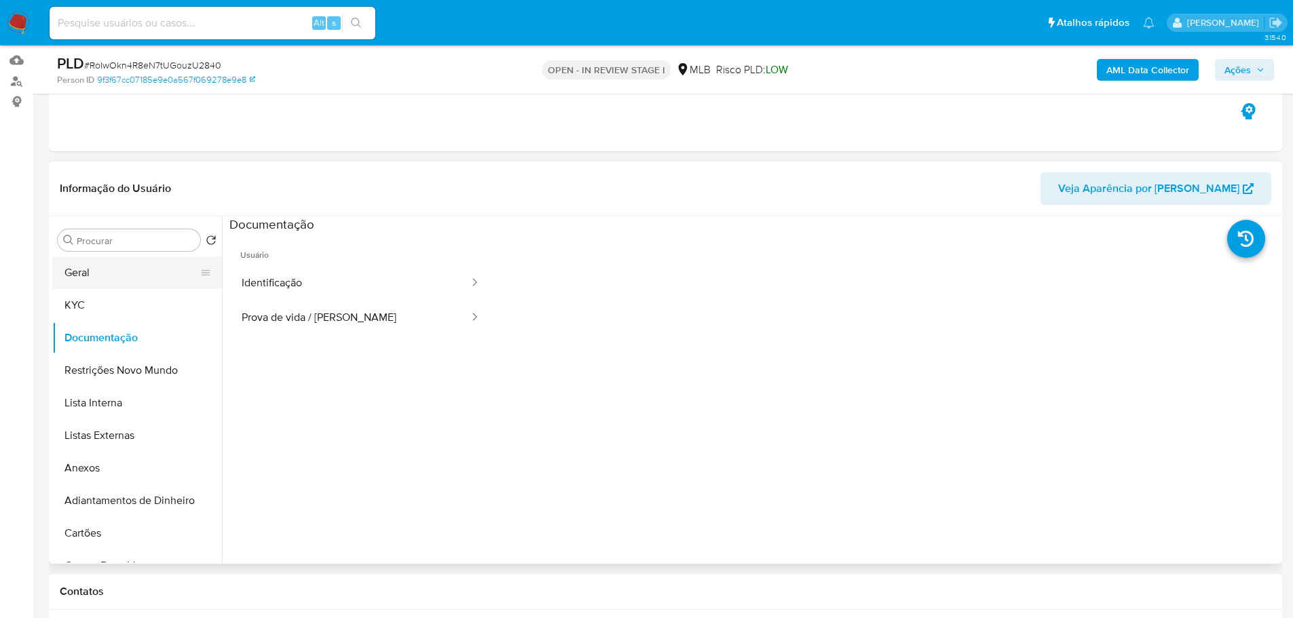
click at [140, 261] on button "Geral" at bounding box center [131, 273] width 159 height 33
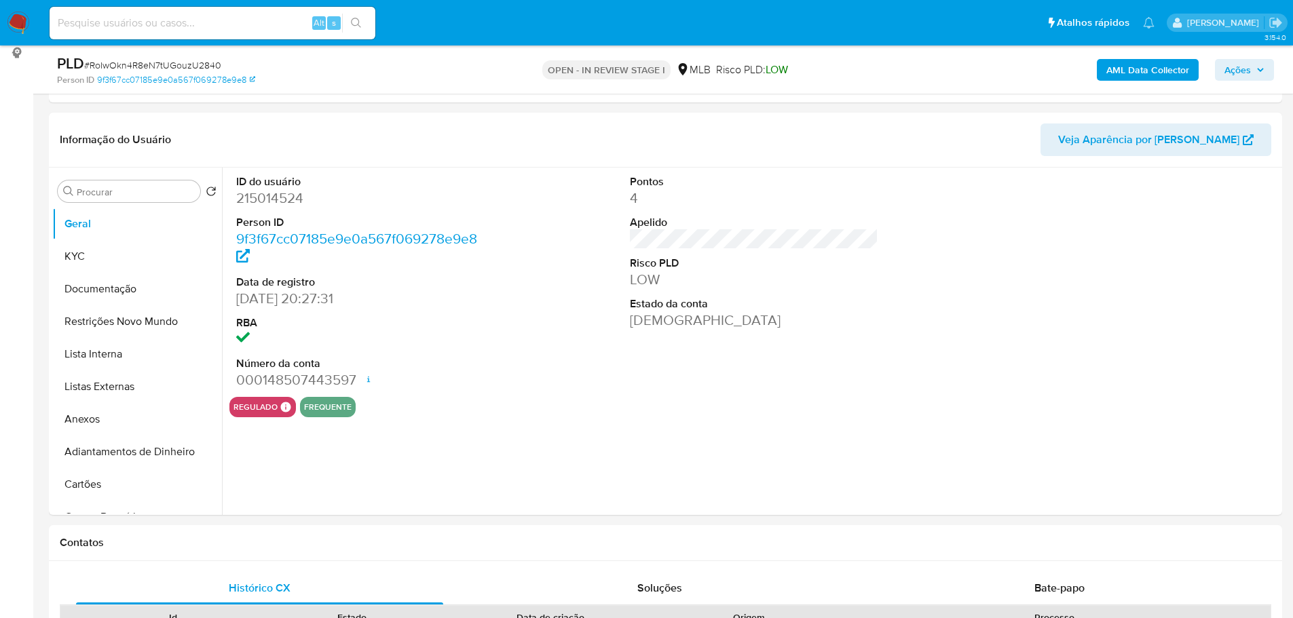
scroll to position [170, 0]
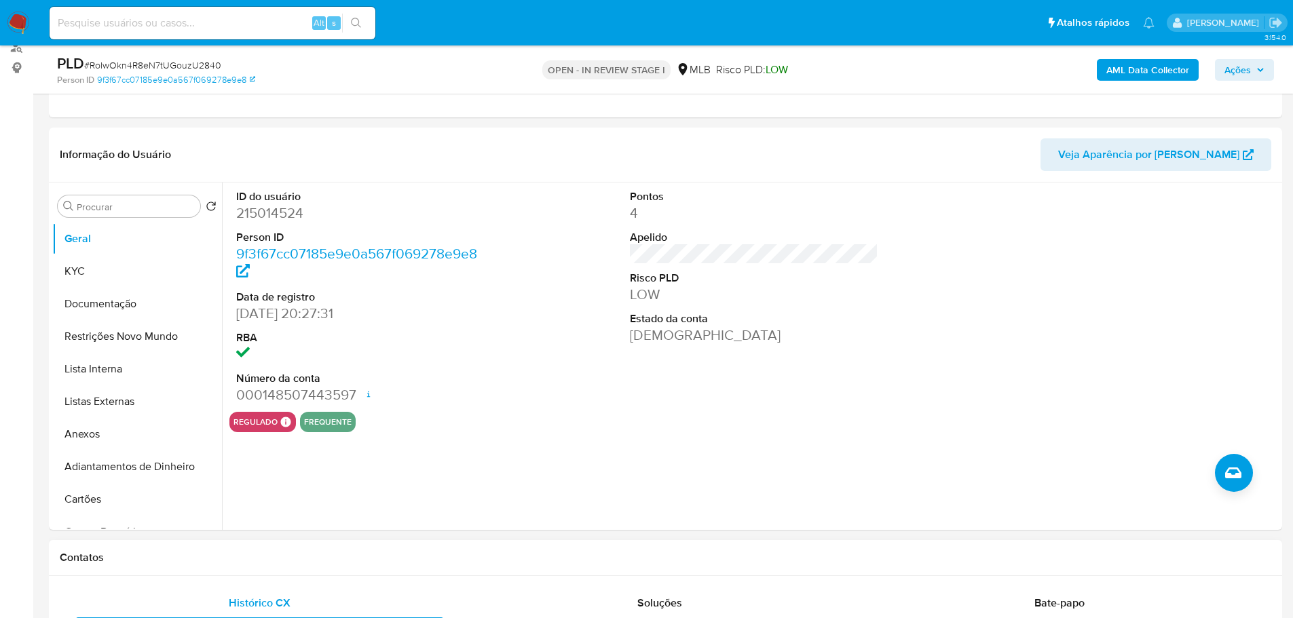
click at [362, 558] on h1 "Contatos" at bounding box center [665, 558] width 1211 height 14
click at [98, 269] on button "KYC" at bounding box center [131, 271] width 159 height 33
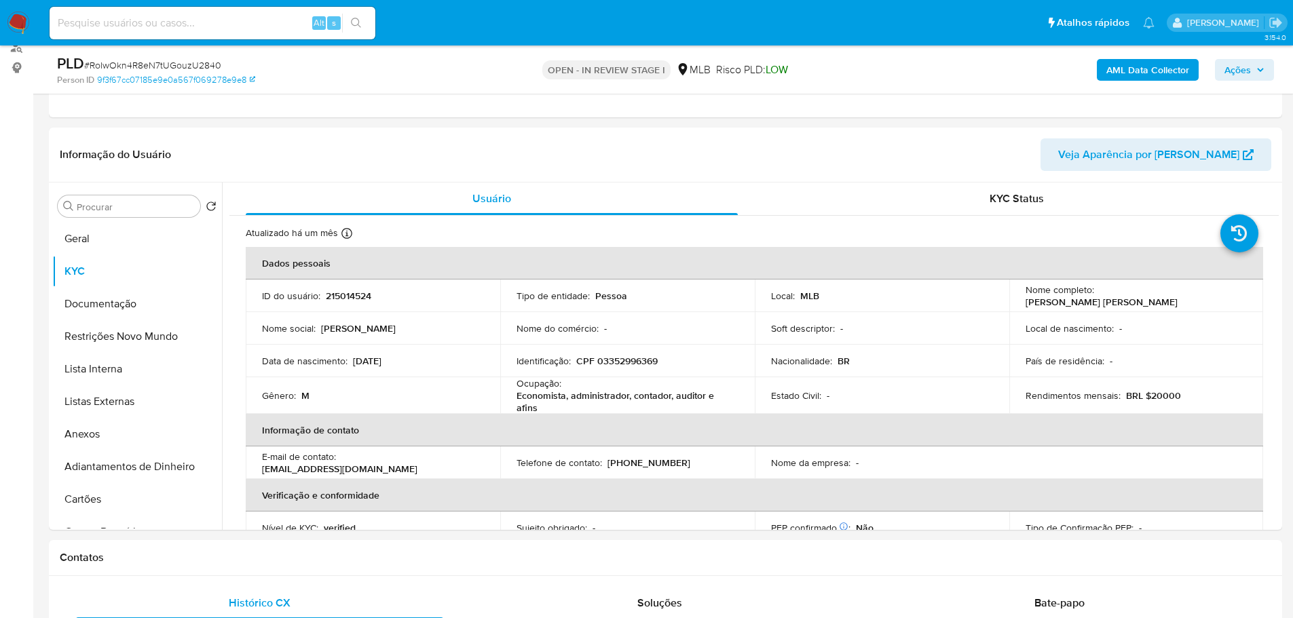
scroll to position [15, 0]
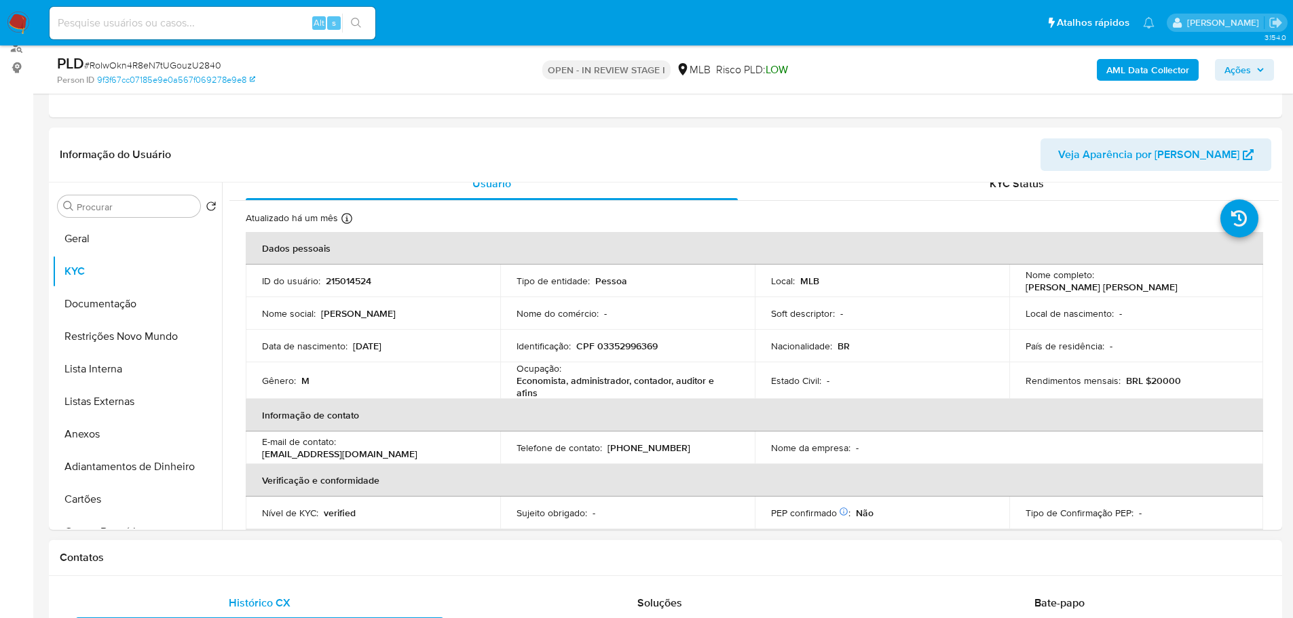
drag, startPoint x: 338, startPoint y: 565, endPoint x: 296, endPoint y: 540, distance: 48.7
click at [335, 565] on div "Contatos" at bounding box center [665, 558] width 1233 height 36
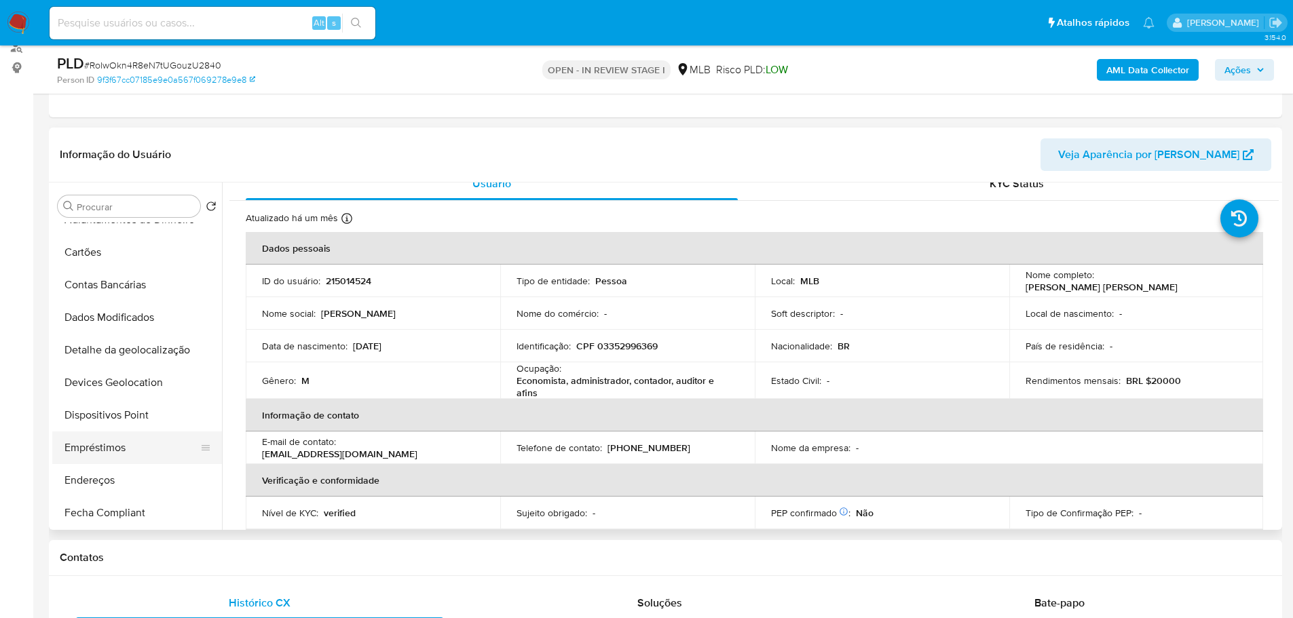
scroll to position [271, 0]
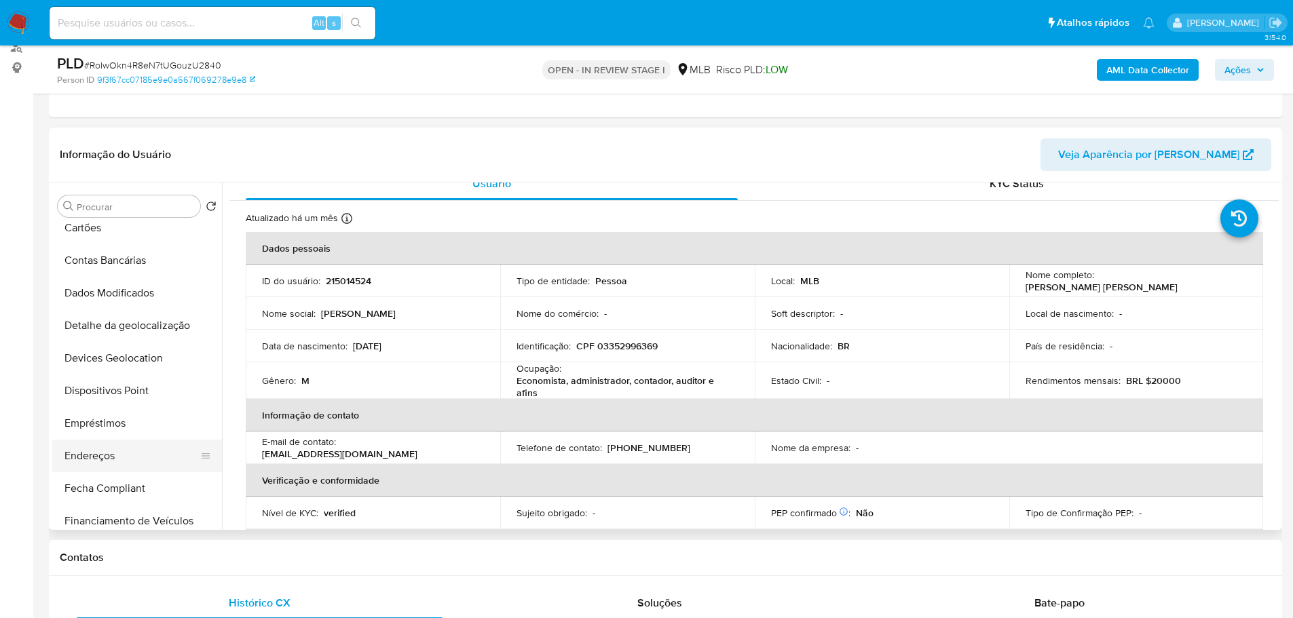
click at [95, 465] on button "Endereços" at bounding box center [131, 456] width 159 height 33
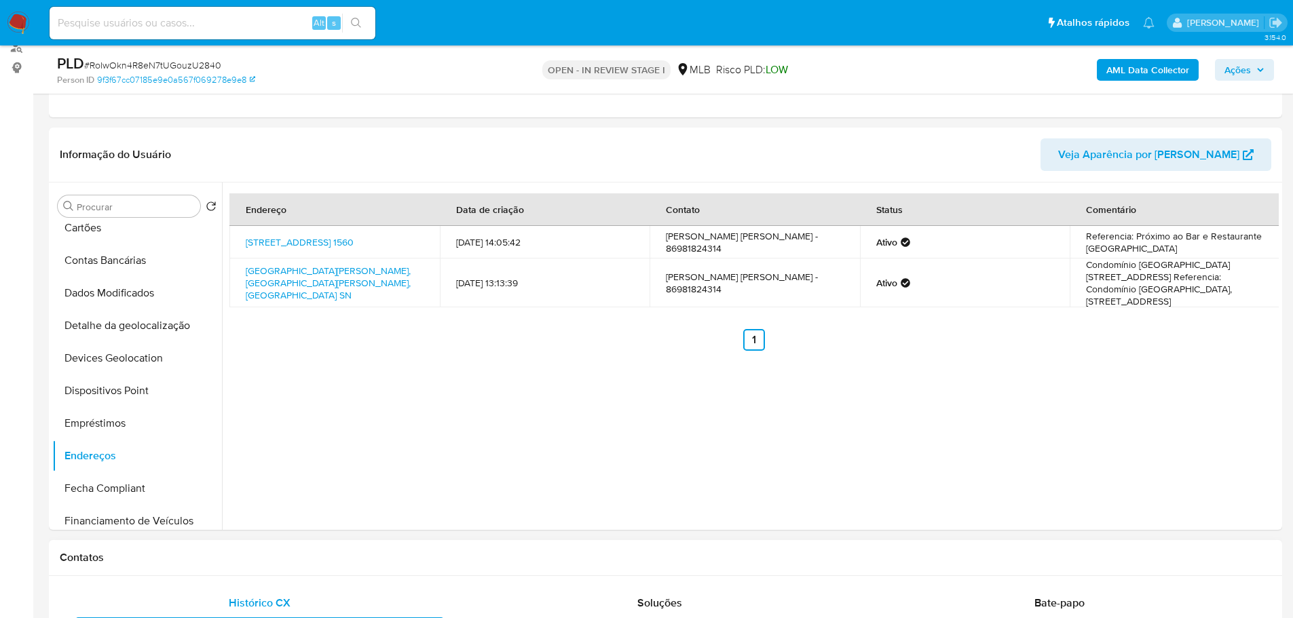
click at [337, 575] on div "Contatos" at bounding box center [665, 558] width 1233 height 36
click at [132, 330] on button "Detalhe da geolocalização" at bounding box center [131, 325] width 159 height 33
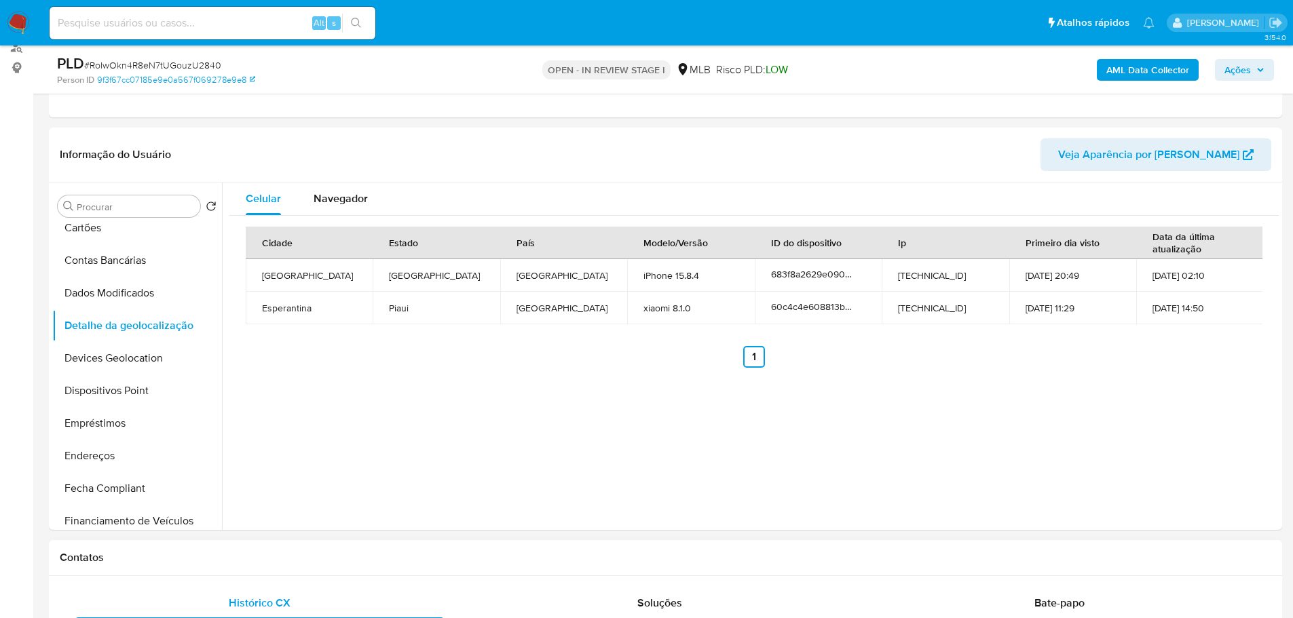
click at [223, 548] on div "Contatos" at bounding box center [665, 558] width 1233 height 36
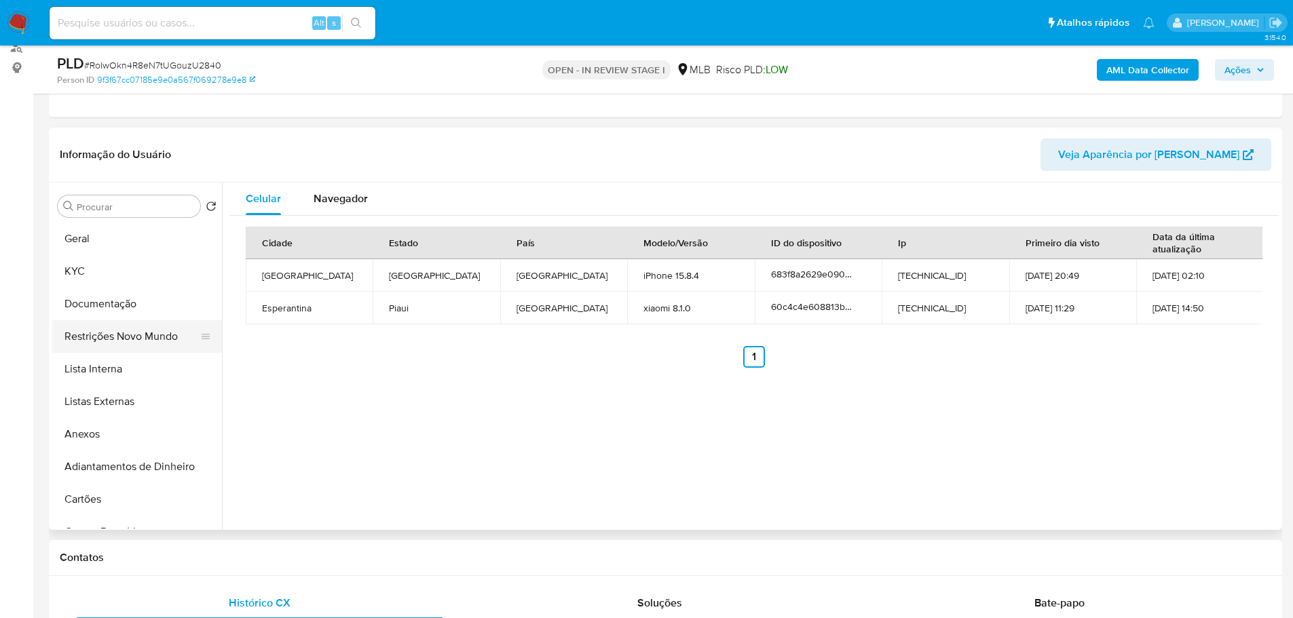
click at [126, 331] on button "Restrições Novo Mundo" at bounding box center [131, 336] width 159 height 33
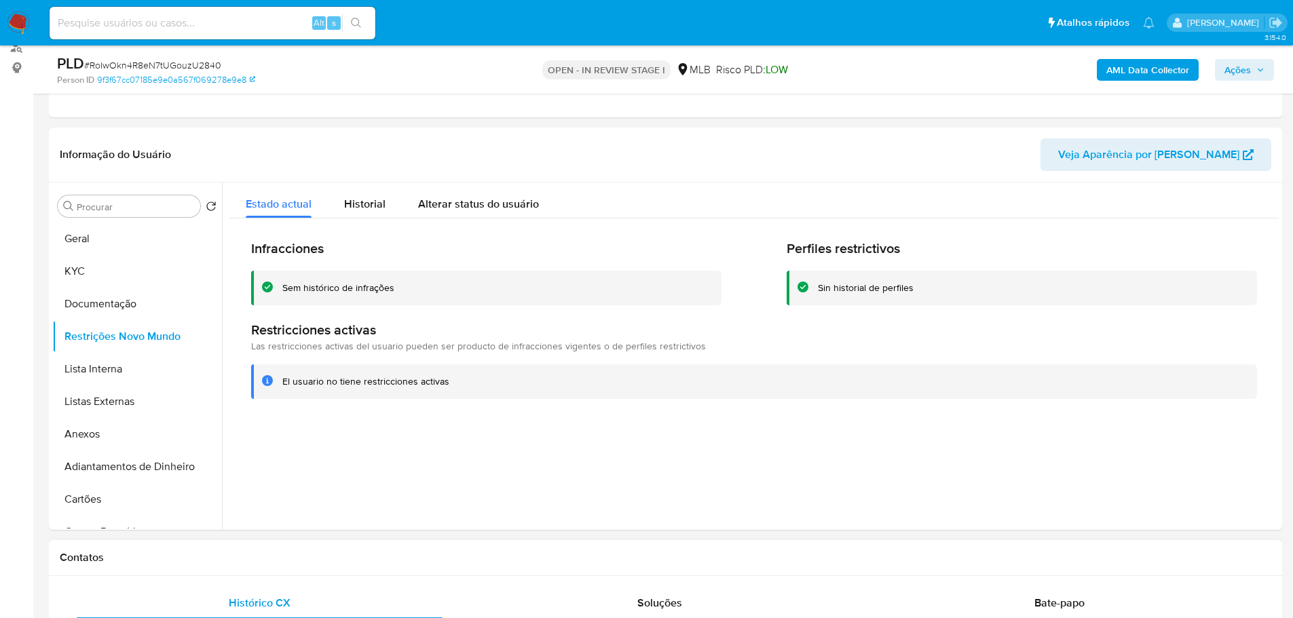
drag, startPoint x: 379, startPoint y: 569, endPoint x: 235, endPoint y: 429, distance: 200.6
click at [375, 565] on div "Contatos" at bounding box center [665, 558] width 1233 height 36
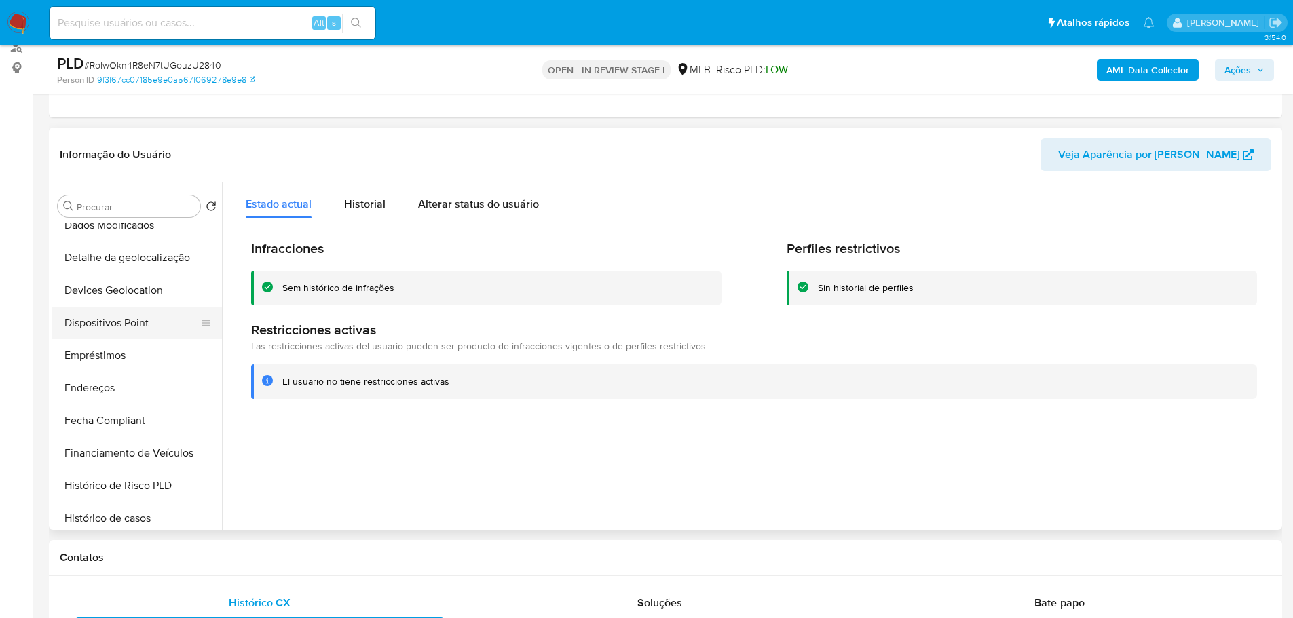
click at [159, 312] on button "Dispositivos Point" at bounding box center [131, 323] width 159 height 33
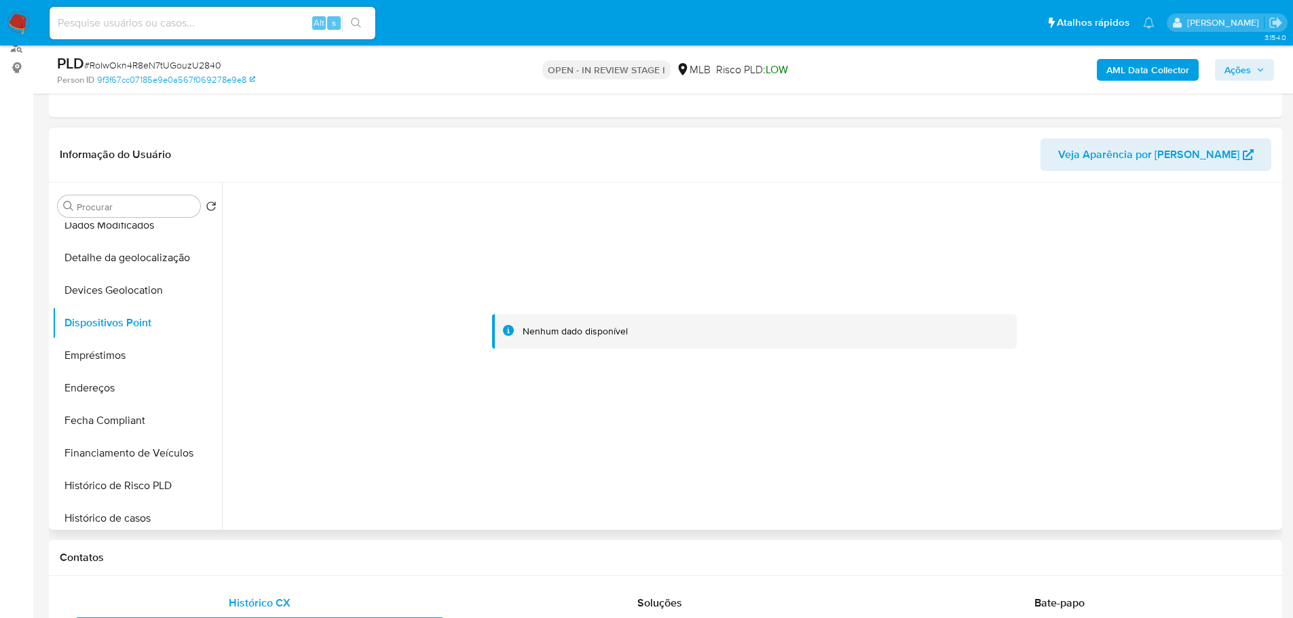
drag, startPoint x: 992, startPoint y: 465, endPoint x: 983, endPoint y: 451, distance: 16.2
click at [992, 462] on div at bounding box center [753, 332] width 1049 height 299
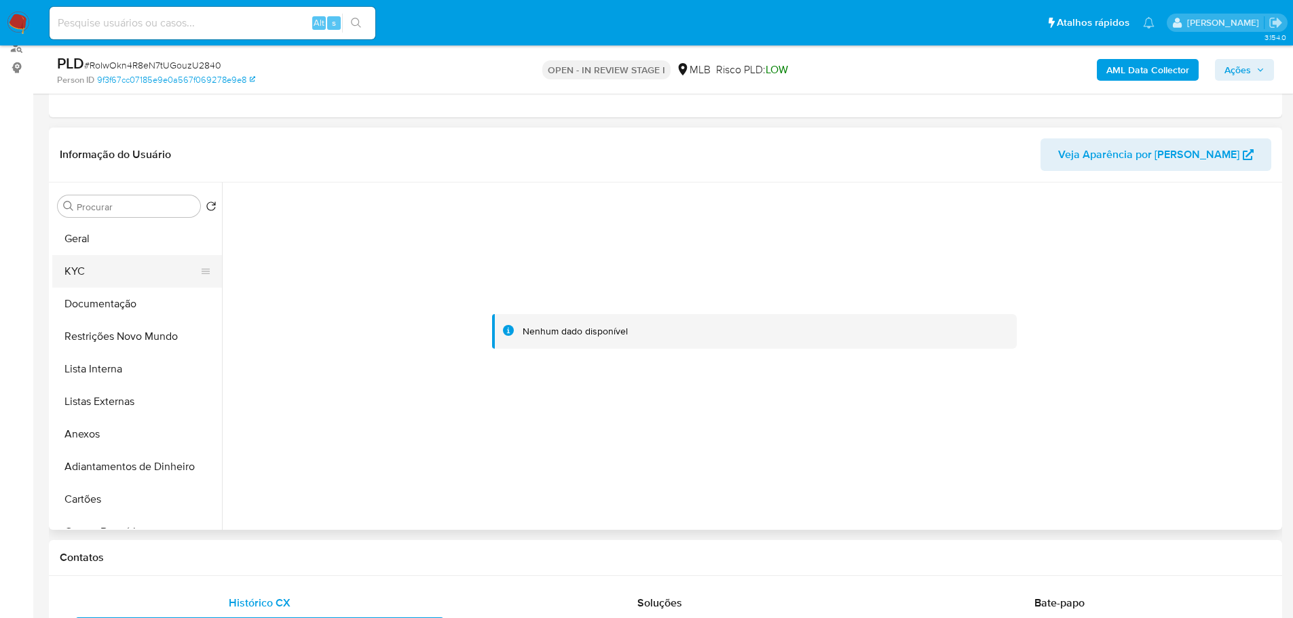
click at [71, 267] on button "KYC" at bounding box center [131, 271] width 159 height 33
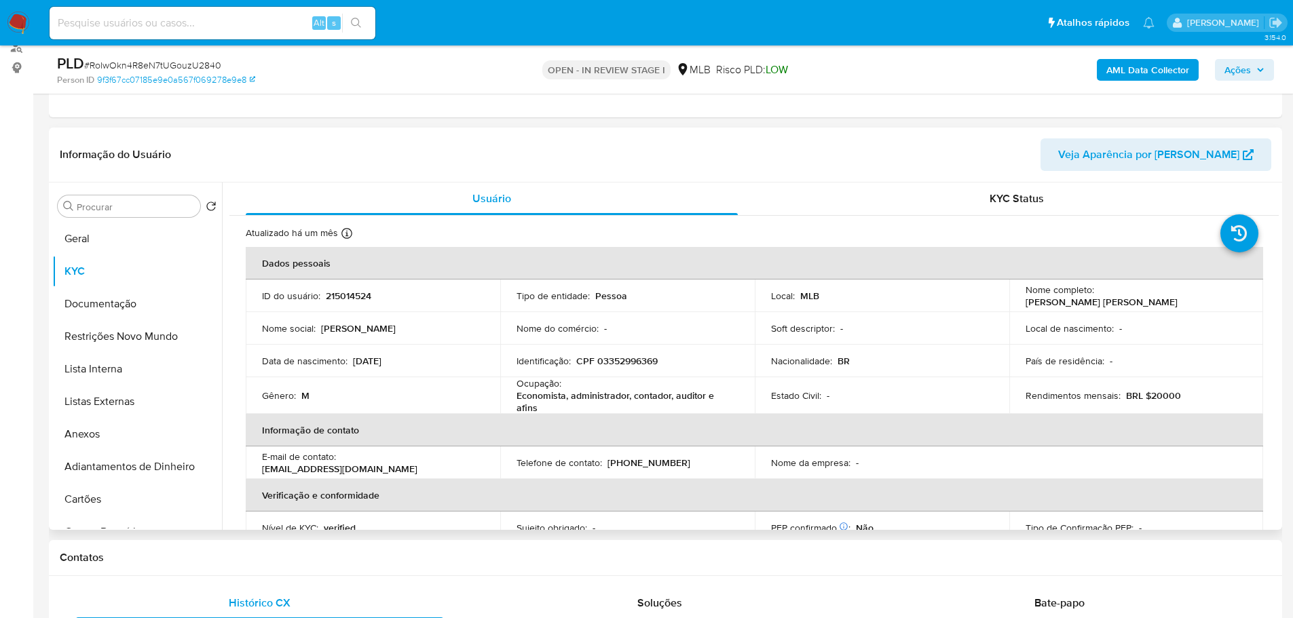
click at [627, 364] on p "CPF 03352996369" at bounding box center [616, 361] width 81 height 12
copy p "03352996369"
click at [156, 296] on button "Documentação" at bounding box center [131, 304] width 159 height 33
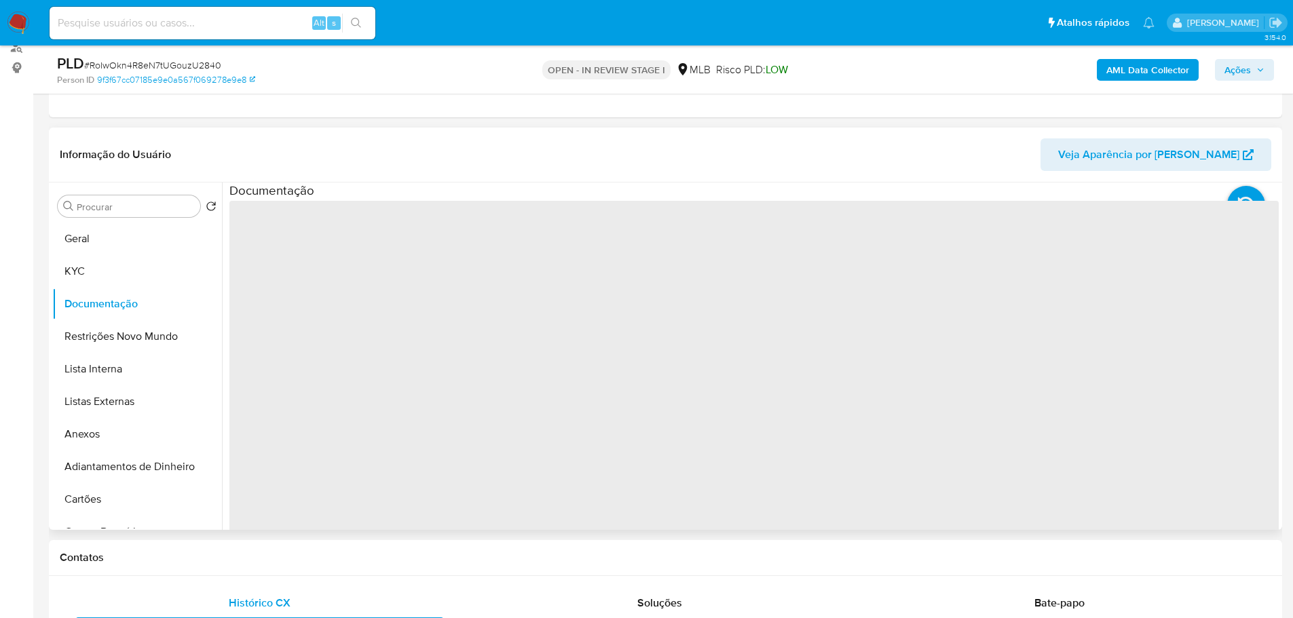
click at [386, 259] on span "‌" at bounding box center [753, 418] width 1049 height 434
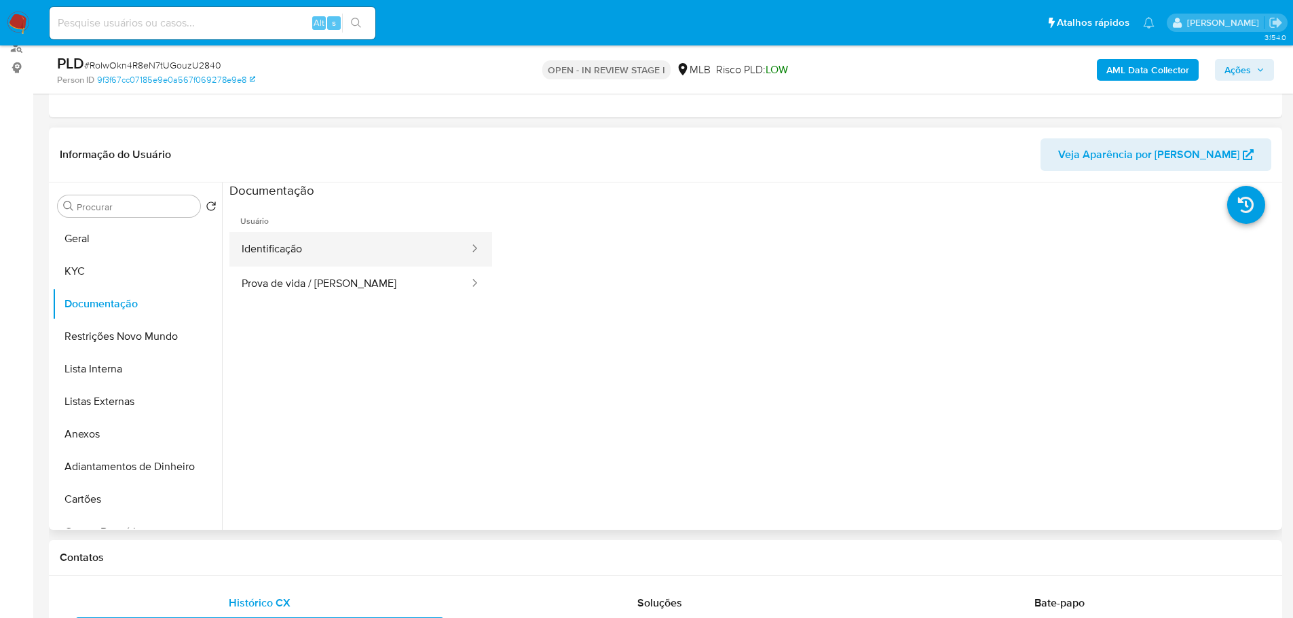
click at [362, 259] on button "Identificação" at bounding box center [349, 249] width 241 height 35
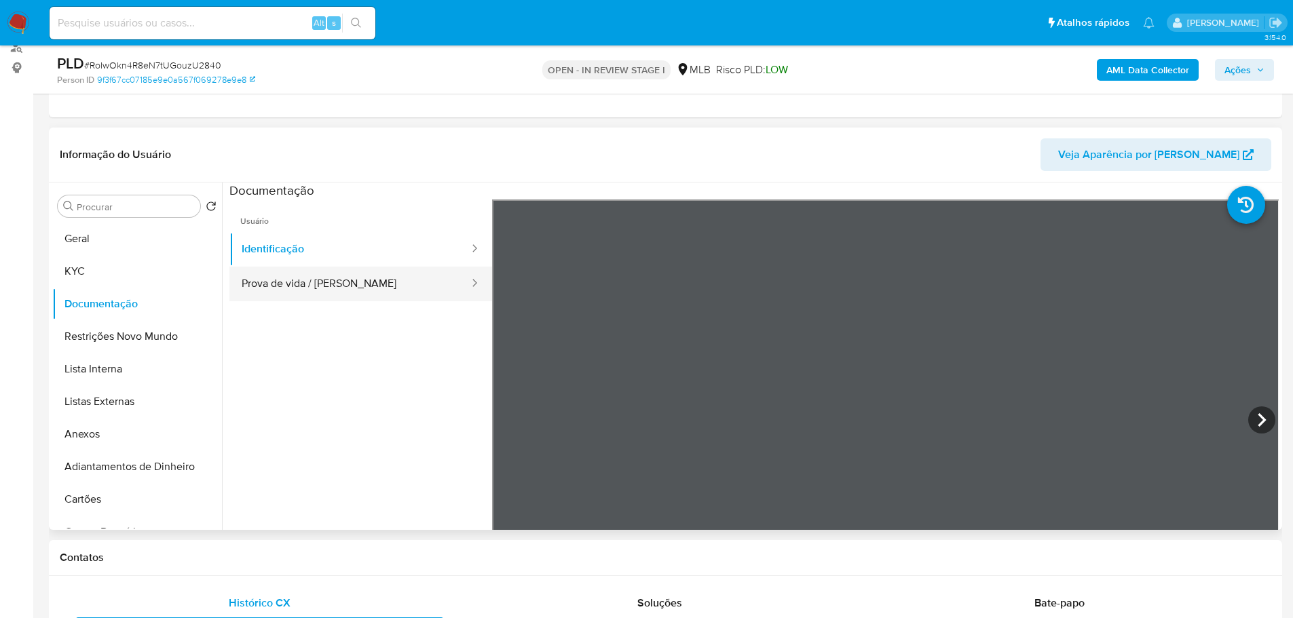
click at [366, 273] on button "Prova de vida / [PERSON_NAME]" at bounding box center [349, 284] width 241 height 35
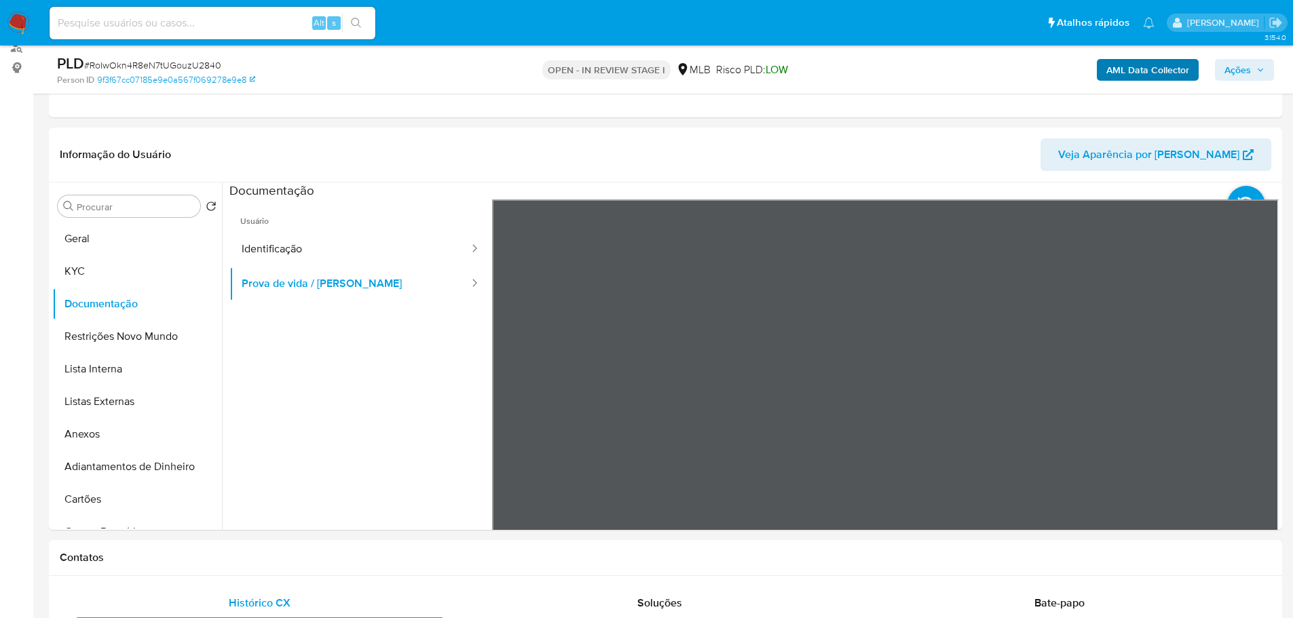
drag, startPoint x: 1231, startPoint y: 70, endPoint x: 1167, endPoint y: 79, distance: 64.4
click at [1231, 70] on span "Ações" at bounding box center [1237, 70] width 26 height 22
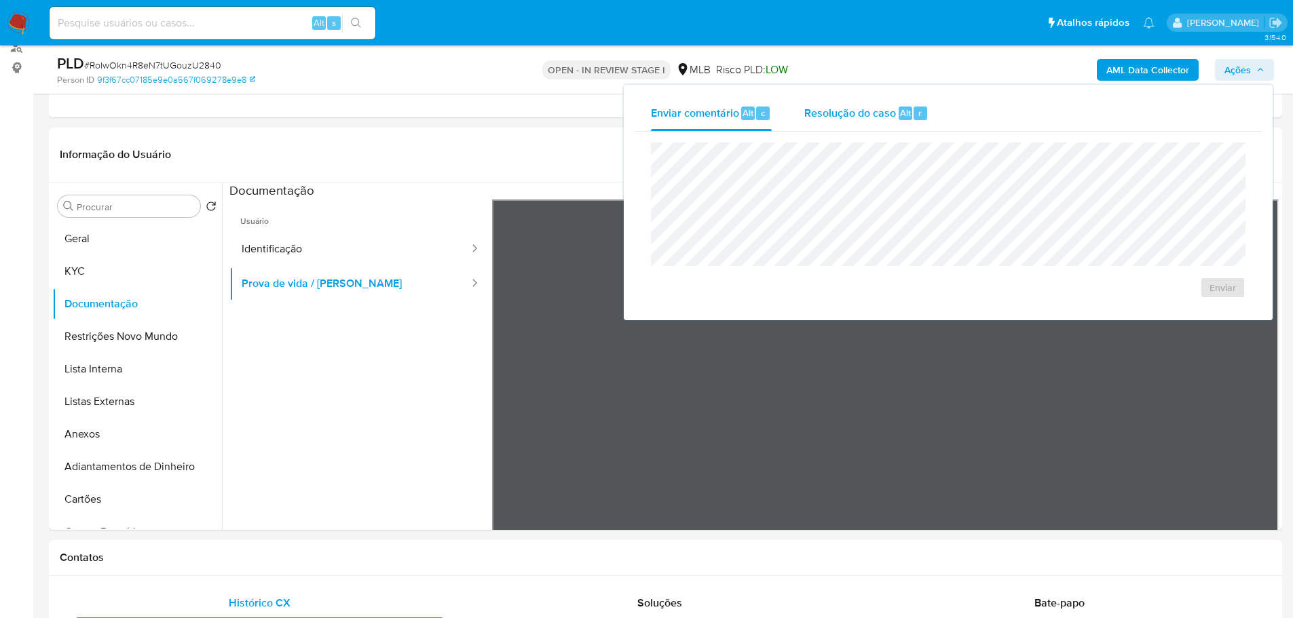
click at [847, 125] on div "Resolução do caso Alt r" at bounding box center [866, 113] width 124 height 35
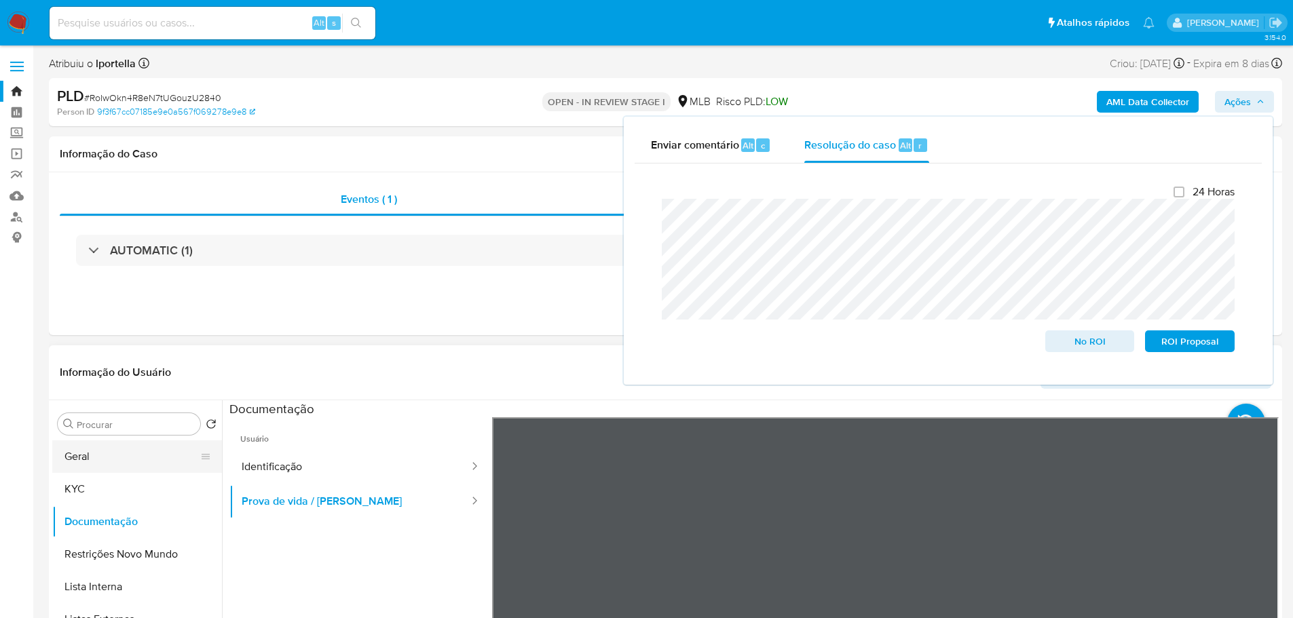
click at [115, 451] on button "Geral" at bounding box center [131, 456] width 159 height 33
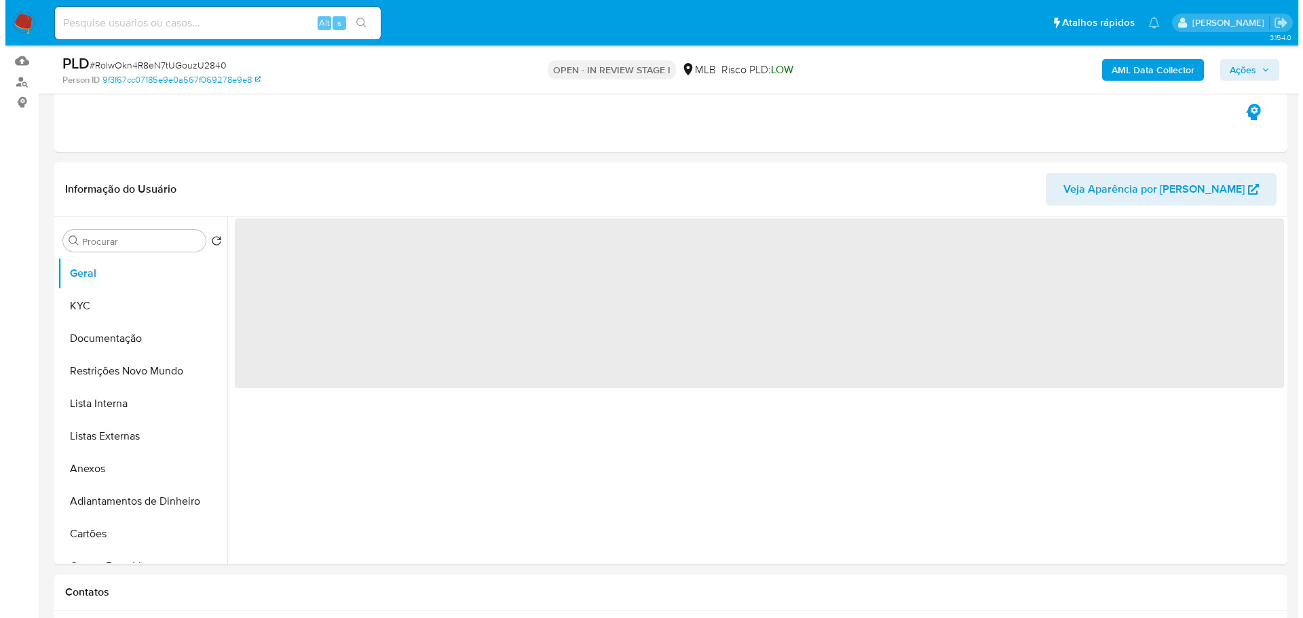
scroll to position [136, 0]
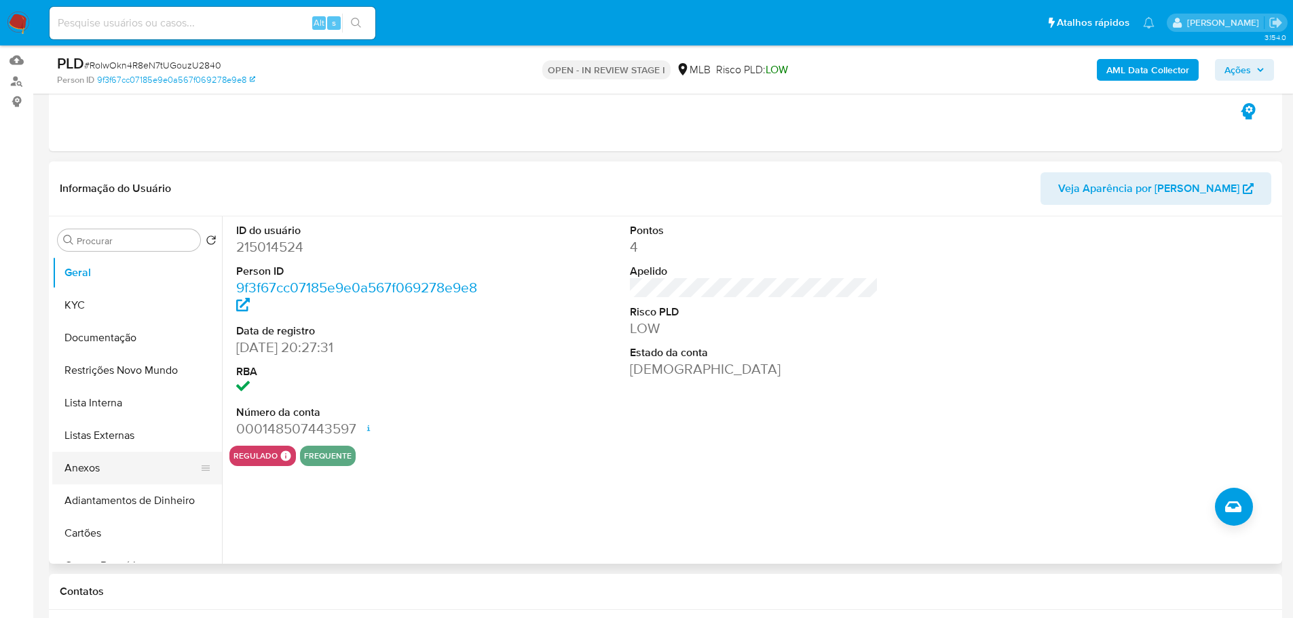
click at [81, 474] on button "Anexos" at bounding box center [131, 468] width 159 height 33
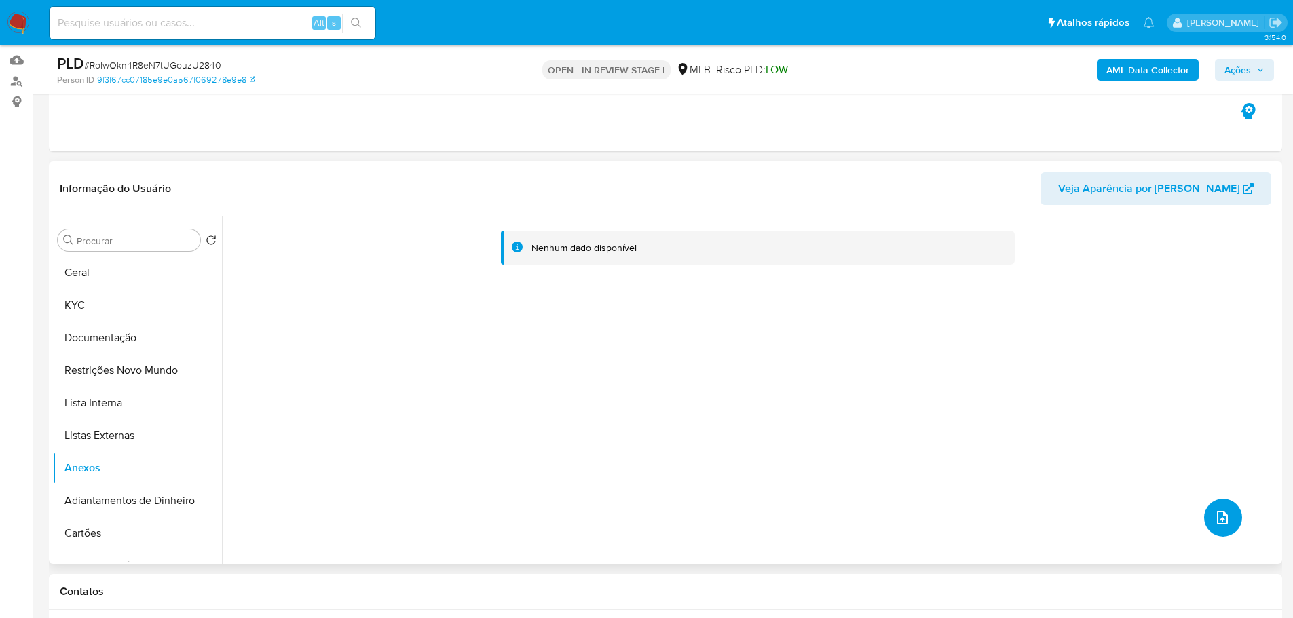
click at [1220, 522] on icon "upload-file" at bounding box center [1222, 518] width 16 height 16
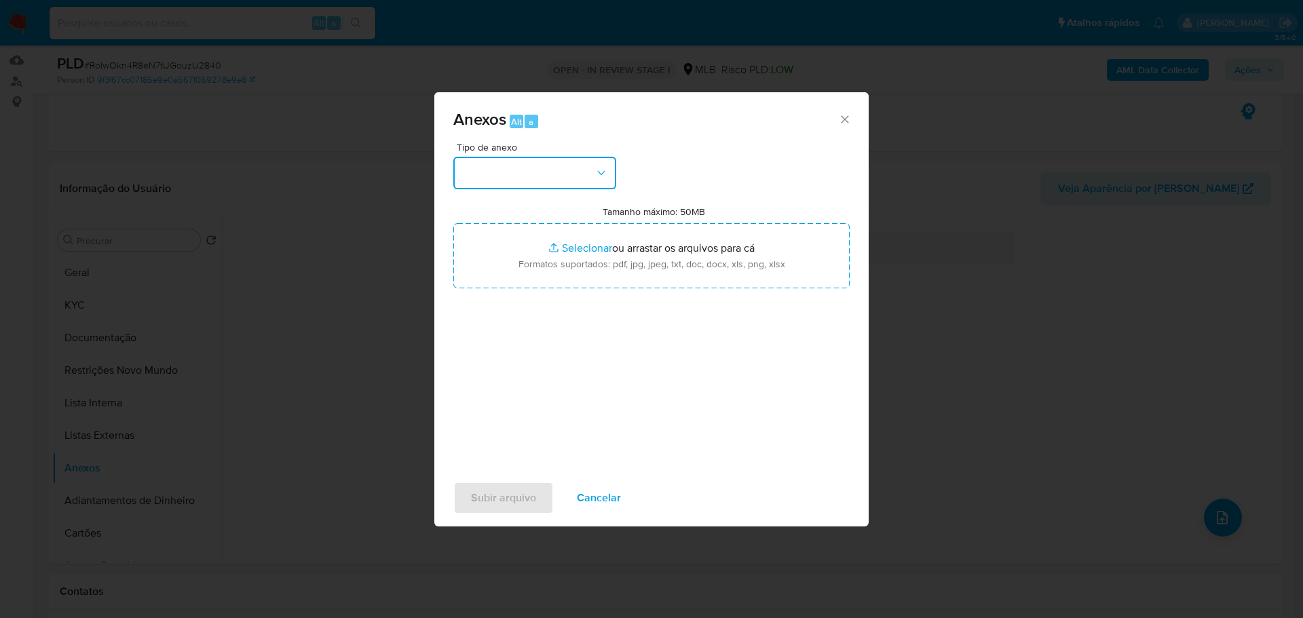
drag, startPoint x: 559, startPoint y: 176, endPoint x: 550, endPoint y: 175, distance: 8.9
click at [559, 176] on button "button" at bounding box center [534, 173] width 163 height 33
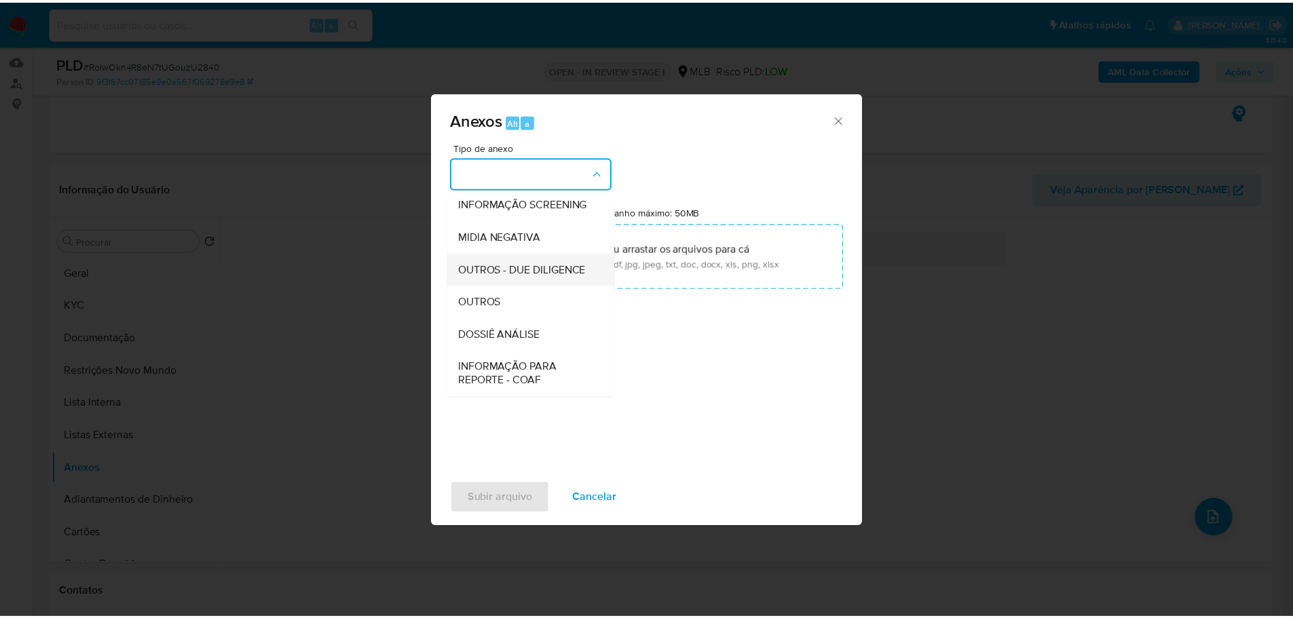
scroll to position [209, 0]
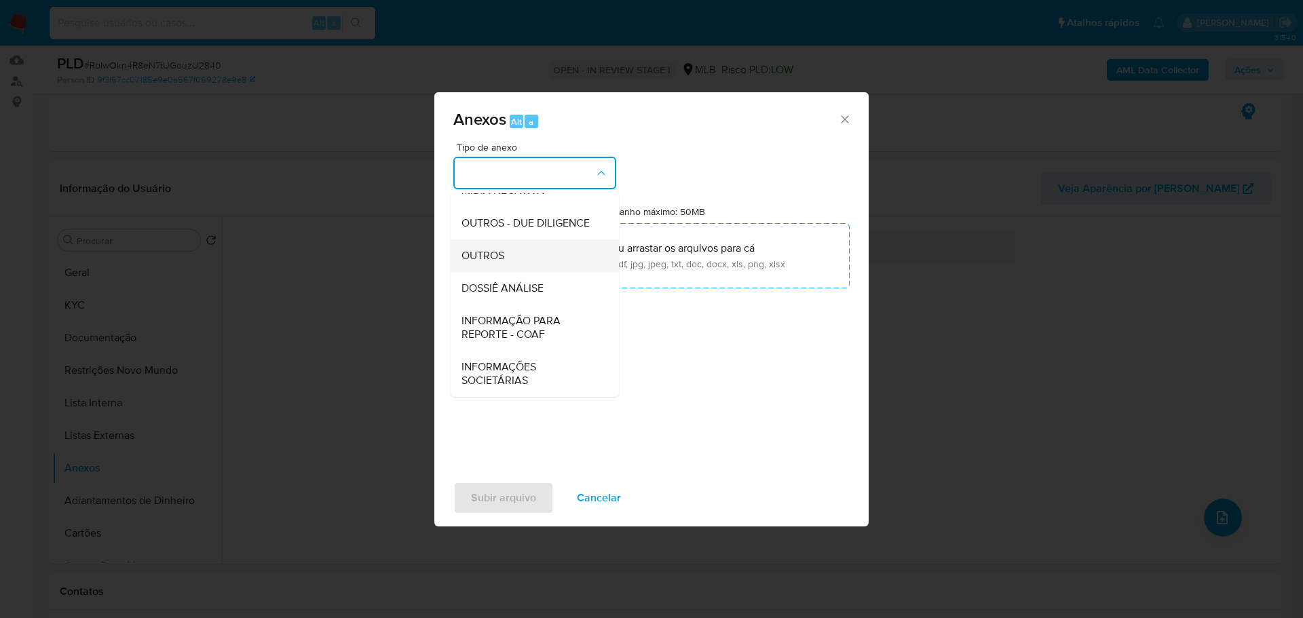
click at [515, 248] on div "OUTROS" at bounding box center [531, 256] width 138 height 33
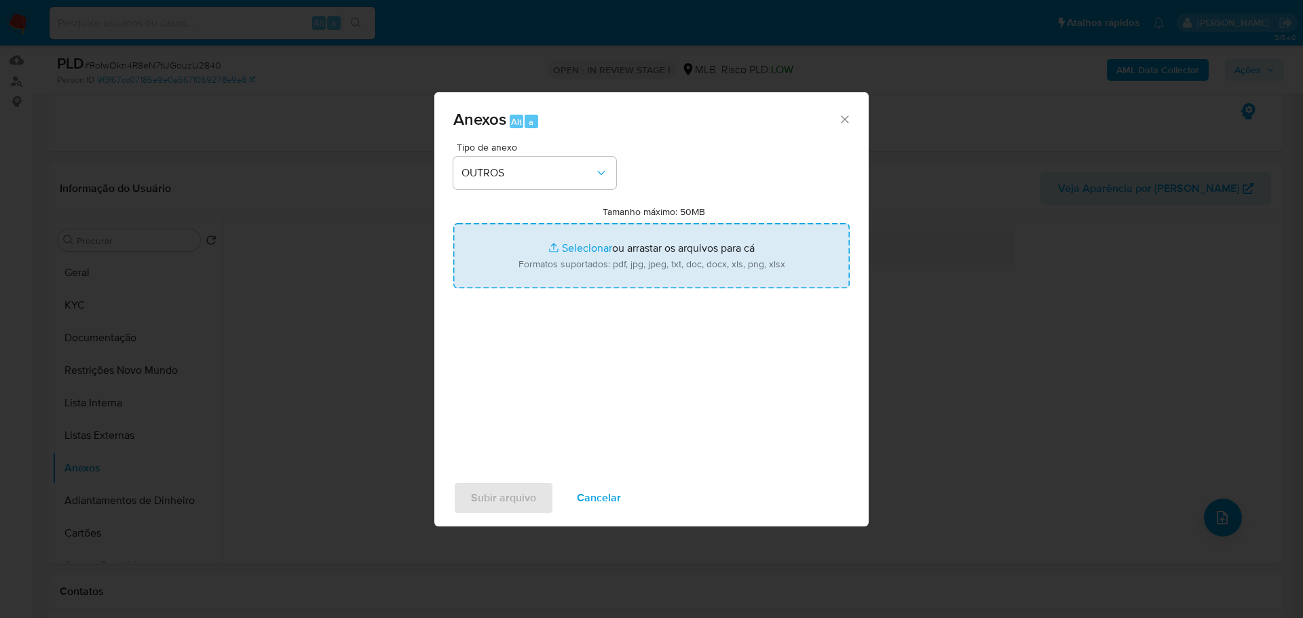
type input "C:\fakepath\SAR - XXX - CPF 03352996369 - RICARDO RIBEIRO MACHADO MACIEL.pdf"
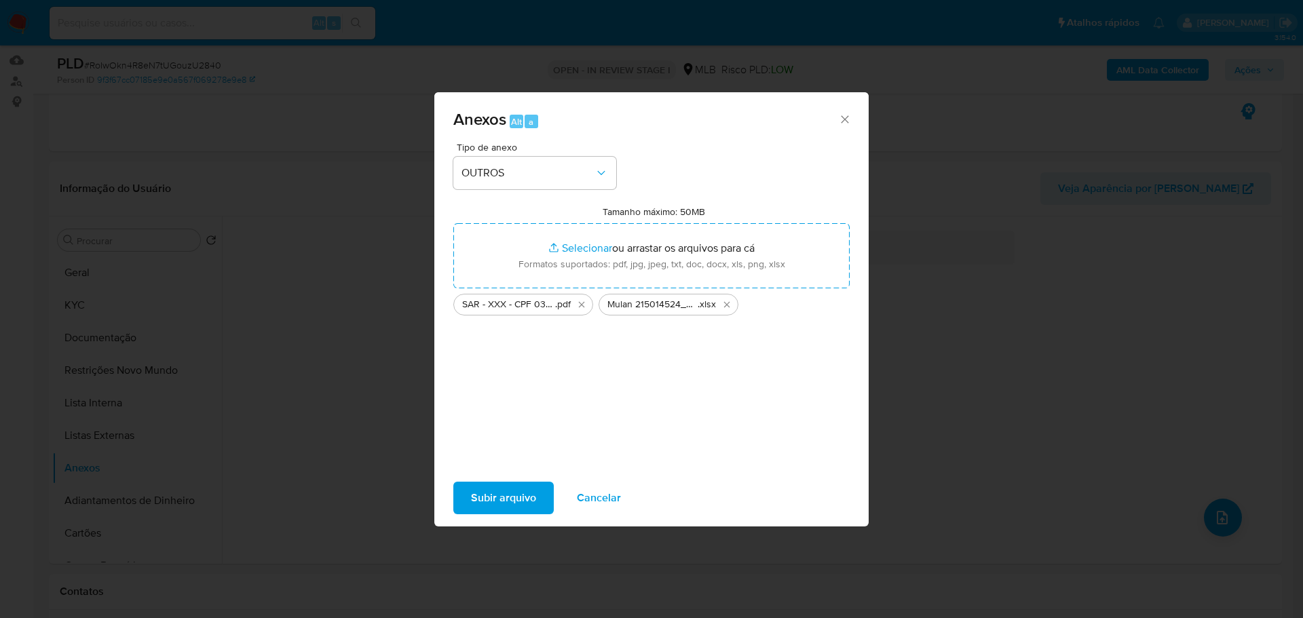
click at [510, 500] on span "Subir arquivo" at bounding box center [503, 498] width 65 height 30
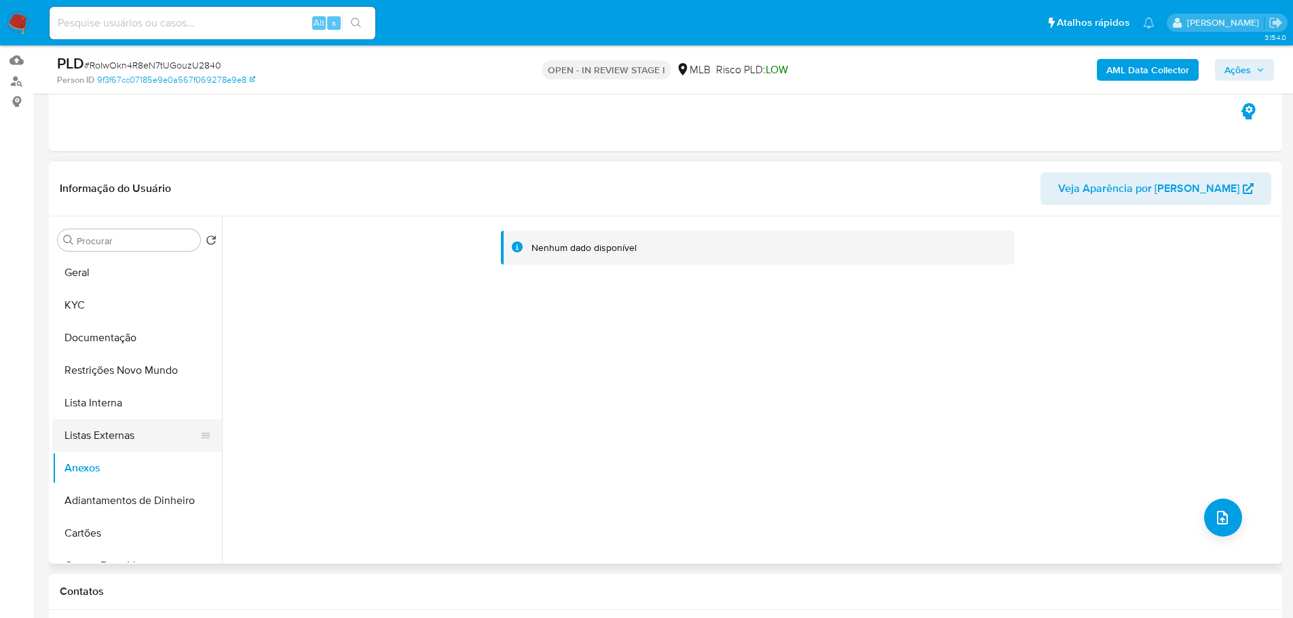
click at [125, 430] on button "Listas Externas" at bounding box center [131, 435] width 159 height 33
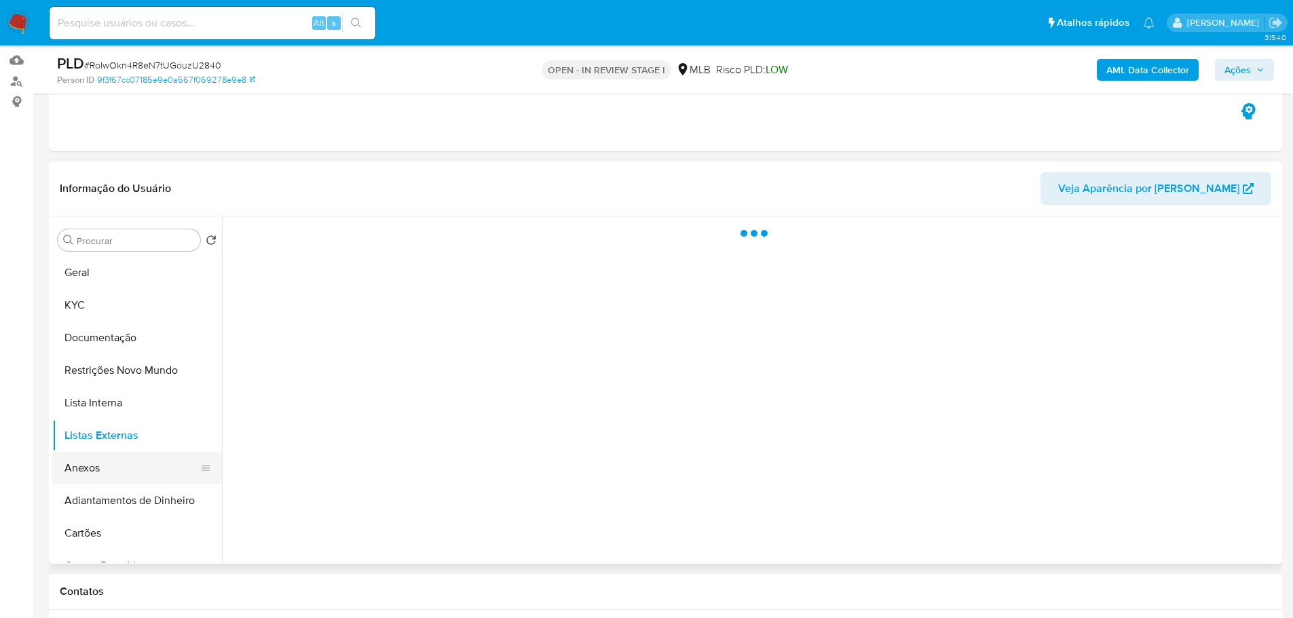
click at [130, 480] on button "Anexos" at bounding box center [131, 468] width 159 height 33
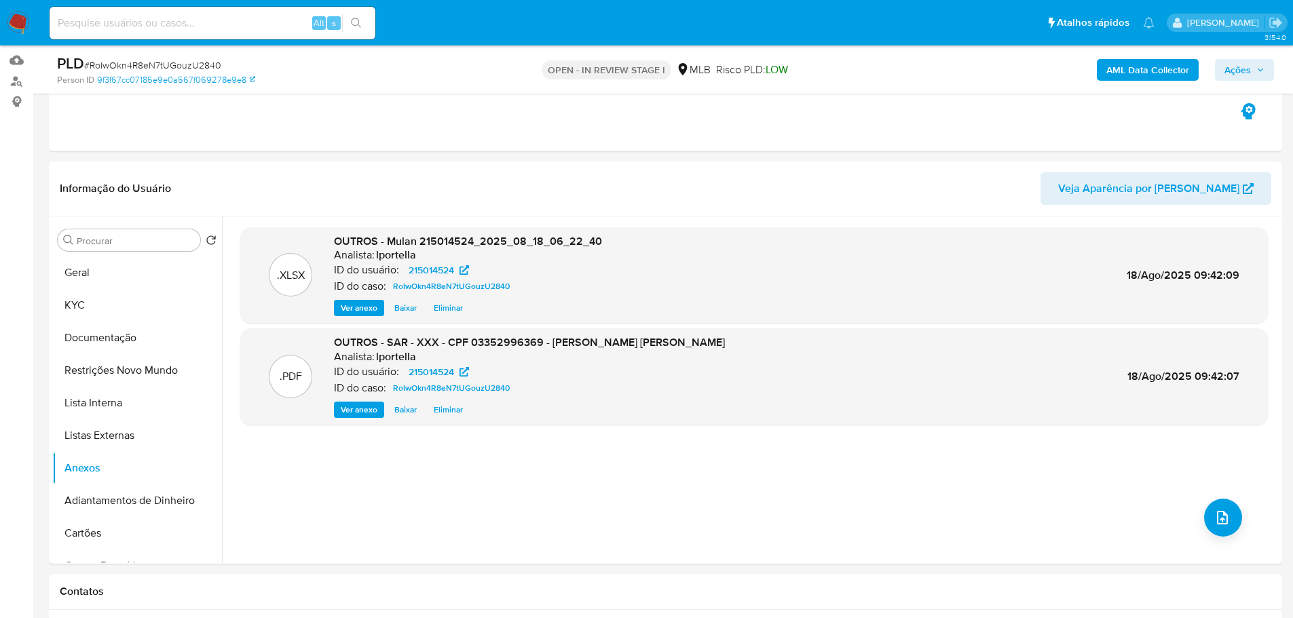
click at [1266, 69] on button "Ações" at bounding box center [1244, 70] width 59 height 22
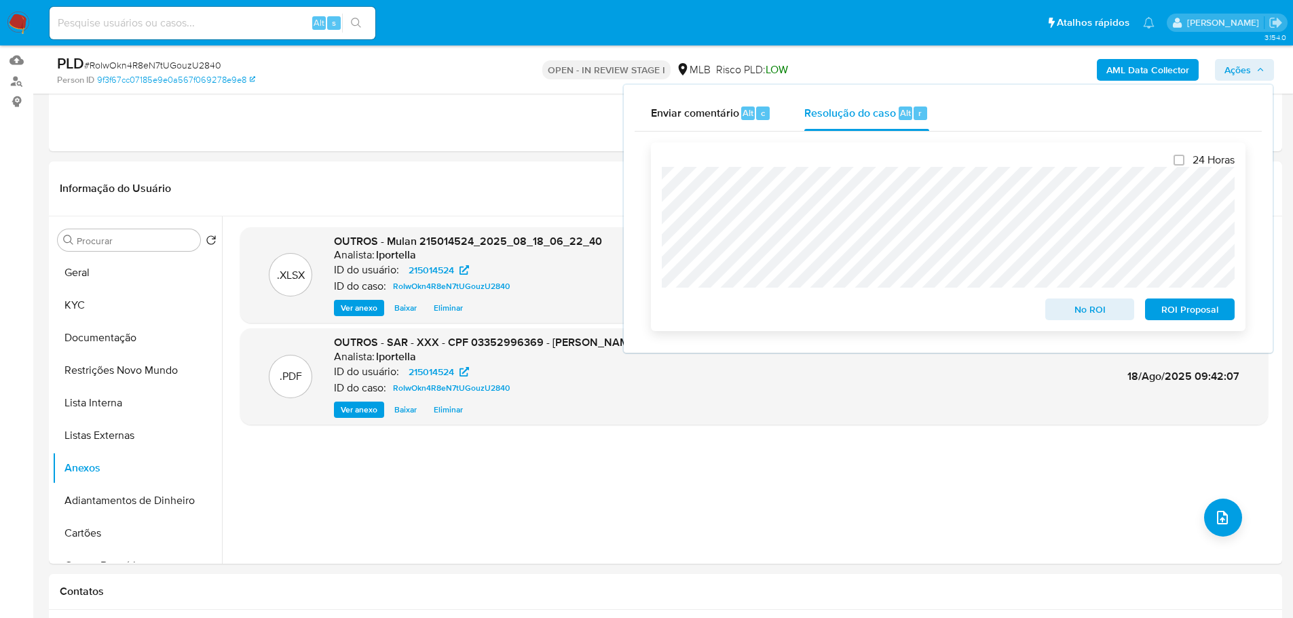
click at [1182, 314] on span "ROI Proposal" at bounding box center [1189, 309] width 71 height 19
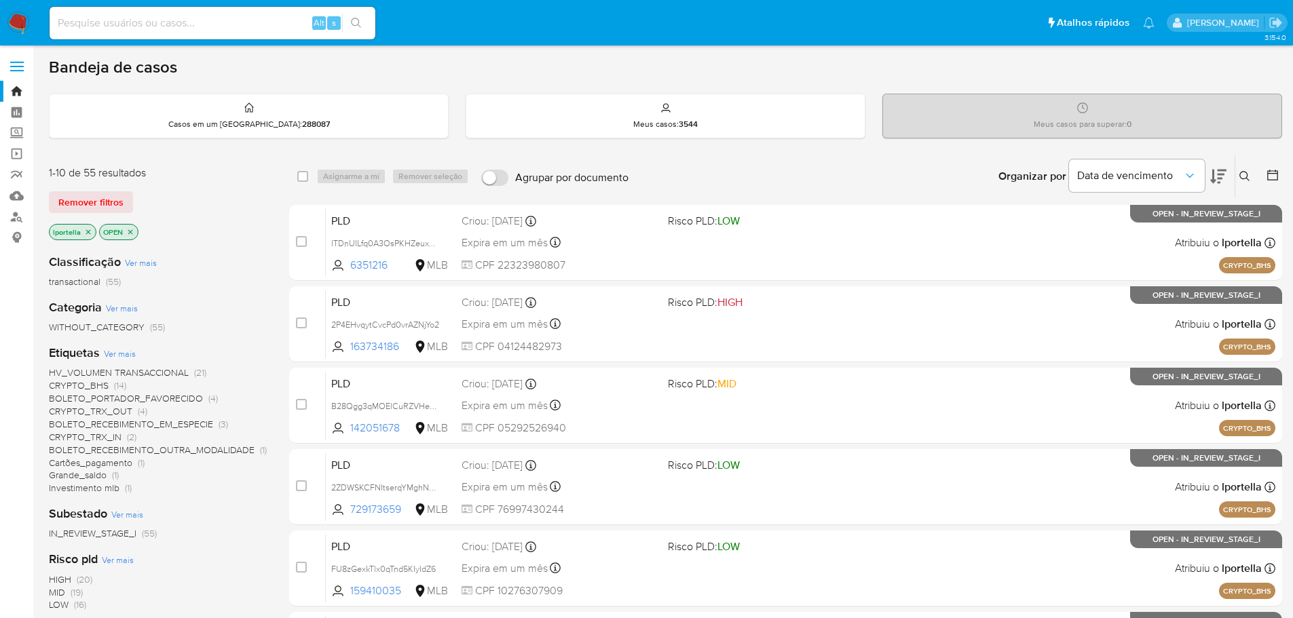
click at [1211, 181] on icon at bounding box center [1218, 177] width 16 height 14
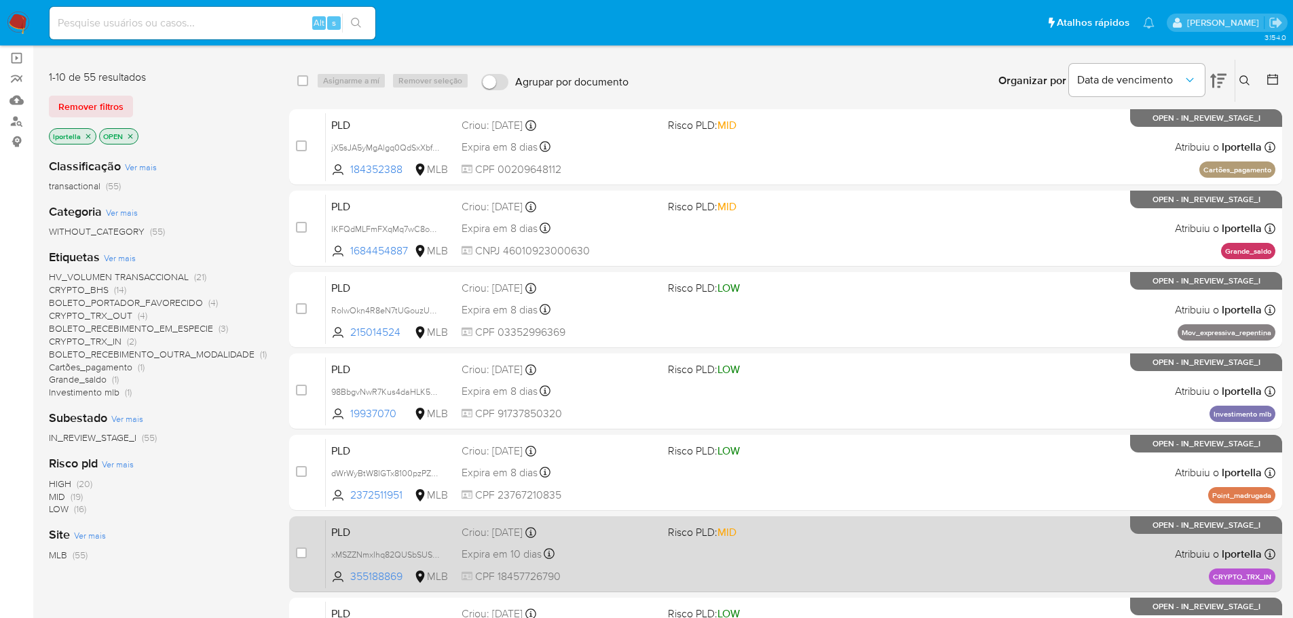
scroll to position [407, 0]
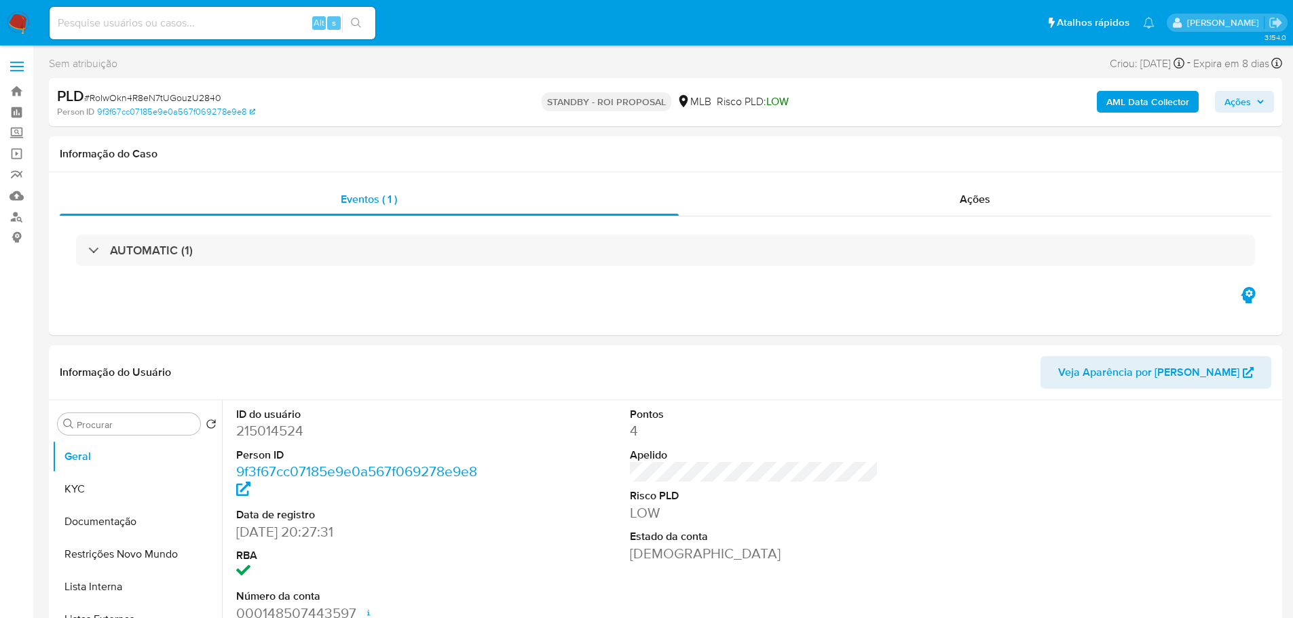
select select "10"
click at [169, 97] on span "# RoIwOkn4R8eN7tUGouzU2840" at bounding box center [152, 98] width 137 height 14
copy span "RoIwOkn4R8eN7tUGouzU2840"
click at [22, 20] on img at bounding box center [18, 23] width 23 height 23
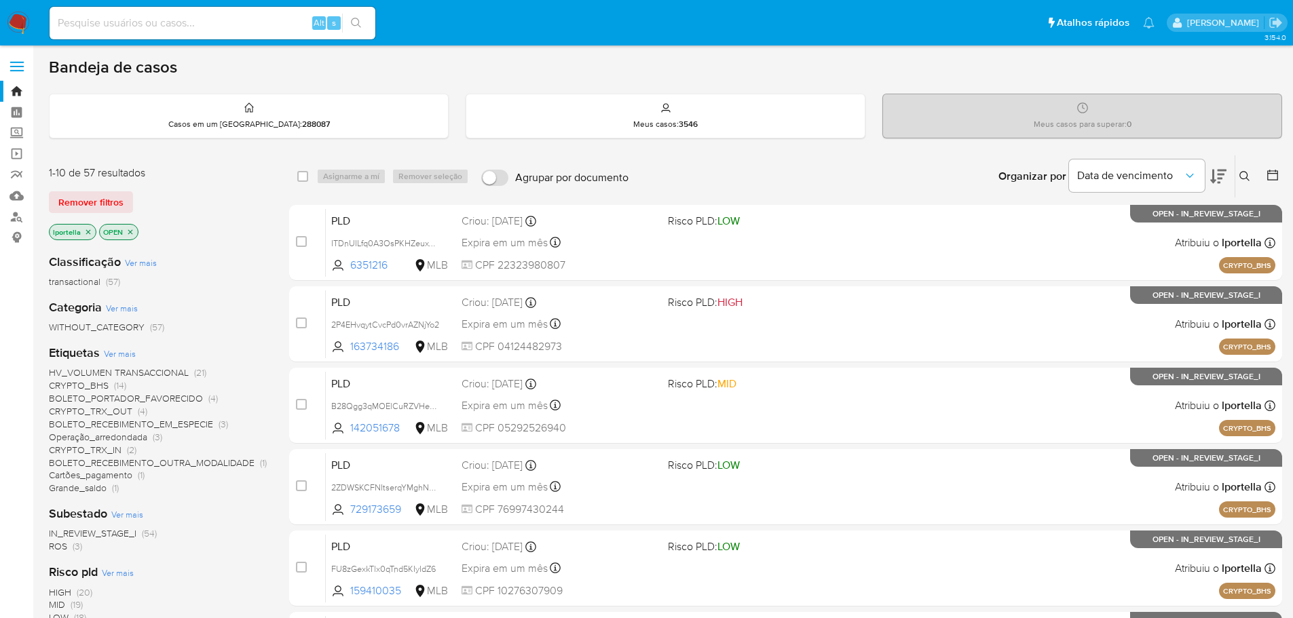
click at [106, 25] on input at bounding box center [213, 23] width 326 height 18
paste input "jX5sJA5yMgAlgq0QdSxXbf5U"
type input "jX5sJA5yMgAlgq0QdSxXbf5U"
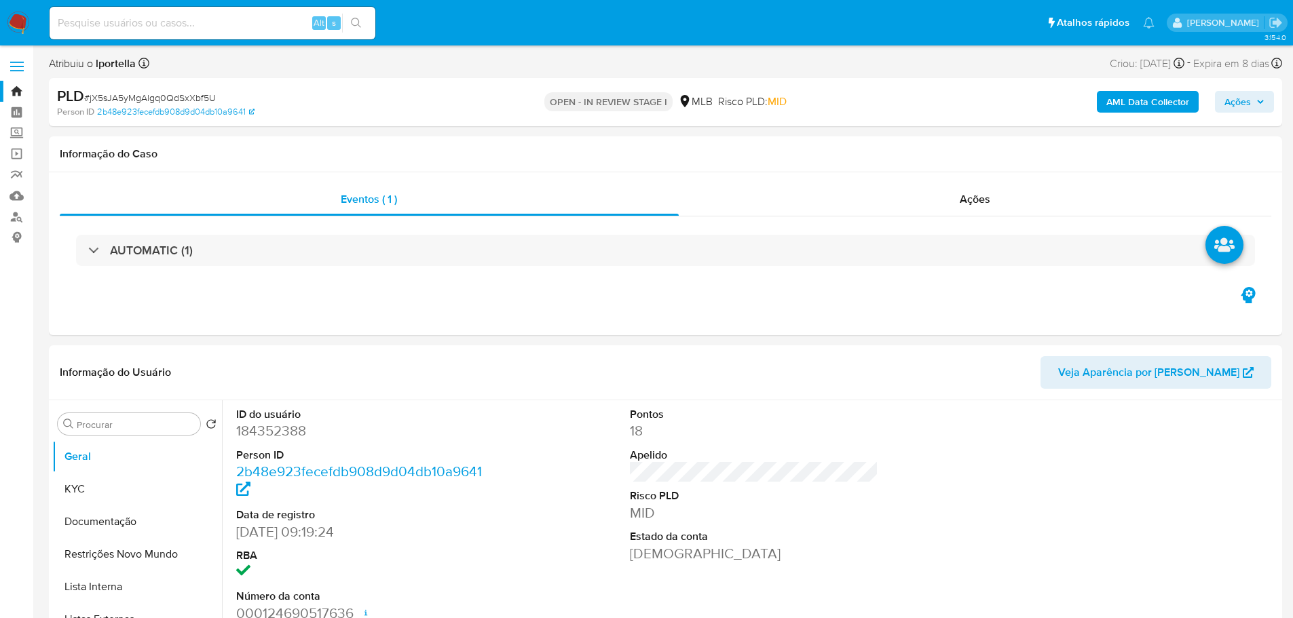
select select "10"
click at [136, 36] on div "Alt s" at bounding box center [213, 23] width 326 height 33
click at [136, 25] on input at bounding box center [213, 23] width 326 height 18
paste input "RoIwOkn4R8eN7tUGouzU2840"
type input "RoIwOkn4R8eN7tUGouzU2840"
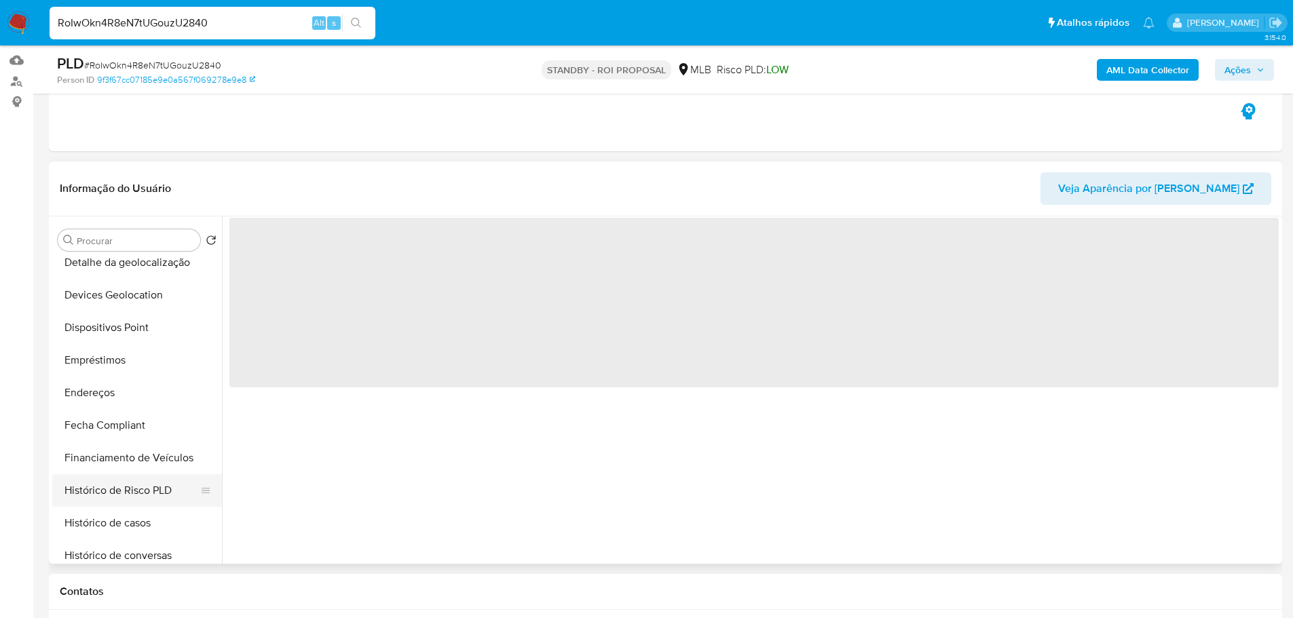
scroll to position [543, 0]
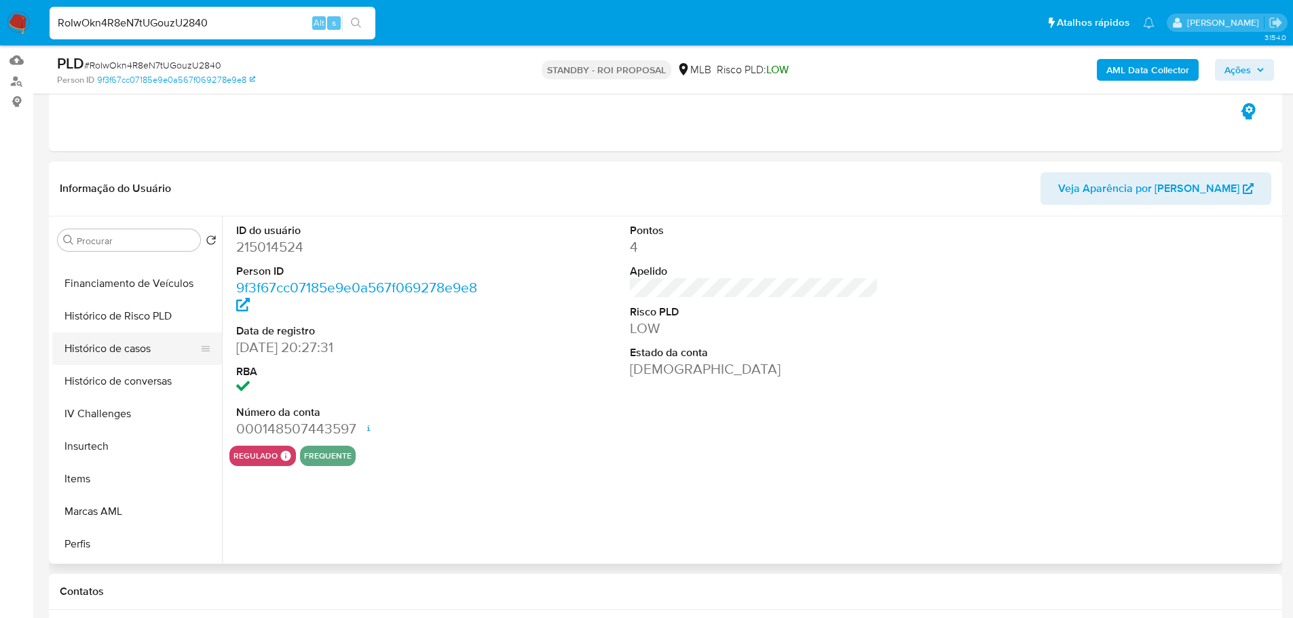
click at [136, 345] on button "Histórico de casos" at bounding box center [131, 349] width 159 height 33
select select "10"
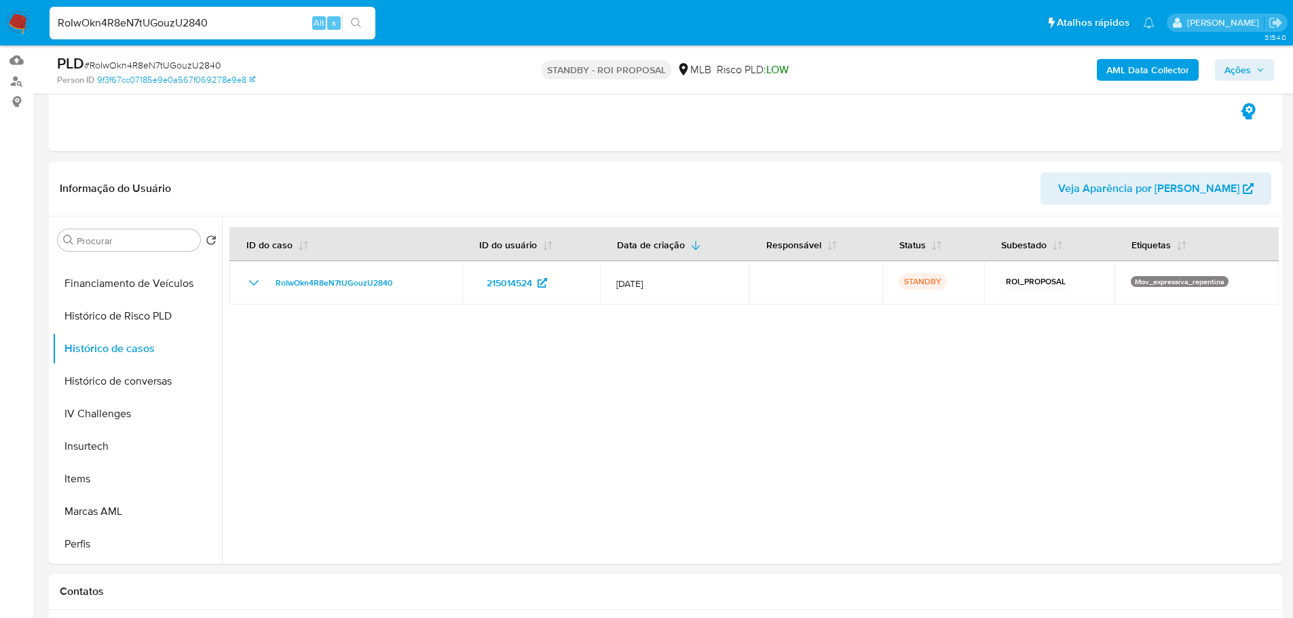
click at [194, 31] on input "RoIwOkn4R8eN7tUGouzU2840" at bounding box center [213, 23] width 326 height 18
paste input "5veJHXfZ1bKI9smE8Ef57kH2"
type input "5veJHXfZ1bKI9smE8Ef57kH2"
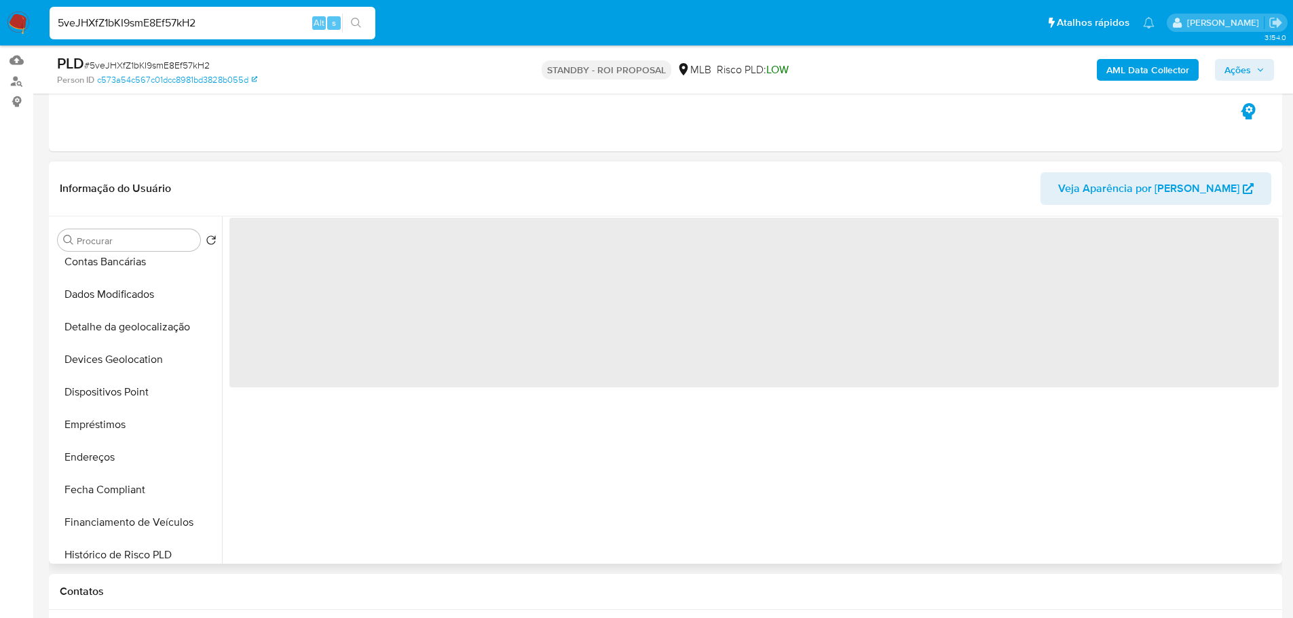
scroll to position [475, 0]
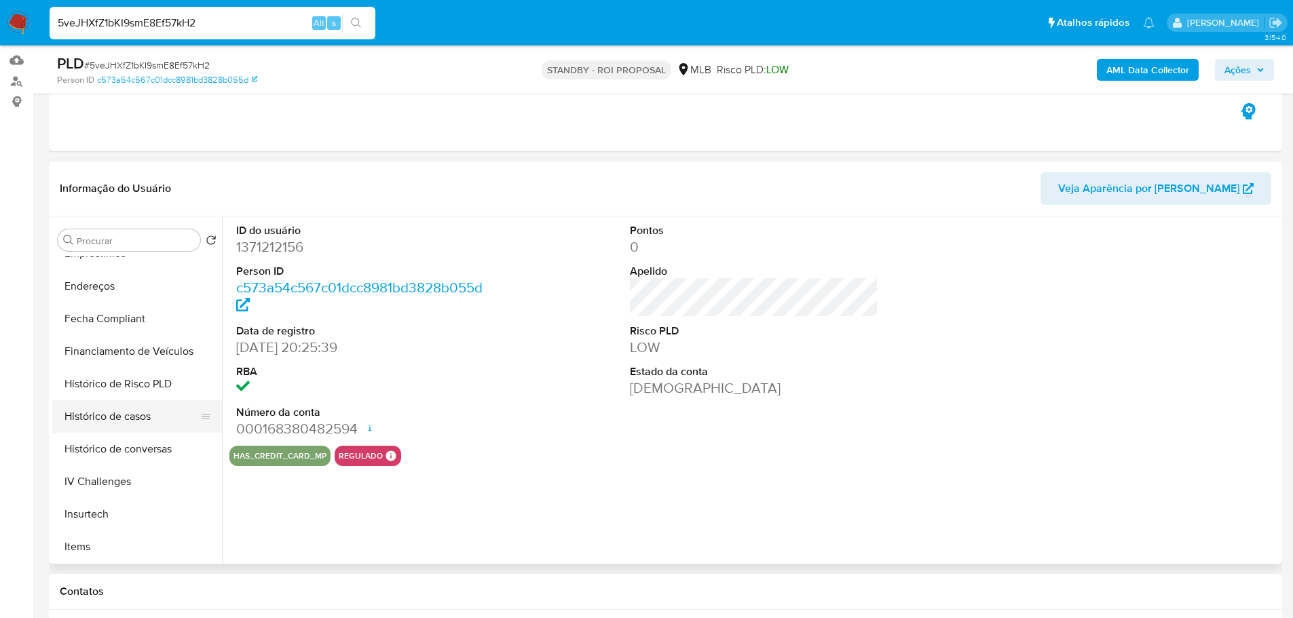
click at [141, 418] on button "Histórico de casos" at bounding box center [131, 416] width 159 height 33
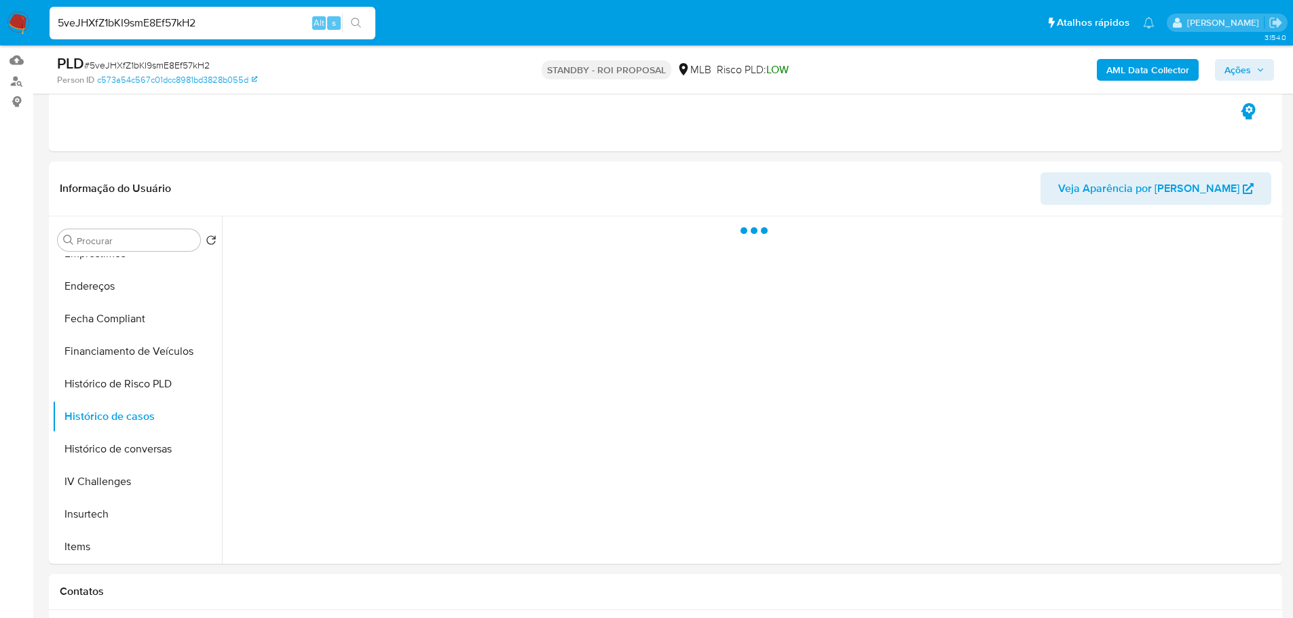
select select "10"
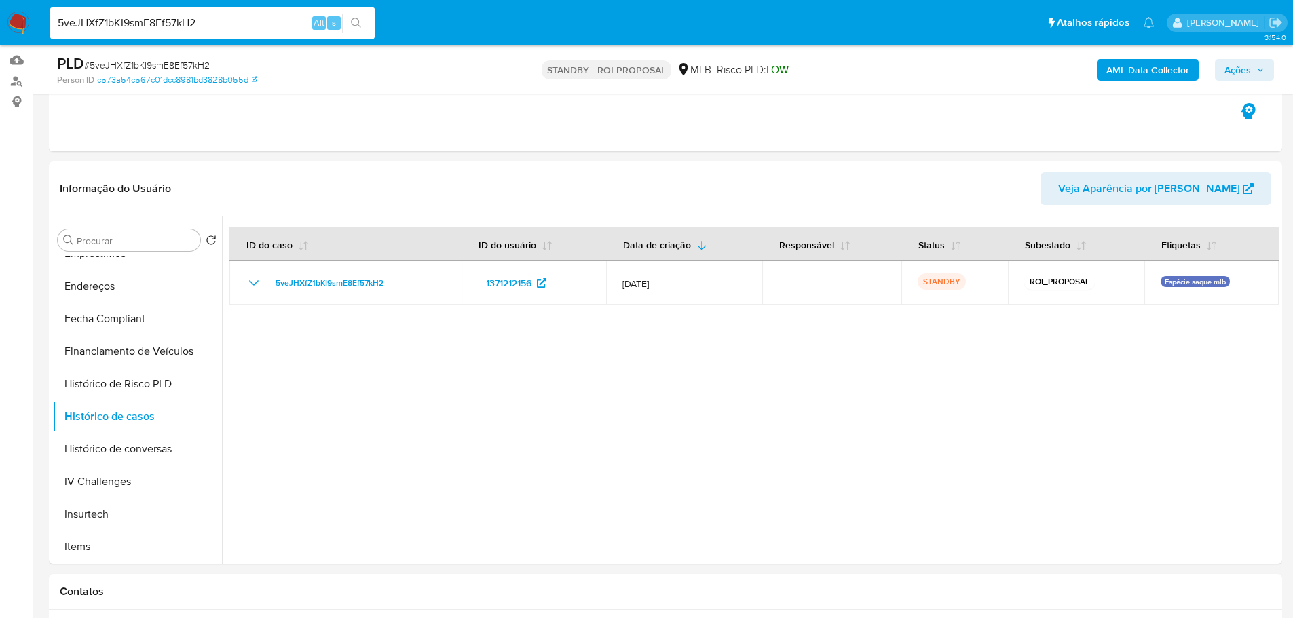
click at [152, 23] on input "5veJHXfZ1bKI9smE8Ef57kH2" at bounding box center [213, 23] width 326 height 18
paste input "jX5sJA5yMgAlgq0QdSxXbf5U"
type input "jX5sJA5yMgAlgq0QdSxXbf5U"
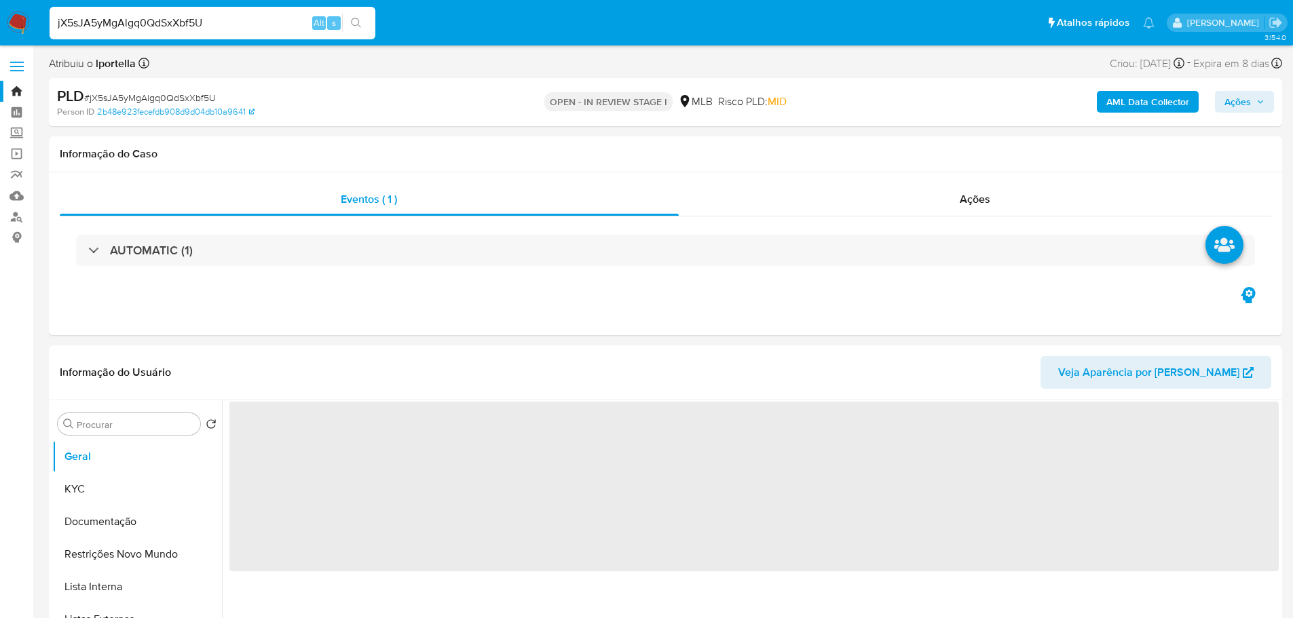
select select "10"
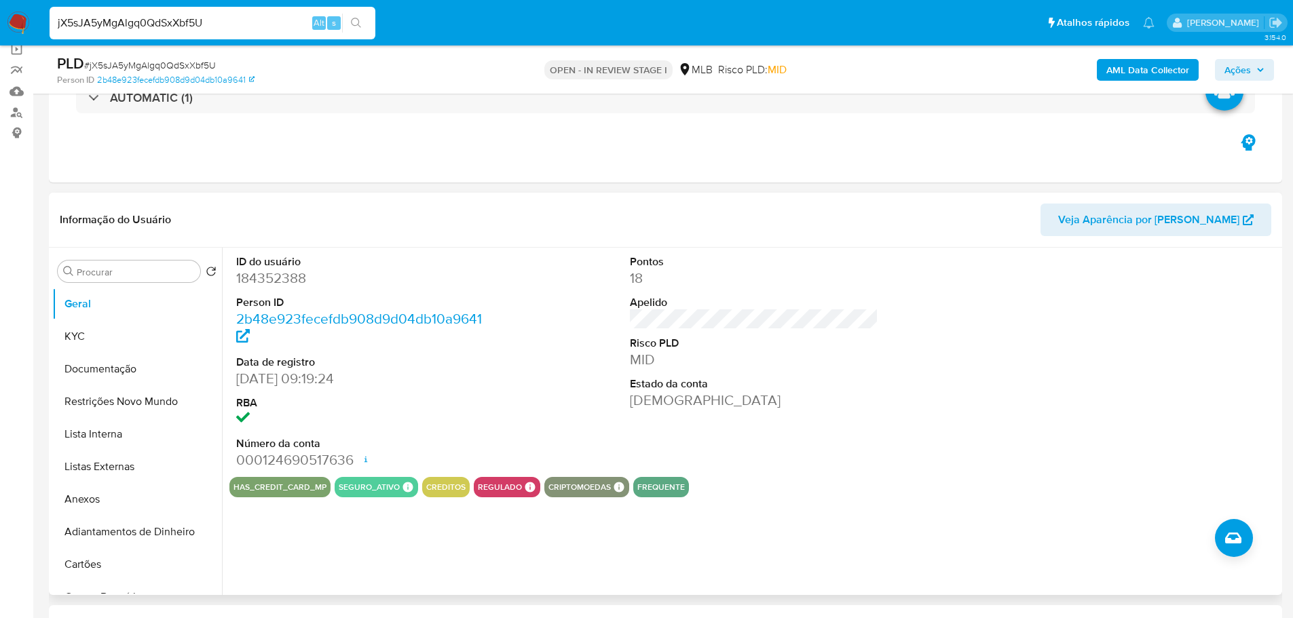
scroll to position [204, 0]
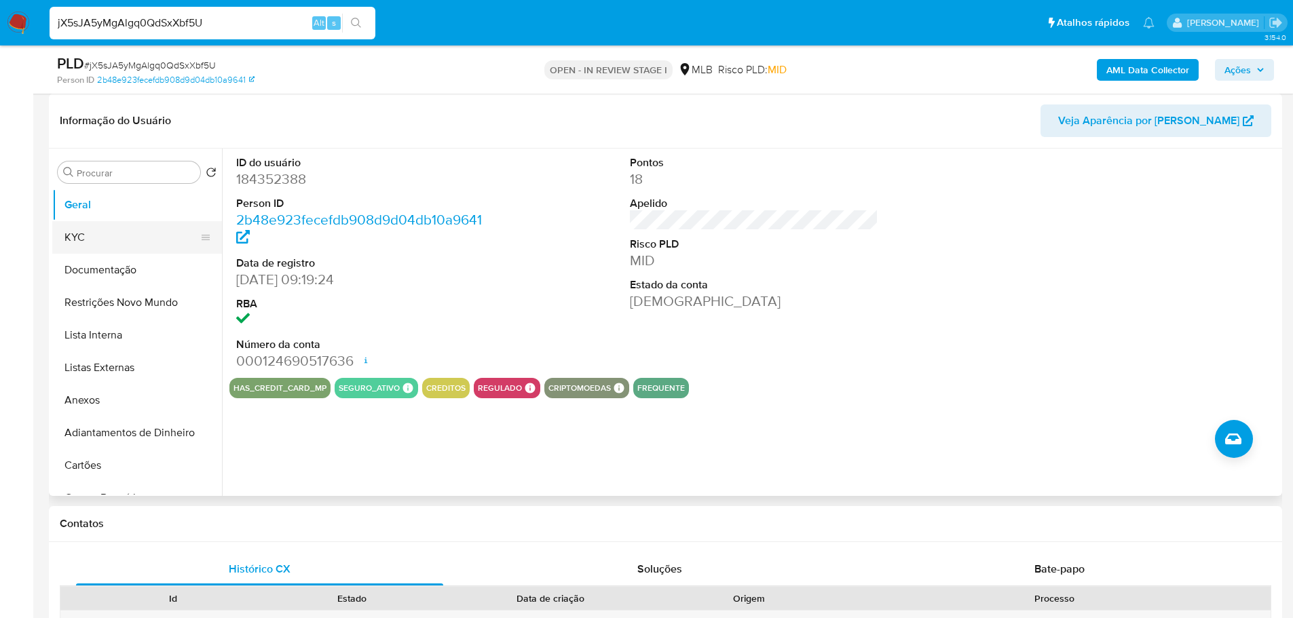
click at [104, 242] on button "KYC" at bounding box center [131, 237] width 159 height 33
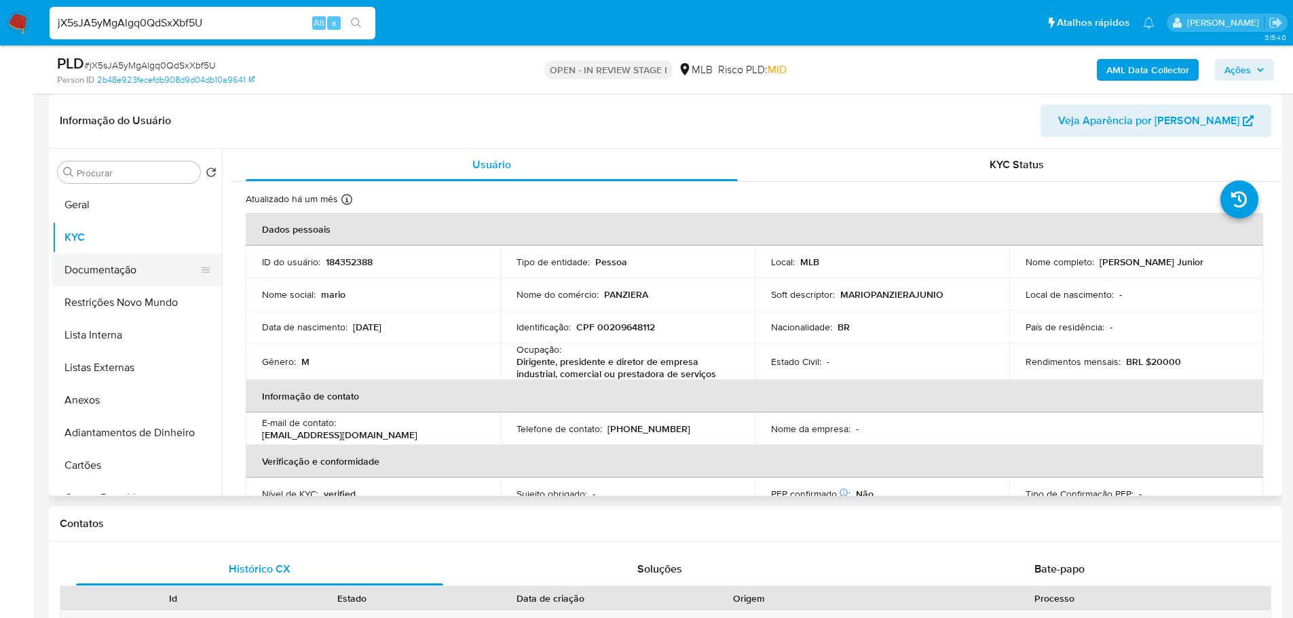
click at [100, 268] on button "Documentação" at bounding box center [131, 270] width 159 height 33
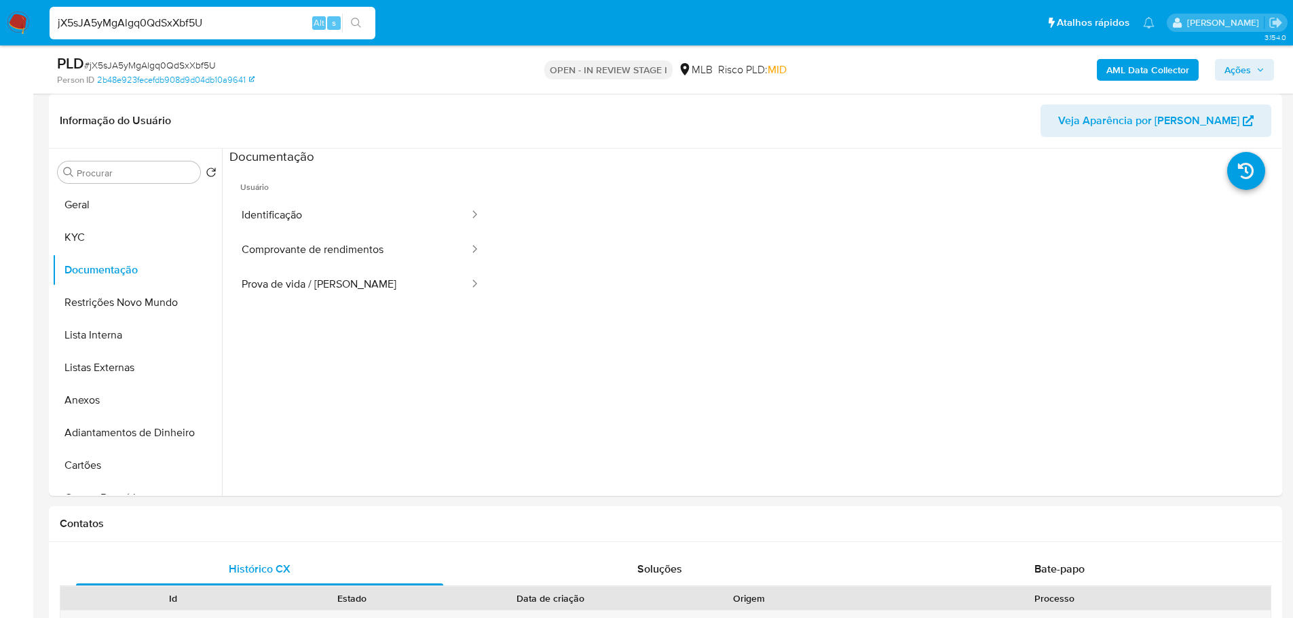
click at [337, 219] on button "Identificação" at bounding box center [349, 215] width 241 height 35
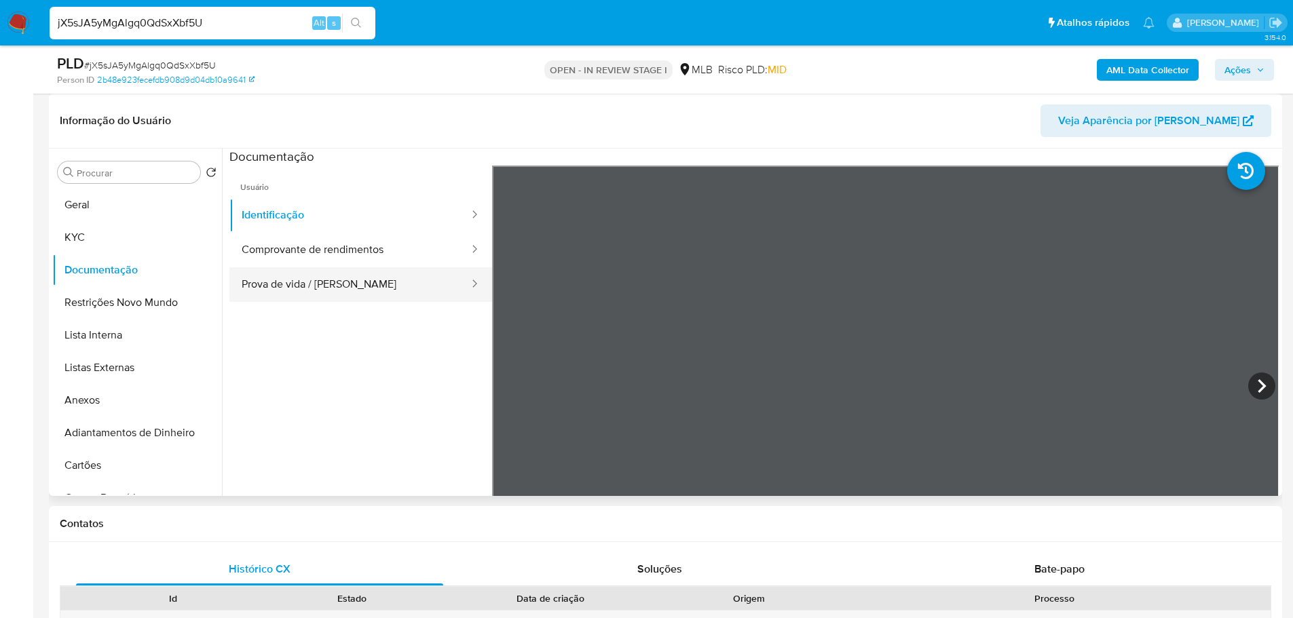
click at [364, 283] on button "Prova de vida / [PERSON_NAME]" at bounding box center [349, 284] width 241 height 35
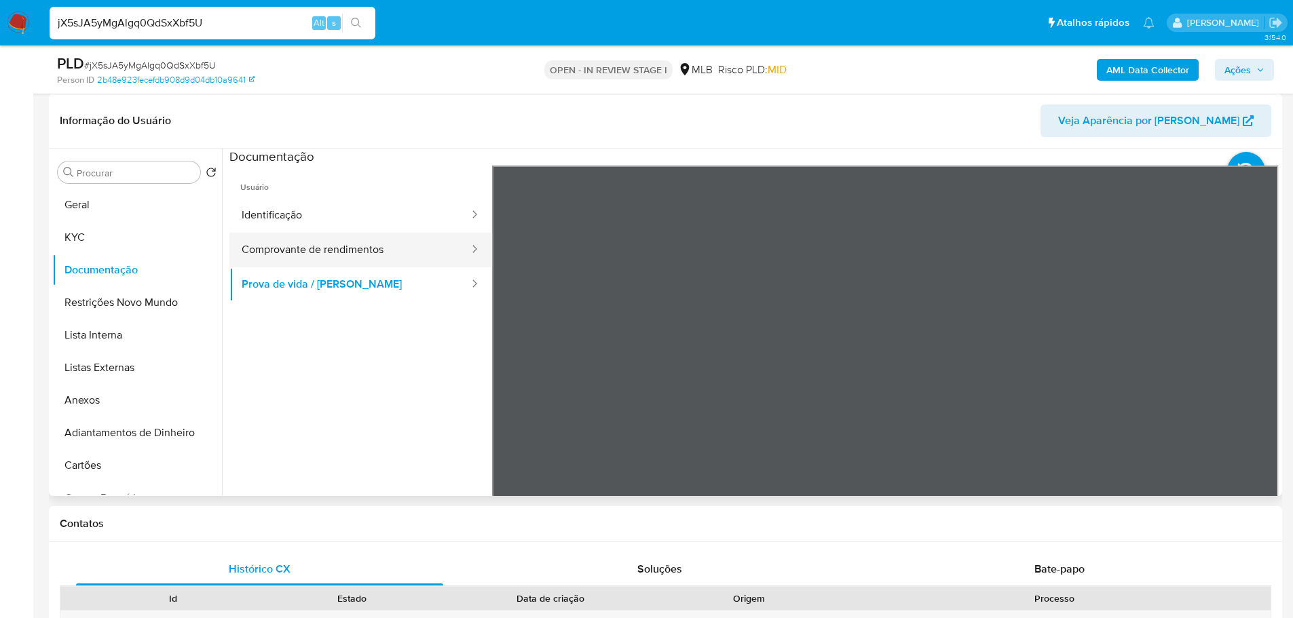
click at [324, 251] on button "Comprovante de rendimentos" at bounding box center [349, 250] width 241 height 35
click at [950, 115] on div "Informação do Usuário Veja Aparência por Pessoa Procurar Retornar ao pedido pad…" at bounding box center [665, 295] width 1233 height 402
click at [950, 132] on div "Informação do Usuário Veja Aparência por Pessoa Procurar Retornar ao pedido pad…" at bounding box center [665, 295] width 1233 height 402
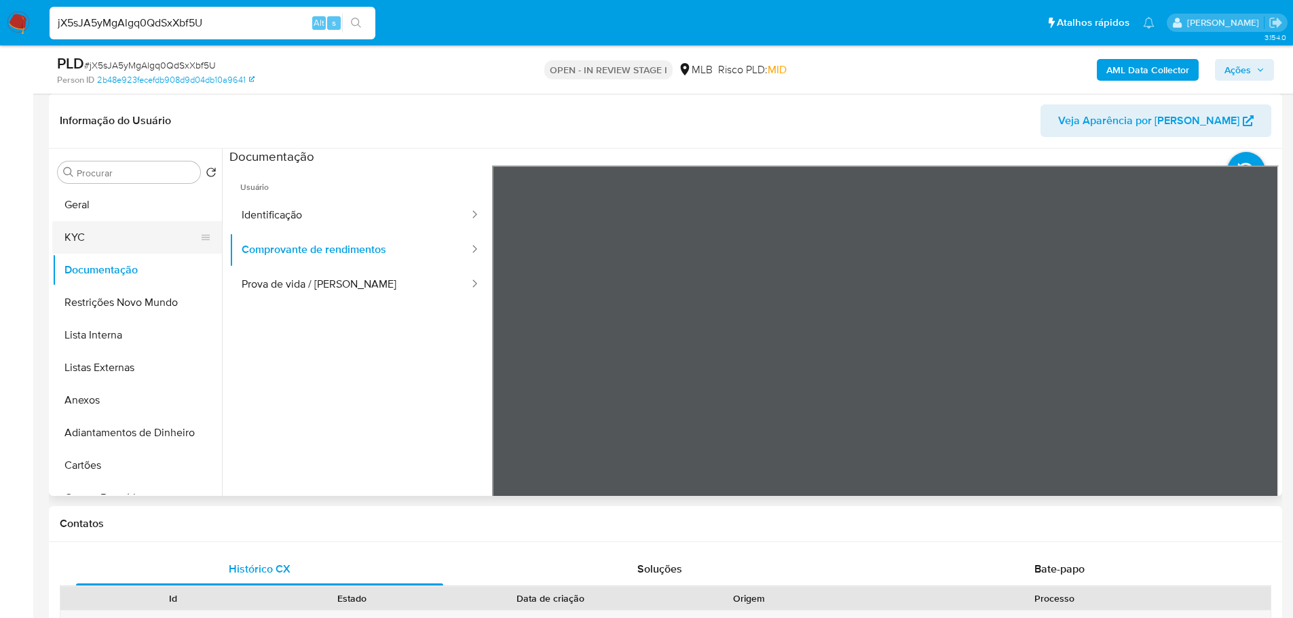
click at [155, 231] on button "KYC" at bounding box center [131, 237] width 159 height 33
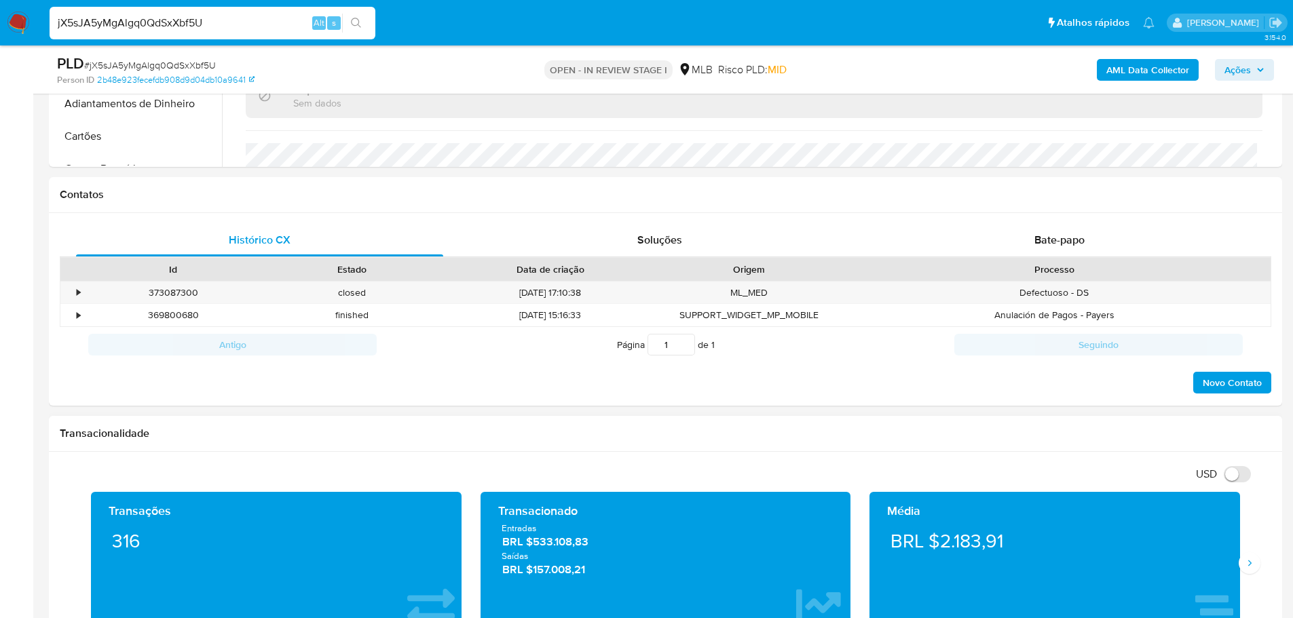
scroll to position [679, 0]
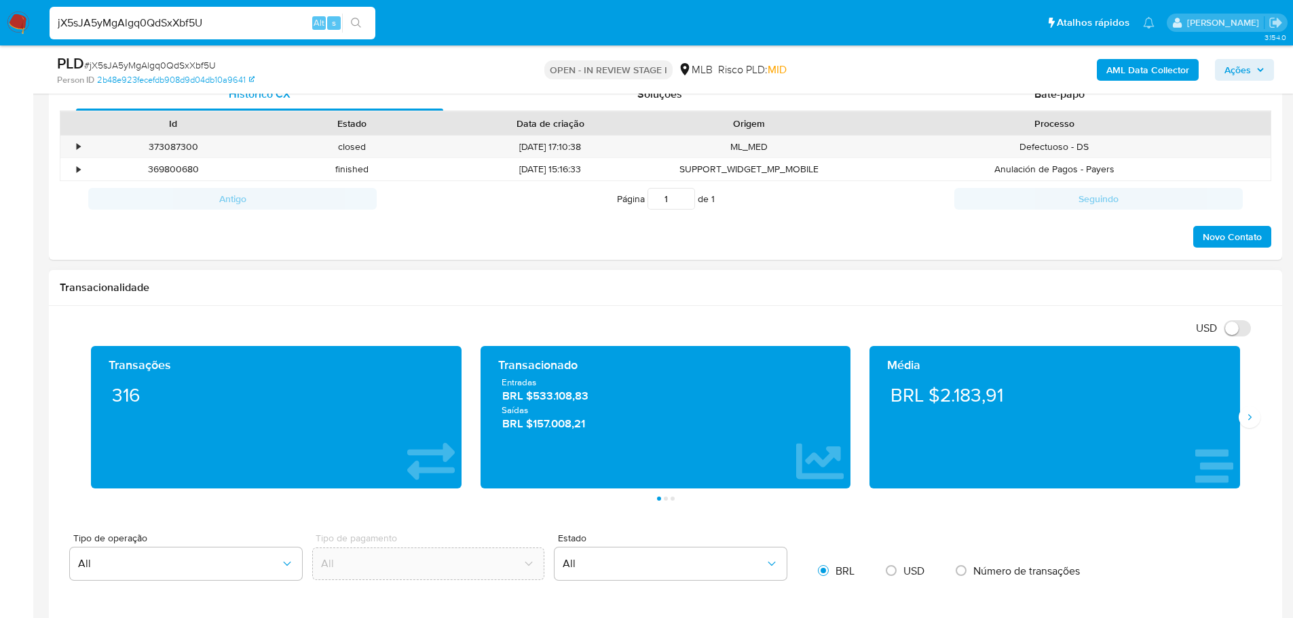
click at [1239, 424] on div "Média BRL $2.183,91" at bounding box center [1054, 417] width 371 height 143
click at [1245, 419] on icon "Siguiente" at bounding box center [1249, 417] width 11 height 11
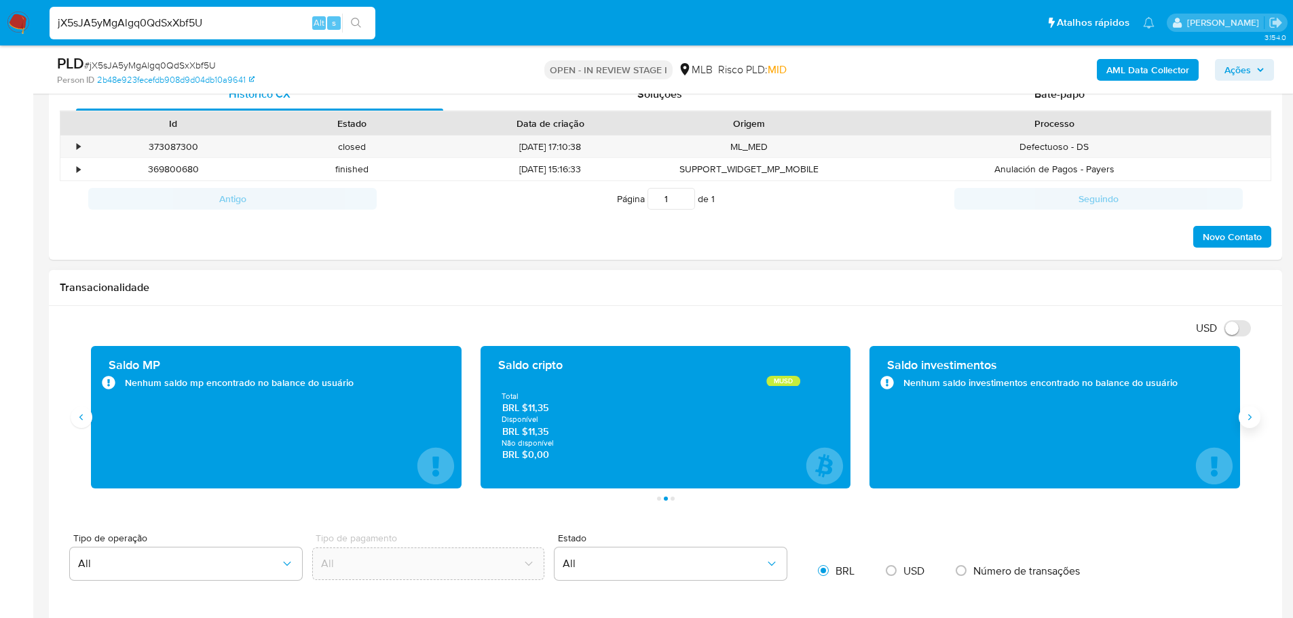
click at [1245, 419] on icon "Siguiente" at bounding box center [1249, 417] width 11 height 11
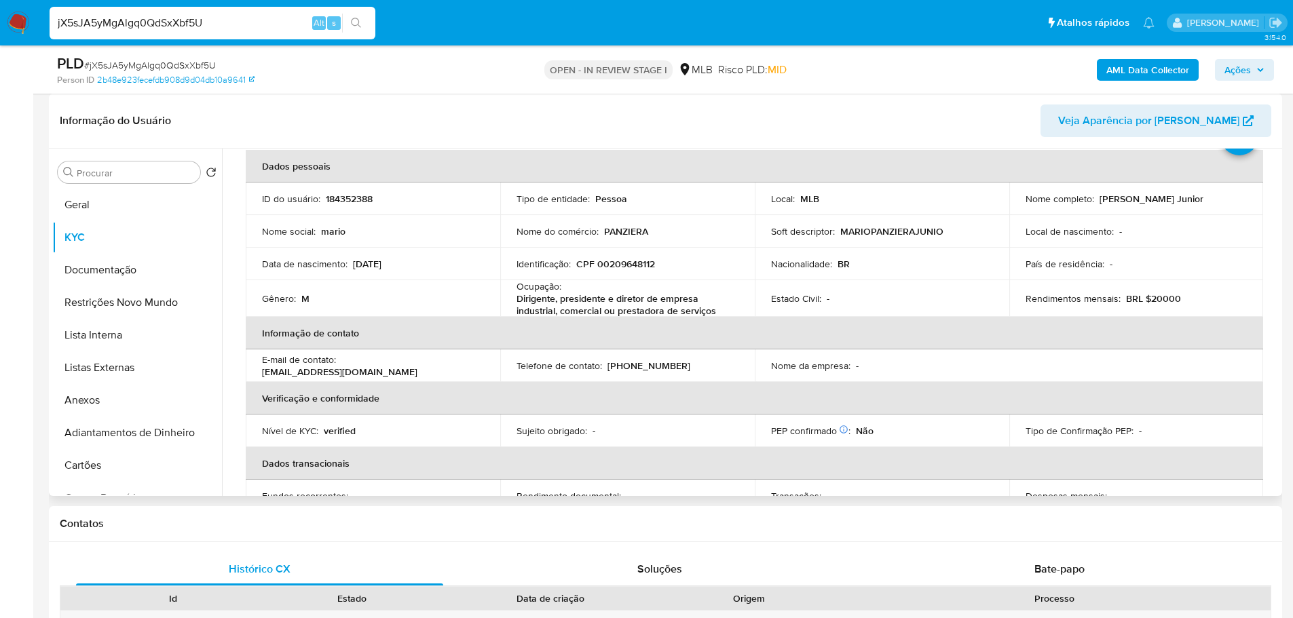
scroll to position [0, 0]
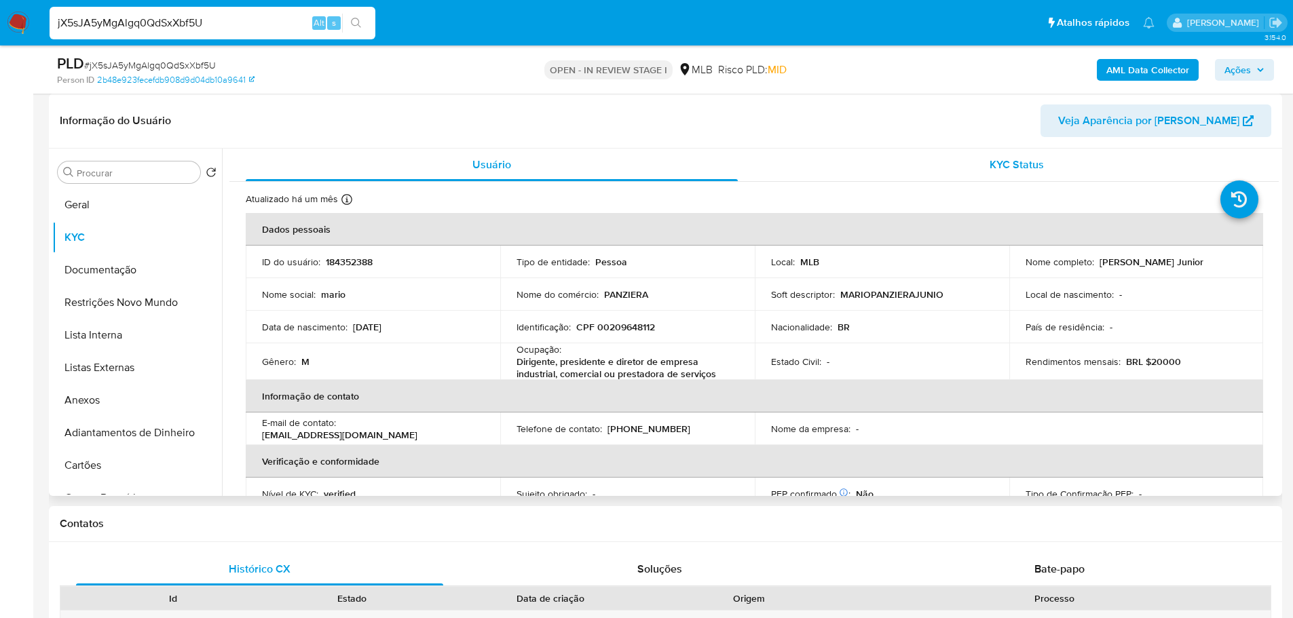
drag, startPoint x: 521, startPoint y: 1, endPoint x: 809, endPoint y: 150, distance: 324.2
click at [809, 150] on div "KYC Status" at bounding box center [1016, 165] width 492 height 33
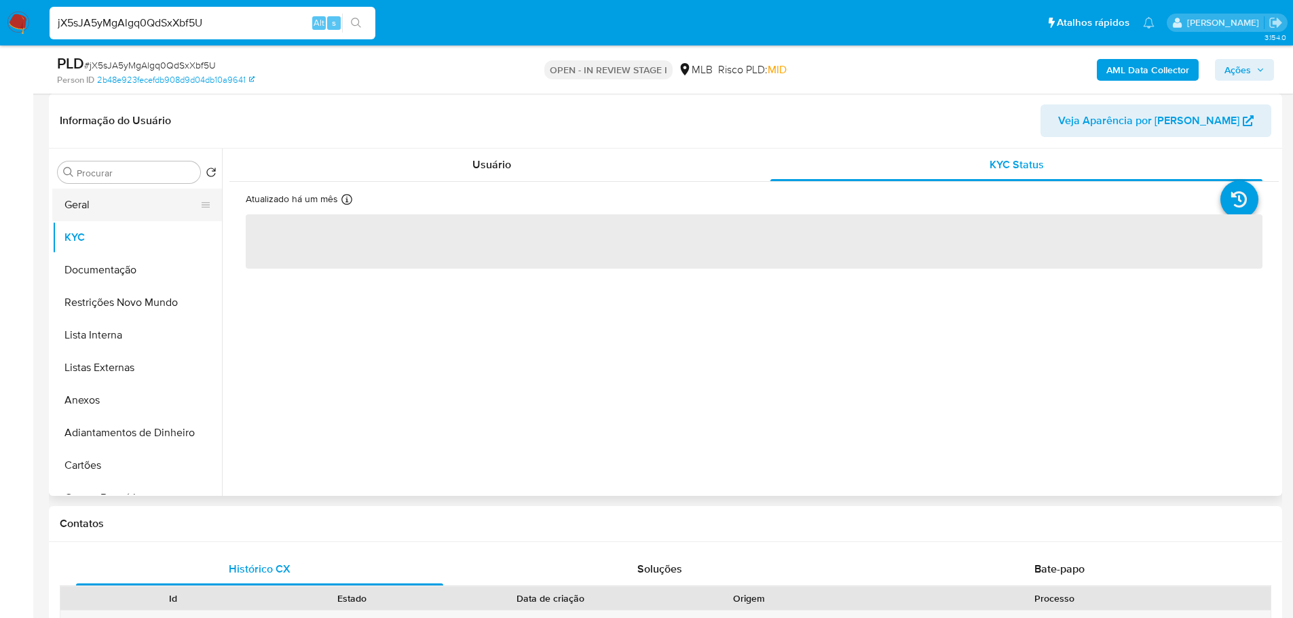
click at [121, 197] on button "Geral" at bounding box center [131, 205] width 159 height 33
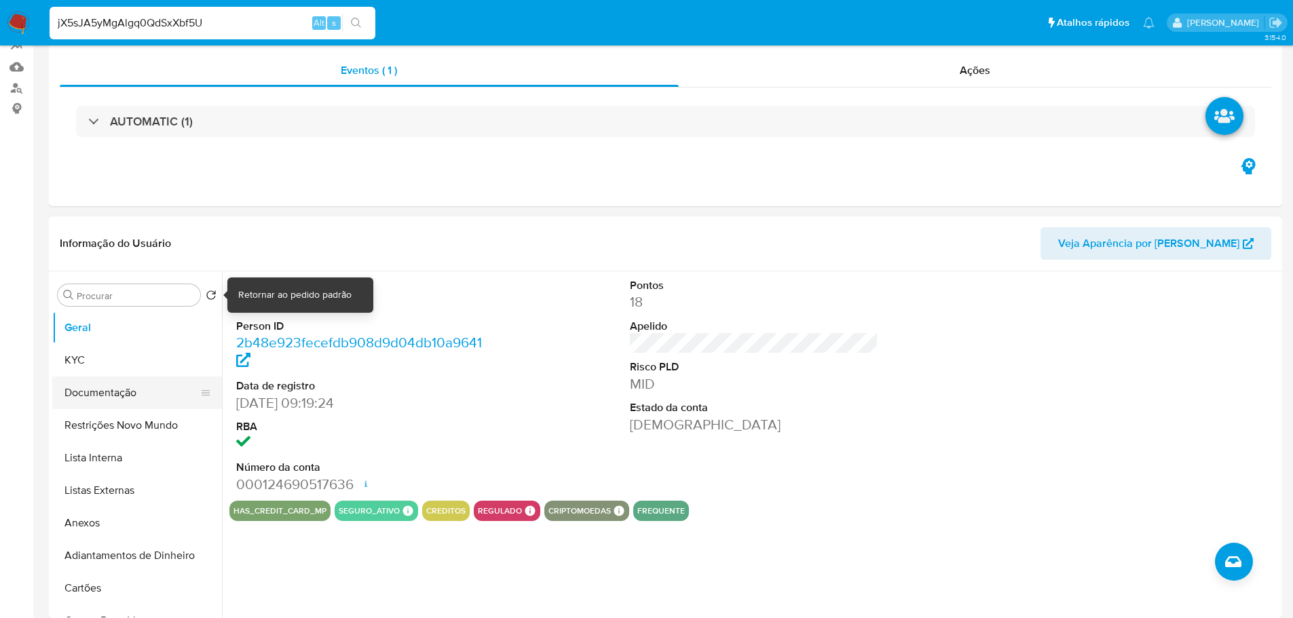
scroll to position [204, 0]
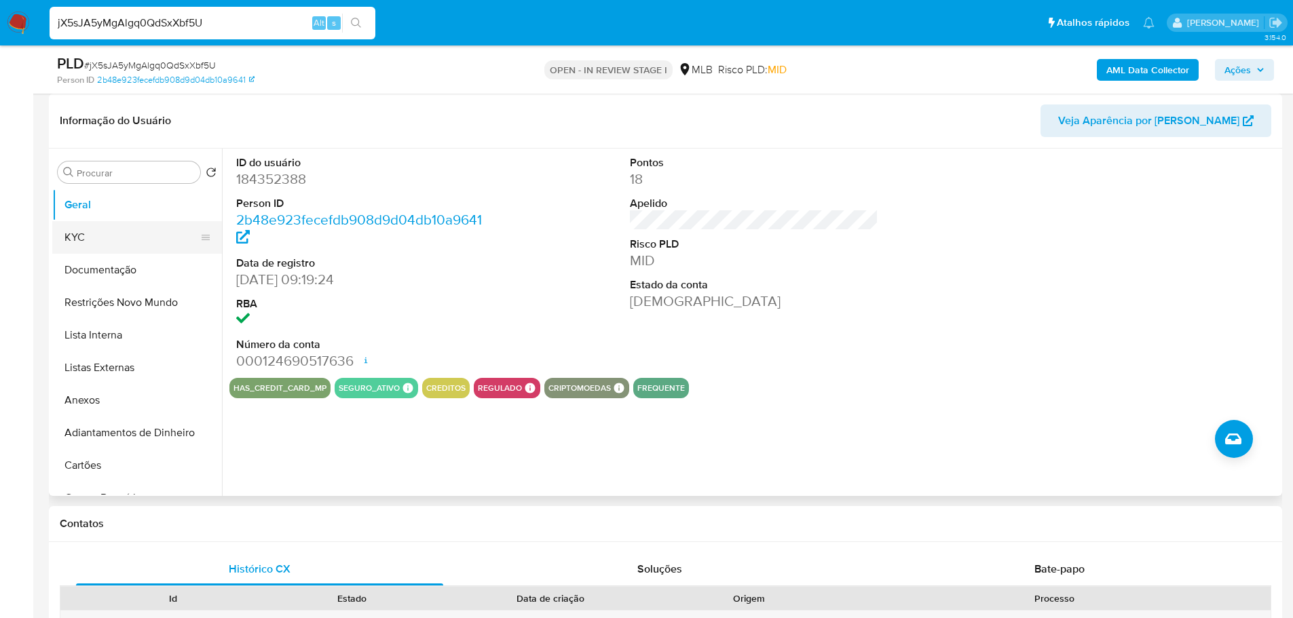
click at [124, 236] on button "KYC" at bounding box center [131, 237] width 159 height 33
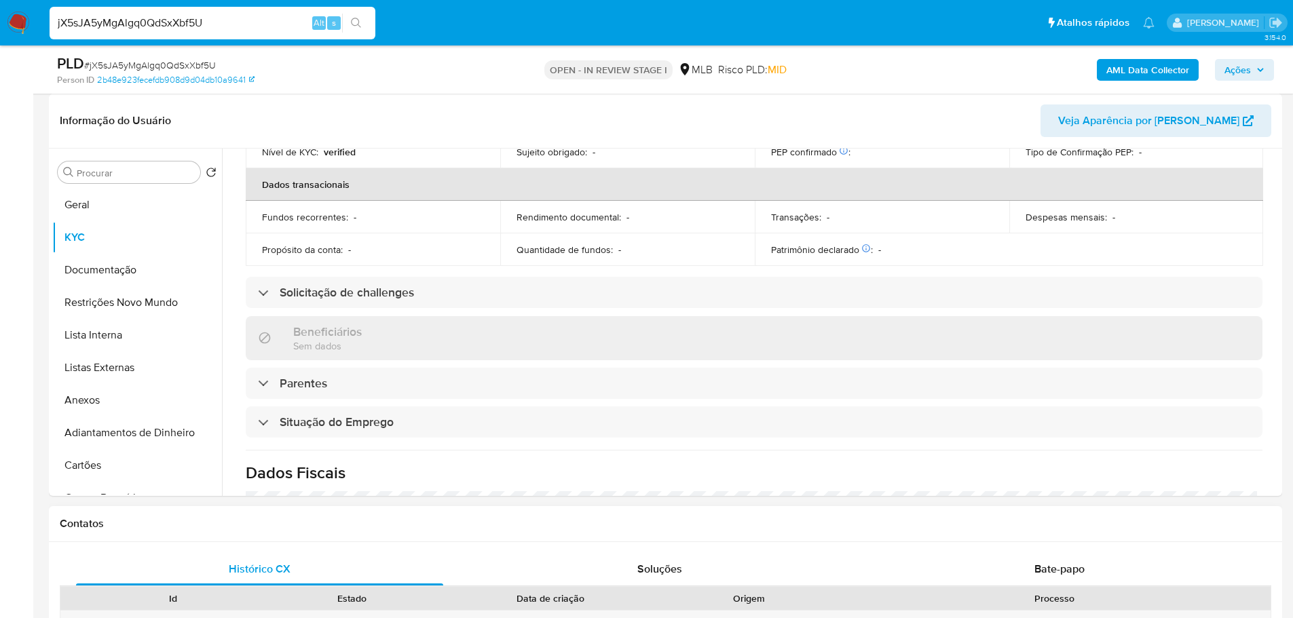
scroll to position [569, 0]
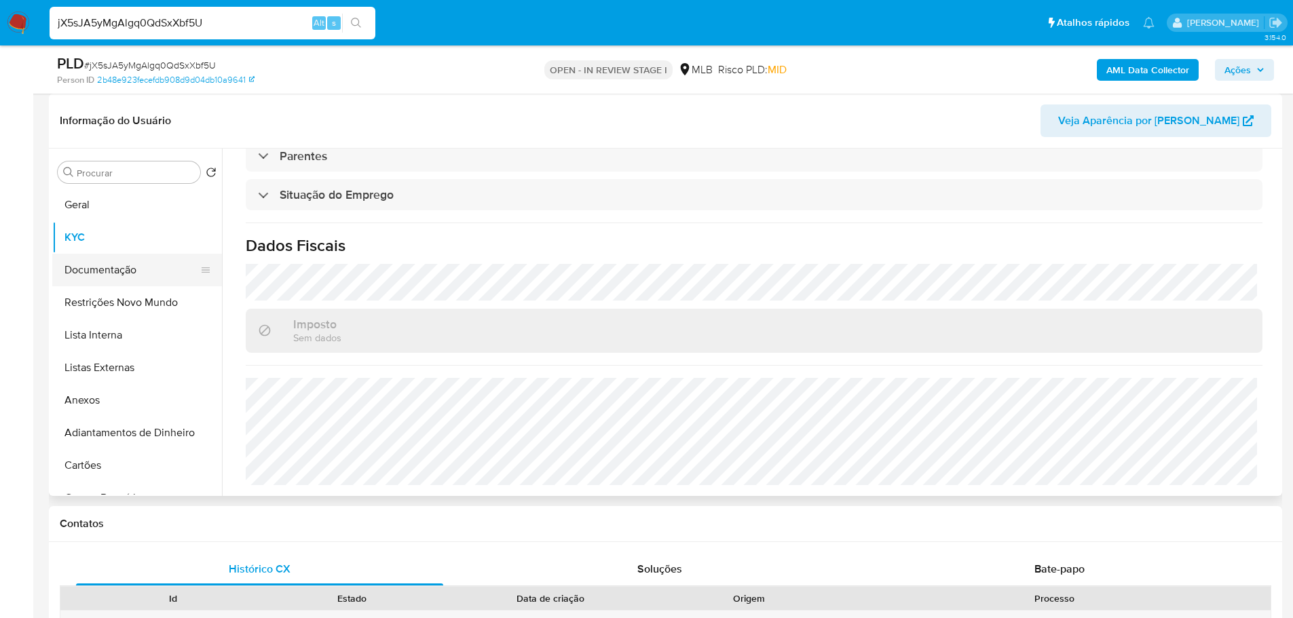
click at [111, 263] on button "Documentação" at bounding box center [131, 270] width 159 height 33
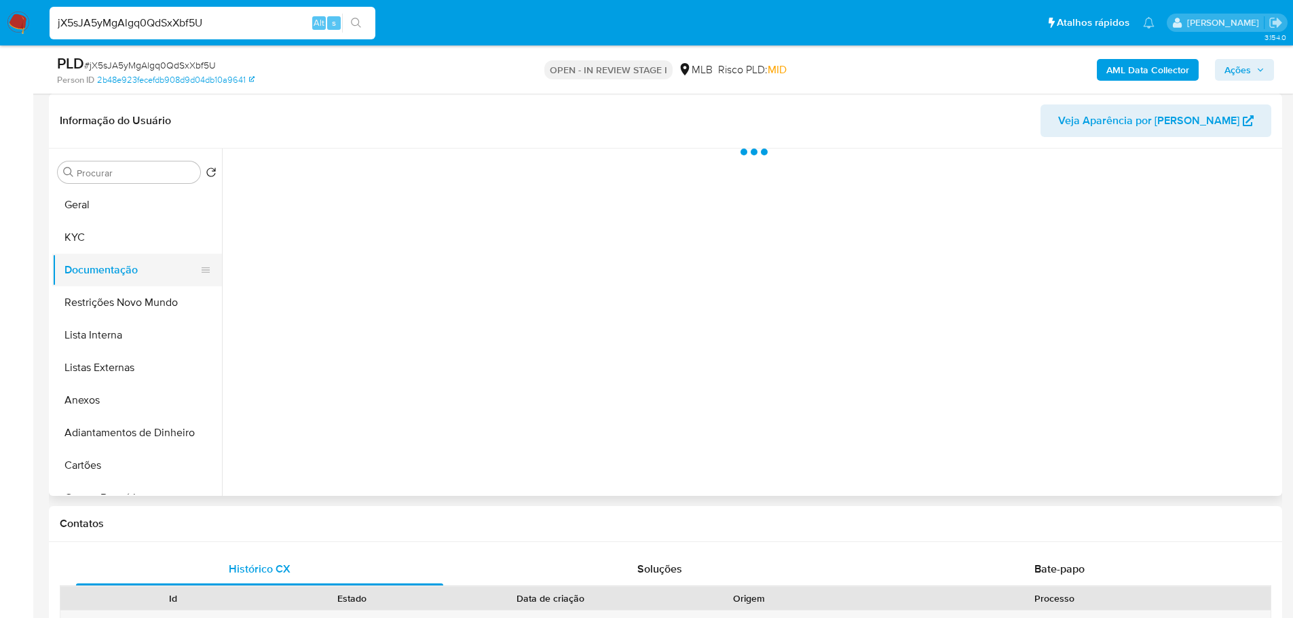
scroll to position [0, 0]
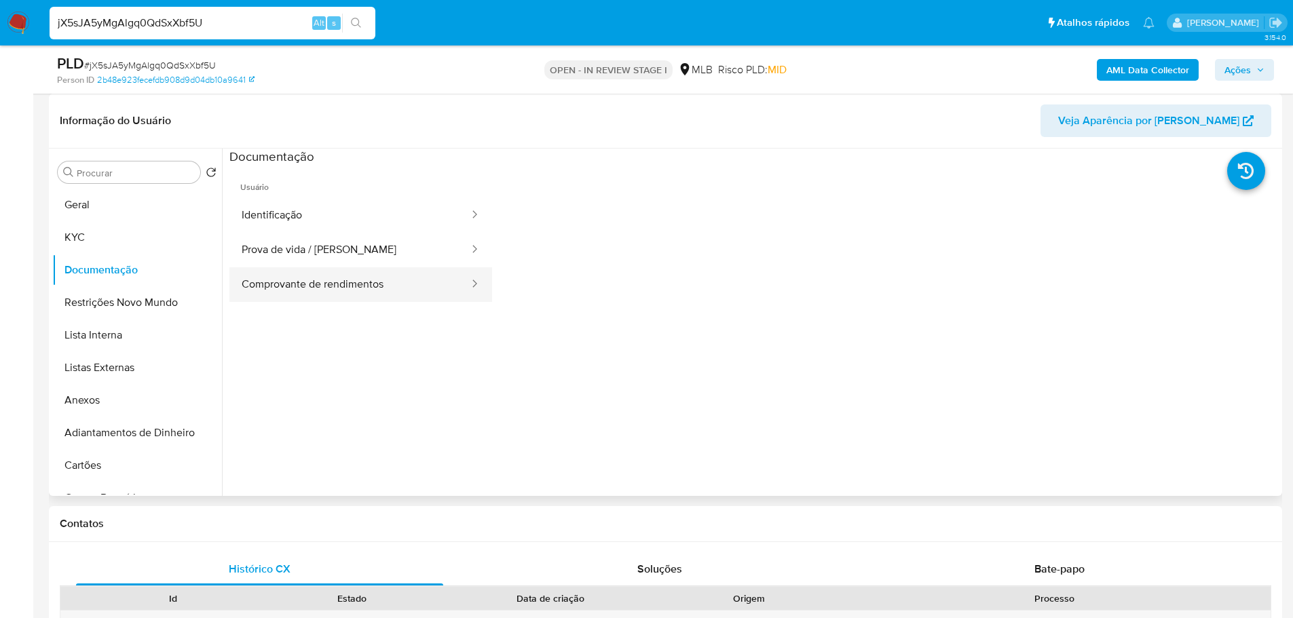
click at [387, 283] on button "Comprovante de rendimentos" at bounding box center [349, 284] width 241 height 35
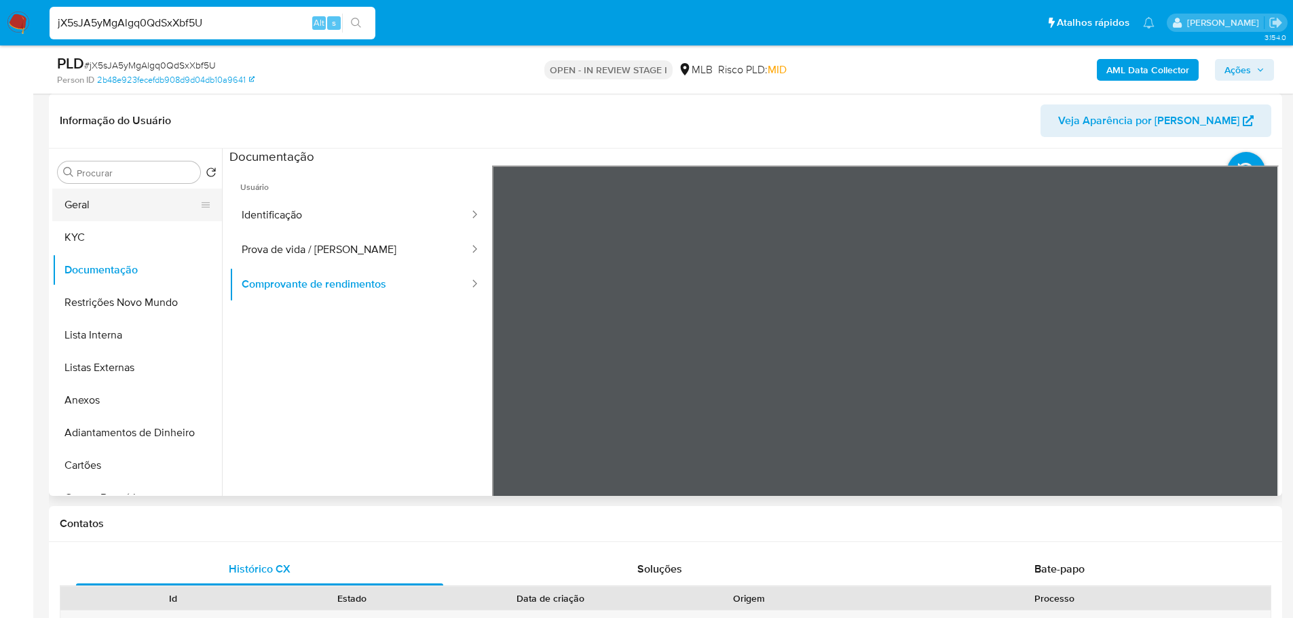
click at [100, 197] on button "Geral" at bounding box center [131, 205] width 159 height 33
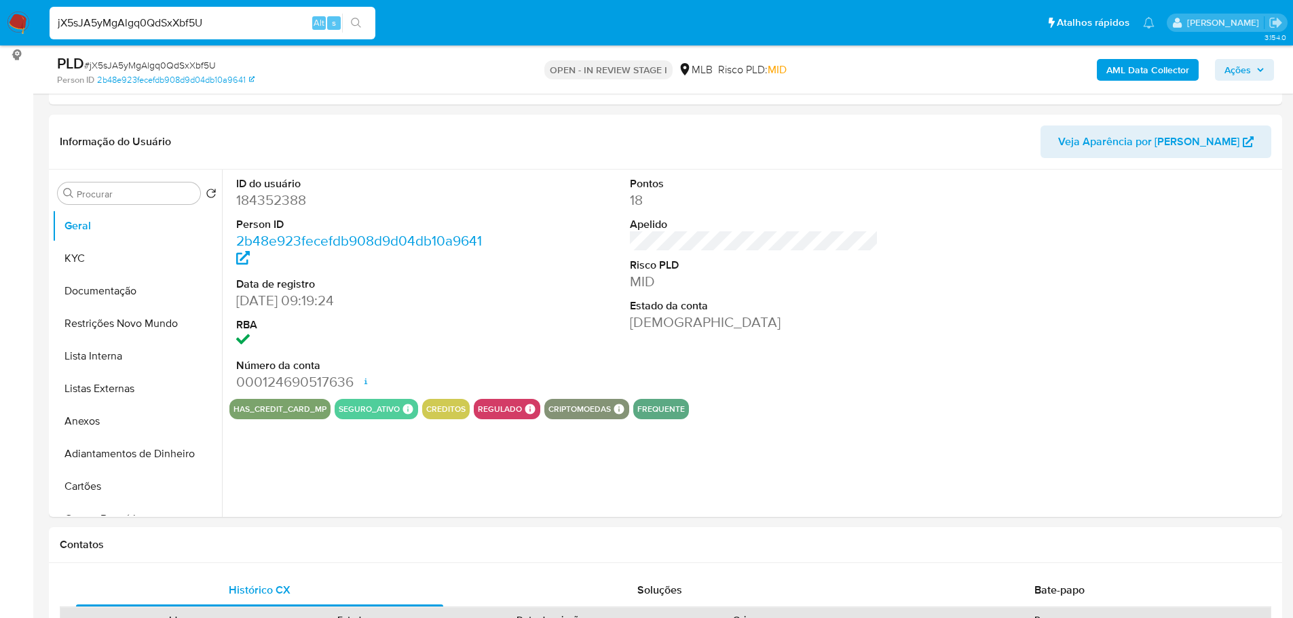
scroll to position [170, 0]
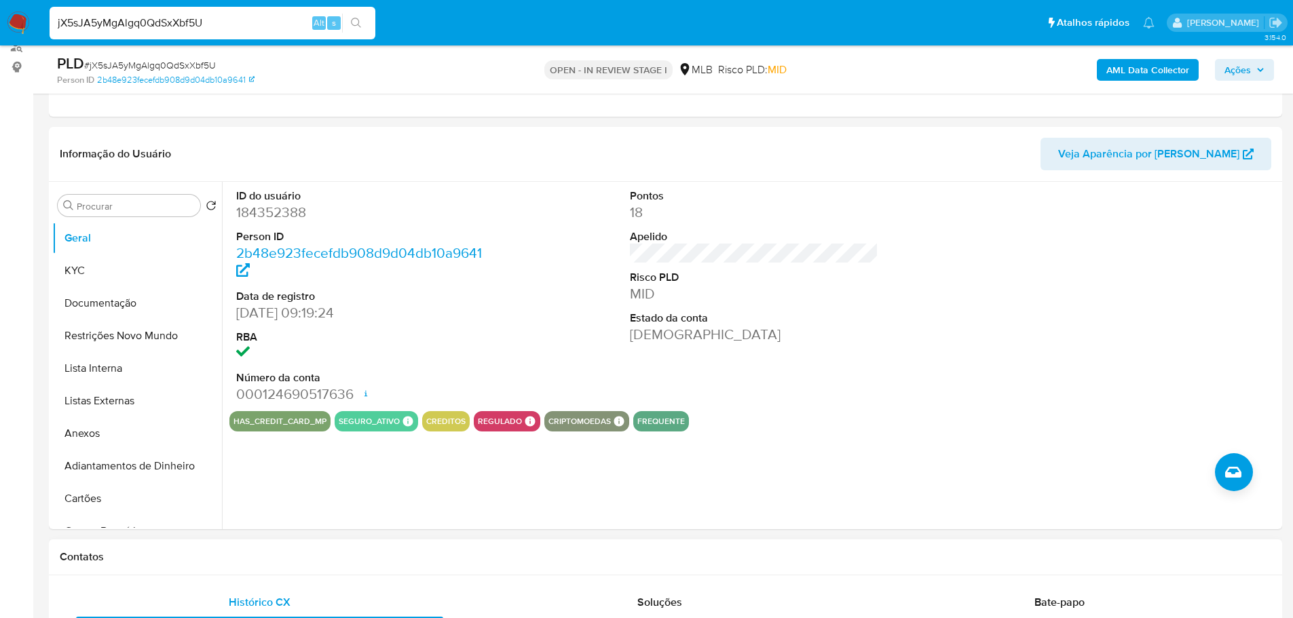
click at [293, 549] on div "Contatos" at bounding box center [665, 558] width 1233 height 36
click at [105, 274] on button "KYC" at bounding box center [131, 271] width 159 height 33
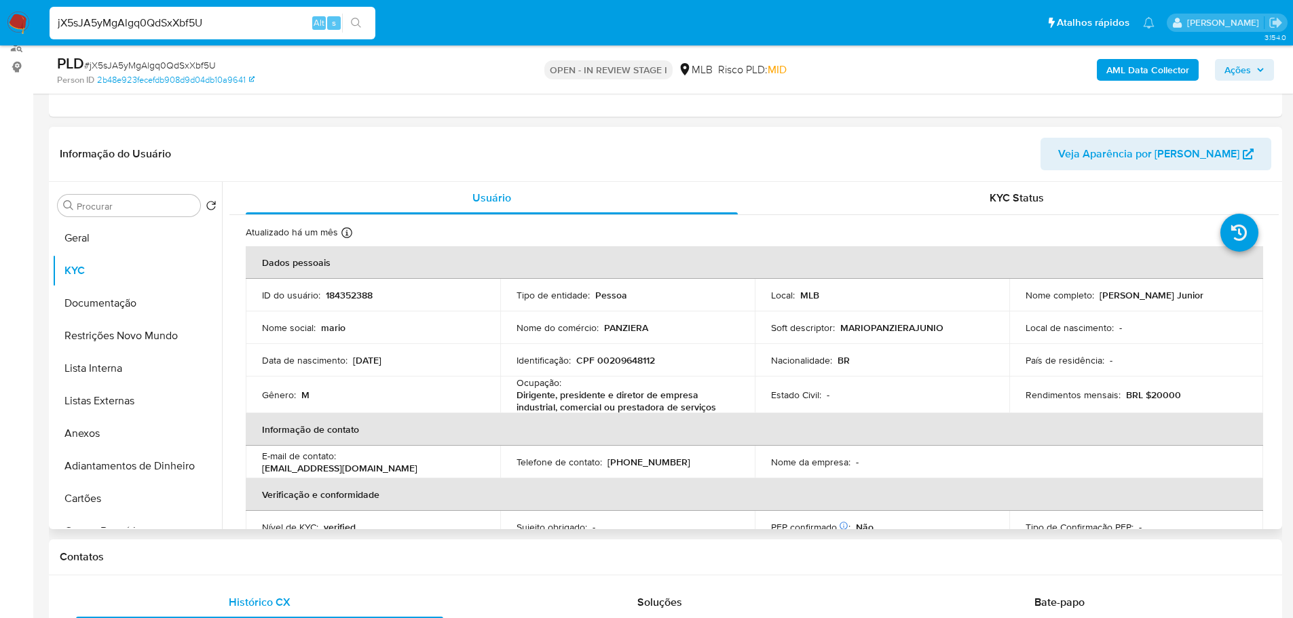
click at [1277, 304] on div "Usuário KYC Status Atualizado há um mês Criado: 14/03/2020 03:37:15 Atualizado:…" at bounding box center [750, 355] width 1057 height 347
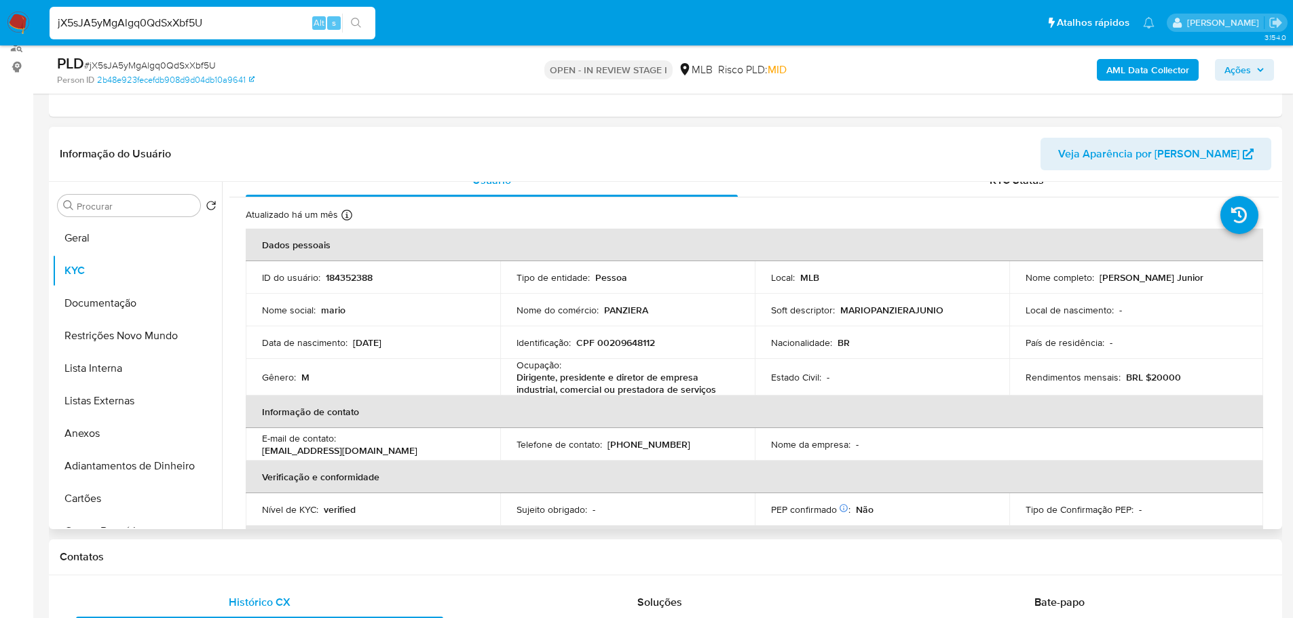
scroll to position [20, 0]
click at [260, 554] on h1 "Contatos" at bounding box center [665, 557] width 1211 height 14
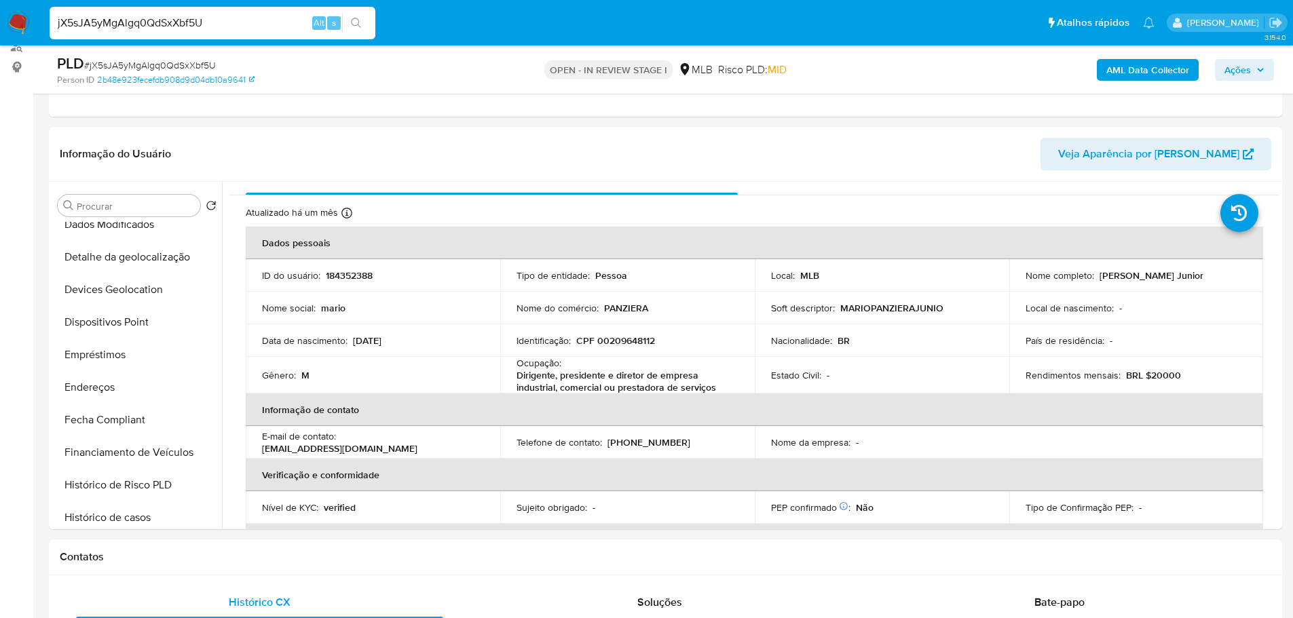
drag, startPoint x: 128, startPoint y: 384, endPoint x: 5, endPoint y: 396, distance: 123.4
click at [126, 386] on button "Endereços" at bounding box center [137, 387] width 170 height 33
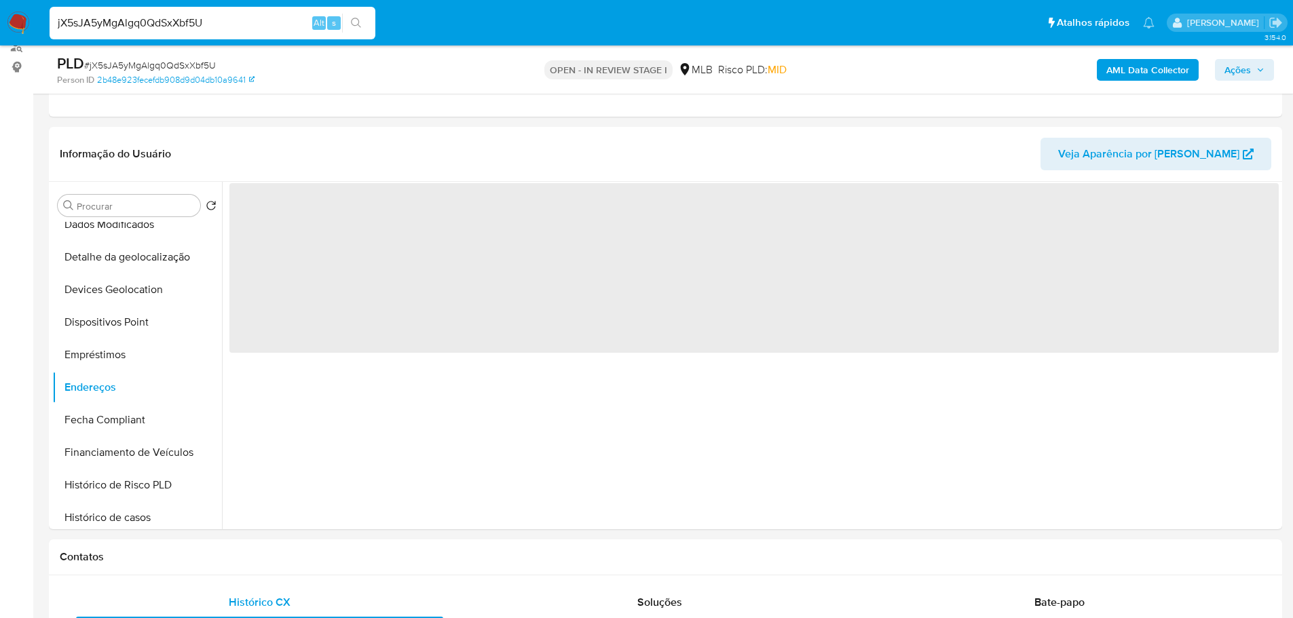
scroll to position [0, 0]
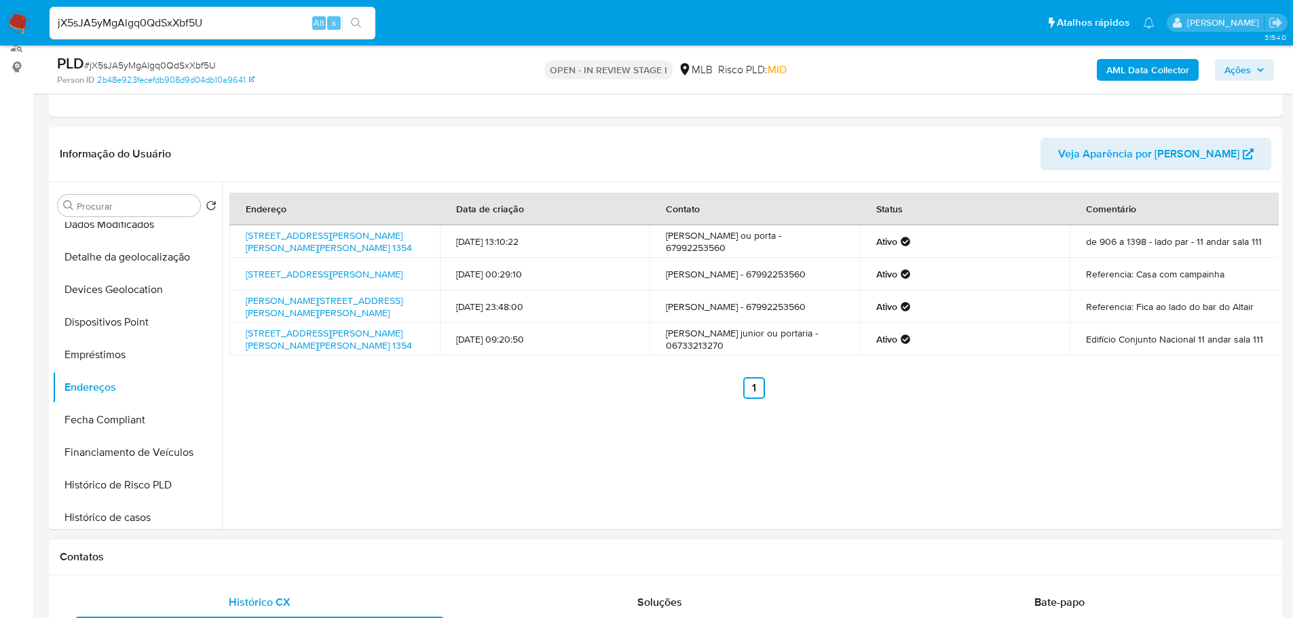
drag, startPoint x: 364, startPoint y: 555, endPoint x: 144, endPoint y: 410, distance: 263.5
click at [363, 555] on h1 "Contatos" at bounding box center [665, 557] width 1211 height 14
click at [116, 269] on button "Detalhe da geolocalização" at bounding box center [131, 257] width 159 height 33
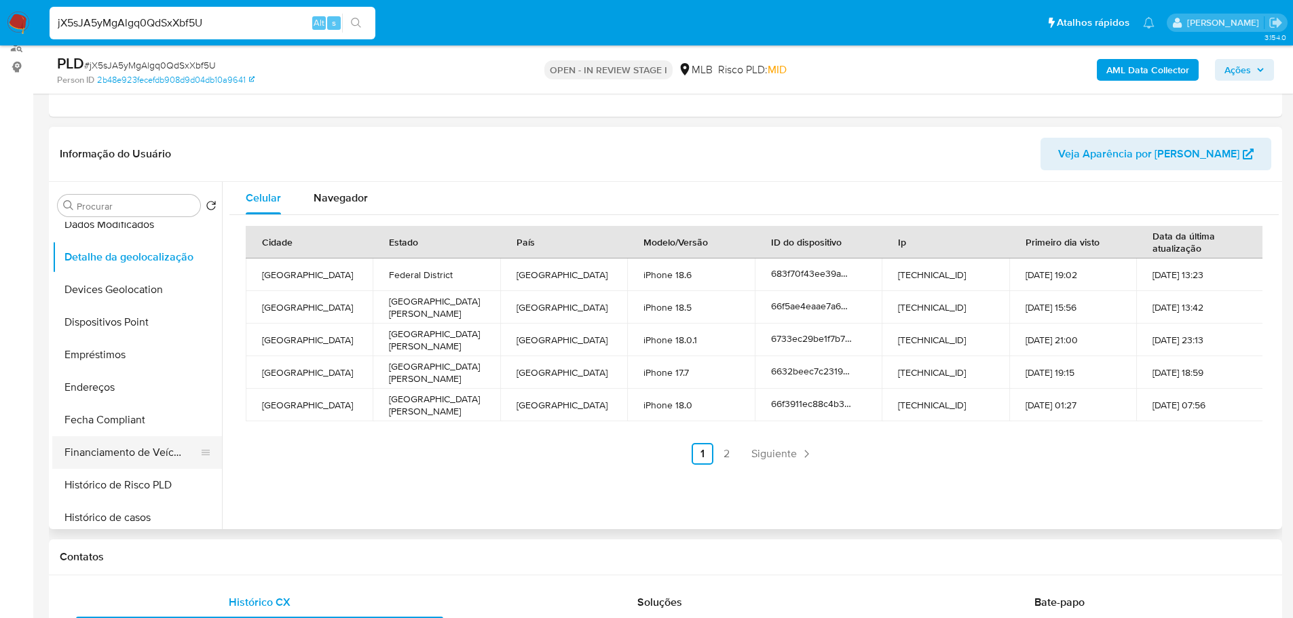
drag, startPoint x: 286, startPoint y: 572, endPoint x: 180, endPoint y: 455, distance: 157.6
click at [274, 561] on div "Contatos" at bounding box center [665, 558] width 1233 height 36
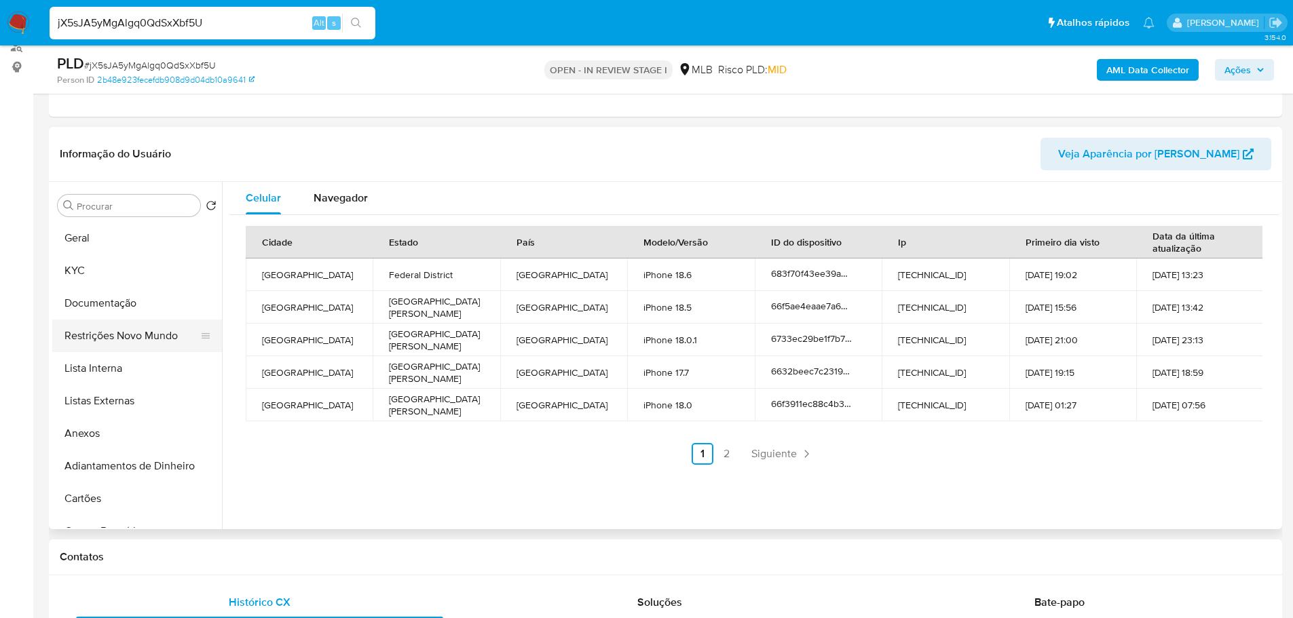
click at [121, 321] on button "Restrições Novo Mundo" at bounding box center [131, 336] width 159 height 33
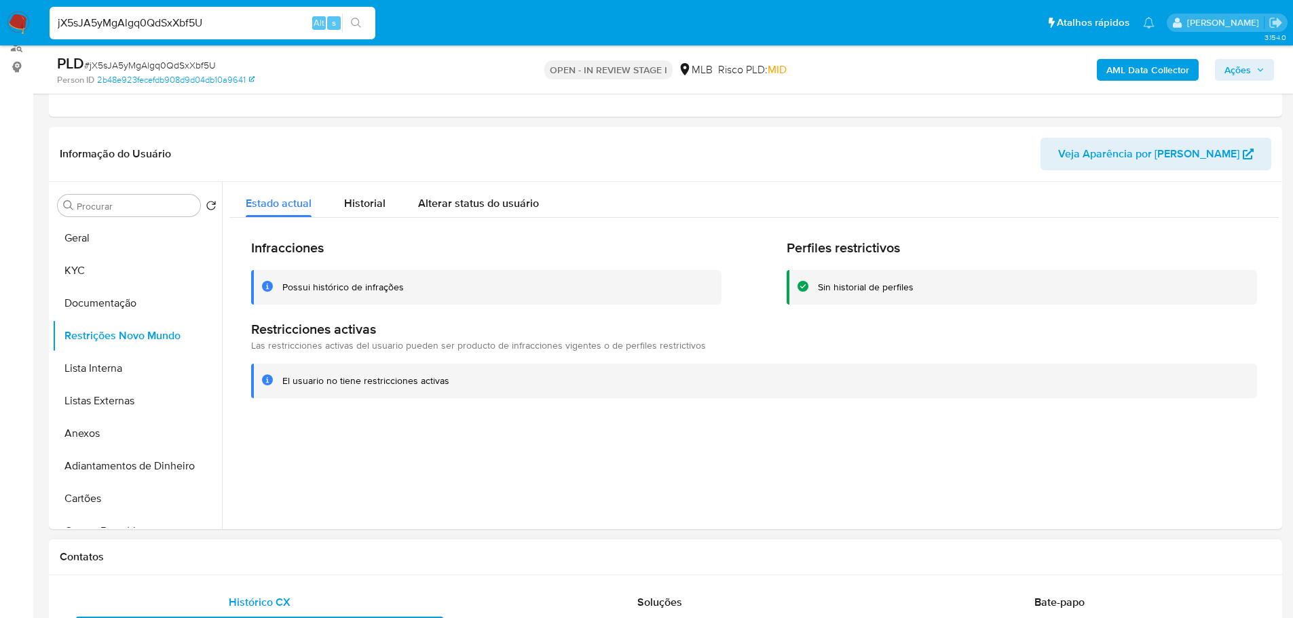
click at [437, 573] on div "Contatos" at bounding box center [665, 558] width 1233 height 36
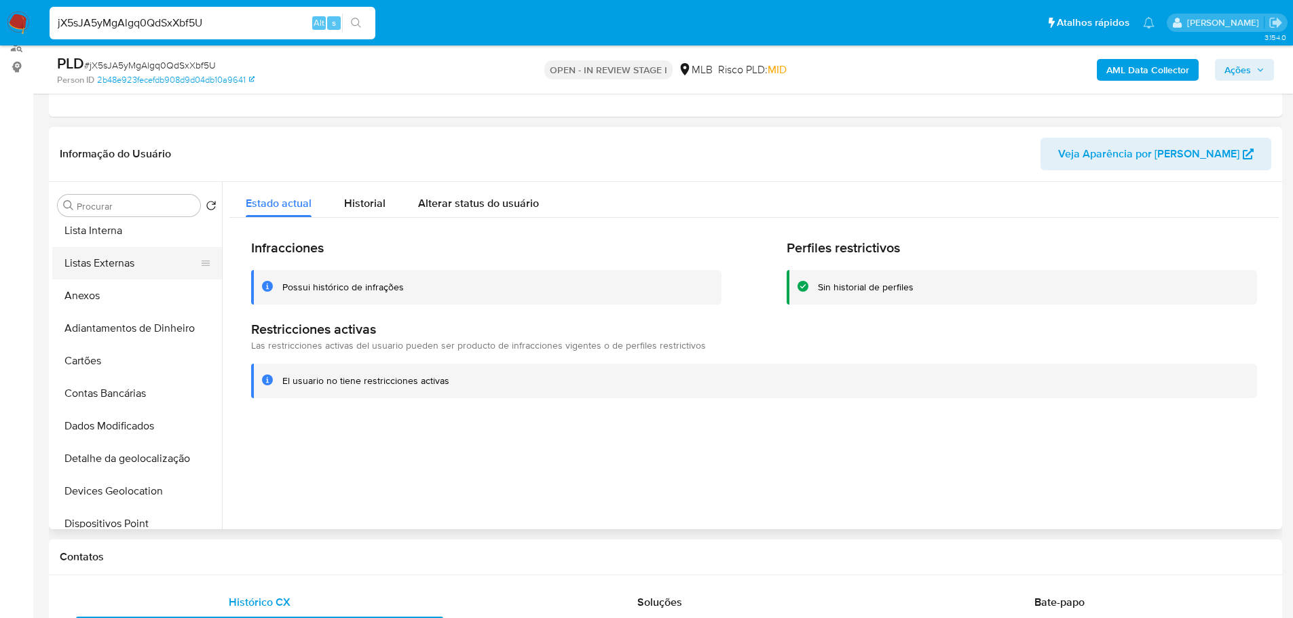
scroll to position [271, 0]
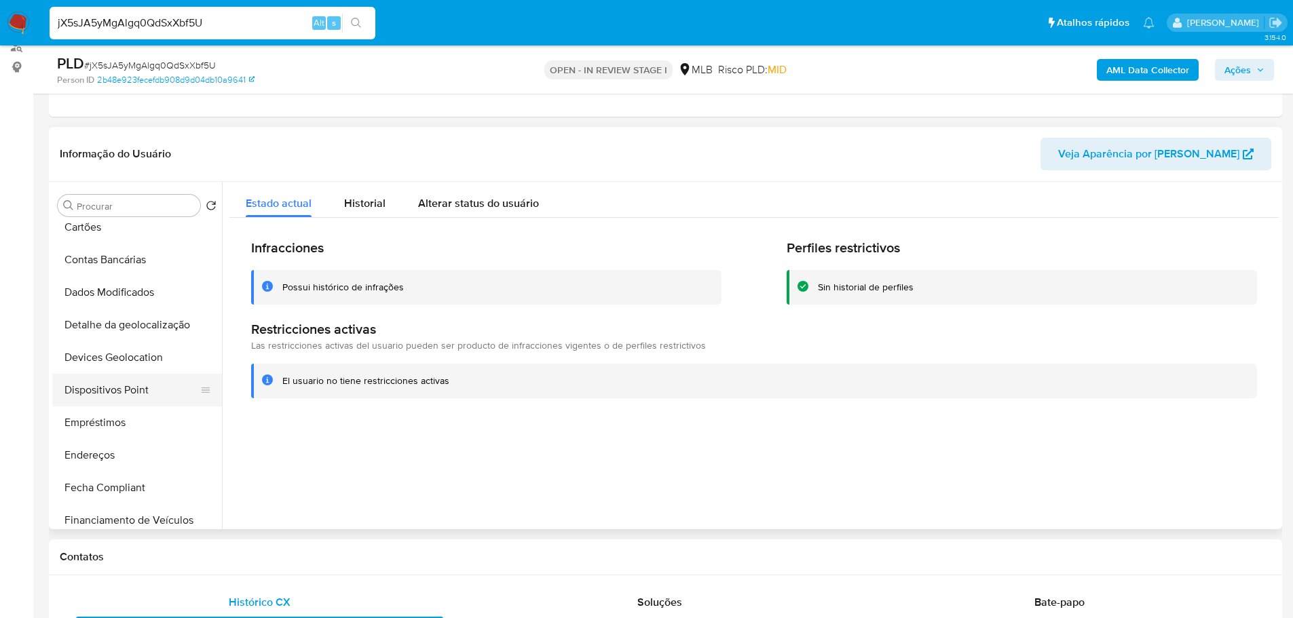
click at [142, 387] on button "Dispositivos Point" at bounding box center [131, 390] width 159 height 33
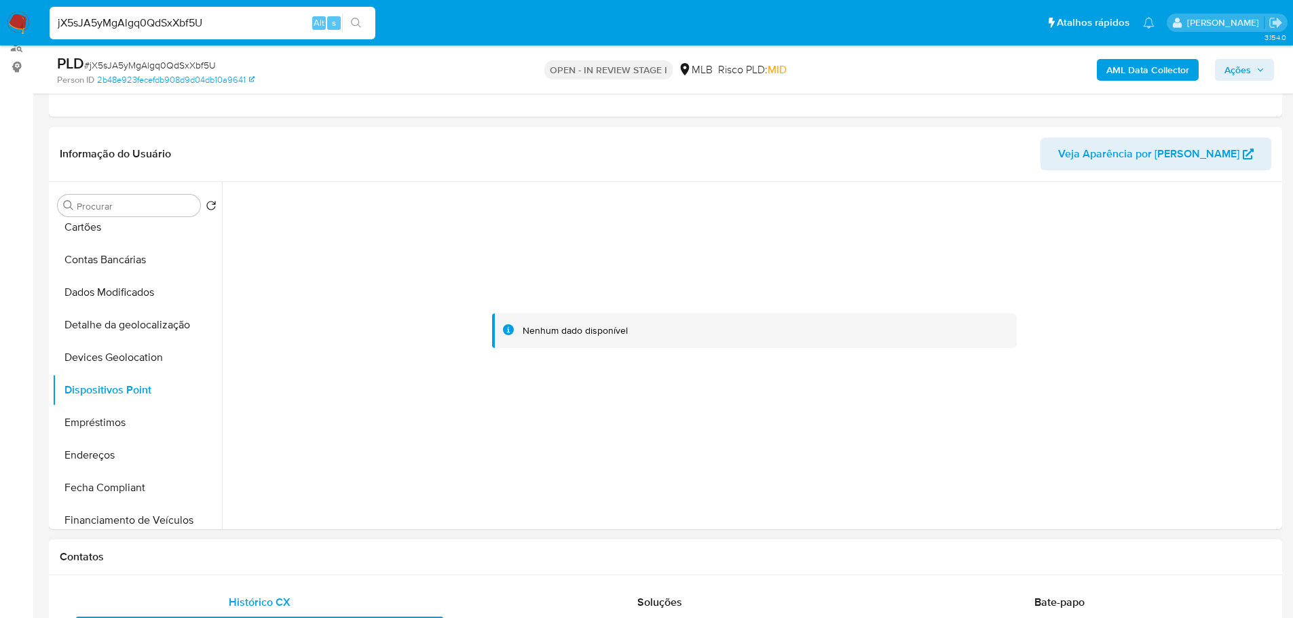
click at [516, 561] on h1 "Contatos" at bounding box center [665, 557] width 1211 height 14
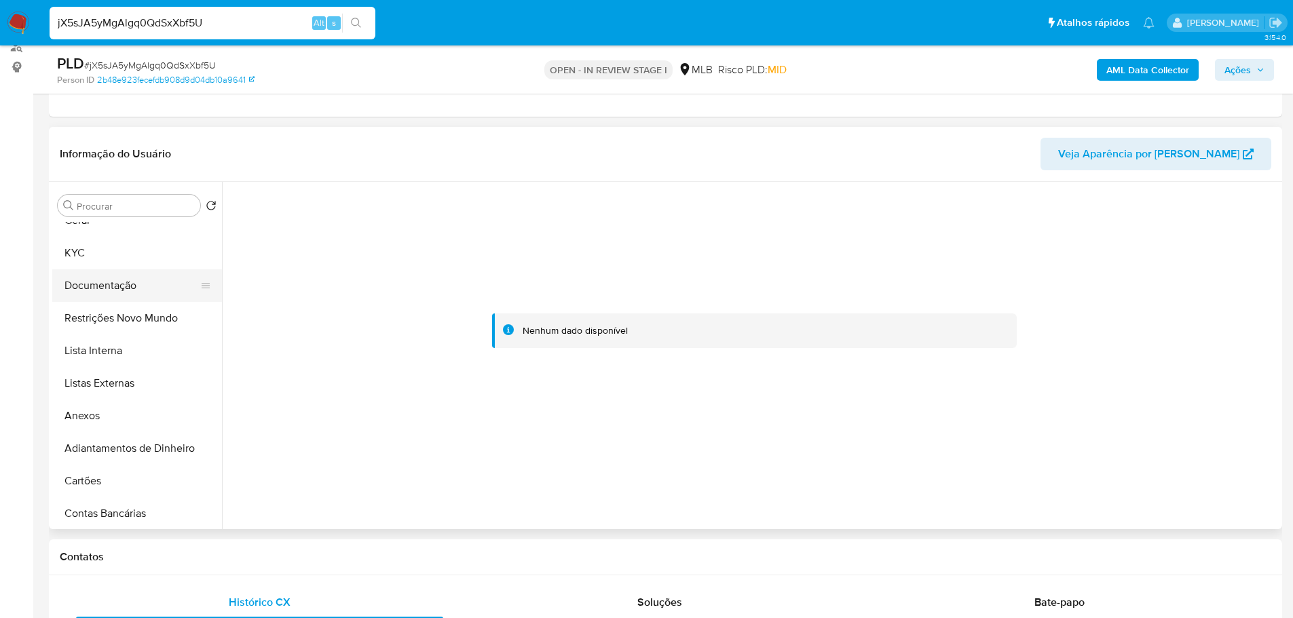
scroll to position [0, 0]
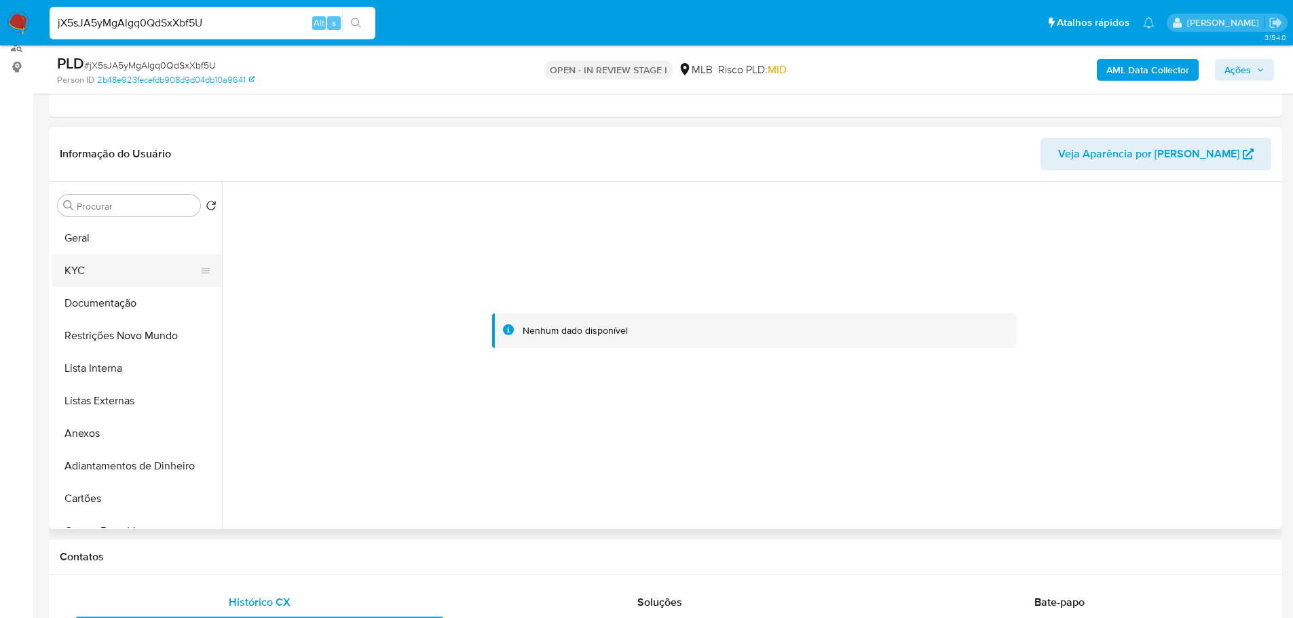
click at [95, 263] on button "KYC" at bounding box center [131, 271] width 159 height 33
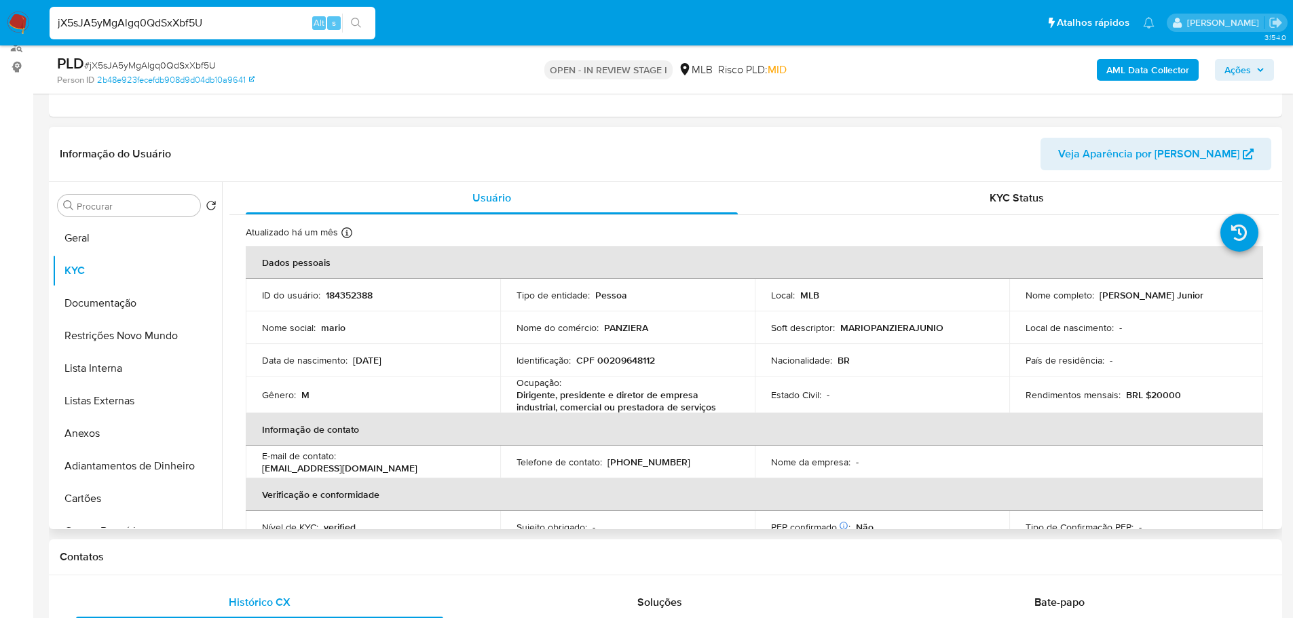
click at [637, 364] on p "CPF 00209648112" at bounding box center [615, 360] width 79 height 12
copy p "00209648112"
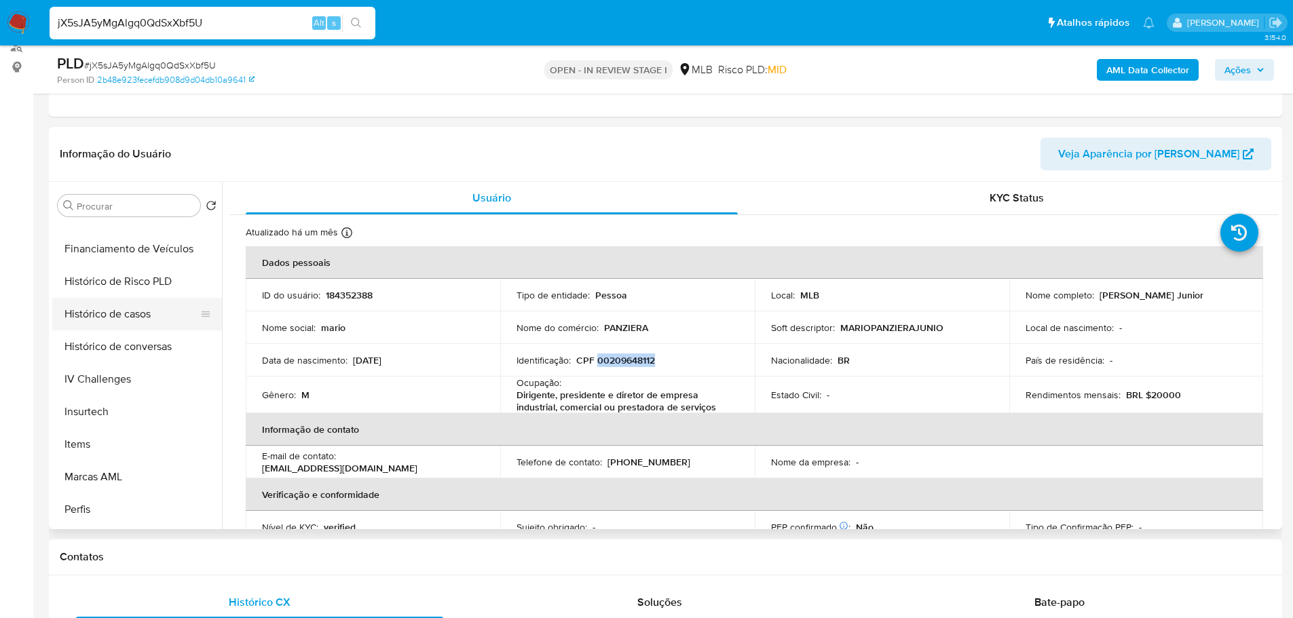
click at [121, 321] on button "Histórico de casos" at bounding box center [131, 314] width 159 height 33
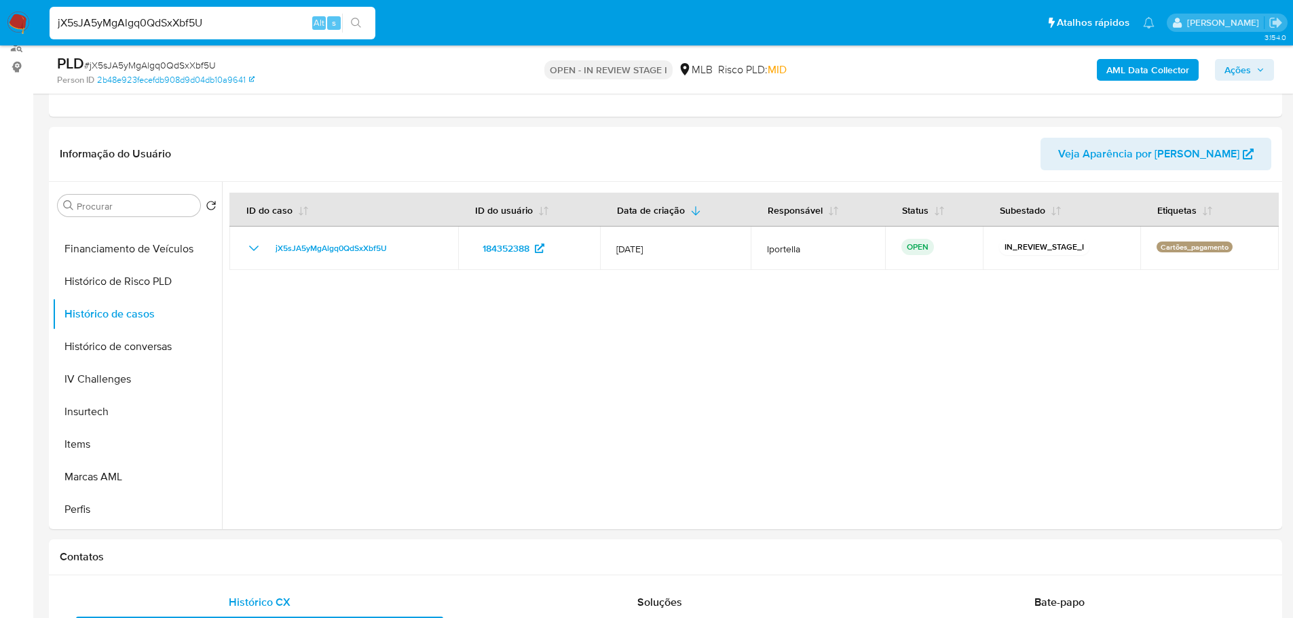
click at [1243, 68] on span "Ações" at bounding box center [1237, 70] width 26 height 22
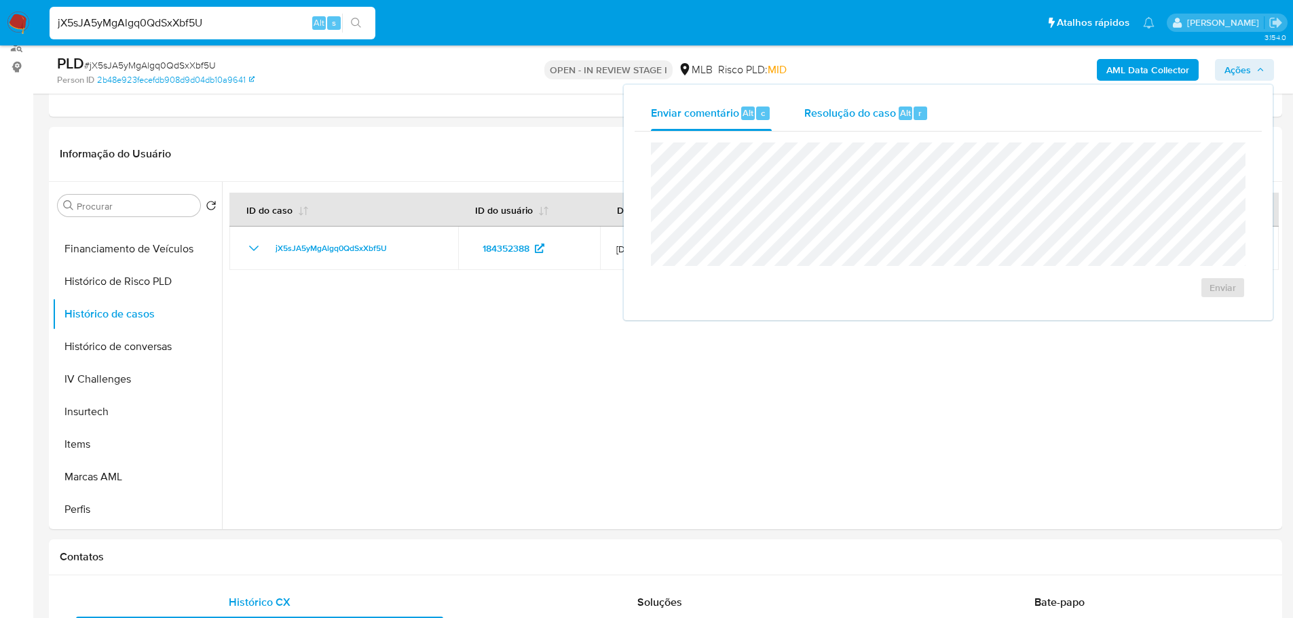
click at [877, 111] on span "Resolução do caso" at bounding box center [850, 113] width 92 height 16
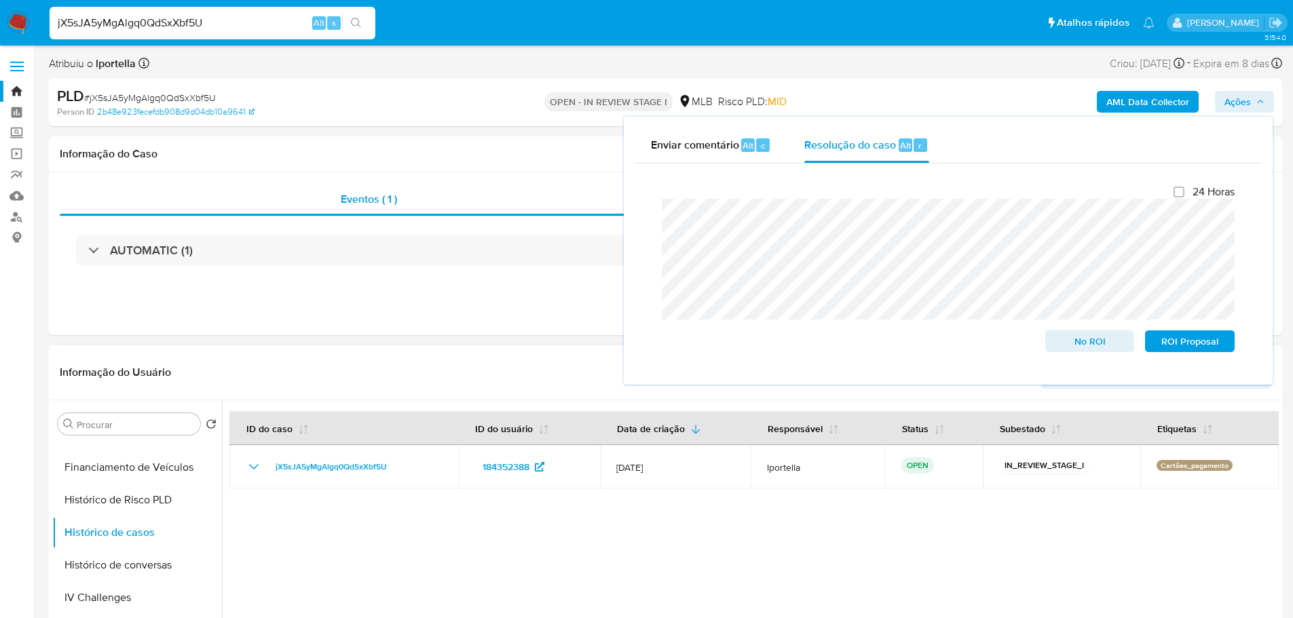
scroll to position [0, 0]
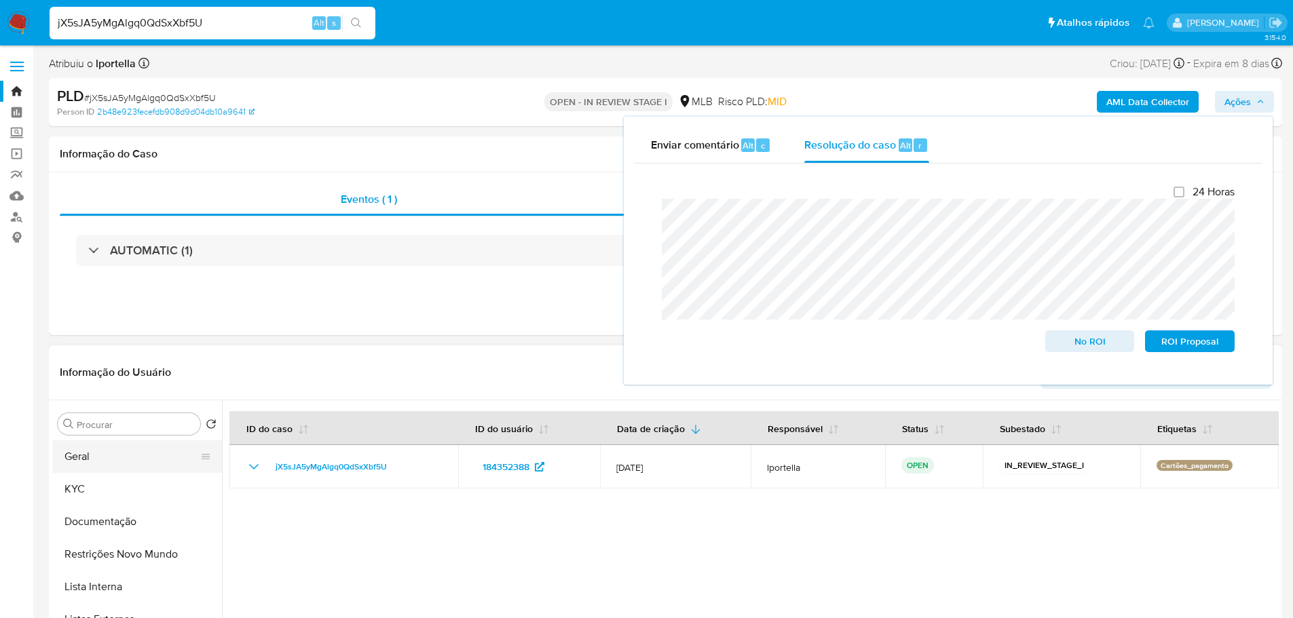
click at [99, 464] on button "Geral" at bounding box center [131, 456] width 159 height 33
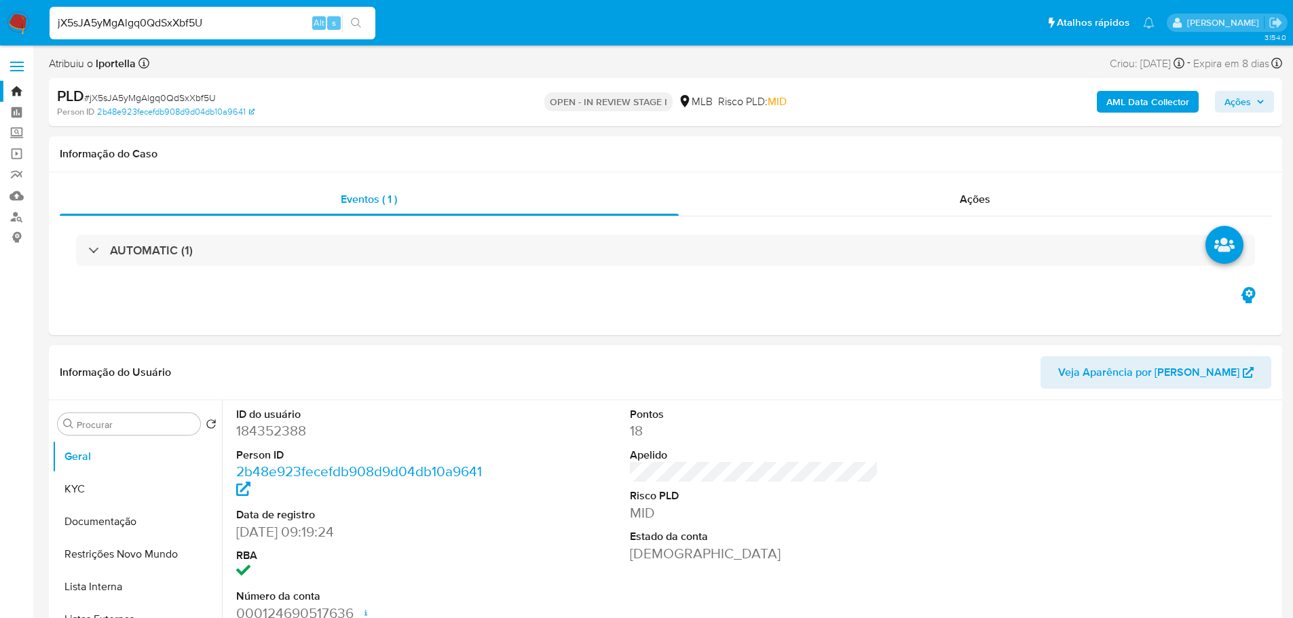
click at [1239, 115] on div "AML Data Collector Ações" at bounding box center [1073, 102] width 402 height 32
click at [1229, 105] on span "Ações" at bounding box center [1237, 102] width 26 height 22
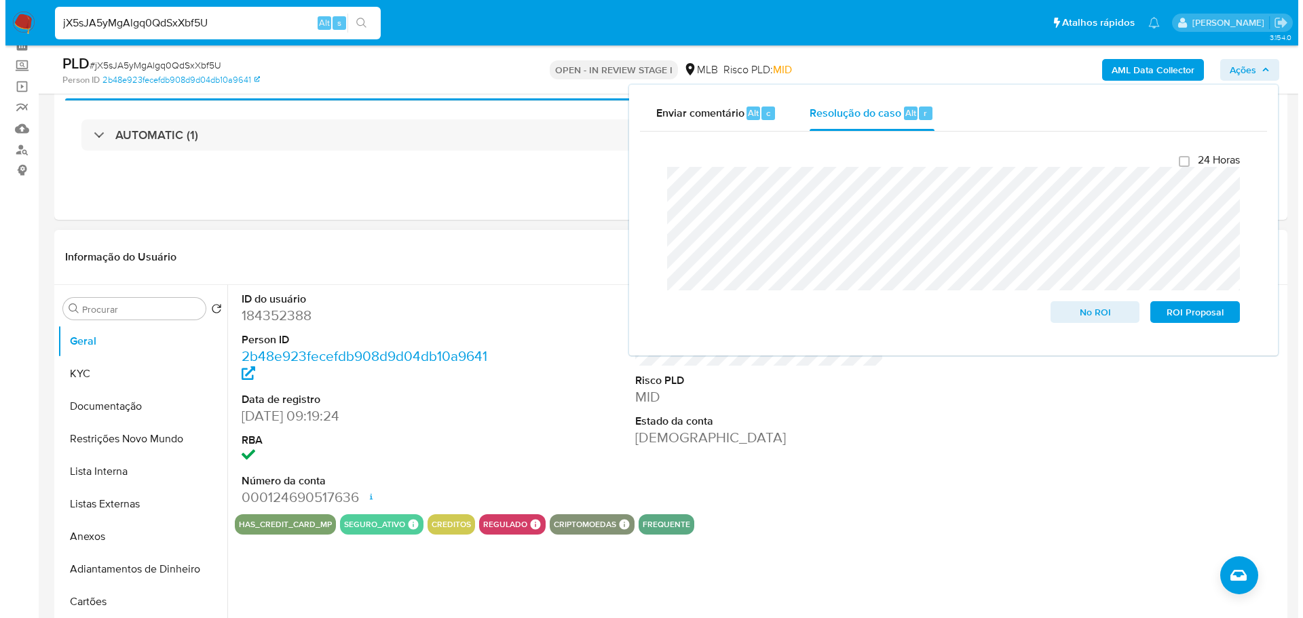
scroll to position [204, 0]
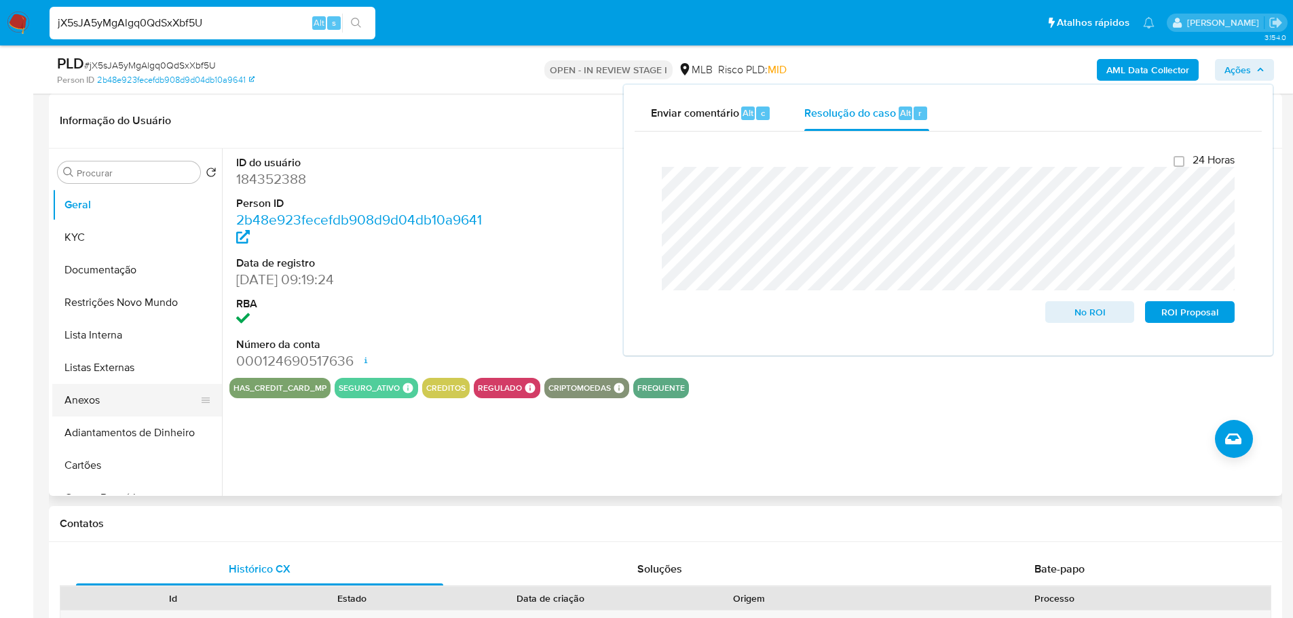
drag, startPoint x: 150, startPoint y: 397, endPoint x: 136, endPoint y: 404, distance: 15.8
click at [149, 398] on button "Anexos" at bounding box center [131, 400] width 159 height 33
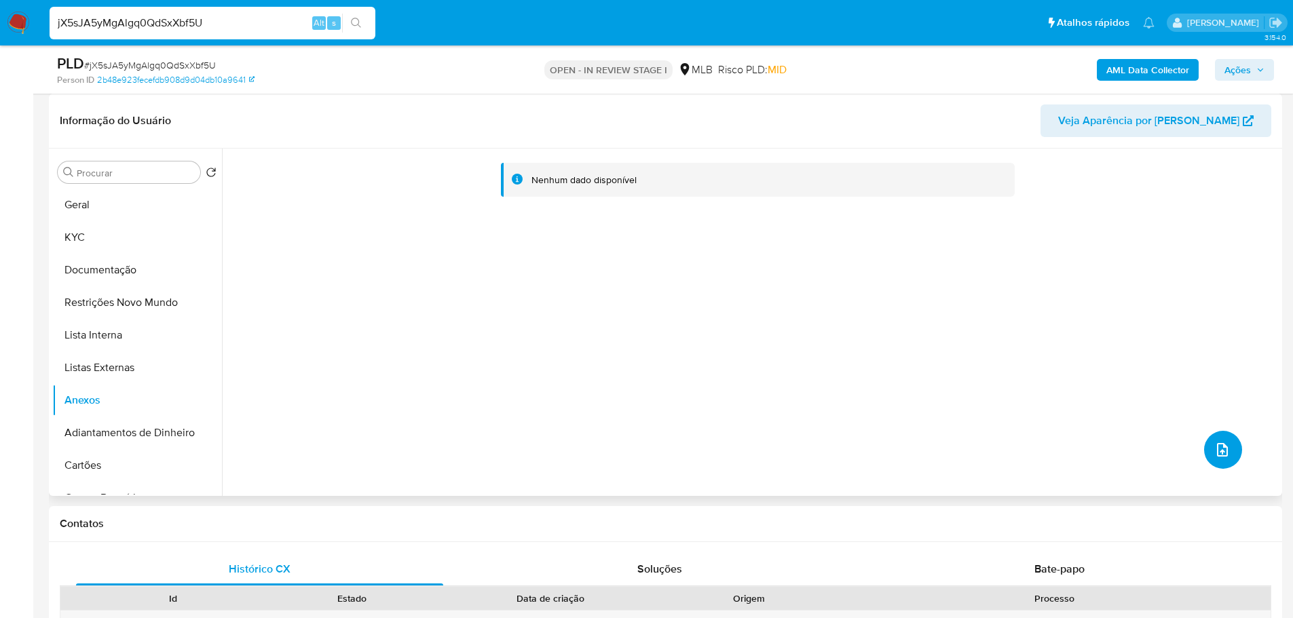
click at [1224, 457] on span "upload-file" at bounding box center [1222, 450] width 16 height 16
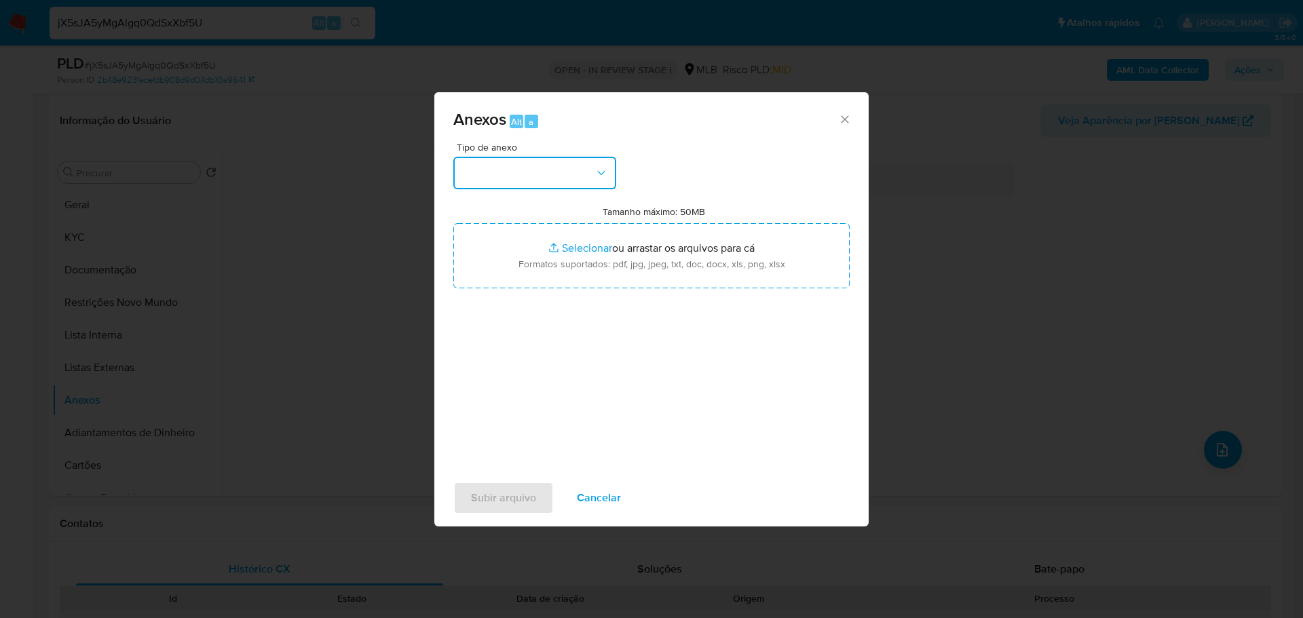
click at [535, 178] on button "button" at bounding box center [534, 173] width 163 height 33
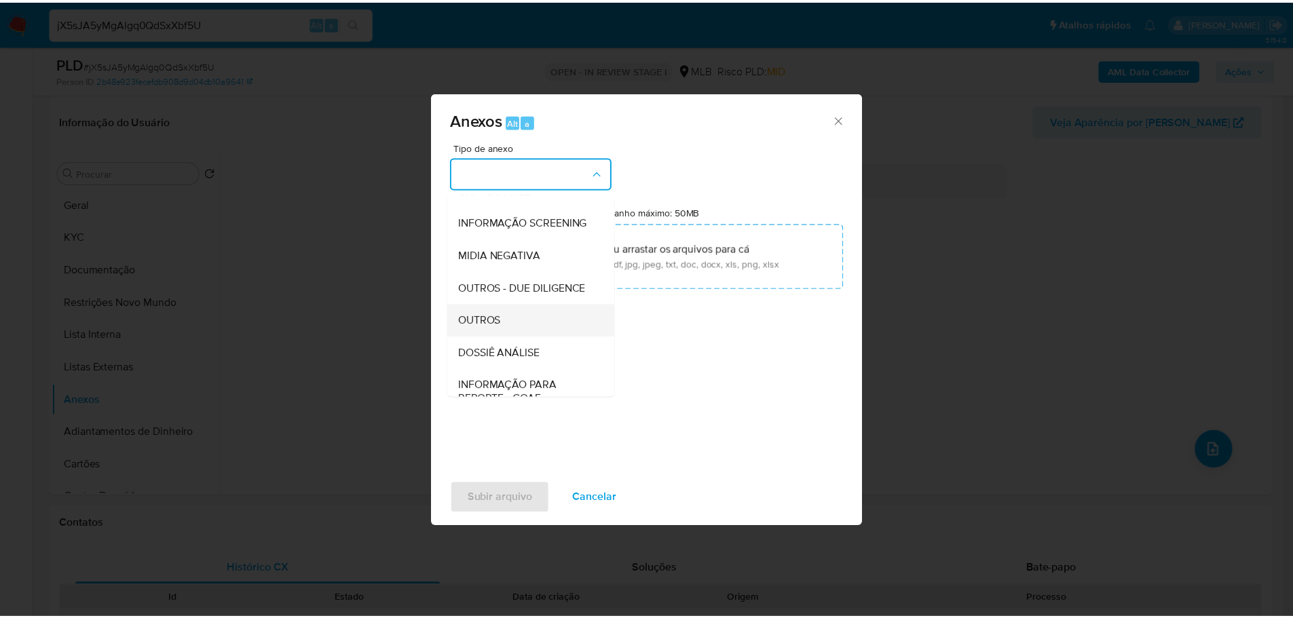
scroll to position [209, 0]
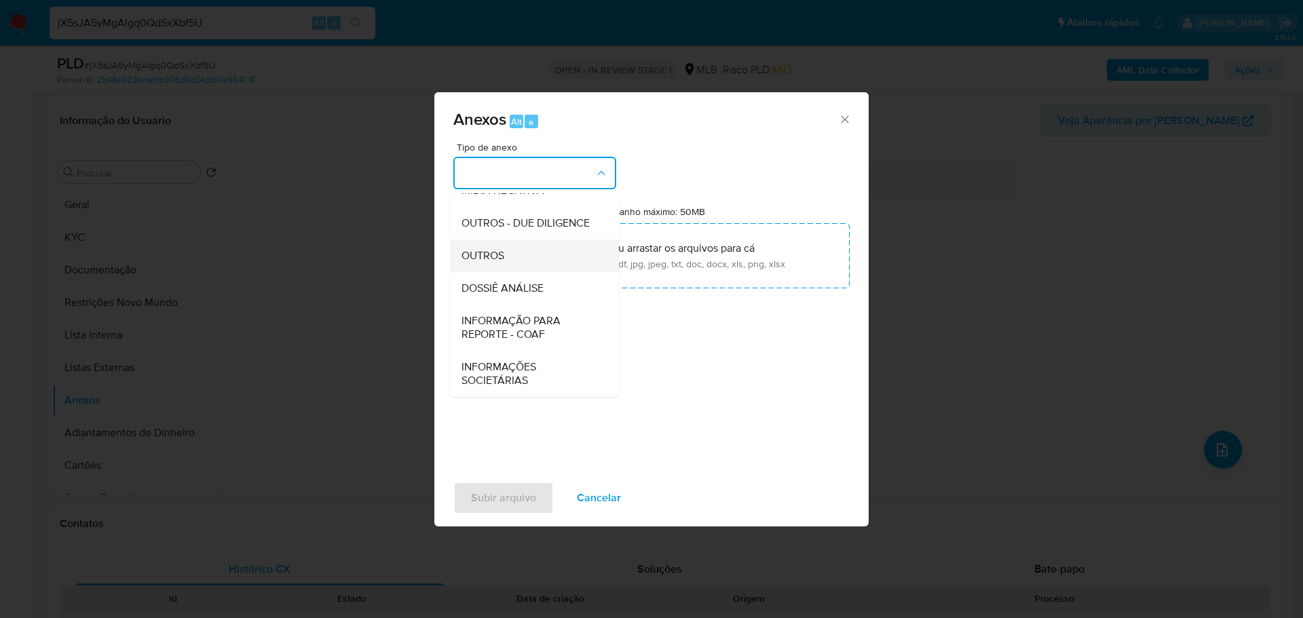
click at [497, 246] on div "OUTROS" at bounding box center [531, 256] width 138 height 33
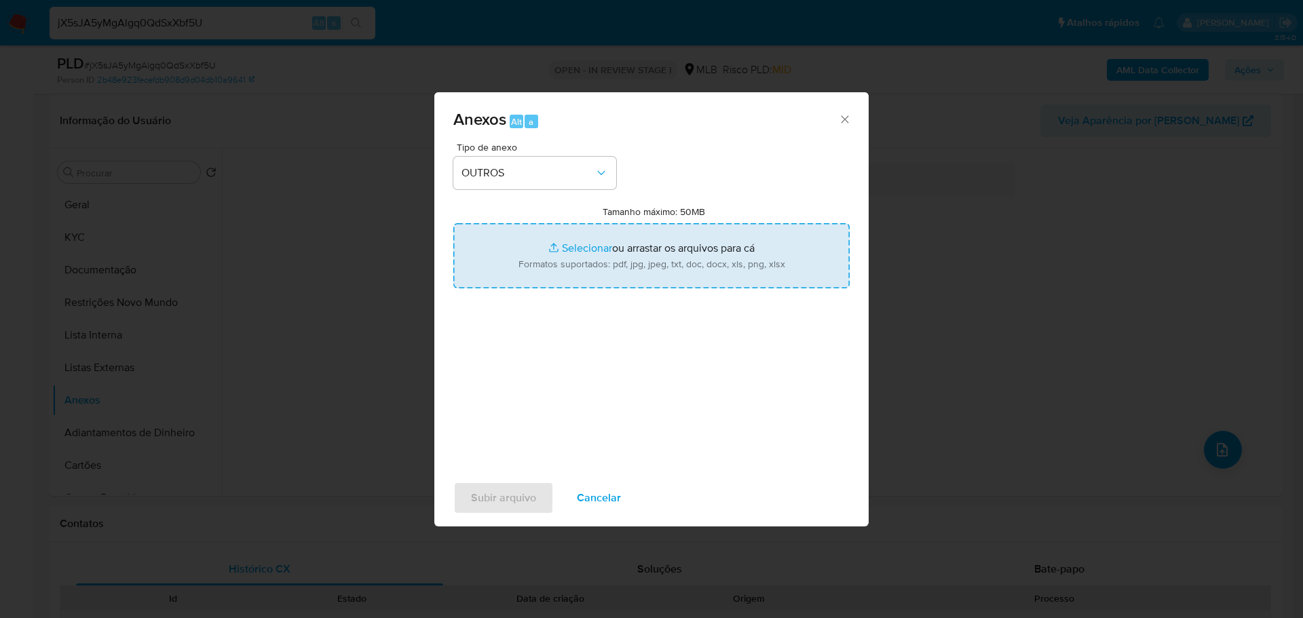
type input "C:\fakepath\SAR - XXX - CPF 00209648112 - MARIO PANZIERA JUNIOR.pdf"
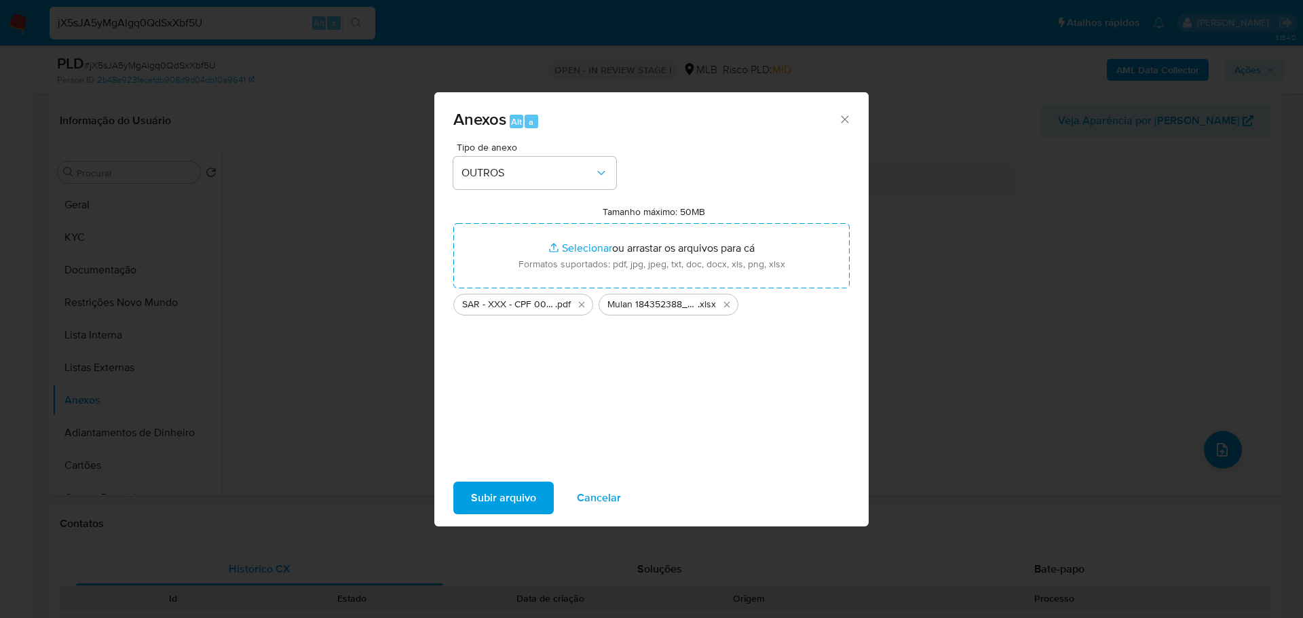
click at [526, 511] on span "Subir arquivo" at bounding box center [503, 498] width 65 height 30
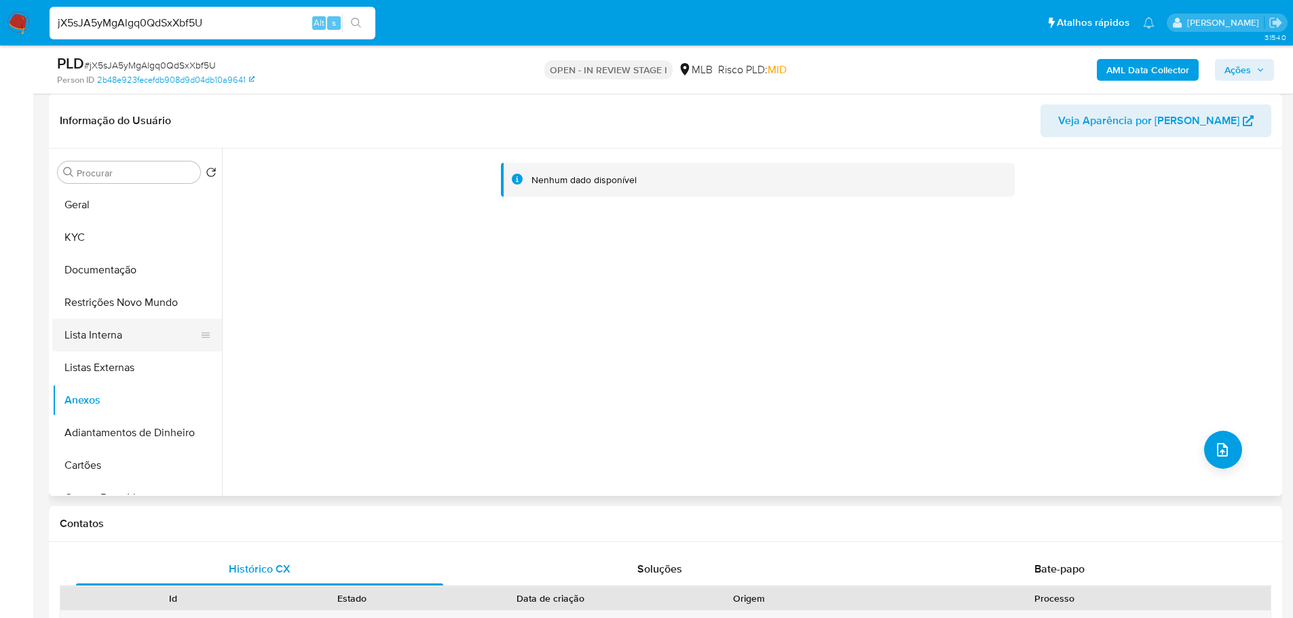
click at [117, 339] on button "Lista Interna" at bounding box center [131, 335] width 159 height 33
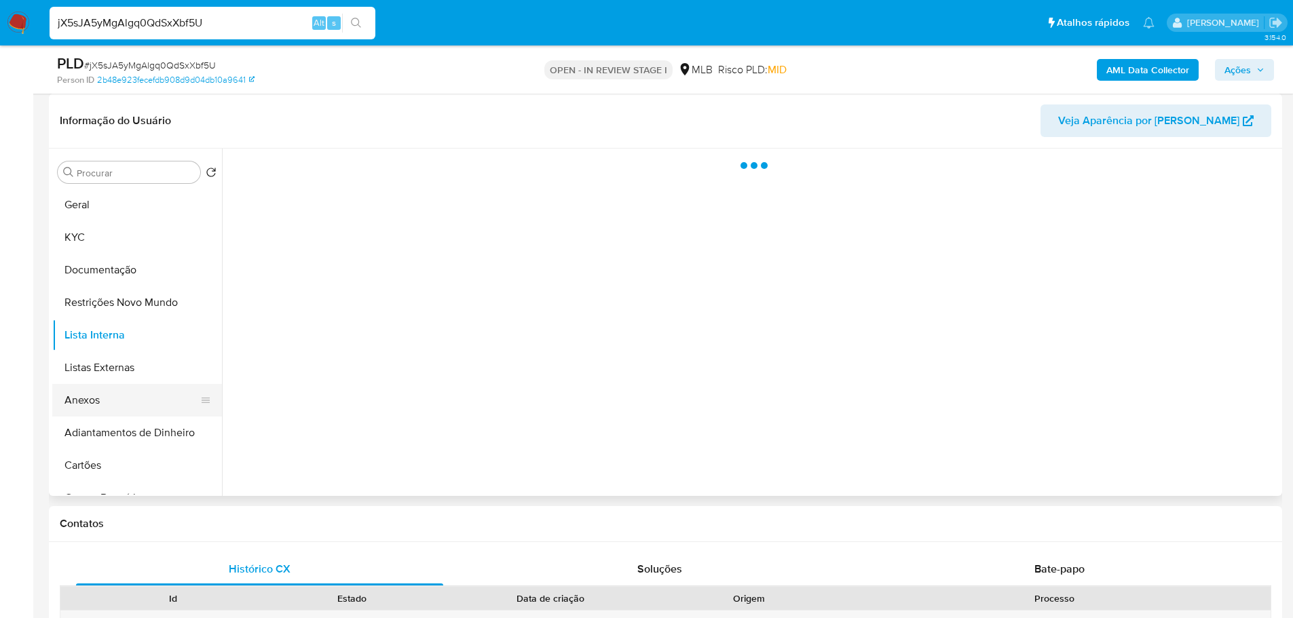
click at [121, 398] on button "Anexos" at bounding box center [131, 400] width 159 height 33
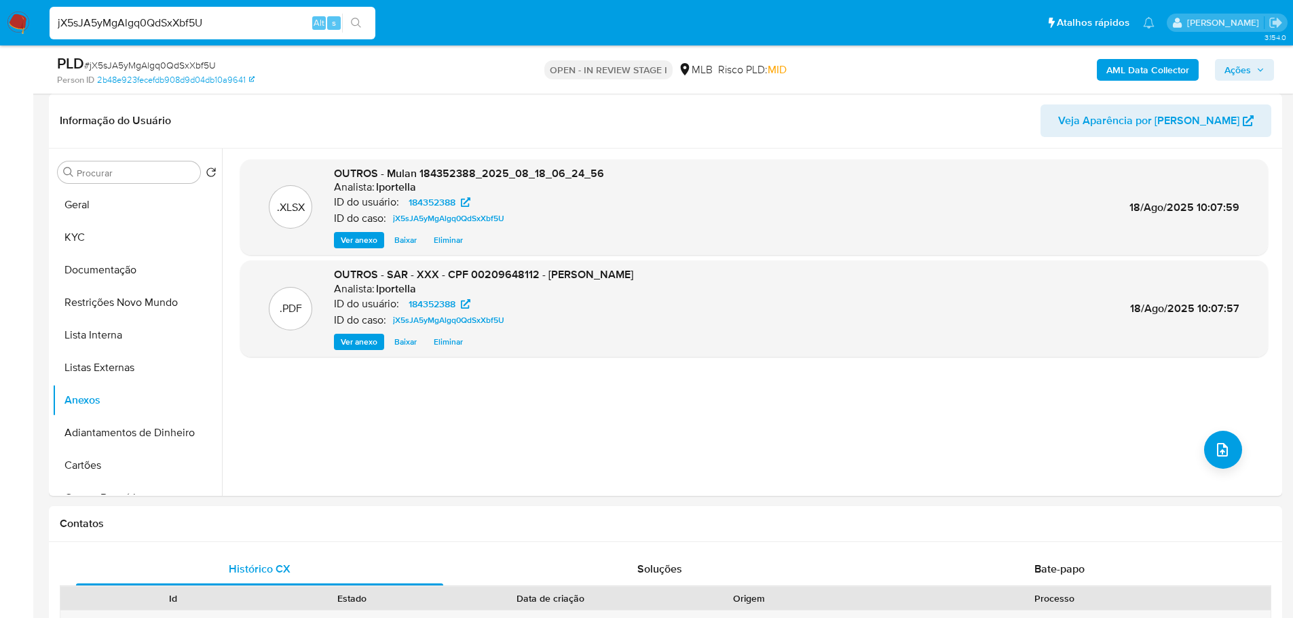
click at [1252, 72] on span "Ações" at bounding box center [1244, 69] width 40 height 19
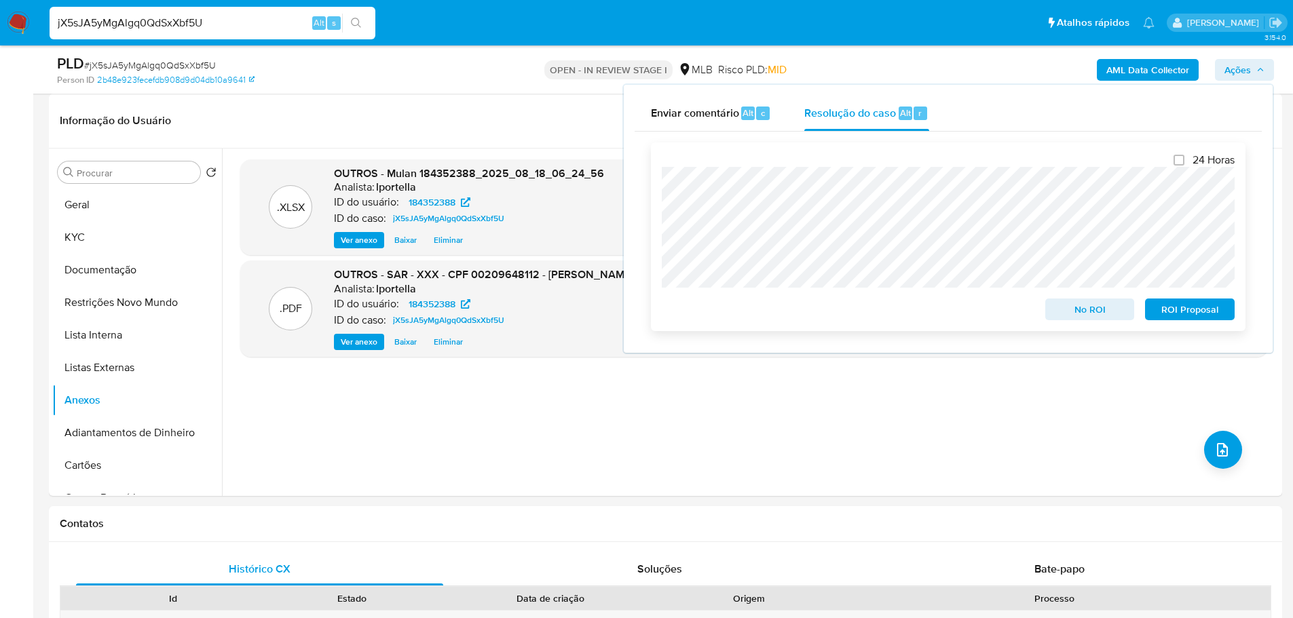
click at [1202, 309] on span "ROI Proposal" at bounding box center [1189, 309] width 71 height 19
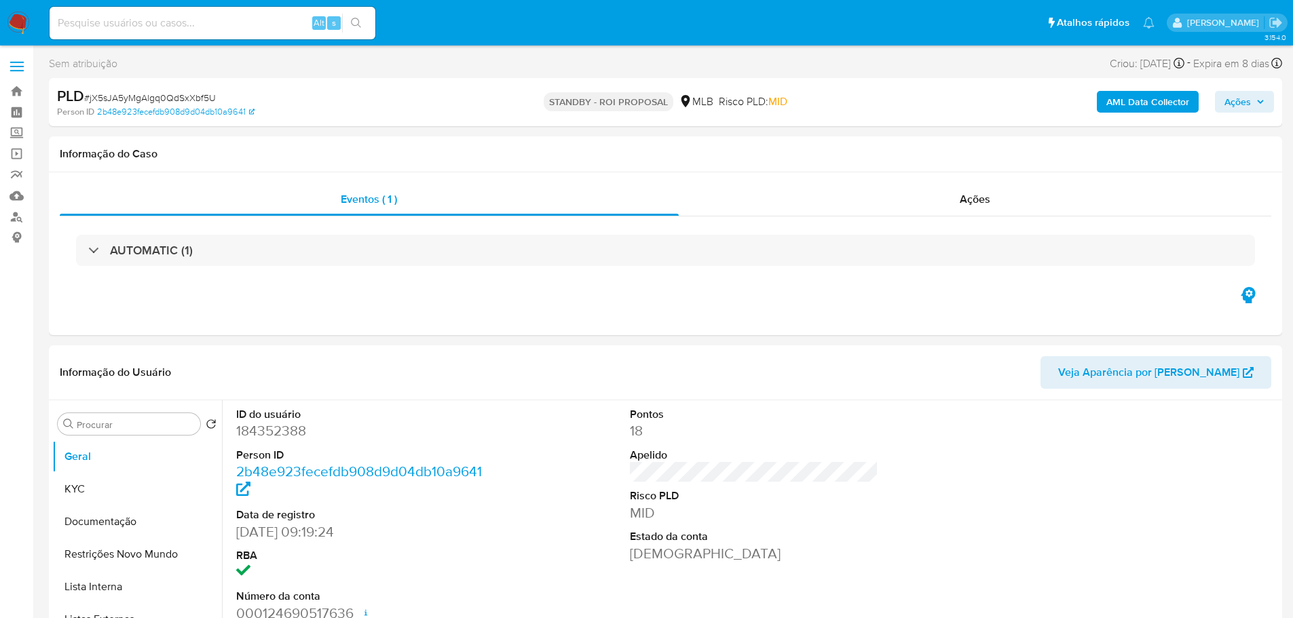
select select "10"
click at [162, 97] on span "# jX5sJA5yMgAlgq0QdSxXbf5U" at bounding box center [150, 98] width 132 height 14
copy span "jX5sJA5yMgAlgq0QdSxXbf5U"
click at [22, 19] on img at bounding box center [18, 23] width 23 height 23
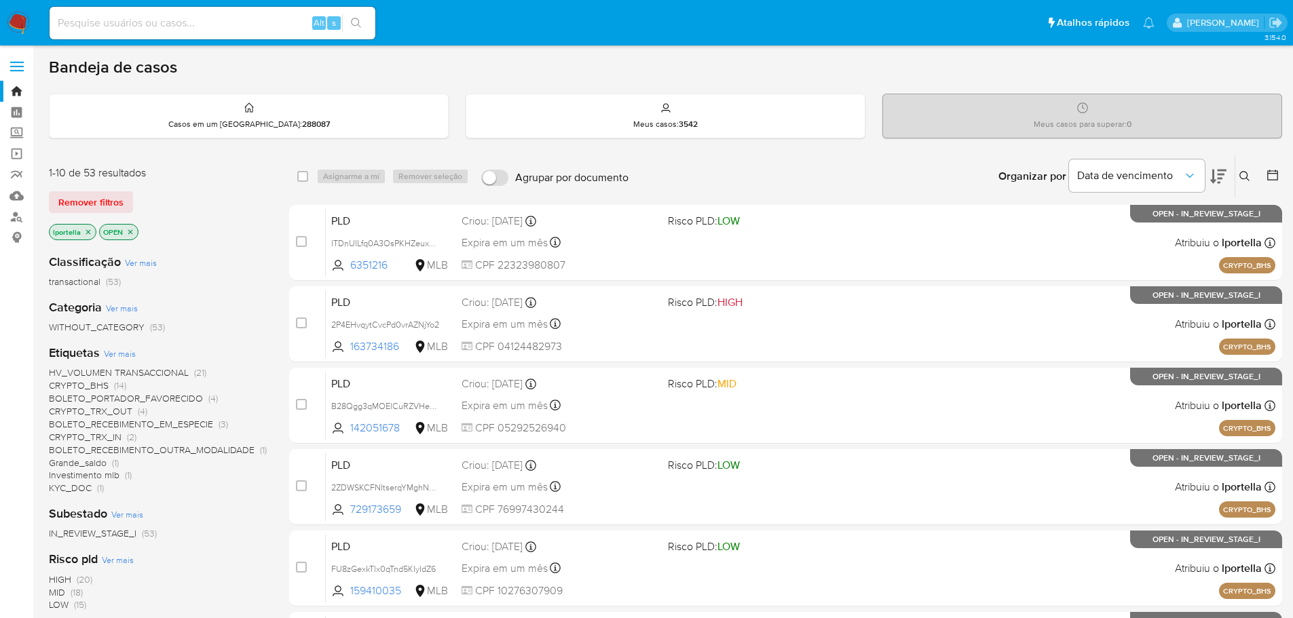
click at [252, 32] on div "Alt s" at bounding box center [213, 23] width 326 height 33
click at [216, 17] on input at bounding box center [213, 23] width 326 height 18
paste input "dWrWyBtW8IGTx8100pzPZL8x"
type input "dWrWyBtW8IGTx8100pzPZL8x"
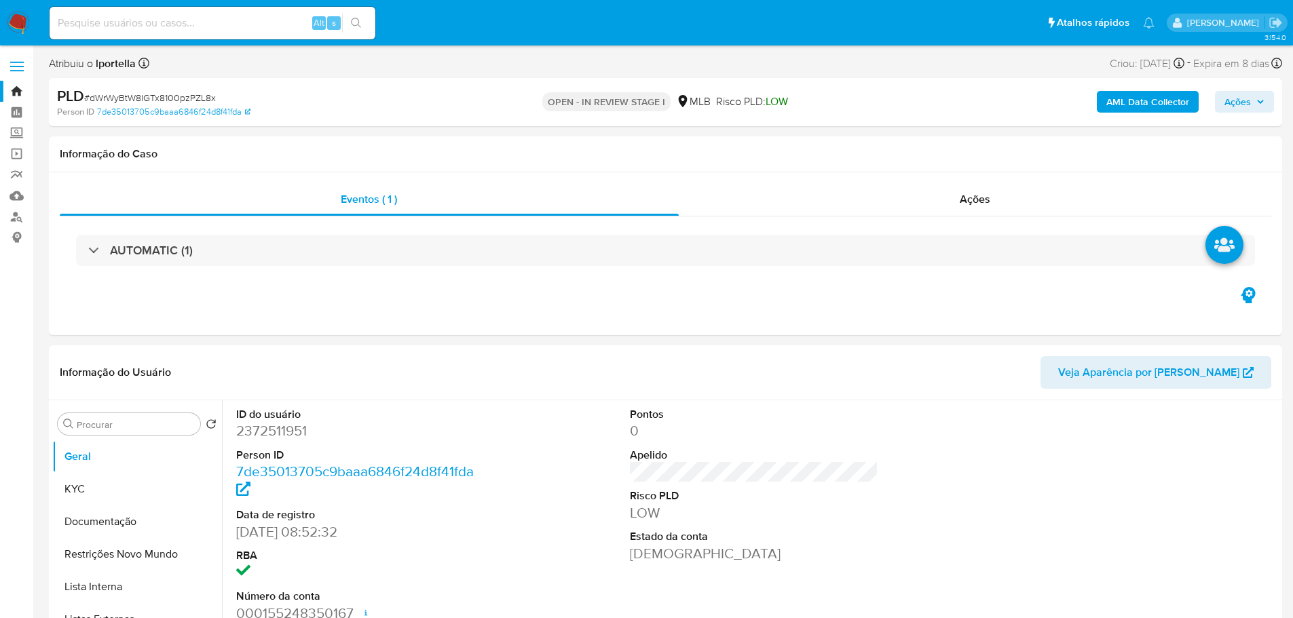
select select "10"
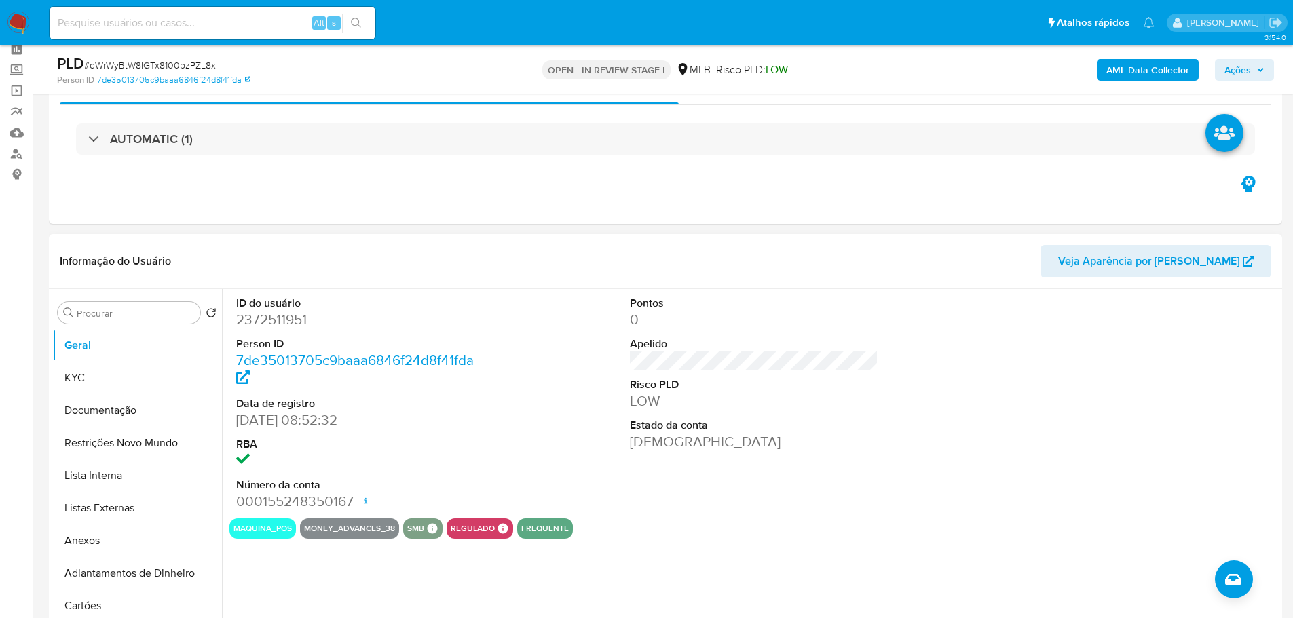
scroll to position [136, 0]
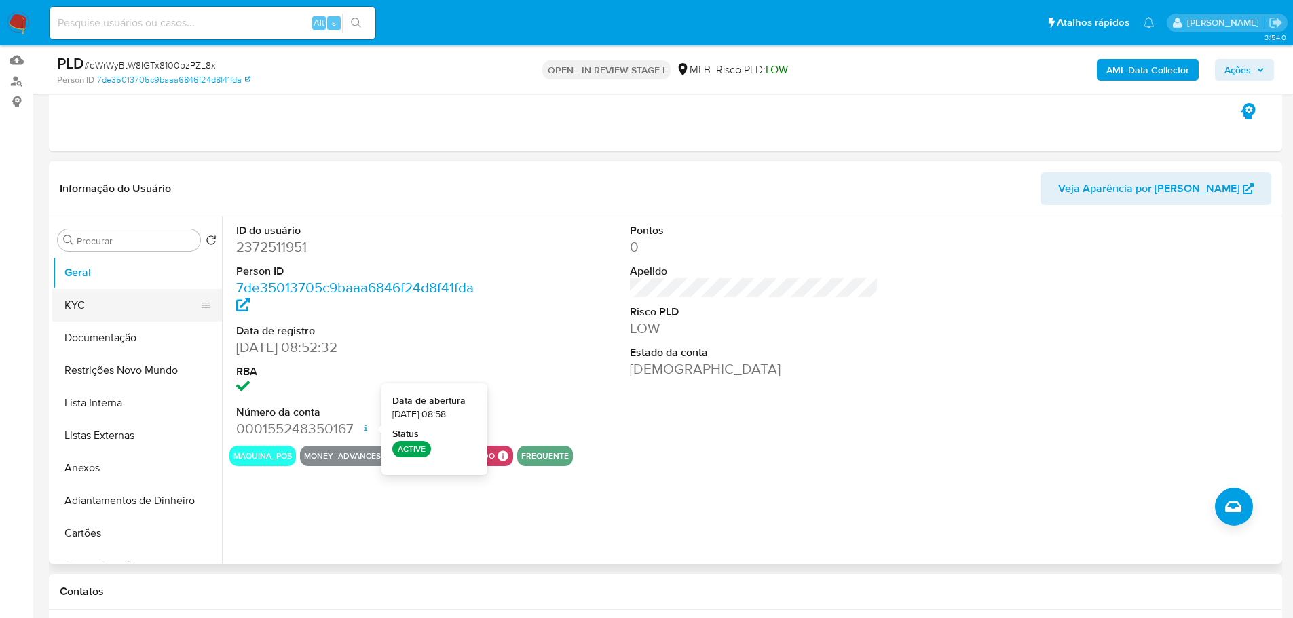
click at [130, 316] on button "KYC" at bounding box center [131, 305] width 159 height 33
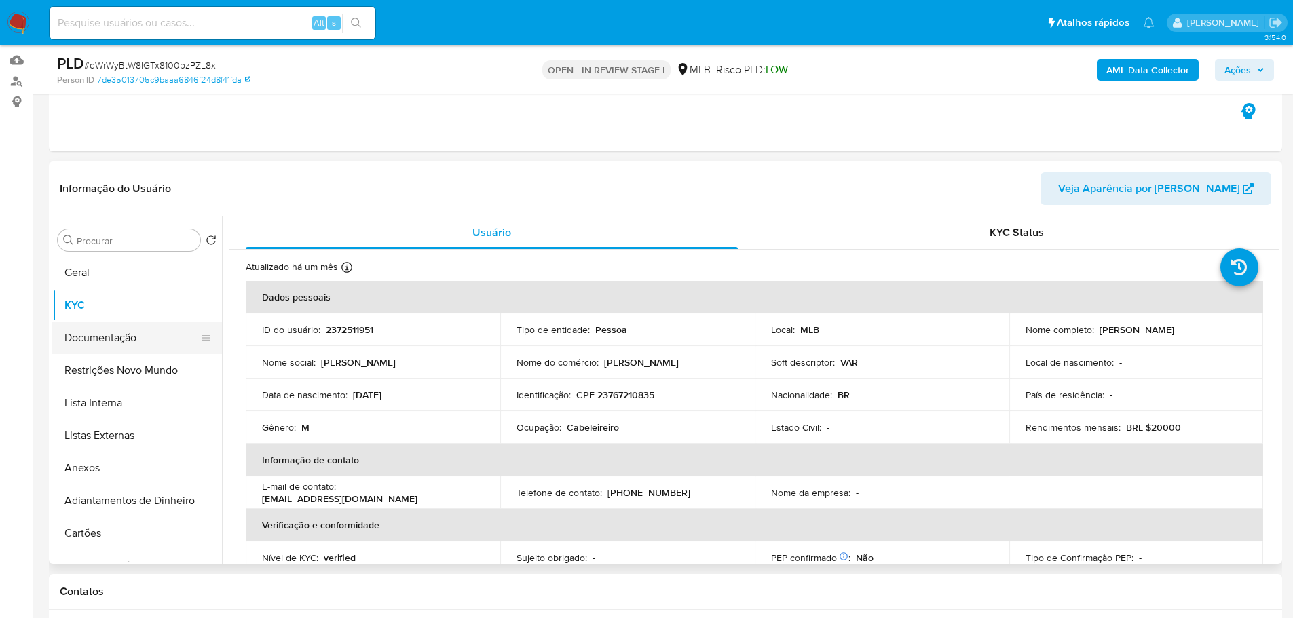
click at [130, 331] on button "Documentação" at bounding box center [131, 338] width 159 height 33
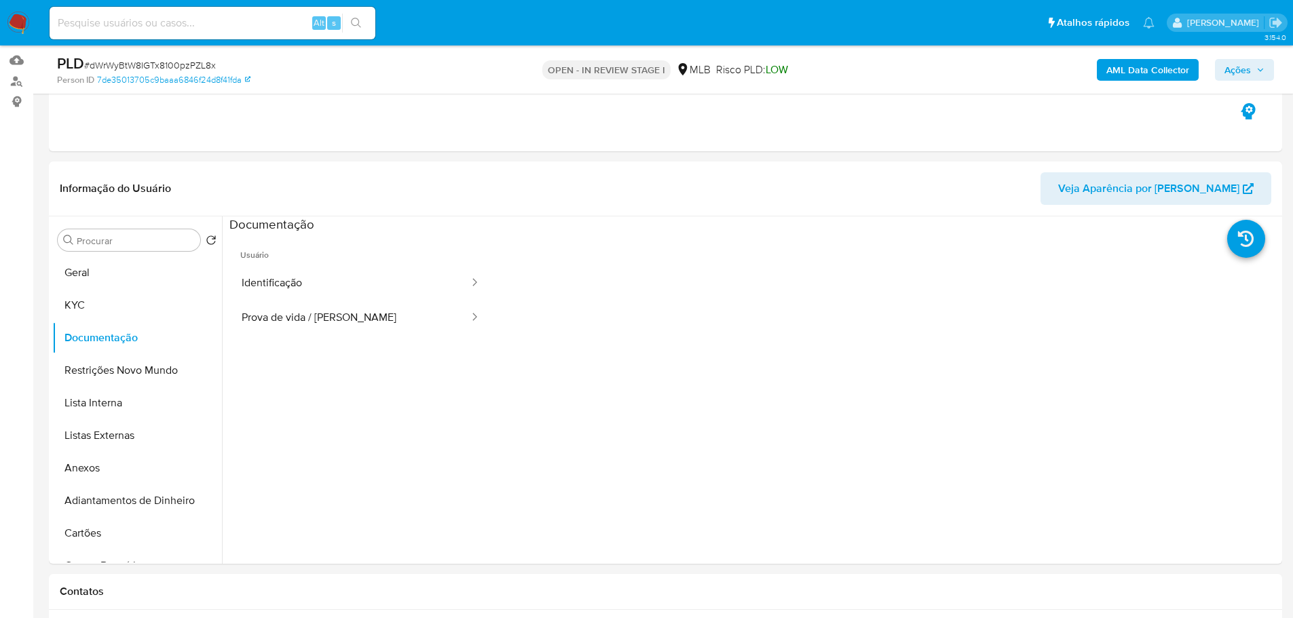
click at [358, 282] on button "Identificação" at bounding box center [349, 283] width 241 height 35
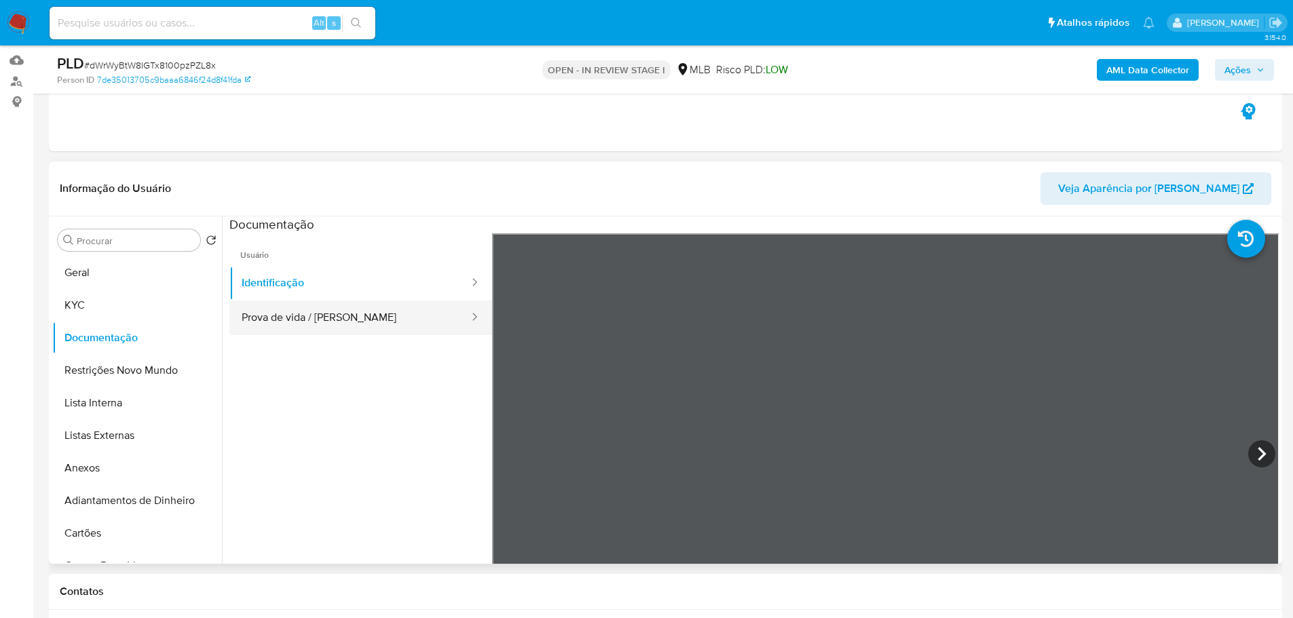
click at [365, 322] on button "Prova de vida / [PERSON_NAME]" at bounding box center [349, 318] width 241 height 35
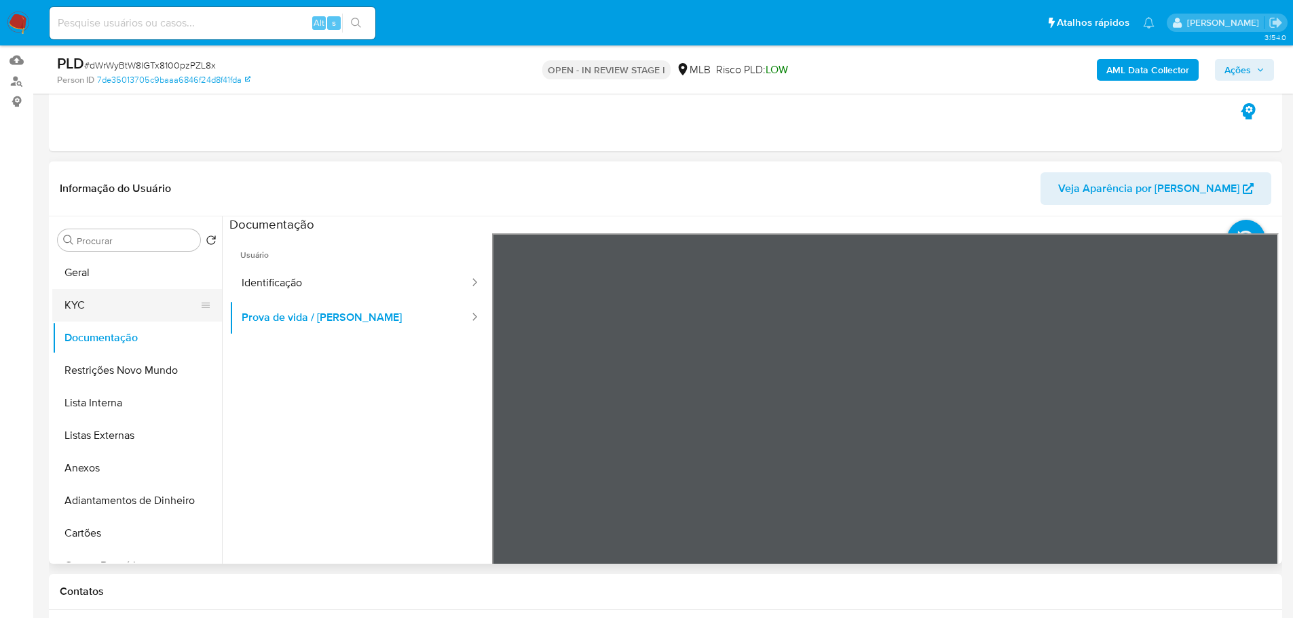
click at [100, 297] on button "KYC" at bounding box center [131, 305] width 159 height 33
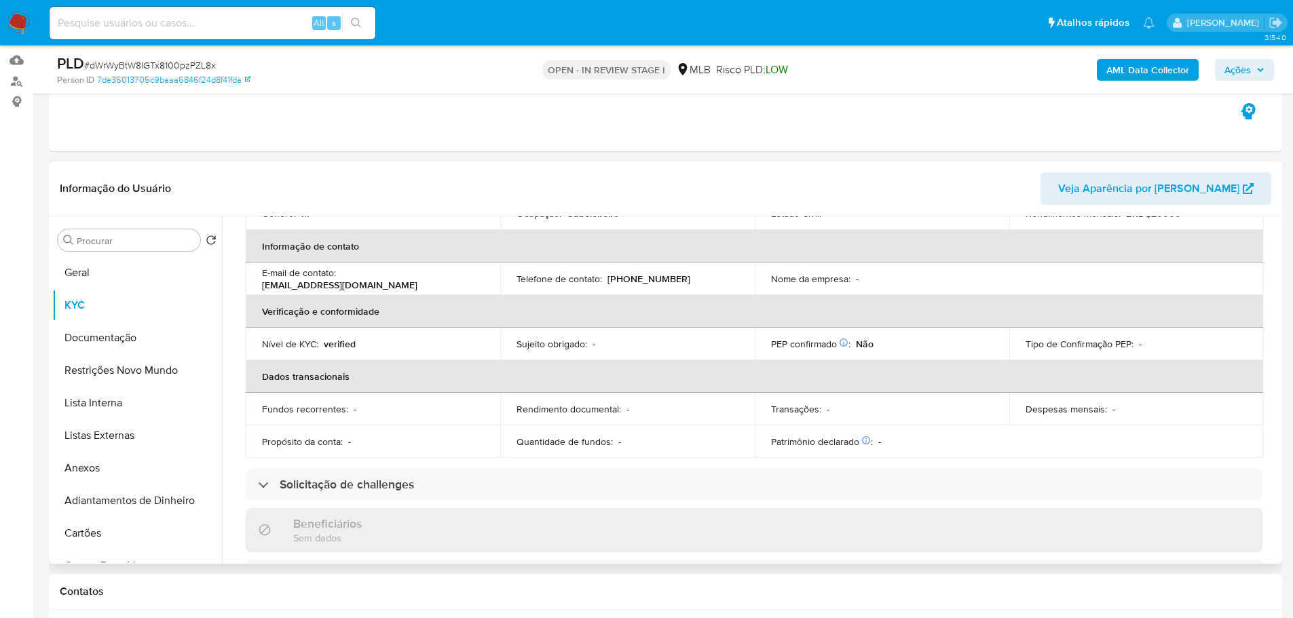
scroll to position [90, 0]
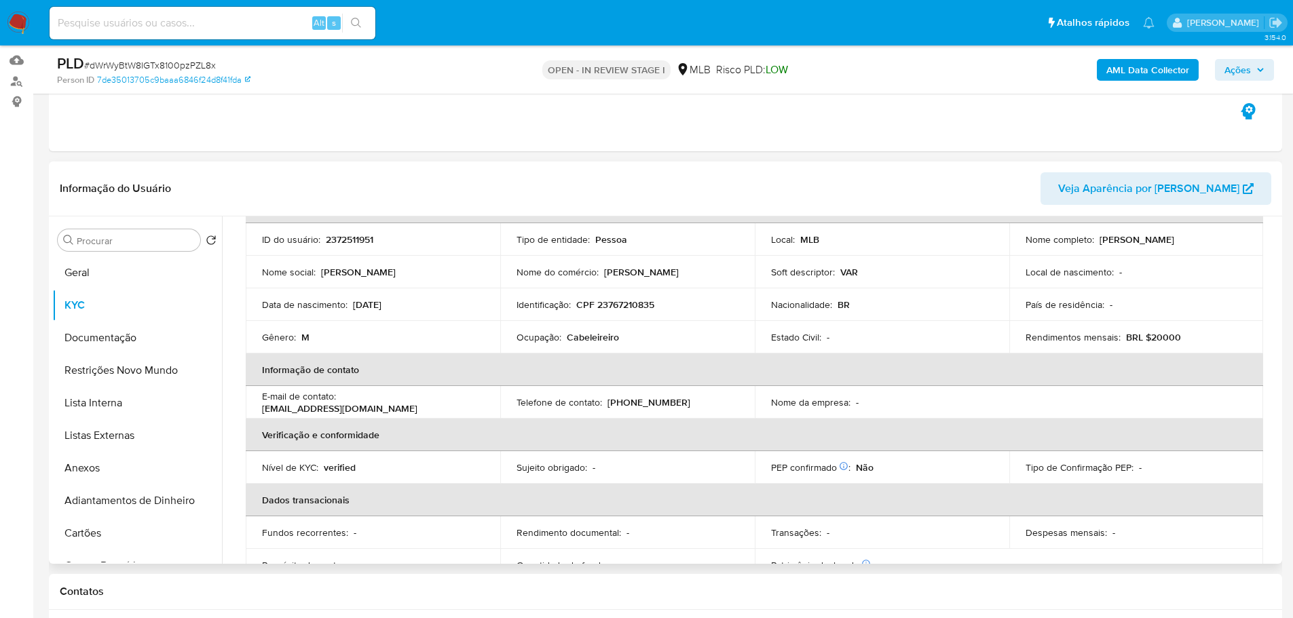
click at [593, 338] on p "Cabeleireiro" at bounding box center [593, 337] width 52 height 12
copy p "Cabeleireiro"
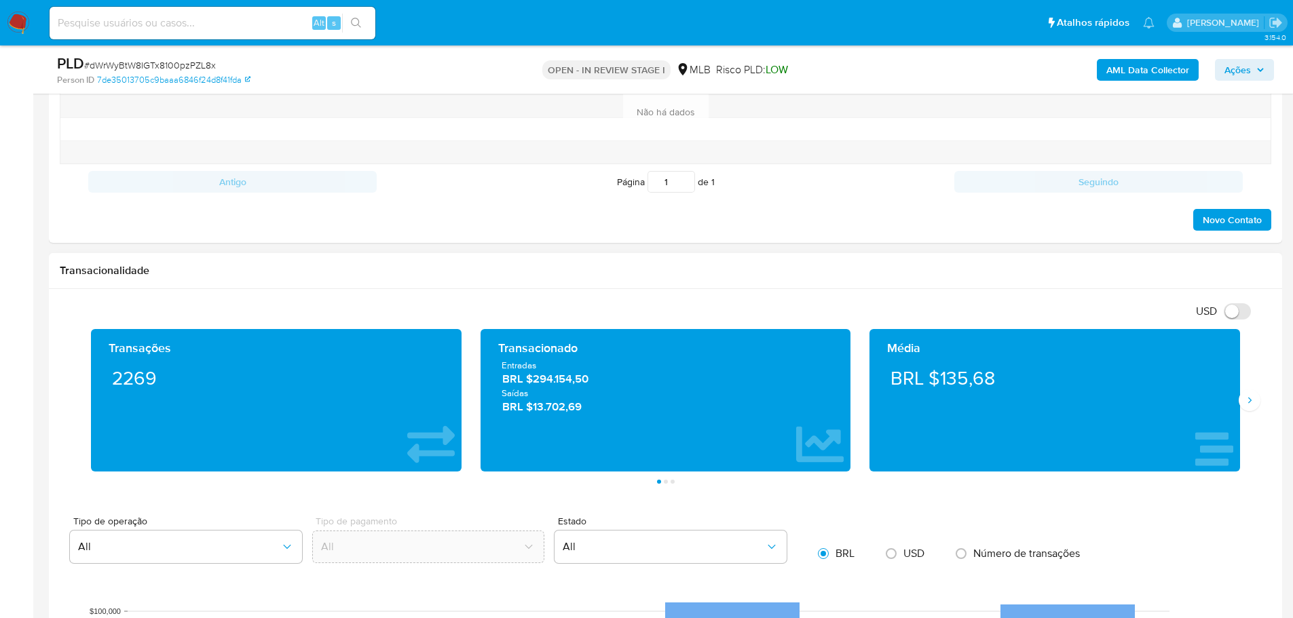
scroll to position [882, 0]
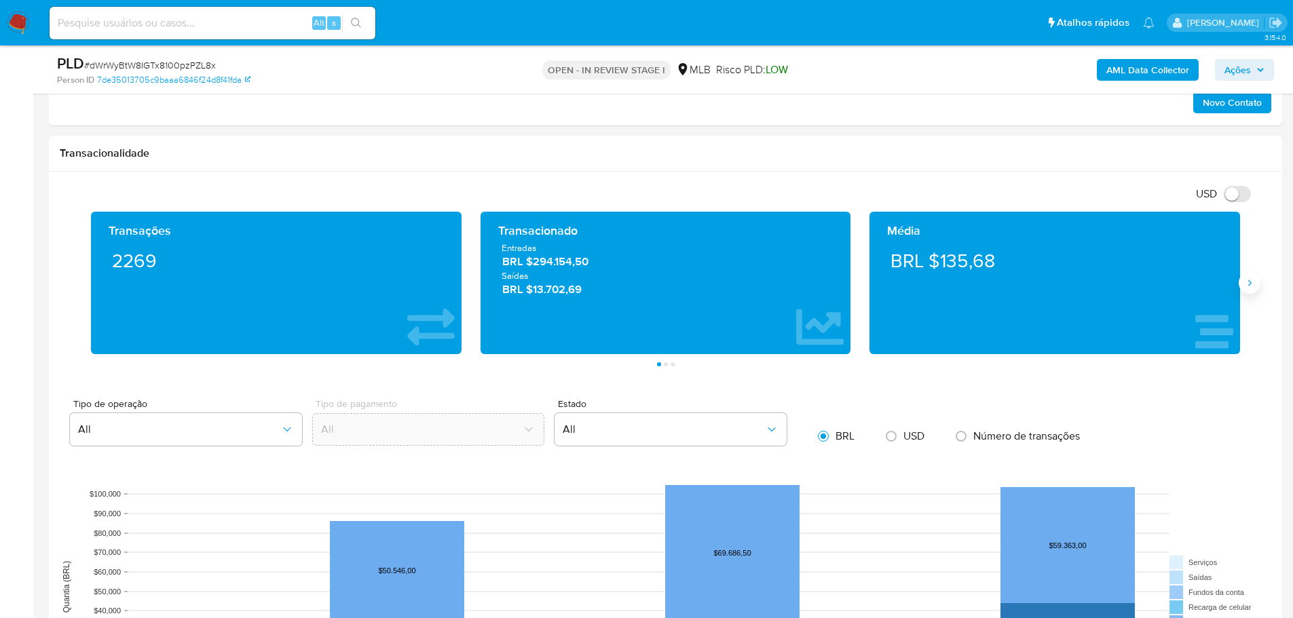
click at [1249, 281] on icon "Siguiente" at bounding box center [1249, 283] width 3 height 6
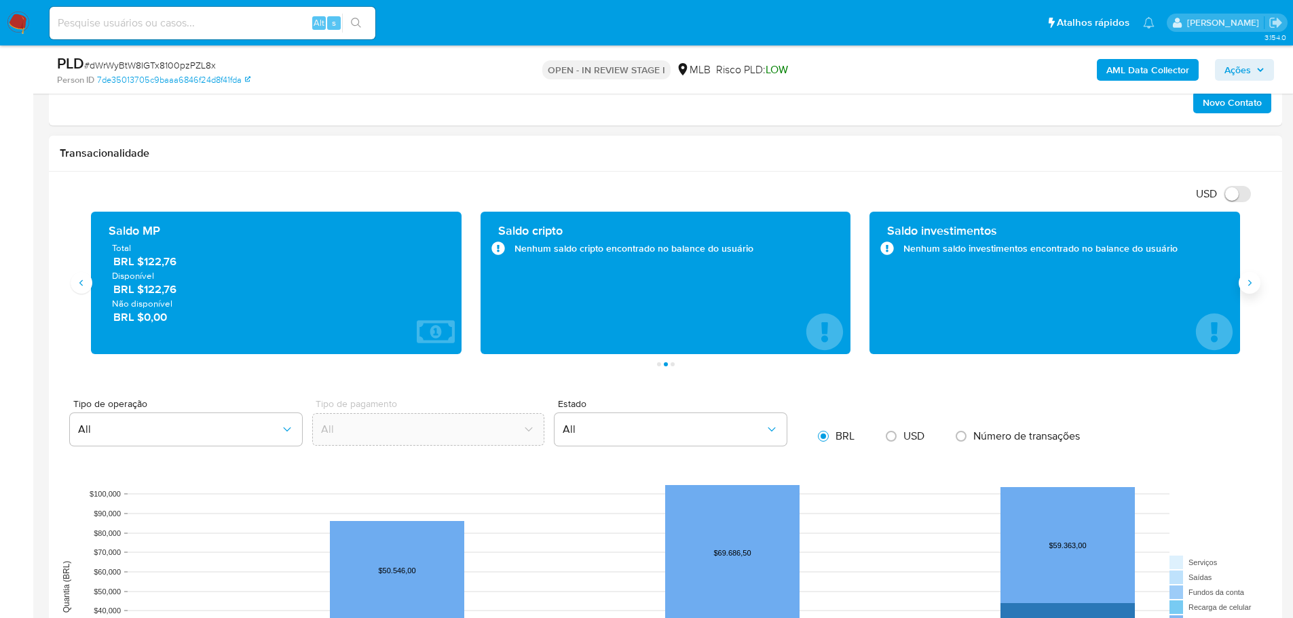
click at [1249, 281] on icon "Siguiente" at bounding box center [1249, 283] width 3 height 6
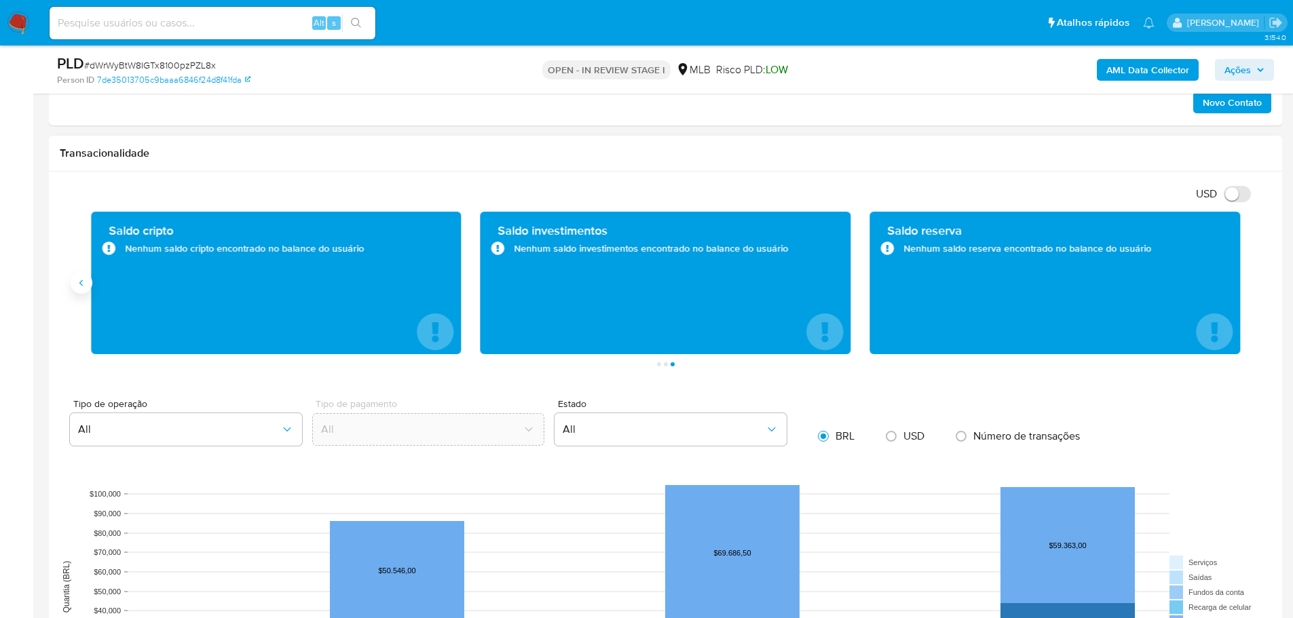
click at [86, 281] on icon "Anterior" at bounding box center [81, 283] width 11 height 11
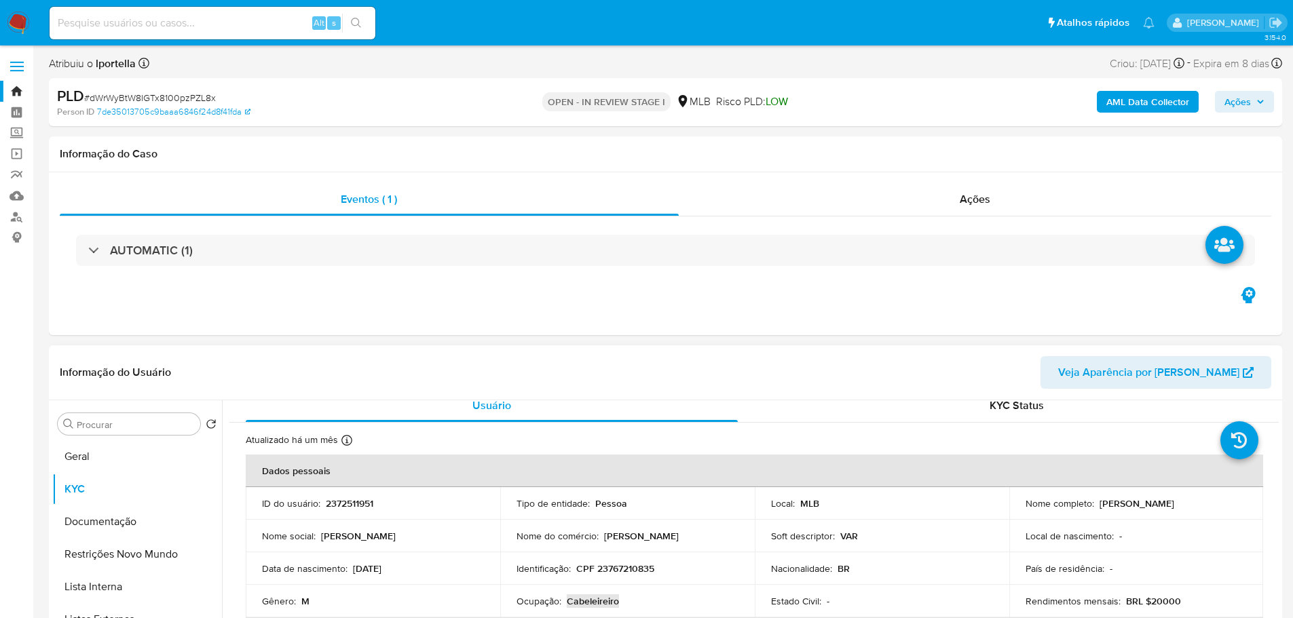
scroll to position [0, 0]
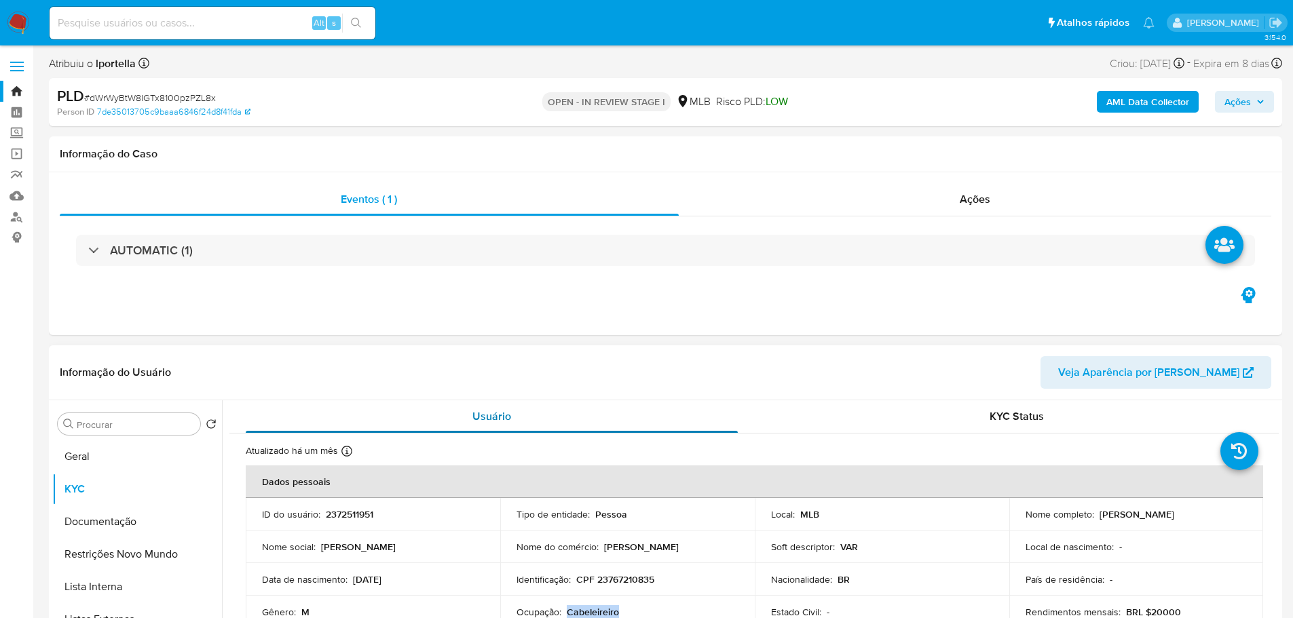
drag, startPoint x: 534, startPoint y: 7, endPoint x: 728, endPoint y: 417, distance: 453.6
click at [728, 417] on div "Usuário" at bounding box center [492, 416] width 492 height 33
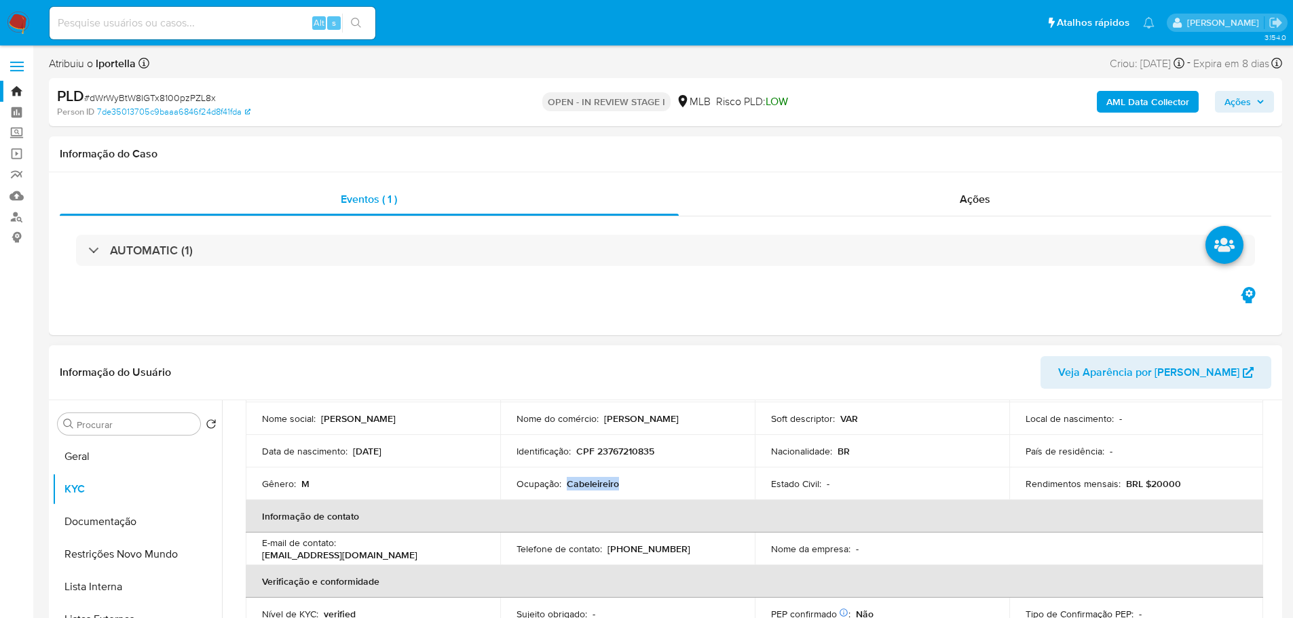
scroll to position [204, 0]
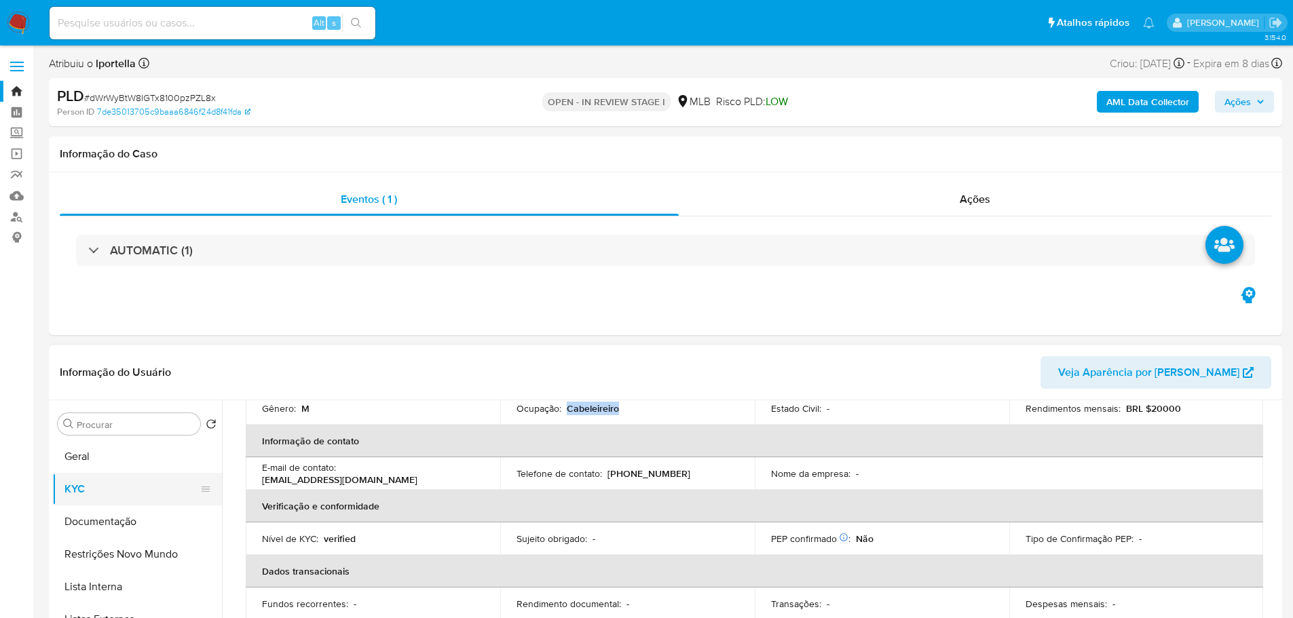
drag, startPoint x: 136, startPoint y: 510, endPoint x: 171, endPoint y: 485, distance: 43.3
click at [136, 510] on button "Documentação" at bounding box center [137, 522] width 170 height 33
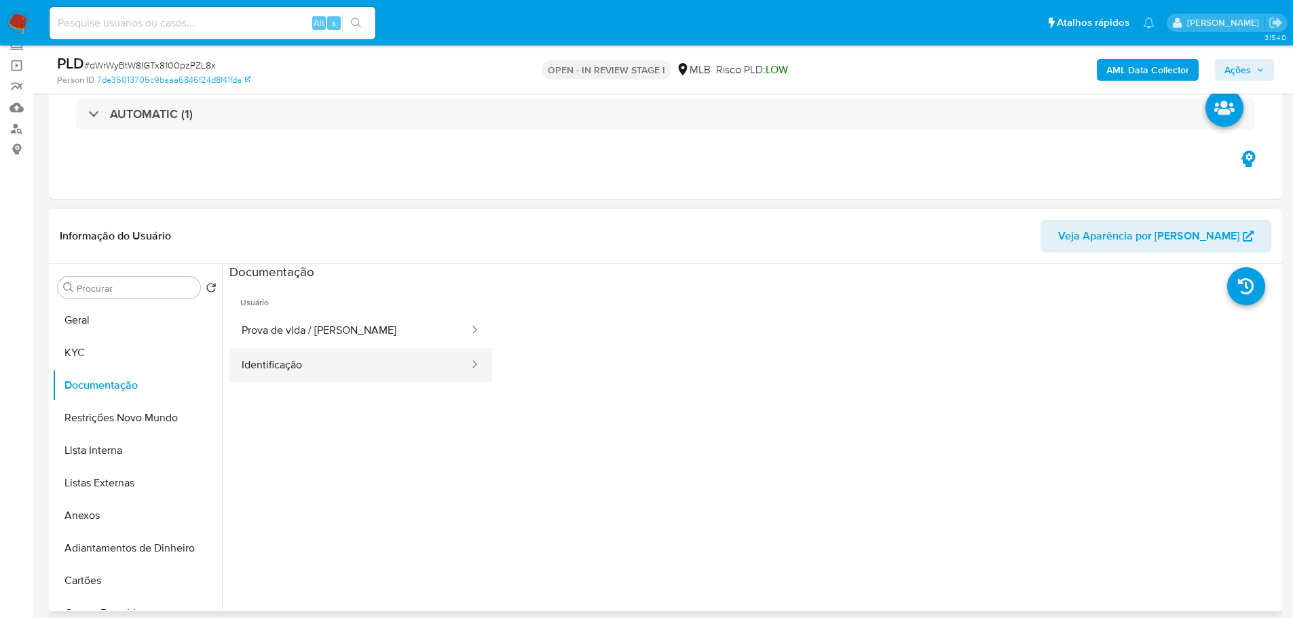
scroll to position [136, 0]
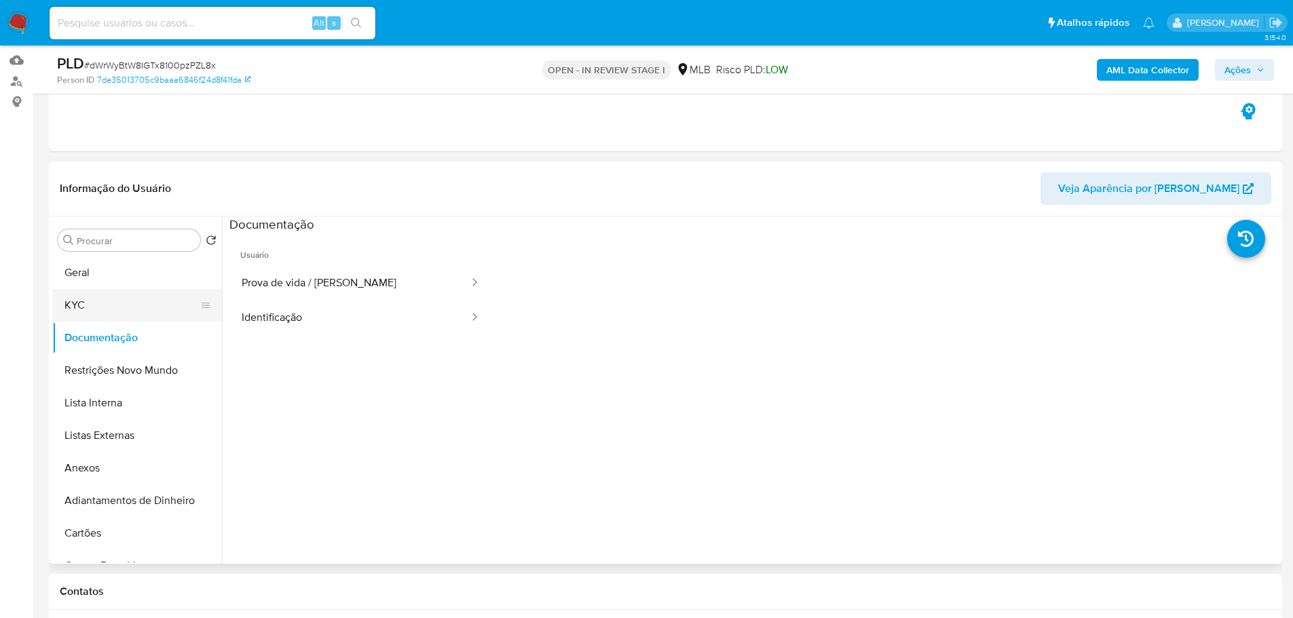
click at [105, 303] on button "KYC" at bounding box center [131, 305] width 159 height 33
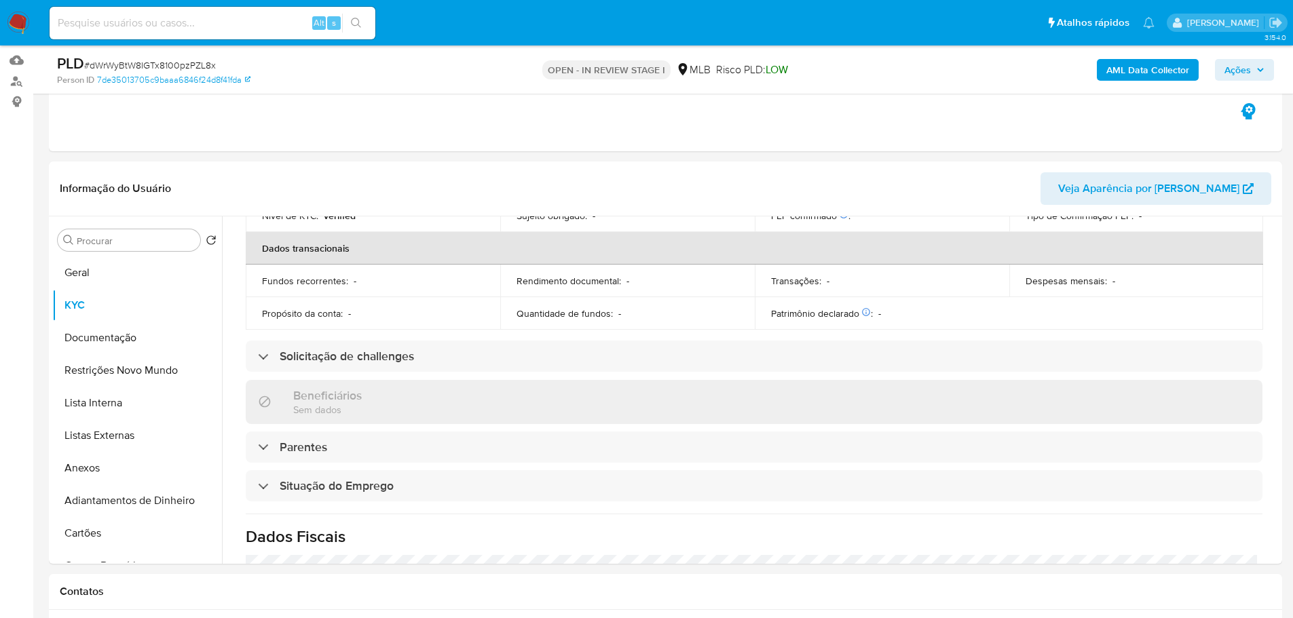
scroll to position [565, 0]
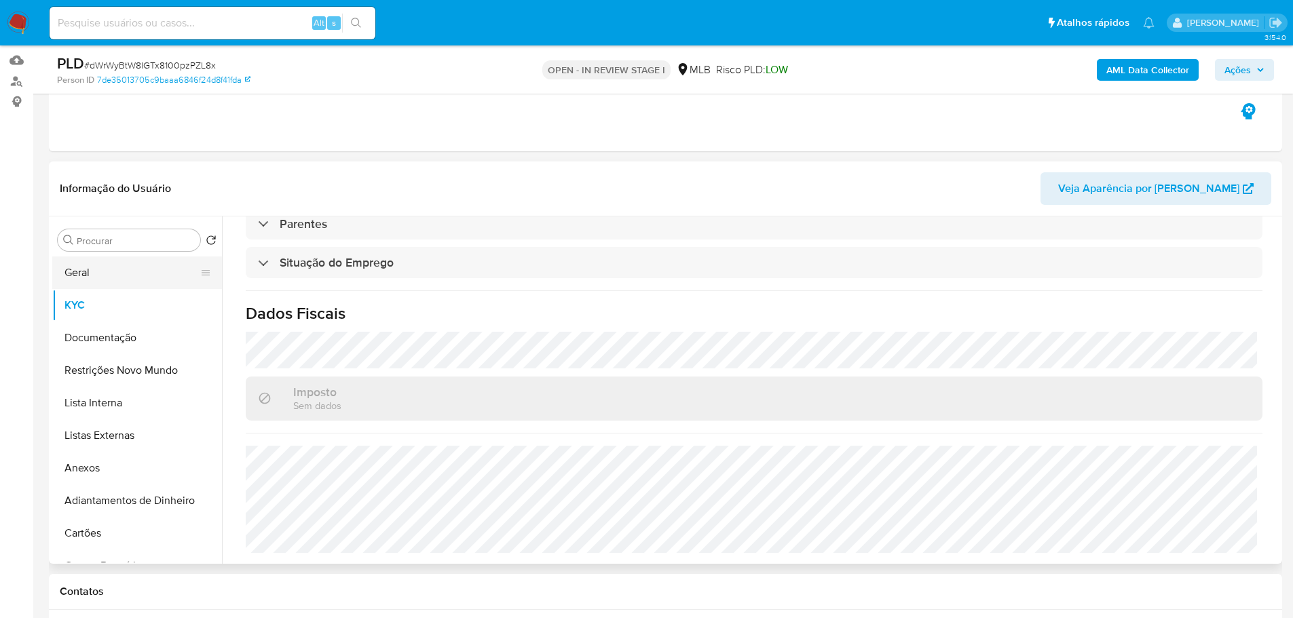
drag, startPoint x: 94, startPoint y: 276, endPoint x: 139, endPoint y: 276, distance: 45.5
click at [94, 276] on button "Geral" at bounding box center [131, 273] width 159 height 33
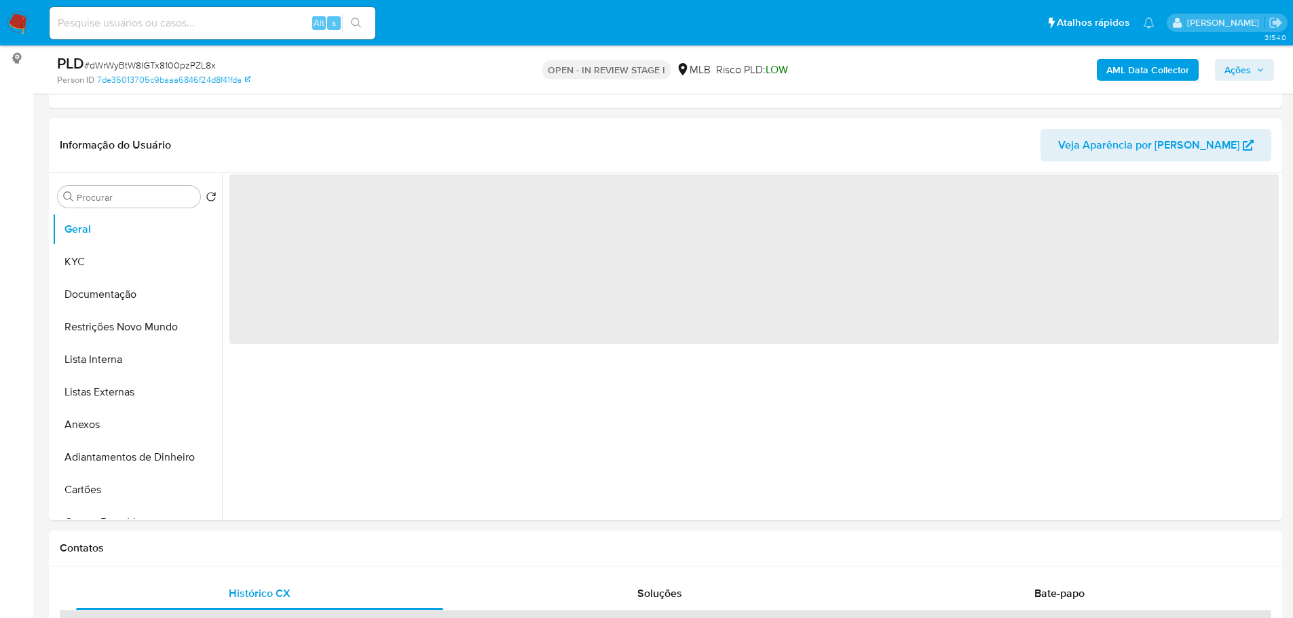
scroll to position [173, 0]
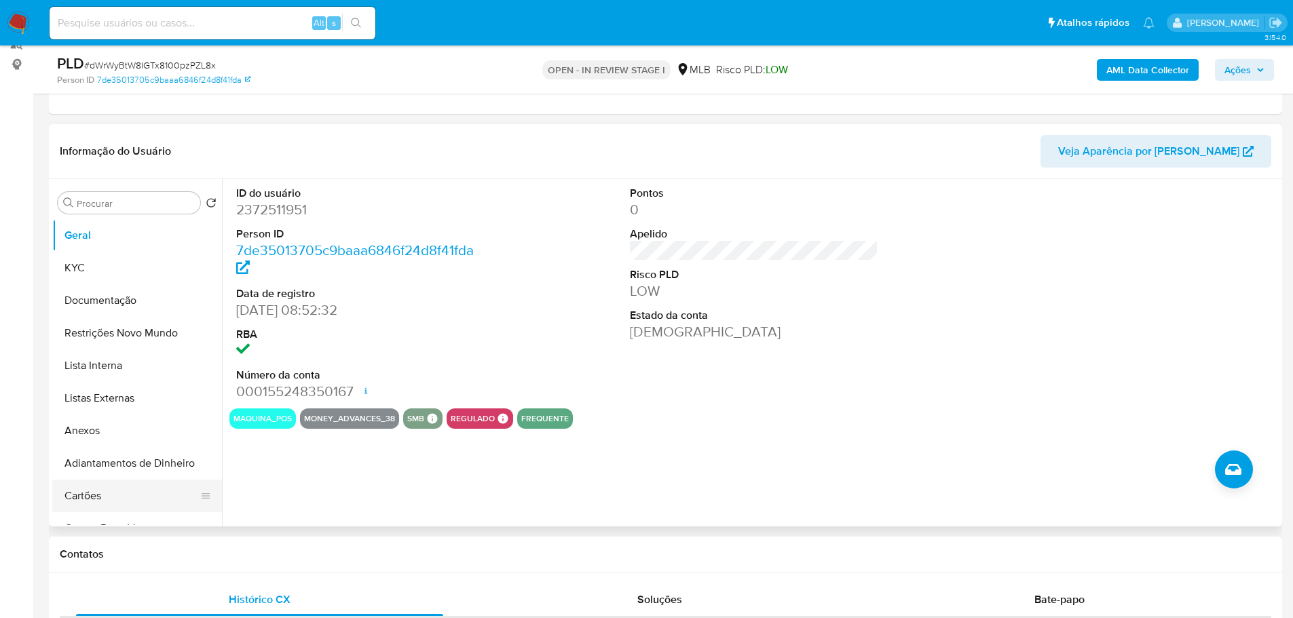
drag, startPoint x: 199, startPoint y: 548, endPoint x: 191, endPoint y: 509, distance: 39.5
click at [199, 548] on h1 "Contatos" at bounding box center [665, 555] width 1211 height 14
click at [90, 275] on button "KYC" at bounding box center [131, 268] width 159 height 33
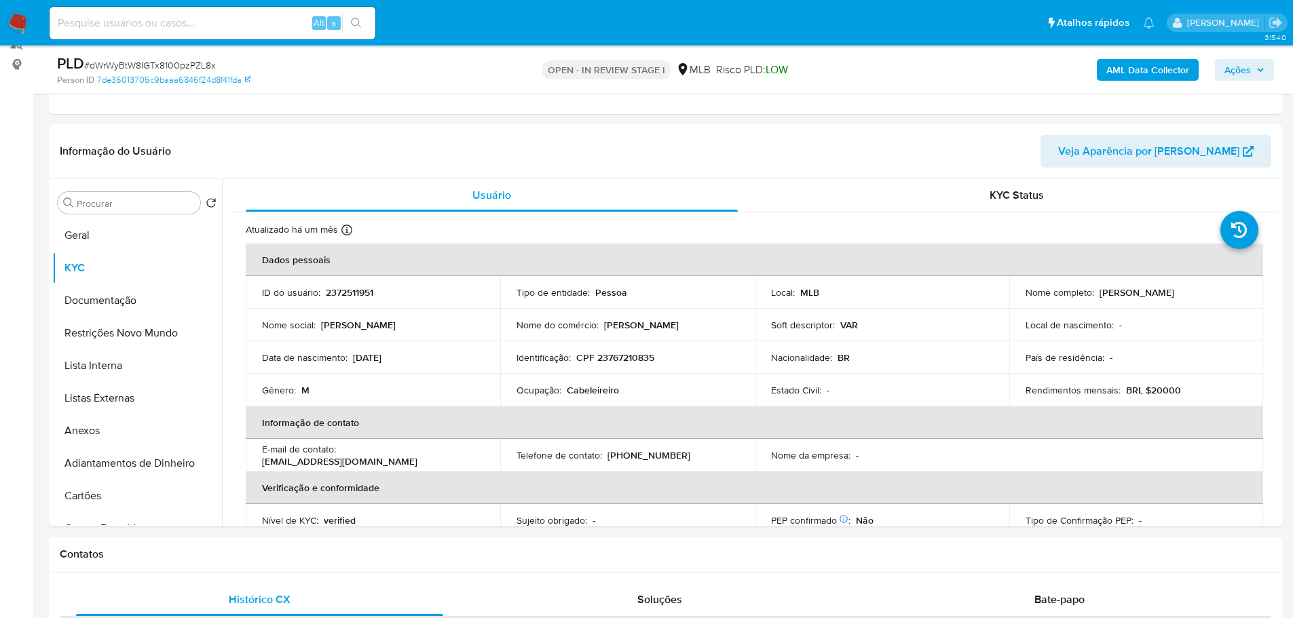
click at [274, 550] on h1 "Contatos" at bounding box center [665, 555] width 1211 height 14
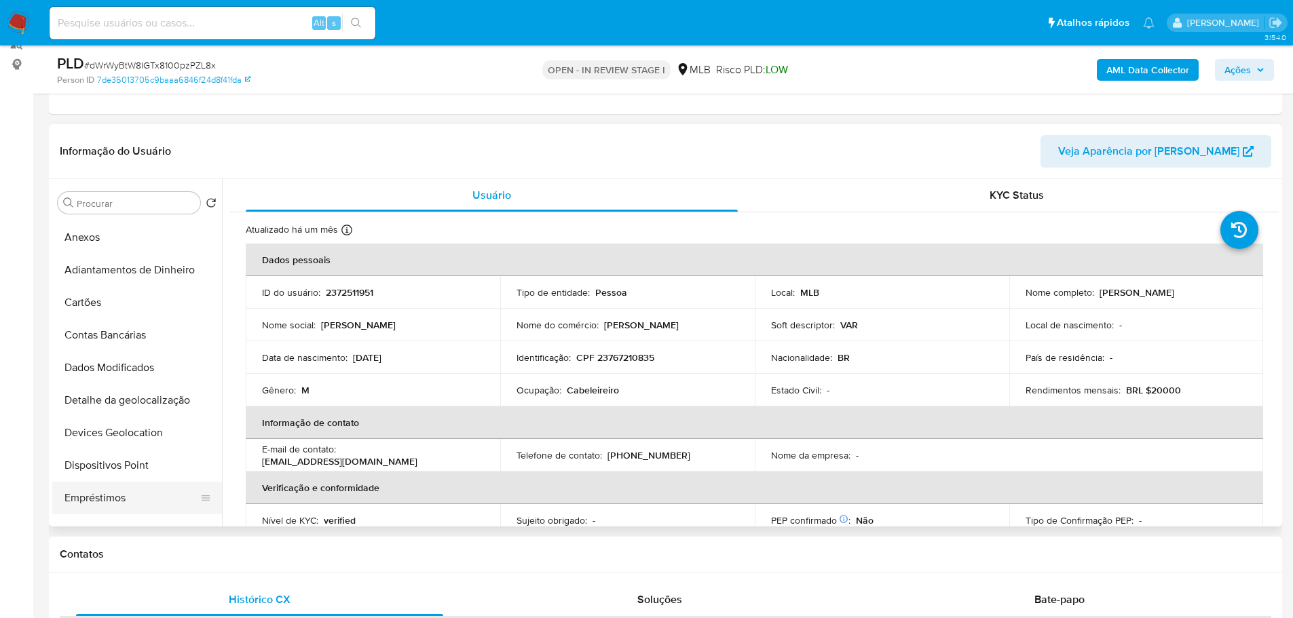
scroll to position [339, 0]
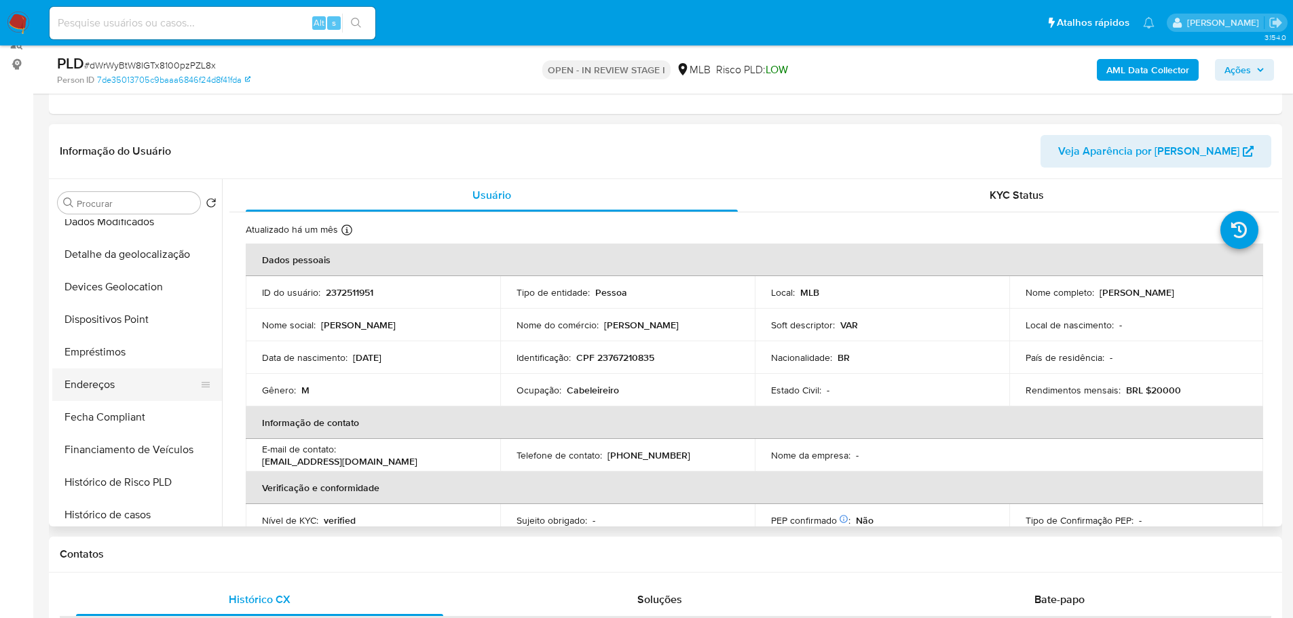
click at [108, 378] on button "Endereços" at bounding box center [131, 385] width 159 height 33
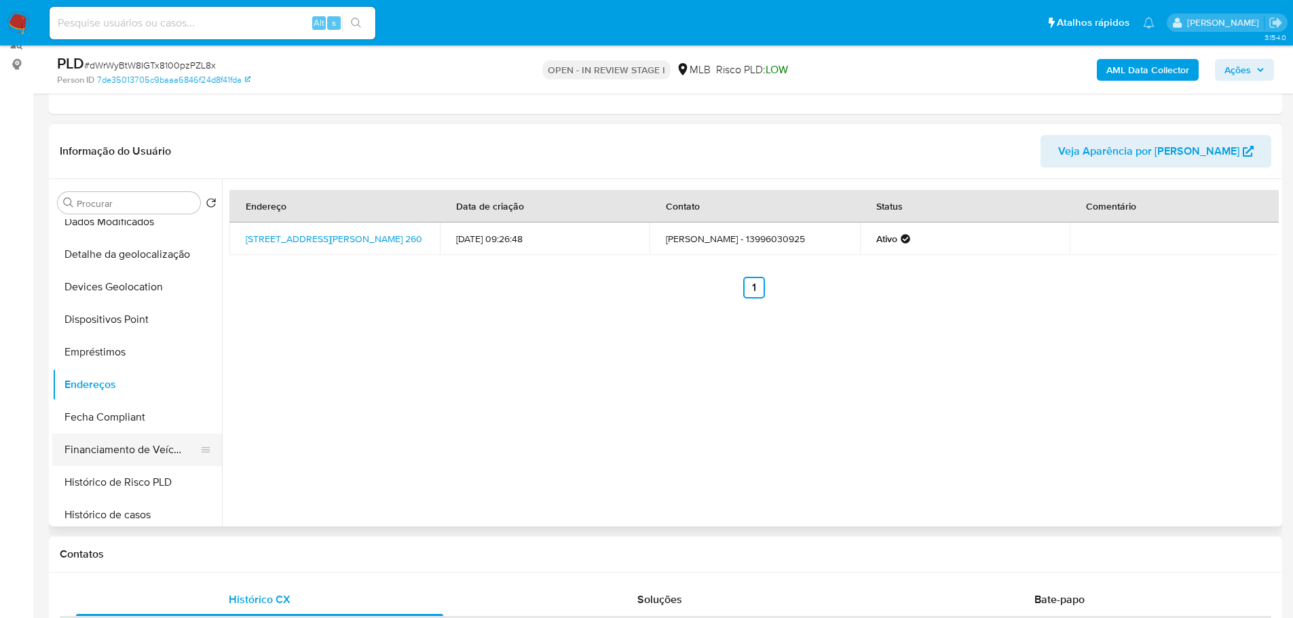
drag, startPoint x: 302, startPoint y: 556, endPoint x: 198, endPoint y: 434, distance: 159.8
click at [300, 556] on h1 "Contatos" at bounding box center [665, 555] width 1211 height 14
click at [136, 255] on button "Detalhe da geolocalização" at bounding box center [131, 254] width 159 height 33
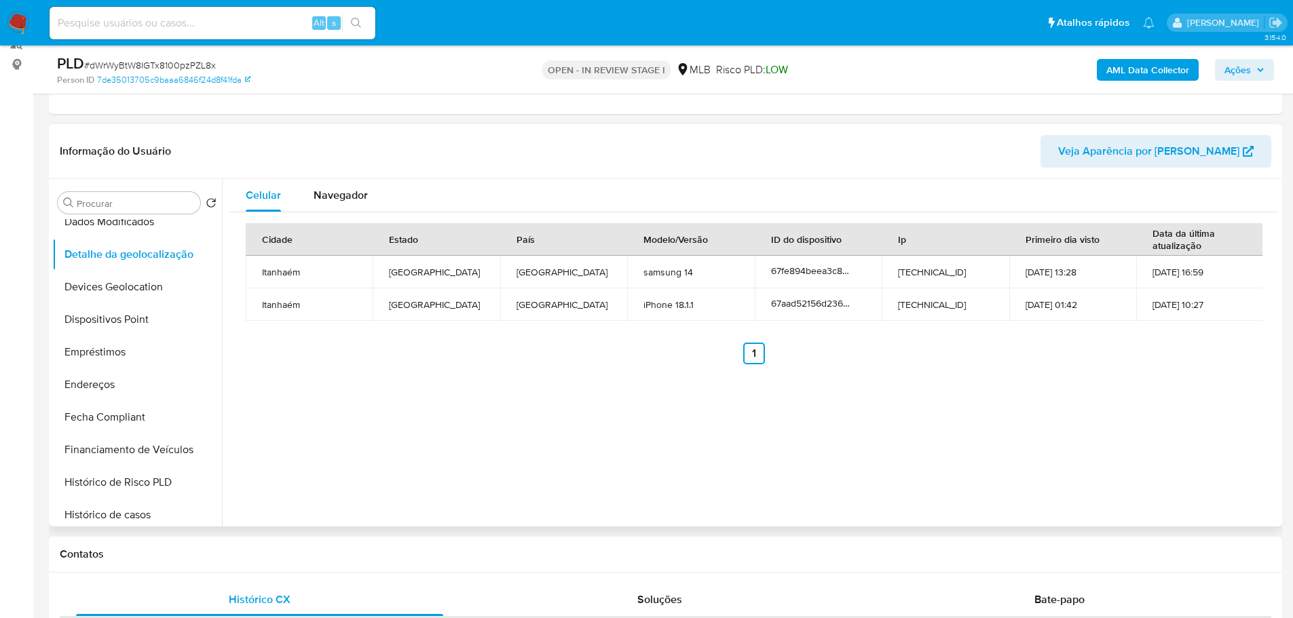
drag, startPoint x: 364, startPoint y: 567, endPoint x: 225, endPoint y: 458, distance: 176.9
click at [358, 559] on div "Contatos" at bounding box center [665, 555] width 1233 height 36
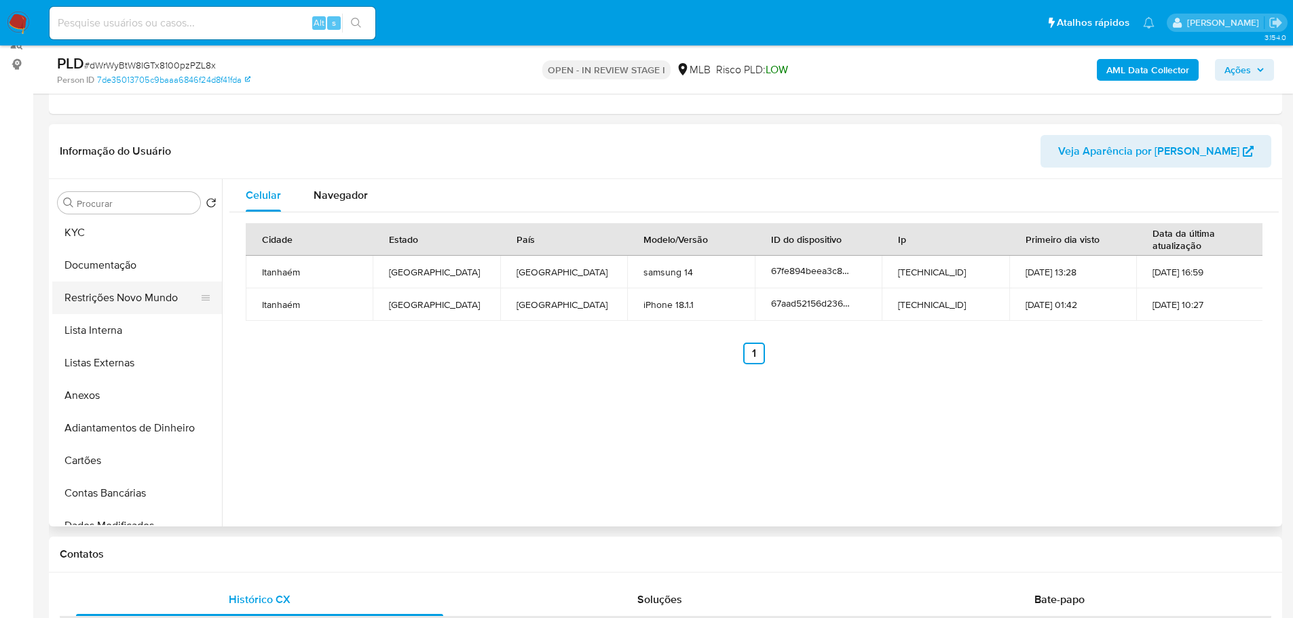
scroll to position [0, 0]
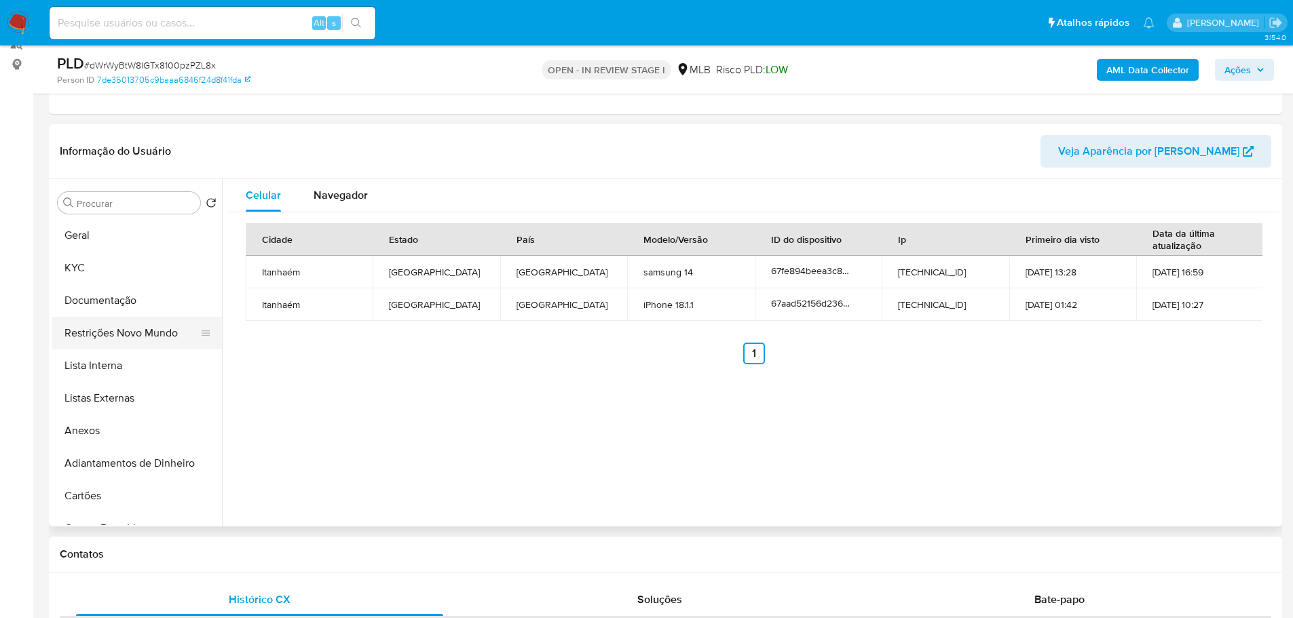
click at [107, 334] on button "Restrições Novo Mundo" at bounding box center [131, 333] width 159 height 33
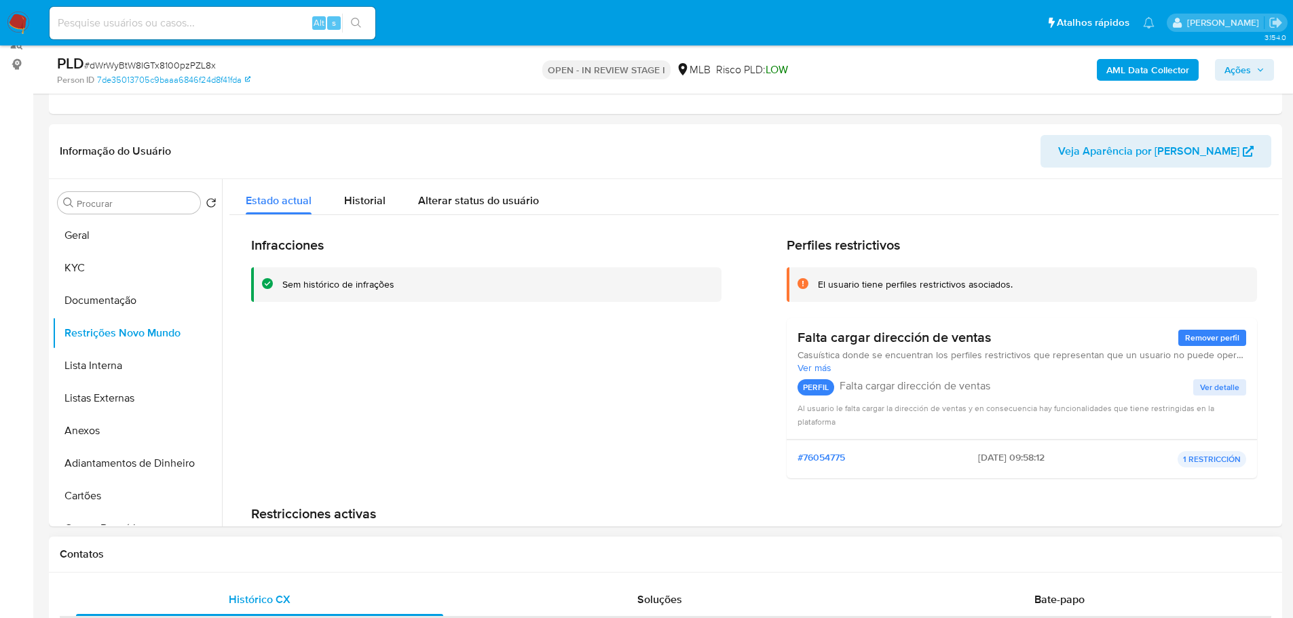
click at [386, 571] on div "Contatos" at bounding box center [665, 555] width 1233 height 36
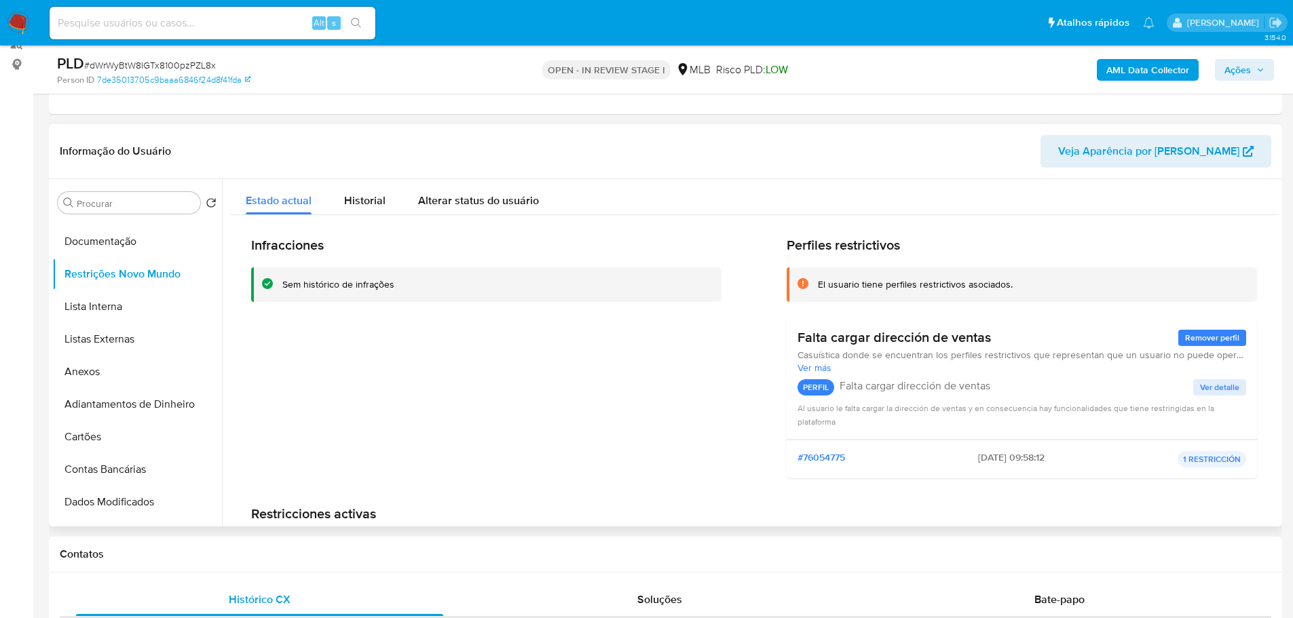
scroll to position [339, 0]
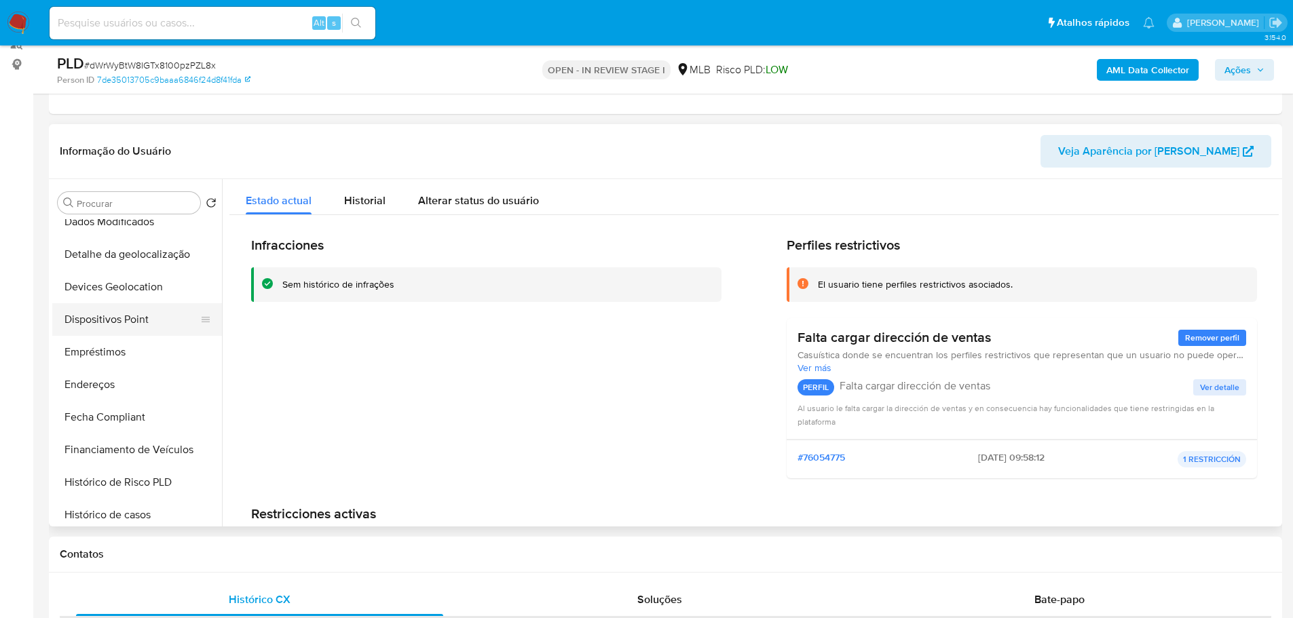
click at [132, 315] on button "Dispositivos Point" at bounding box center [131, 319] width 159 height 33
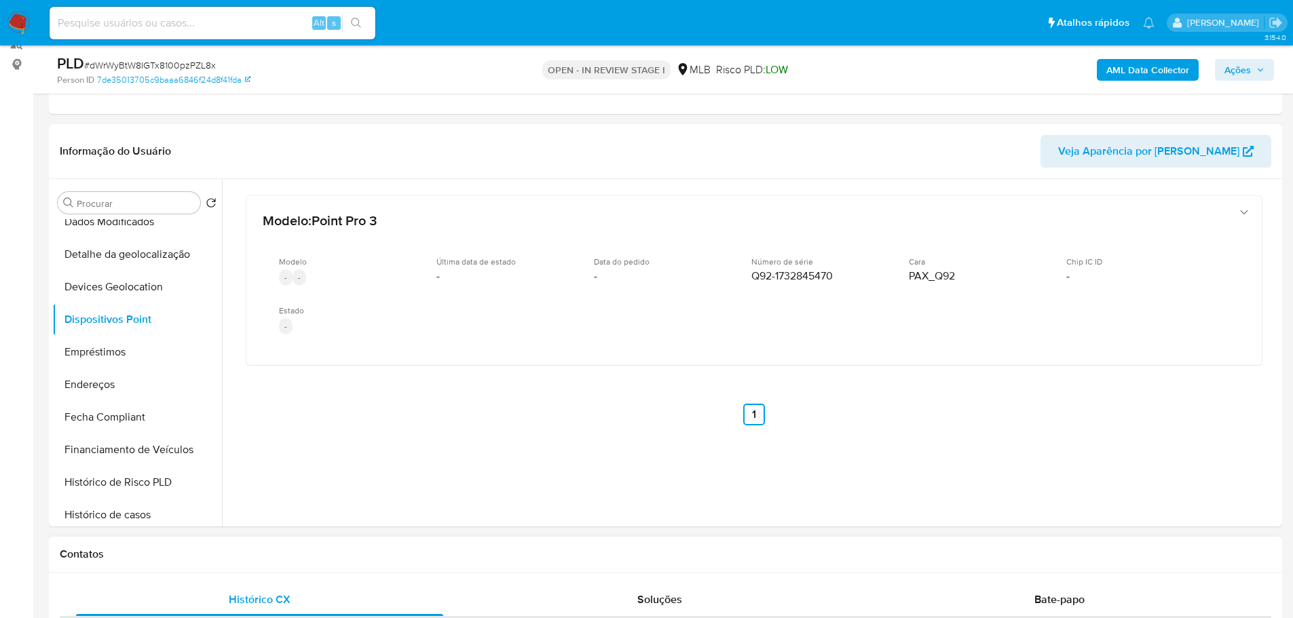
click at [511, 541] on div "Contatos" at bounding box center [665, 555] width 1233 height 36
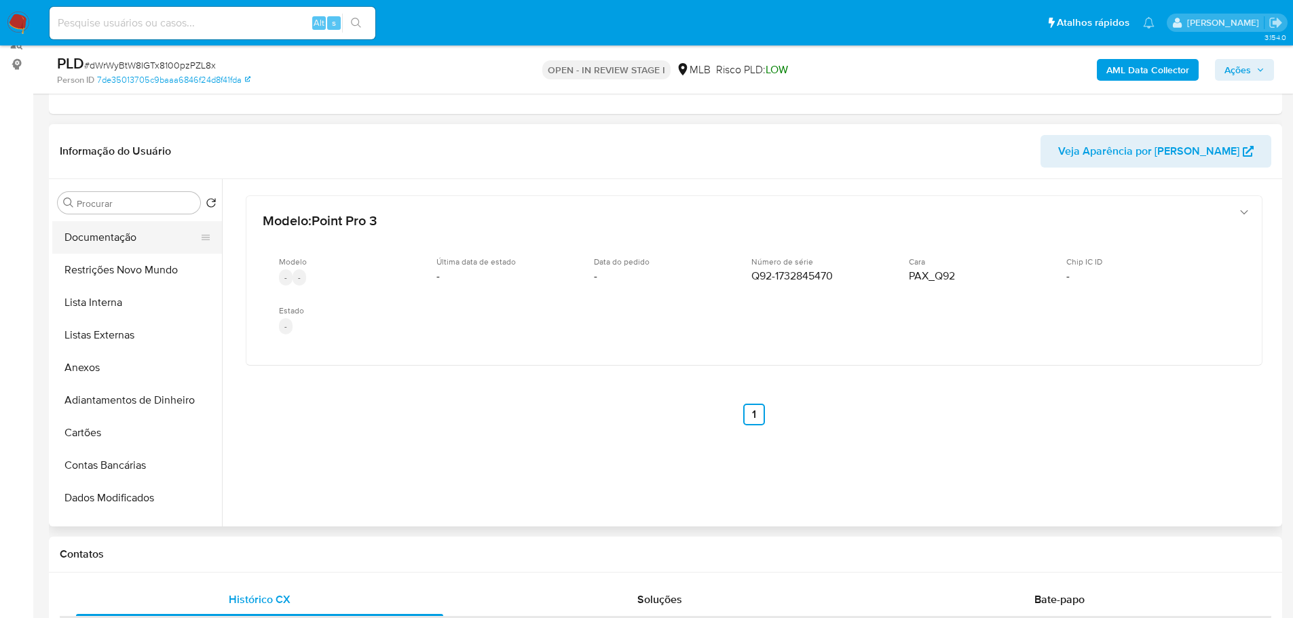
scroll to position [0, 0]
click at [107, 267] on button "KYC" at bounding box center [131, 268] width 159 height 33
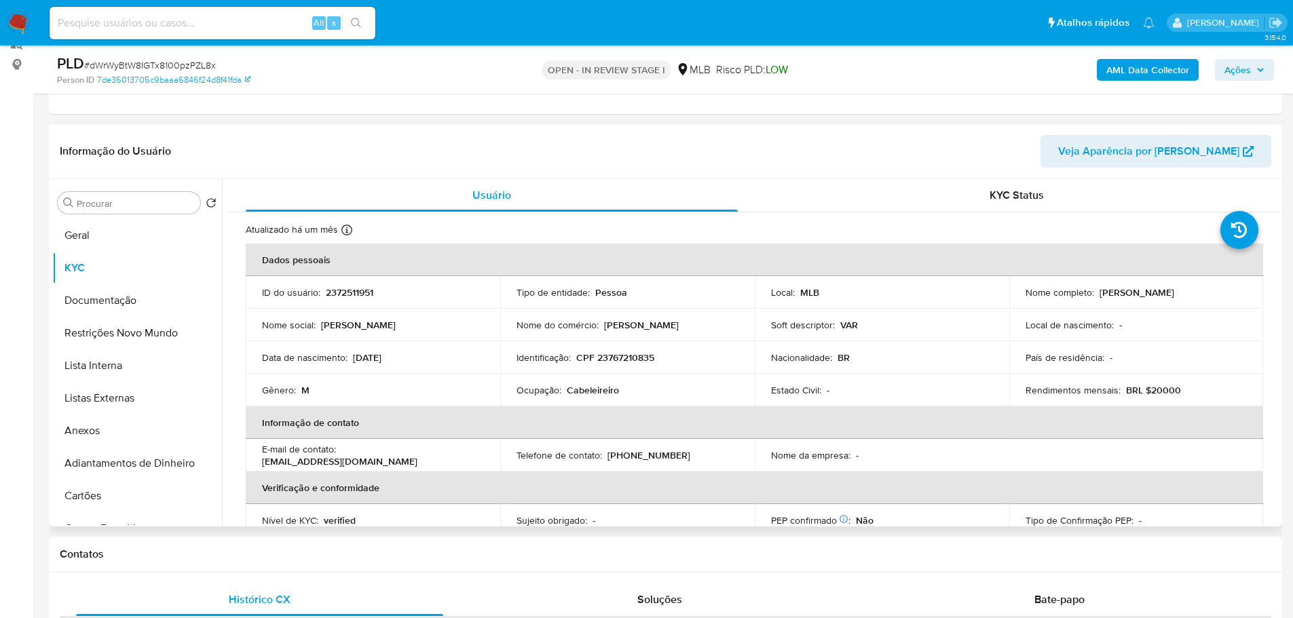
click at [624, 352] on p "CPF 23767210835" at bounding box center [615, 358] width 78 height 12
click at [631, 358] on p "CPF 23767210835" at bounding box center [615, 358] width 78 height 12
copy p "23767210835"
click at [100, 293] on button "Documentação" at bounding box center [131, 300] width 159 height 33
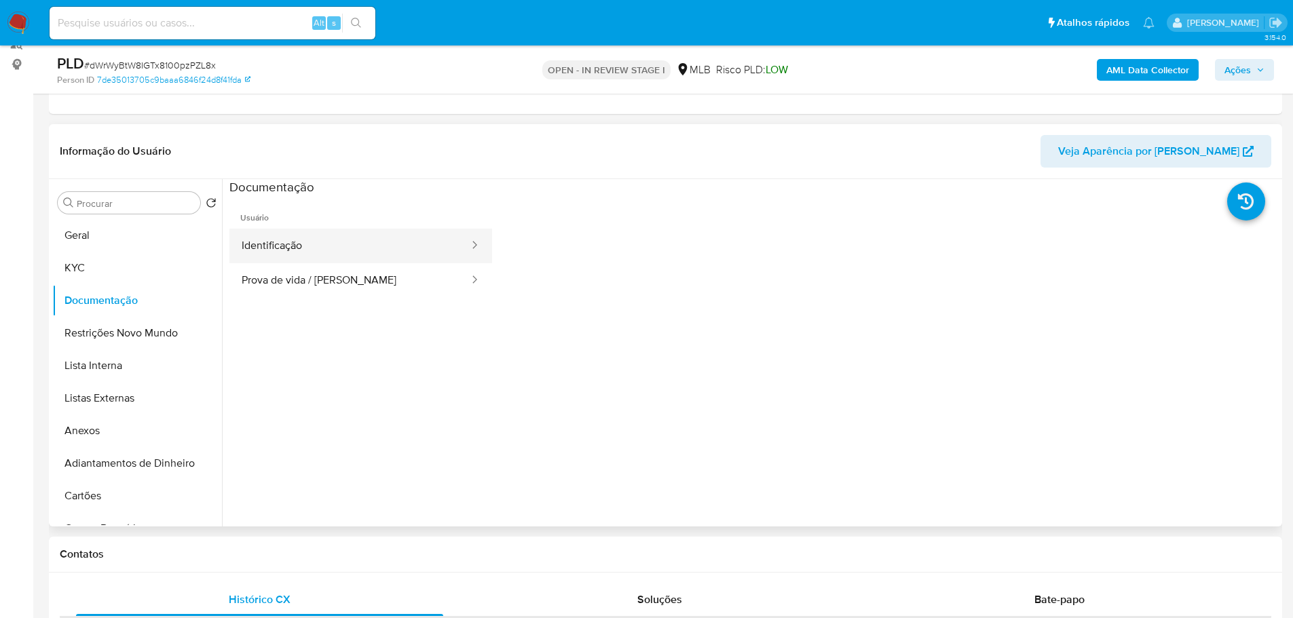
click at [325, 240] on button "Identificação" at bounding box center [349, 246] width 241 height 35
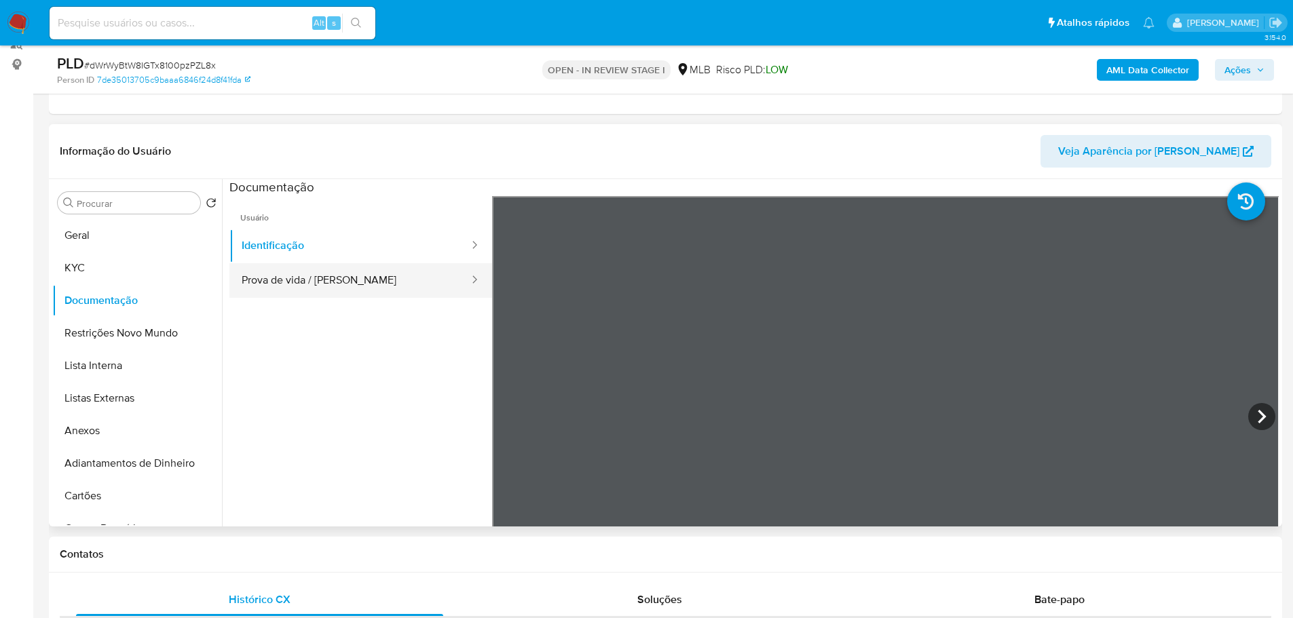
drag, startPoint x: 350, startPoint y: 273, endPoint x: 417, endPoint y: 286, distance: 69.1
click at [351, 273] on button "Prova de vida / Selfie" at bounding box center [349, 280] width 241 height 35
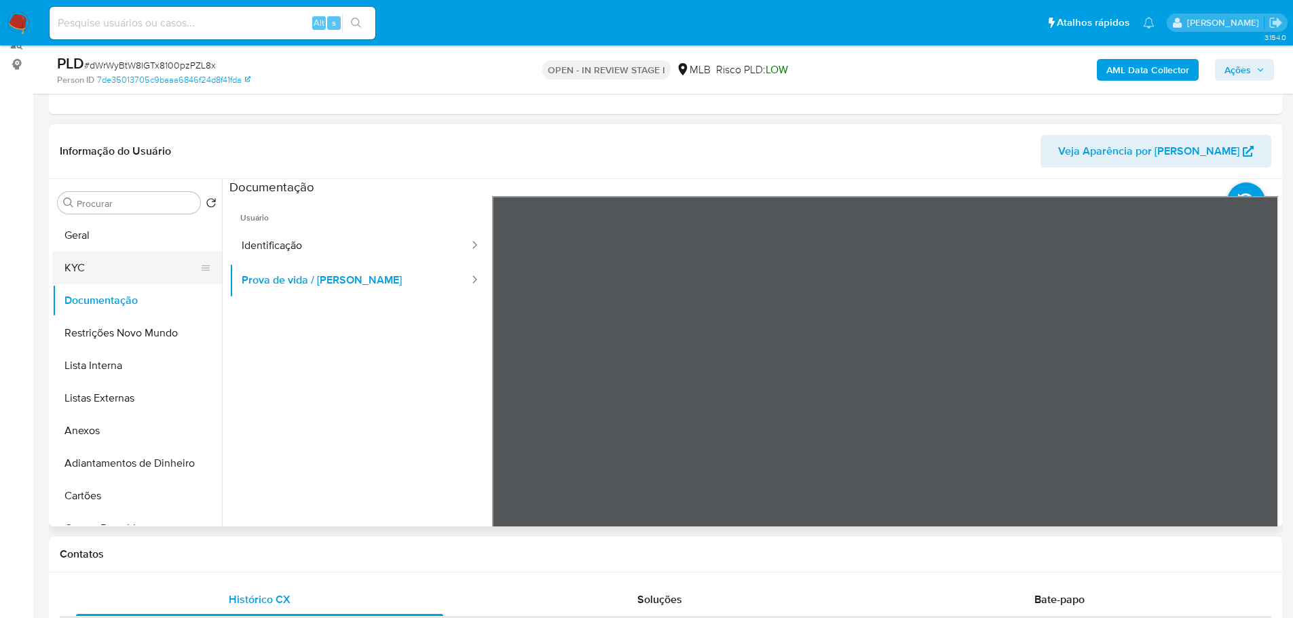
click at [112, 274] on button "KYC" at bounding box center [131, 268] width 159 height 33
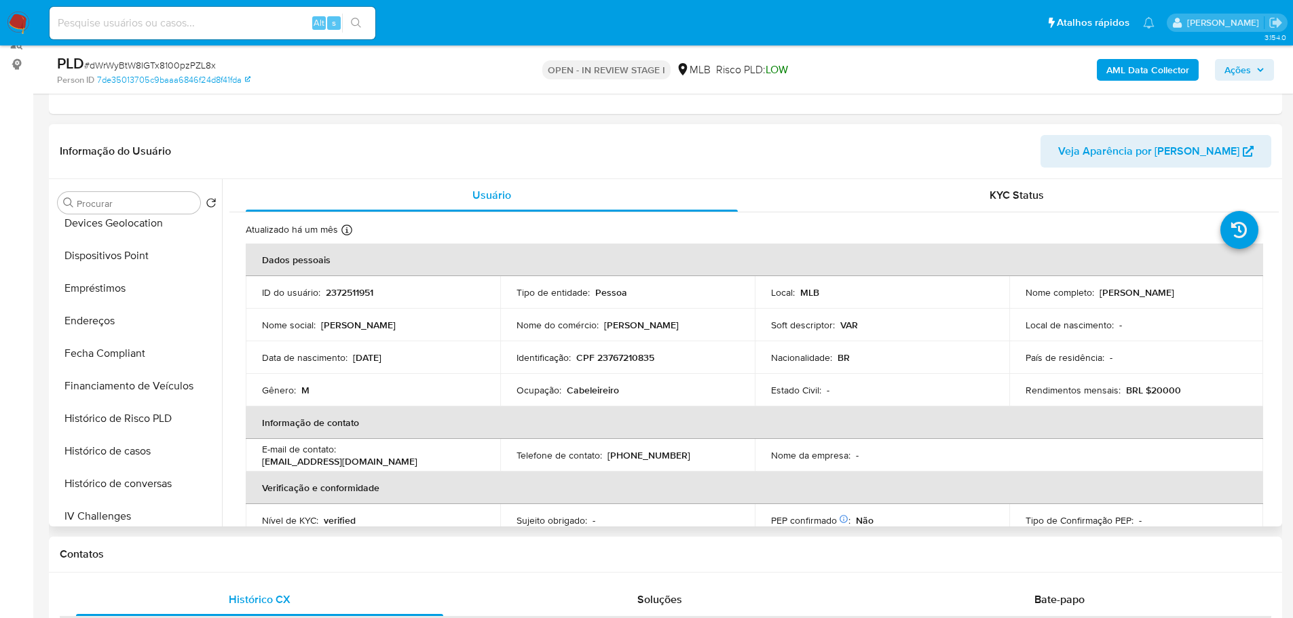
scroll to position [402, 0]
click at [113, 335] on button "Endereços" at bounding box center [131, 321] width 159 height 33
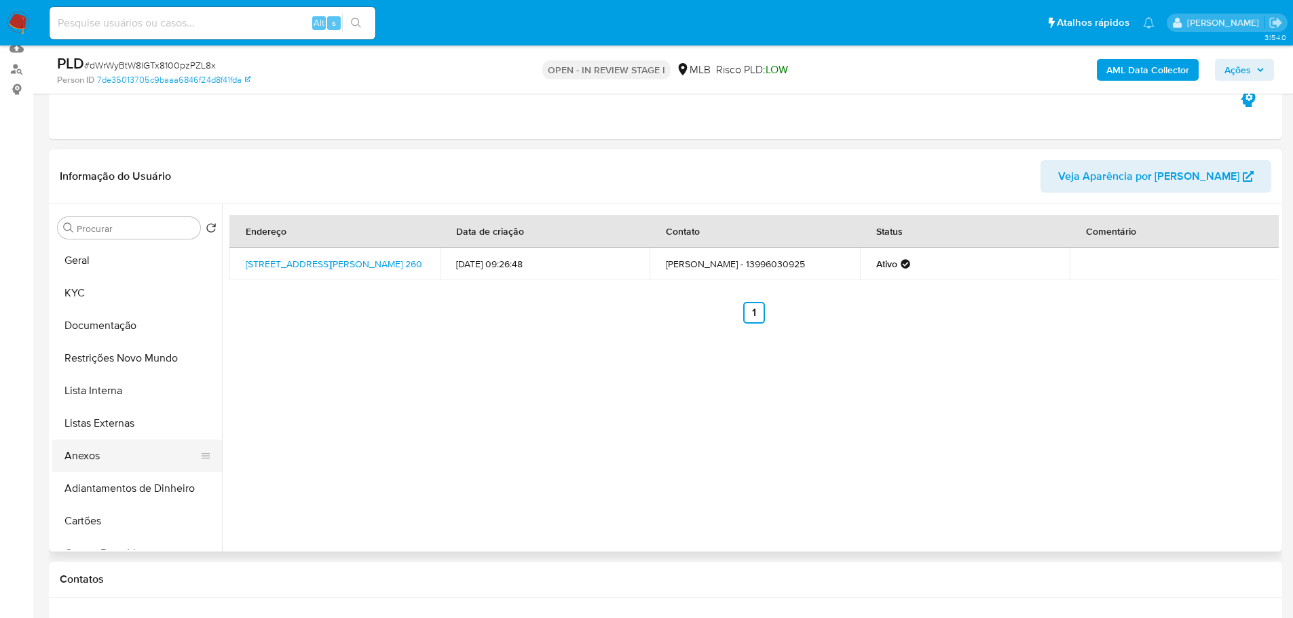
scroll to position [0, 0]
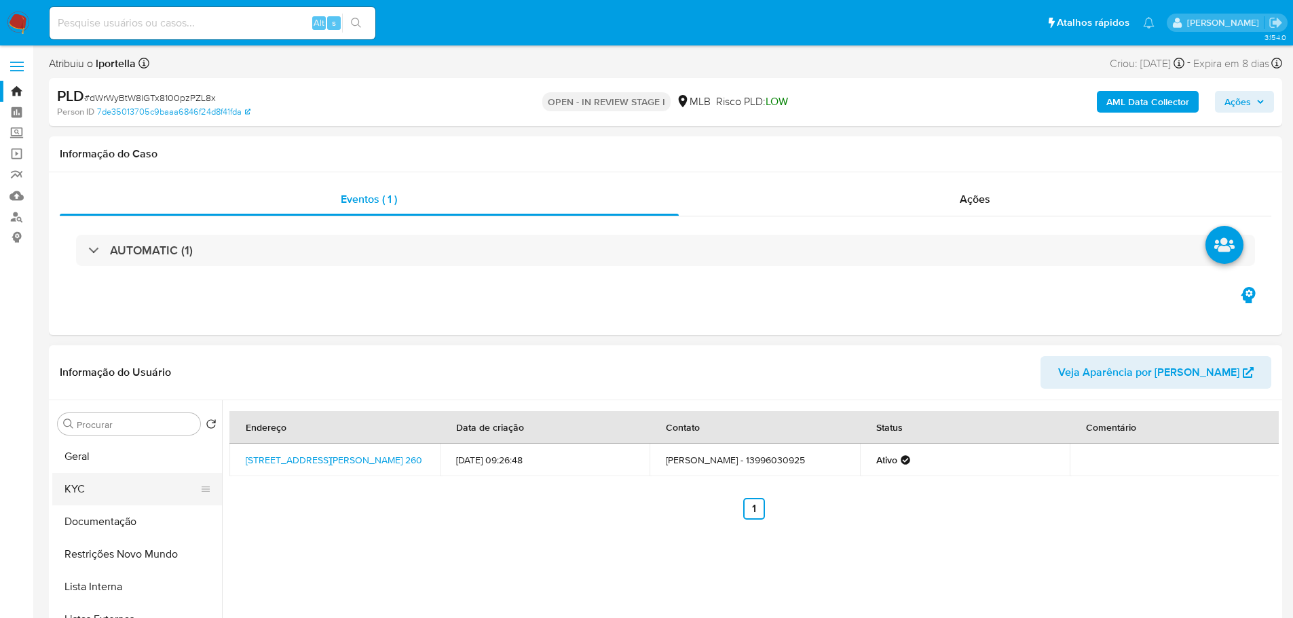
click at [125, 489] on button "KYC" at bounding box center [131, 489] width 159 height 33
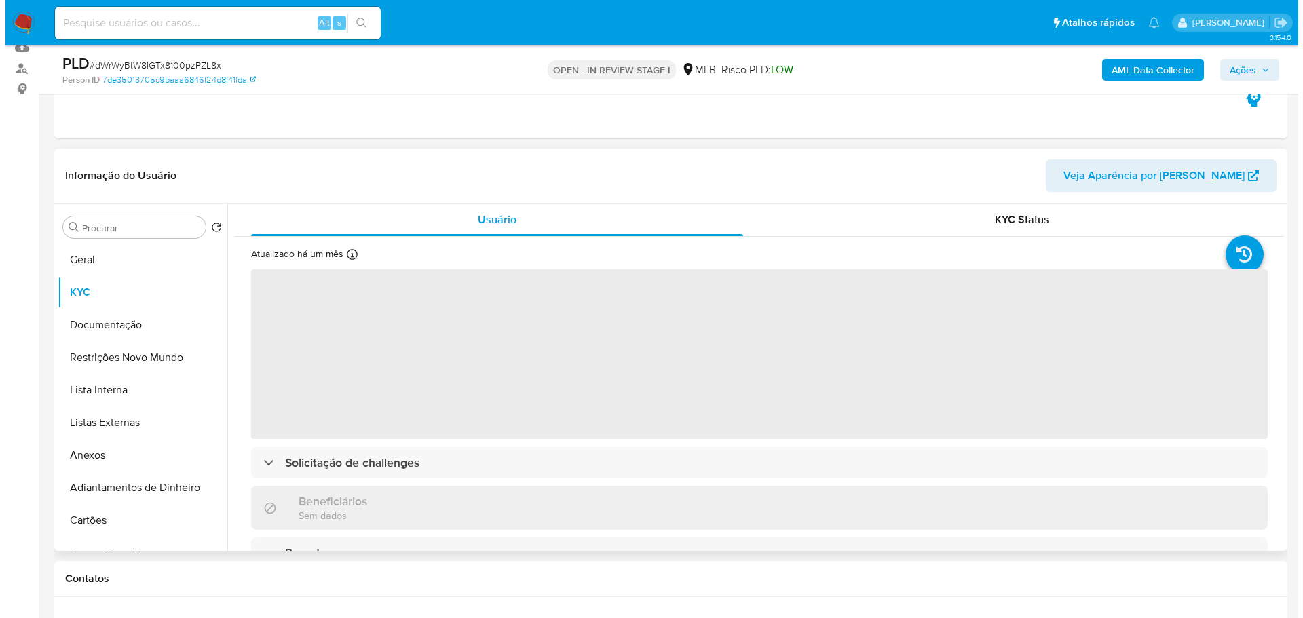
scroll to position [271, 0]
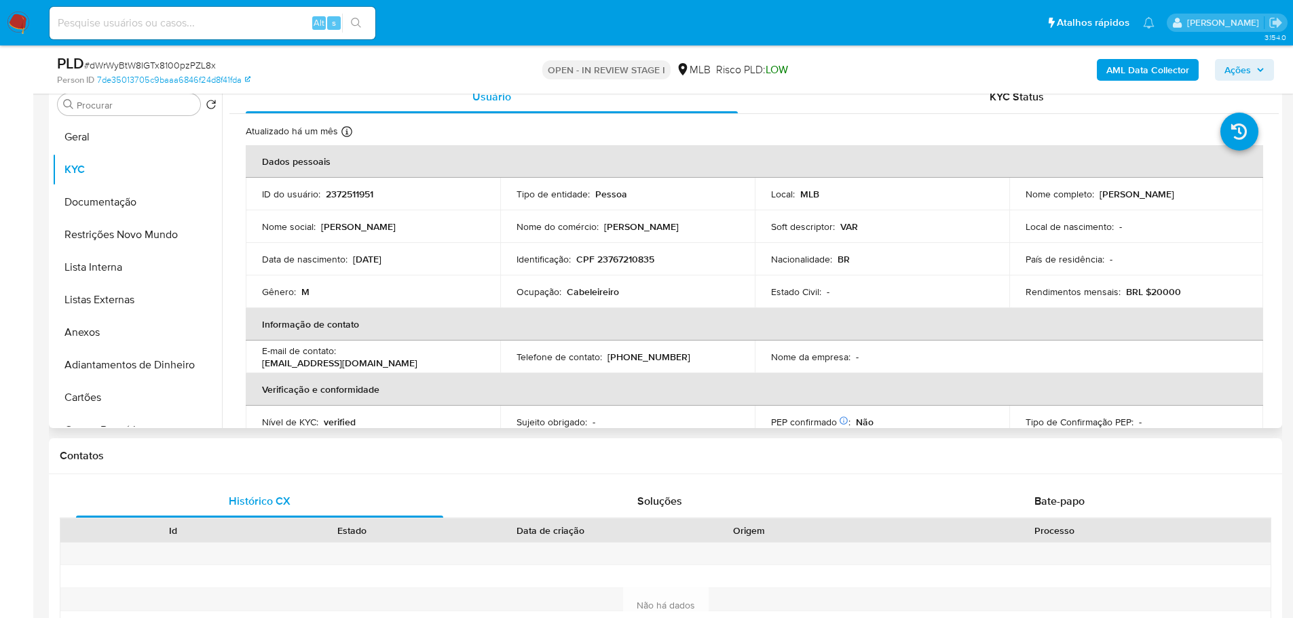
click at [633, 265] on p "CPF 23767210835" at bounding box center [615, 259] width 78 height 12
copy p "23767210835"
drag, startPoint x: 1213, startPoint y: 195, endPoint x: 1097, endPoint y: 194, distance: 115.4
click at [1097, 194] on div "Nome completo : Vitor Augusto Ruiz Rangel" at bounding box center [1137, 194] width 222 height 12
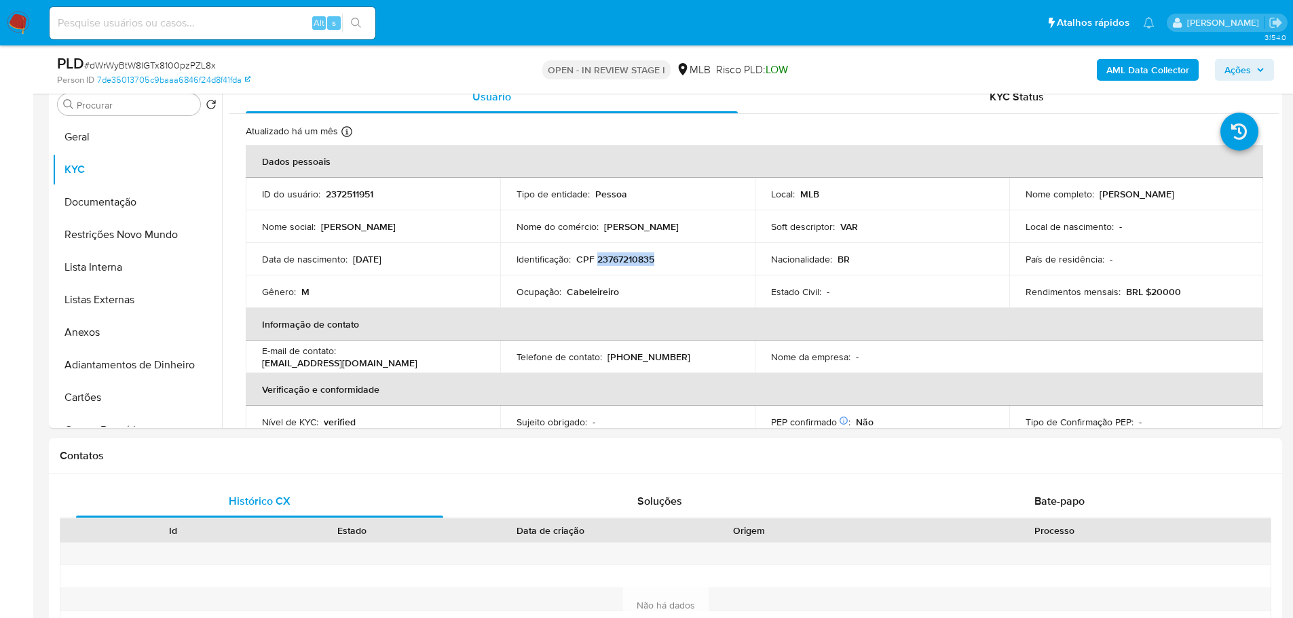
copy p "Vitor Augusto Ruiz Rangel"
drag, startPoint x: 1252, startPoint y: 65, endPoint x: 1184, endPoint y: 80, distance: 69.5
click at [1251, 66] on span "Ações" at bounding box center [1244, 69] width 40 height 19
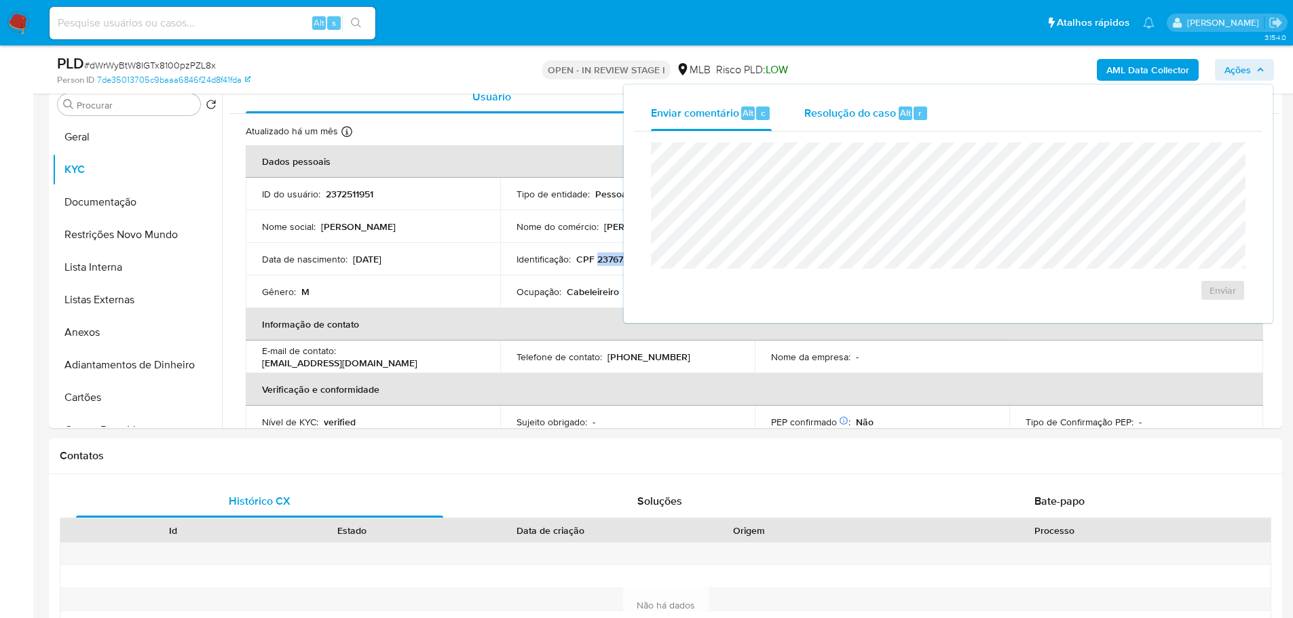
drag, startPoint x: 887, startPoint y: 118, endPoint x: 859, endPoint y: 125, distance: 28.6
click at [884, 118] on span "Resolução do caso" at bounding box center [850, 113] width 92 height 16
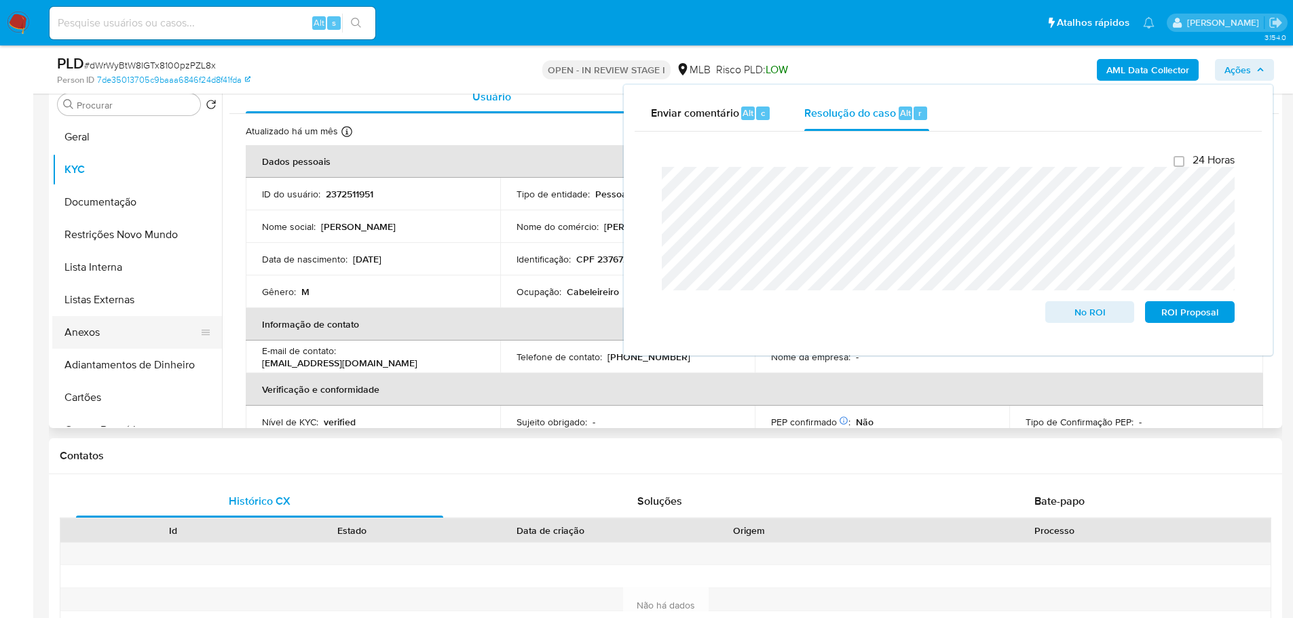
click at [112, 328] on button "Anexos" at bounding box center [131, 332] width 159 height 33
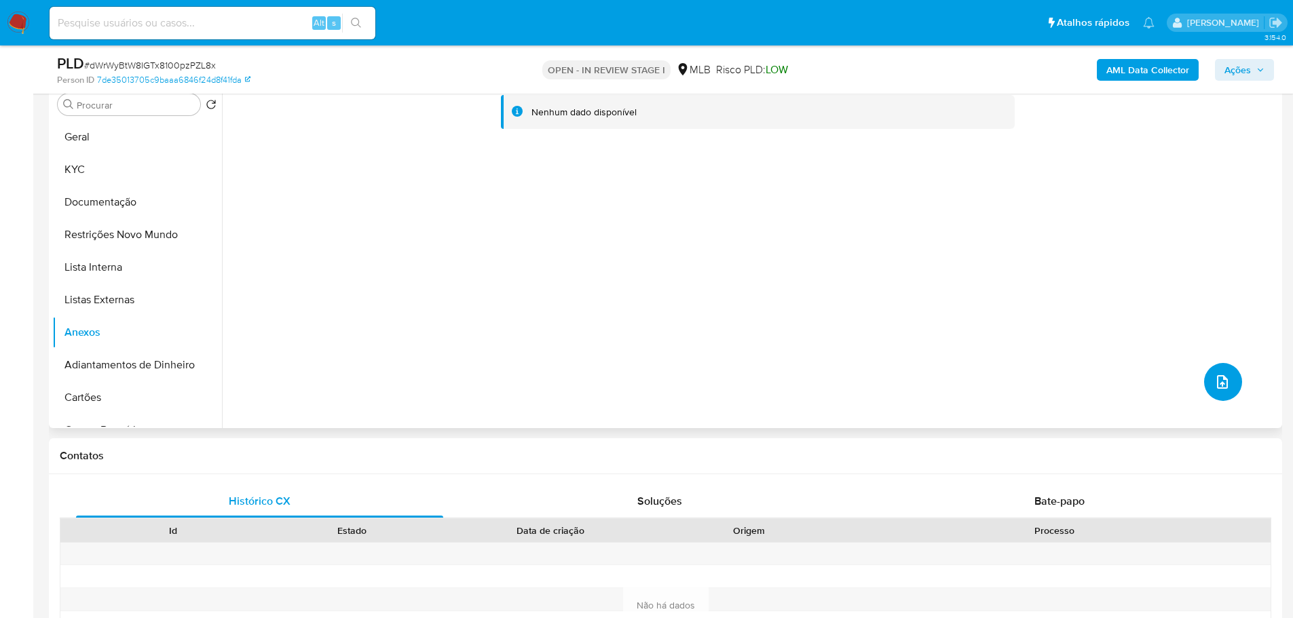
click at [1204, 390] on button "upload-file" at bounding box center [1223, 382] width 38 height 38
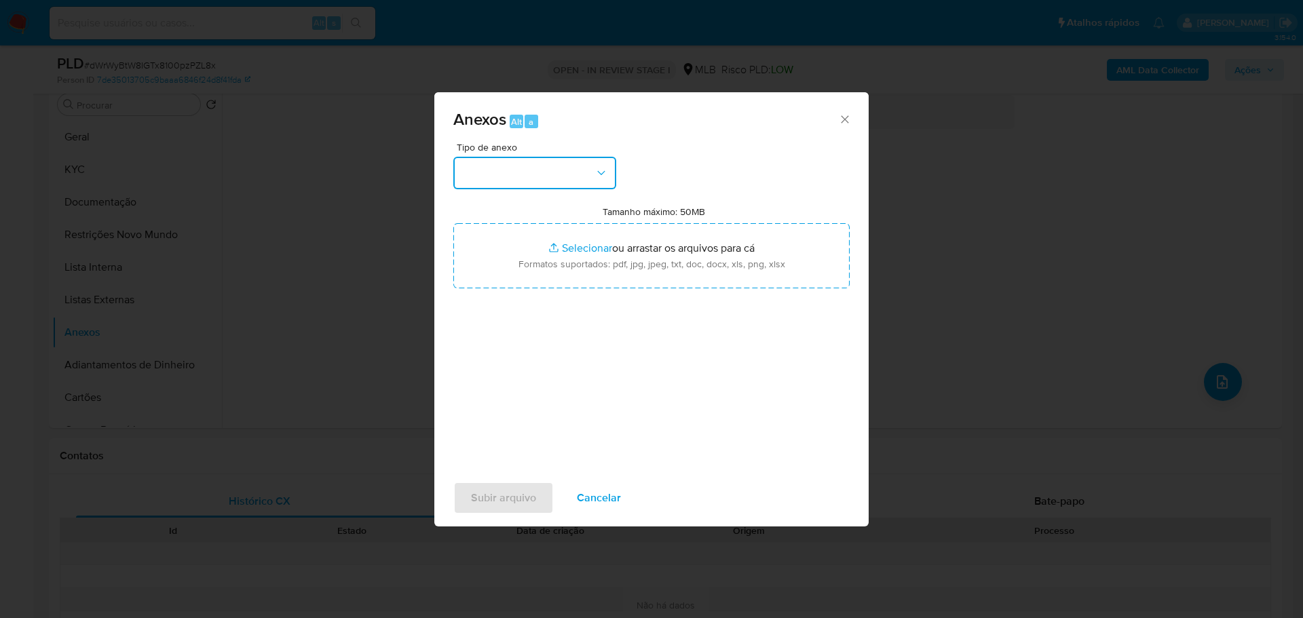
click at [536, 173] on button "button" at bounding box center [534, 173] width 163 height 33
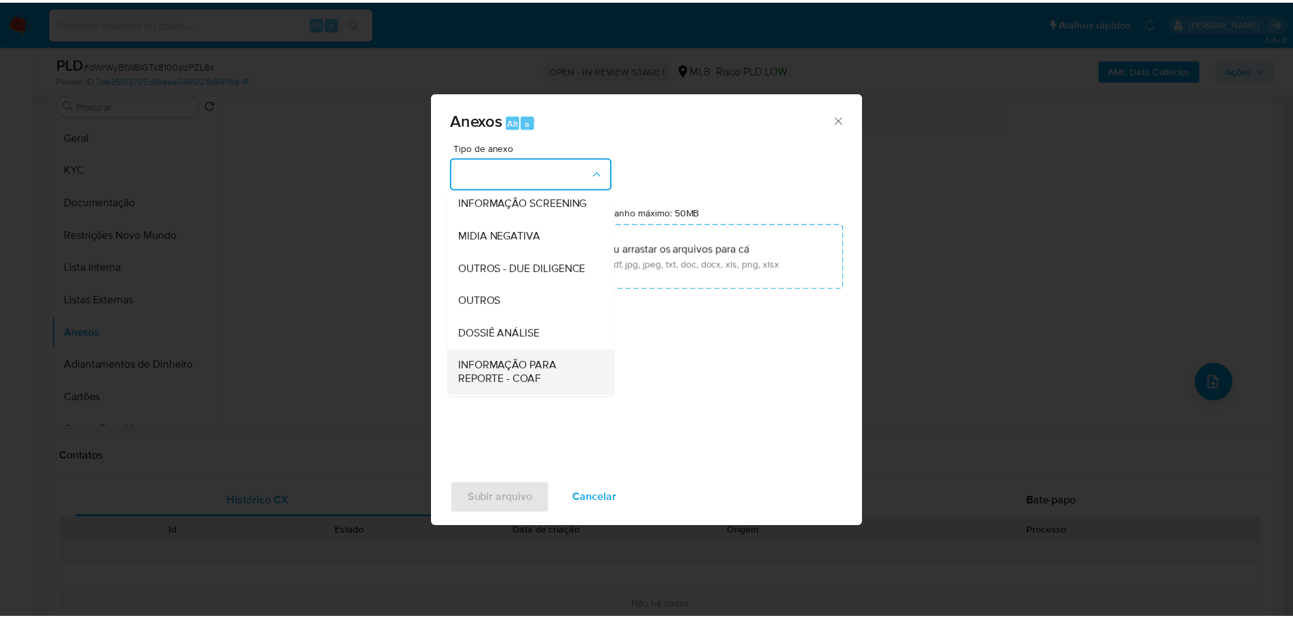
scroll to position [209, 0]
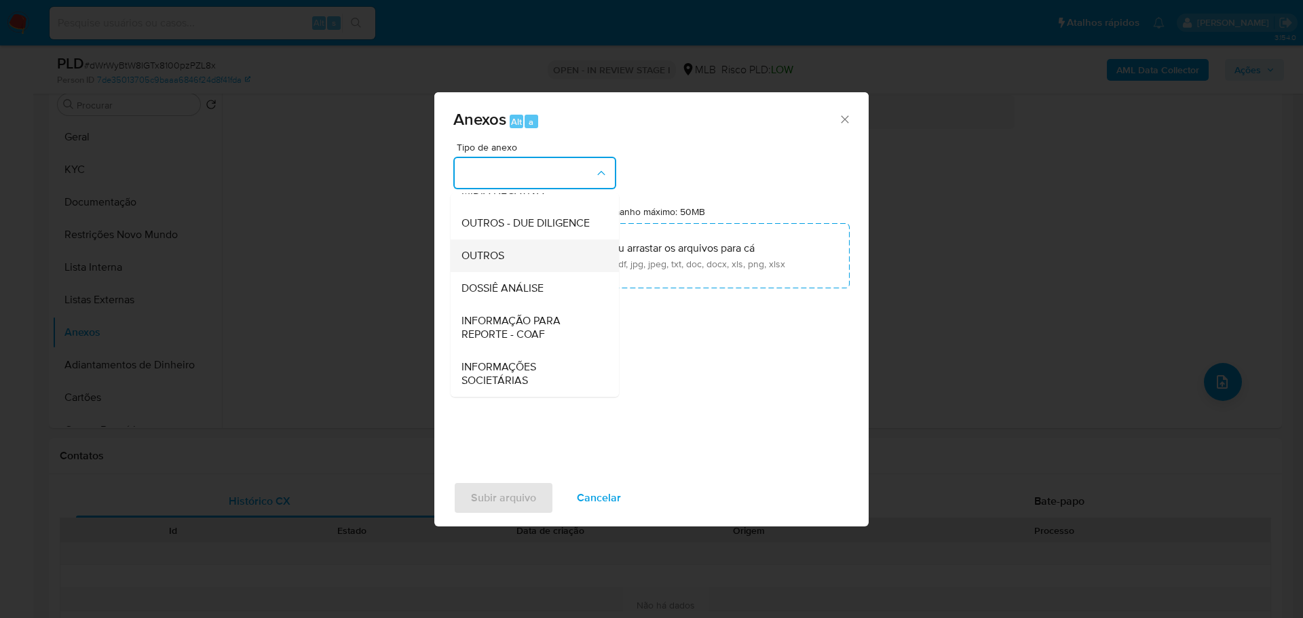
click at [501, 260] on span "OUTROS" at bounding box center [483, 256] width 43 height 14
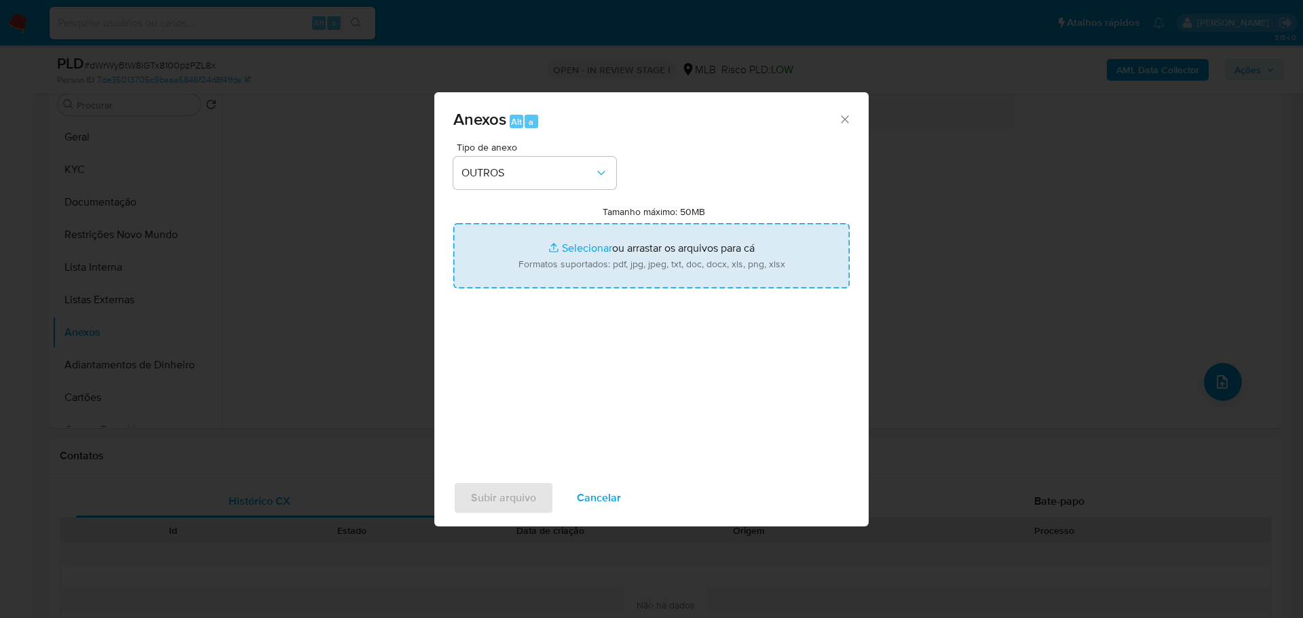
type input "C:\fakepath\SAR - XXX - CPF 23767210835 - VITOR AUGUSTO RUIZ RANGEL.pdf"
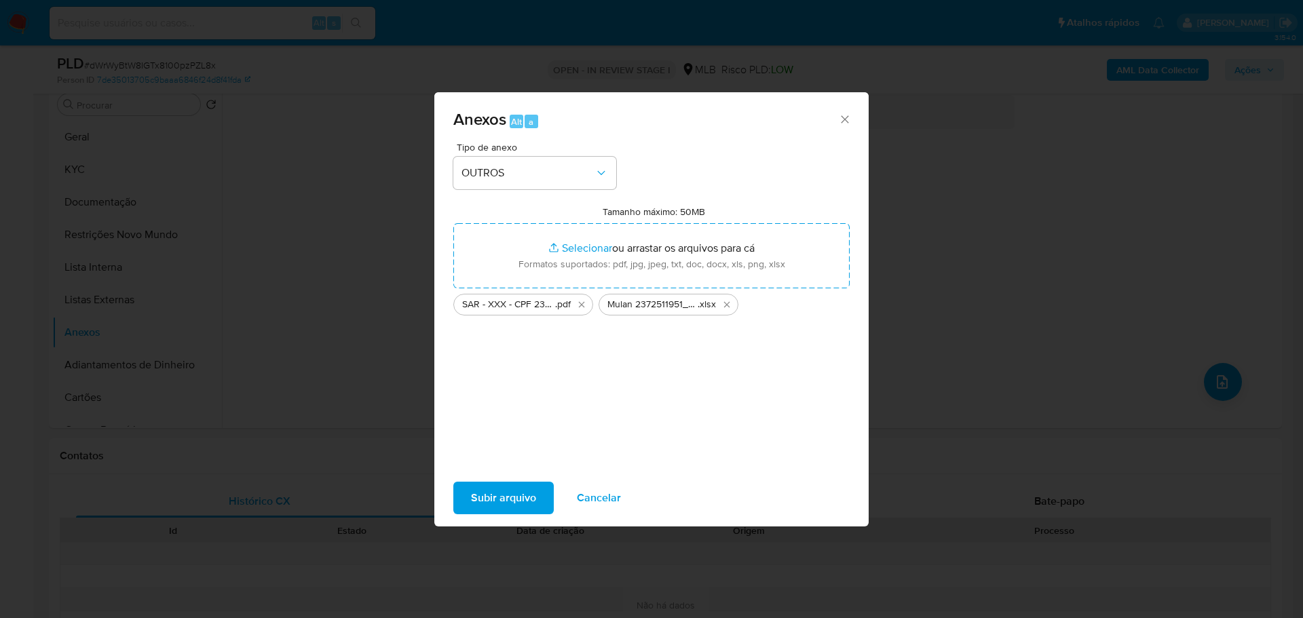
click at [527, 498] on span "Subir arquivo" at bounding box center [503, 498] width 65 height 30
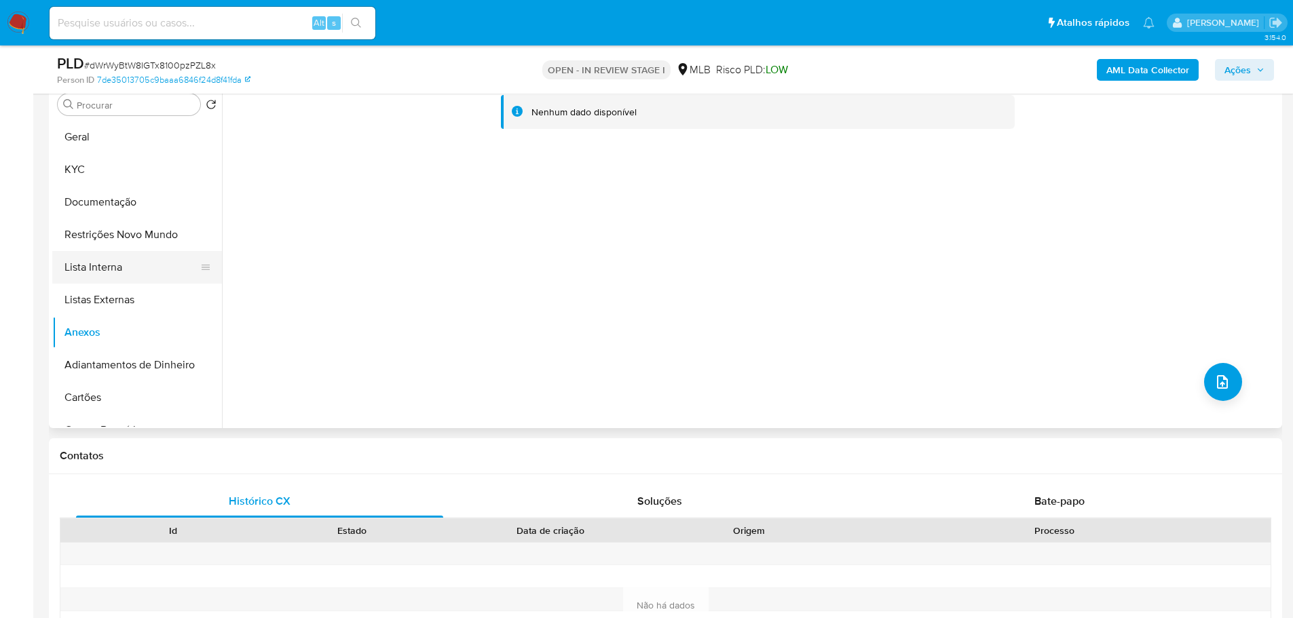
click at [83, 280] on button "Lista Interna" at bounding box center [131, 267] width 159 height 33
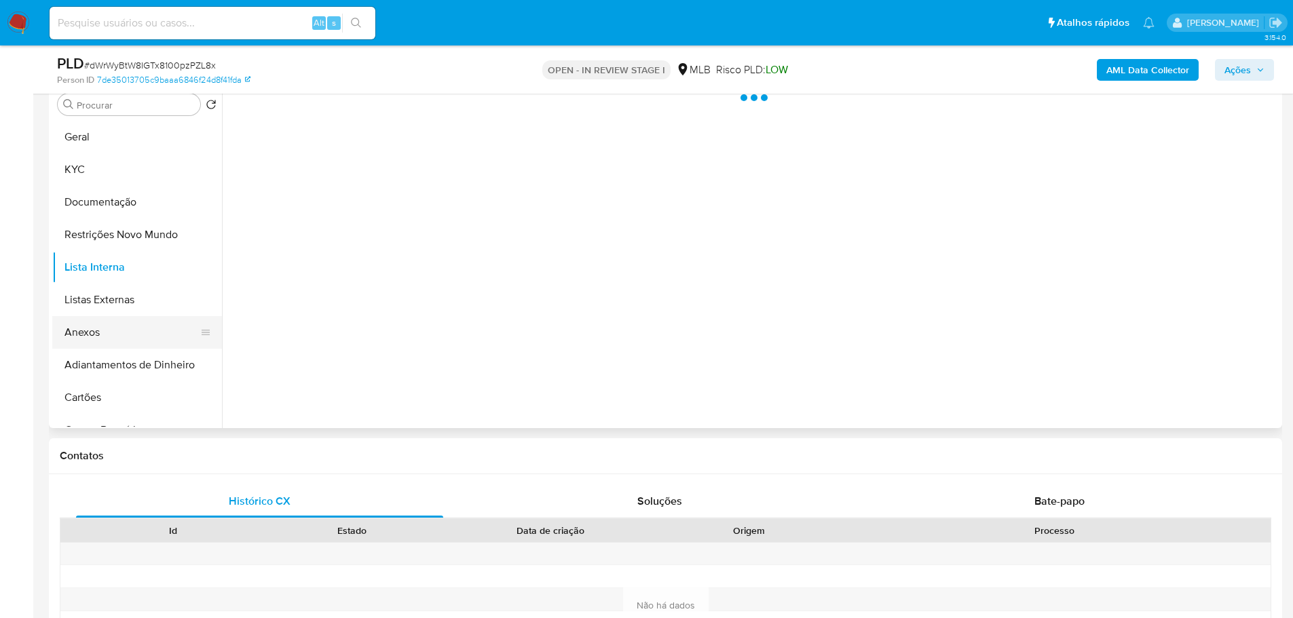
click at [120, 324] on button "Anexos" at bounding box center [131, 332] width 159 height 33
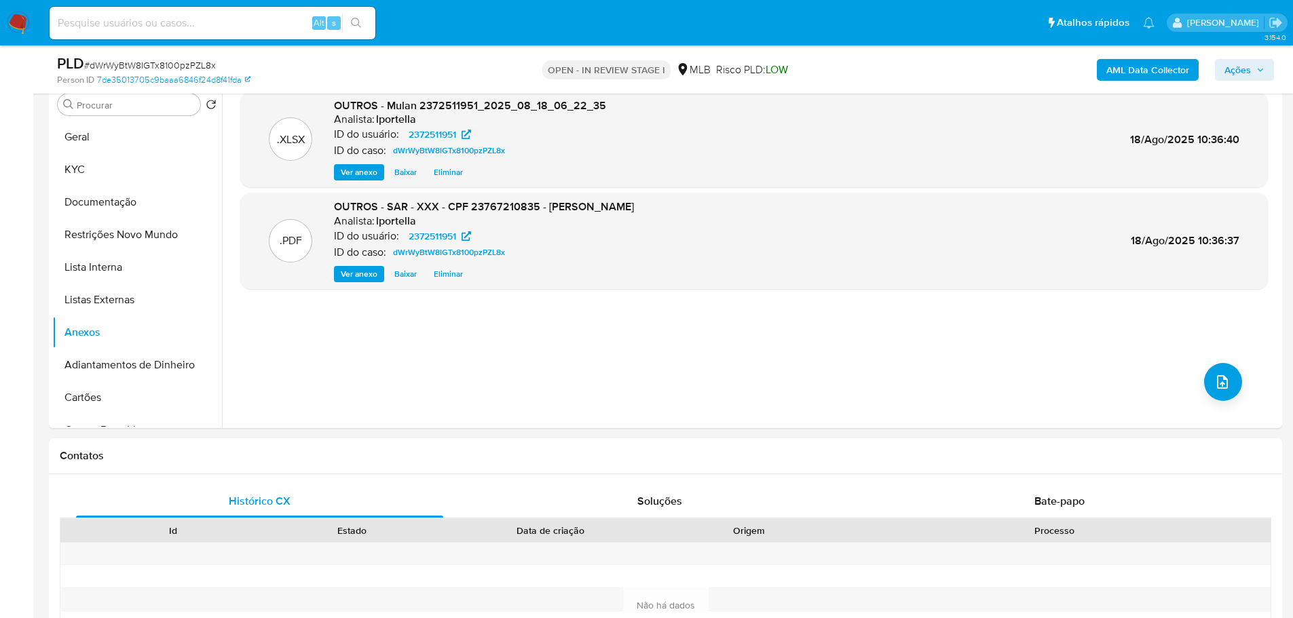
click at [1247, 71] on span "Ações" at bounding box center [1237, 70] width 26 height 22
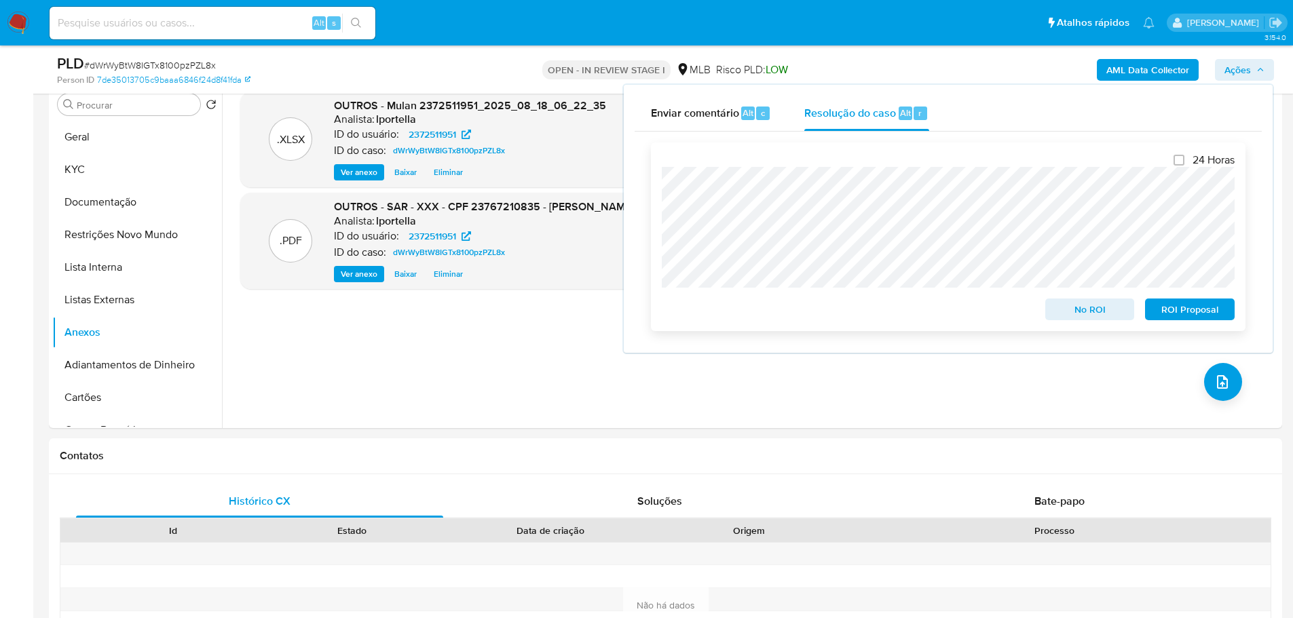
click at [1182, 314] on span "ROI Proposal" at bounding box center [1189, 309] width 71 height 19
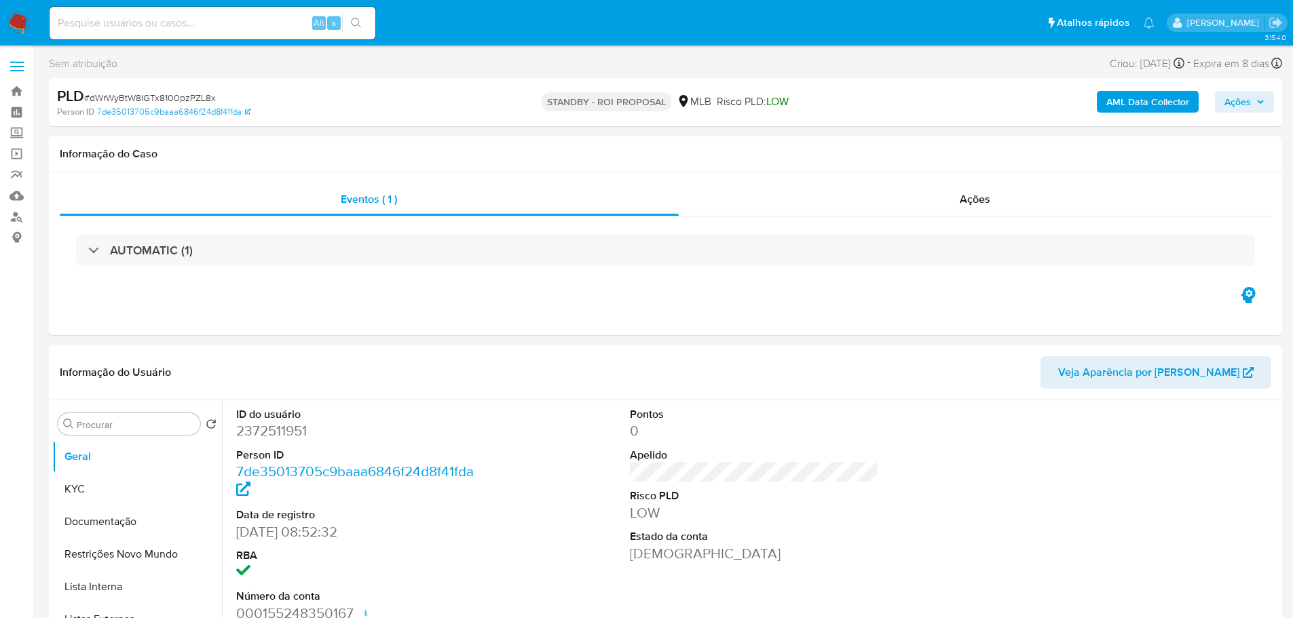
select select "10"
click at [172, 100] on span "# dWrWyBtW8IGTx8100pzPZL8x" at bounding box center [150, 98] width 132 height 14
copy span "dWrWyBtW8IGTx8100pzPZL8x"
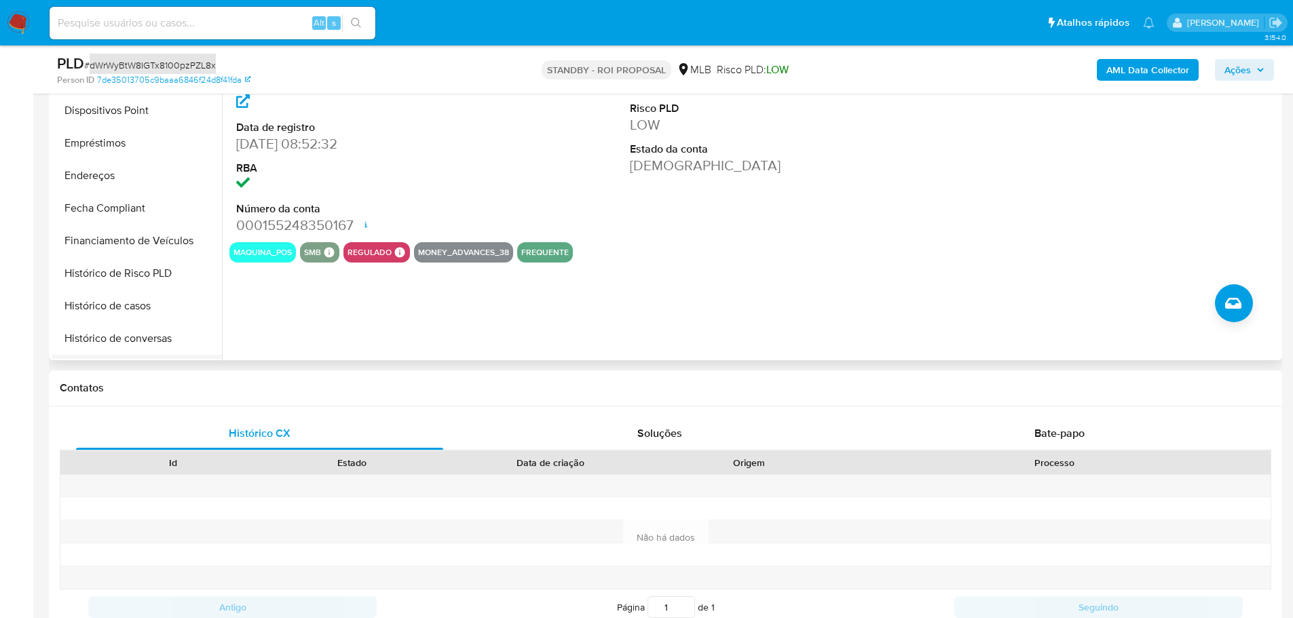
scroll to position [475, 0]
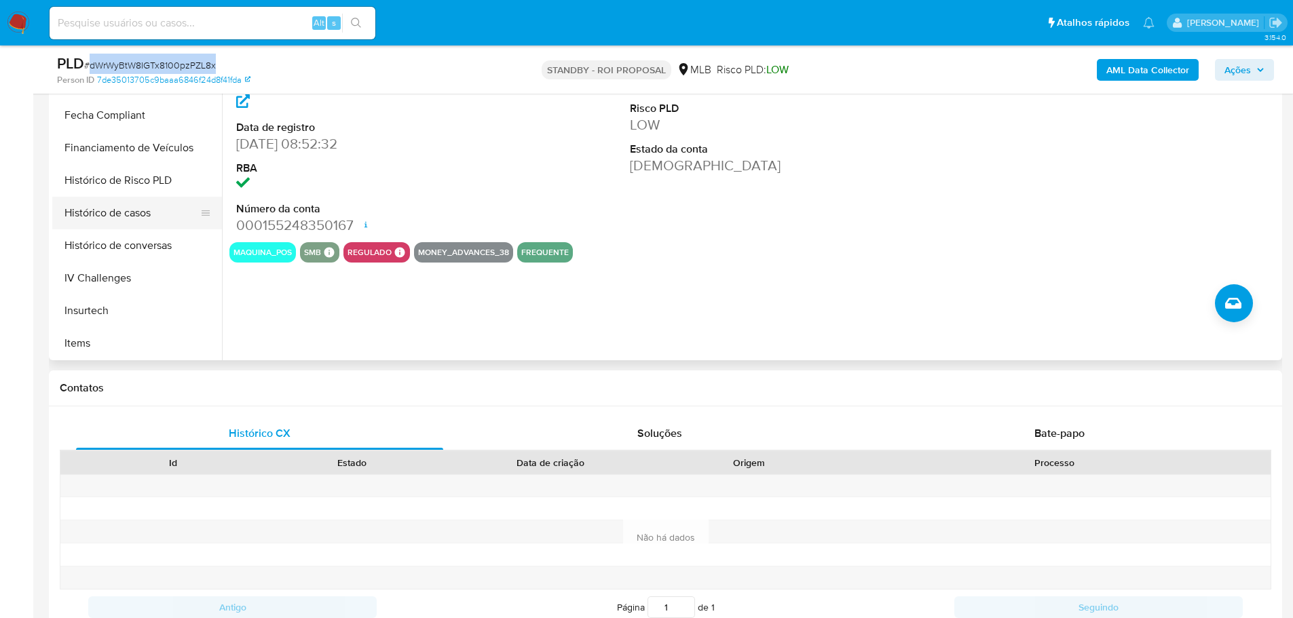
click at [161, 208] on button "Histórico de casos" at bounding box center [131, 213] width 159 height 33
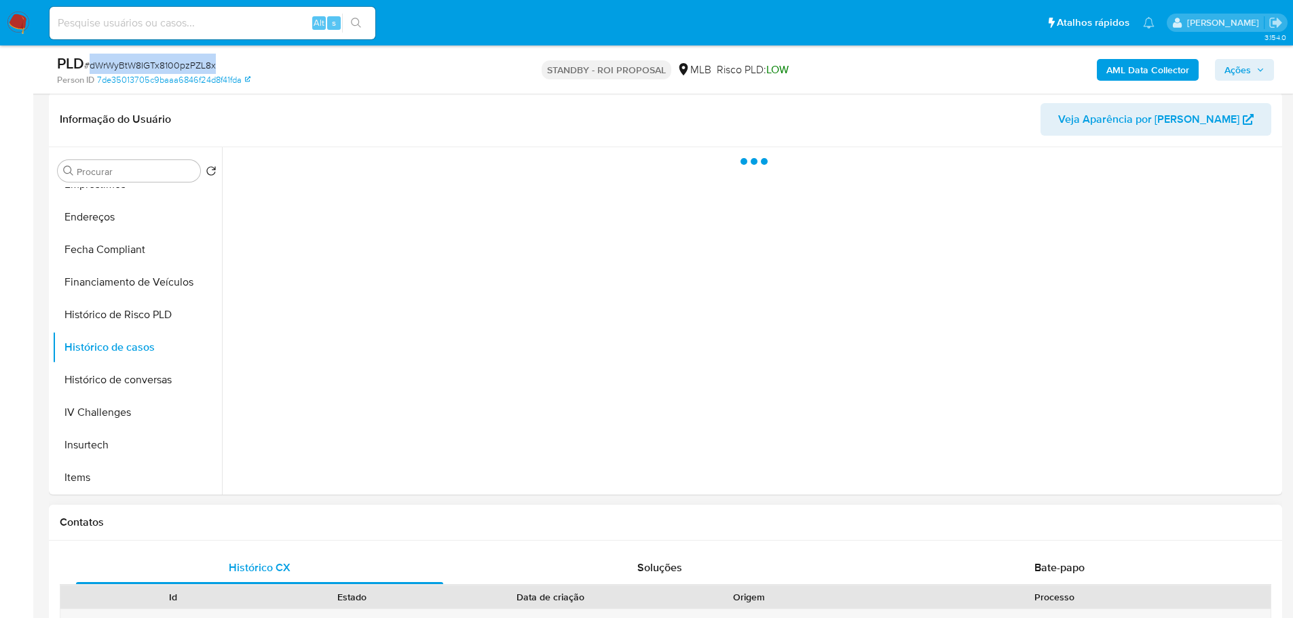
scroll to position [204, 0]
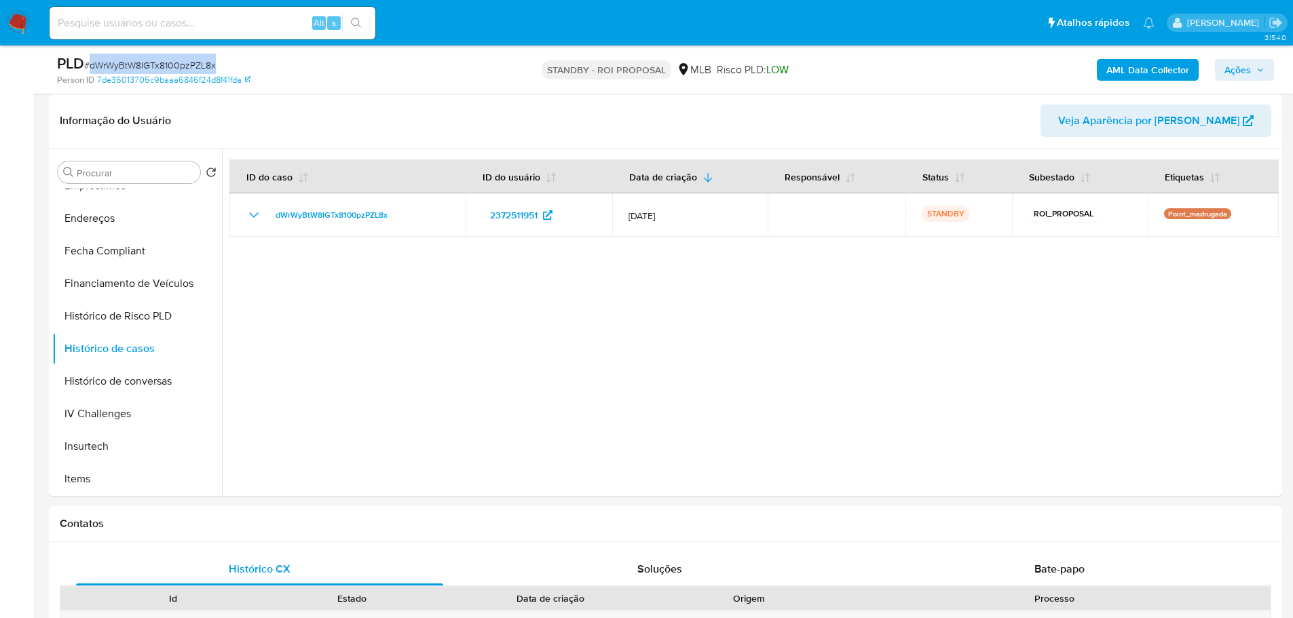
click at [11, 19] on img at bounding box center [18, 23] width 23 height 23
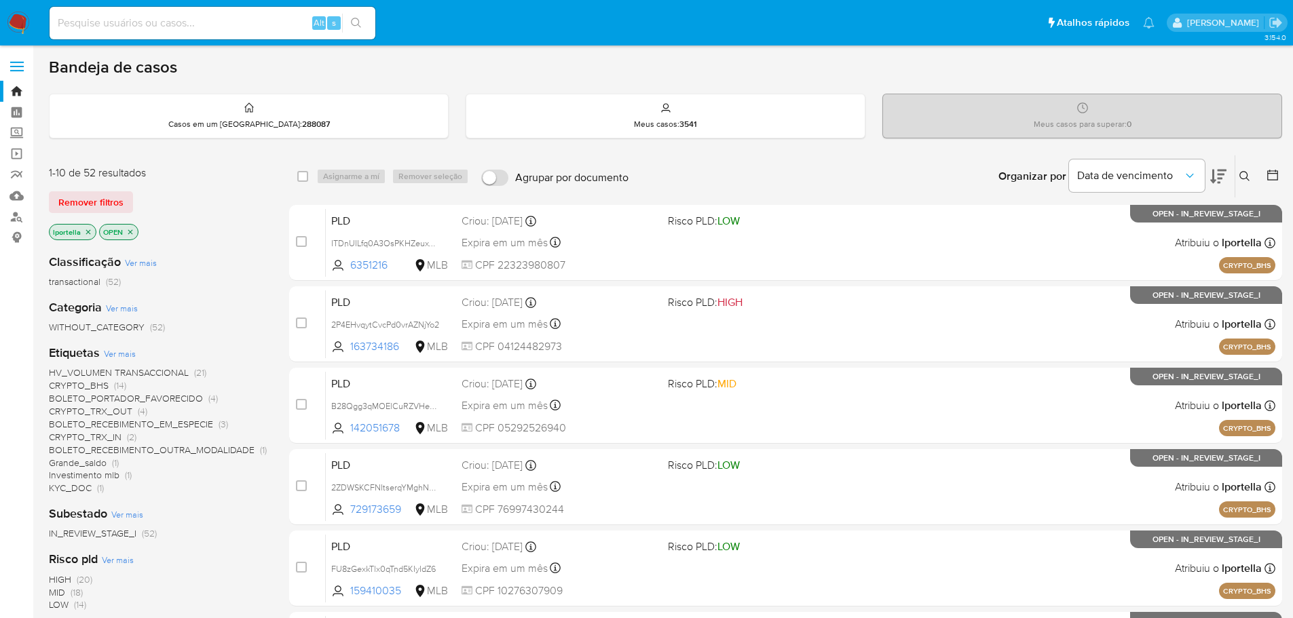
click at [180, 38] on div "Alt s" at bounding box center [213, 23] width 326 height 33
click at [176, 26] on input at bounding box center [213, 23] width 326 height 18
paste input "98BbgvNwR7Kus4daHLK5ddse"
type input "98BbgvNwR7Kus4daHLK5ddse"
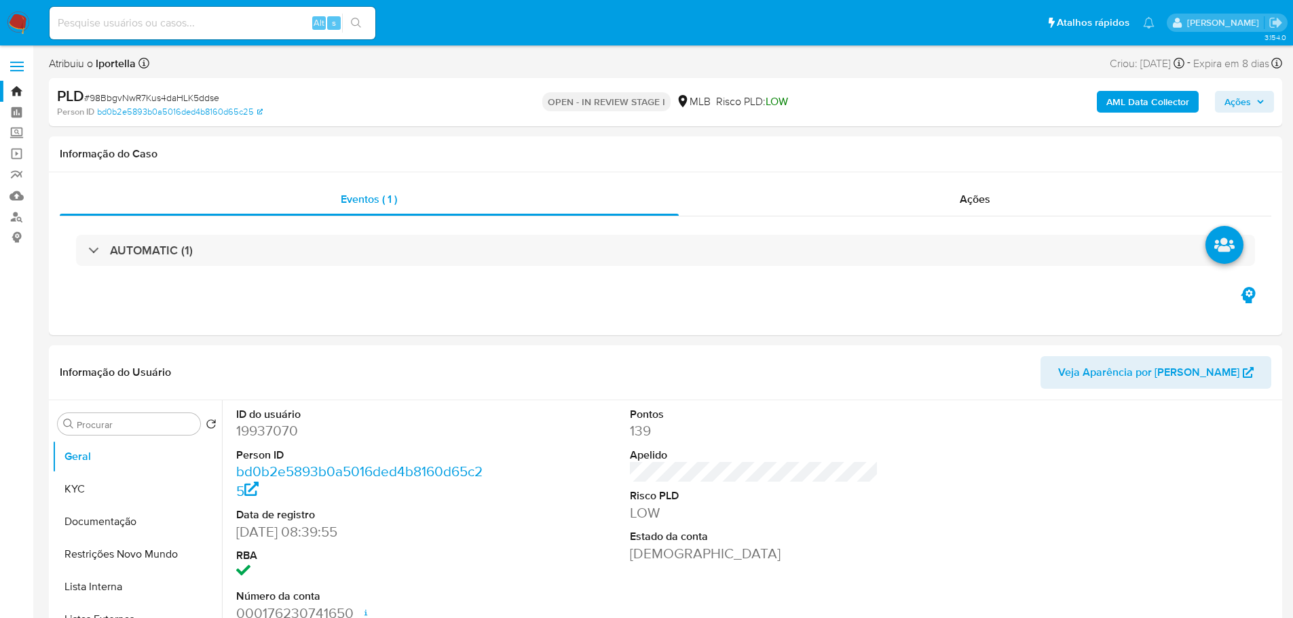
select select "10"
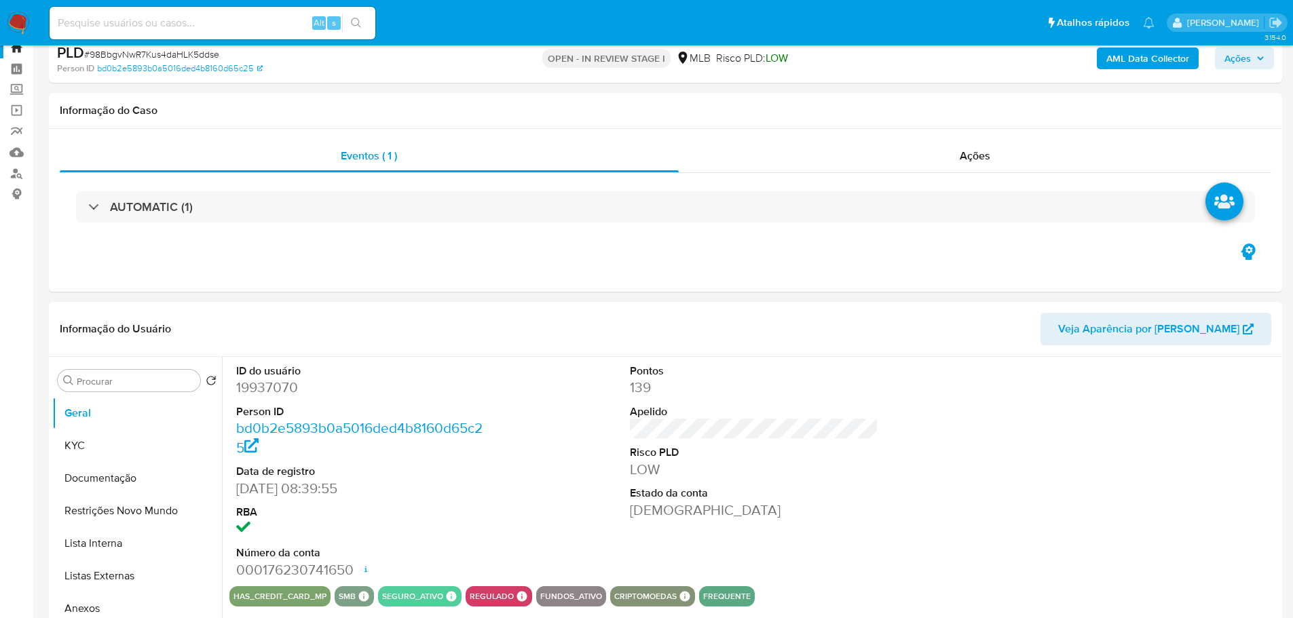
scroll to position [68, 0]
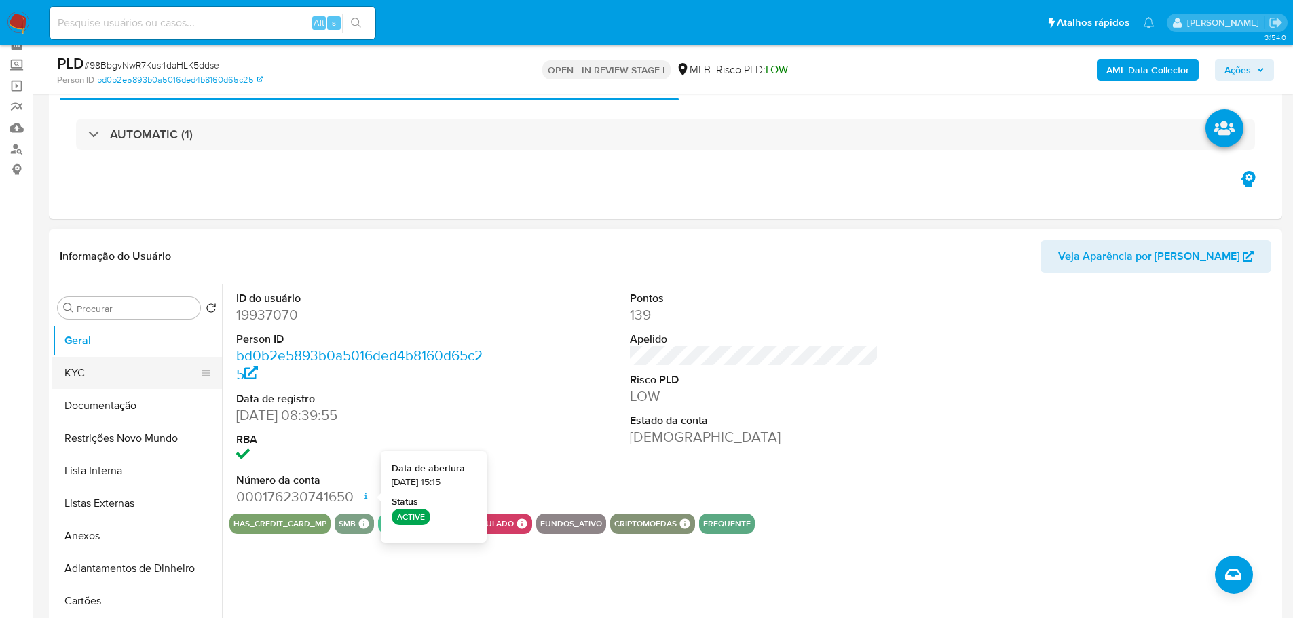
click at [107, 362] on button "KYC" at bounding box center [131, 373] width 159 height 33
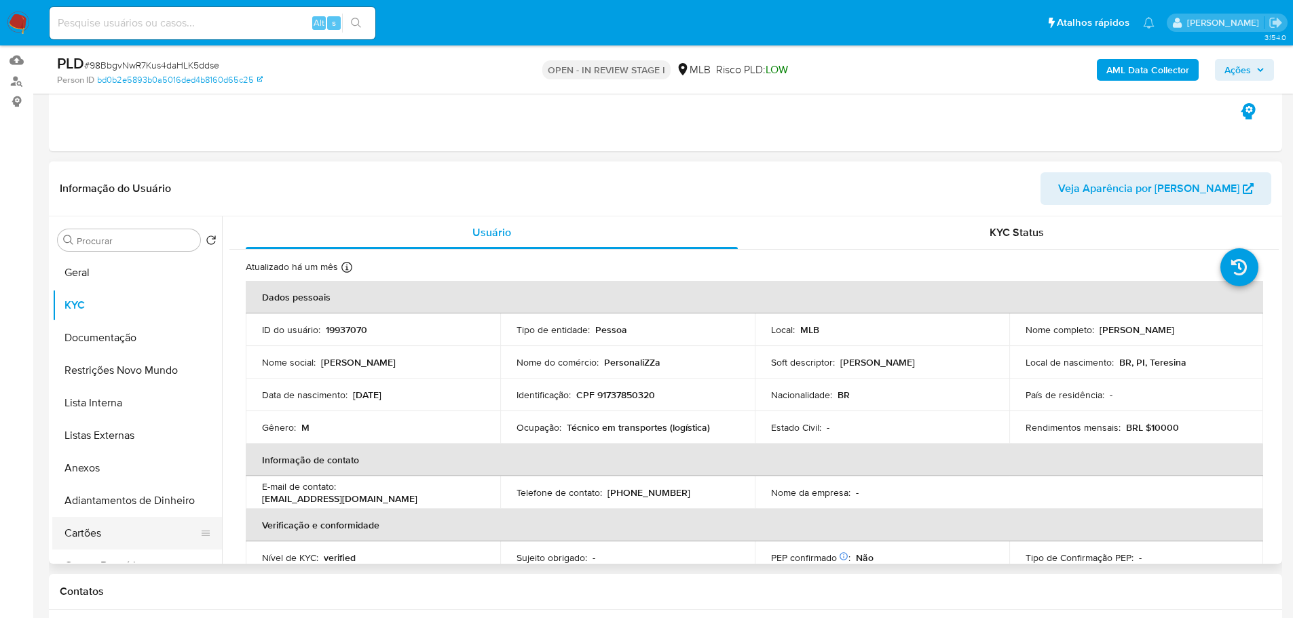
scroll to position [543, 0]
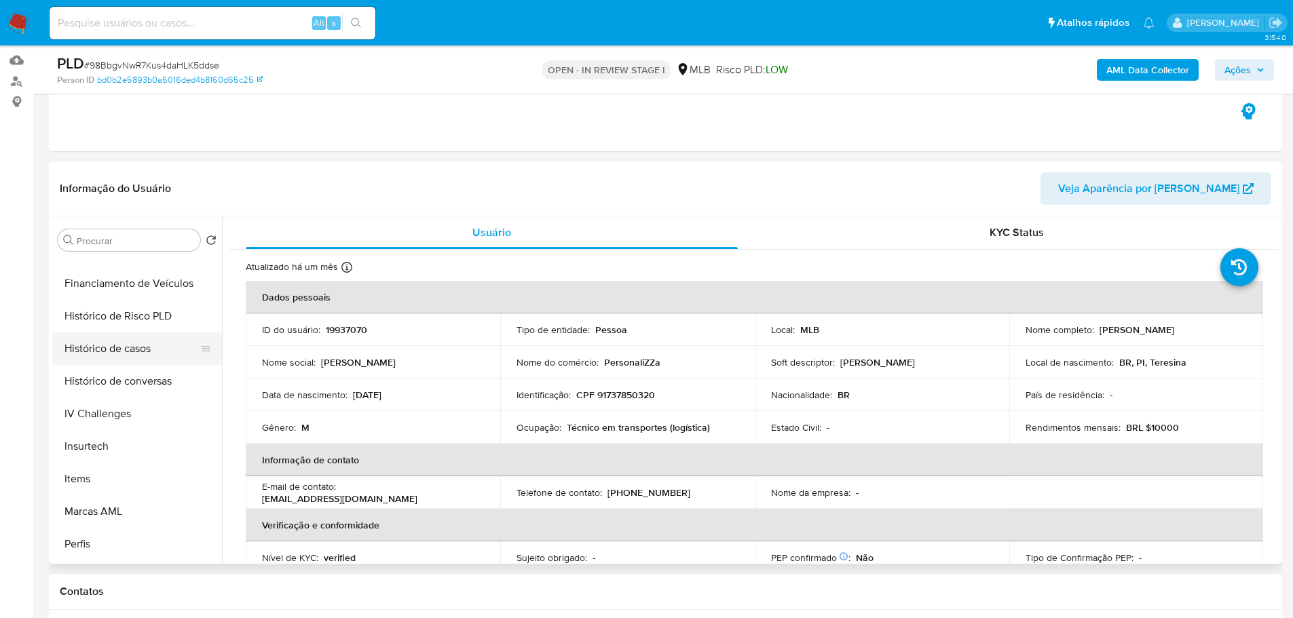
click at [115, 345] on button "Histórico de casos" at bounding box center [131, 349] width 159 height 33
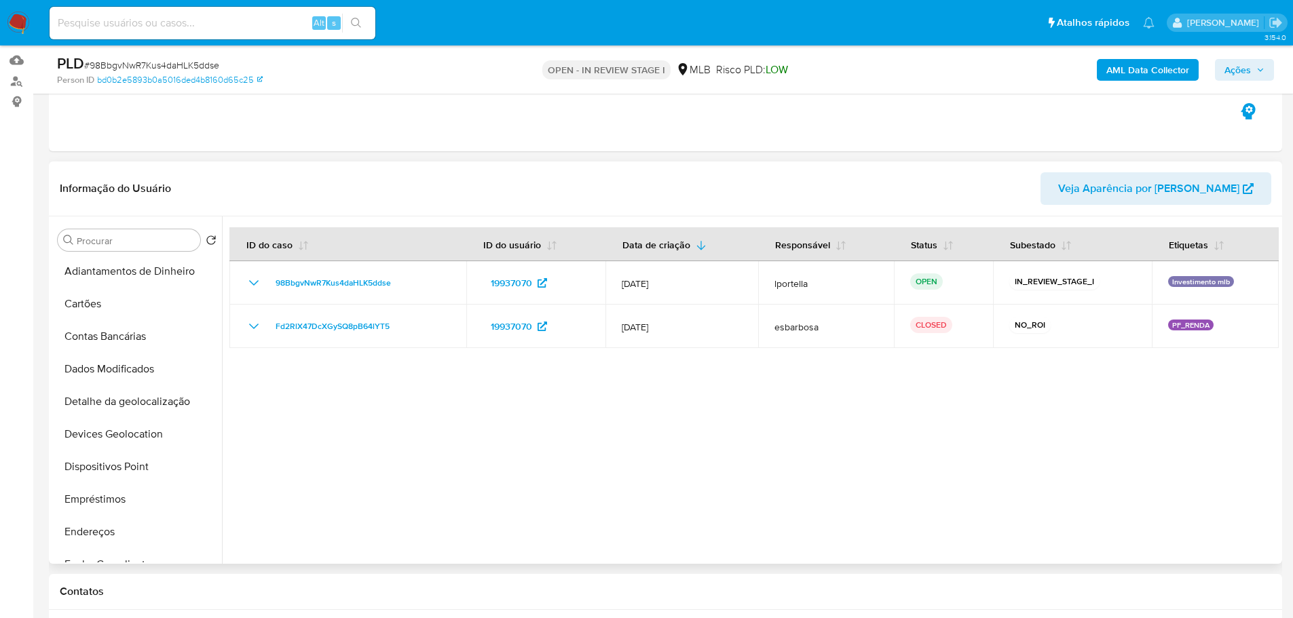
scroll to position [0, 0]
click at [129, 286] on button "Geral" at bounding box center [131, 273] width 159 height 33
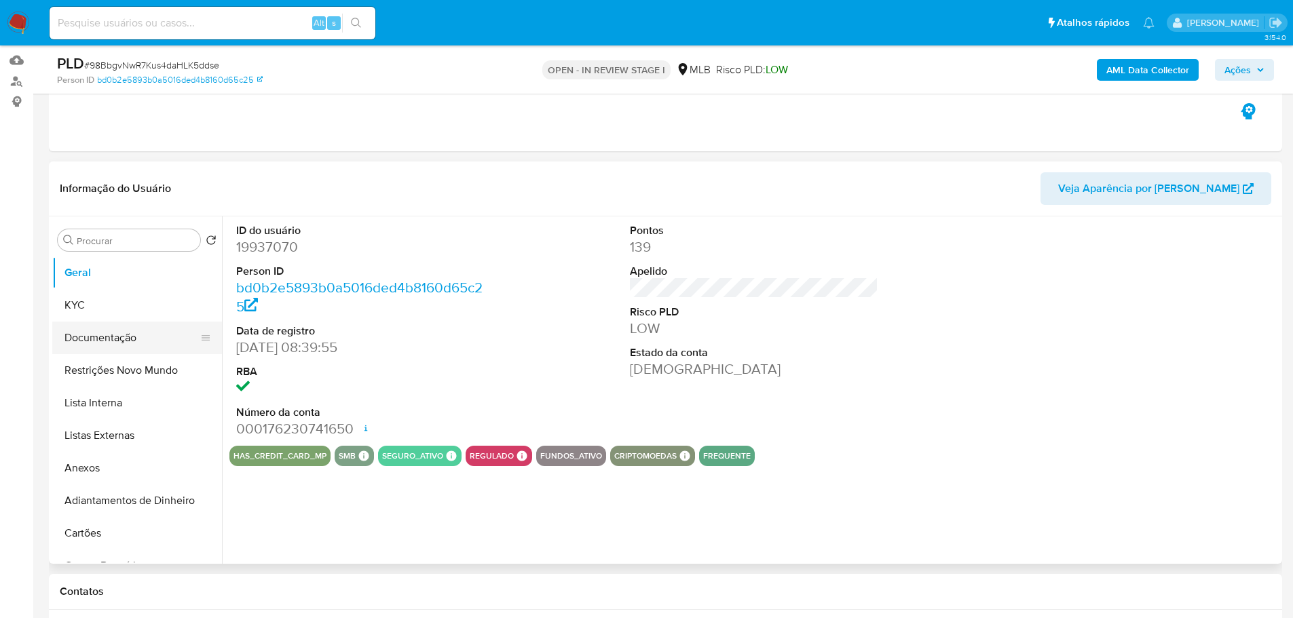
click at [134, 331] on button "Documentação" at bounding box center [131, 338] width 159 height 33
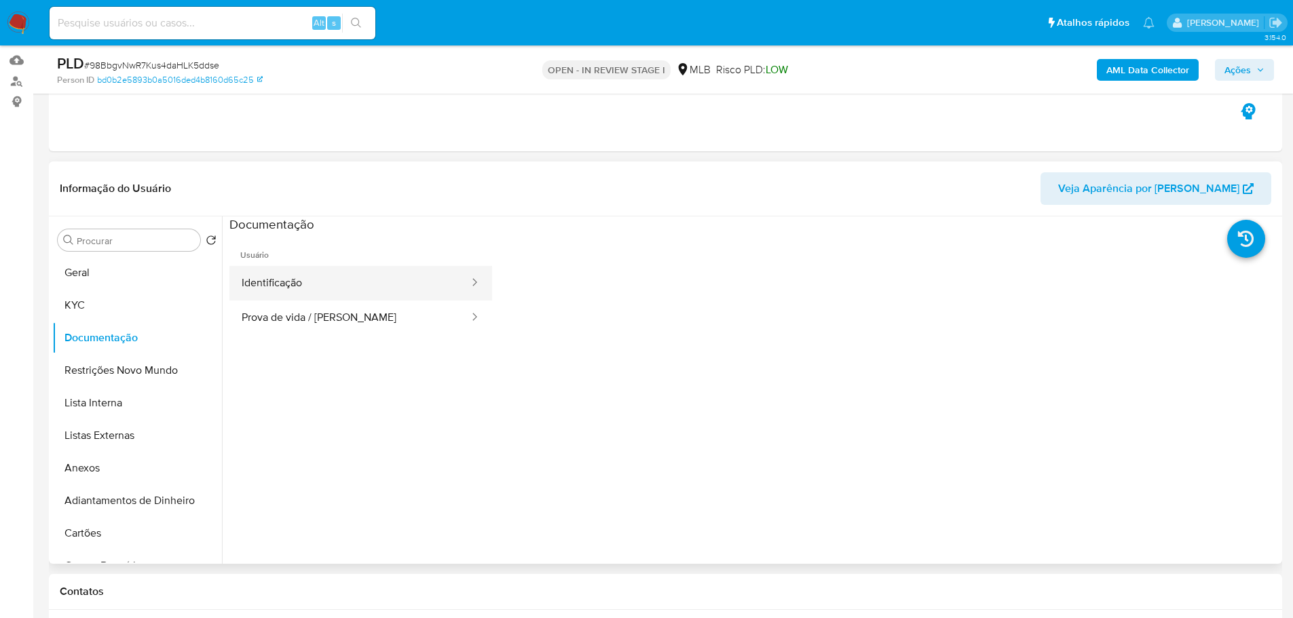
click at [362, 267] on button "Identificação" at bounding box center [349, 283] width 241 height 35
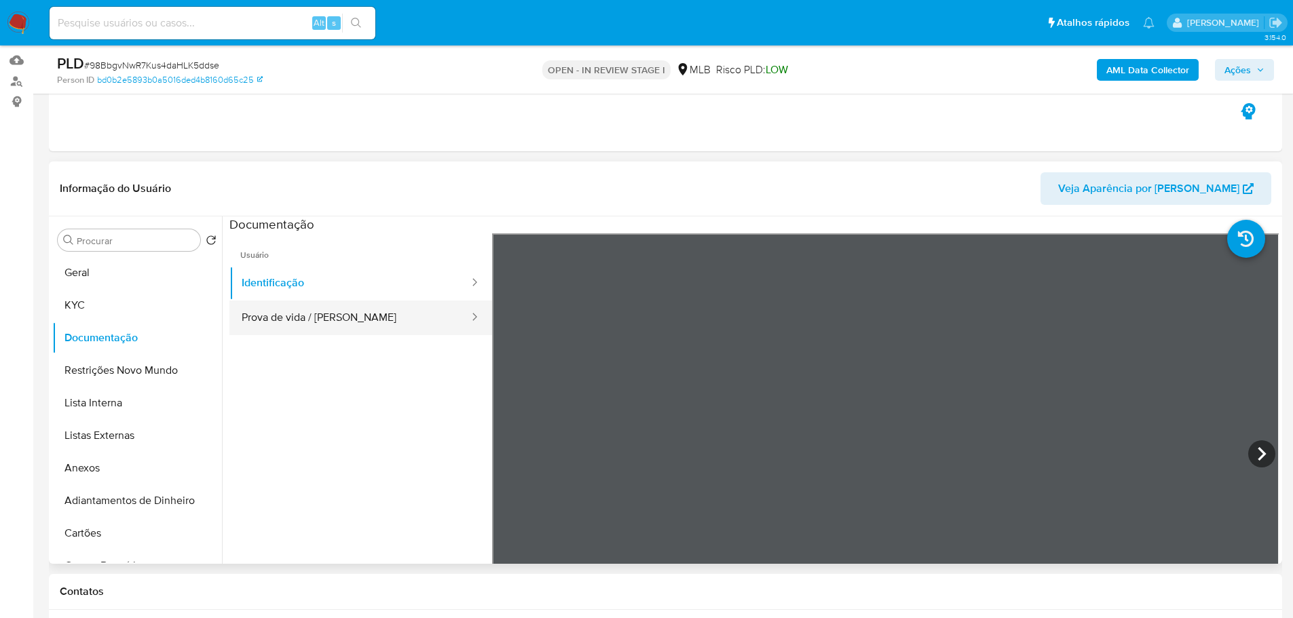
click at [383, 314] on button "Prova de vida / Selfie" at bounding box center [349, 318] width 241 height 35
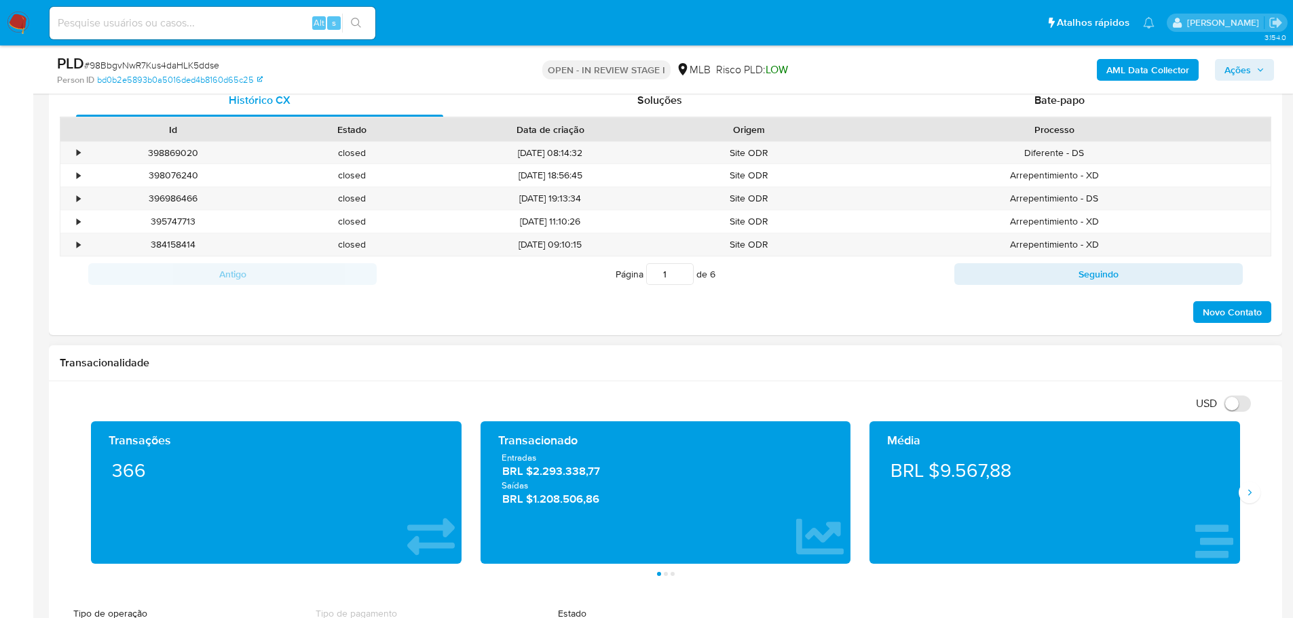
scroll to position [747, 0]
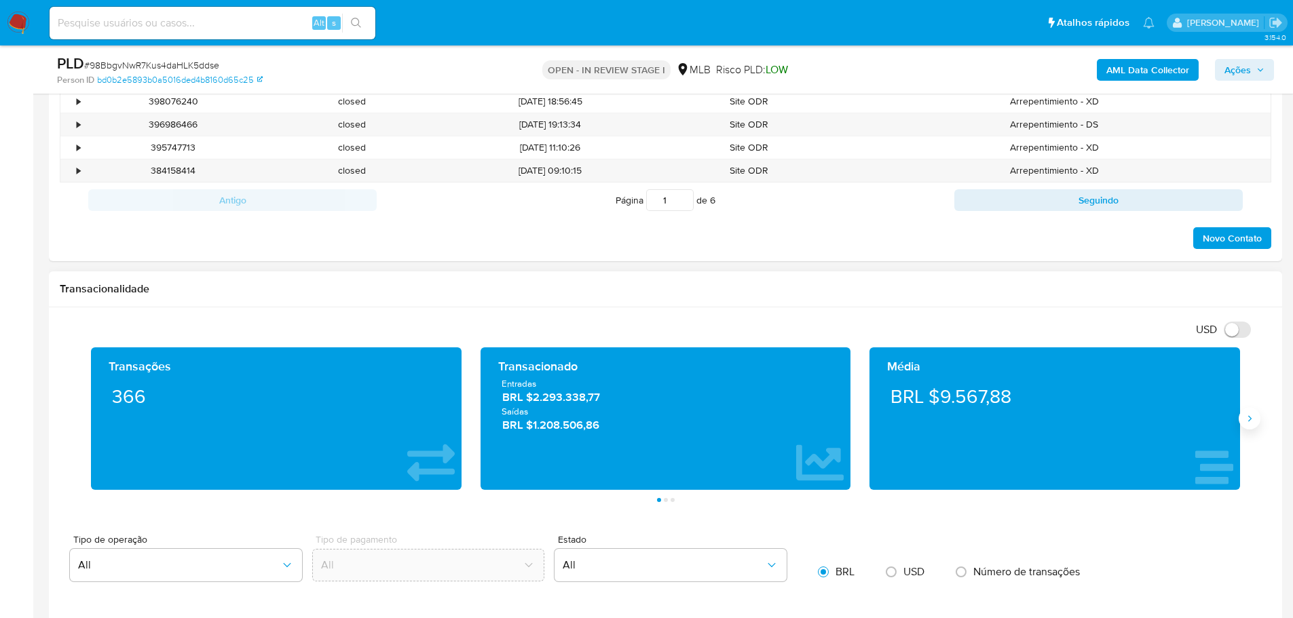
click at [1243, 426] on button "Siguiente" at bounding box center [1250, 419] width 22 height 22
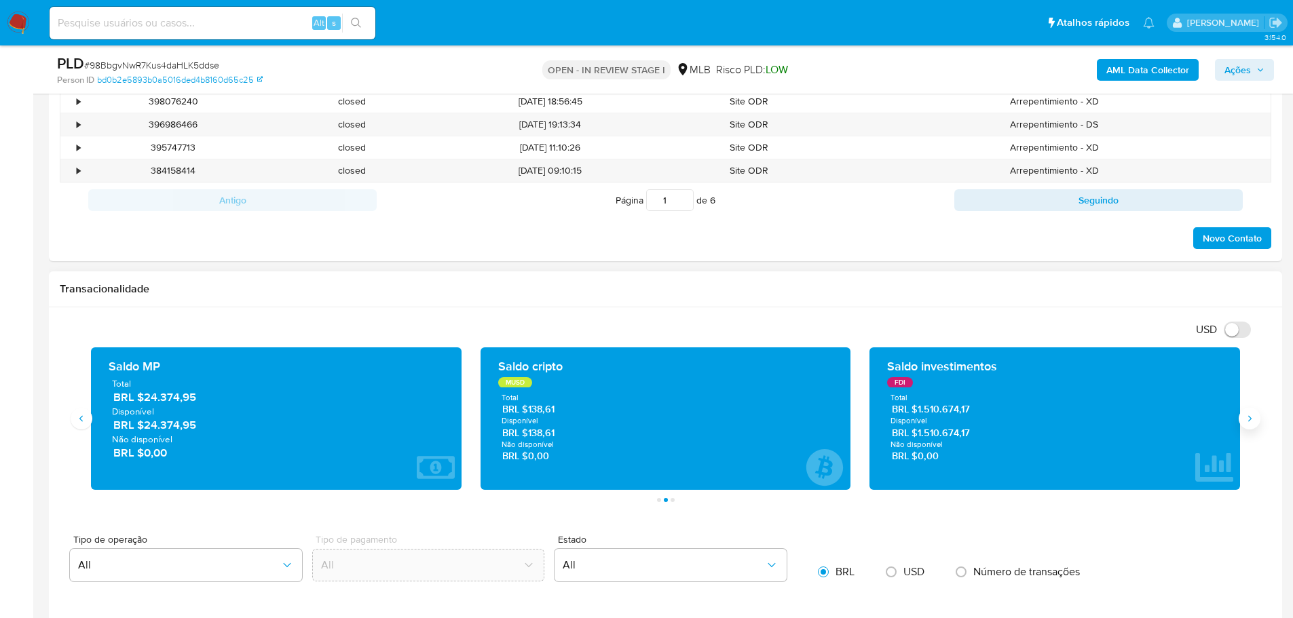
click at [1246, 425] on button "Siguiente" at bounding box center [1250, 419] width 22 height 22
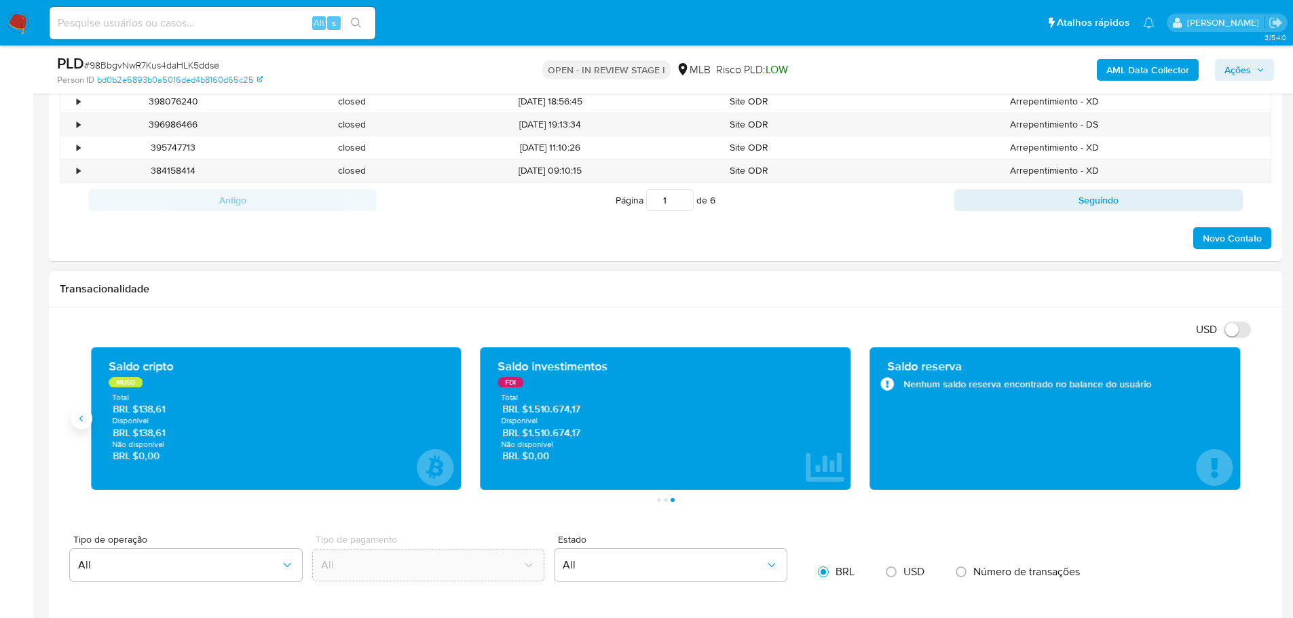
click at [75, 419] on button "Anterior" at bounding box center [82, 419] width 22 height 22
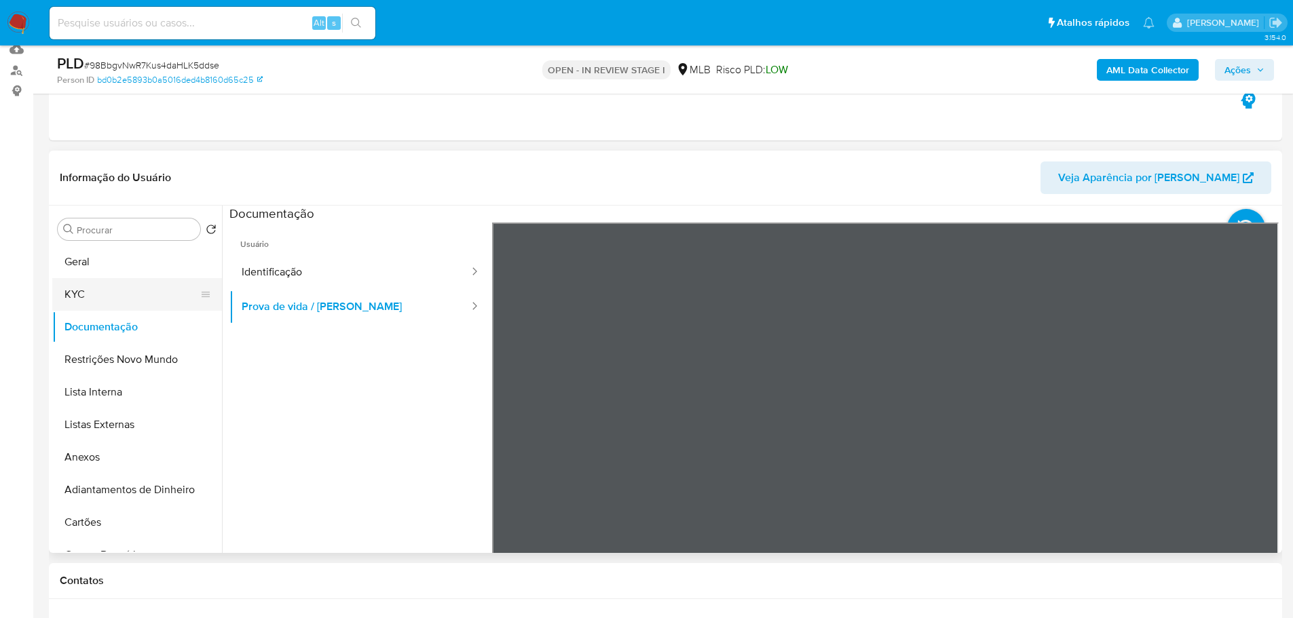
scroll to position [136, 0]
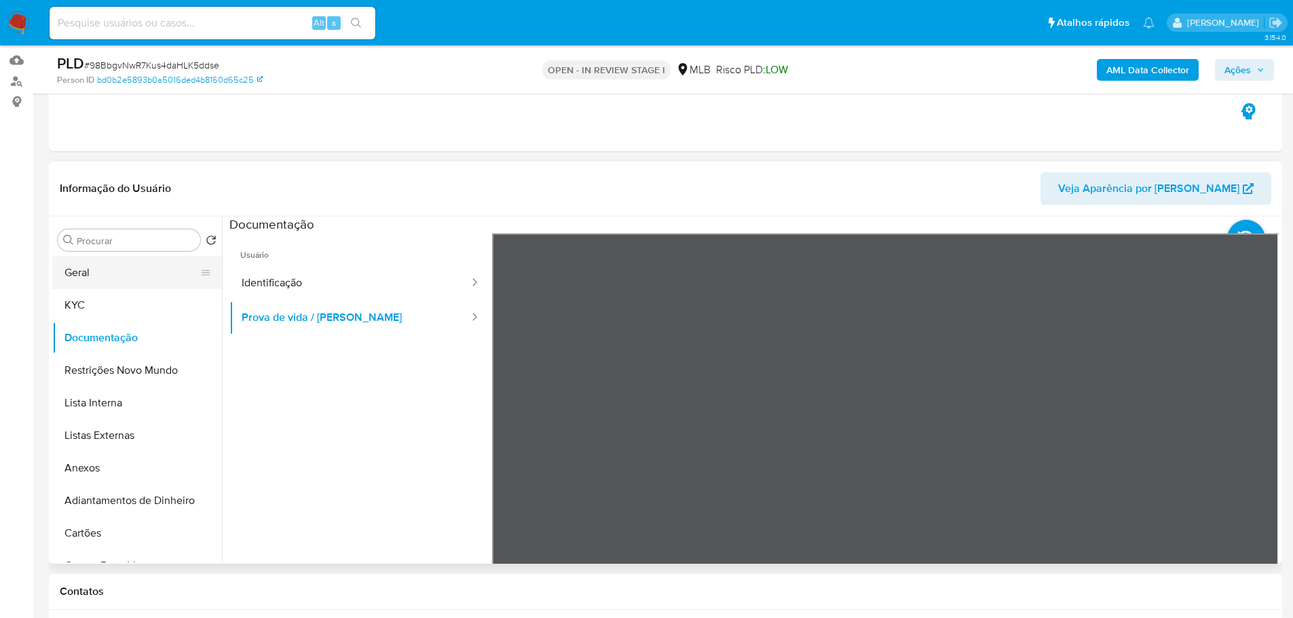
click at [94, 275] on button "Geral" at bounding box center [131, 273] width 159 height 33
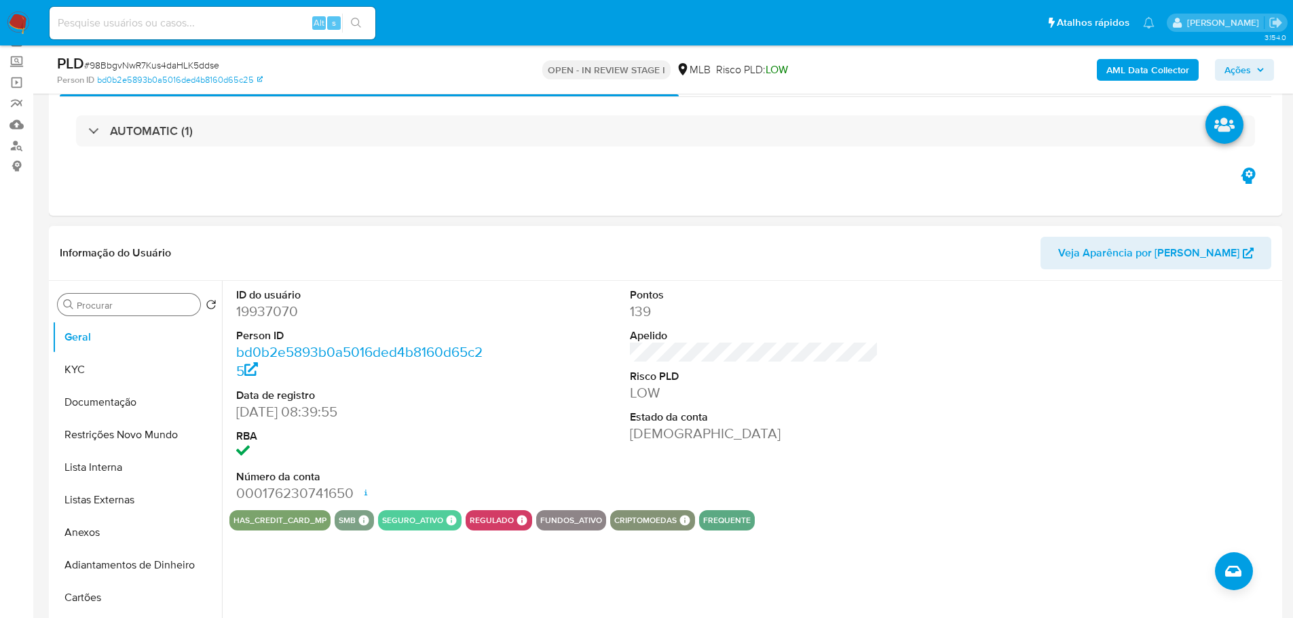
scroll to position [0, 0]
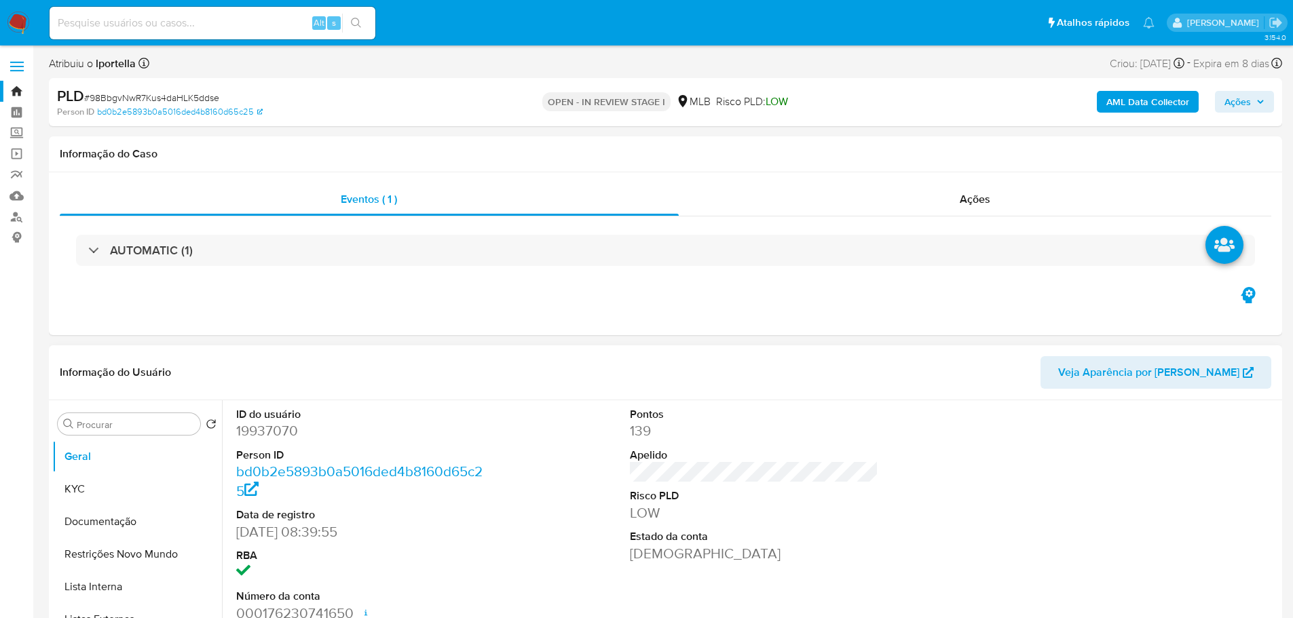
drag, startPoint x: 104, startPoint y: 491, endPoint x: 261, endPoint y: 362, distance: 203.0
click at [104, 491] on button "KYC" at bounding box center [137, 489] width 170 height 33
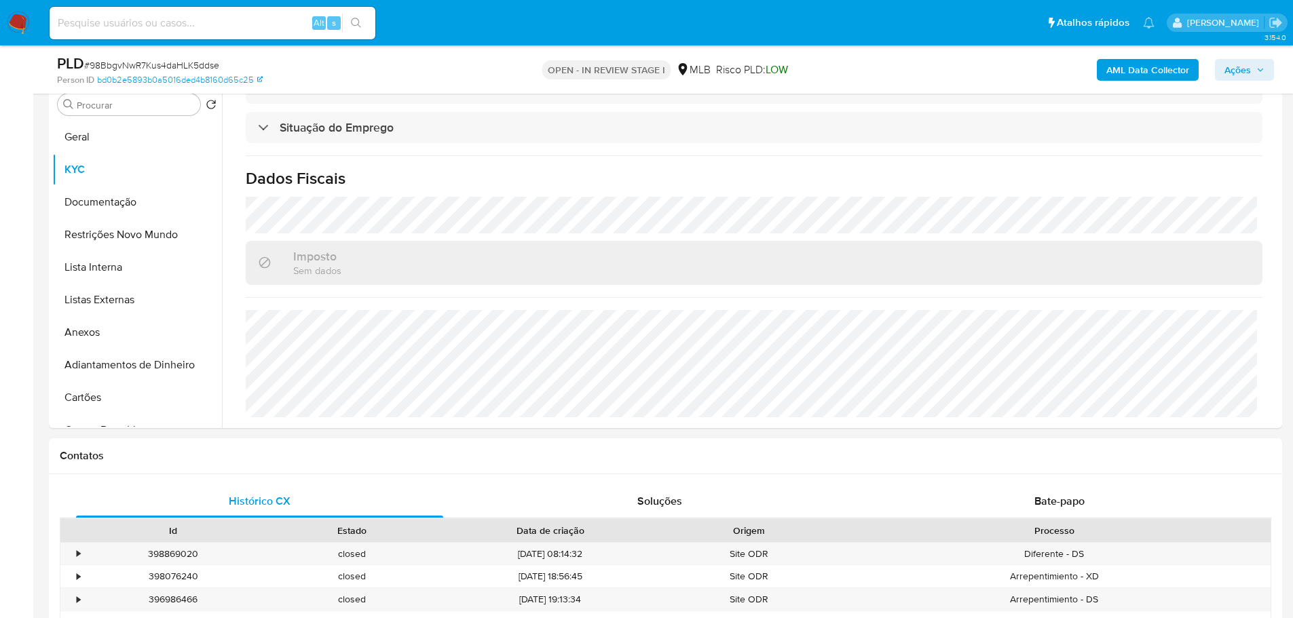
scroll to position [565, 0]
drag, startPoint x: 97, startPoint y: 199, endPoint x: 105, endPoint y: 199, distance: 8.1
click at [97, 199] on button "Documentação" at bounding box center [131, 202] width 159 height 33
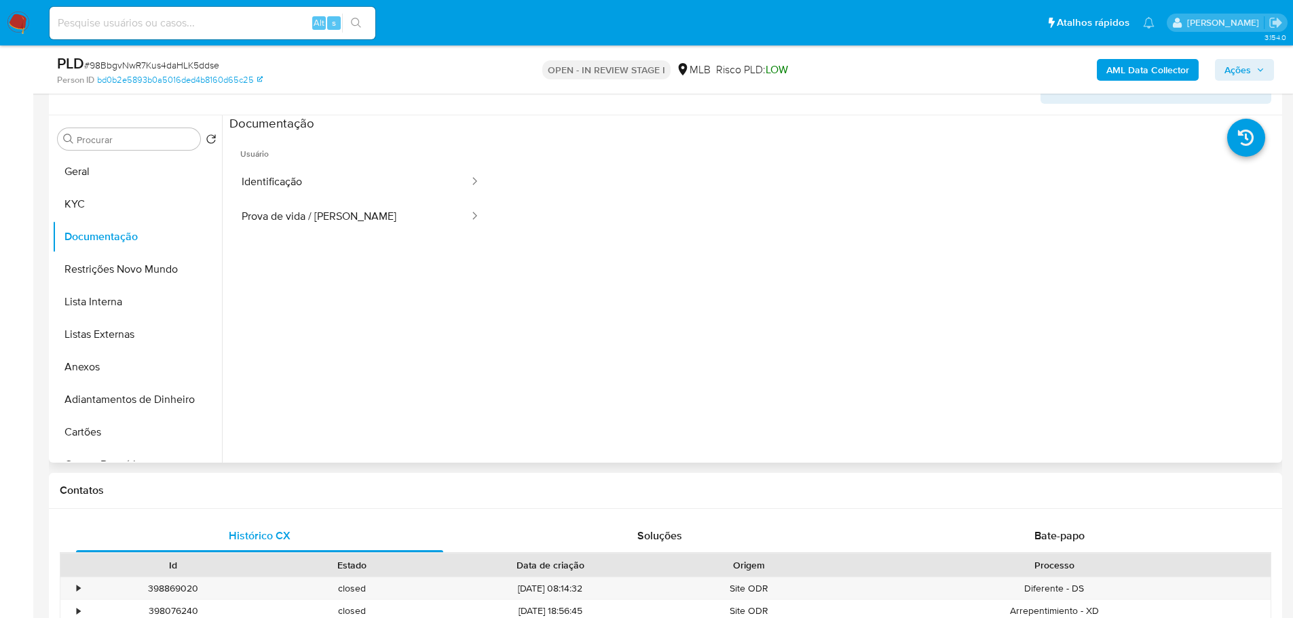
scroll to position [204, 0]
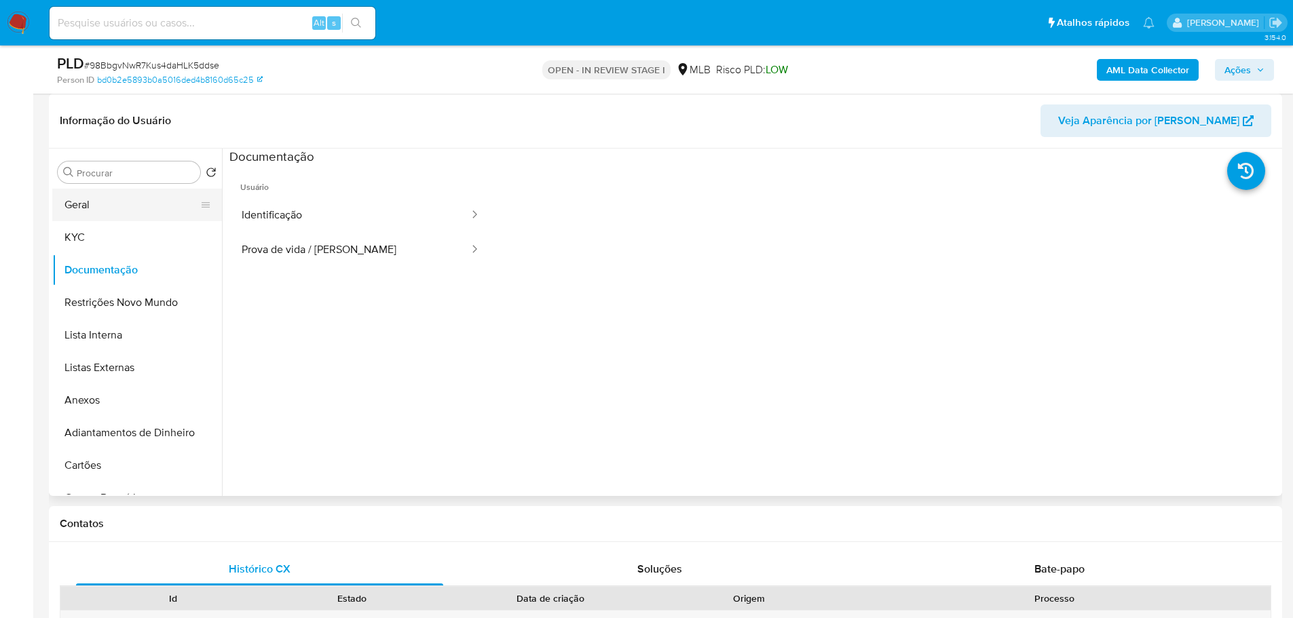
drag, startPoint x: 99, startPoint y: 198, endPoint x: 181, endPoint y: 207, distance: 82.6
click at [101, 199] on button "Geral" at bounding box center [131, 205] width 159 height 33
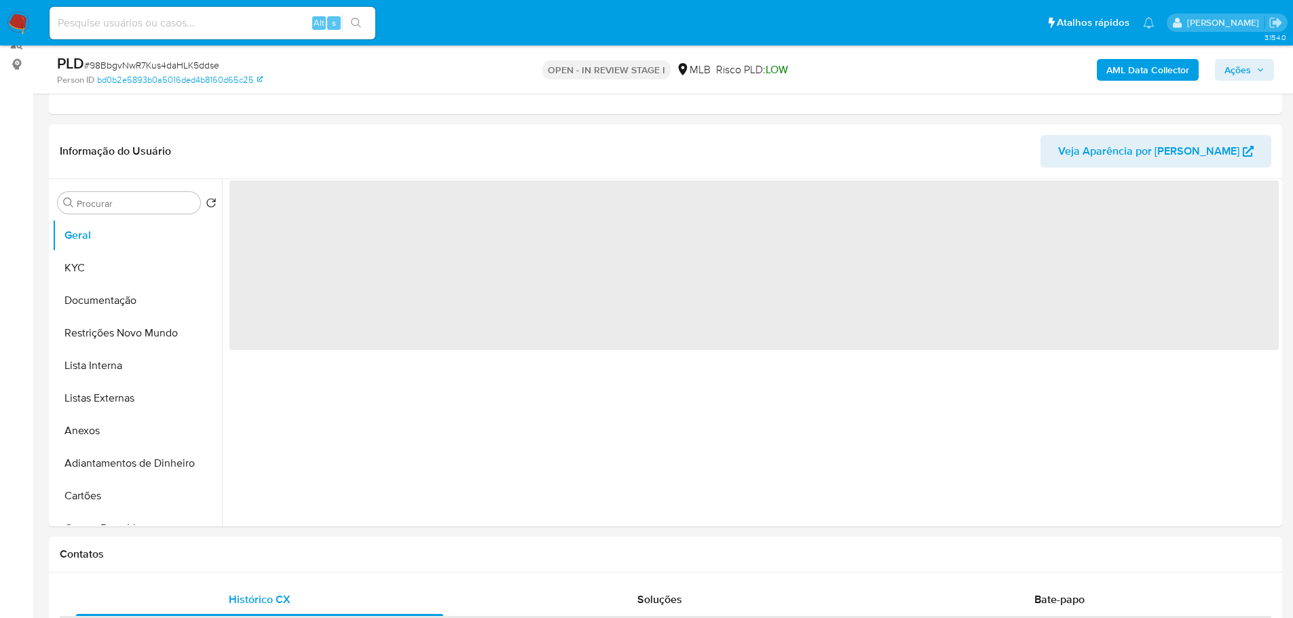
scroll to position [170, 0]
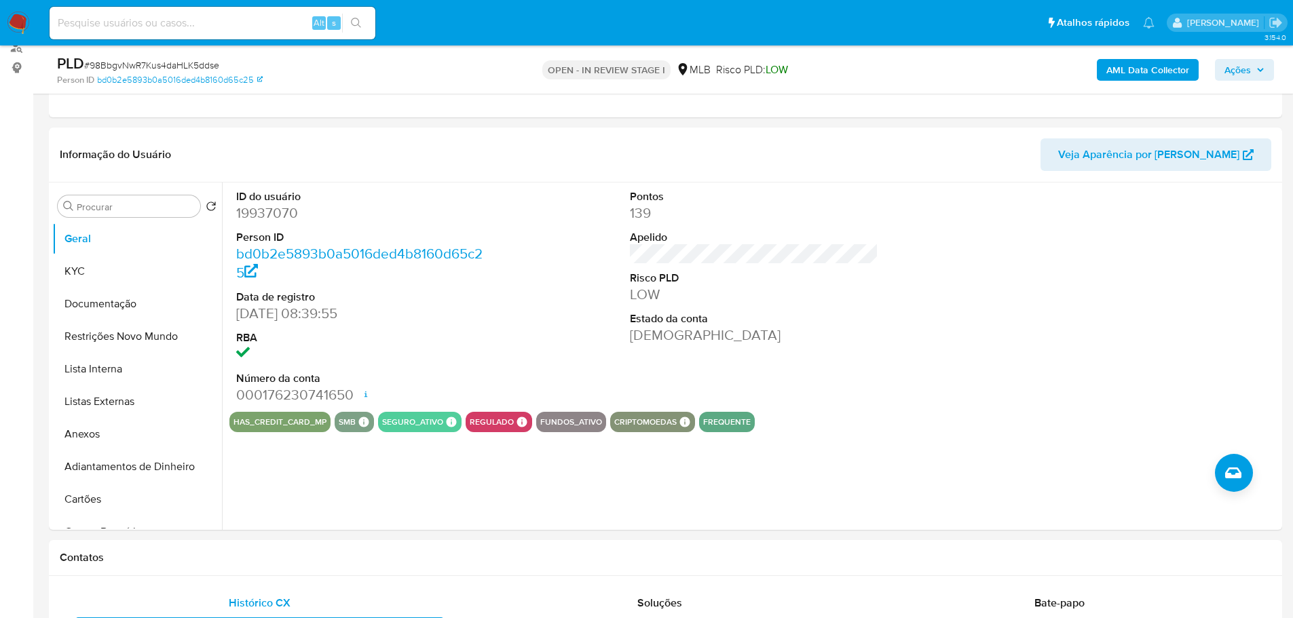
click at [321, 554] on h1 "Contatos" at bounding box center [665, 558] width 1211 height 14
click at [116, 271] on button "KYC" at bounding box center [131, 271] width 159 height 33
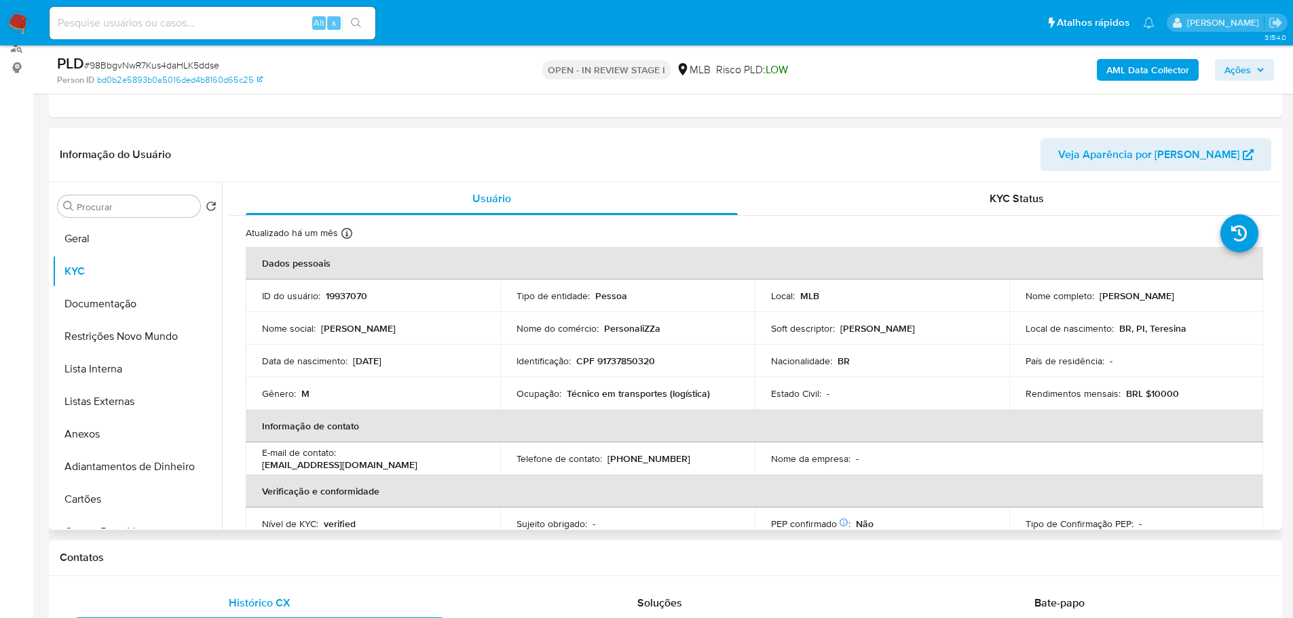
scroll to position [5, 0]
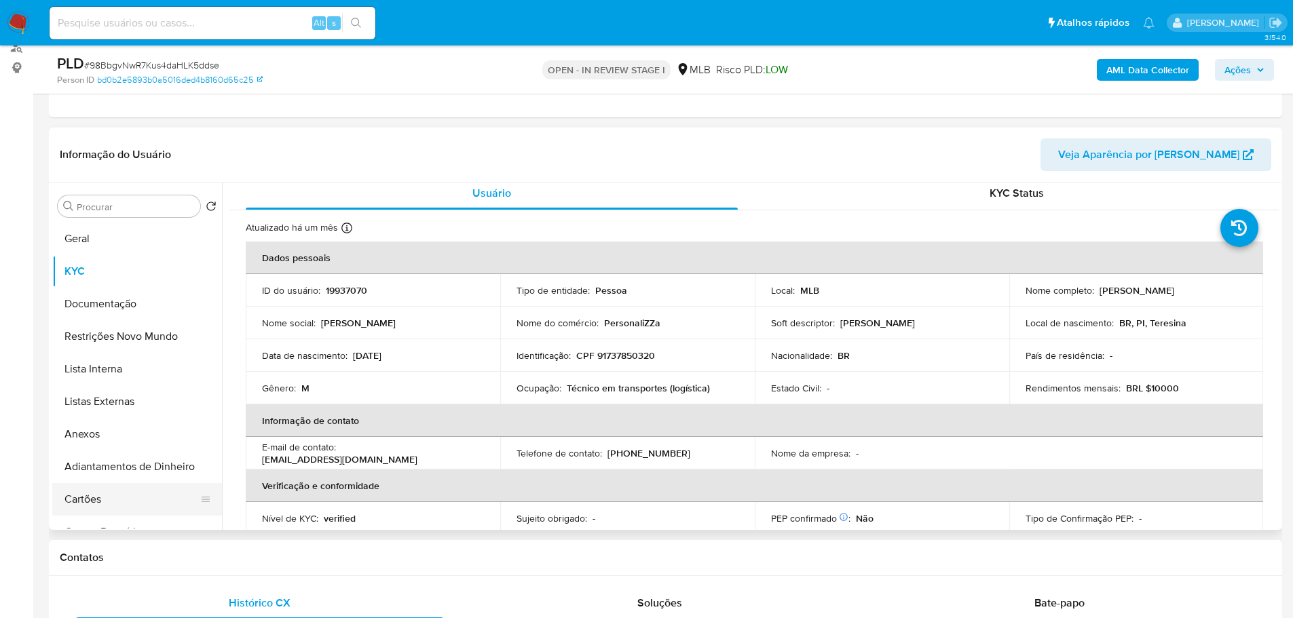
drag, startPoint x: 252, startPoint y: 569, endPoint x: 214, endPoint y: 486, distance: 90.8
click at [246, 558] on div "Contatos" at bounding box center [665, 558] width 1233 height 36
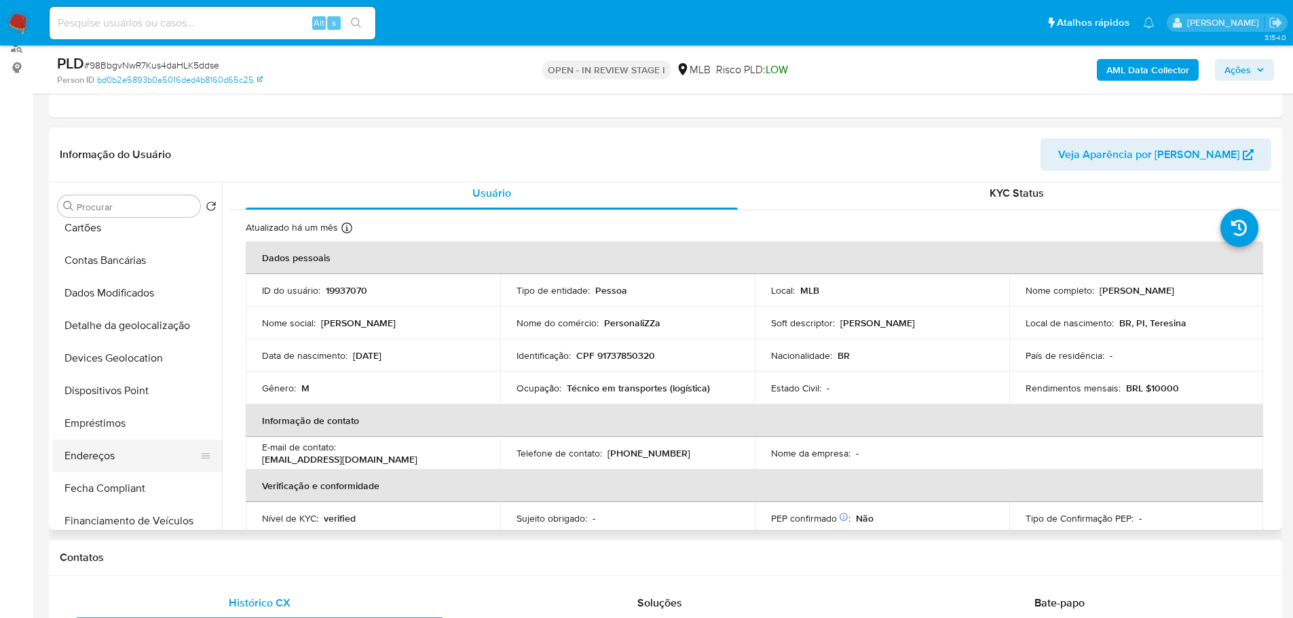
click at [119, 450] on button "Endereços" at bounding box center [131, 456] width 159 height 33
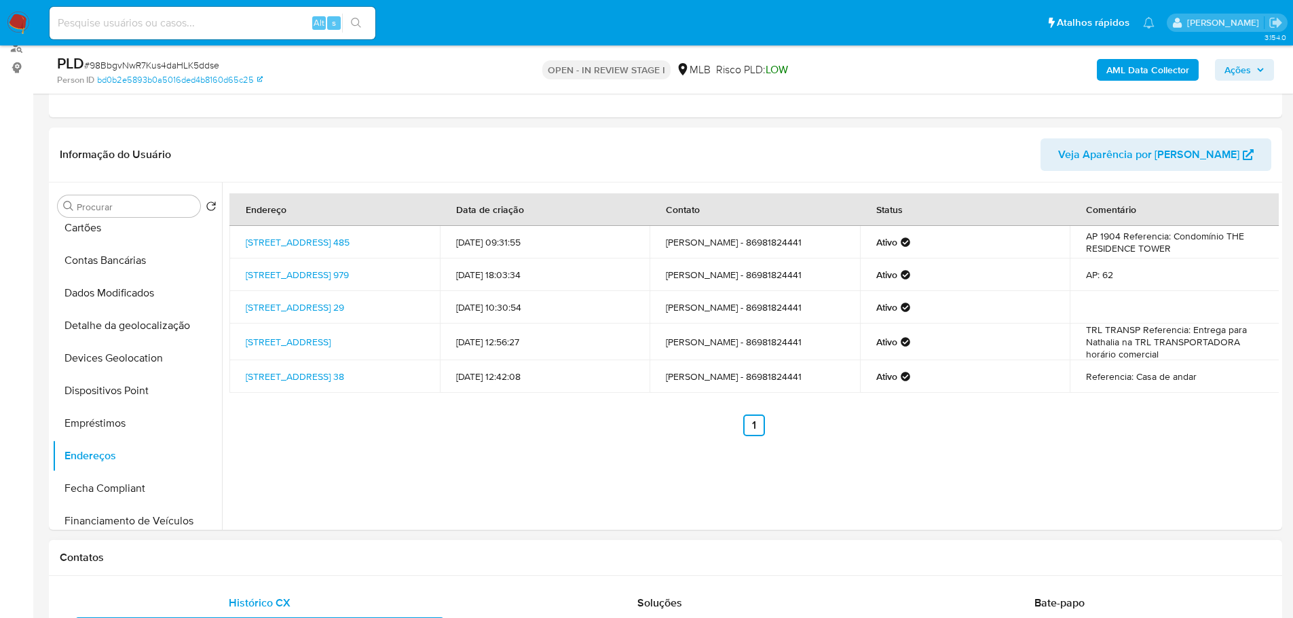
drag, startPoint x: 317, startPoint y: 580, endPoint x: 306, endPoint y: 574, distance: 12.8
click at [128, 320] on button "Detalhe da geolocalização" at bounding box center [131, 325] width 159 height 33
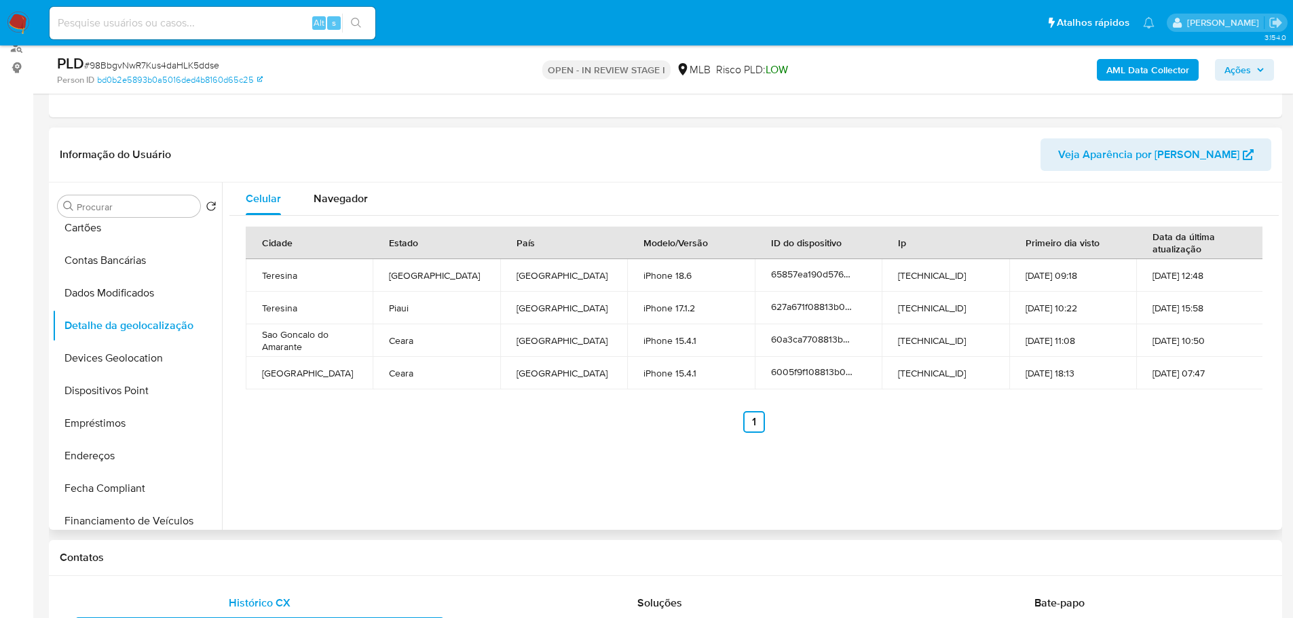
drag, startPoint x: 431, startPoint y: 559, endPoint x: 302, endPoint y: 457, distance: 164.7
click at [425, 559] on h1 "Contatos" at bounding box center [665, 558] width 1211 height 14
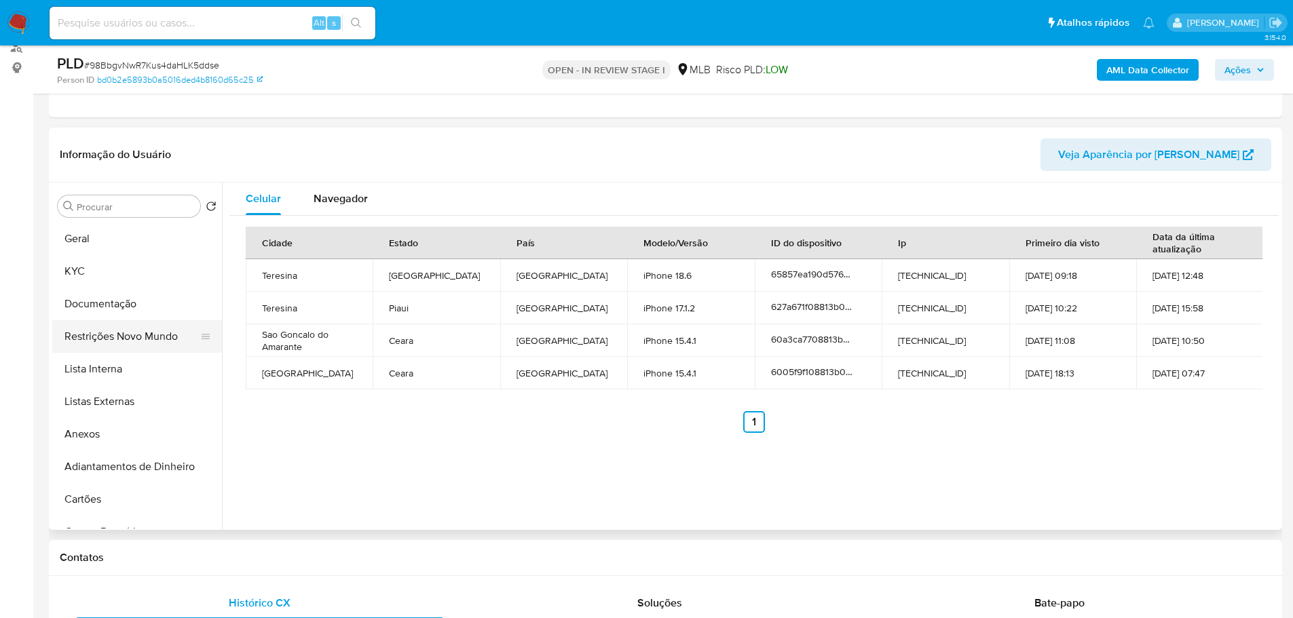
click at [142, 329] on button "Restrições Novo Mundo" at bounding box center [131, 336] width 159 height 33
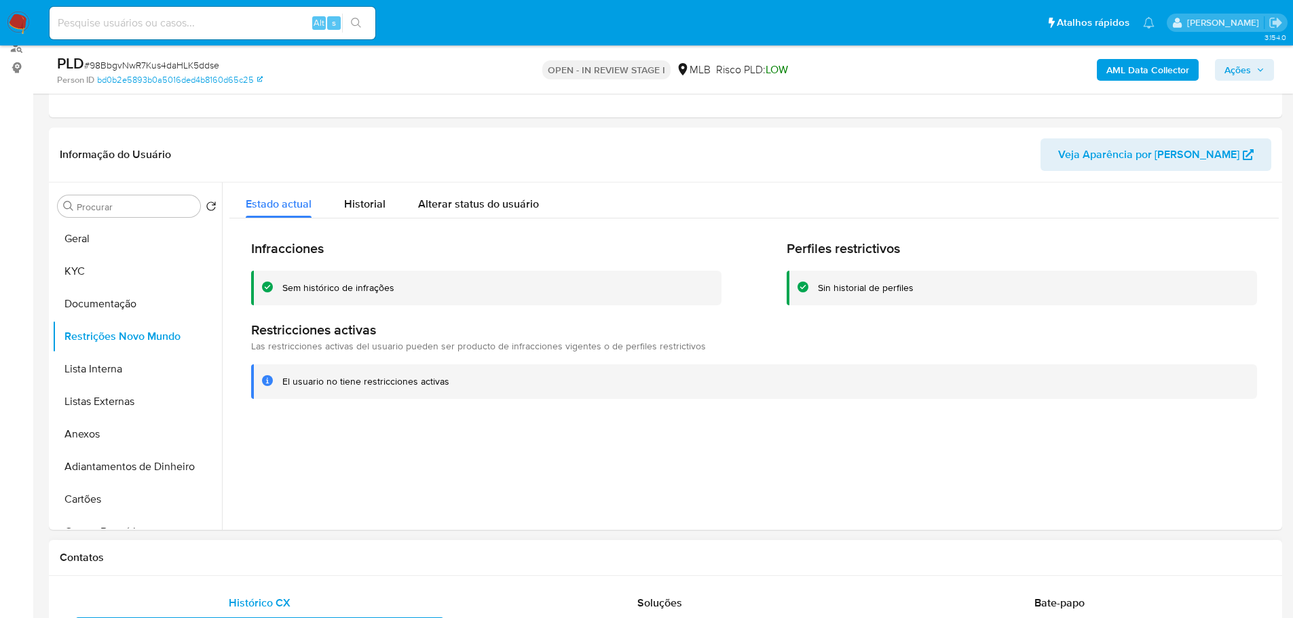
drag, startPoint x: 411, startPoint y: 588, endPoint x: 388, endPoint y: 574, distance: 27.1
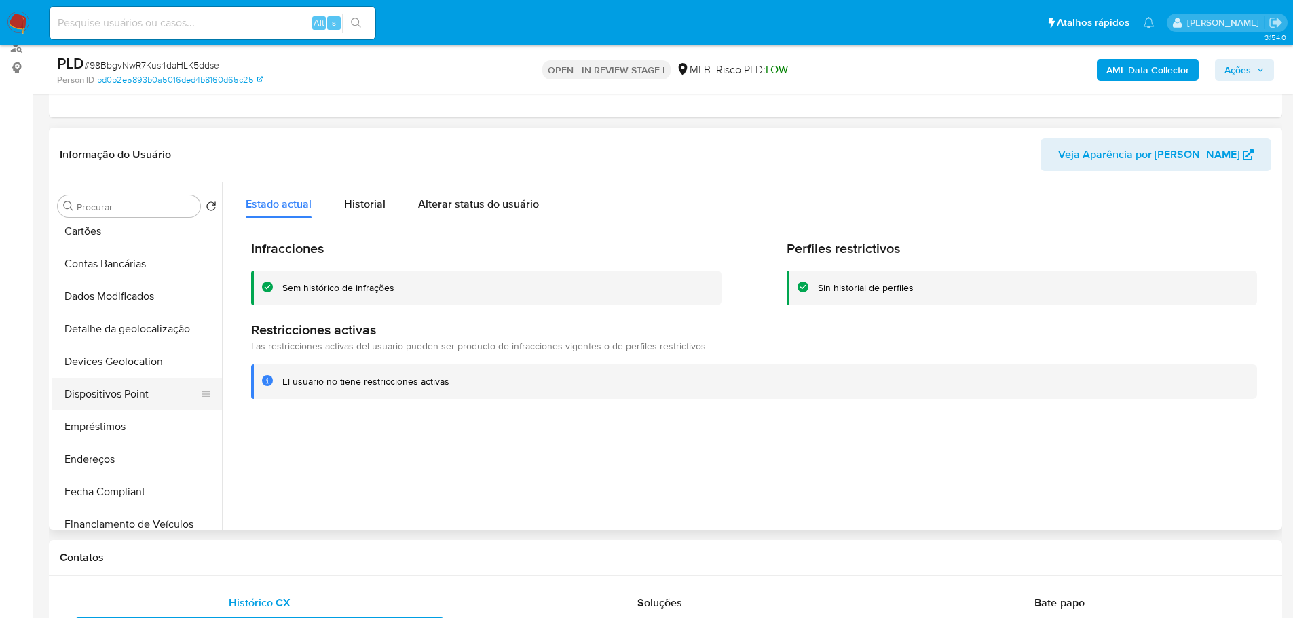
scroll to position [271, 0]
drag, startPoint x: 125, startPoint y: 395, endPoint x: 7, endPoint y: 396, distance: 117.4
click at [124, 395] on button "Dispositivos Point" at bounding box center [137, 391] width 170 height 33
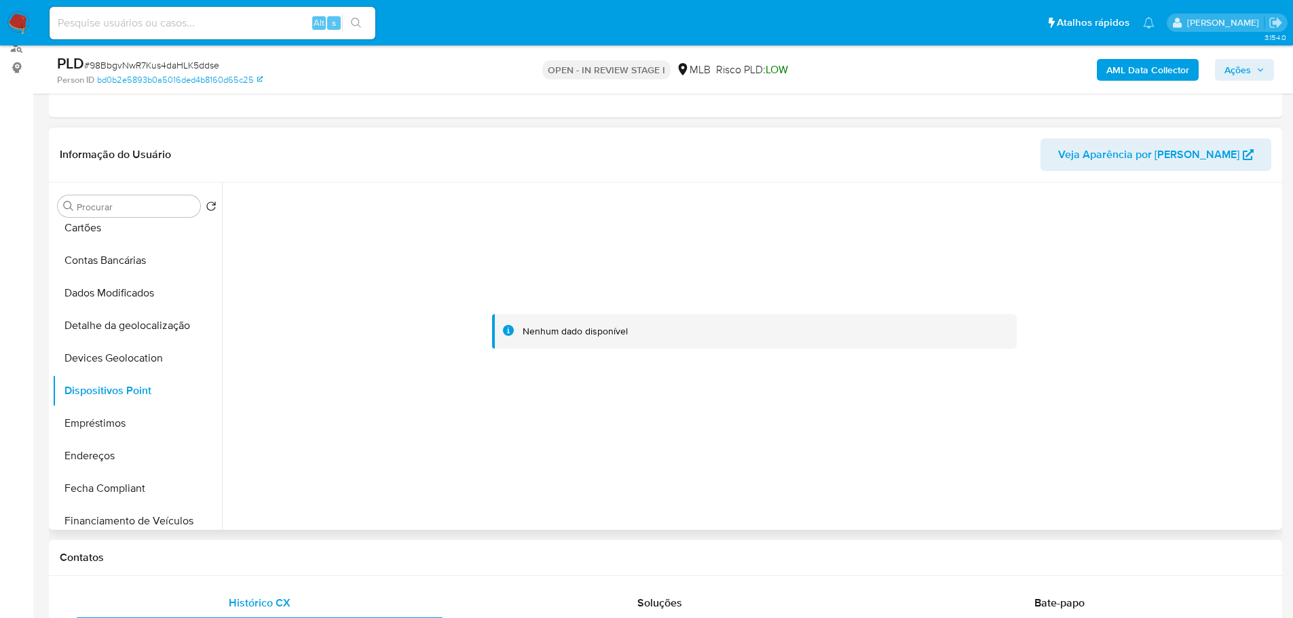
click at [1023, 497] on div at bounding box center [750, 356] width 1057 height 347
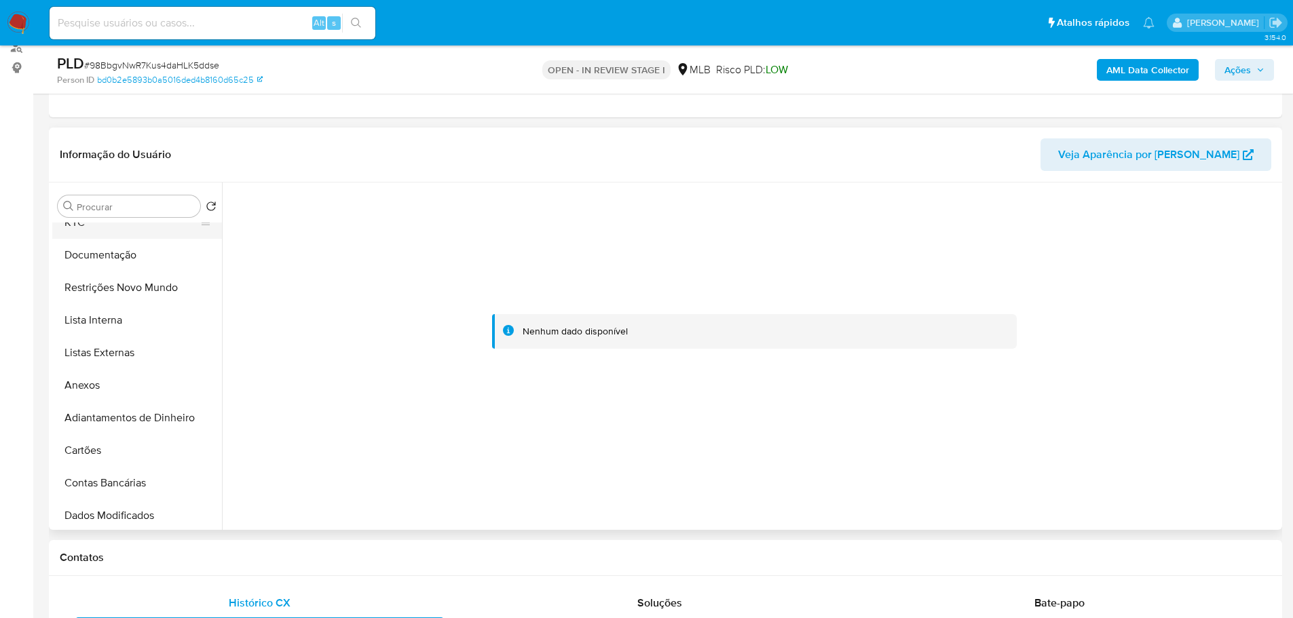
scroll to position [0, 0]
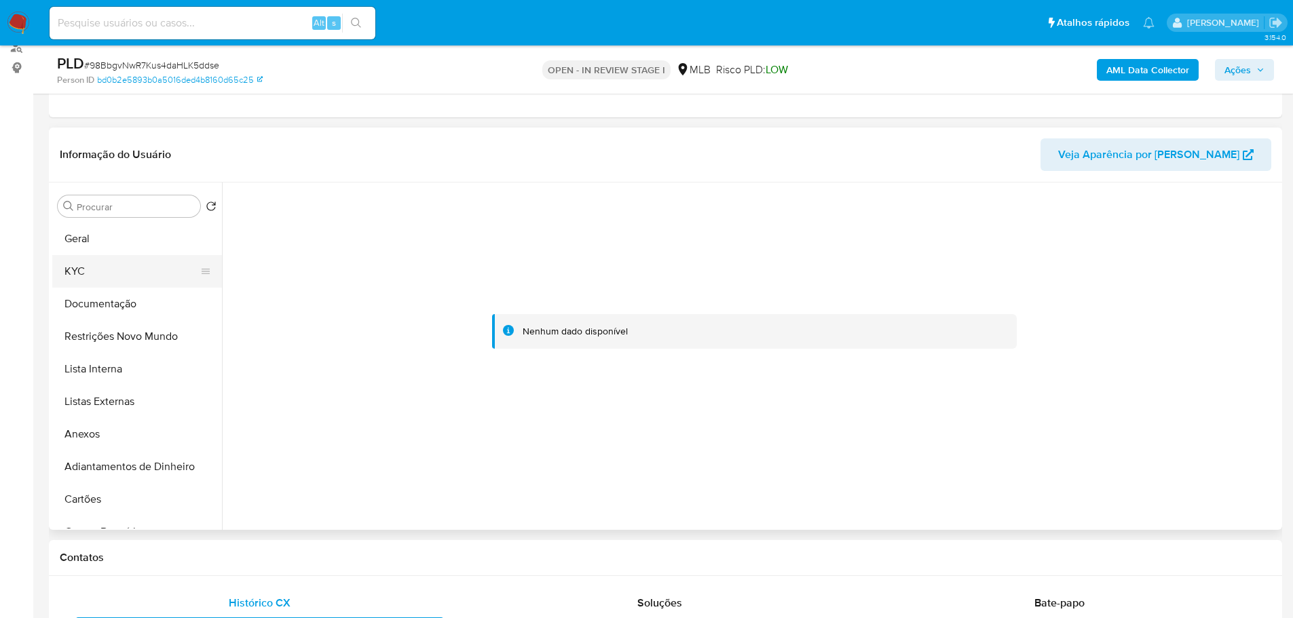
click at [92, 269] on button "KYC" at bounding box center [131, 271] width 159 height 33
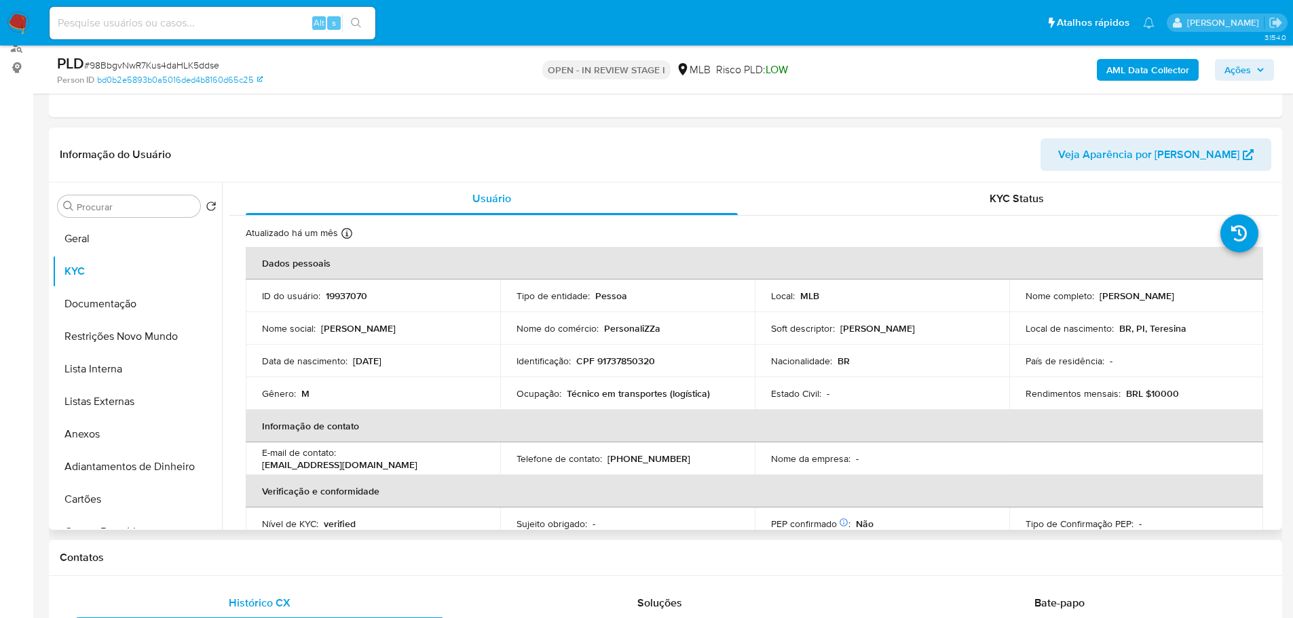
click at [627, 369] on td "Identificação : CPF 91737850320" at bounding box center [627, 361] width 255 height 33
click at [624, 362] on p "CPF 91737850320" at bounding box center [615, 361] width 79 height 12
copy p "91737850320"
drag, startPoint x: 113, startPoint y: 306, endPoint x: 176, endPoint y: 305, distance: 63.1
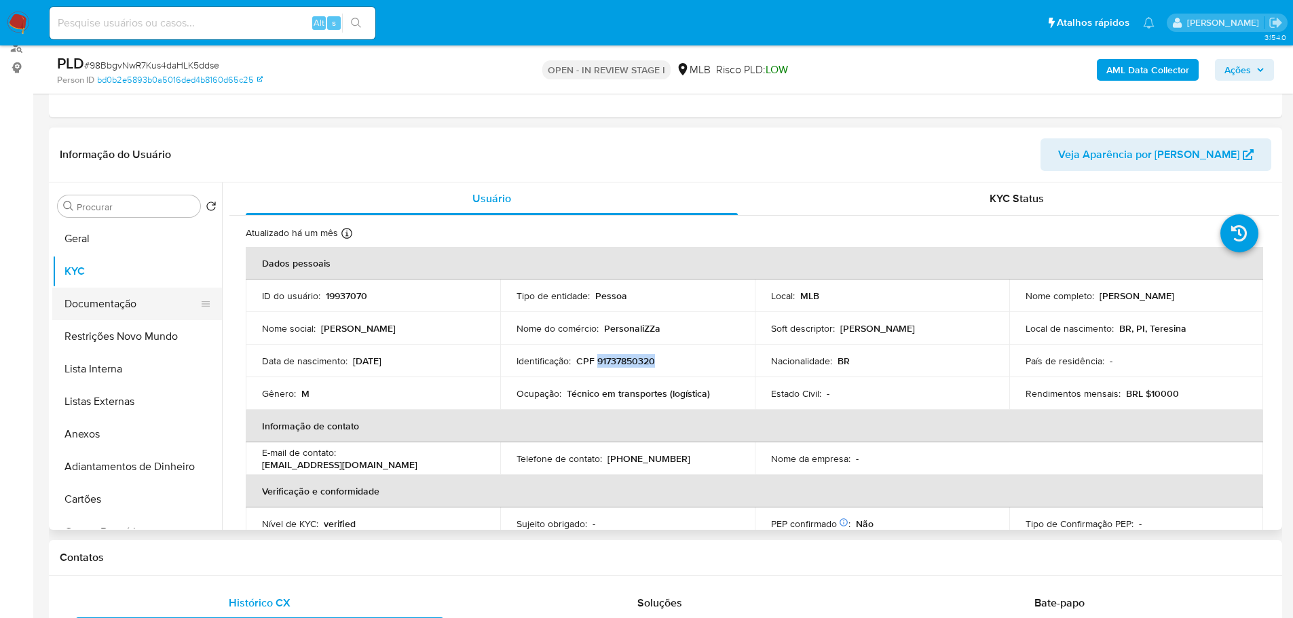
click at [113, 306] on button "Documentação" at bounding box center [131, 304] width 159 height 33
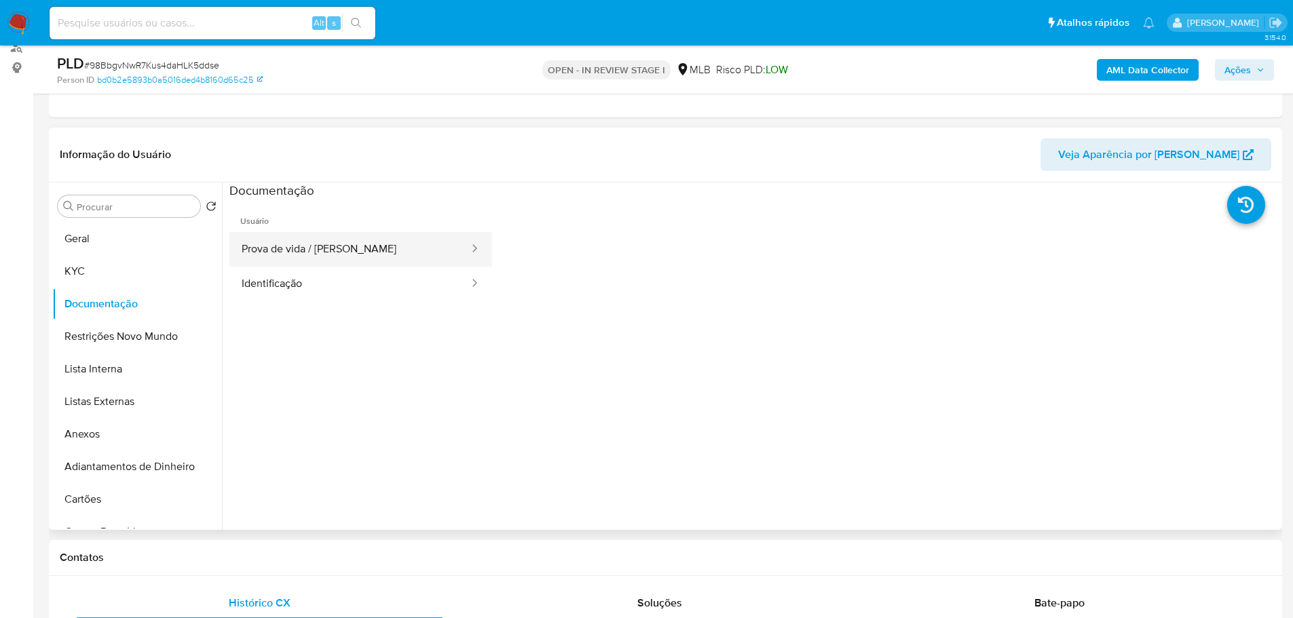
click at [355, 242] on button "Prova de vida / Selfie" at bounding box center [349, 249] width 241 height 35
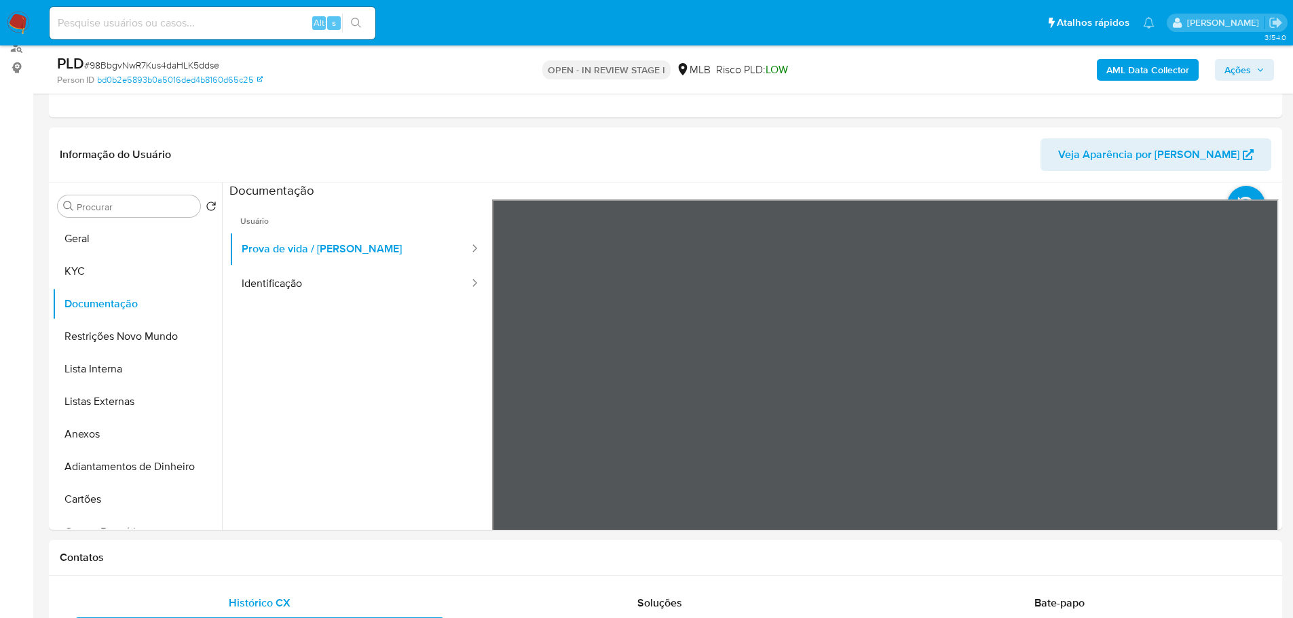
click at [1227, 63] on span "Ações" at bounding box center [1237, 70] width 26 height 22
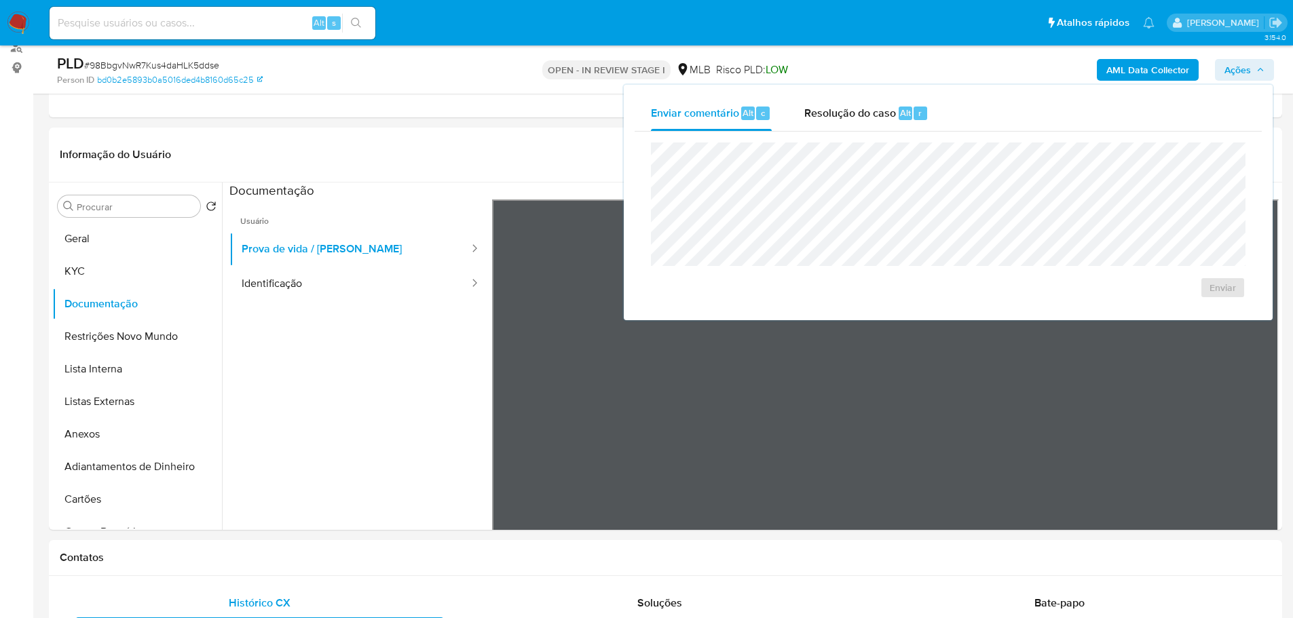
drag, startPoint x: 898, startPoint y: 109, endPoint x: 852, endPoint y: 137, distance: 54.2
click at [891, 109] on div "Resolução do caso Alt r" at bounding box center [866, 113] width 124 height 35
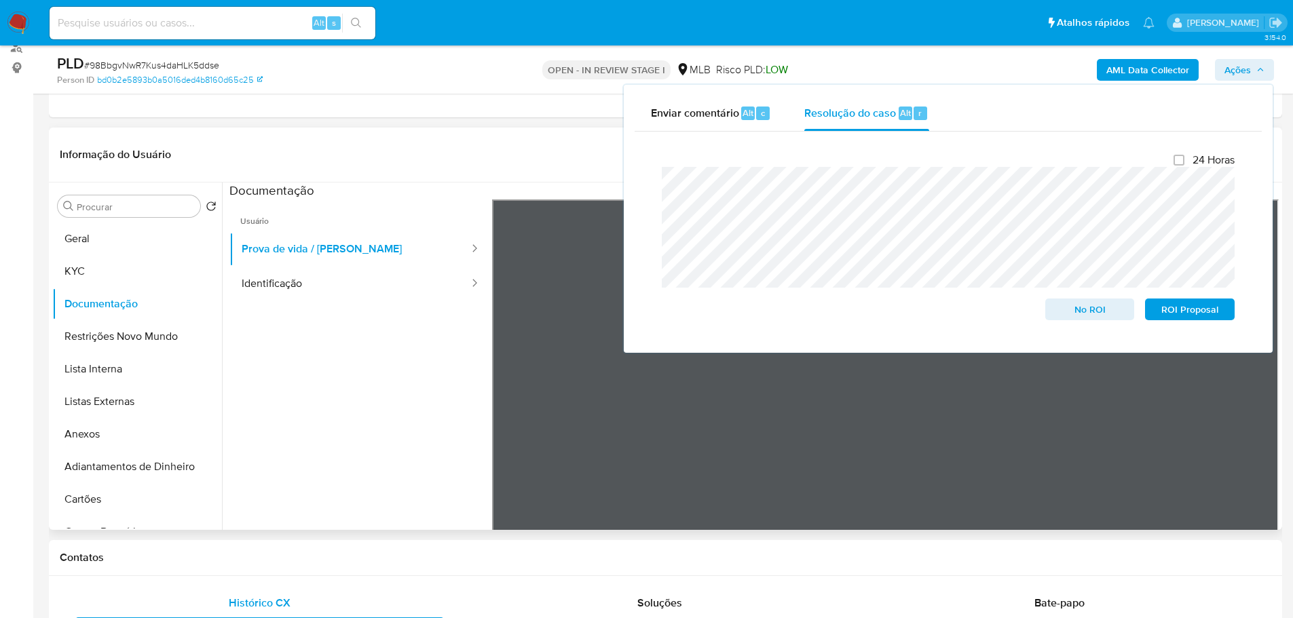
click at [105, 220] on div "Procurar Retornar ao pedido padrão Geral KYC Documentação Restrições Novo Mundo…" at bounding box center [137, 357] width 170 height 345
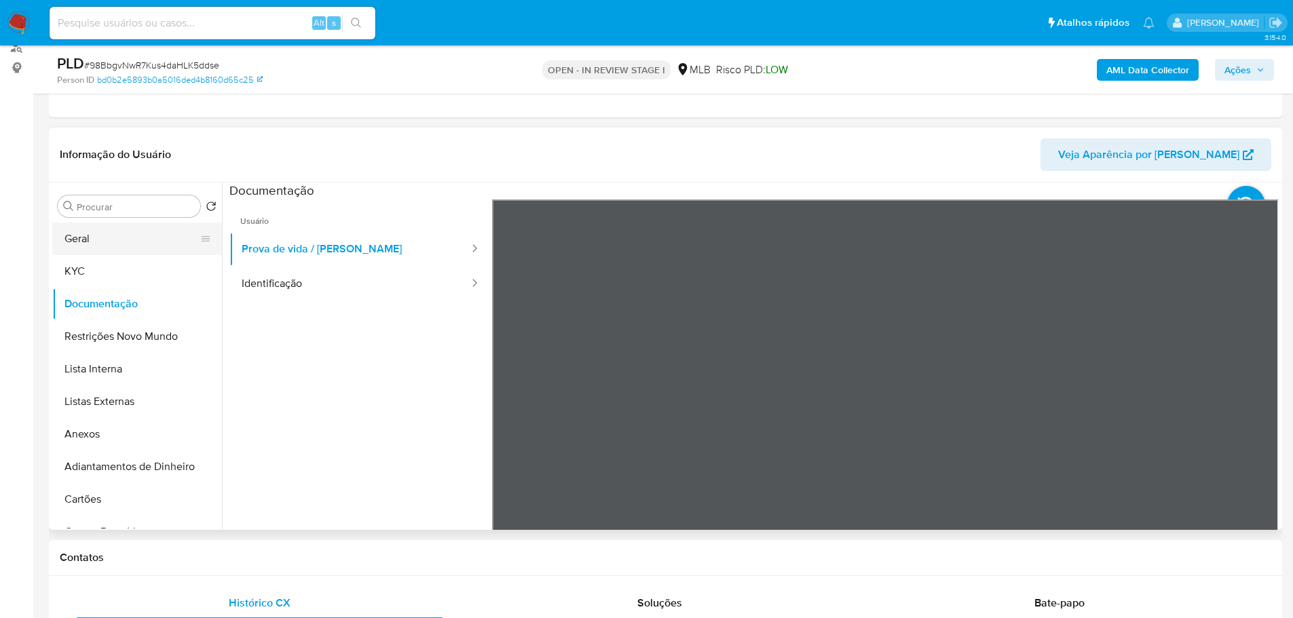
click at [108, 229] on button "Geral" at bounding box center [131, 239] width 159 height 33
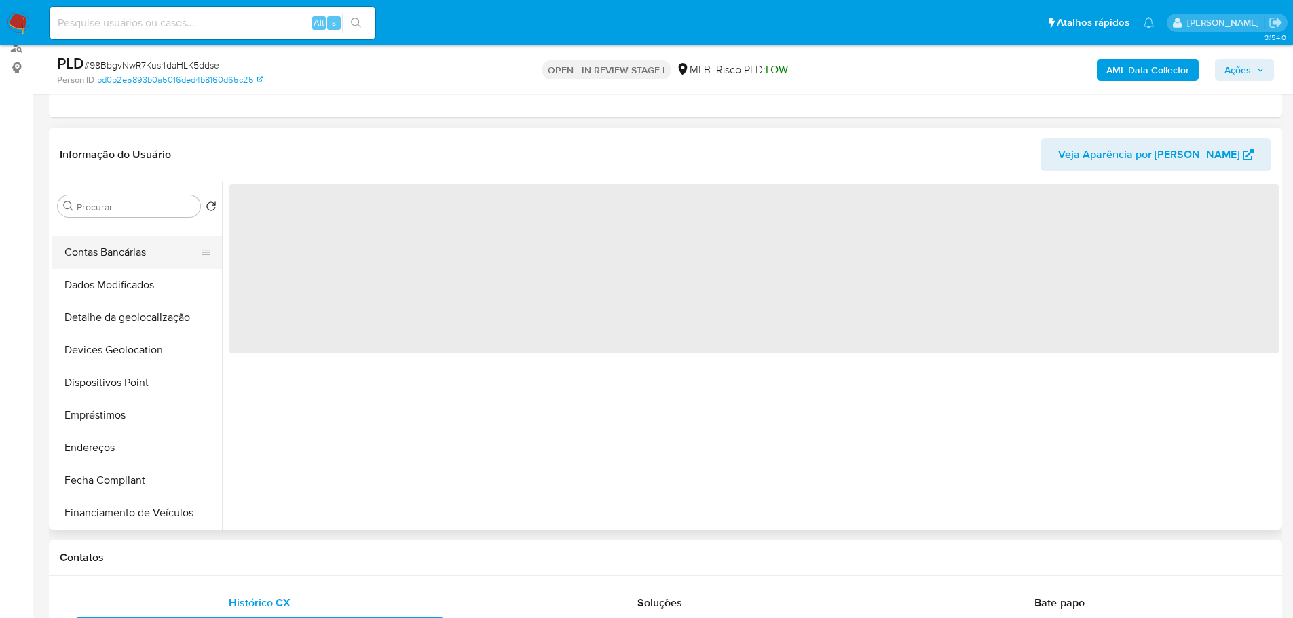
scroll to position [407, 0]
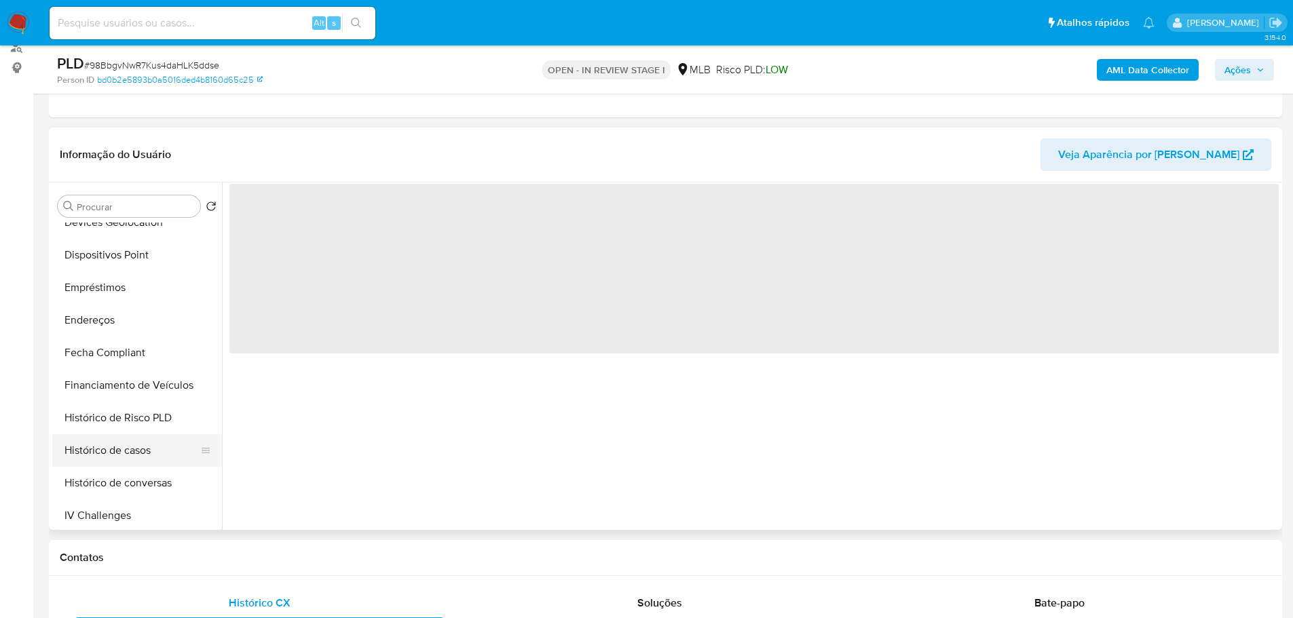
click at [143, 449] on button "Histórico de casos" at bounding box center [131, 450] width 159 height 33
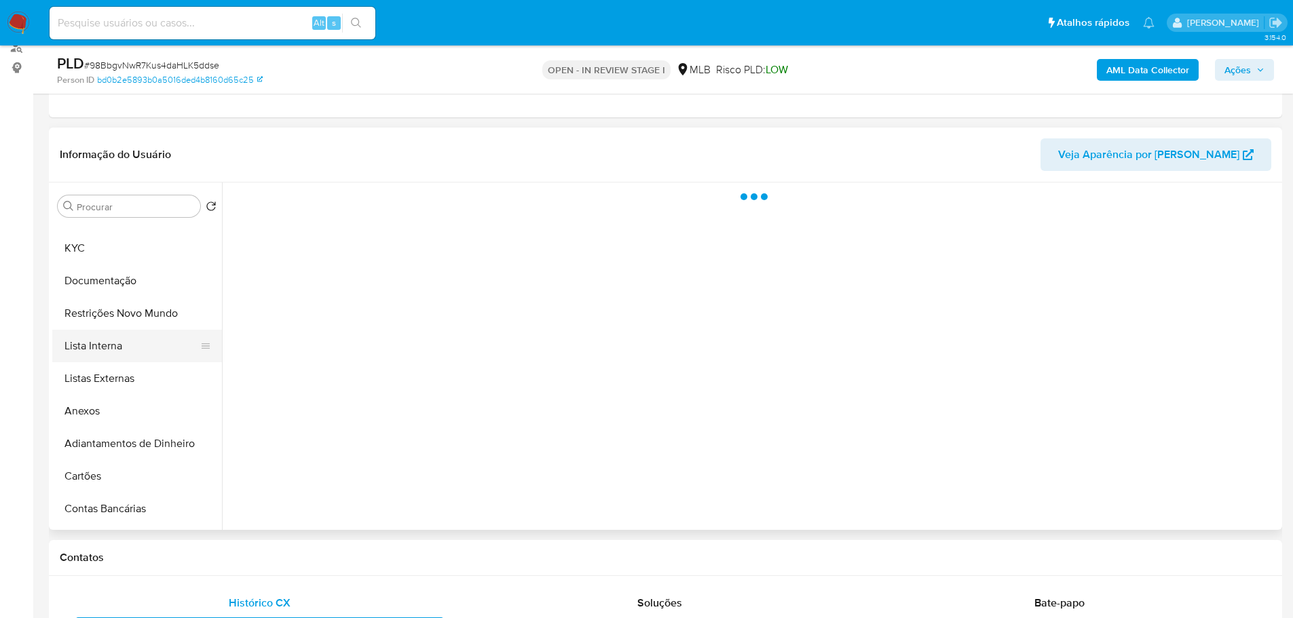
scroll to position [0, 0]
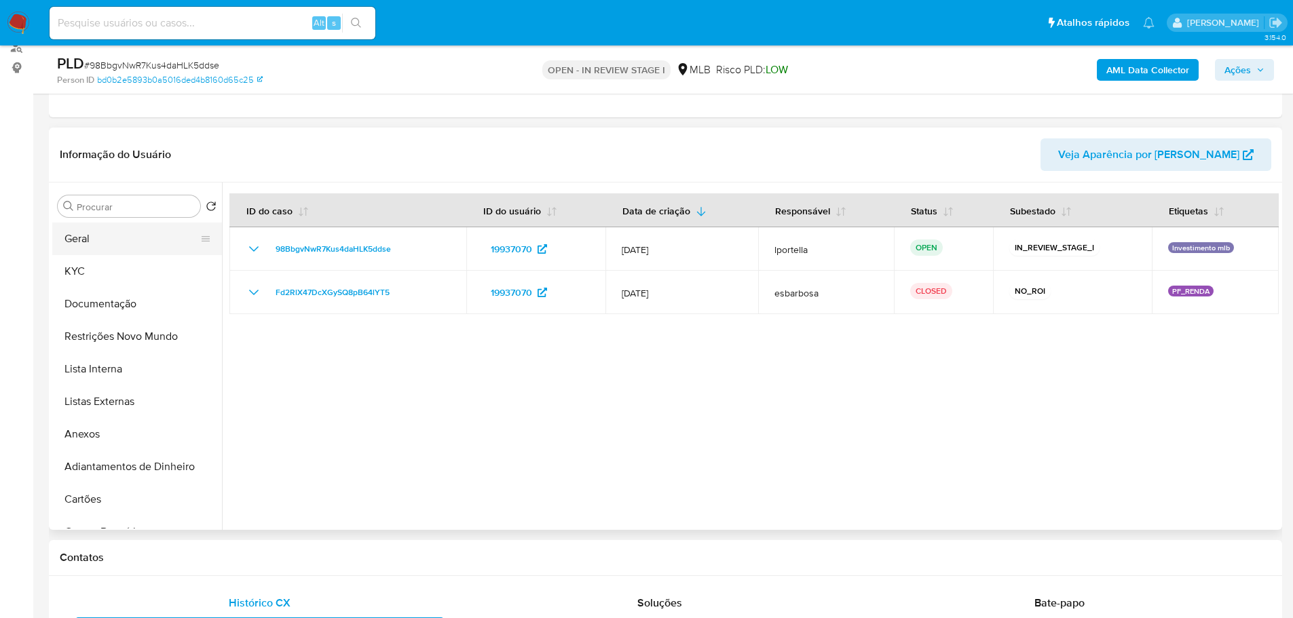
click at [116, 243] on button "Geral" at bounding box center [131, 239] width 159 height 33
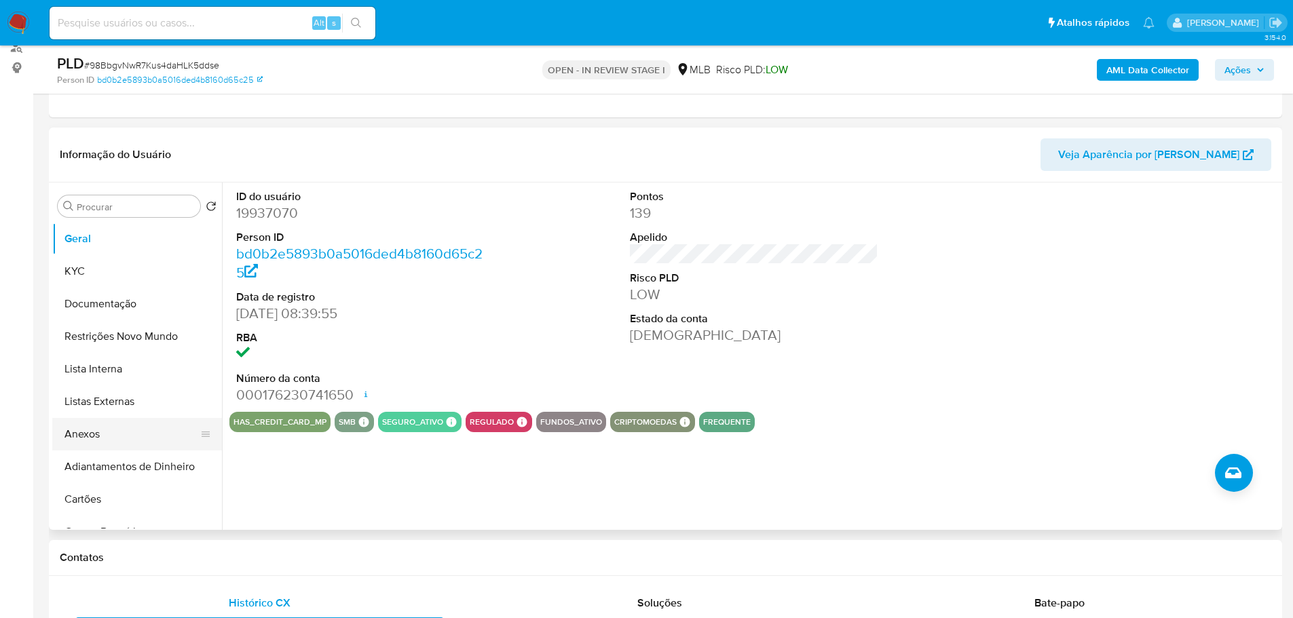
drag, startPoint x: 103, startPoint y: 441, endPoint x: 95, endPoint y: 441, distance: 8.1
click at [103, 441] on button "Anexos" at bounding box center [131, 434] width 159 height 33
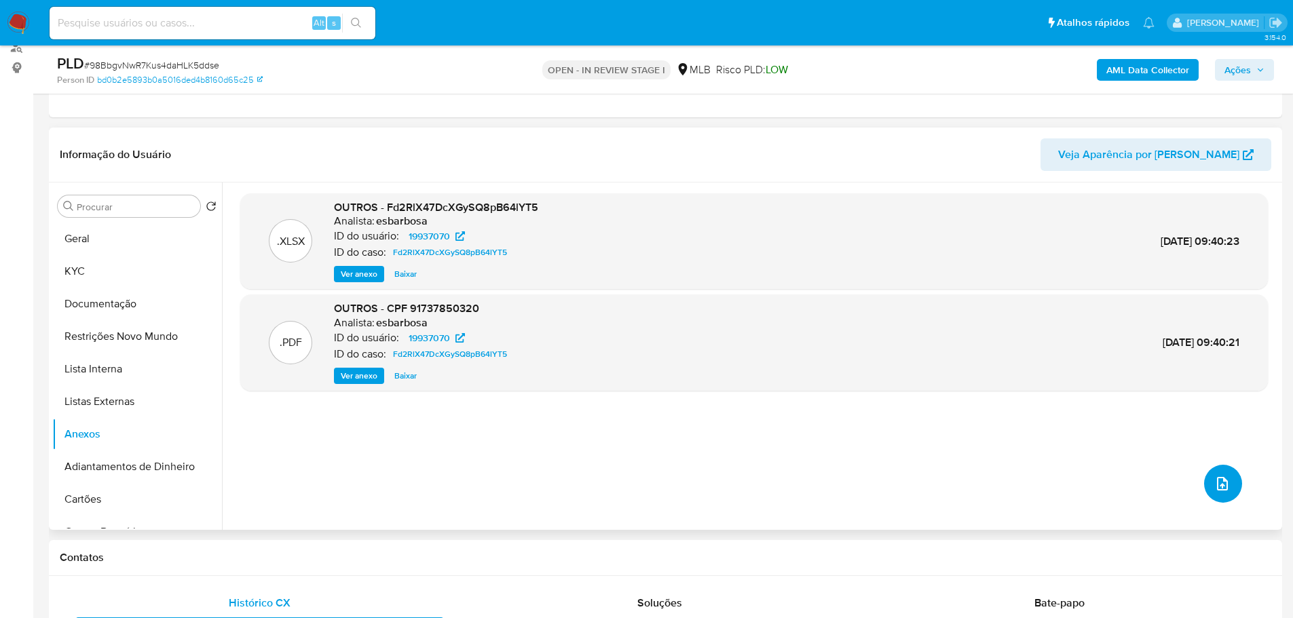
click at [1220, 485] on icon "upload-file" at bounding box center [1222, 484] width 16 height 16
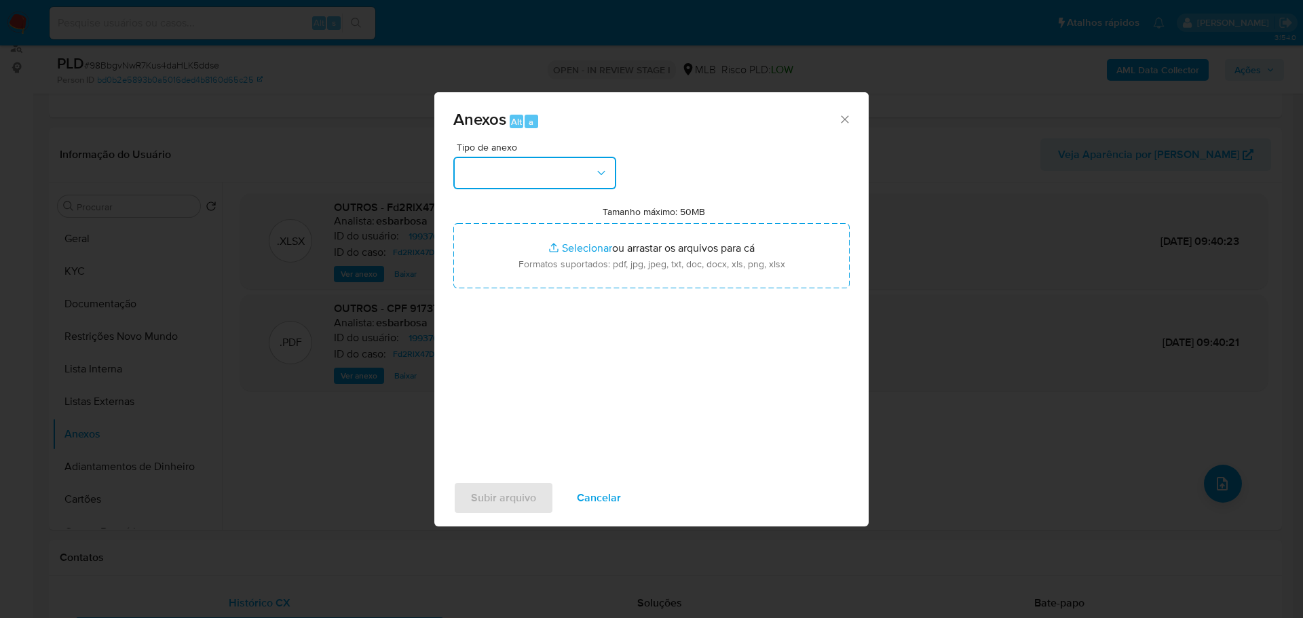
click at [559, 185] on button "button" at bounding box center [534, 173] width 163 height 33
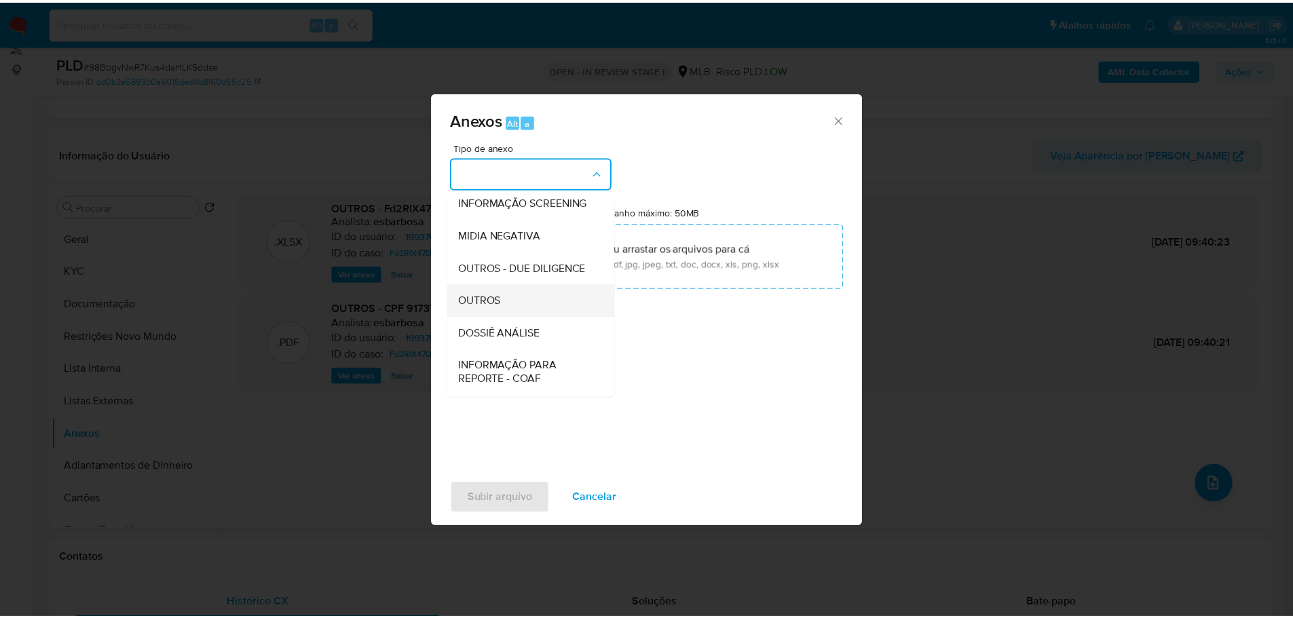
scroll to position [209, 0]
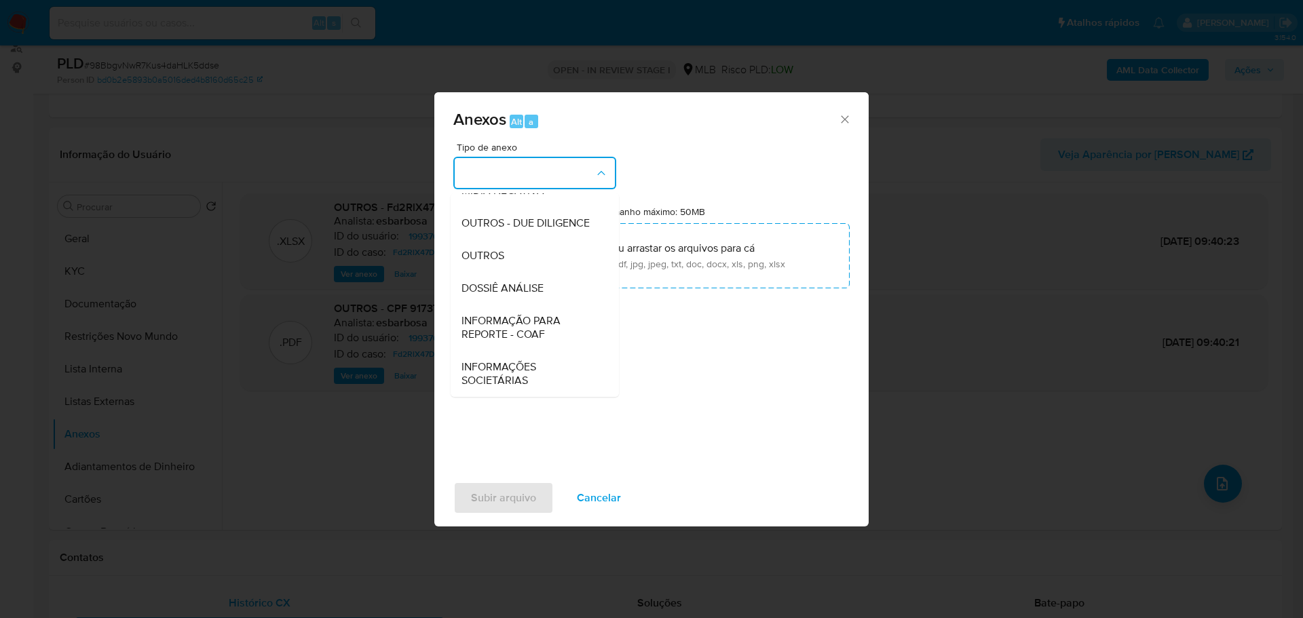
drag, startPoint x: 520, startPoint y: 263, endPoint x: 347, endPoint y: 261, distance: 172.4
click at [519, 263] on div "OUTROS" at bounding box center [531, 256] width 138 height 33
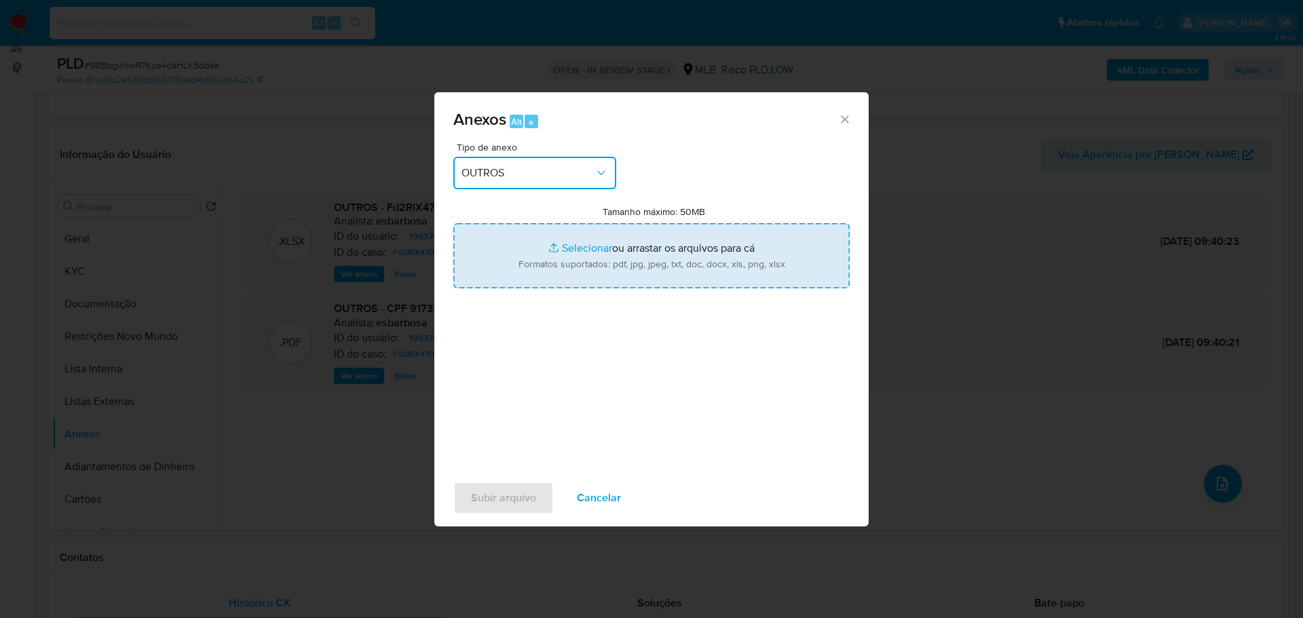
type input "C:\fakepath\SAR - XXX - CPF 91737850320 - LUCIANO DE OLIVEIRA CARVALHO.pdf"
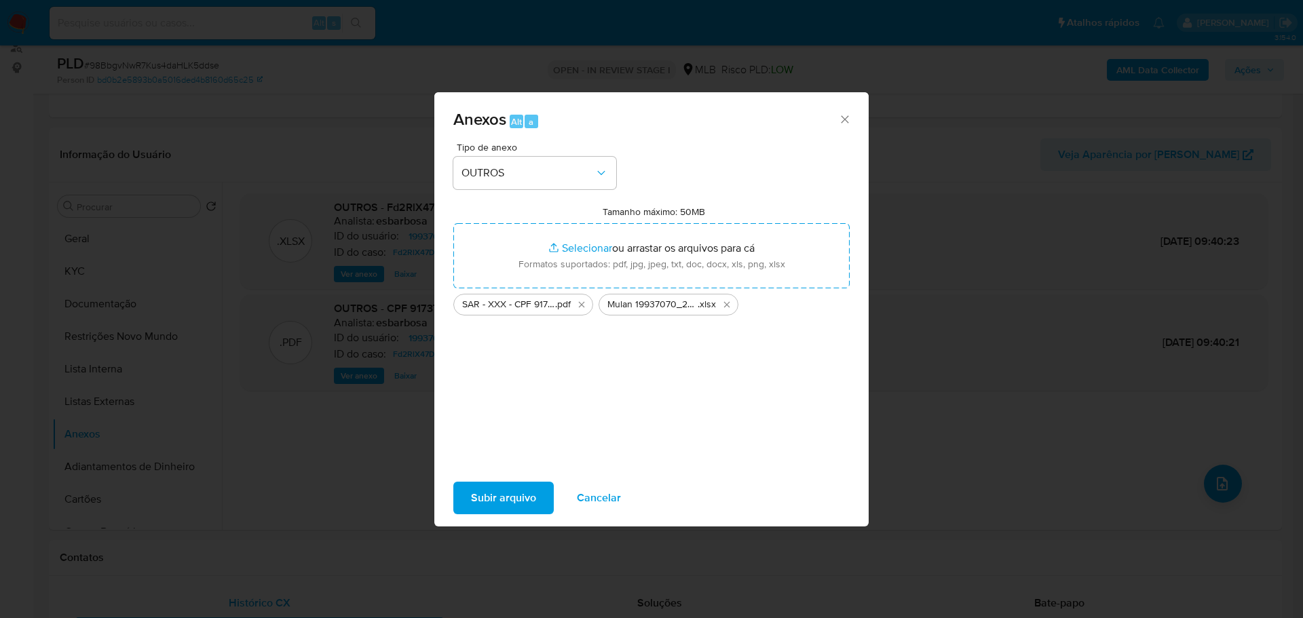
click at [500, 518] on div "Subir arquivo Cancelar" at bounding box center [651, 498] width 434 height 52
click at [505, 506] on span "Subir arquivo" at bounding box center [503, 498] width 65 height 30
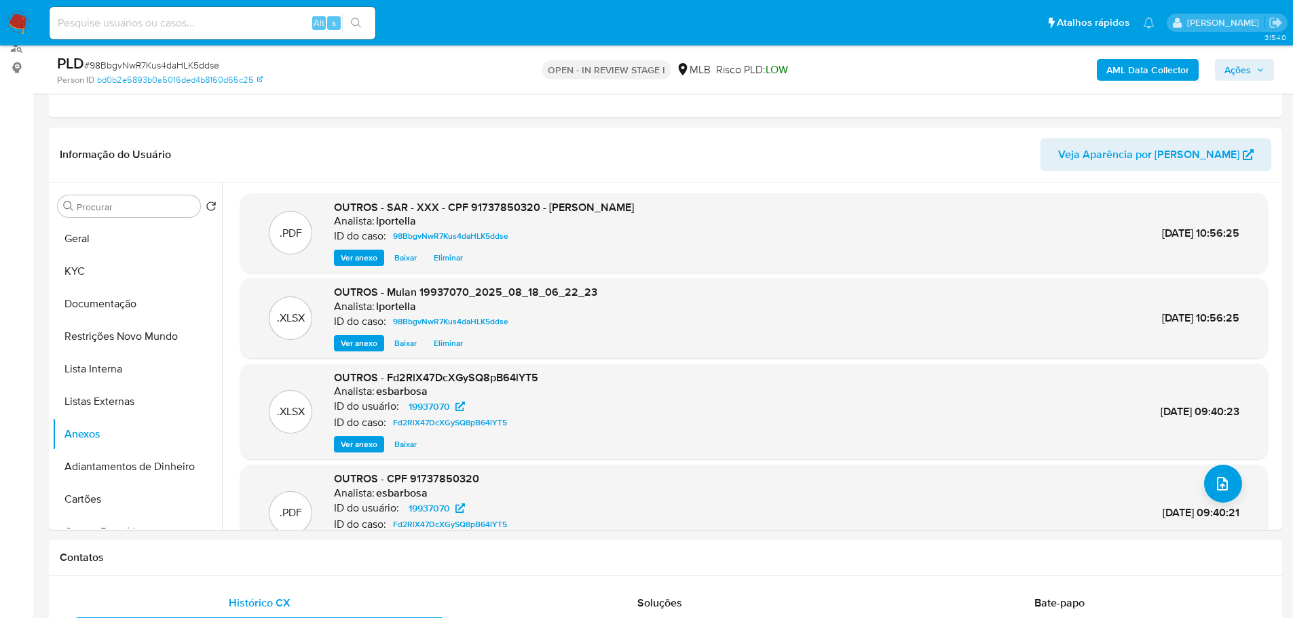
click at [1268, 67] on button "Ações" at bounding box center [1244, 70] width 59 height 22
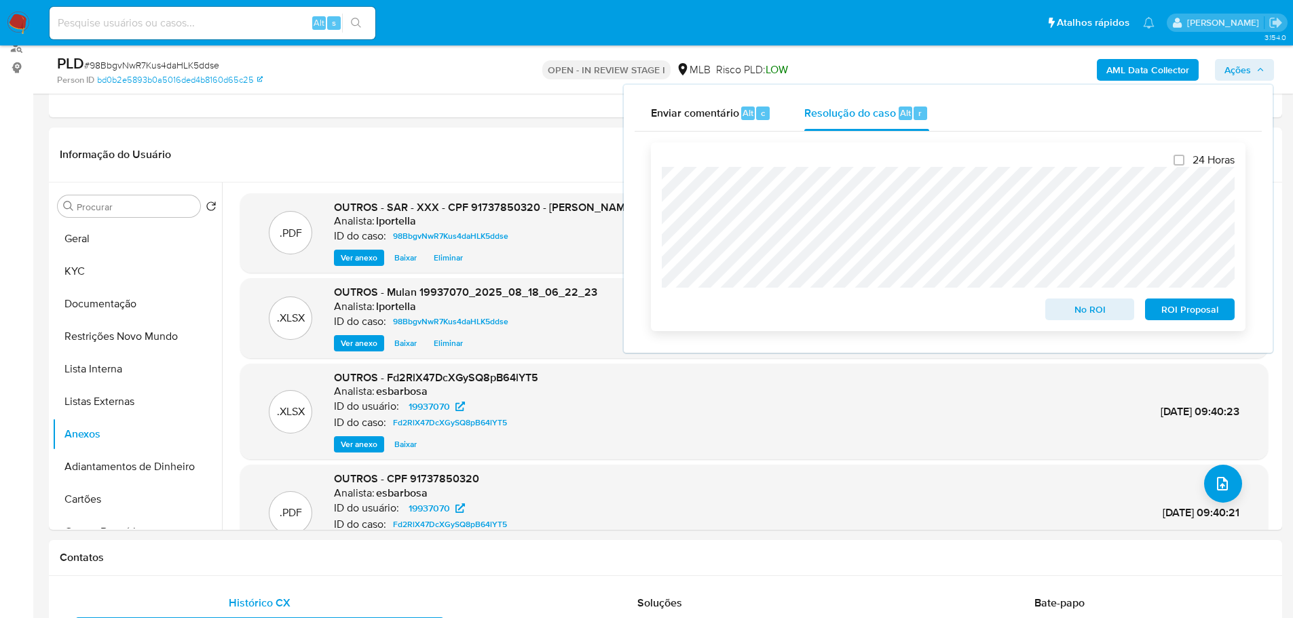
click at [1198, 308] on span "ROI Proposal" at bounding box center [1189, 309] width 71 height 19
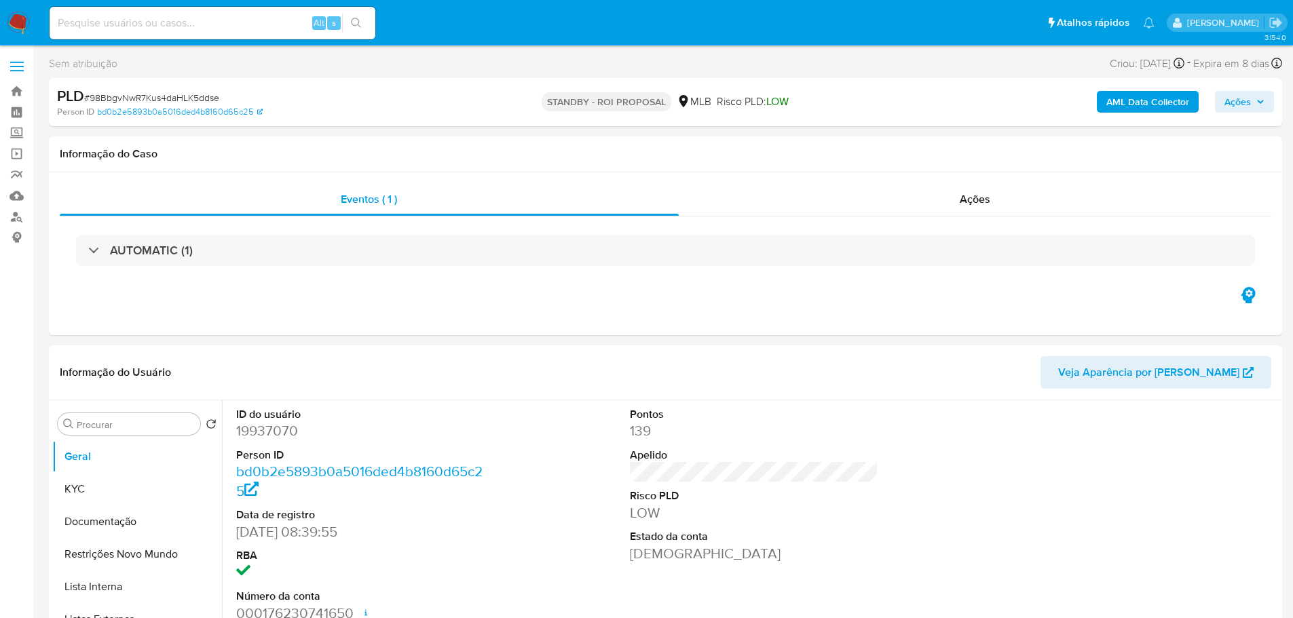
select select "10"
click at [180, 97] on span "# 98BbgvNwR7Kus4daHLK5ddse" at bounding box center [151, 98] width 135 height 14
copy span "98BbgvNwR7Kus4daHLK5ddse"
click at [23, 24] on img at bounding box center [18, 23] width 23 height 23
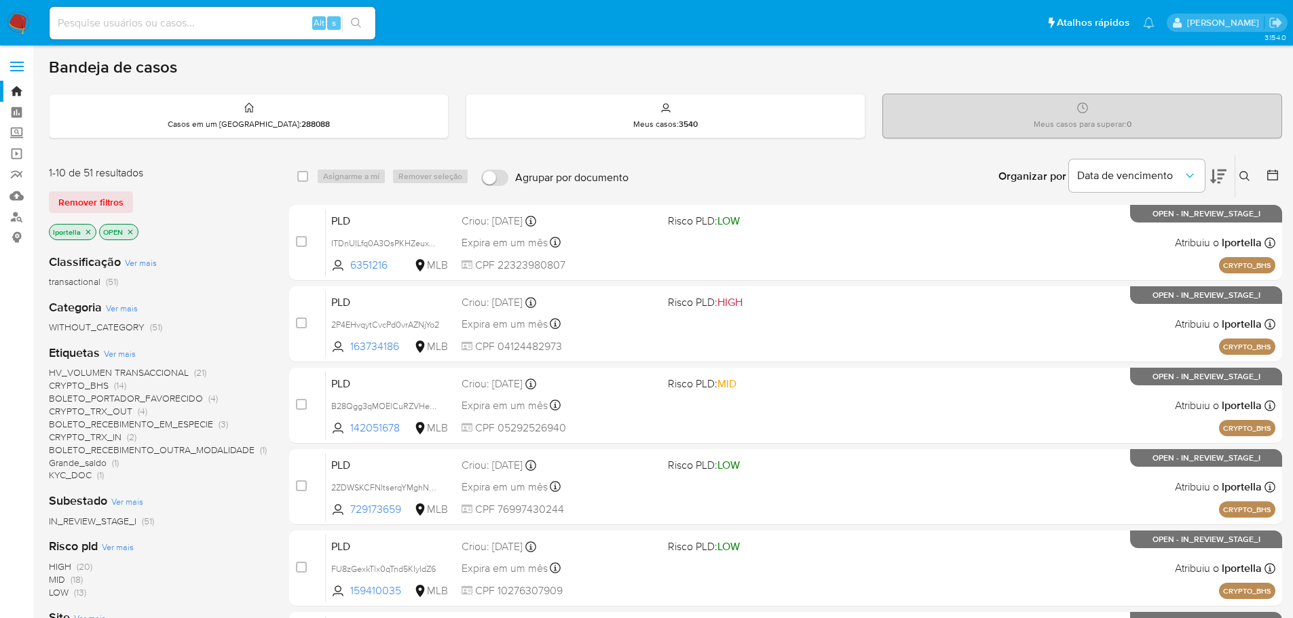
click at [1220, 161] on button at bounding box center [1218, 176] width 16 height 42
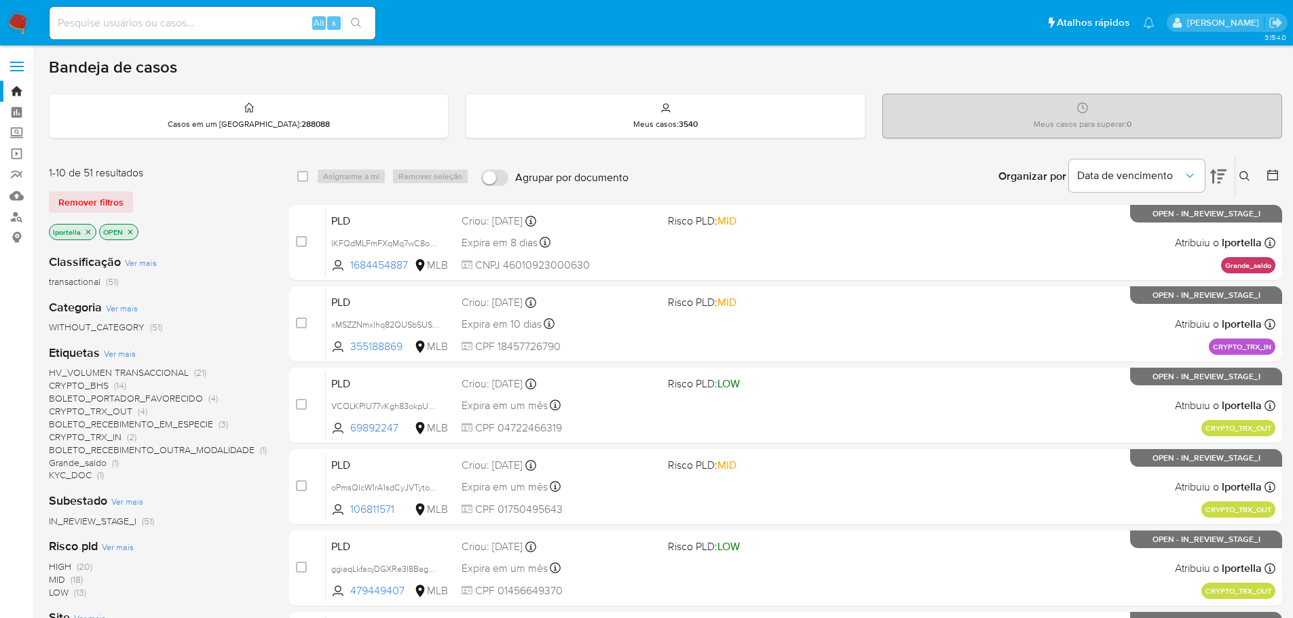
click at [1219, 165] on button at bounding box center [1218, 176] width 16 height 42
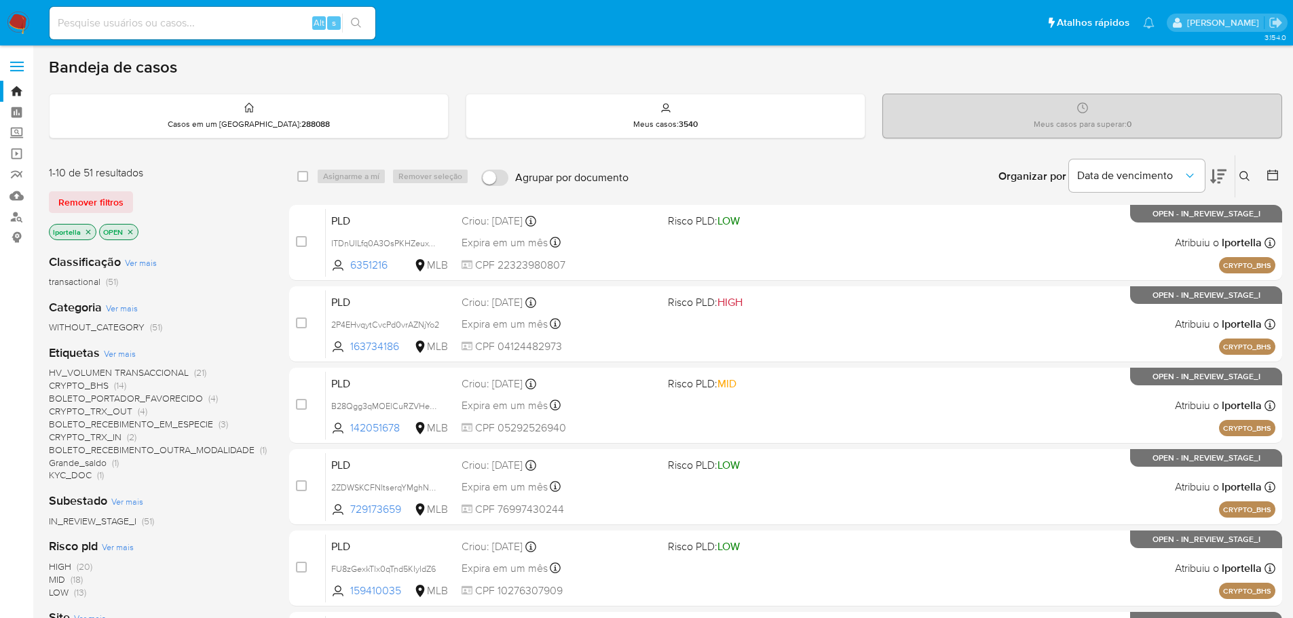
click at [1219, 165] on button at bounding box center [1218, 176] width 16 height 42
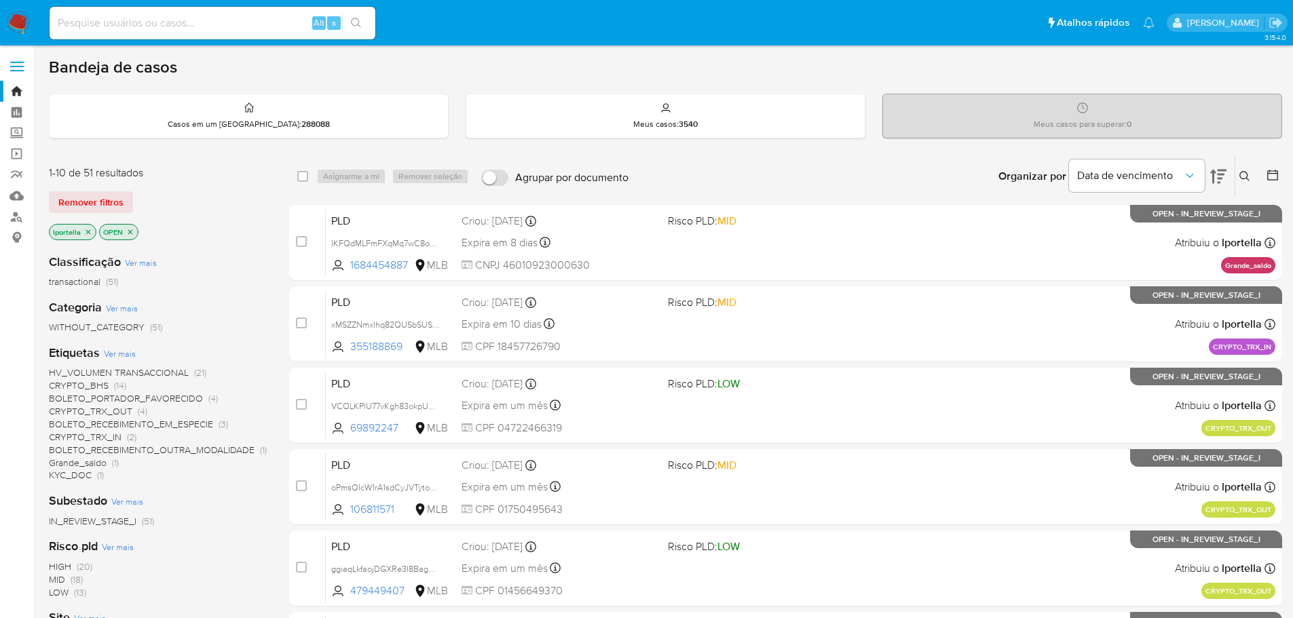
drag, startPoint x: 16, startPoint y: 19, endPoint x: 123, endPoint y: 11, distance: 107.5
click at [16, 19] on img at bounding box center [18, 23] width 23 height 23
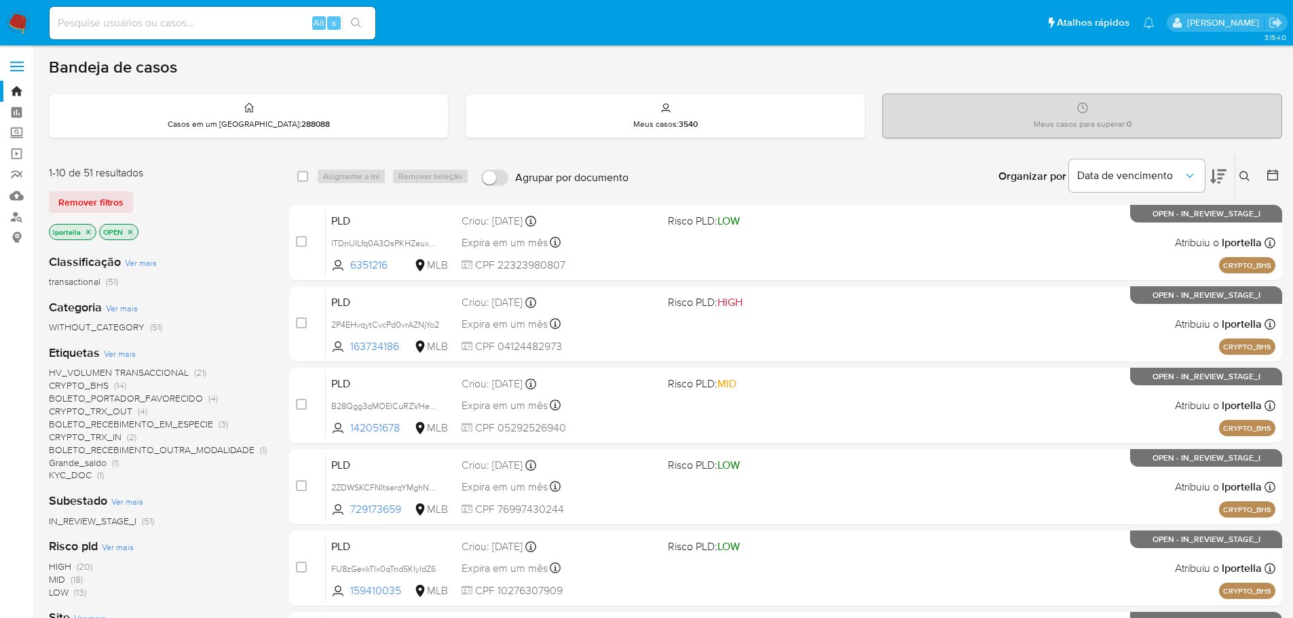
click at [1218, 176] on icon at bounding box center [1218, 176] width 16 height 16
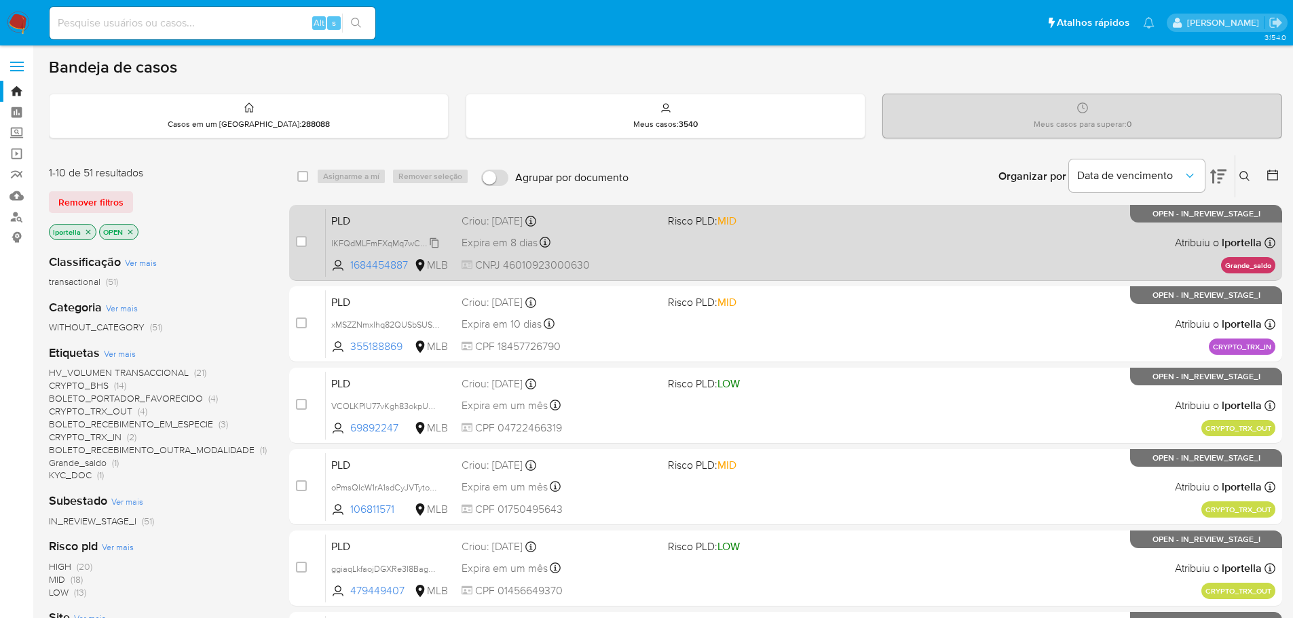
click at [391, 245] on span "IKFQdMLFmFXqMq7wC8oxUimy" at bounding box center [391, 242] width 121 height 15
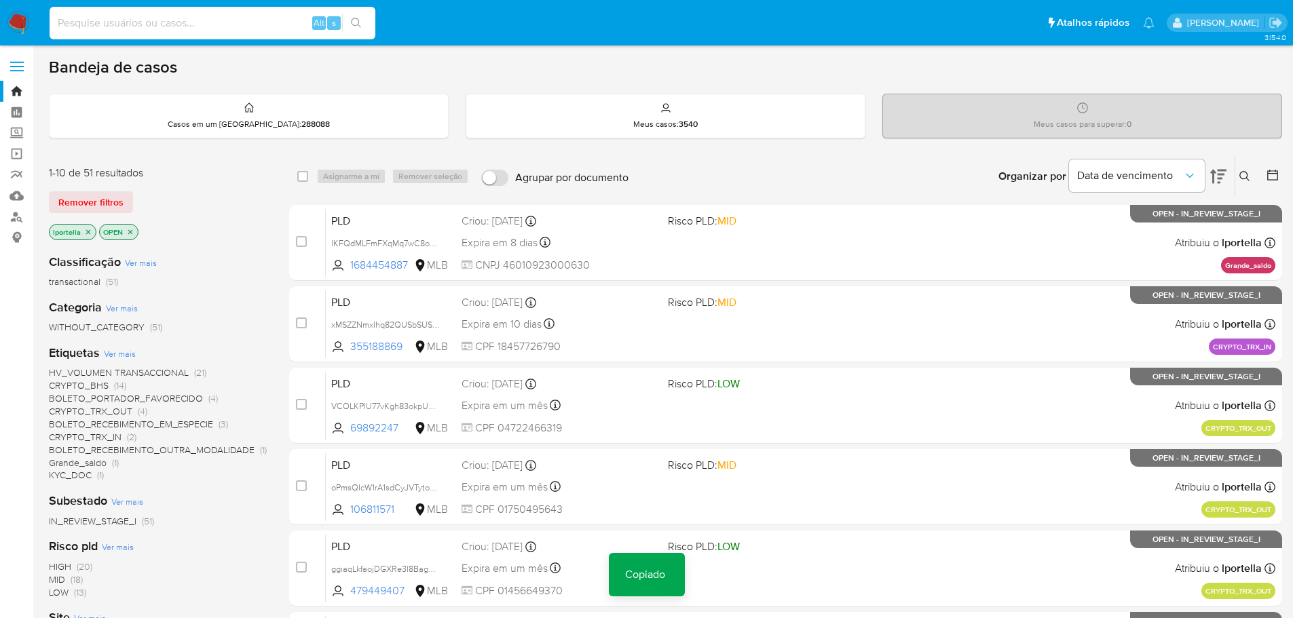
click at [240, 21] on input at bounding box center [213, 23] width 326 height 18
paste input "IKFQdMLFmFXqMq7wC8oxUimy"
type input "IKFQdMLFmFXqMq7wC8oxUimy"
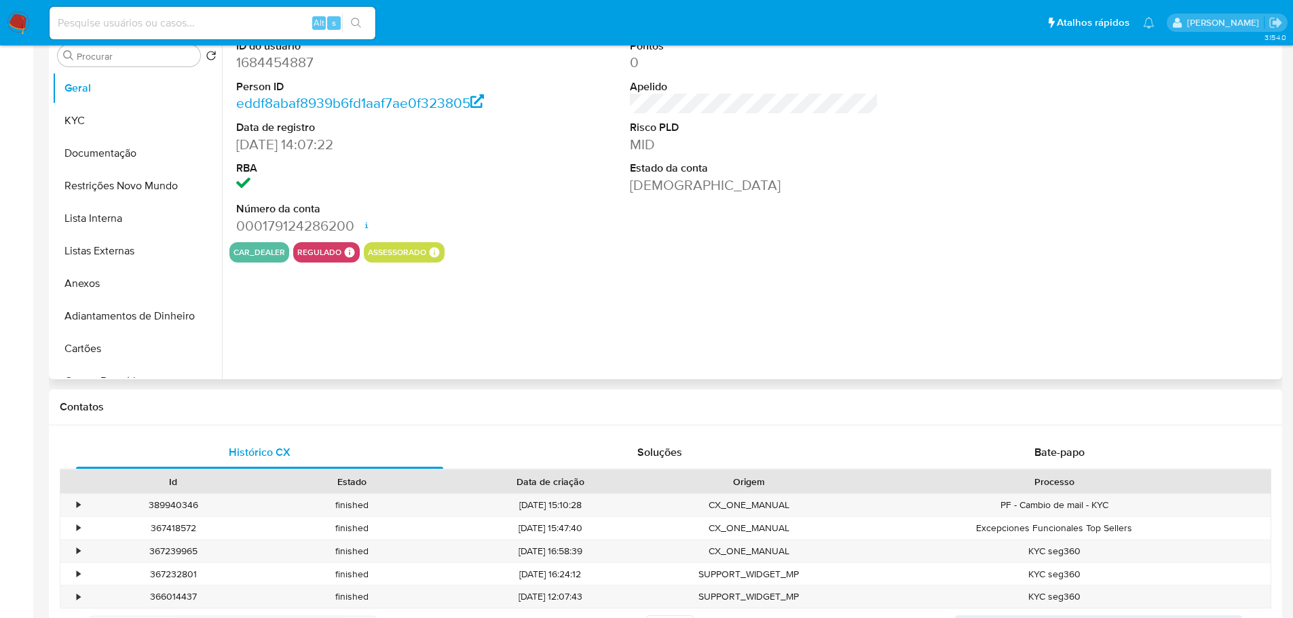
select select "10"
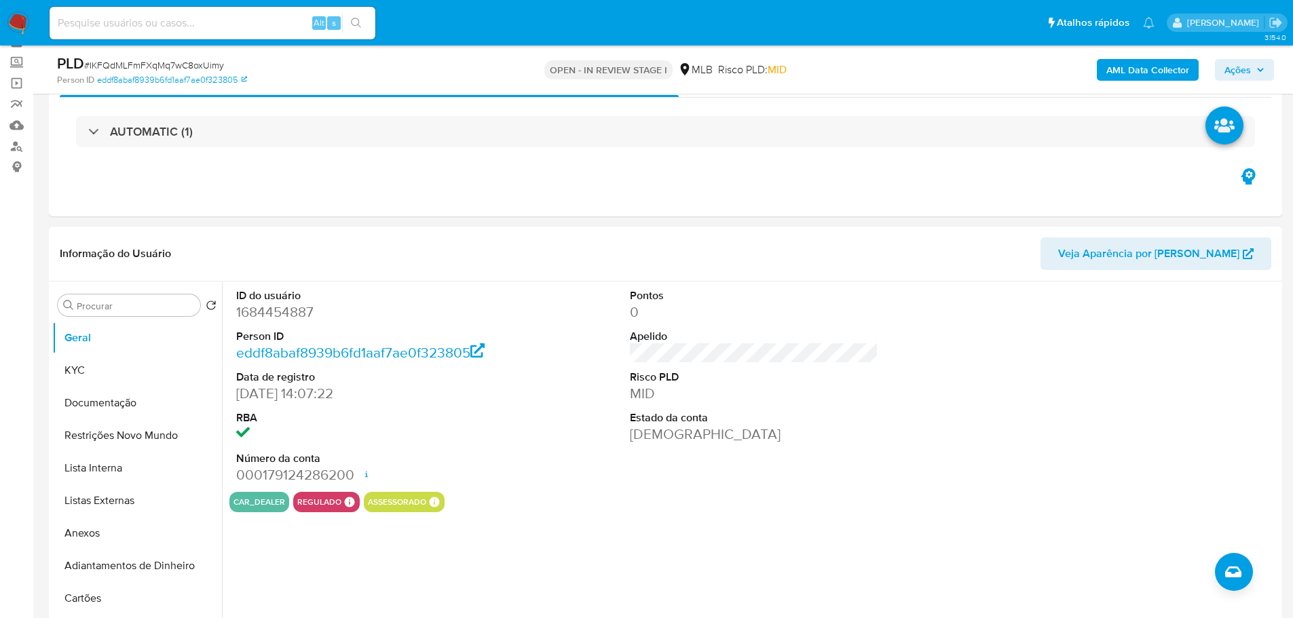
scroll to position [68, 0]
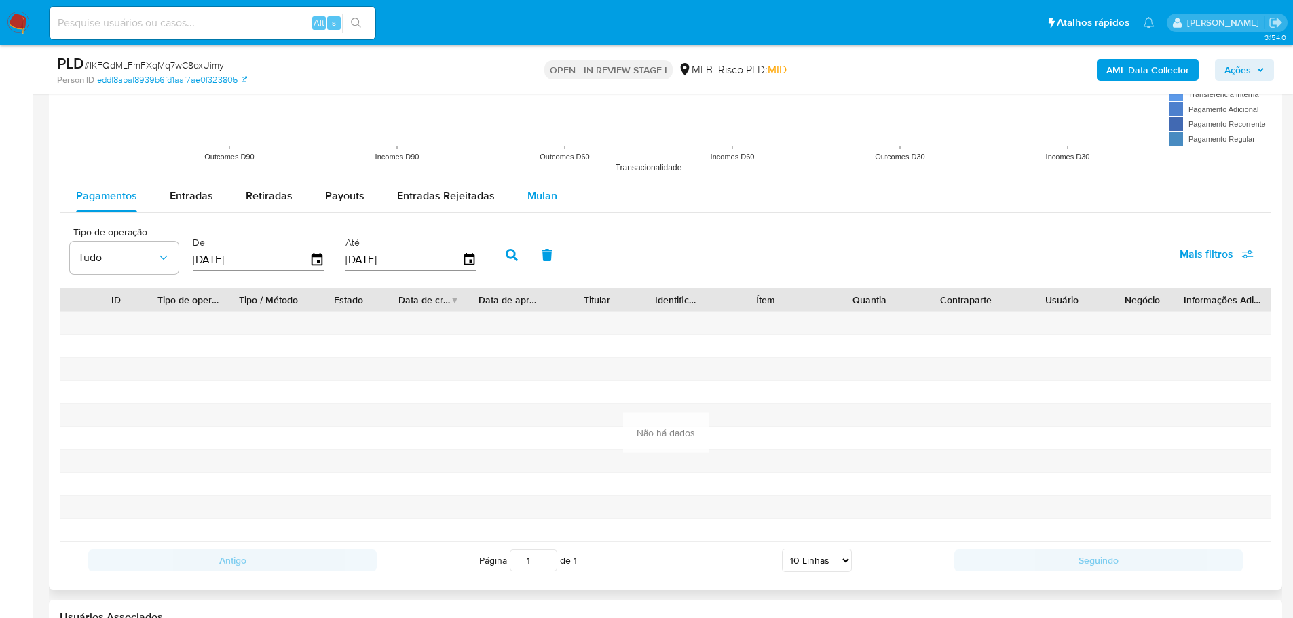
click at [533, 193] on span "Mulan" at bounding box center [542, 196] width 30 height 16
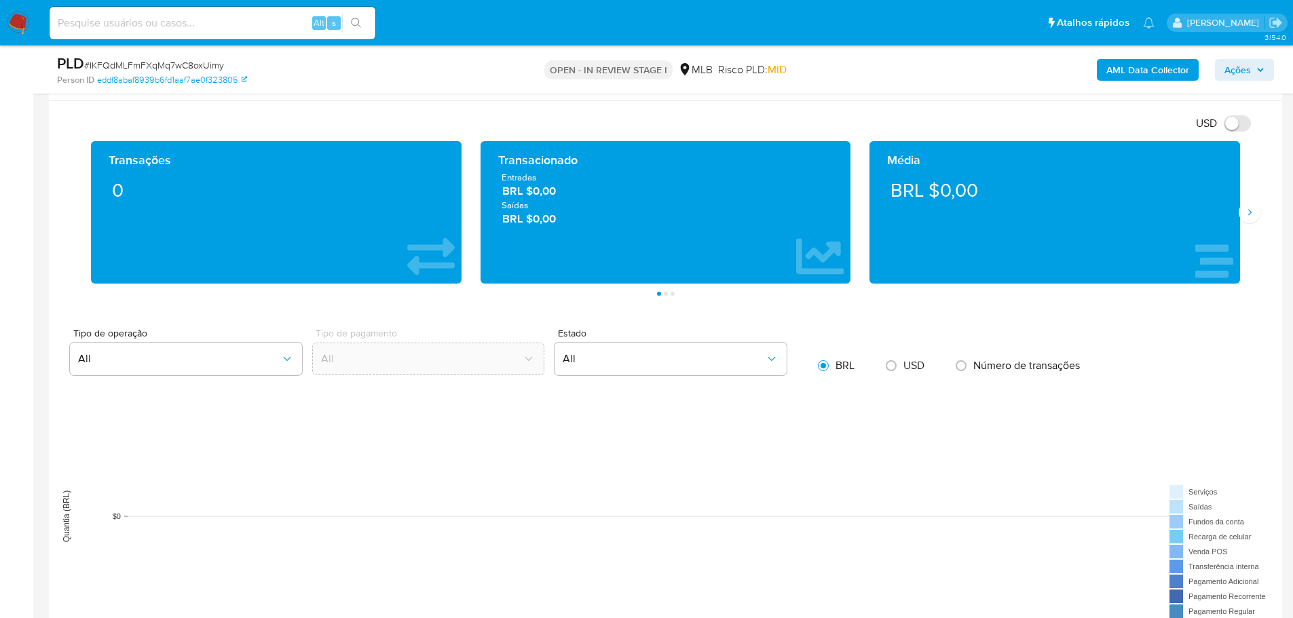
scroll to position [747, 0]
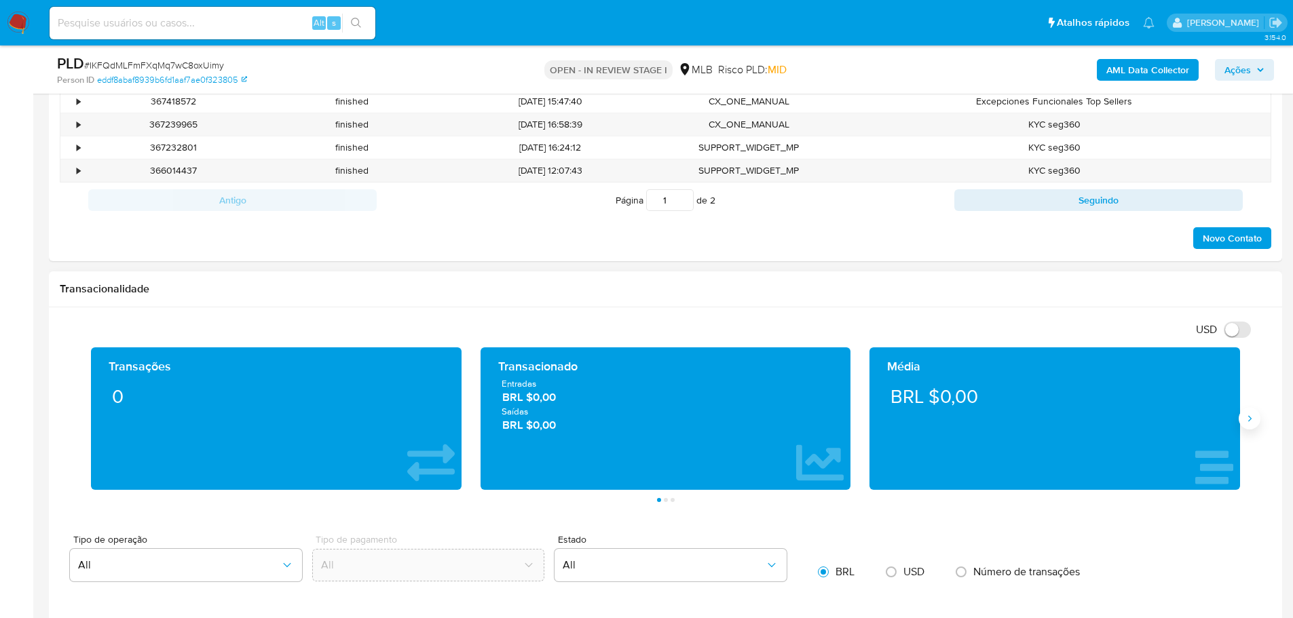
click at [1244, 424] on button "Siguiente" at bounding box center [1250, 419] width 22 height 22
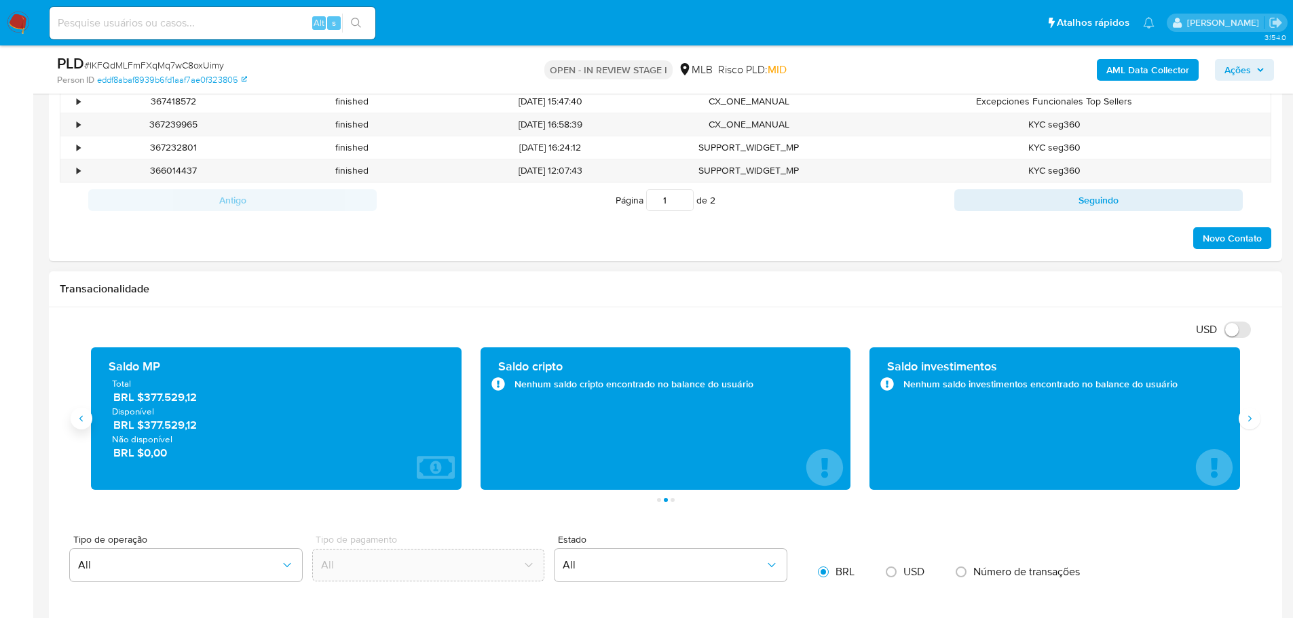
click at [90, 419] on button "Anterior" at bounding box center [82, 419] width 22 height 22
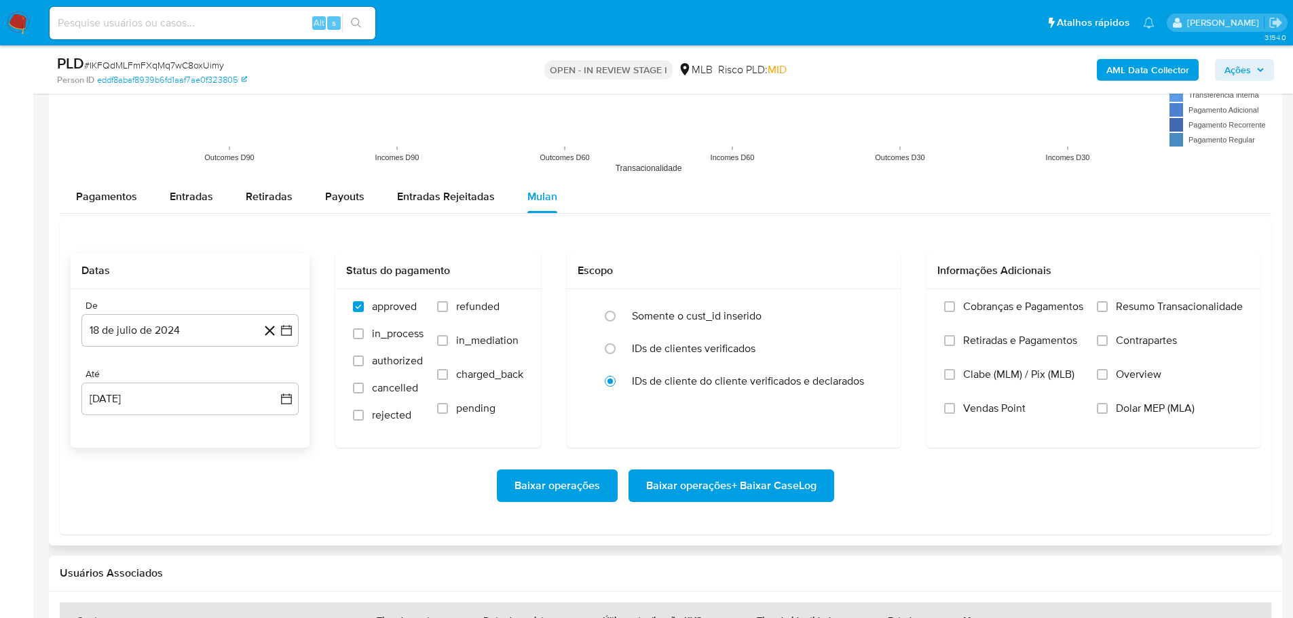
scroll to position [1425, 0]
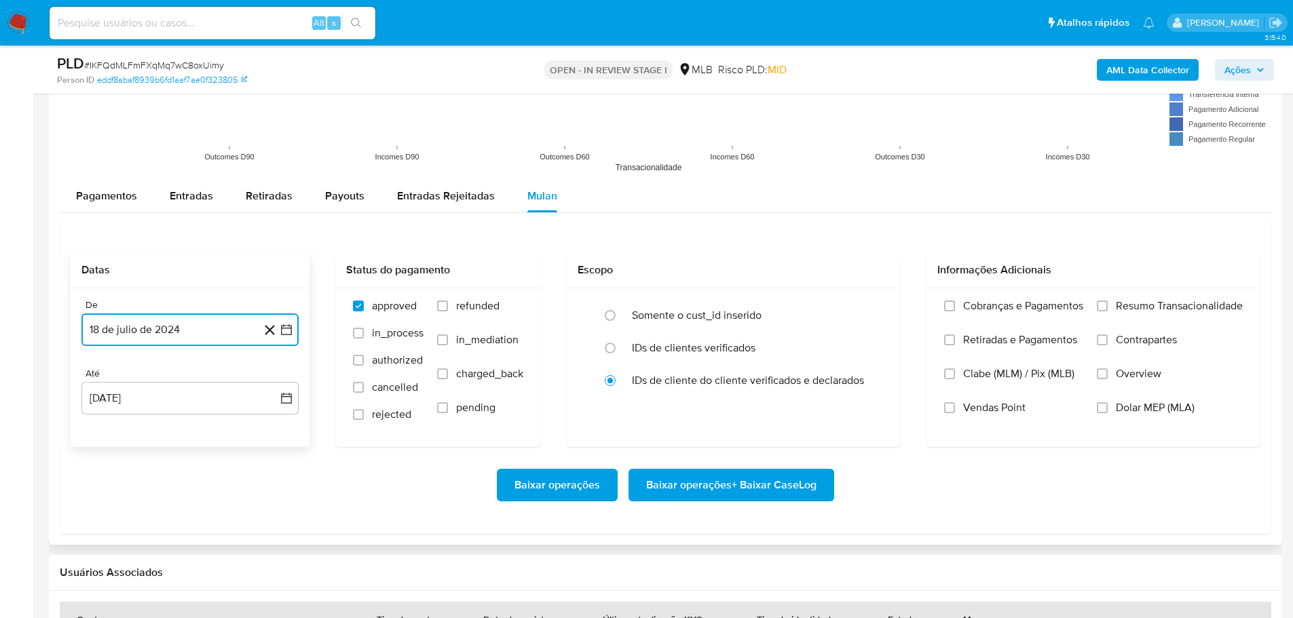
click at [90, 333] on button "18 de julio de 2024" at bounding box center [189, 330] width 217 height 33
click at [99, 376] on icon "Mes anterior" at bounding box center [106, 379] width 16 height 16
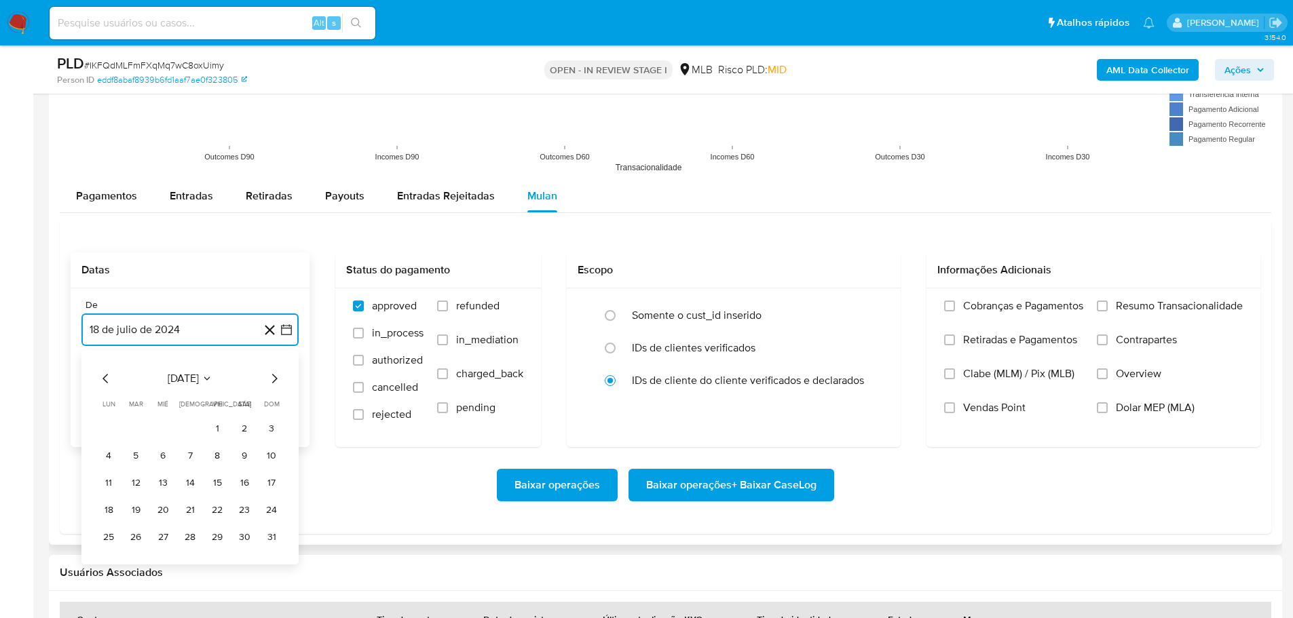
click at [99, 376] on icon "Mes anterior" at bounding box center [106, 379] width 16 height 16
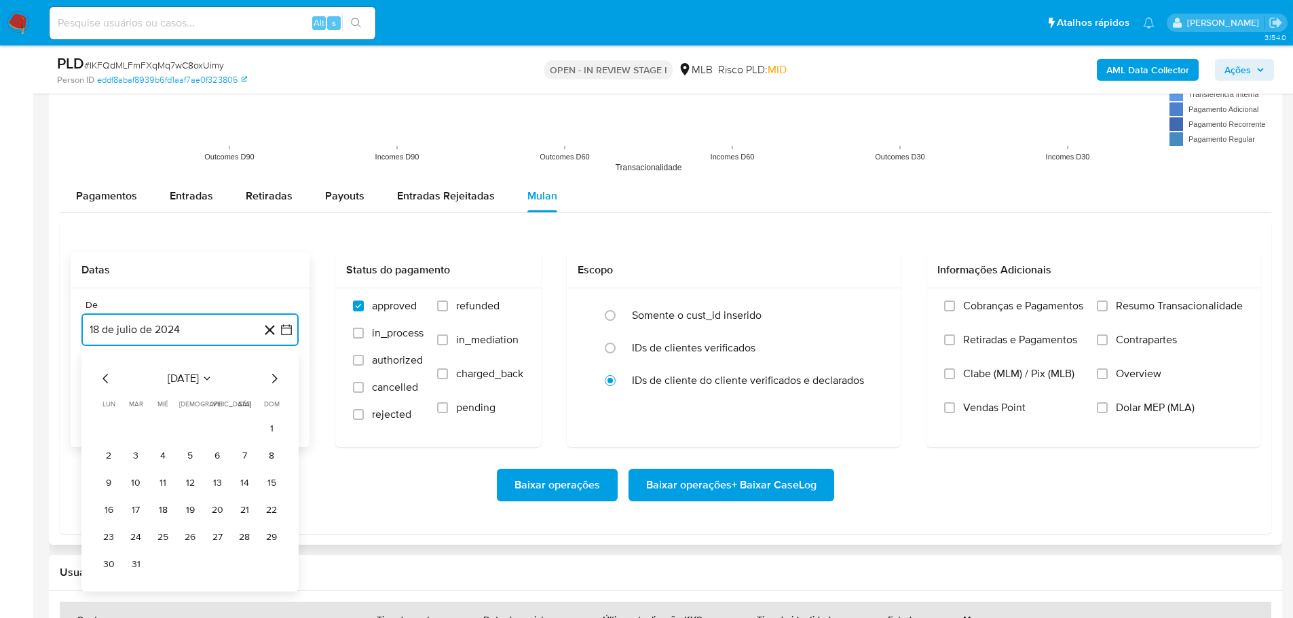
click at [99, 376] on icon "Mes anterior" at bounding box center [106, 379] width 16 height 16
click at [130, 423] on button "1" at bounding box center [136, 429] width 22 height 22
click at [177, 391] on button "18 de agosto de 2025" at bounding box center [189, 398] width 217 height 33
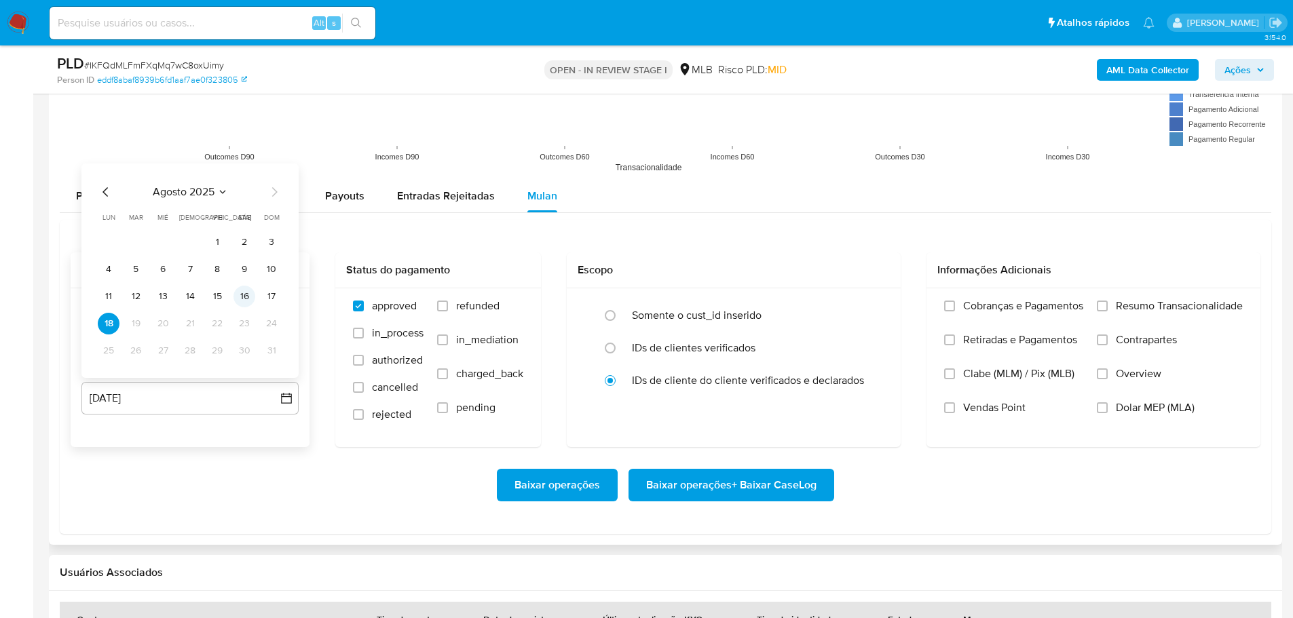
click at [242, 301] on button "16" at bounding box center [244, 297] width 22 height 22
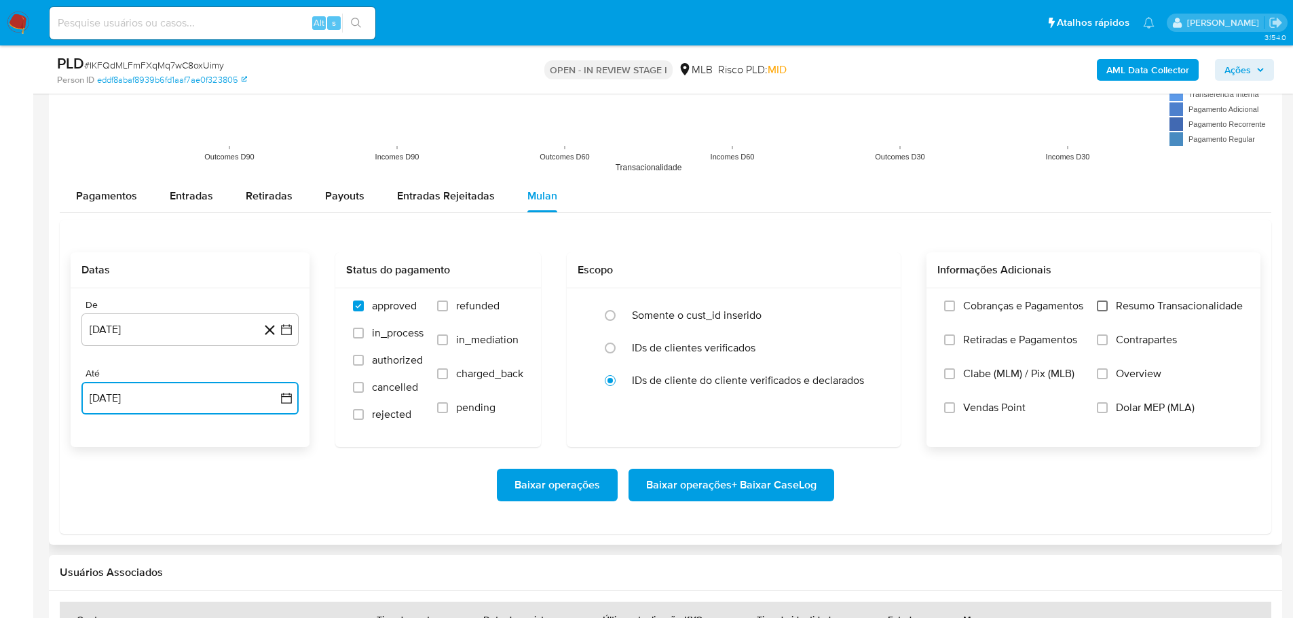
click at [1104, 307] on input "Resumo Transacionalidade" at bounding box center [1102, 306] width 11 height 11
click at [814, 493] on span "Baixar operações + Baixar CaseLog" at bounding box center [731, 485] width 170 height 30
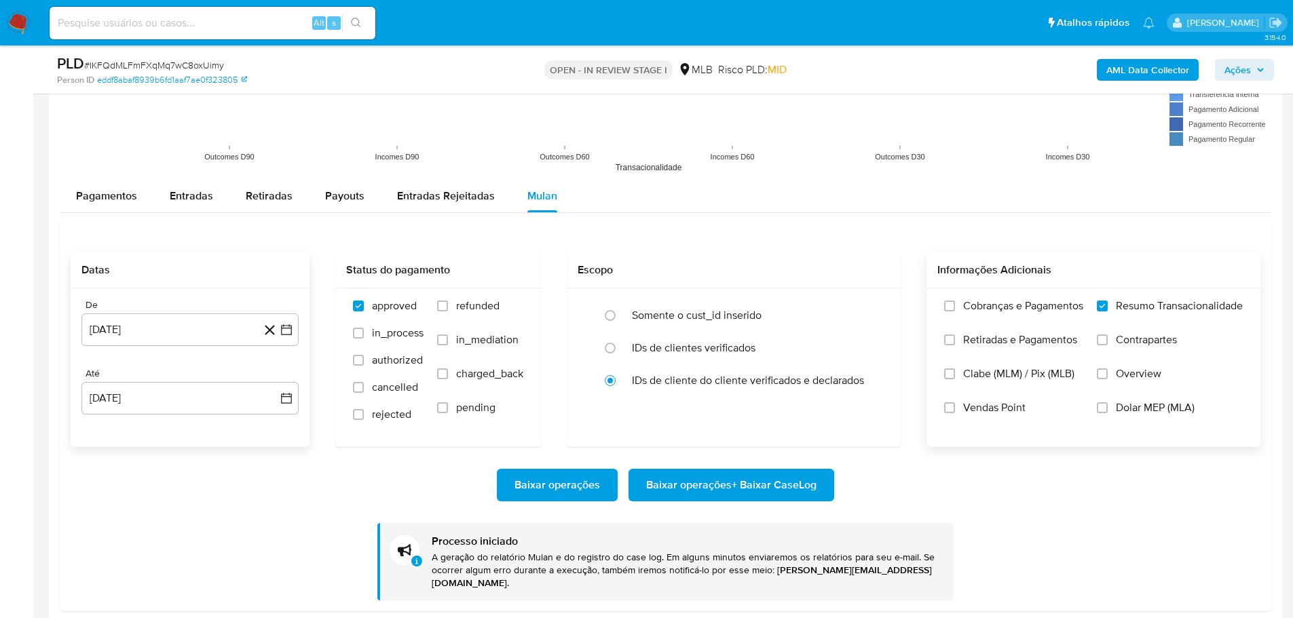
click at [15, 18] on img at bounding box center [18, 23] width 23 height 23
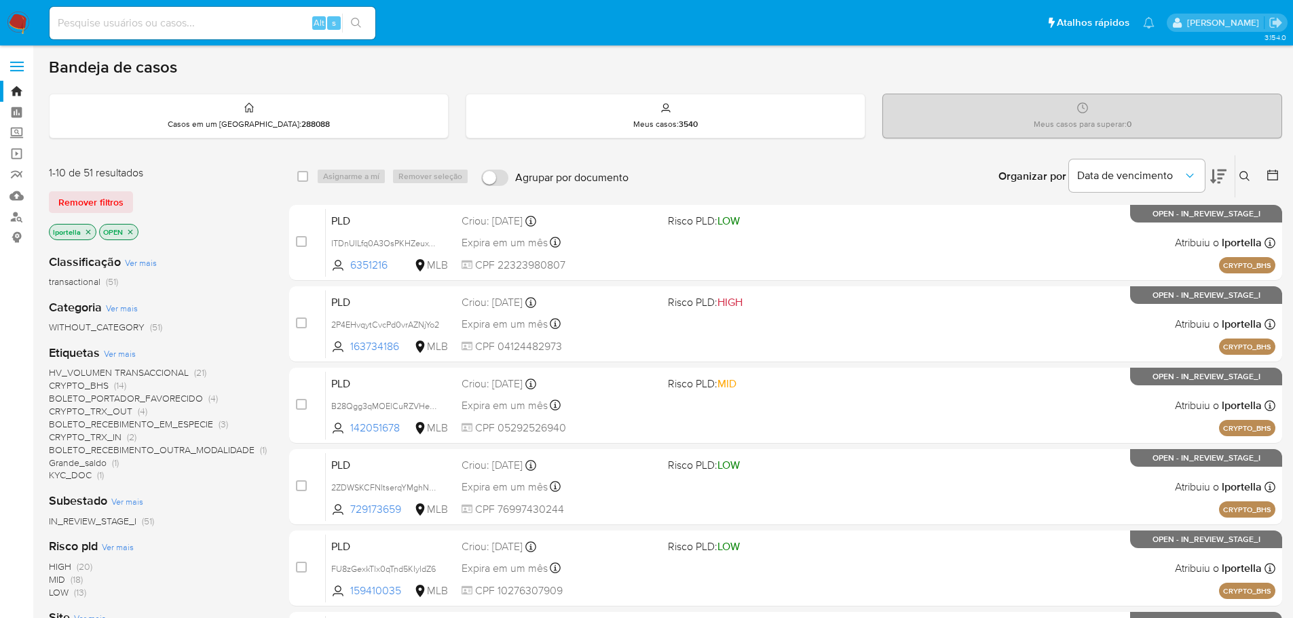
click at [89, 233] on icon "close-filter" at bounding box center [88, 231] width 5 height 5
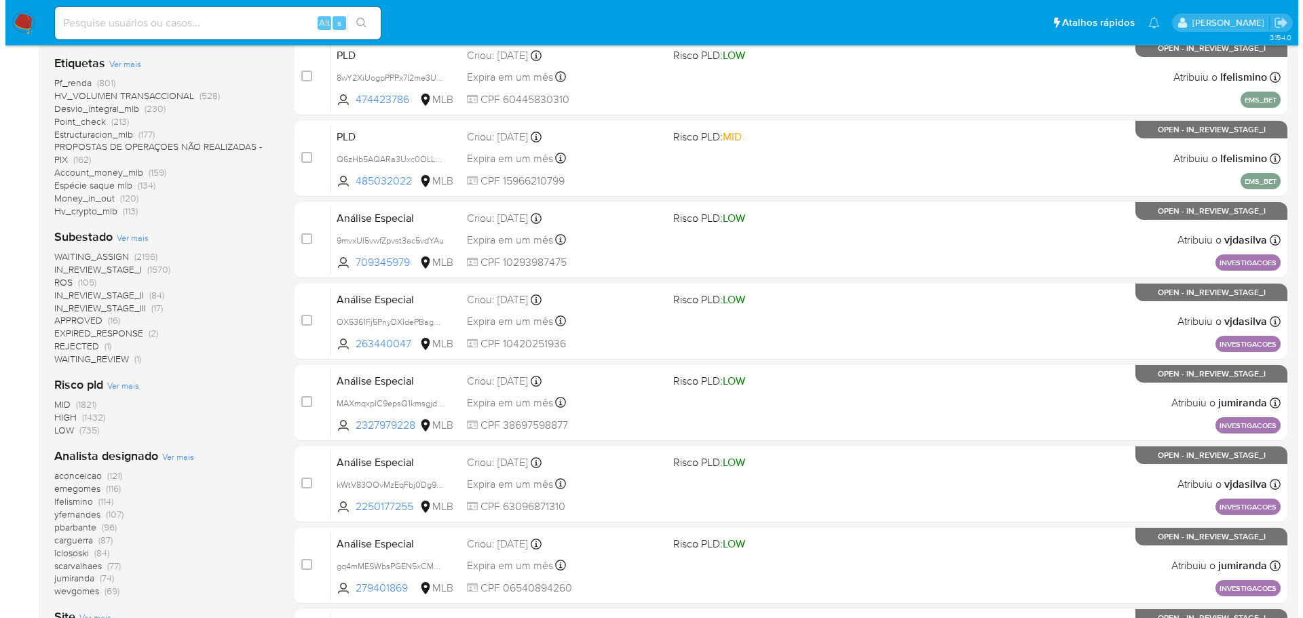
scroll to position [407, 0]
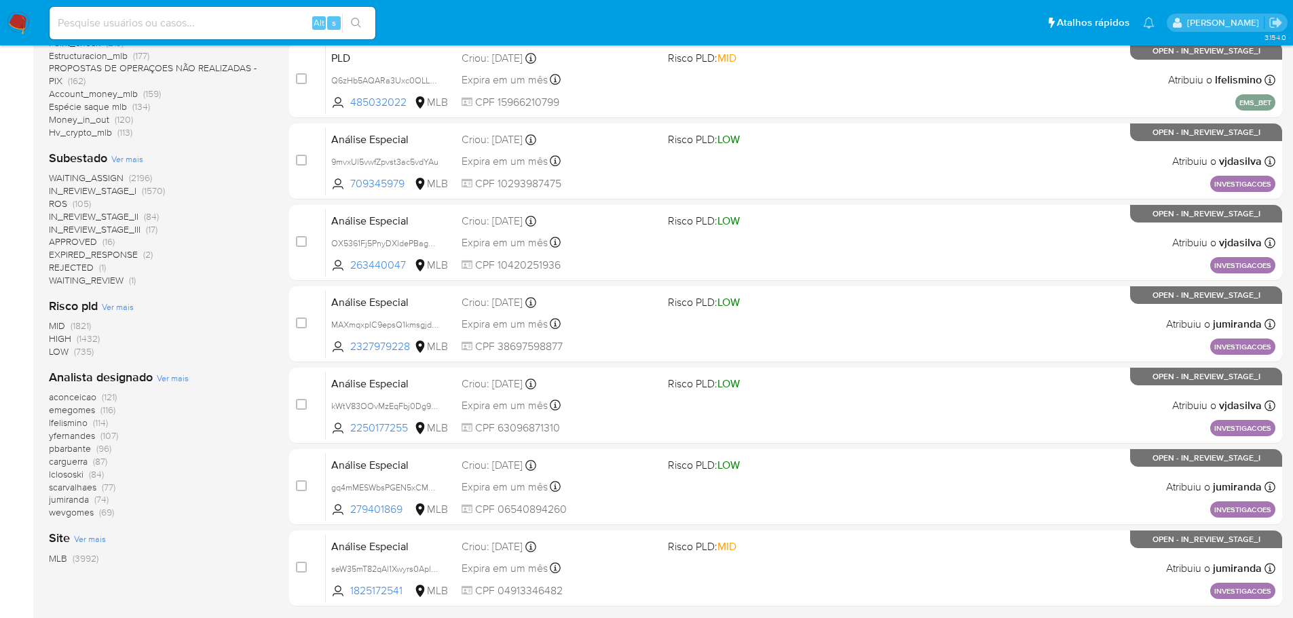
click at [177, 376] on span "Ver mais" at bounding box center [173, 378] width 32 height 12
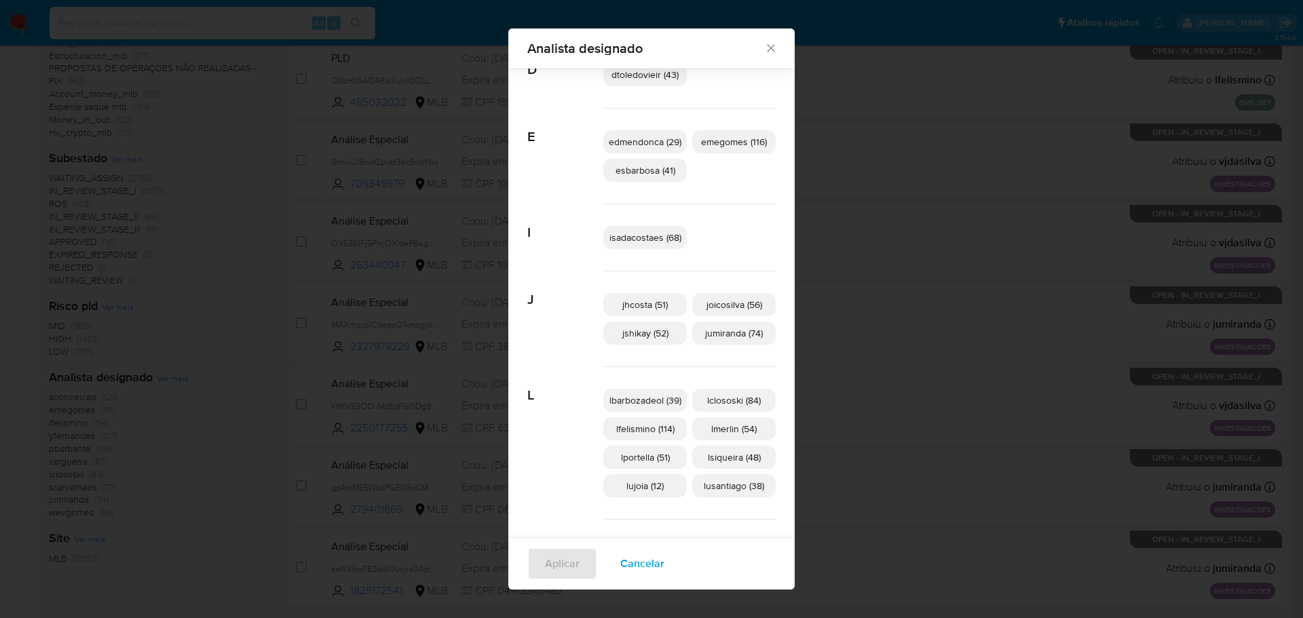
scroll to position [262, 0]
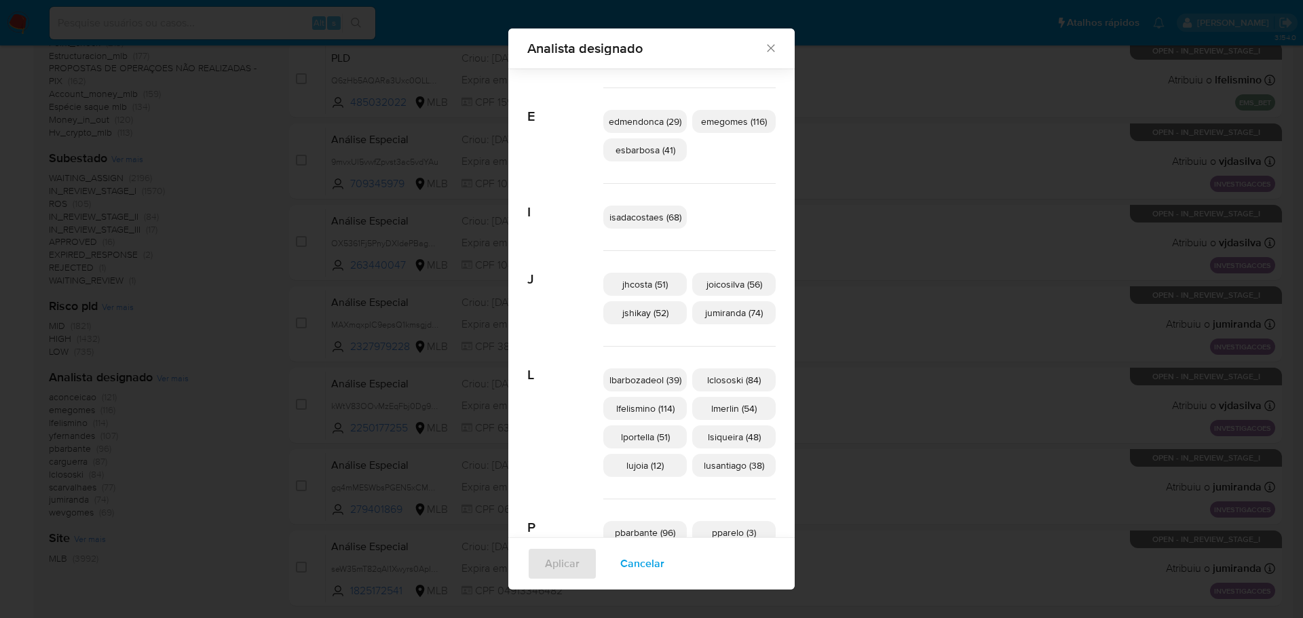
click at [736, 433] on span "lsiqueira (48)" at bounding box center [734, 437] width 53 height 14
click at [554, 566] on span "Aplicar" at bounding box center [562, 564] width 35 height 30
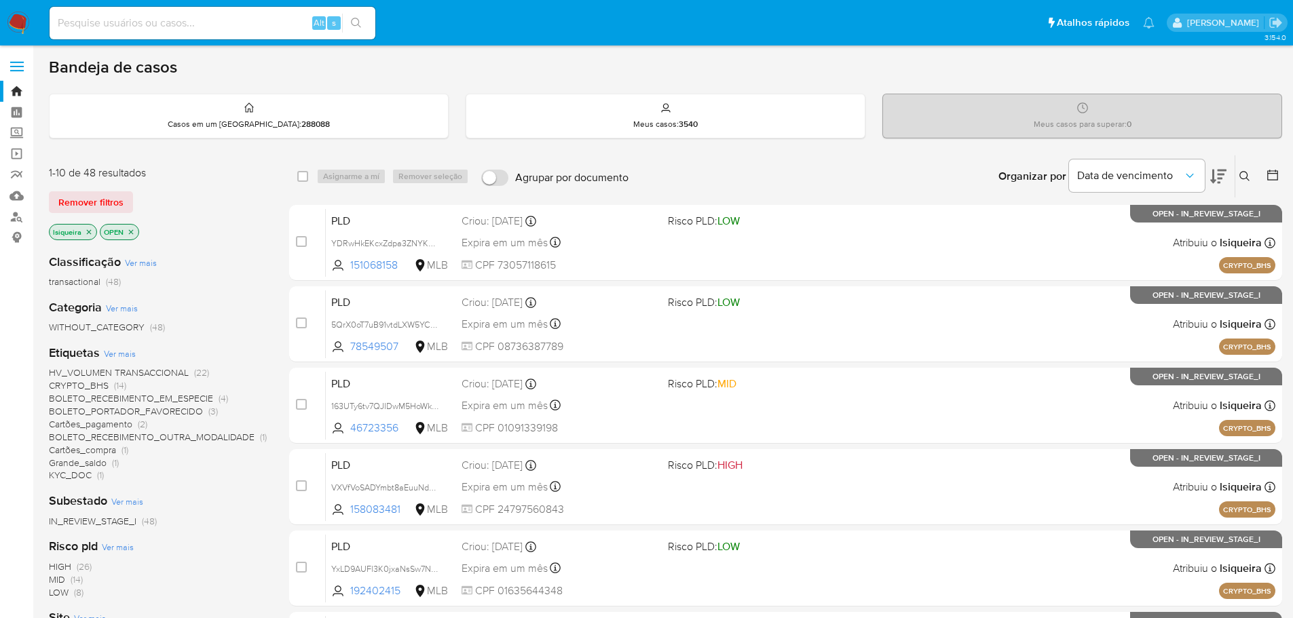
click at [125, 352] on span "Ver mais" at bounding box center [120, 353] width 32 height 12
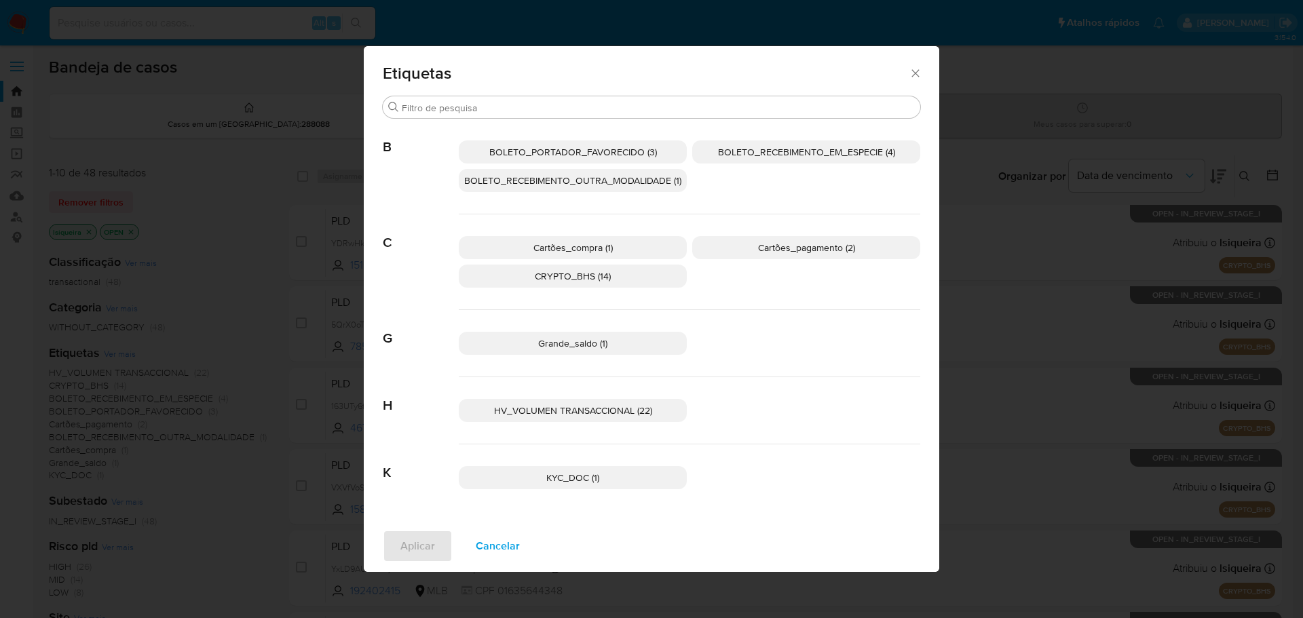
click at [626, 341] on p "Grande_saldo (1)" at bounding box center [573, 343] width 228 height 23
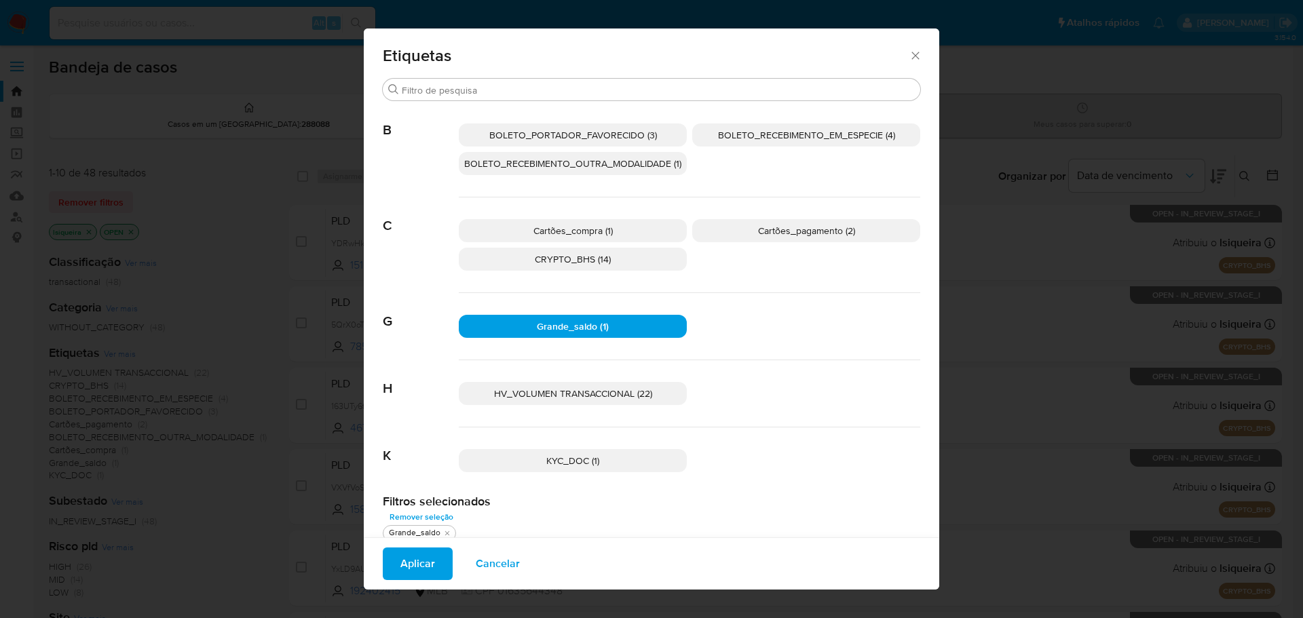
click at [420, 557] on span "Aplicar" at bounding box center [417, 564] width 35 height 30
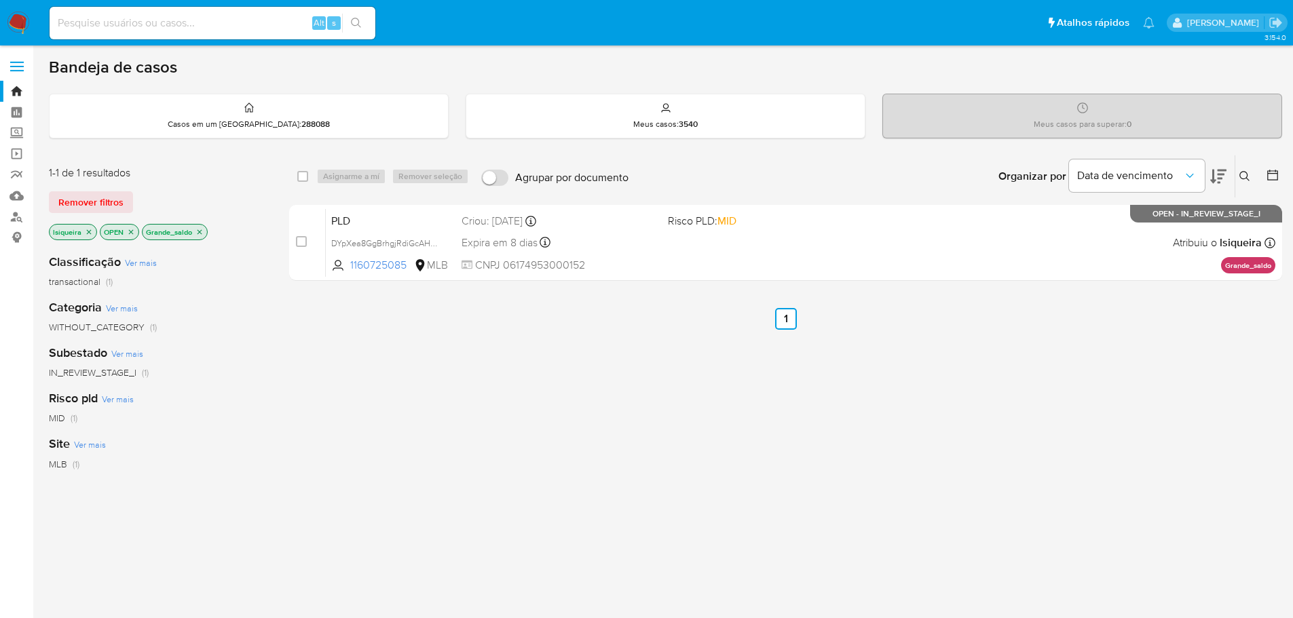
click at [939, 341] on div "select-all-cases-checkbox Asignarme a mí Remover seleção Agrupar por documento …" at bounding box center [785, 462] width 993 height 615
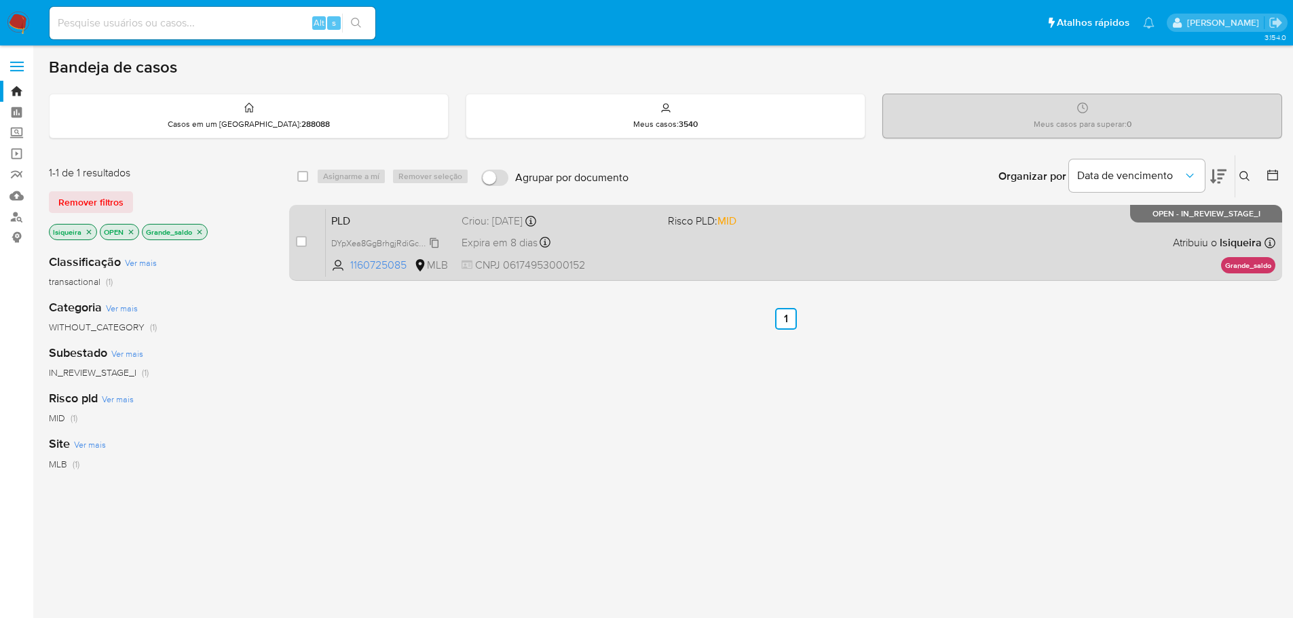
click at [382, 244] on span "DYpXea8GgBrhgjRdiGcAHgRy" at bounding box center [387, 242] width 113 height 15
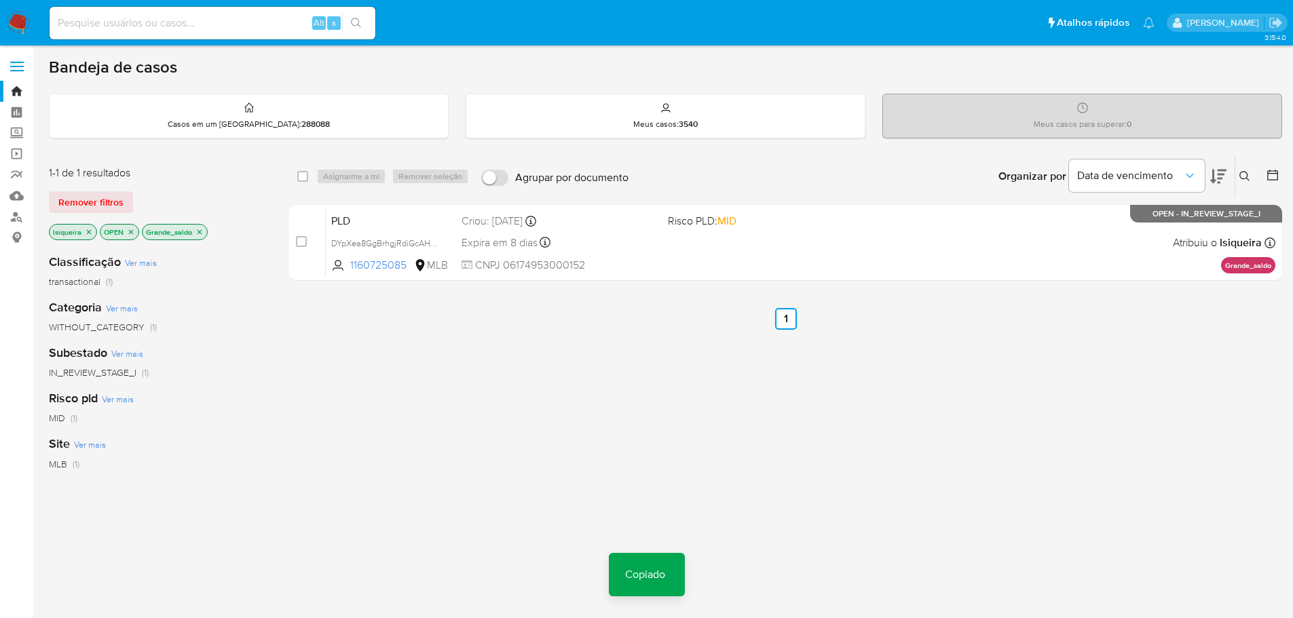
click at [208, 33] on div "Alt s" at bounding box center [213, 23] width 326 height 33
click at [212, 24] on input at bounding box center [213, 23] width 326 height 18
paste input "DYpXea8GgBrhgjRdiGcAHgRy"
type input "DYpXea8GgBrhgjRdiGcAHgRy"
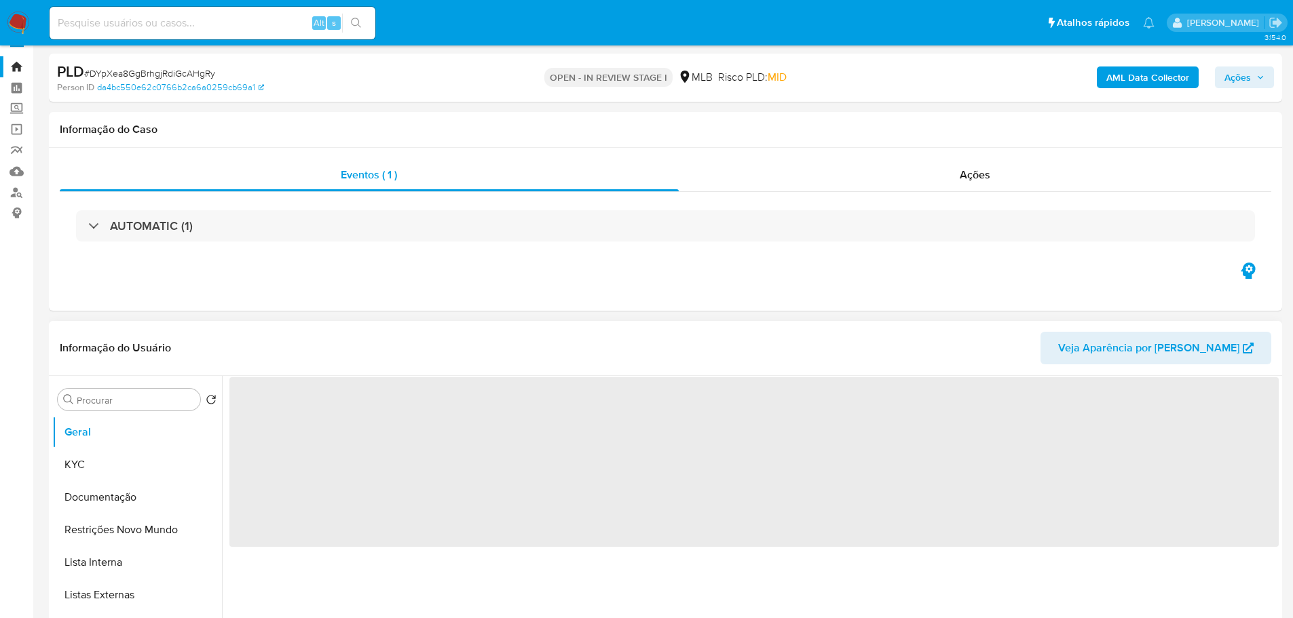
scroll to position [68, 0]
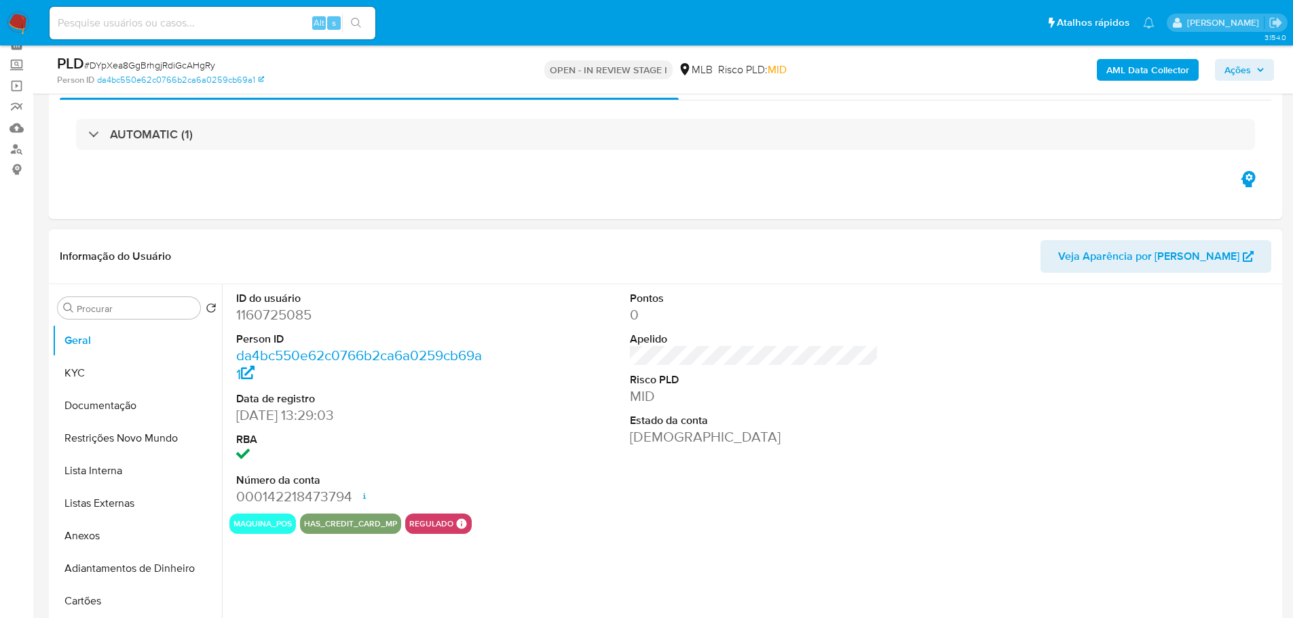
select select "10"
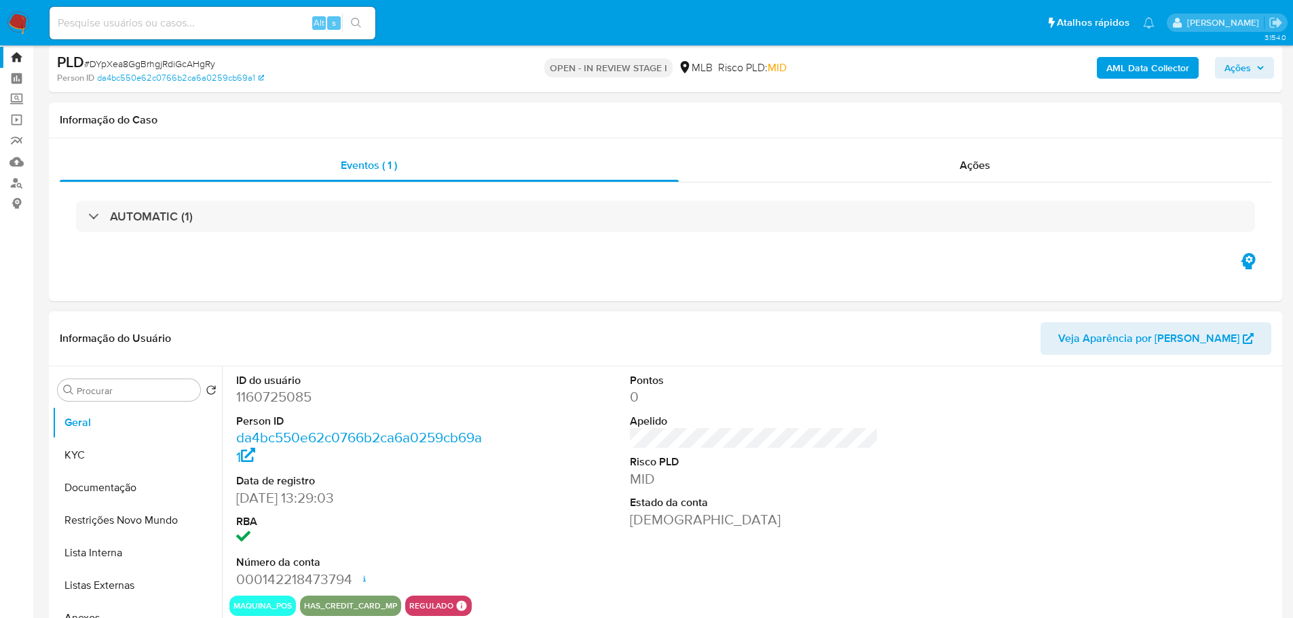
scroll to position [0, 0]
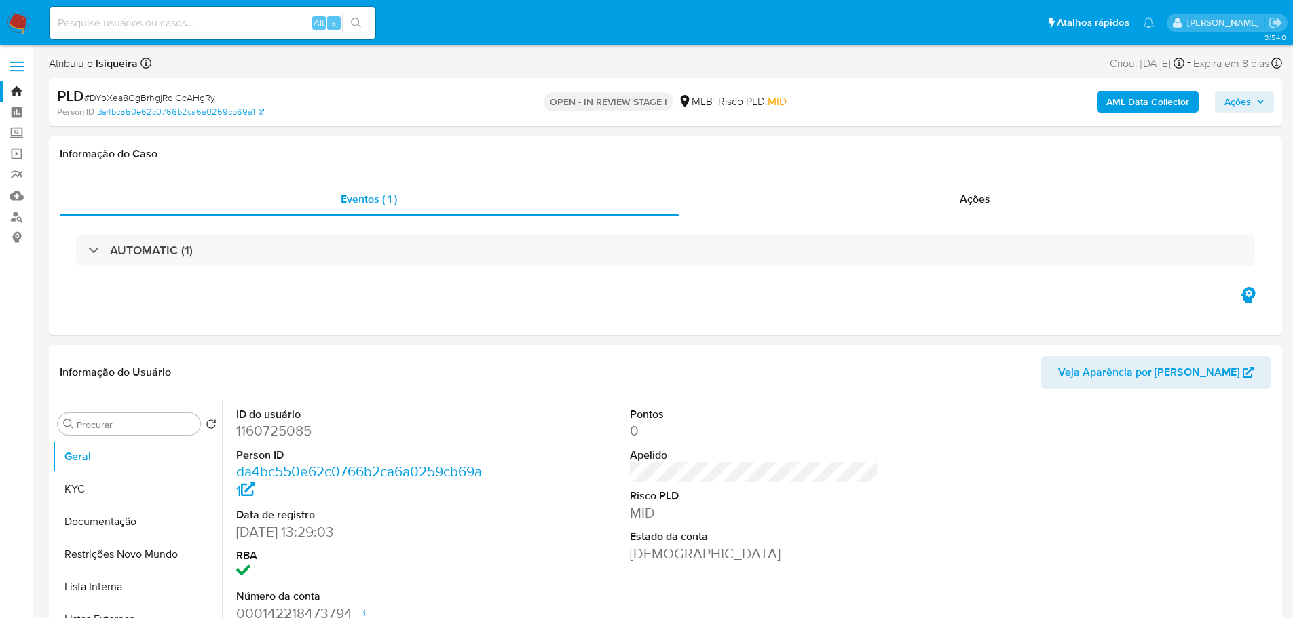
click at [282, 436] on dd "1160725085" at bounding box center [360, 430] width 249 height 19
copy dd "1160725085"
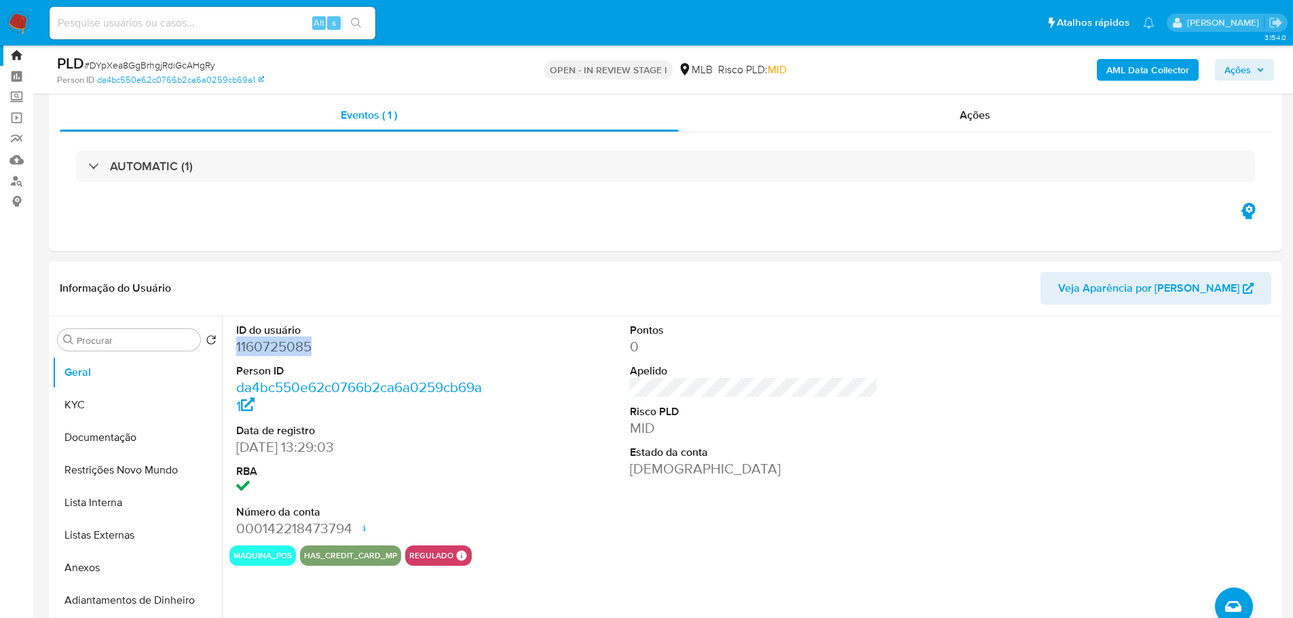
scroll to position [68, 0]
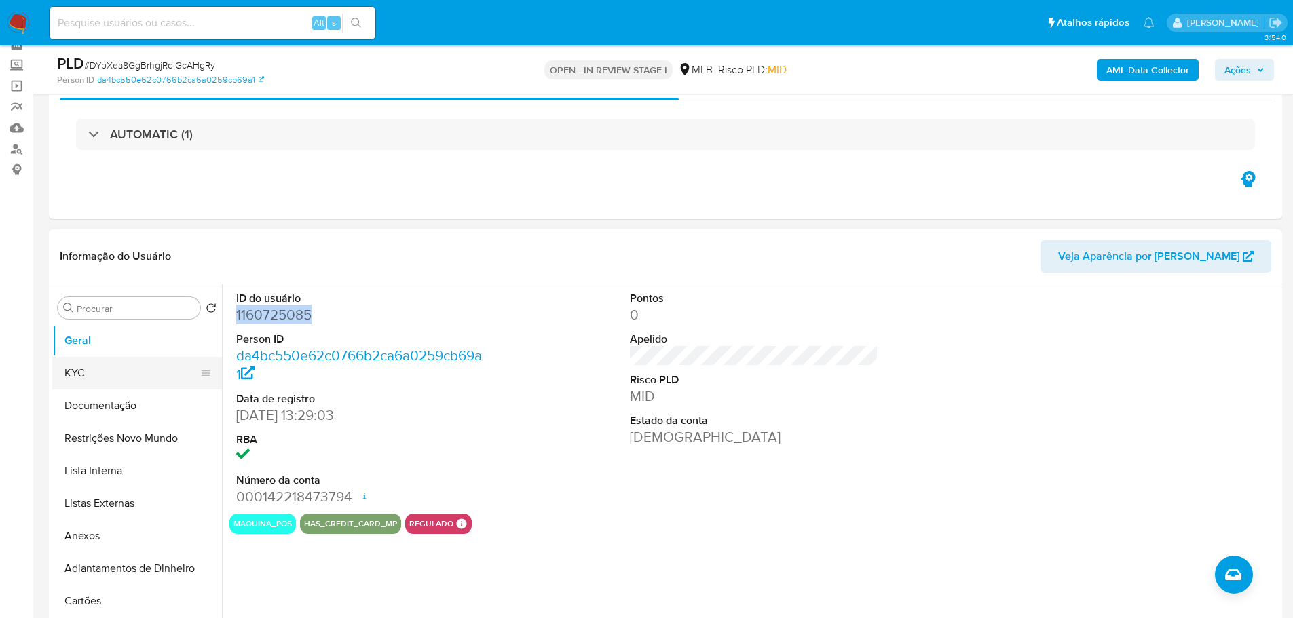
click at [86, 374] on button "KYC" at bounding box center [131, 373] width 159 height 33
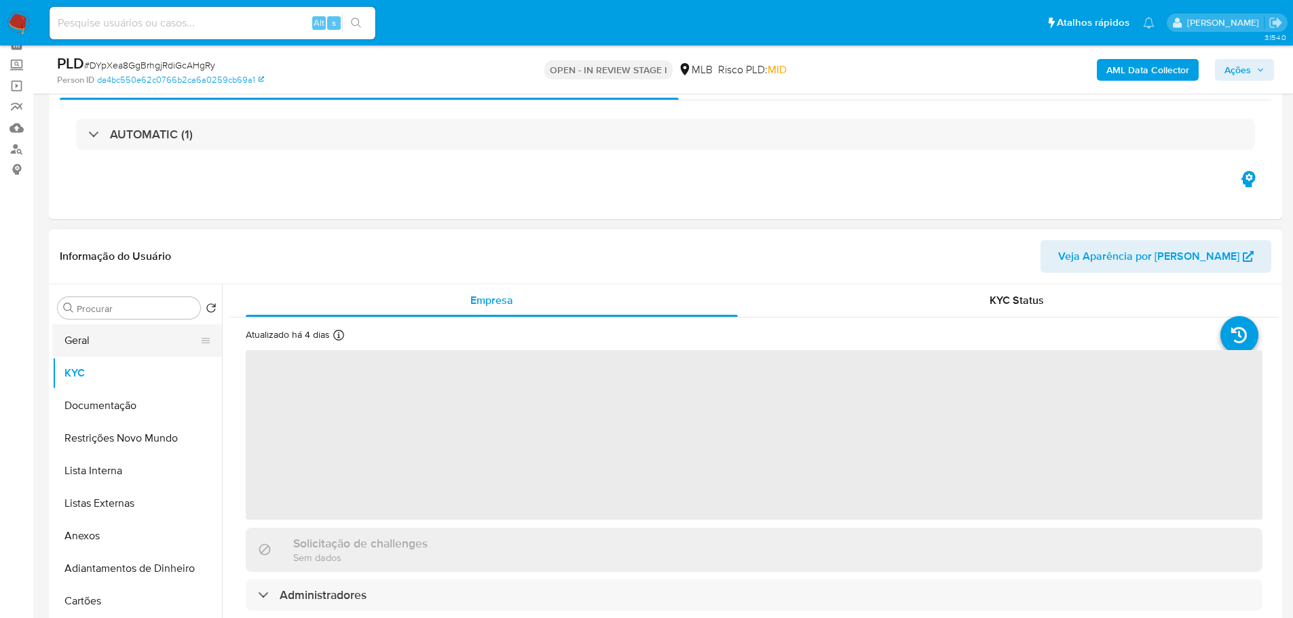
click at [94, 343] on button "Geral" at bounding box center [131, 340] width 159 height 33
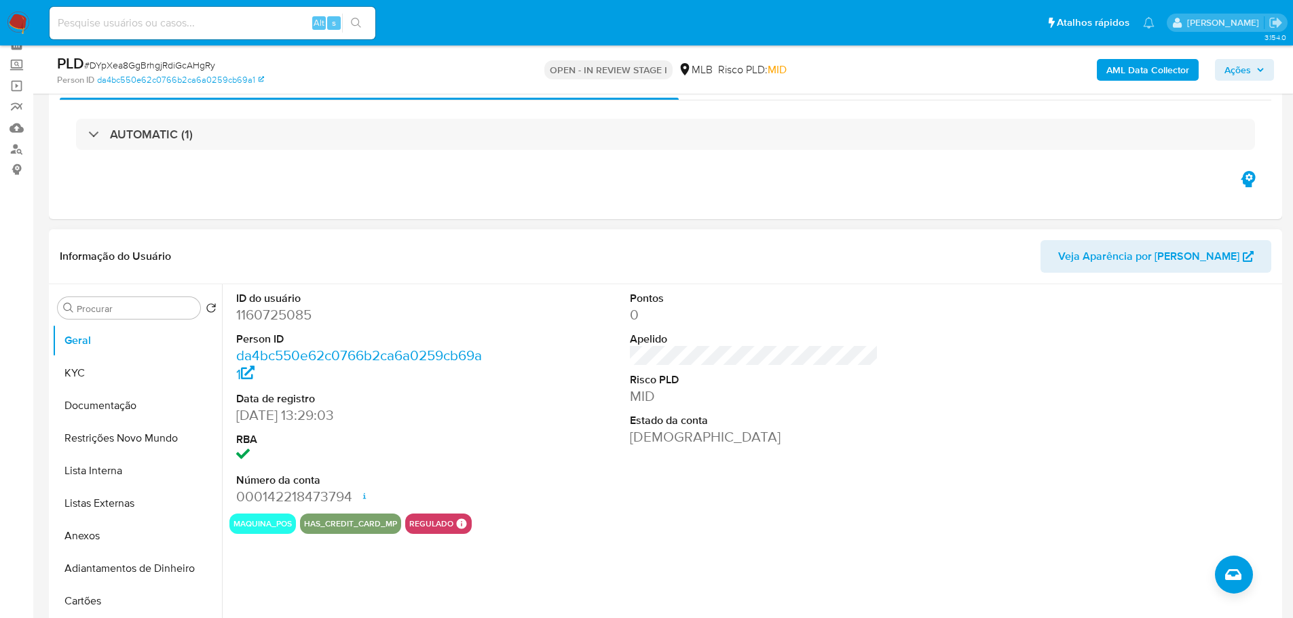
click at [266, 311] on dd "1160725085" at bounding box center [360, 314] width 249 height 19
copy dd "1160725085"
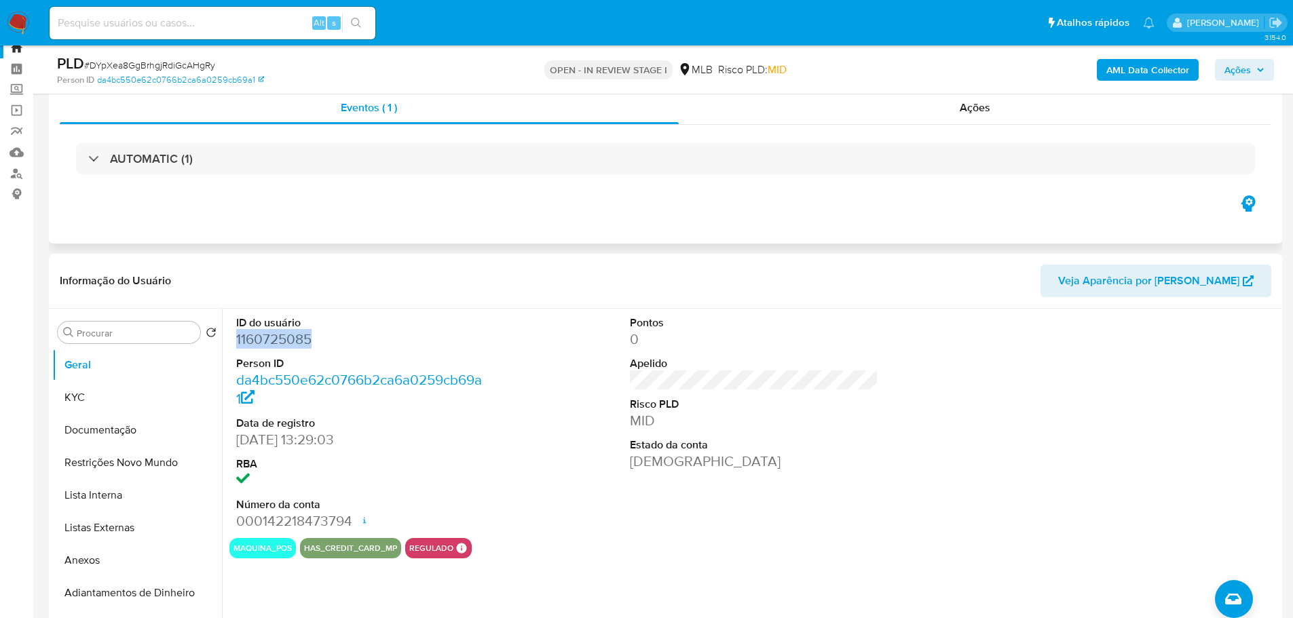
scroll to position [0, 0]
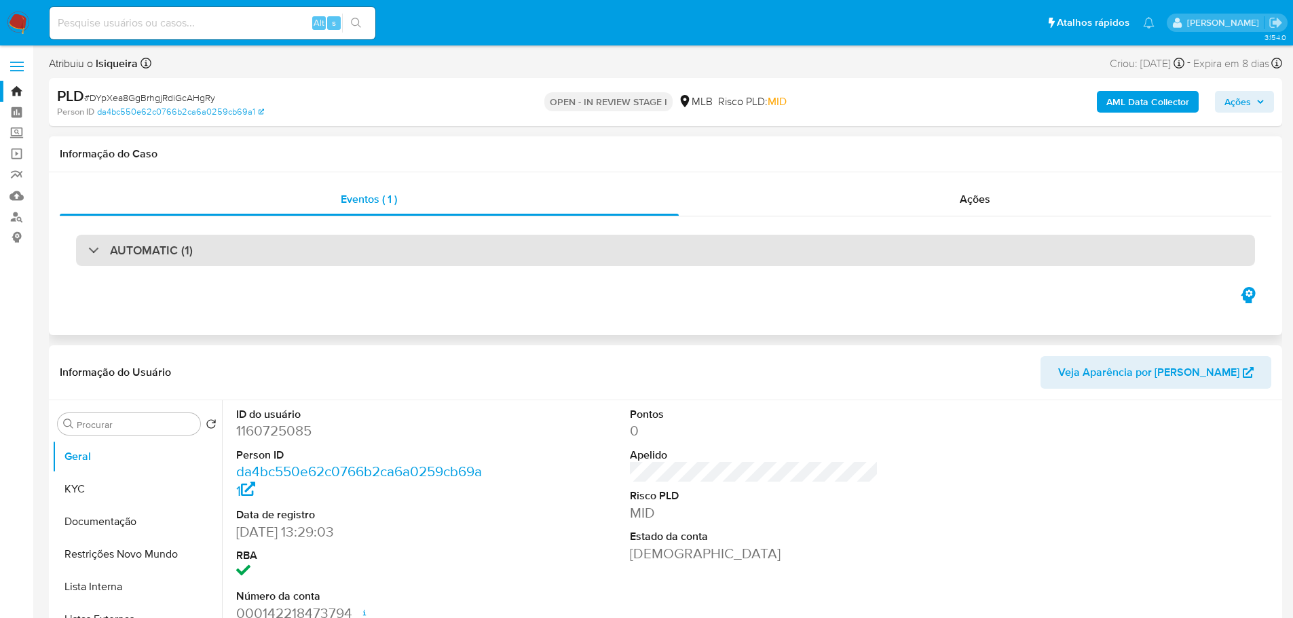
click at [170, 249] on h3 "AUTOMATIC (1)" at bounding box center [151, 250] width 83 height 15
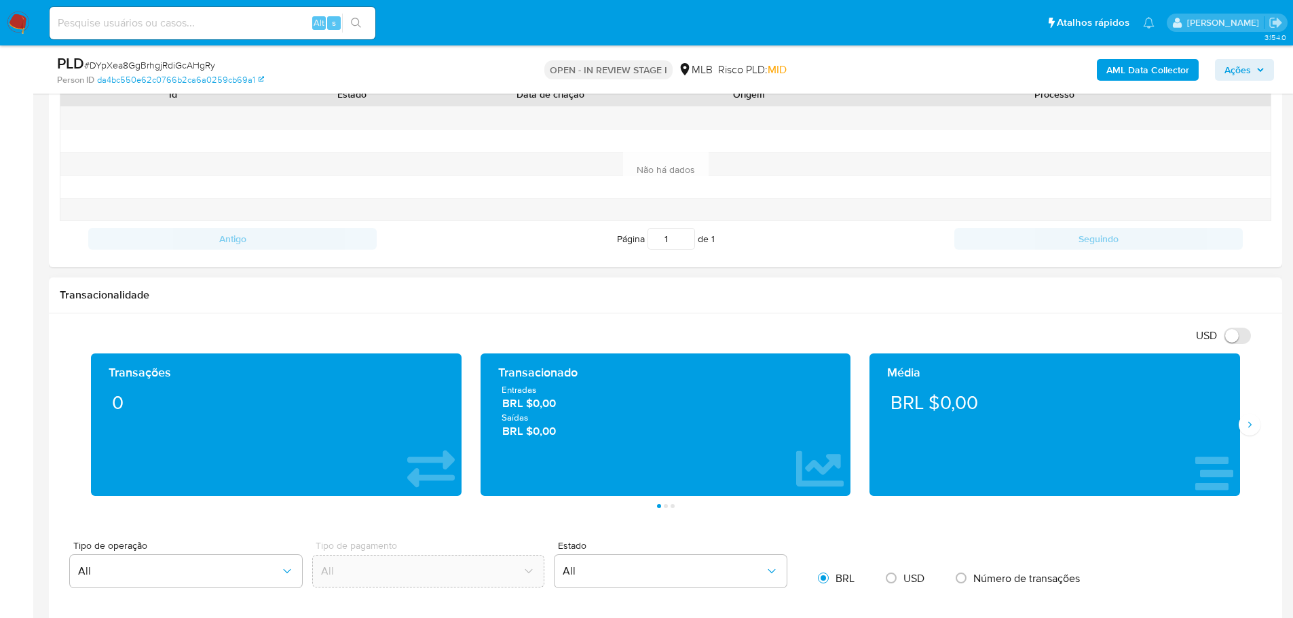
scroll to position [950, 0]
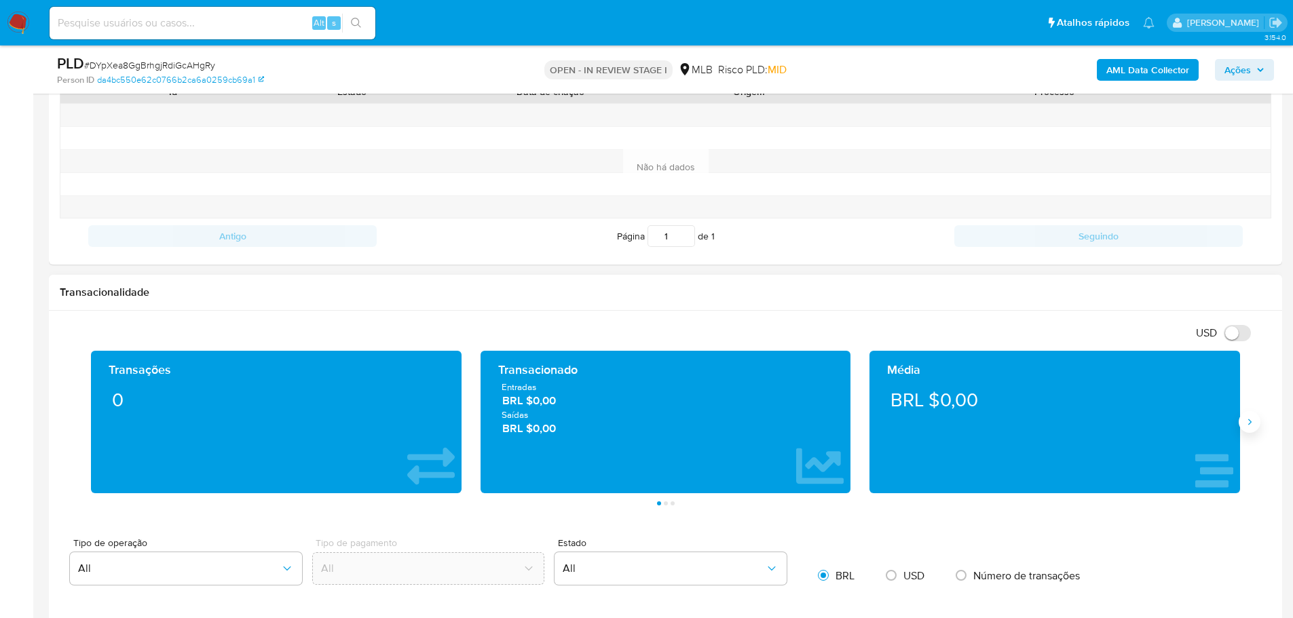
click at [1245, 424] on icon "Siguiente" at bounding box center [1249, 422] width 11 height 11
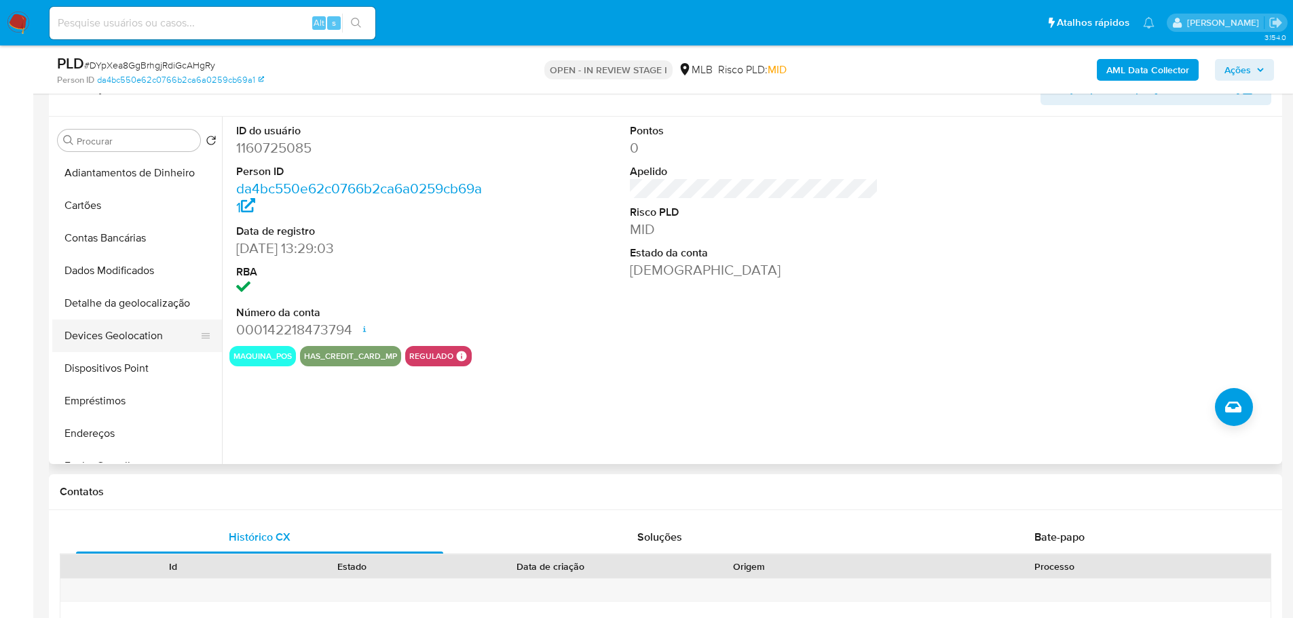
scroll to position [271, 0]
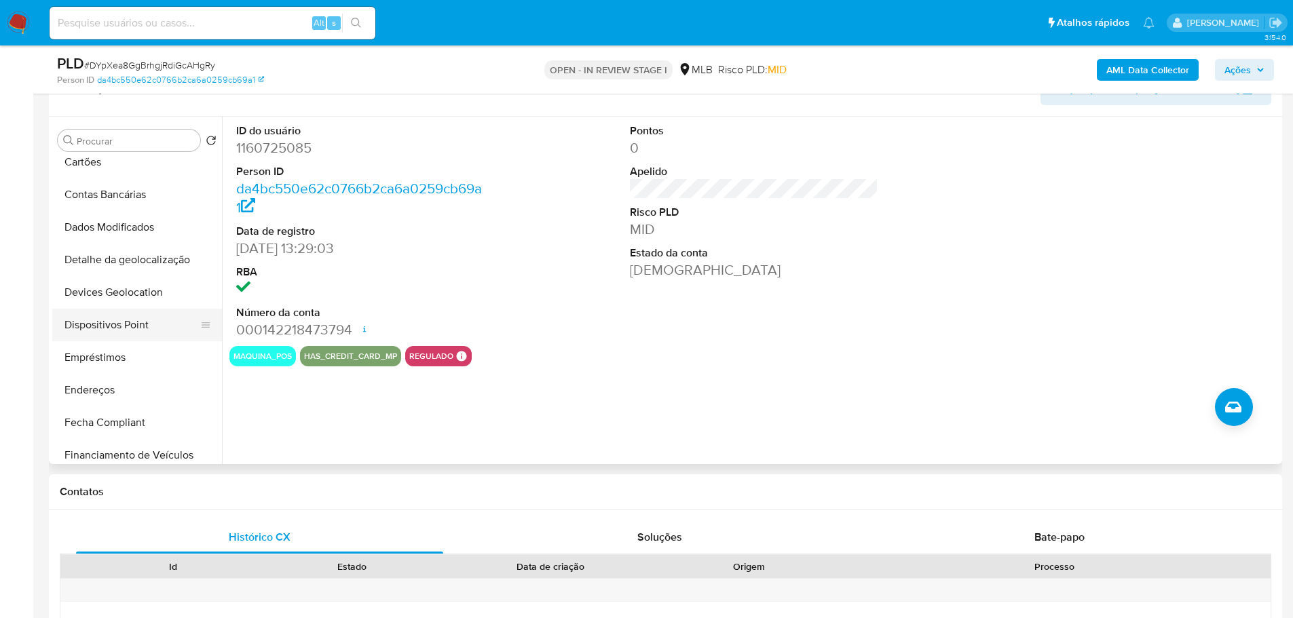
click at [137, 318] on button "Dispositivos Point" at bounding box center [131, 325] width 159 height 33
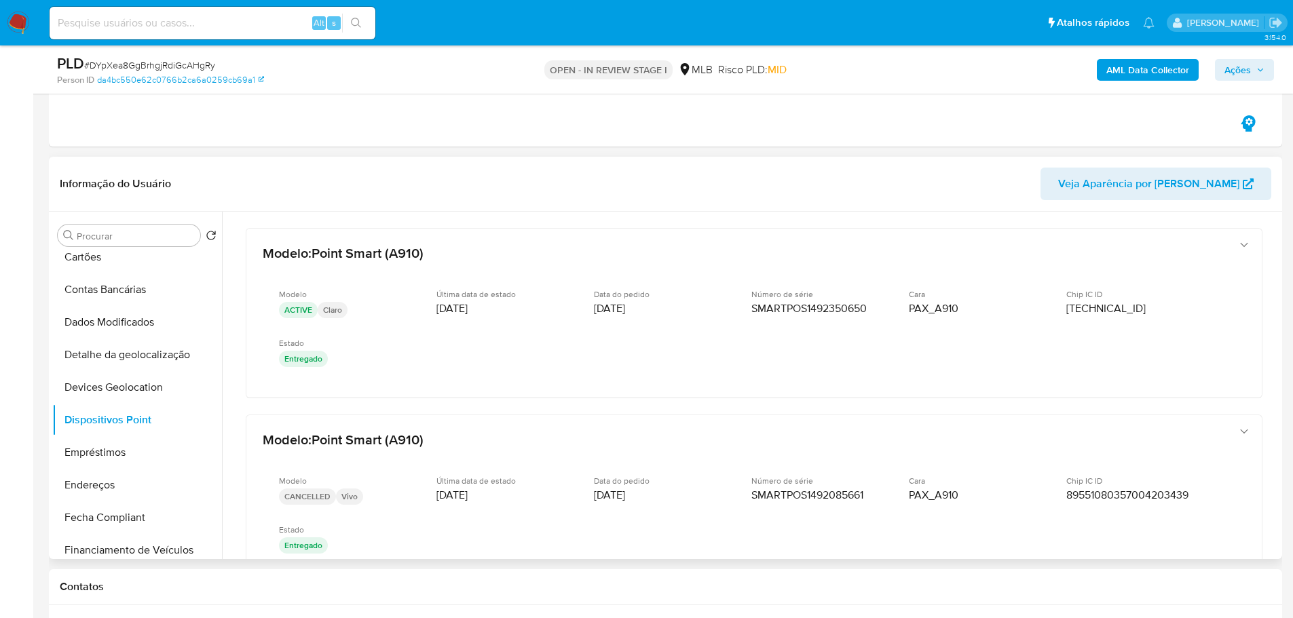
scroll to position [407, 0]
